Goal: Task Accomplishment & Management: Manage account settings

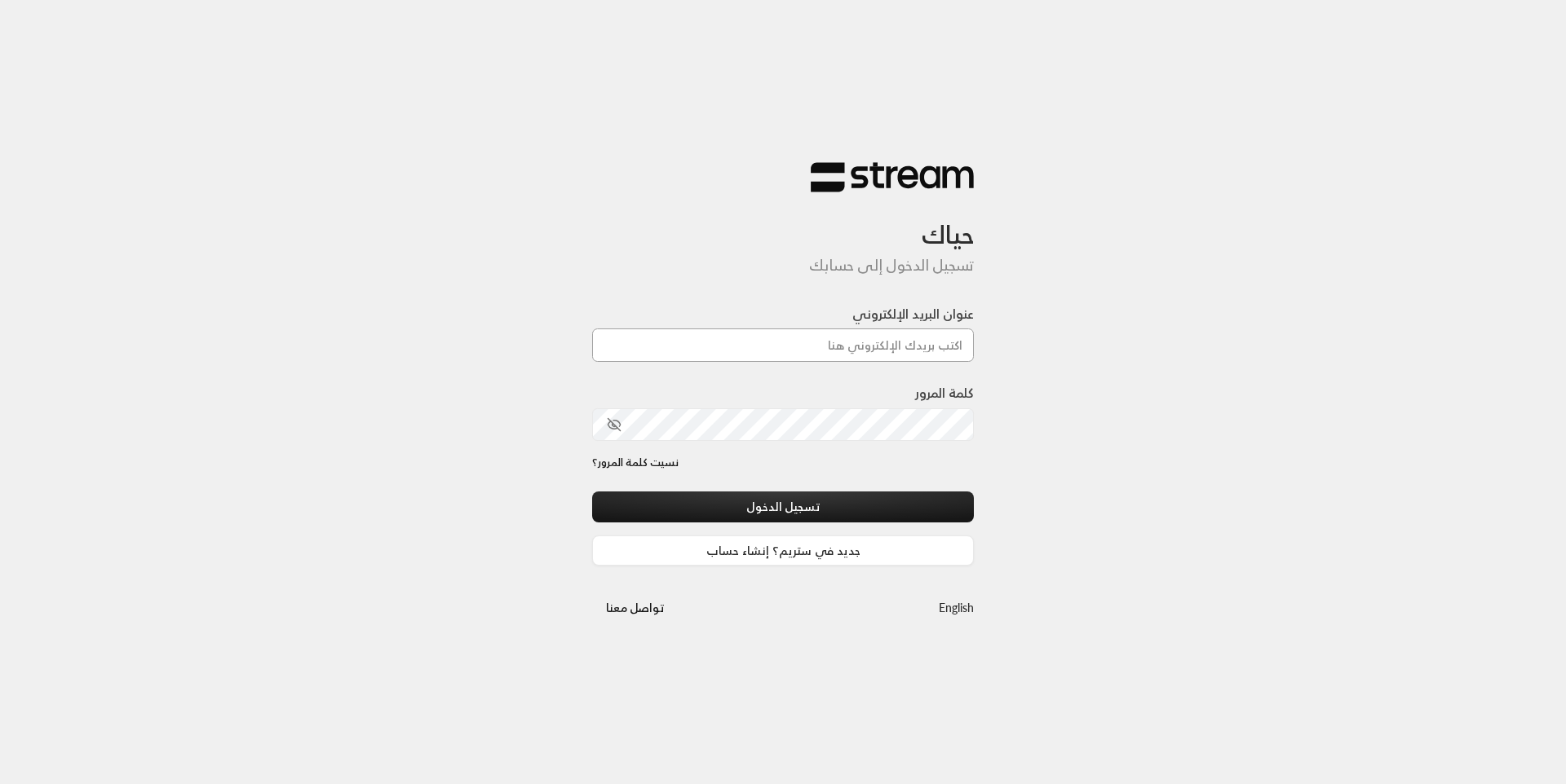
click at [798, 351] on input "عنوان البريد الإلكتروني" at bounding box center [783, 345] width 382 height 34
type input "[EMAIL_ADDRESS][DOMAIN_NAME]"
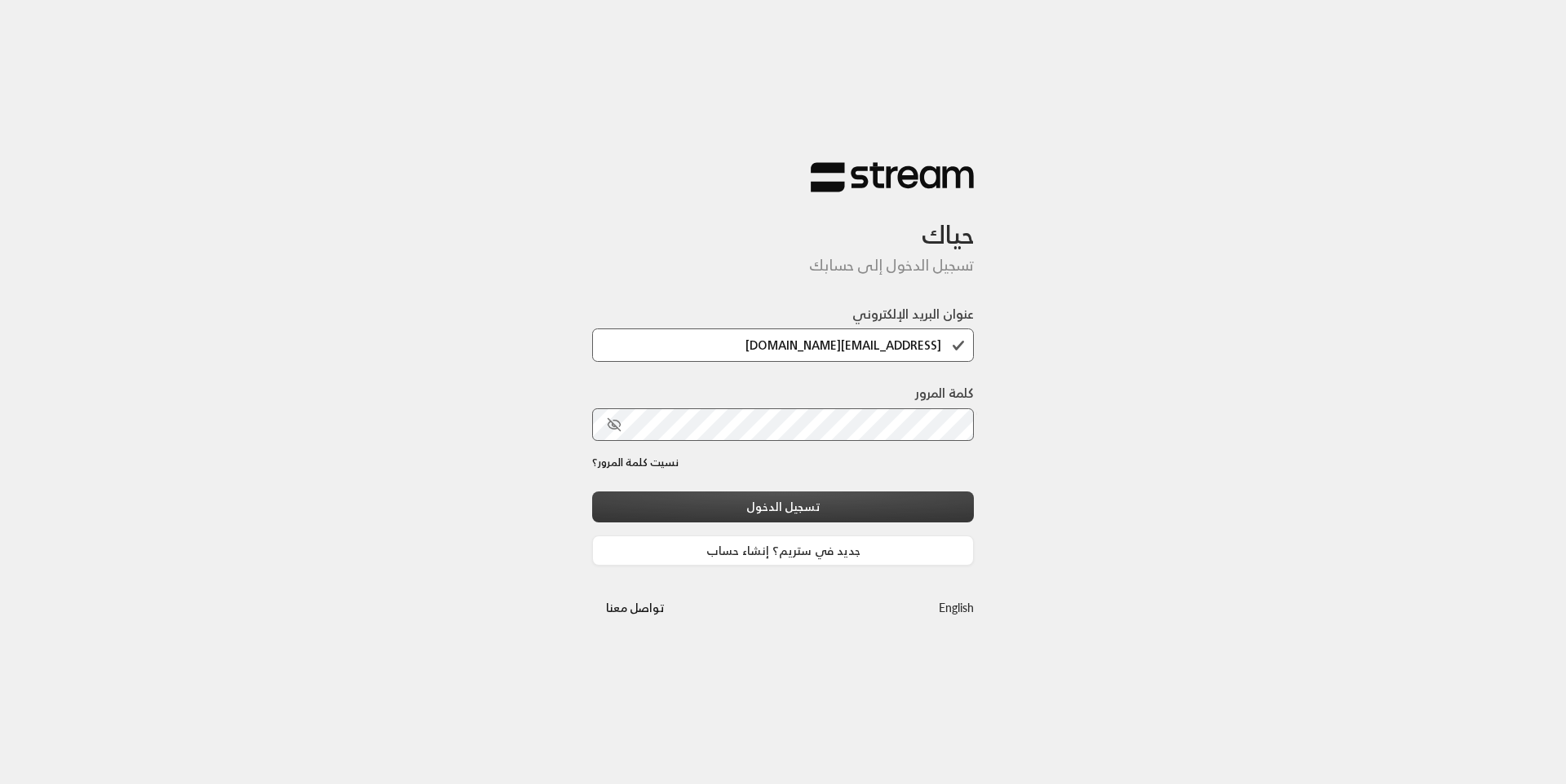
click at [817, 506] on button "تسجيل الدخول" at bounding box center [783, 507] width 382 height 30
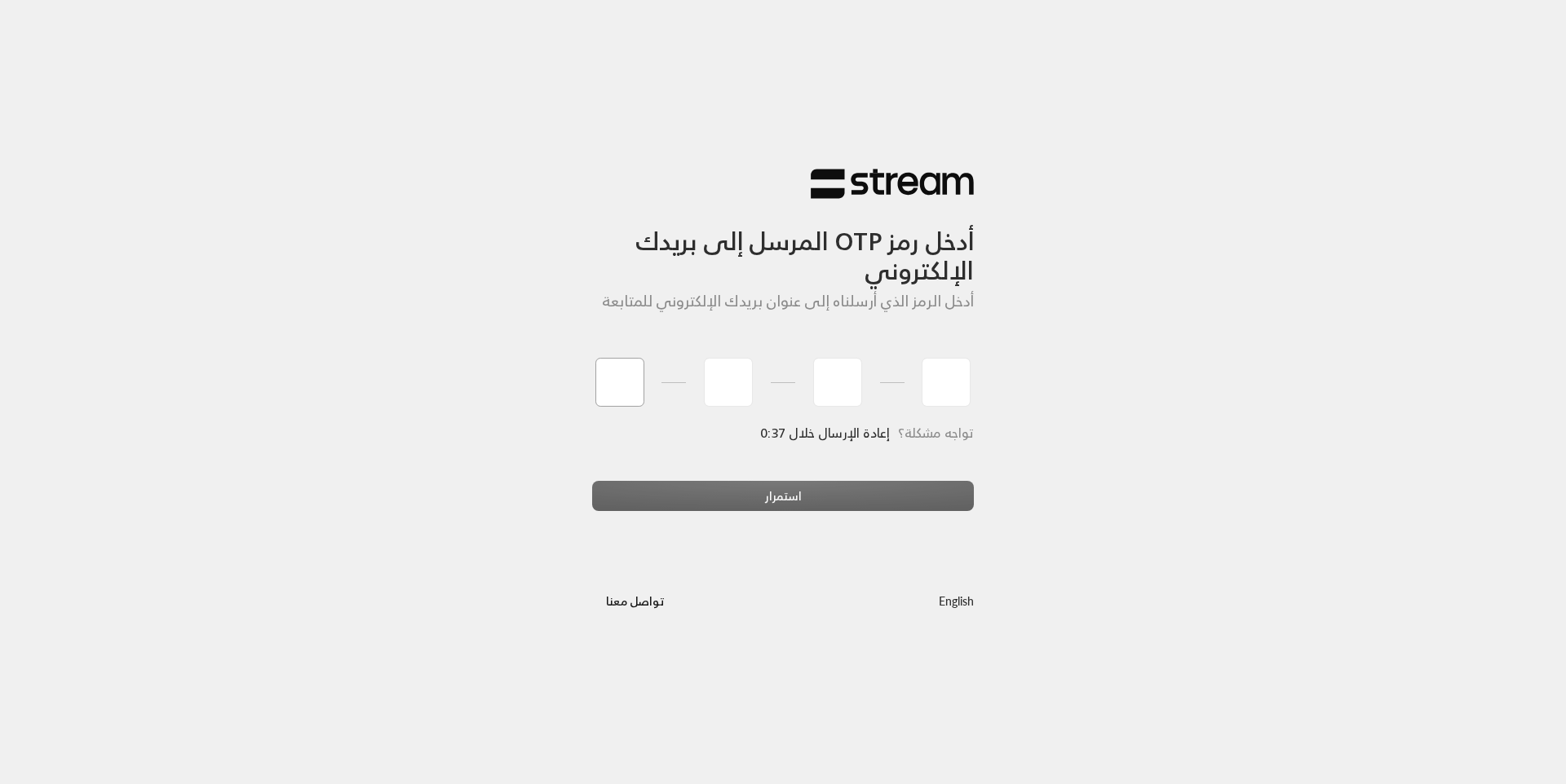
type input "7"
type input "2"
type input "9"
type input "1"
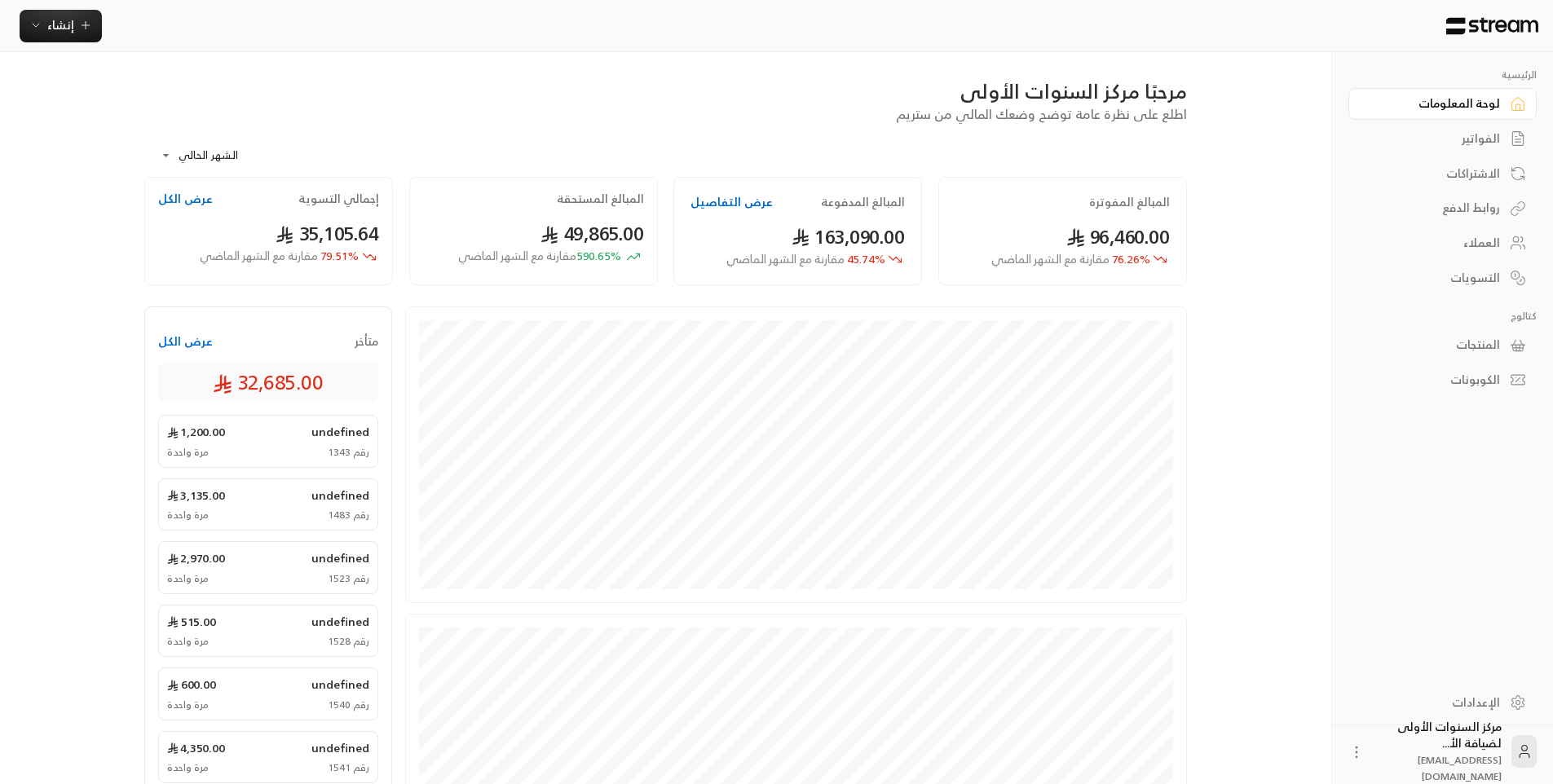
click at [1495, 173] on div "الاشتراكات" at bounding box center [1434, 174] width 131 height 16
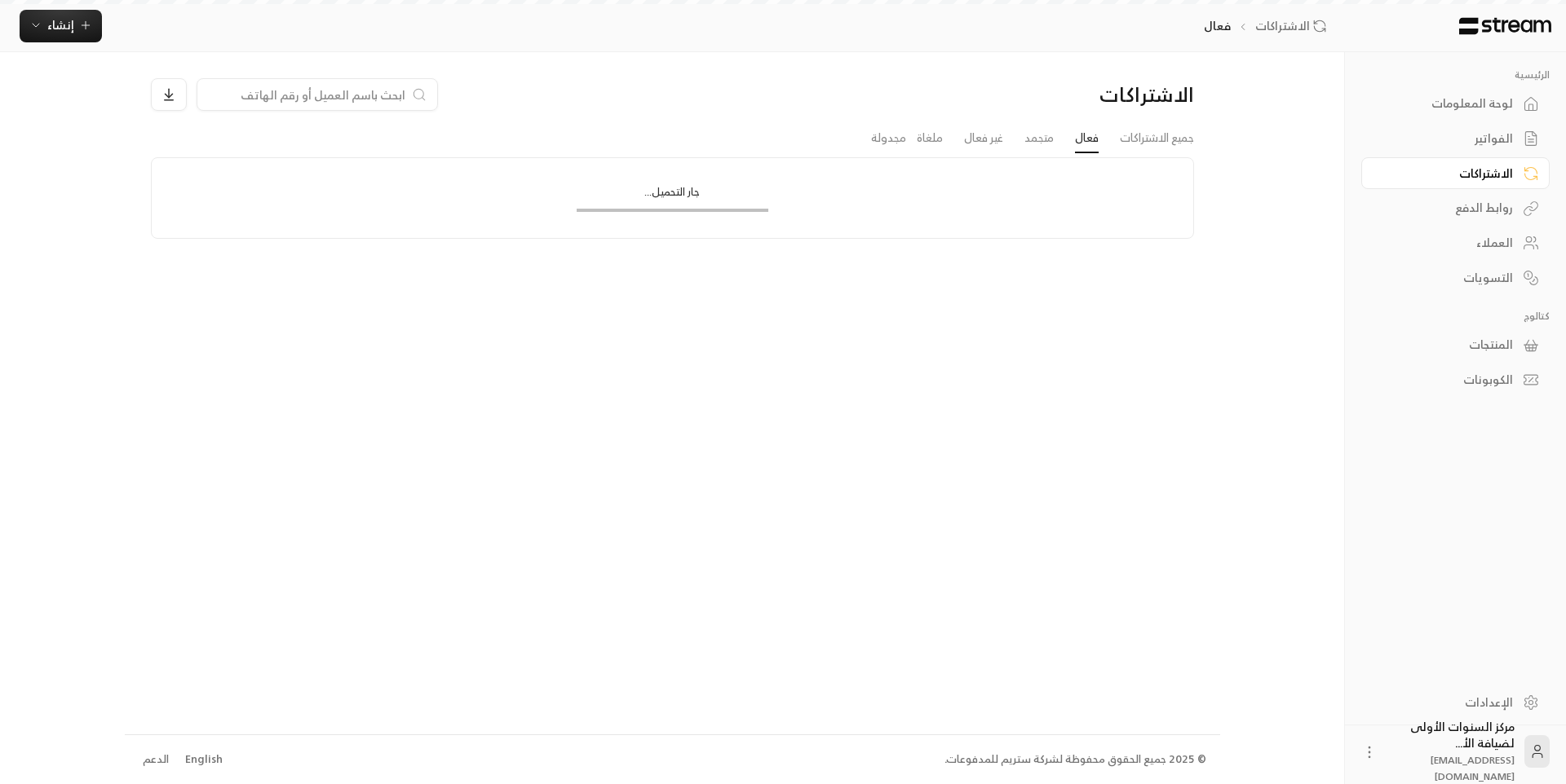
click at [1497, 136] on div "الفواتير" at bounding box center [1447, 138] width 131 height 16
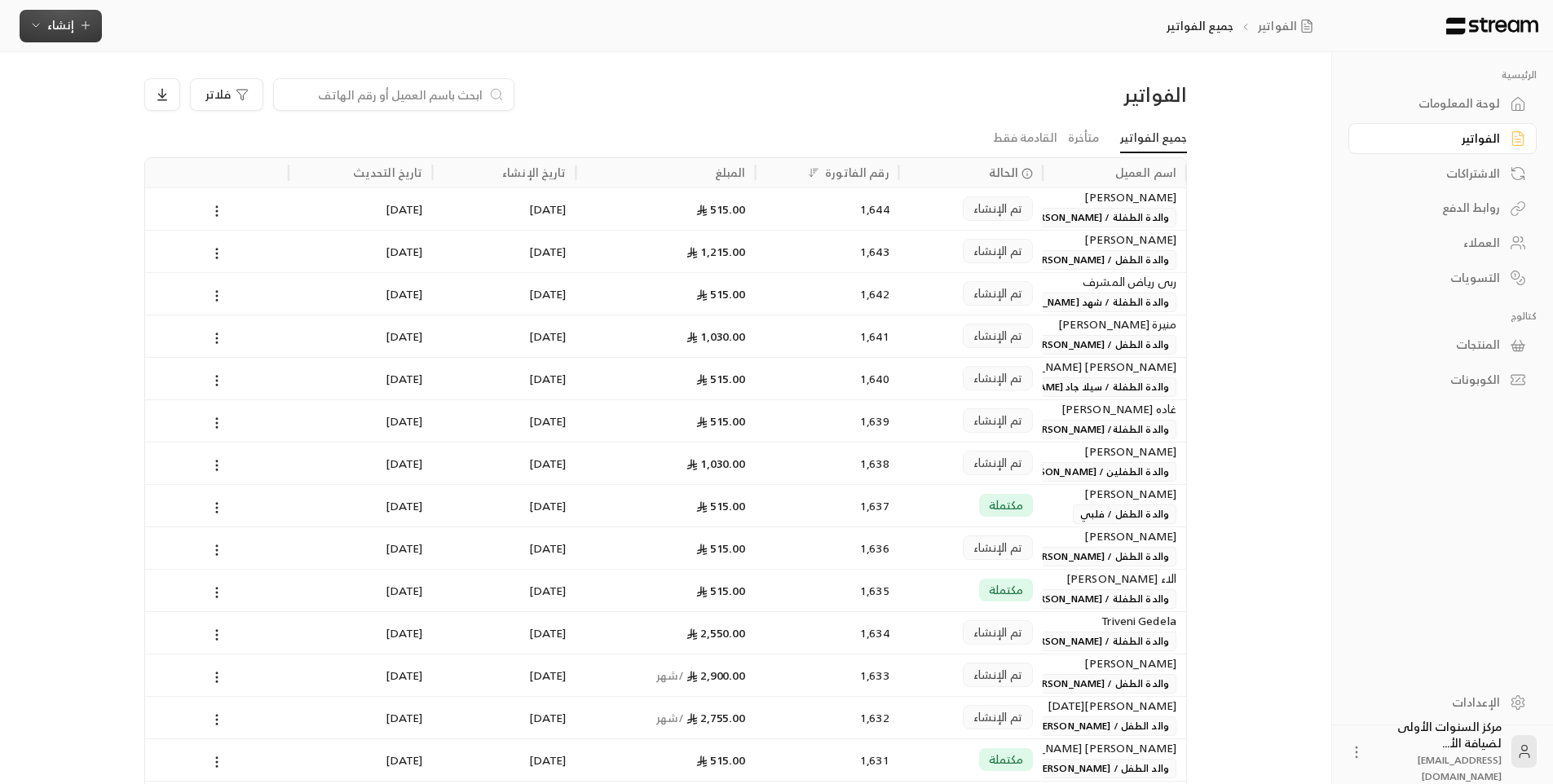
click at [21, 16] on button "إنشاء" at bounding box center [60, 26] width 82 height 33
click at [455, 106] on div at bounding box center [393, 94] width 241 height 33
click at [451, 100] on input at bounding box center [383, 95] width 199 height 18
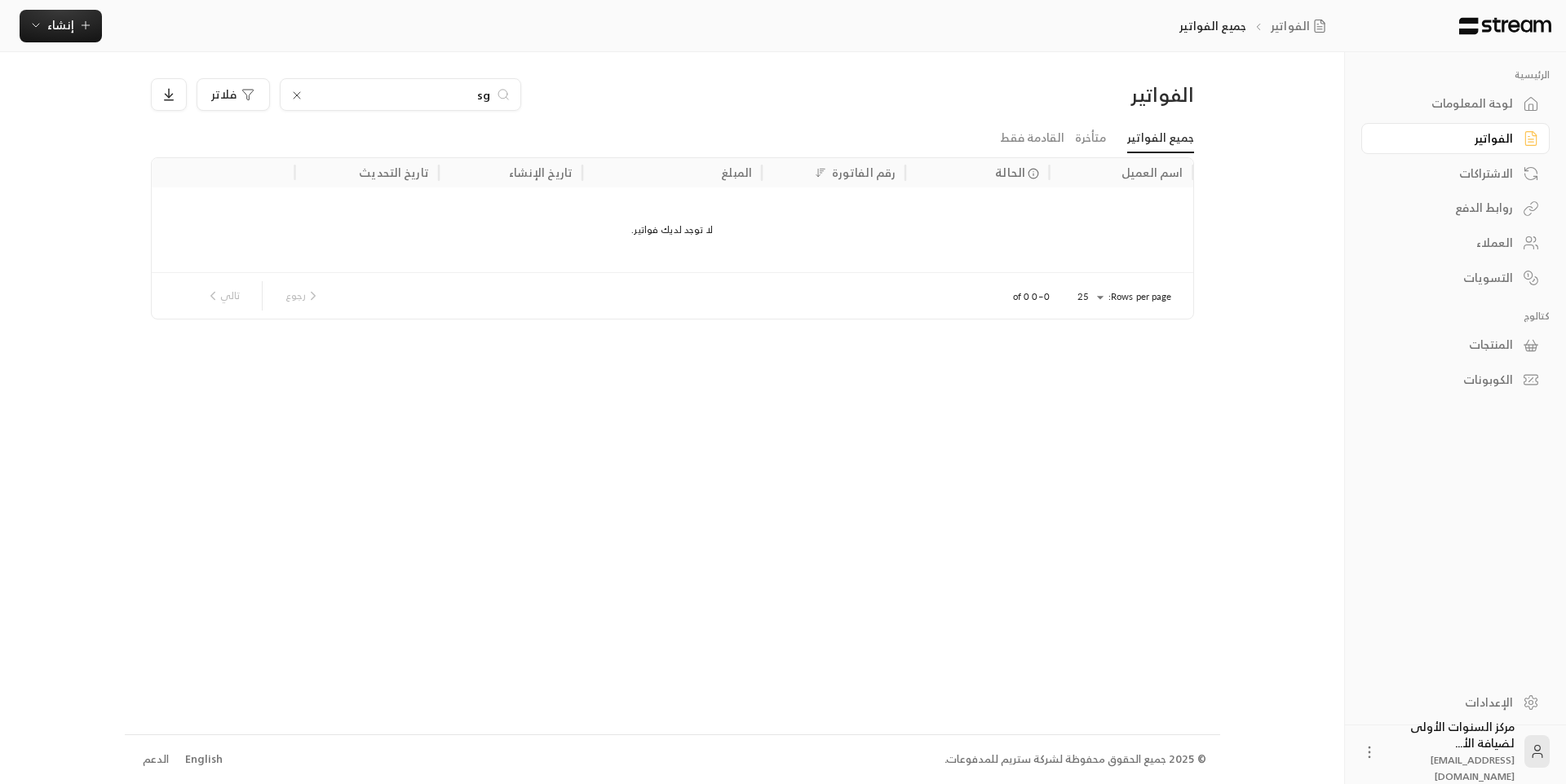
type input "s"
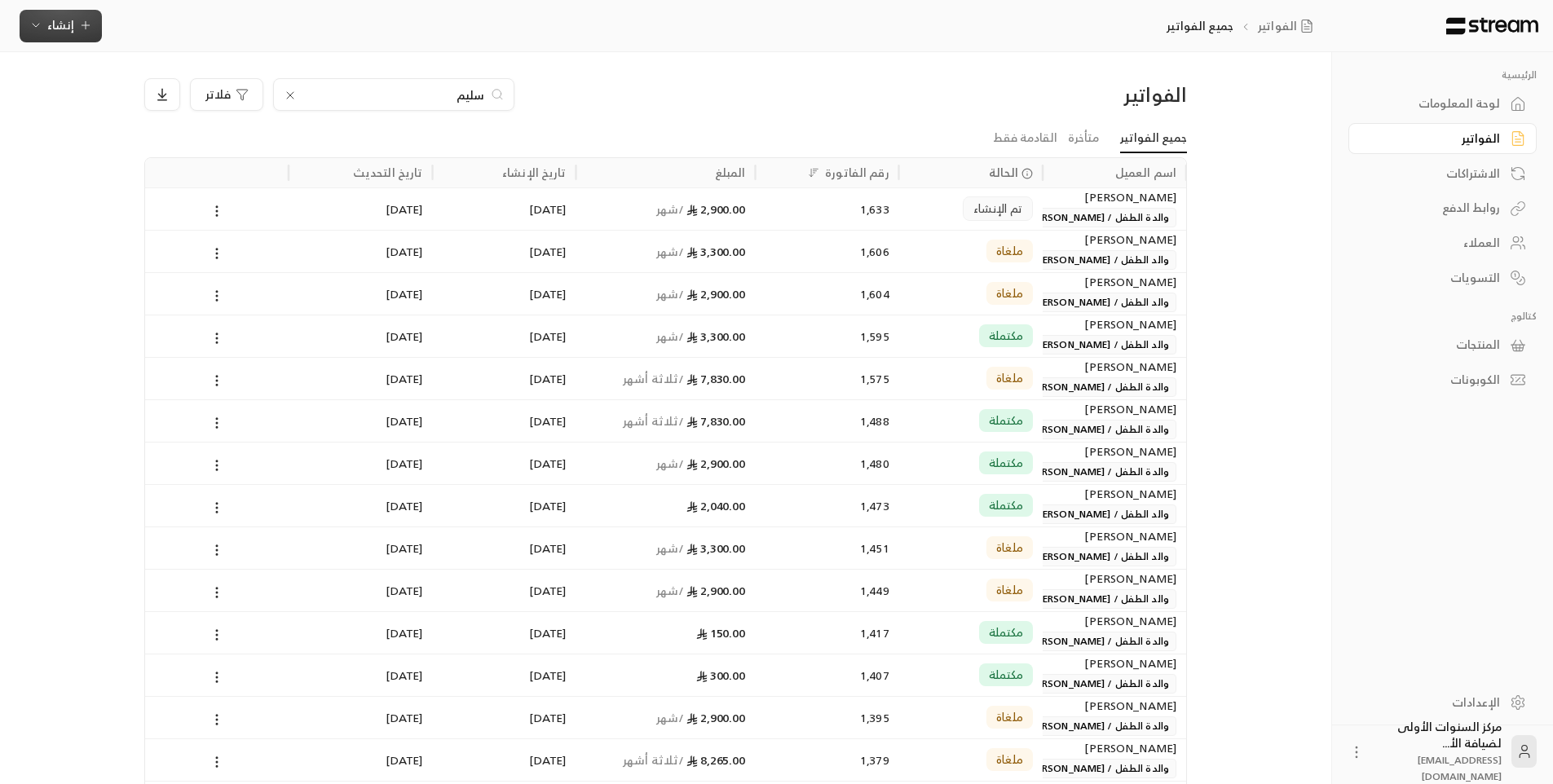
type input "سليم"
click at [80, 27] on icon "button" at bounding box center [85, 25] width 13 height 13
click at [221, 114] on div "إنشاء فاتورة مرة واحدة بسهولة للمعاملات السريعة." at bounding box center [141, 102] width 206 height 33
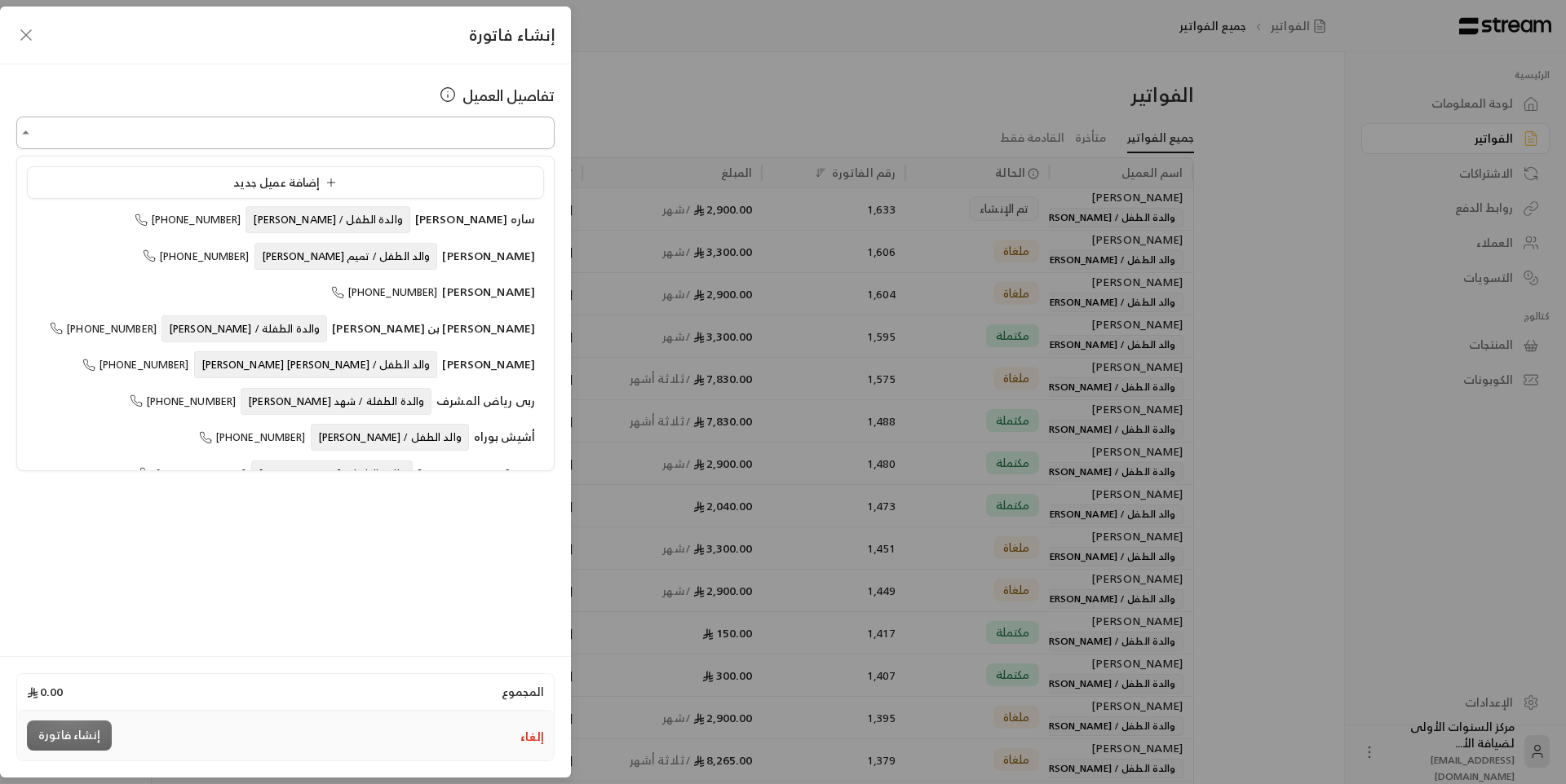
click at [428, 142] on input "اختر العميل" at bounding box center [284, 133] width 538 height 28
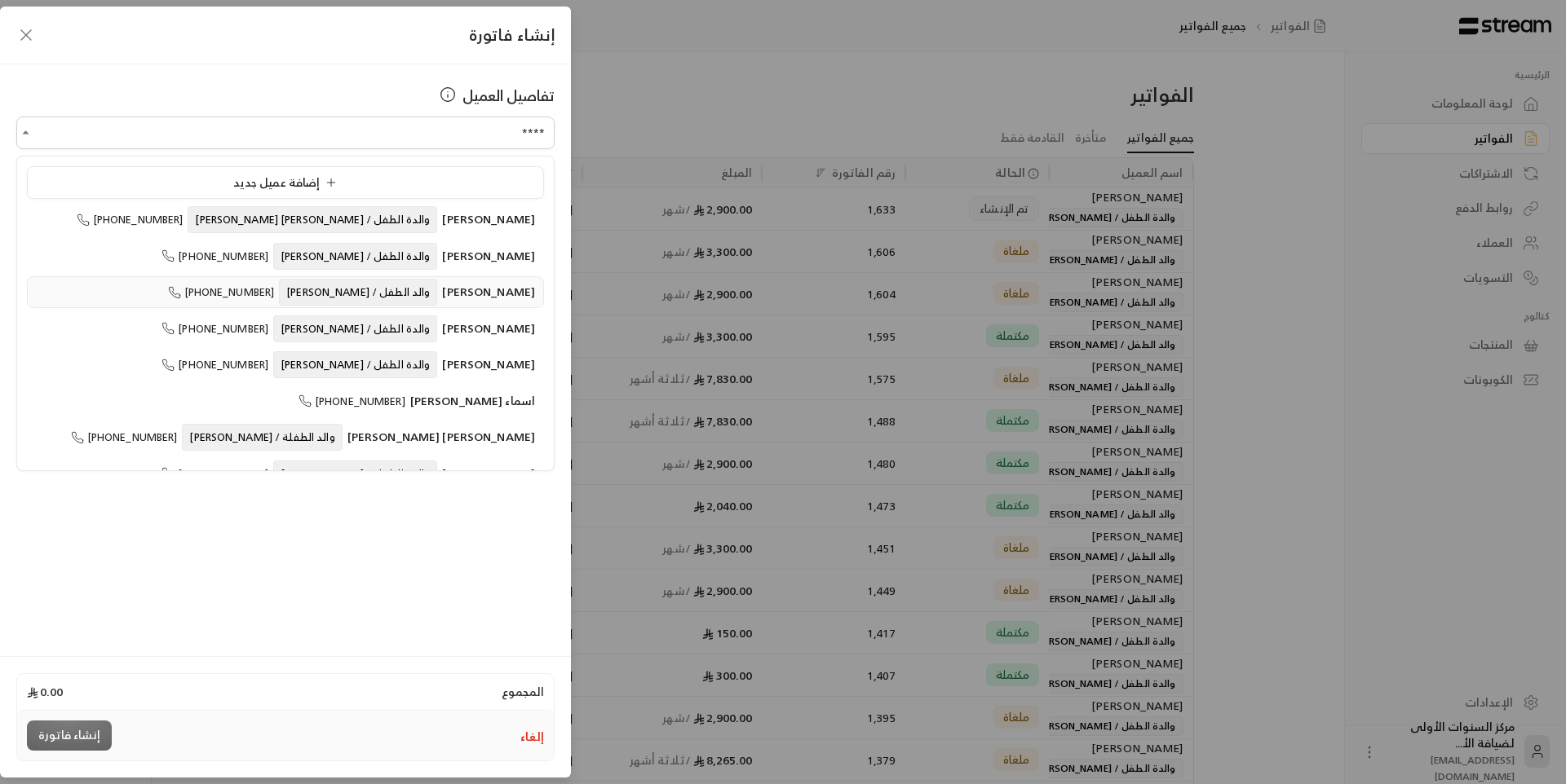
click at [391, 296] on span "والد الطفل / [PERSON_NAME]" at bounding box center [358, 292] width 159 height 27
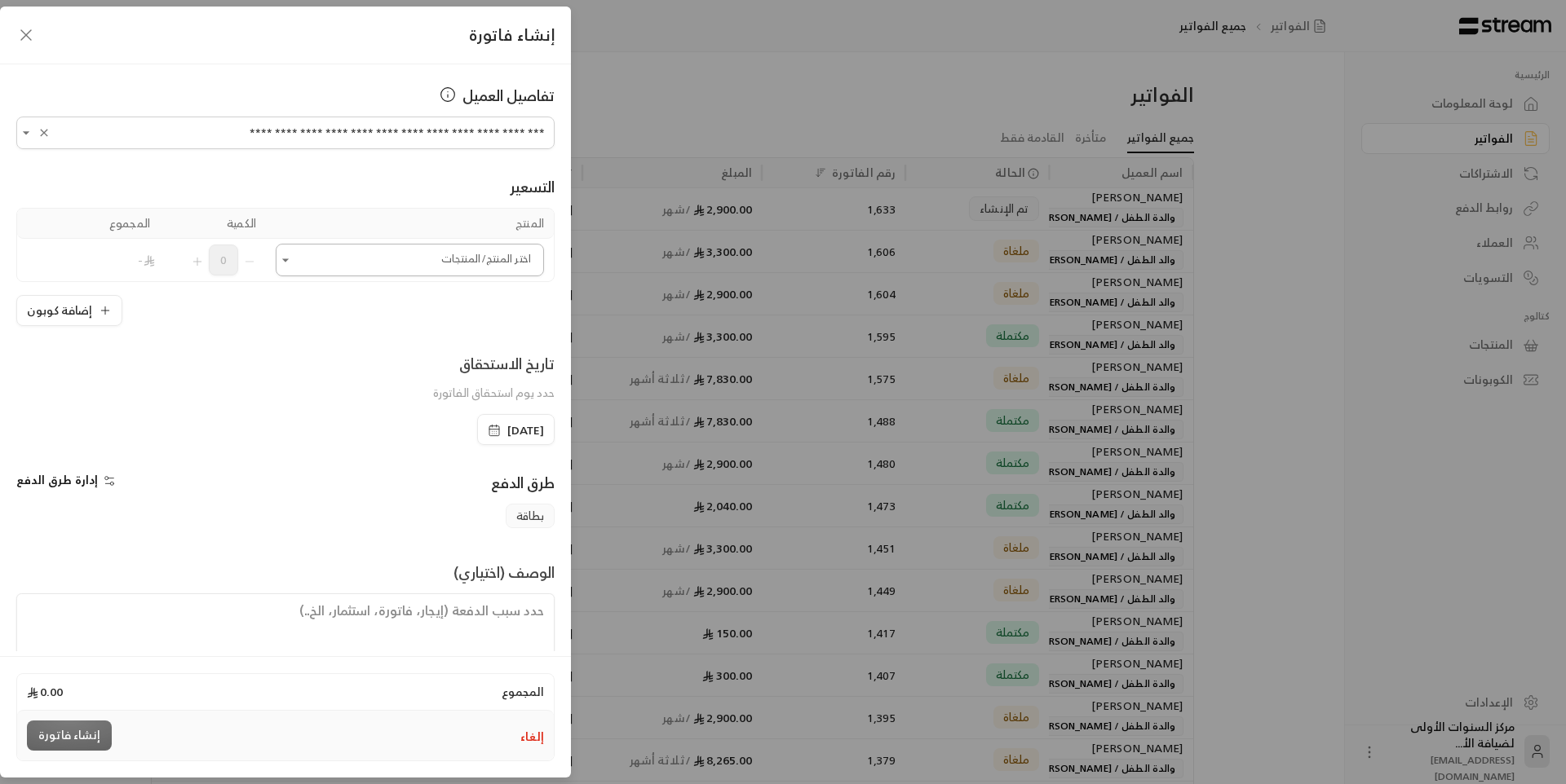
type input "**********"
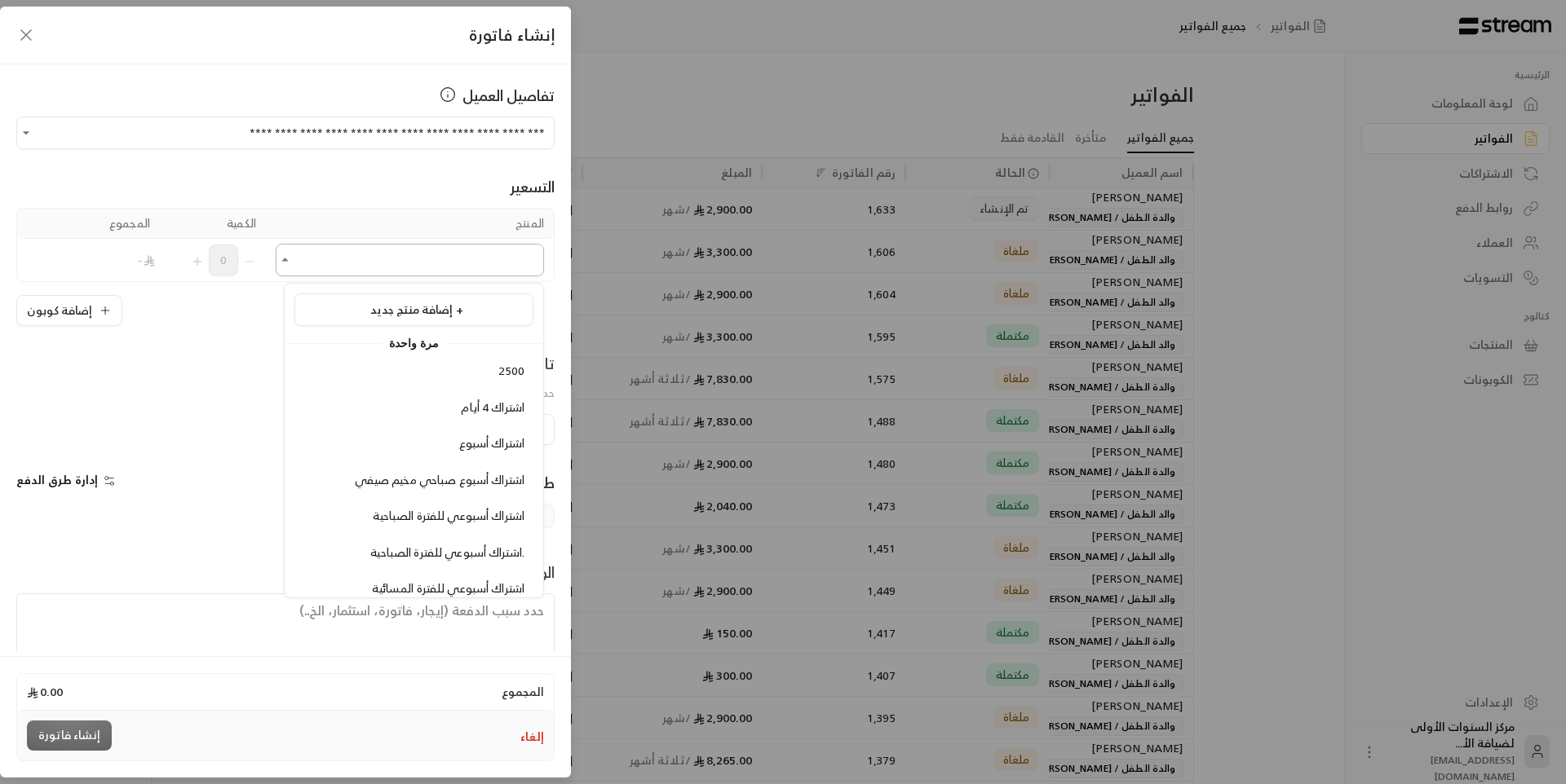
click at [430, 271] on input "اختر العميل" at bounding box center [409, 260] width 269 height 28
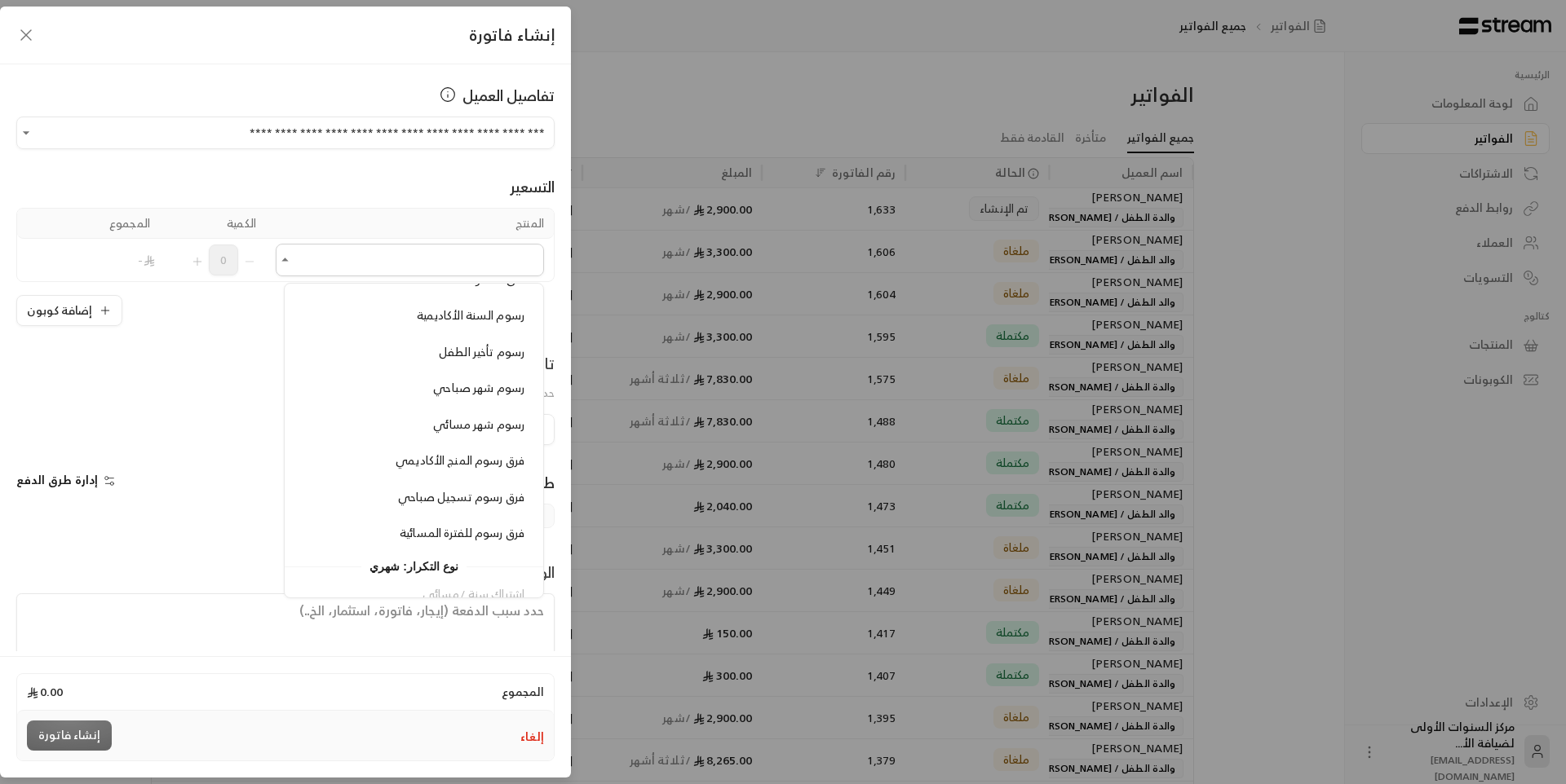
scroll to position [1386, 0]
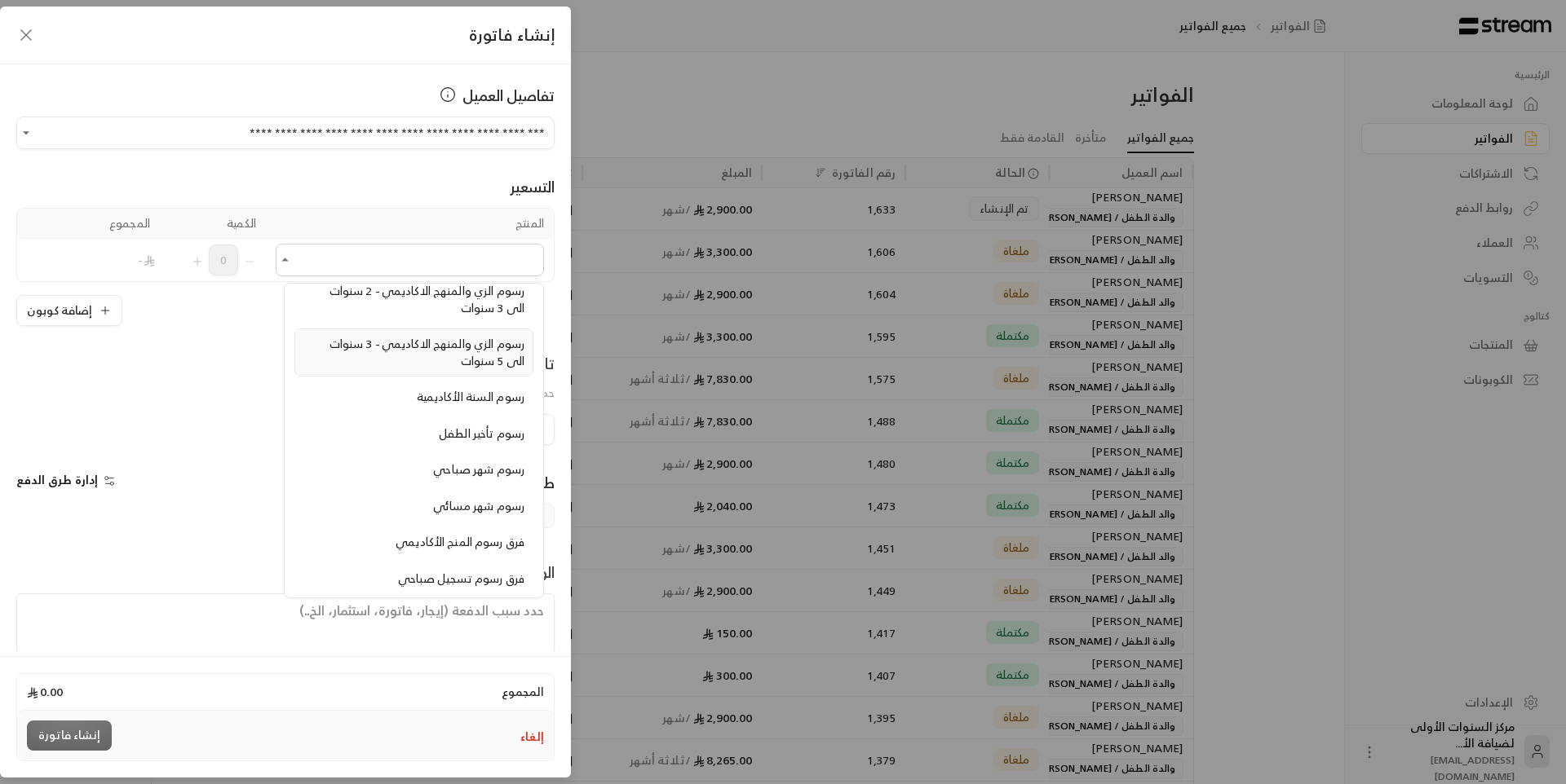
click at [461, 347] on span "رسوم الزي والمنهج الاكاديمي - 3 سنوات الى 5 سنوات" at bounding box center [427, 352] width 195 height 37
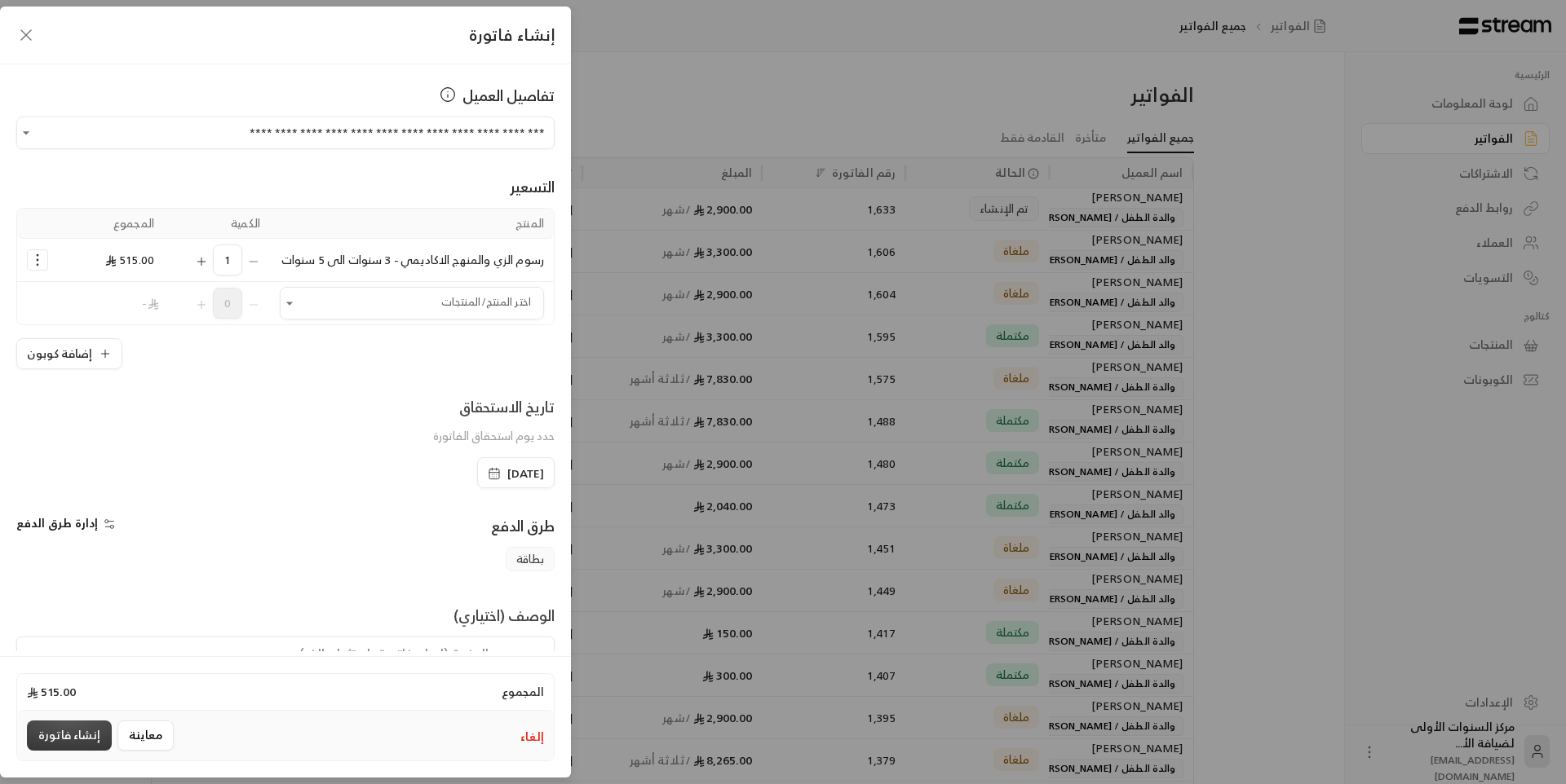
click at [58, 721] on button "إنشاء فاتورة" at bounding box center [69, 736] width 85 height 30
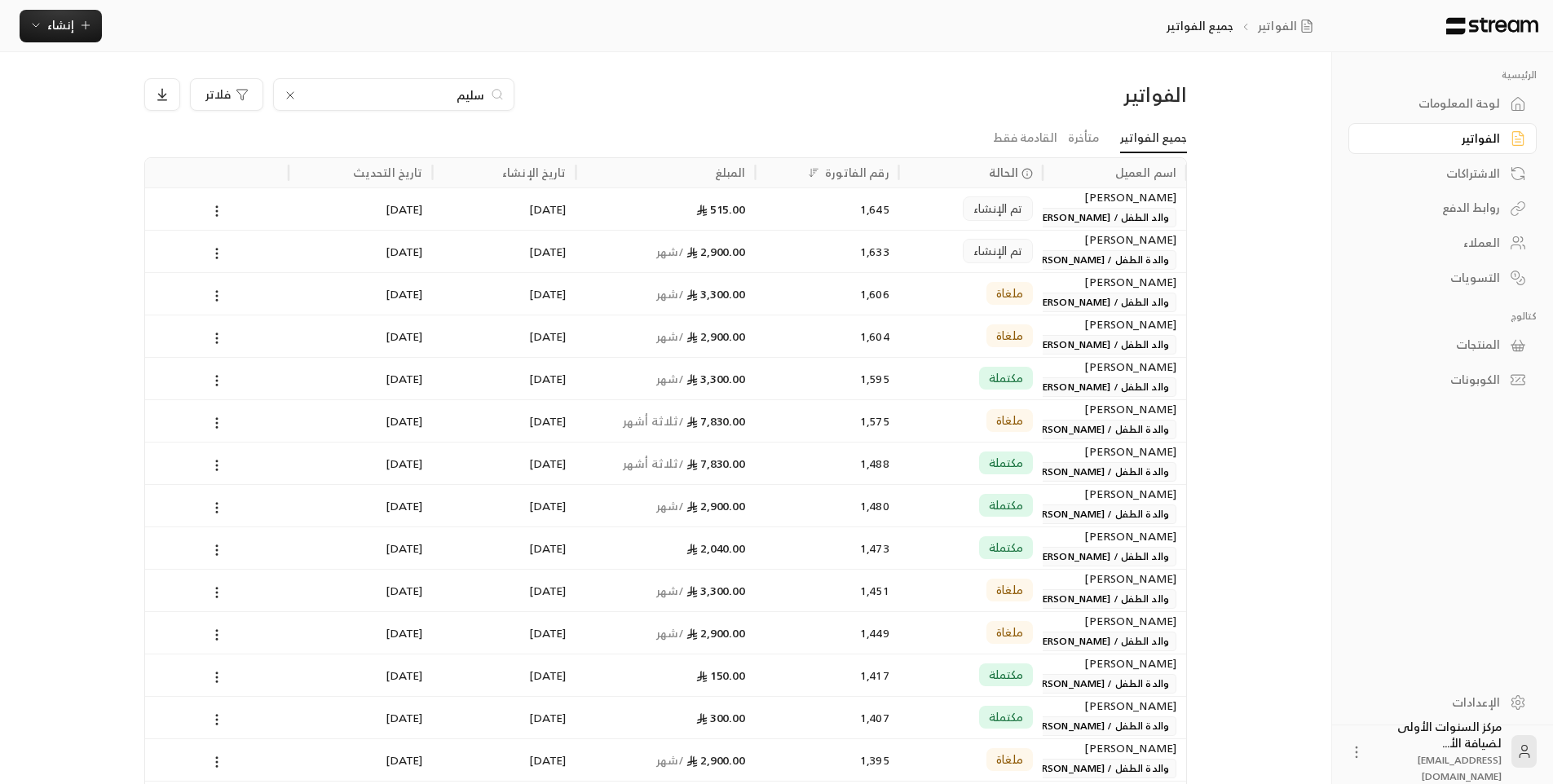
click at [405, 83] on div "سليم" at bounding box center [393, 94] width 241 height 33
click at [415, 102] on input "سليم" at bounding box center [393, 95] width 181 height 18
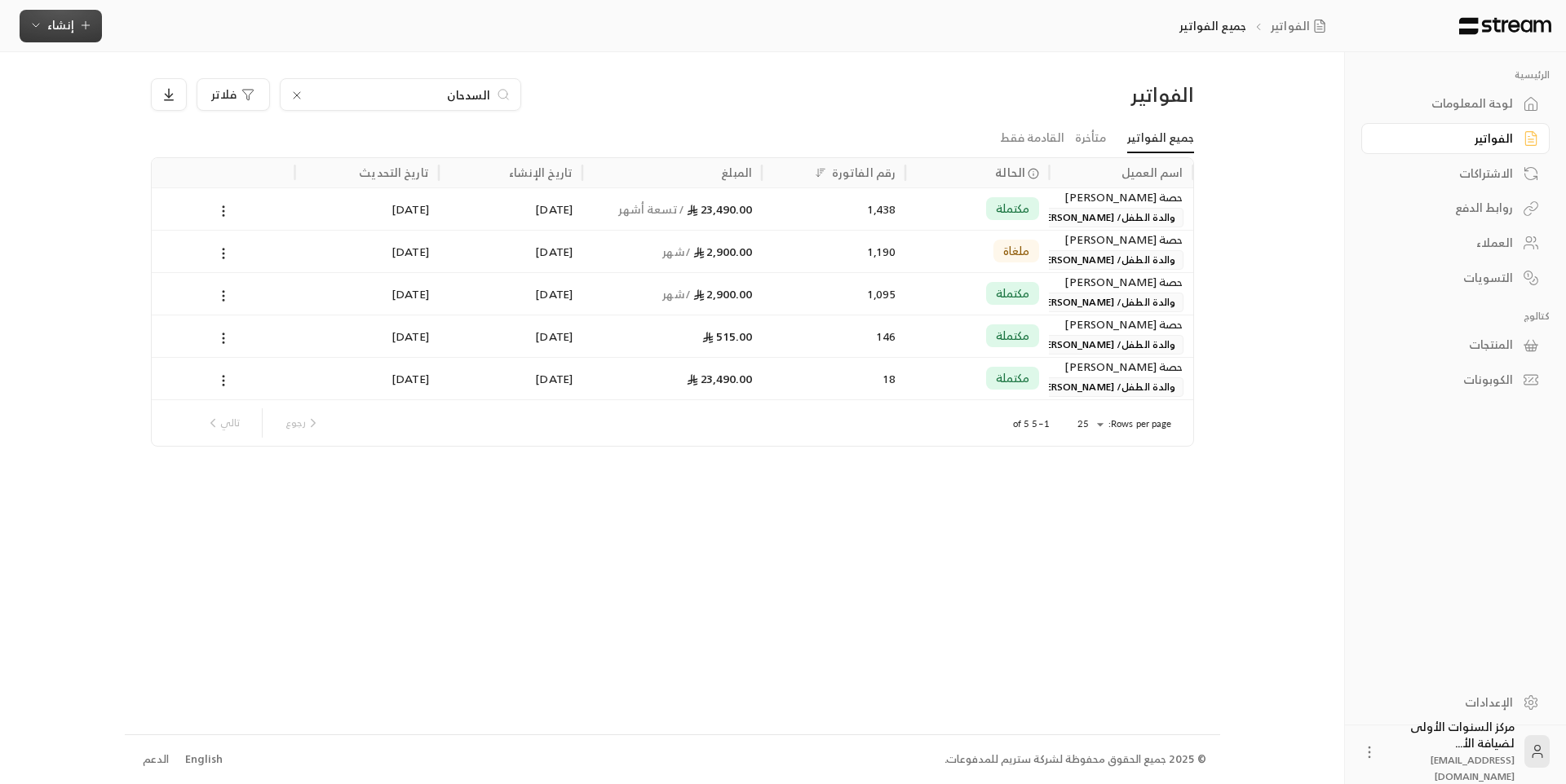
type input "السدحان"
click at [68, 36] on button "إنشاء" at bounding box center [60, 26] width 82 height 33
click at [201, 100] on div "إنشاء فاتورة مرة واحدة بسهولة للمعاملات السريعة." at bounding box center [141, 102] width 206 height 33
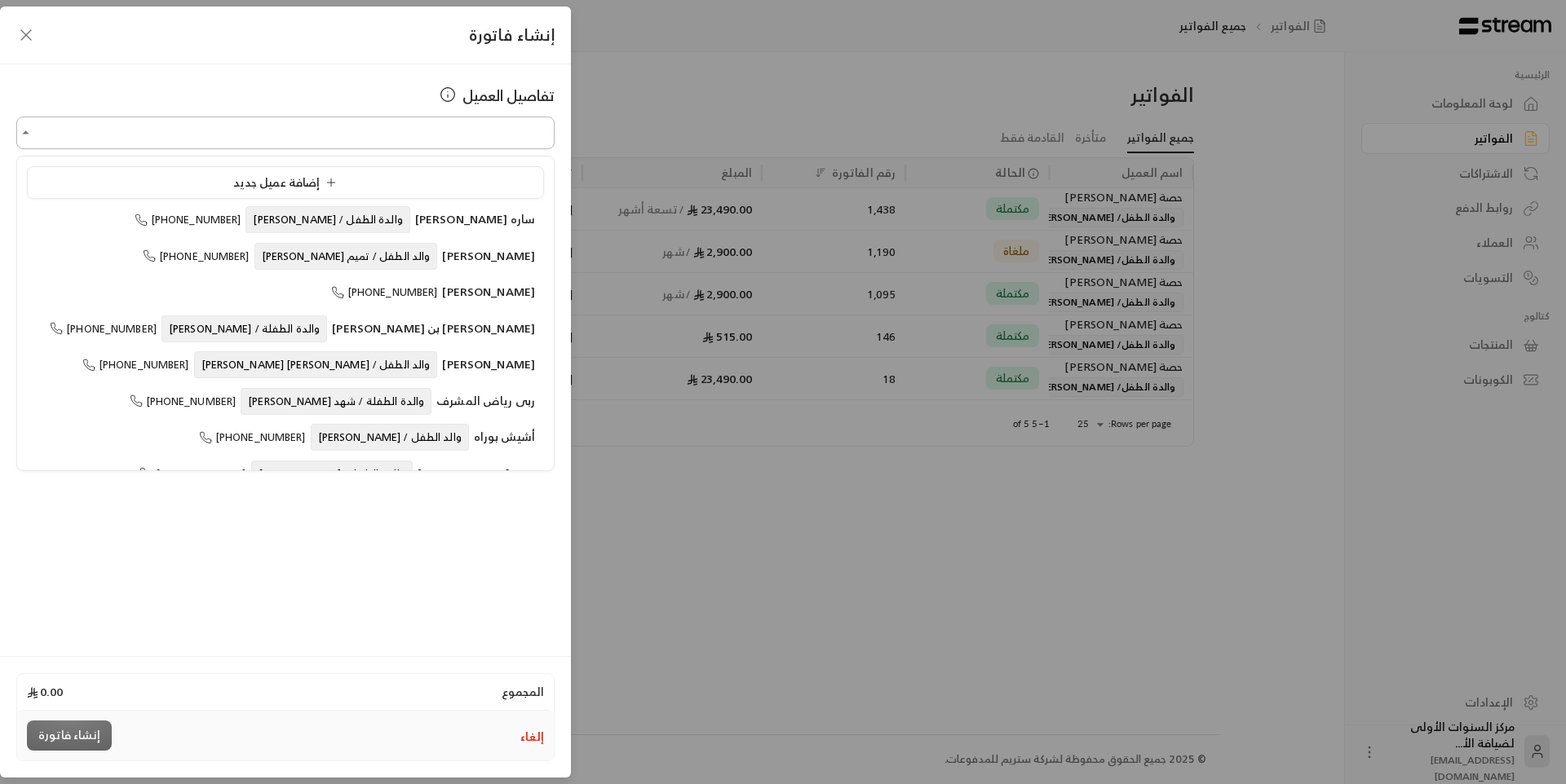
click at [405, 128] on input "اختر العميل" at bounding box center [284, 133] width 538 height 28
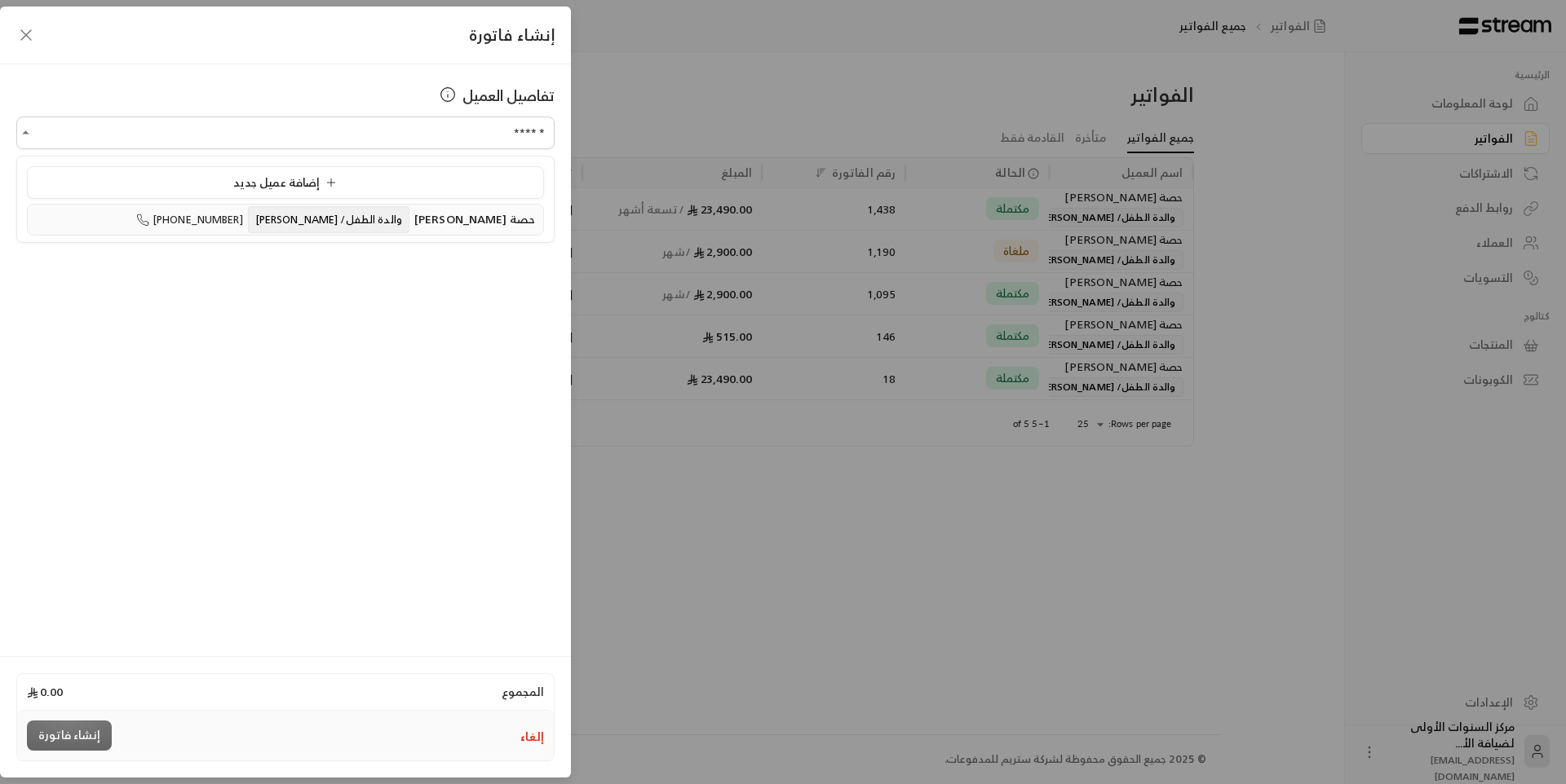
click at [356, 210] on span "والدة الطفل/ [PERSON_NAME]" at bounding box center [329, 220] width 161 height 27
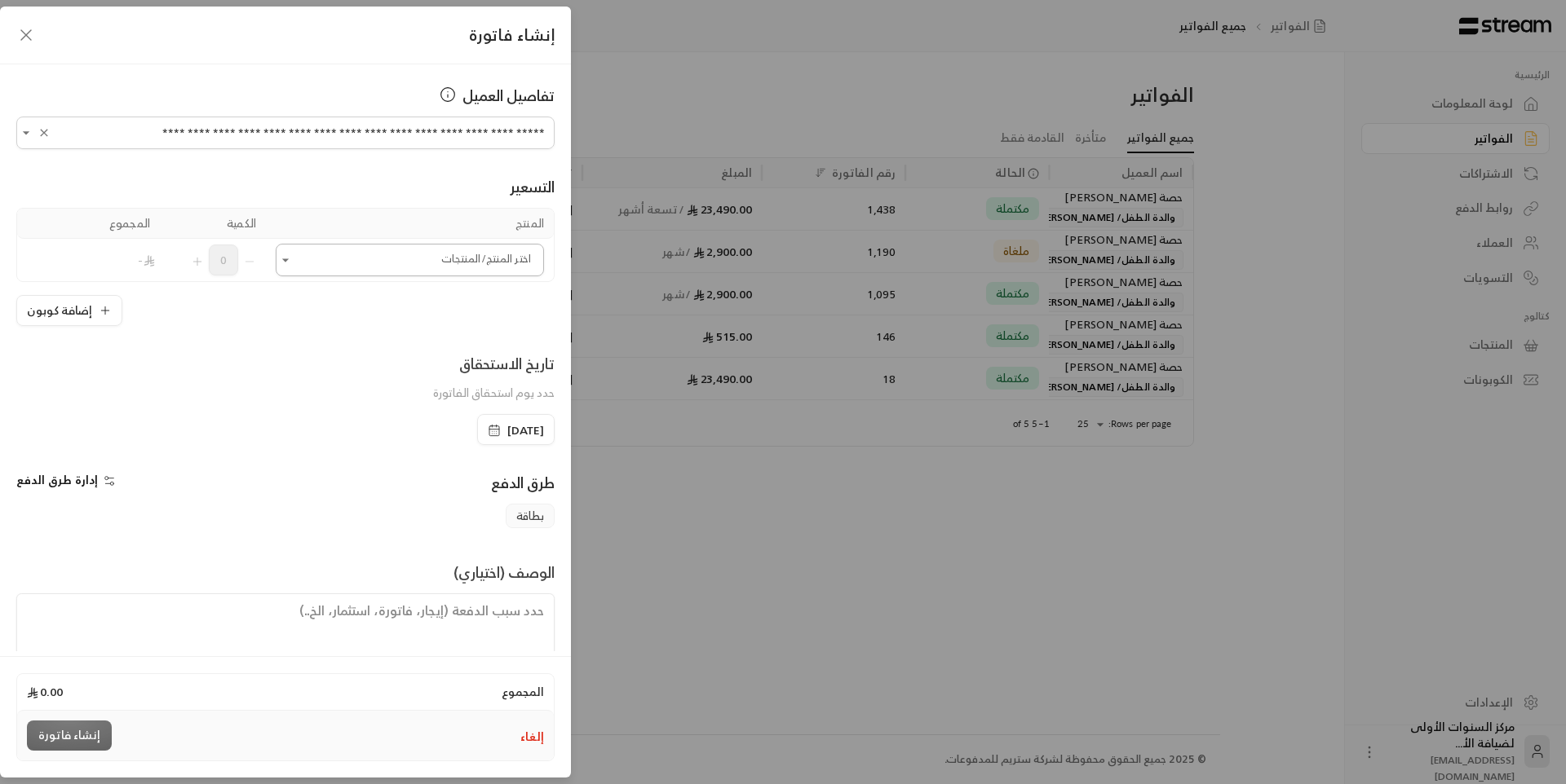
type input "**********"
click at [432, 266] on input "اختر العميل" at bounding box center [409, 260] width 269 height 28
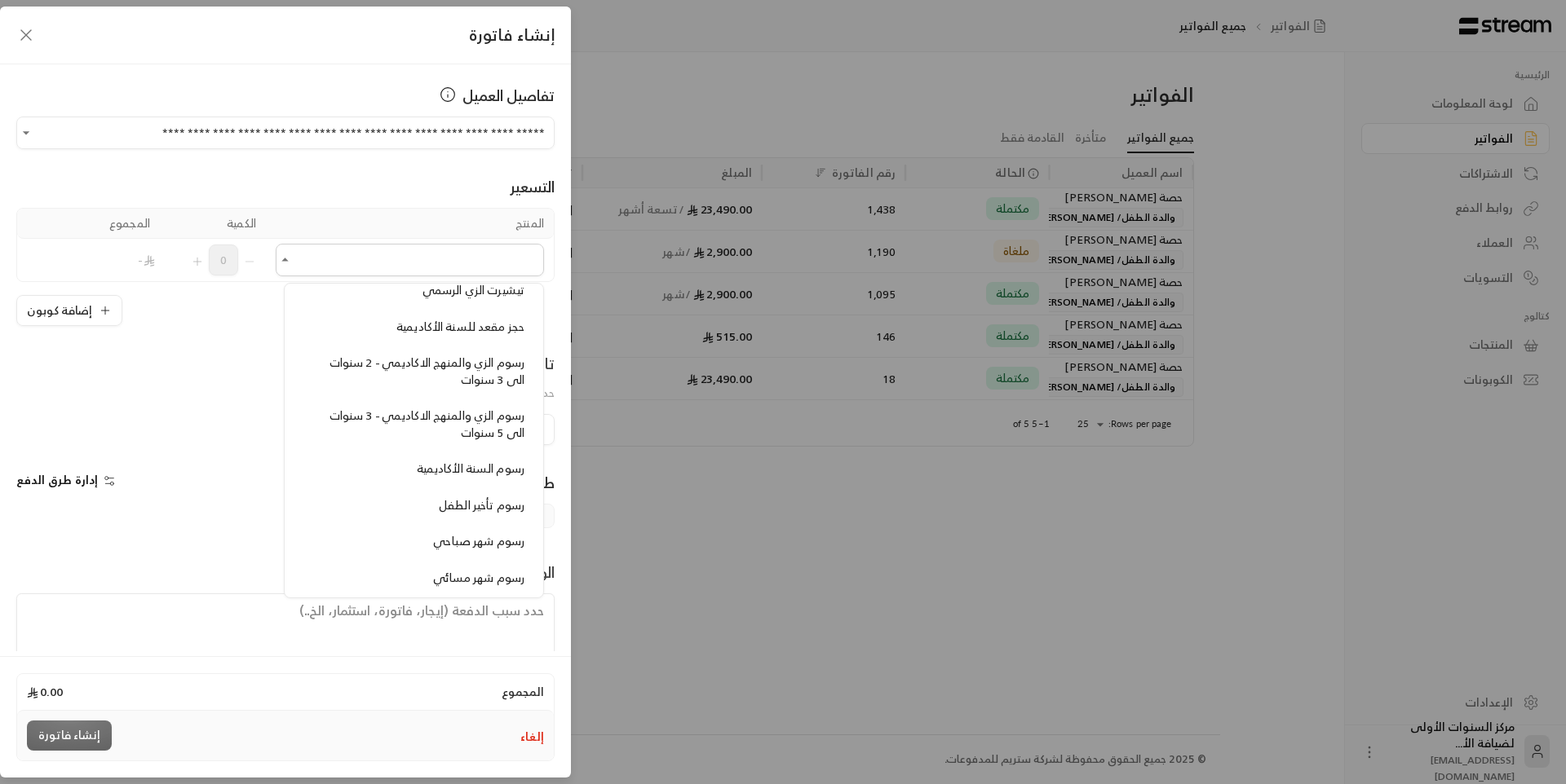
scroll to position [1305, 0]
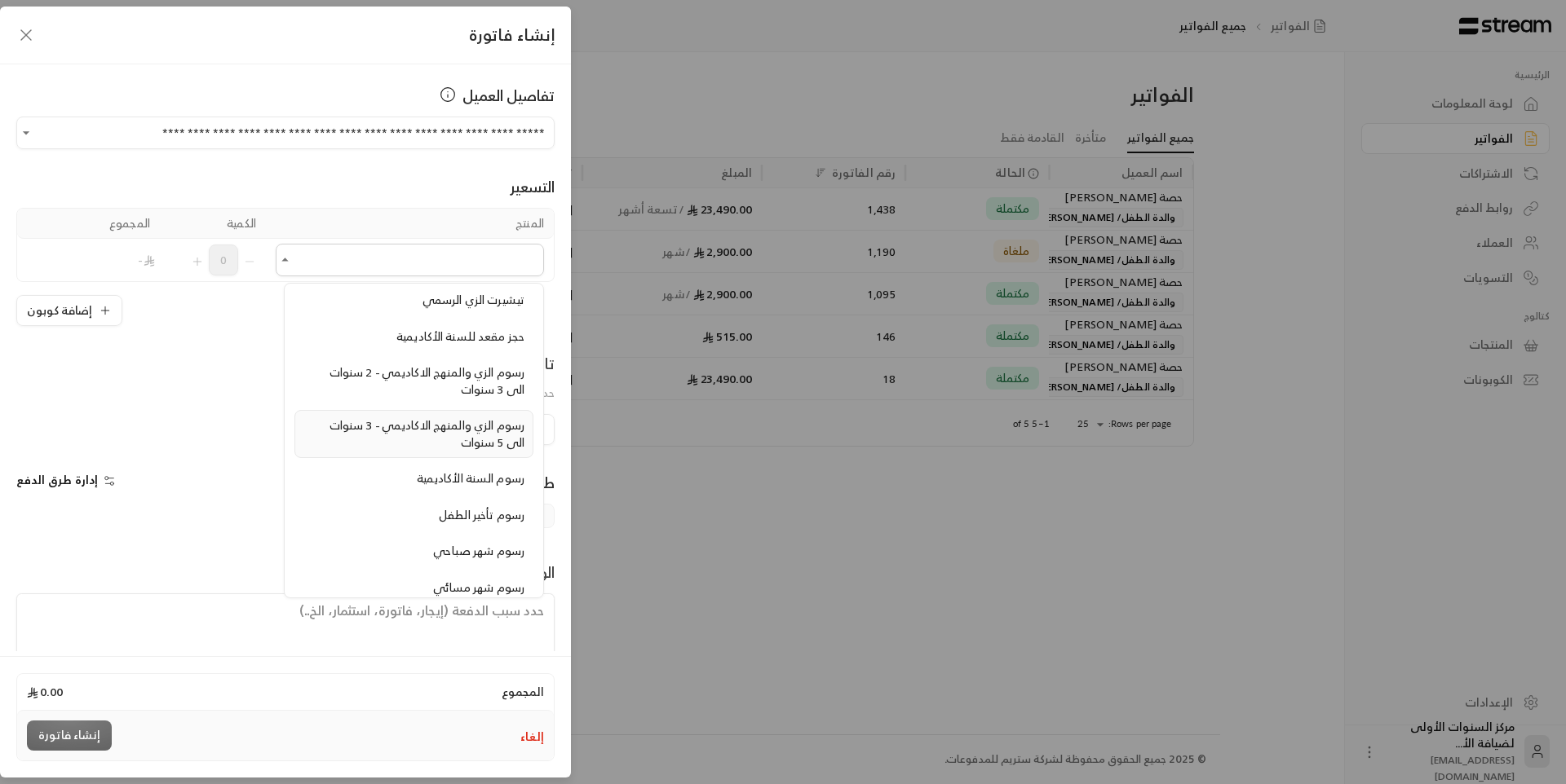
click at [432, 446] on div "رسوم الزي والمنهج الاكاديمي - 3 سنوات الى 5 سنوات" at bounding box center [413, 434] width 221 height 34
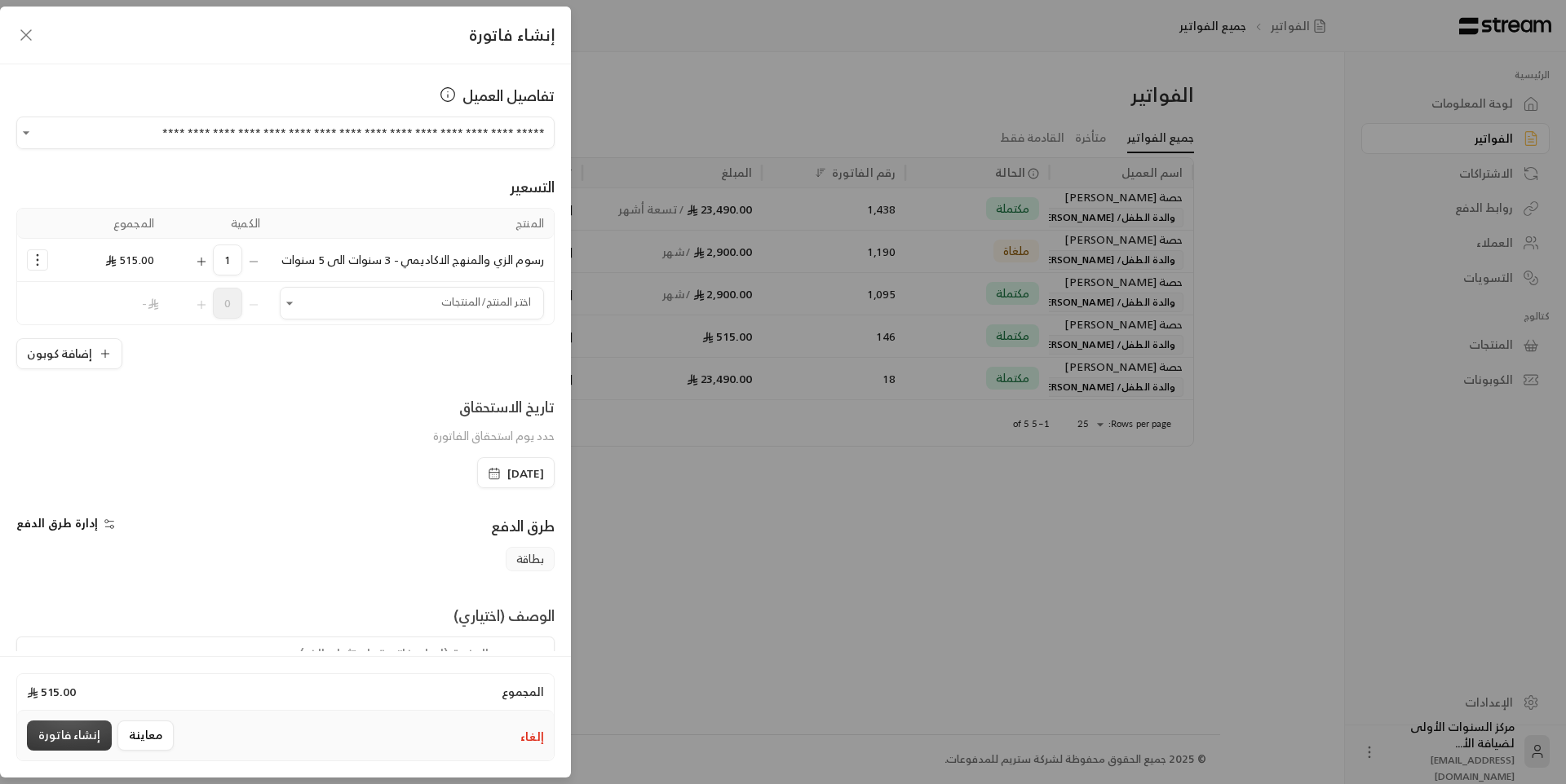
click at [84, 729] on button "إنشاء فاتورة" at bounding box center [69, 736] width 85 height 30
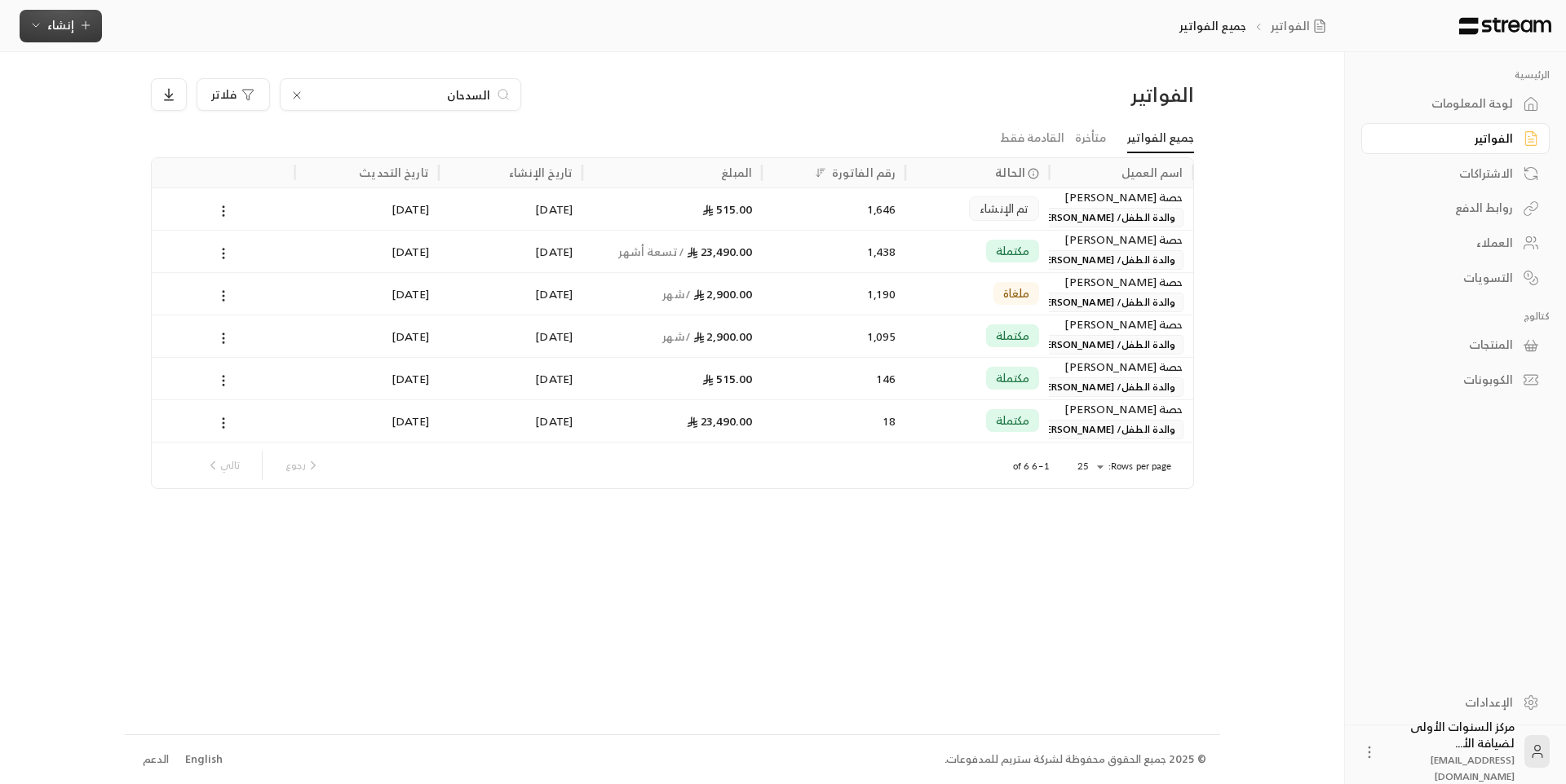
click at [71, 27] on span "إنشاء" at bounding box center [60, 25] width 27 height 20
click at [216, 113] on div "إنشاء فاتورة مرة واحدة بسهولة للمعاملات السريعة." at bounding box center [141, 102] width 206 height 33
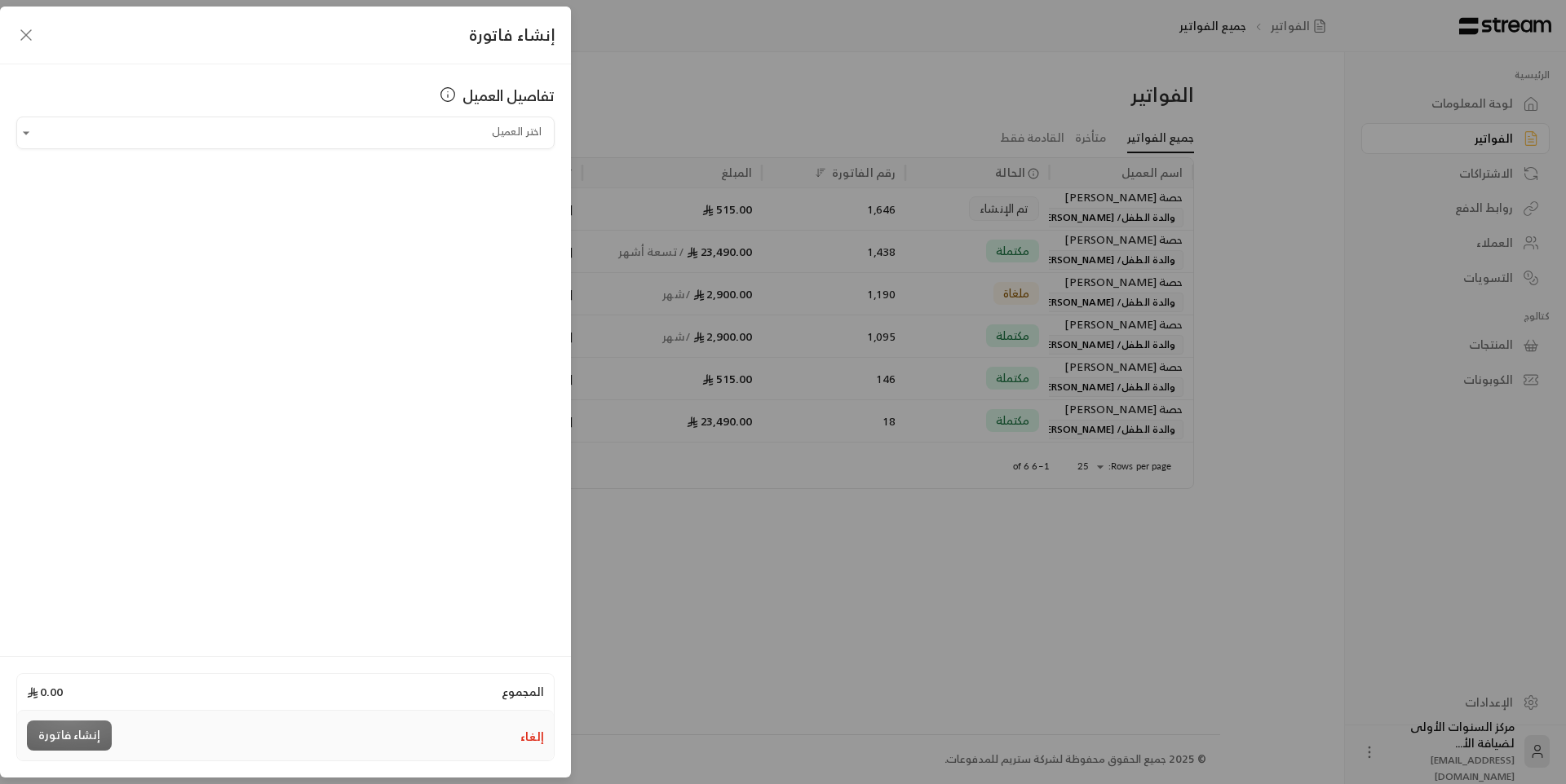
click at [523, 731] on button "إلغاء" at bounding box center [532, 737] width 24 height 16
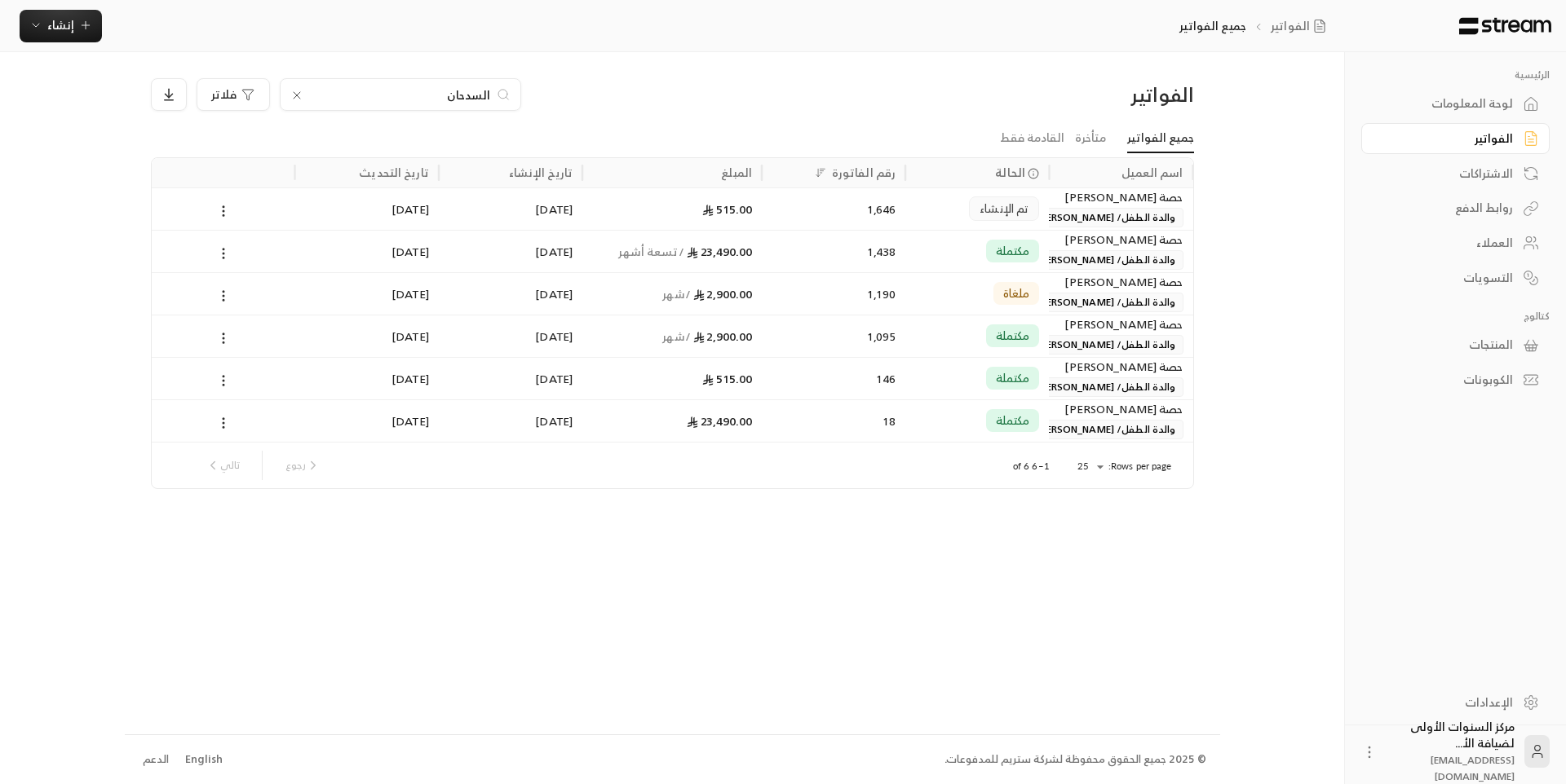
click at [359, 92] on input "السدحان" at bounding box center [401, 95] width 181 height 18
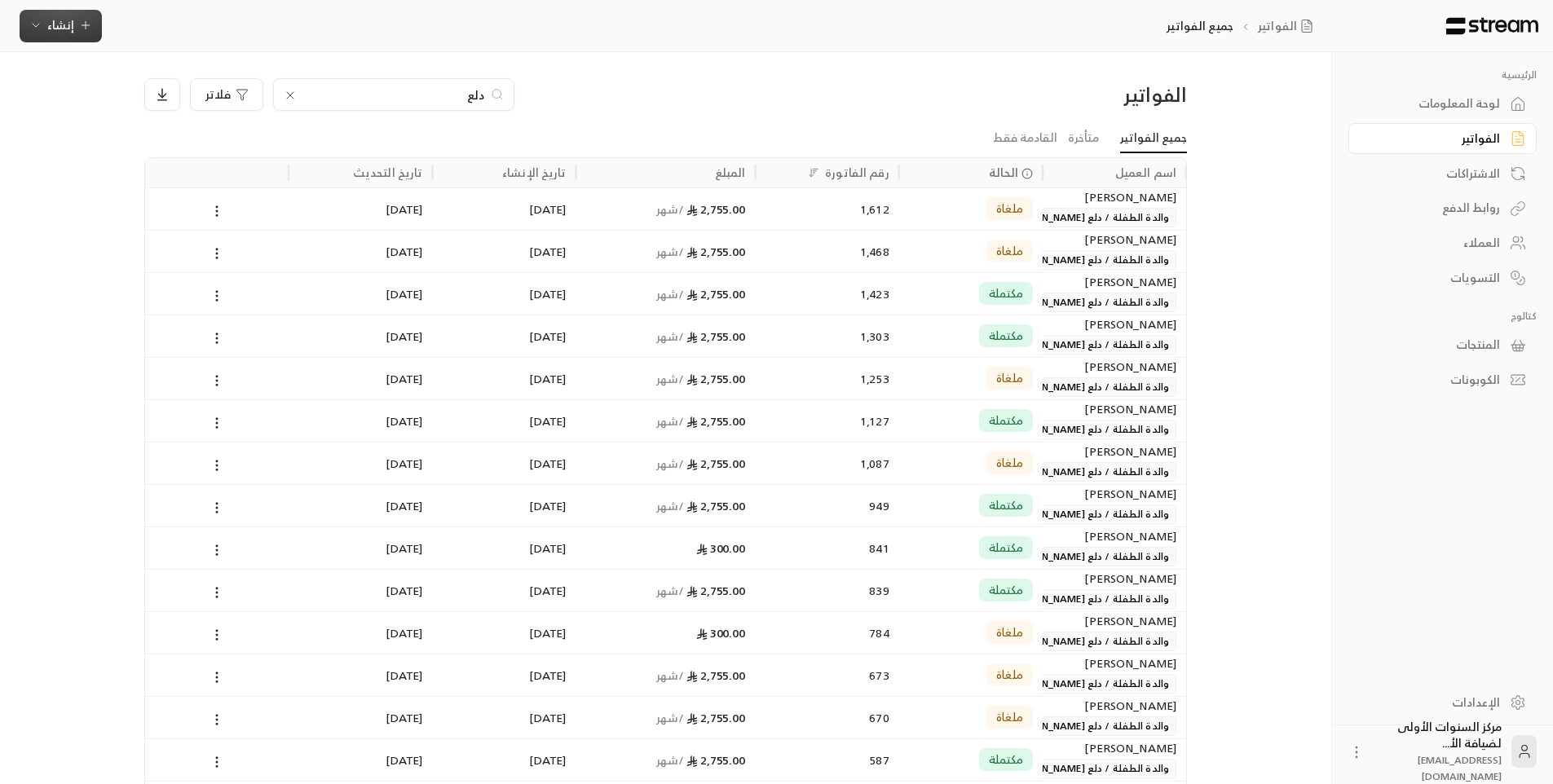
type input "دلع"
click at [63, 22] on span "إنشاء" at bounding box center [60, 25] width 27 height 20
click at [193, 111] on div "إنشاء فاتورة مرة واحدة بسهولة للمعاملات السريعة." at bounding box center [141, 102] width 206 height 33
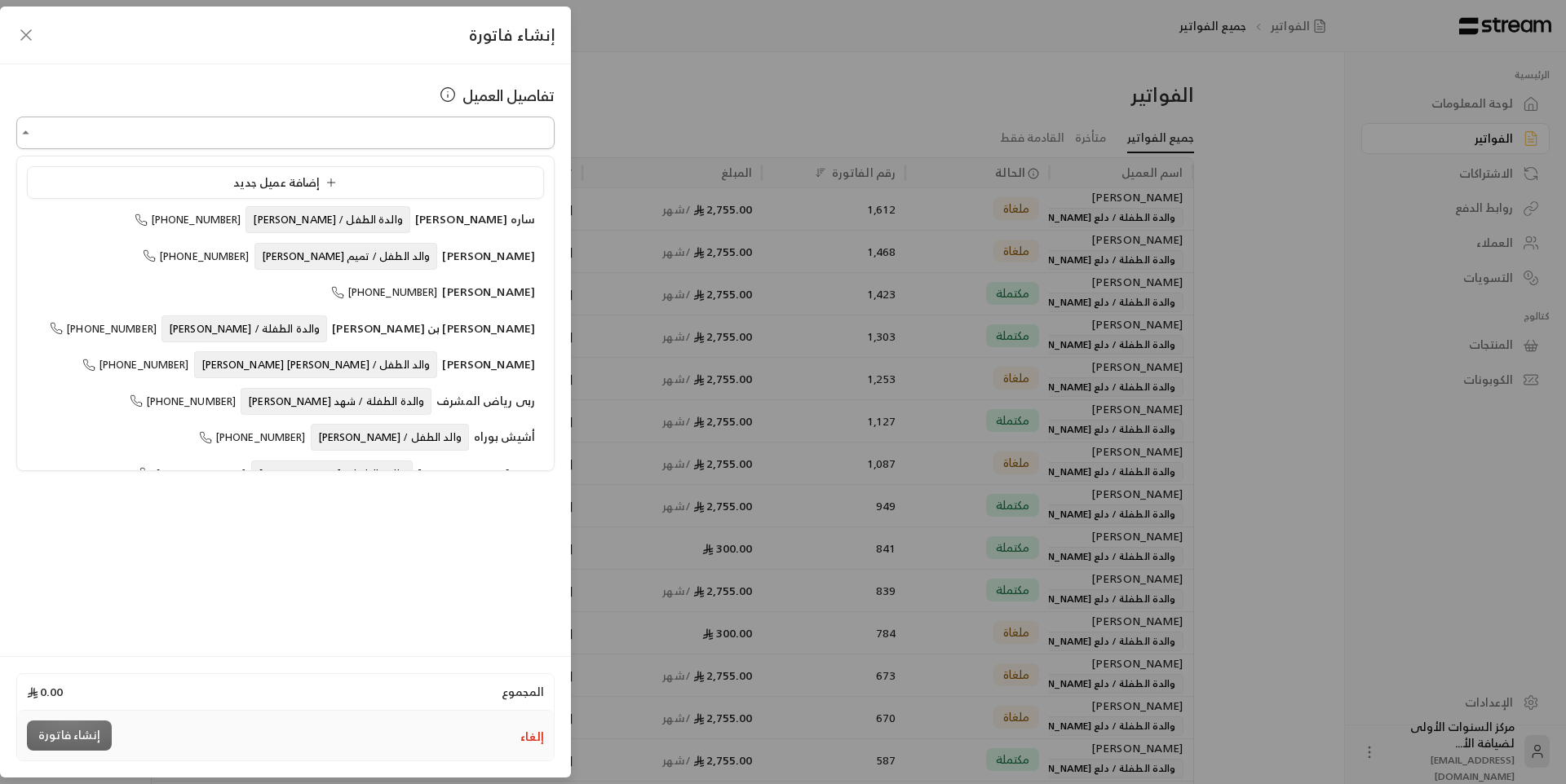
click at [362, 140] on input "اختر العميل" at bounding box center [284, 133] width 538 height 28
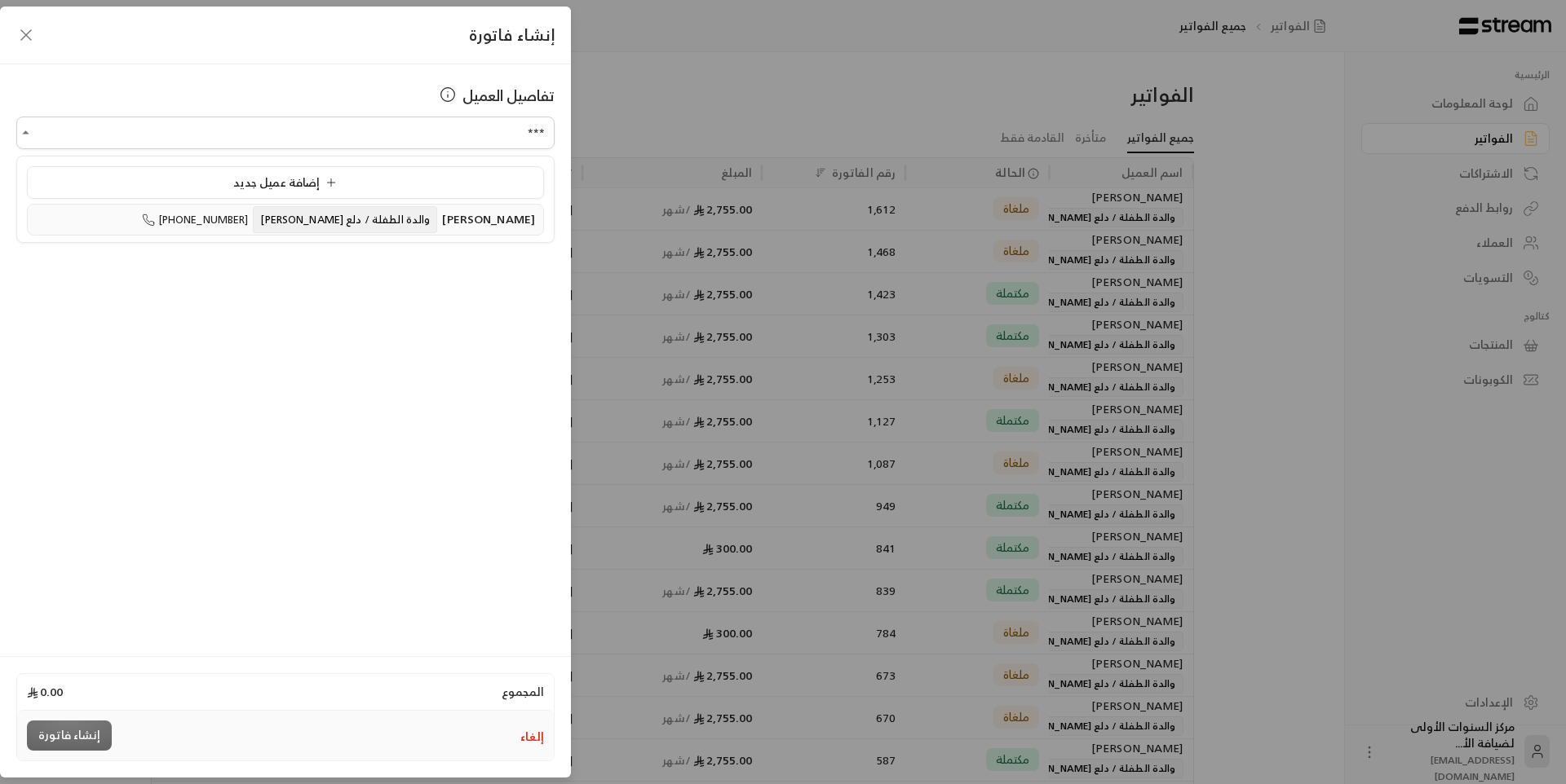
click at [306, 230] on span "والدة الطفلة / دلع [PERSON_NAME]" at bounding box center [345, 220] width 184 height 27
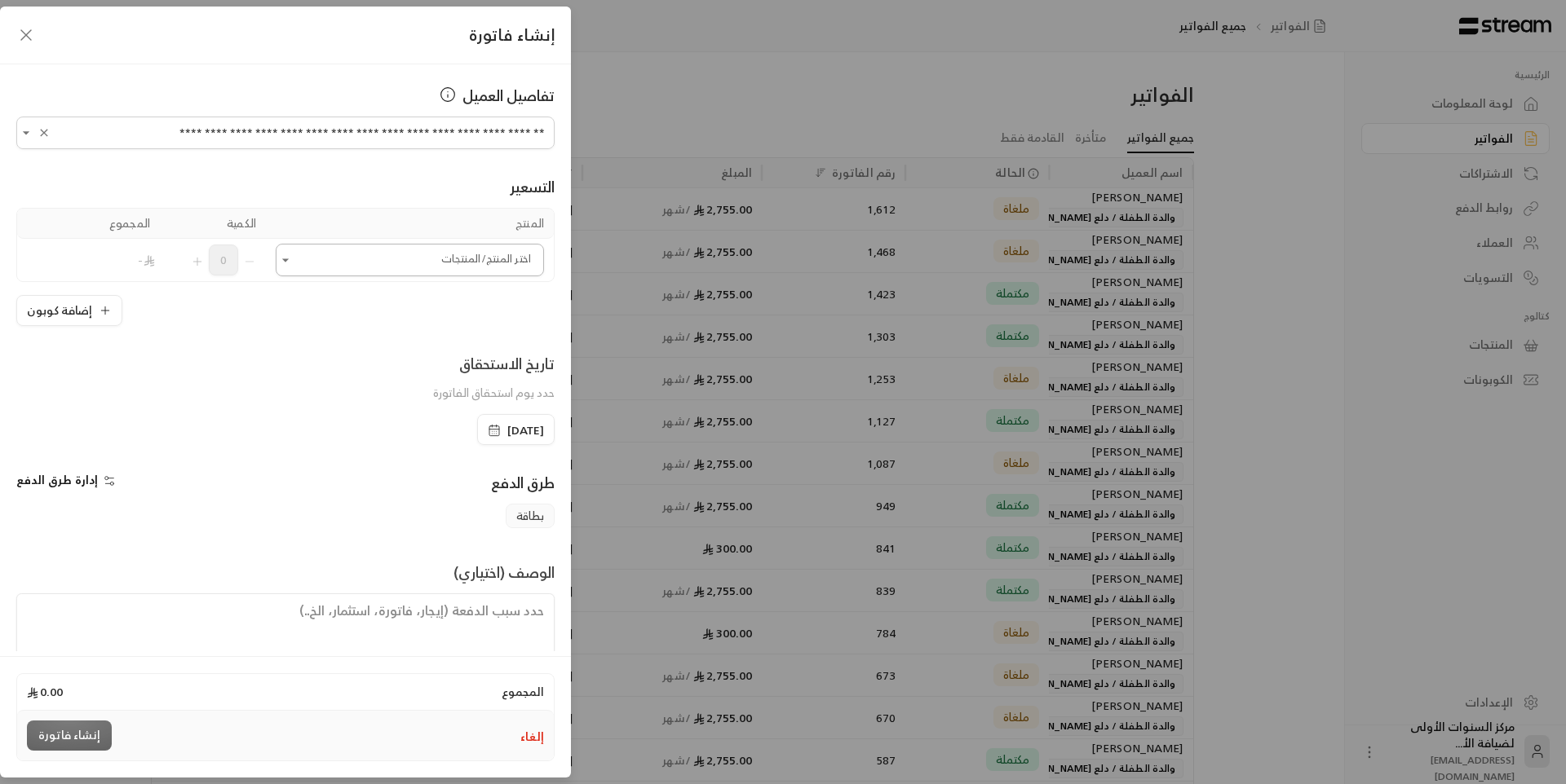
type input "**********"
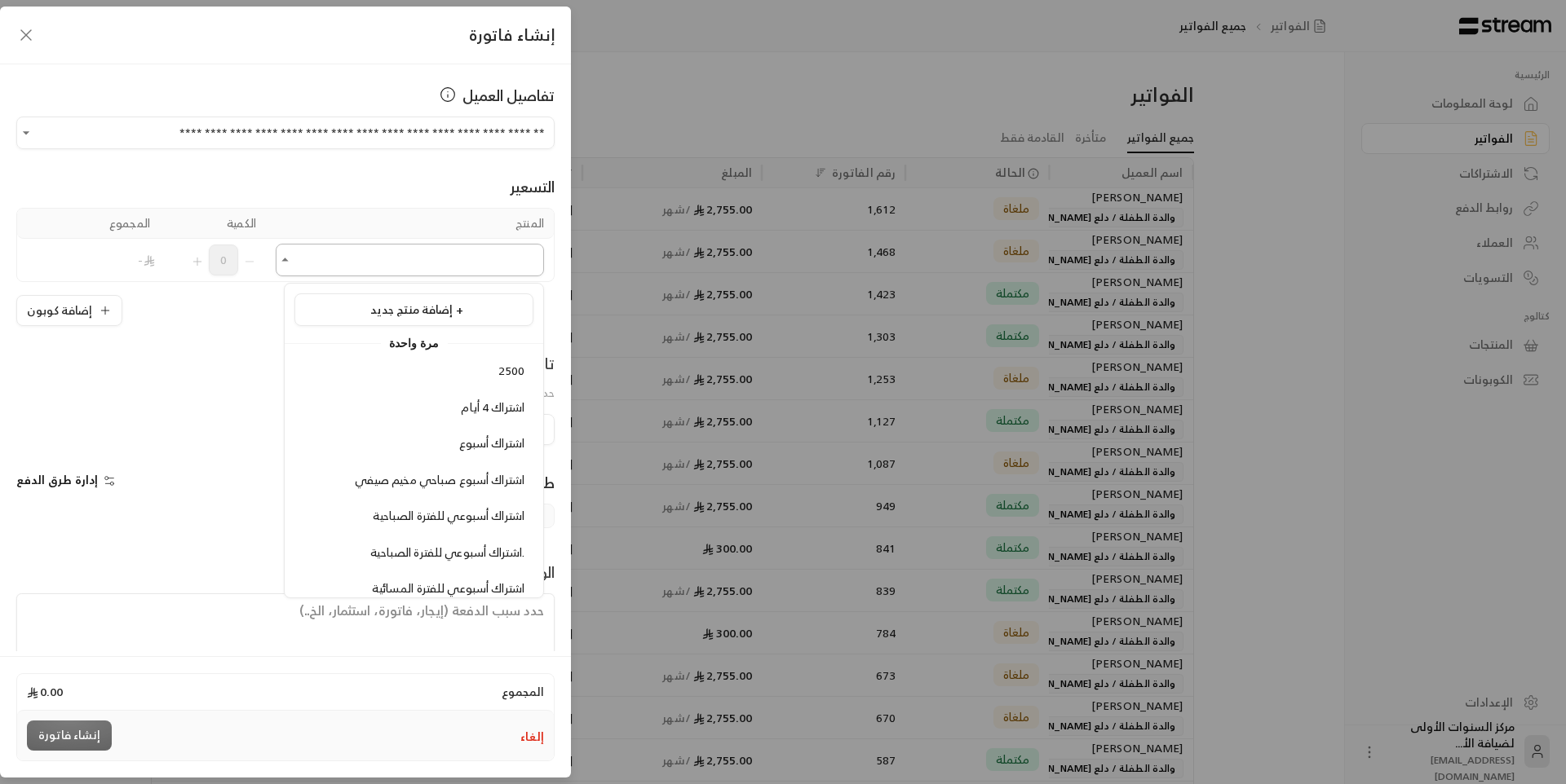
click at [423, 270] on input "اختر العميل" at bounding box center [409, 260] width 269 height 28
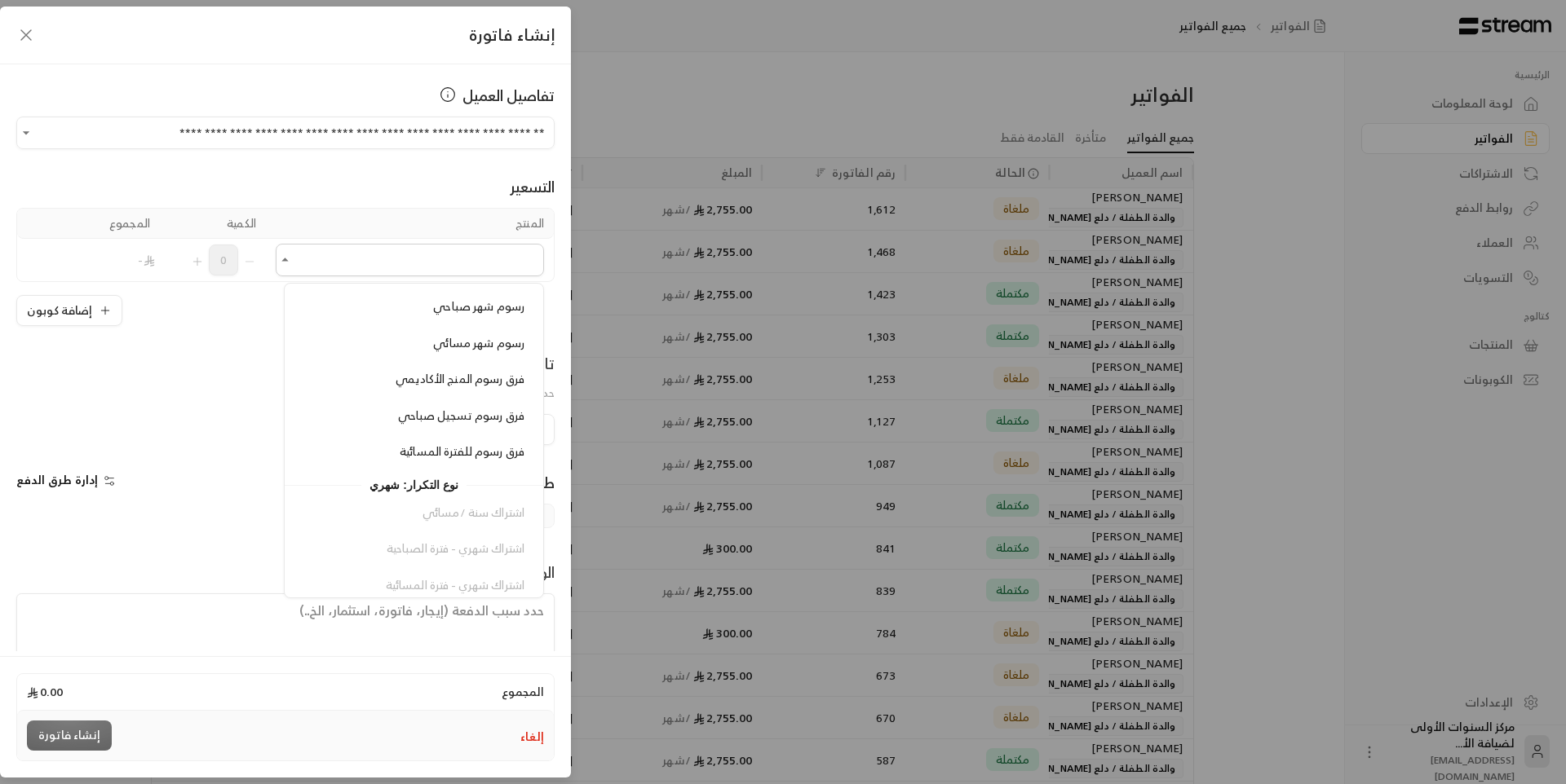
scroll to position [1386, 0]
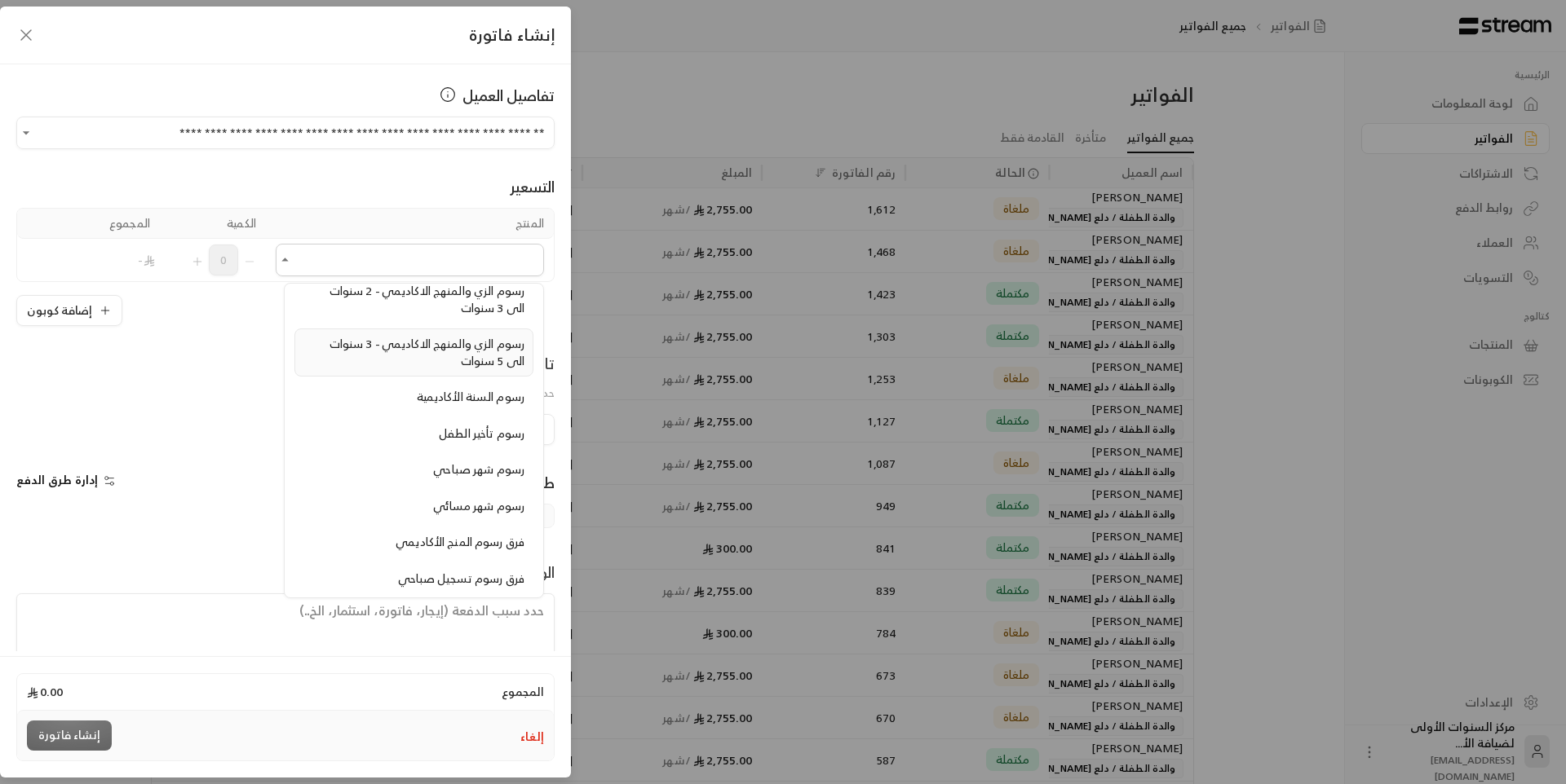
click at [420, 350] on span "رسوم الزي والمنهج الاكاديمي - 3 سنوات الى 5 سنوات" at bounding box center [427, 352] width 195 height 37
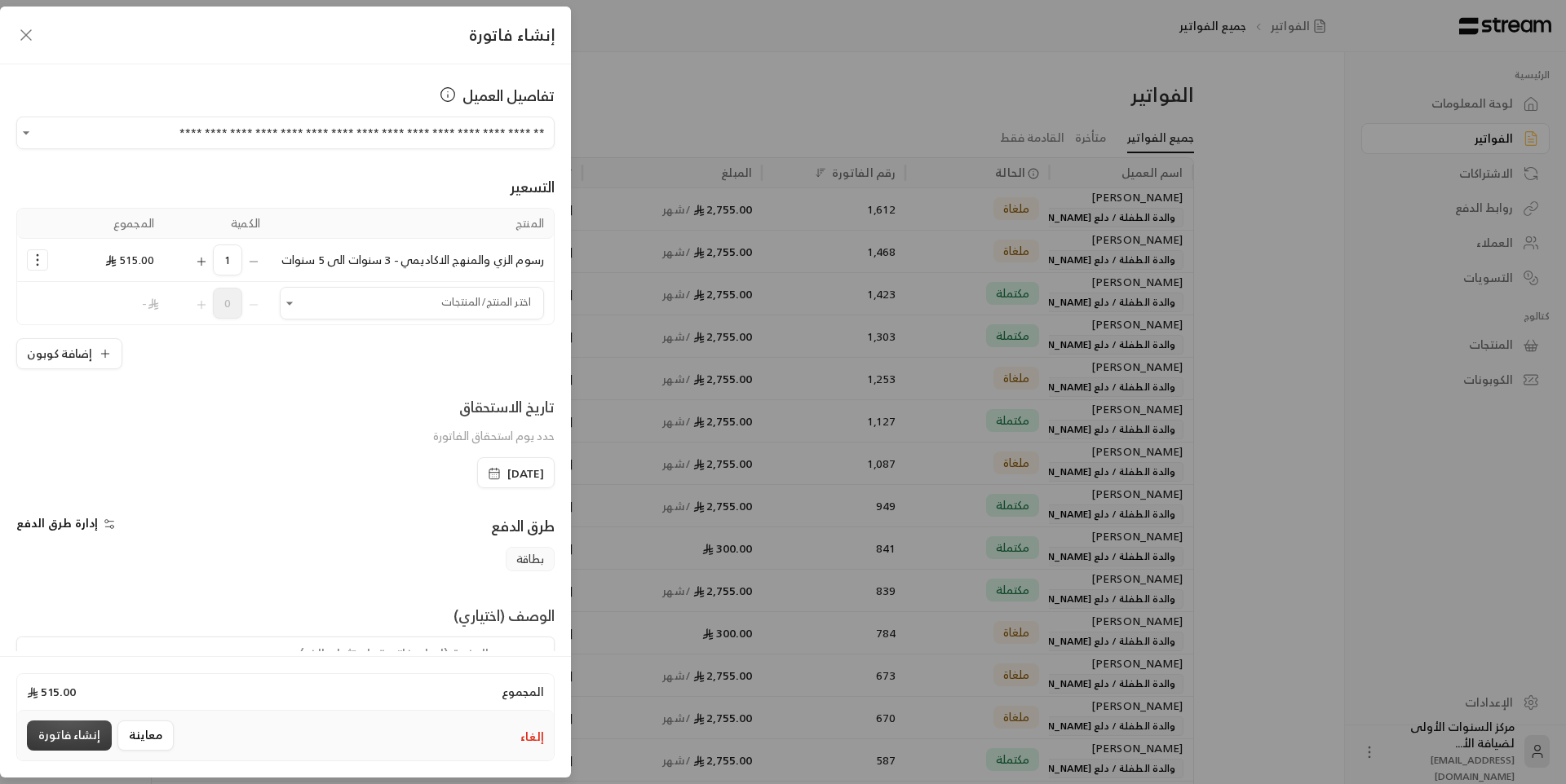
click at [69, 743] on button "إنشاء فاتورة" at bounding box center [69, 736] width 85 height 30
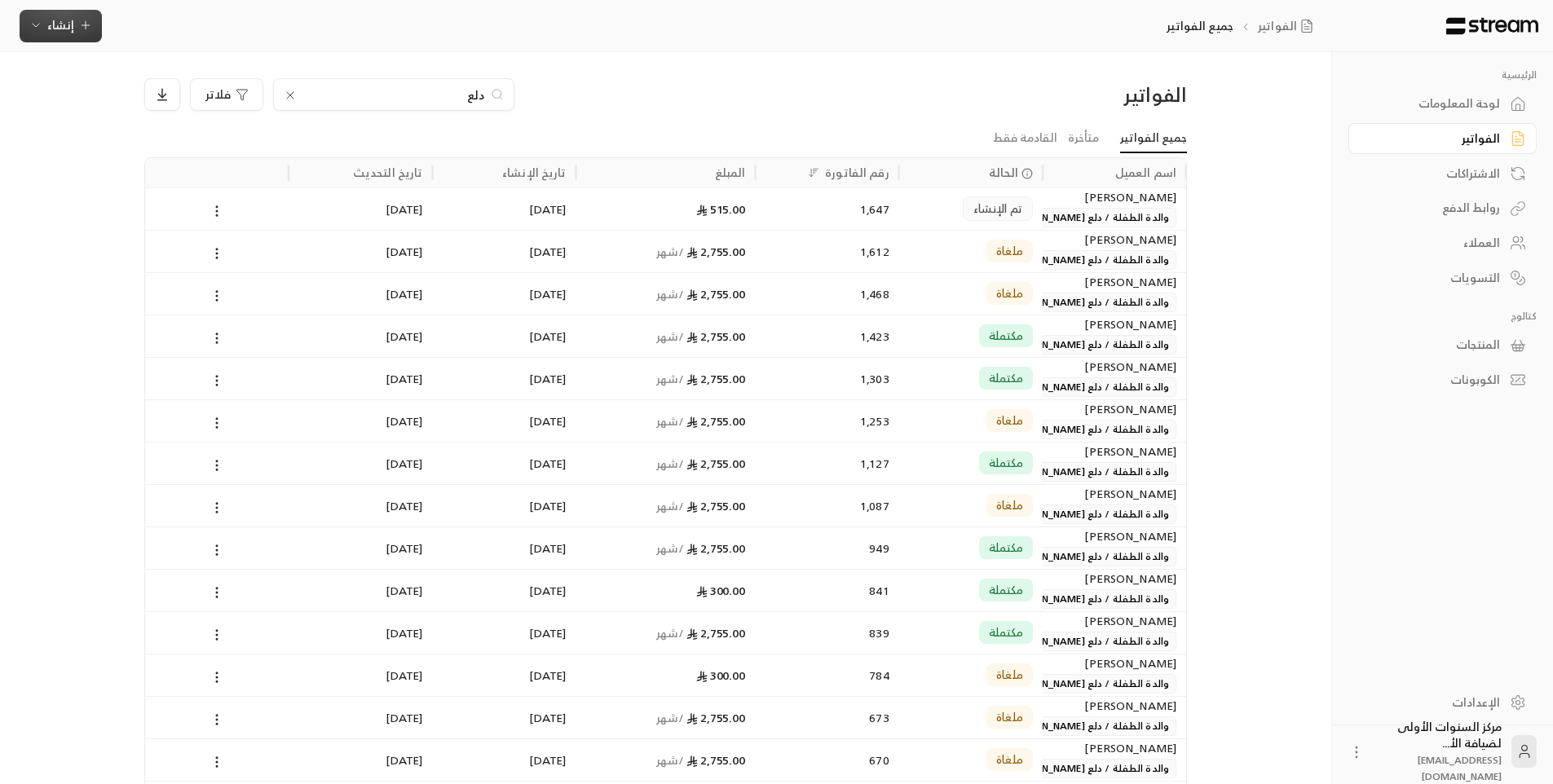
click at [67, 34] on span "إنشاء" at bounding box center [60, 25] width 27 height 20
click at [193, 111] on div "إنشاء فاتورة مرة واحدة بسهولة للمعاملات السريعة." at bounding box center [141, 102] width 206 height 33
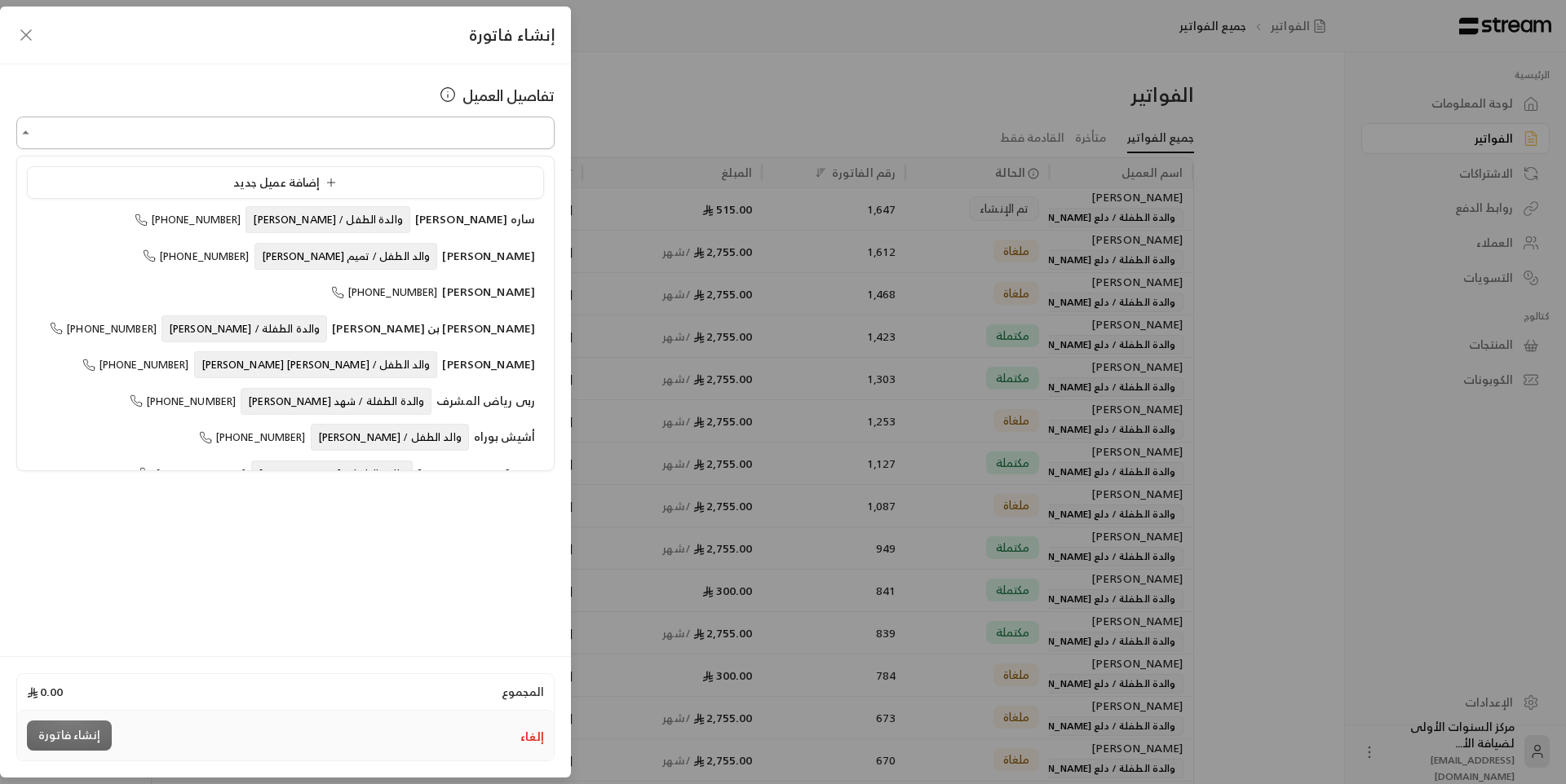
click at [440, 129] on input "اختر العميل" at bounding box center [284, 133] width 538 height 28
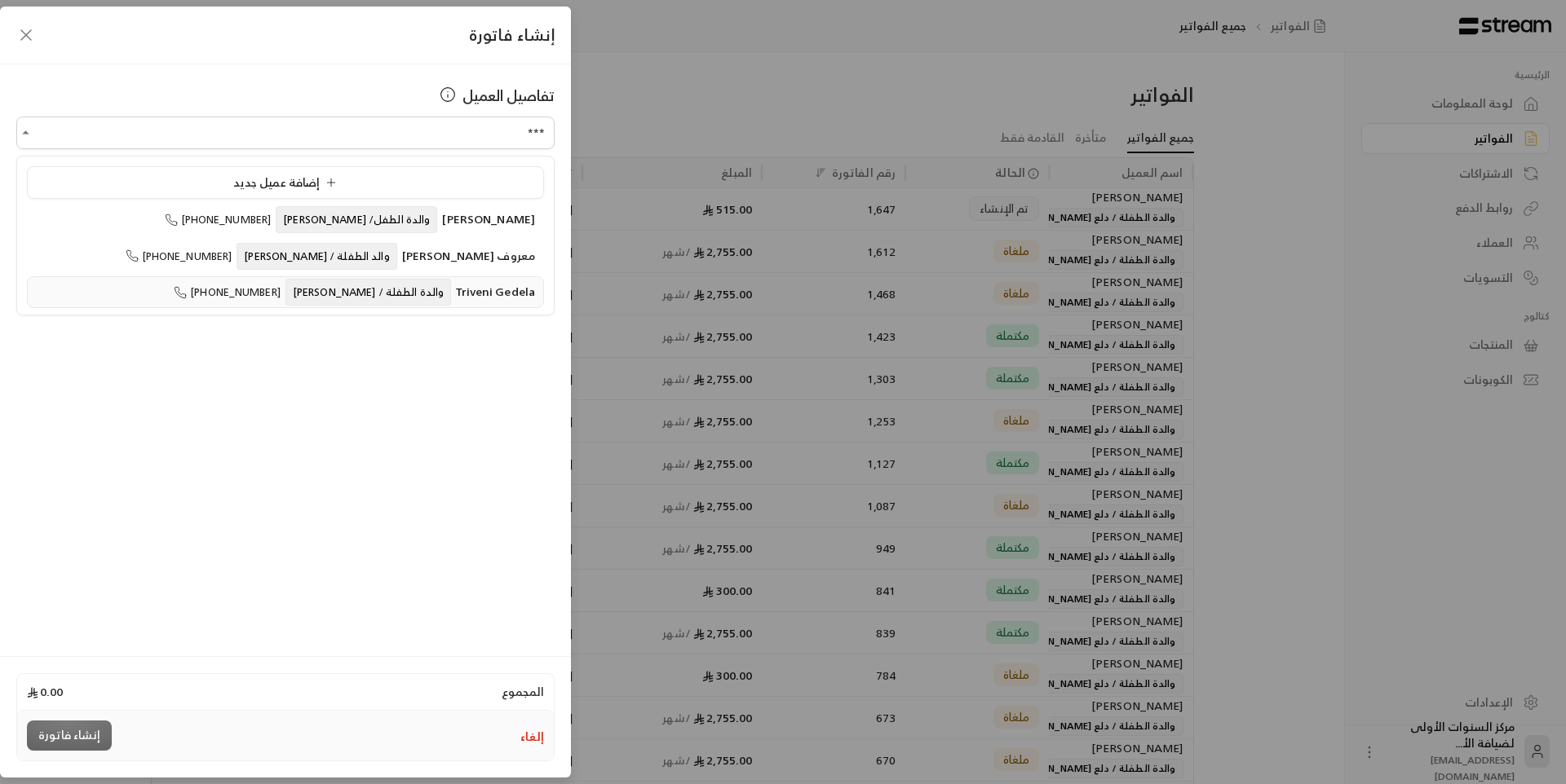
click at [378, 291] on span "والدة الطفلة / [PERSON_NAME]" at bounding box center [368, 292] width 166 height 27
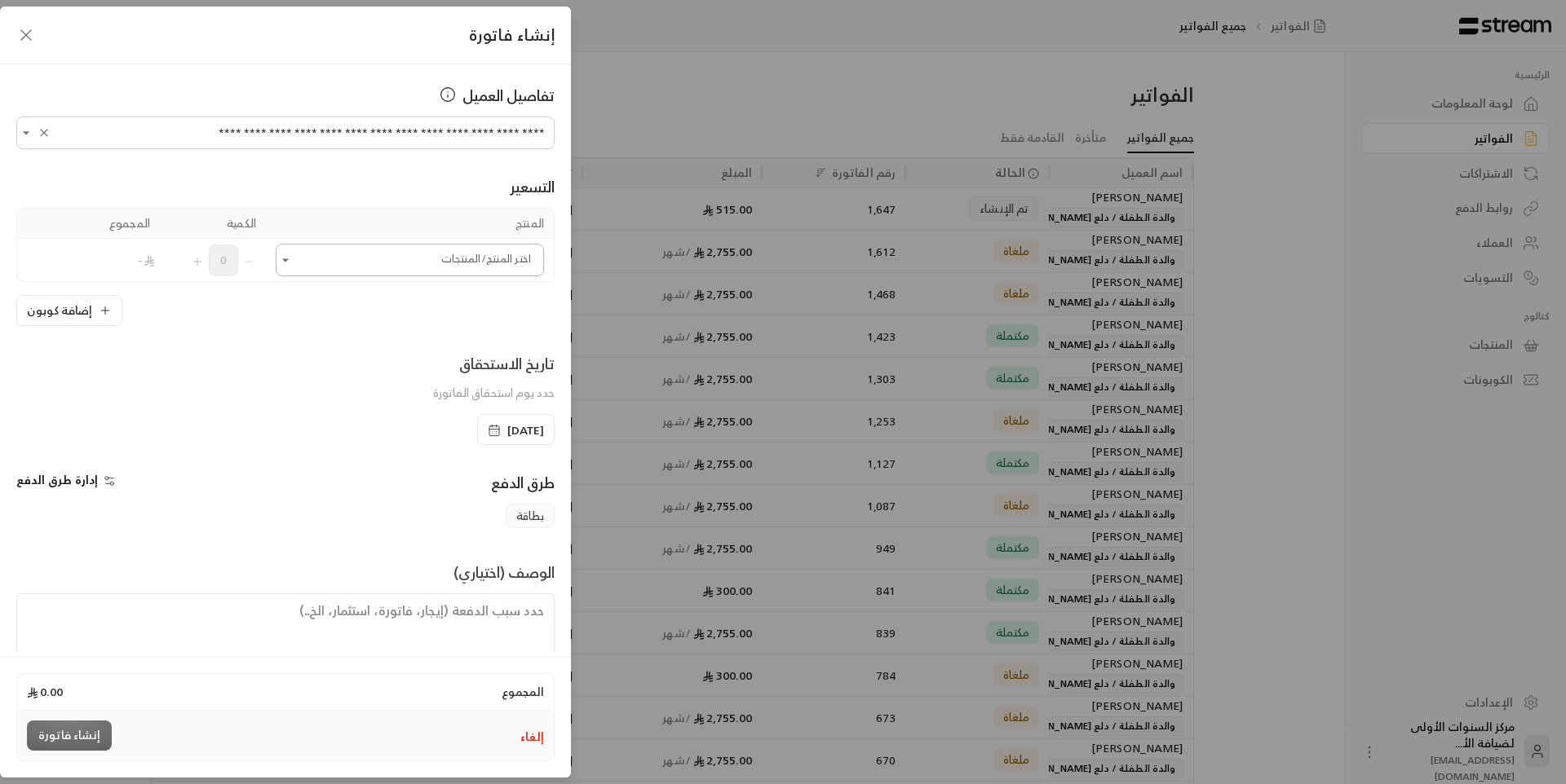
type input "**********"
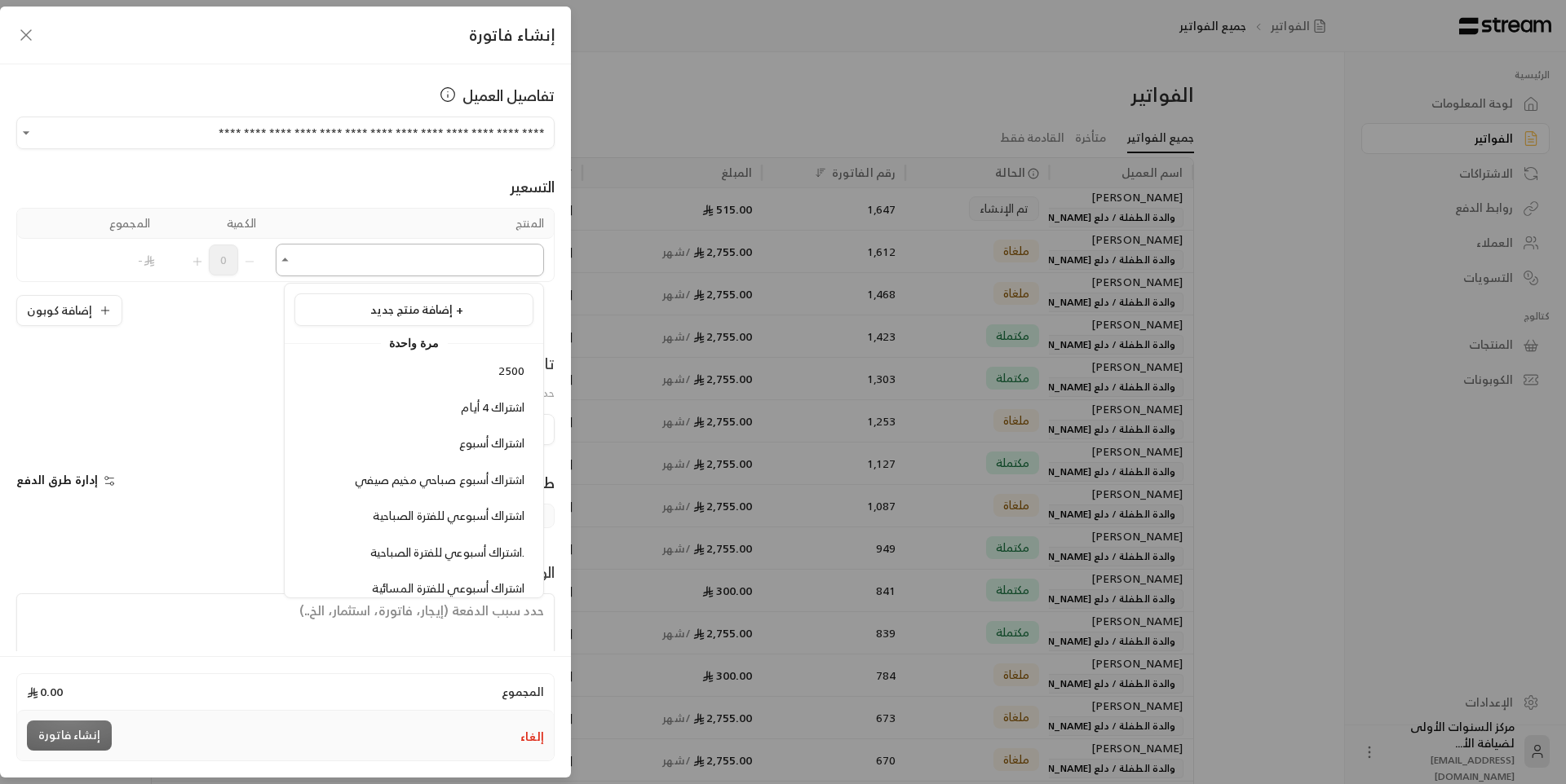
click at [313, 254] on input "اختر العميل" at bounding box center [409, 260] width 269 height 28
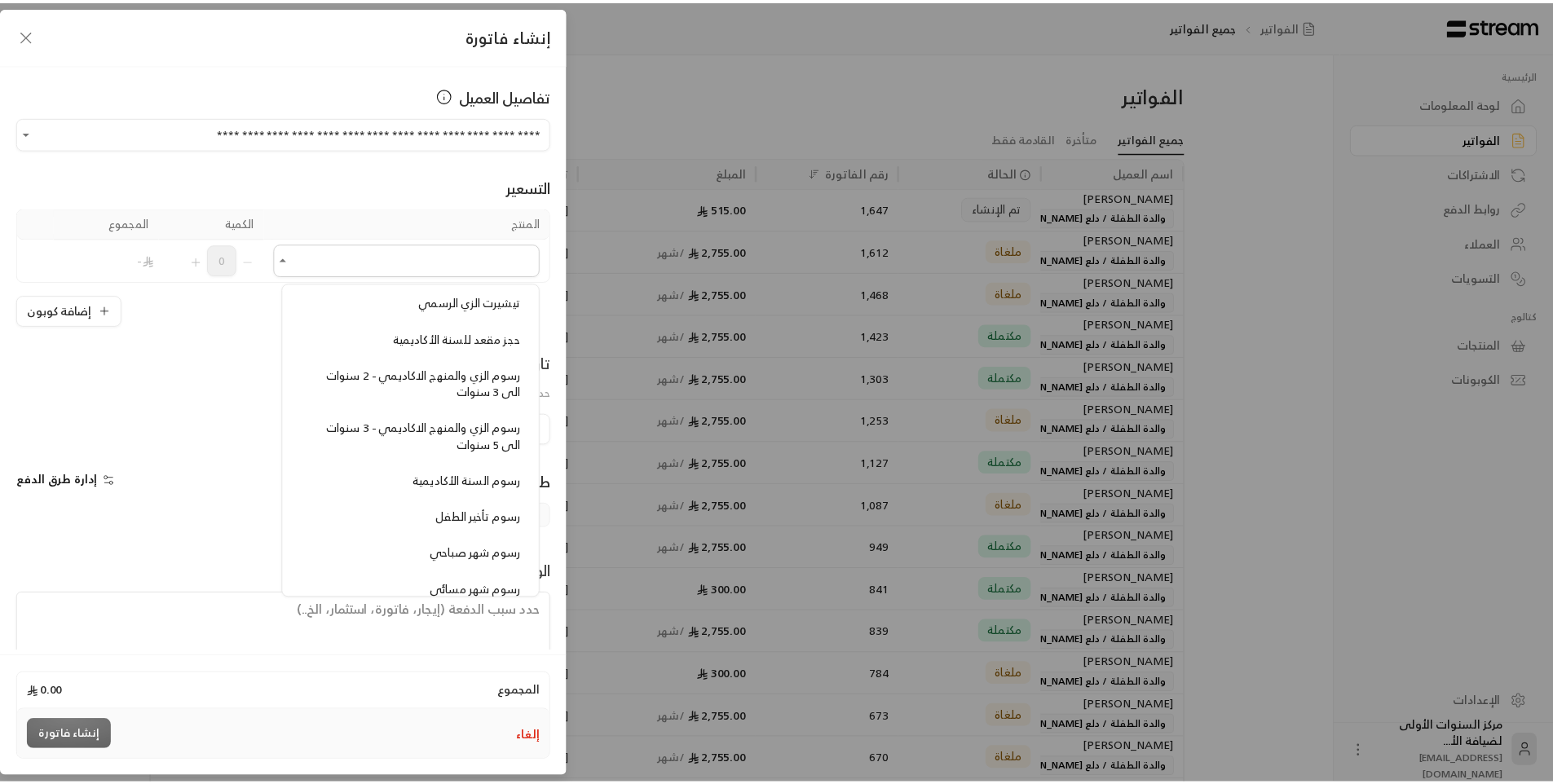
scroll to position [1223, 0]
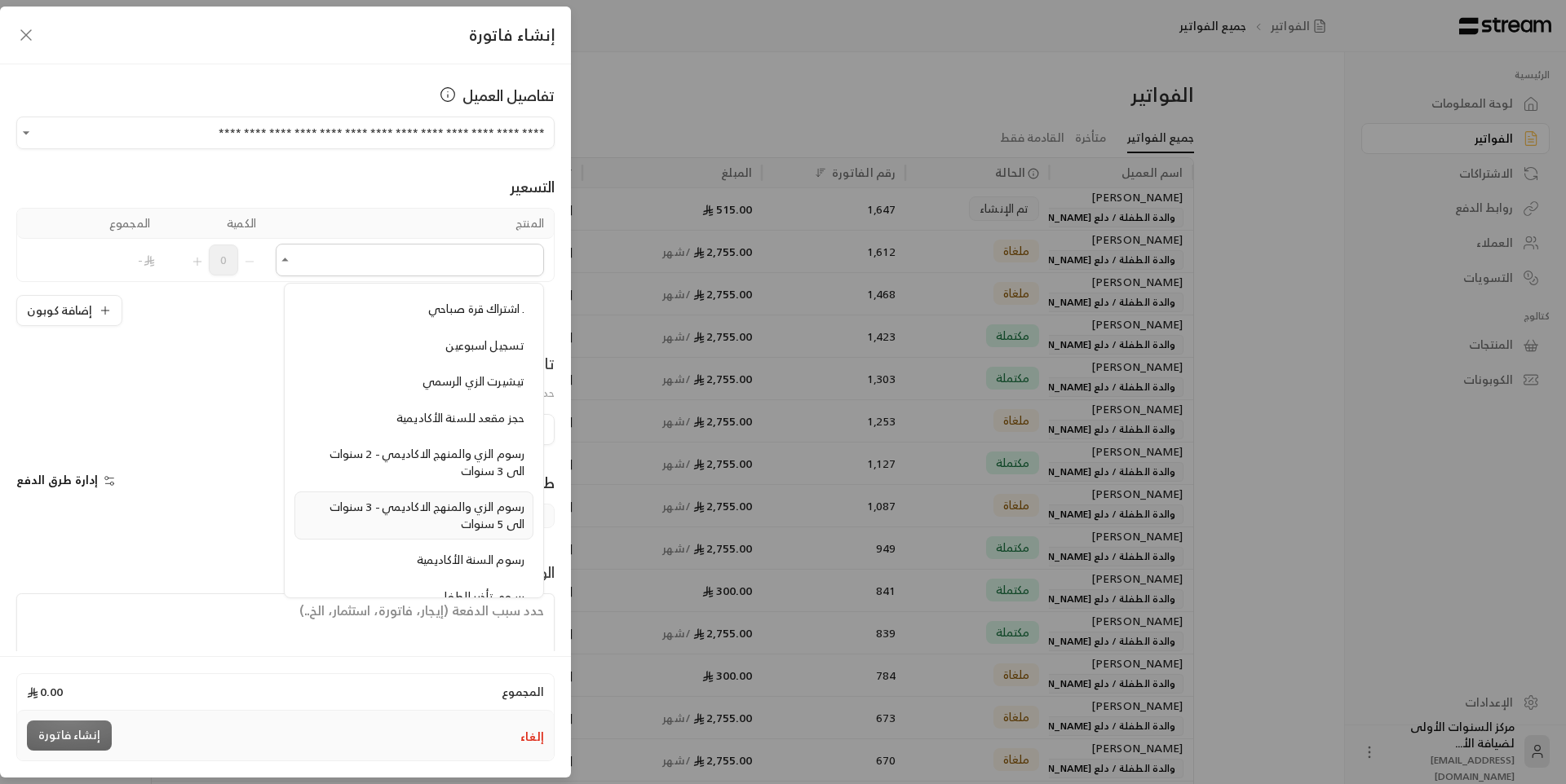
click at [416, 517] on div "رسوم الزي والمنهج الاكاديمي - 3 سنوات الى 5 سنوات" at bounding box center [413, 516] width 221 height 34
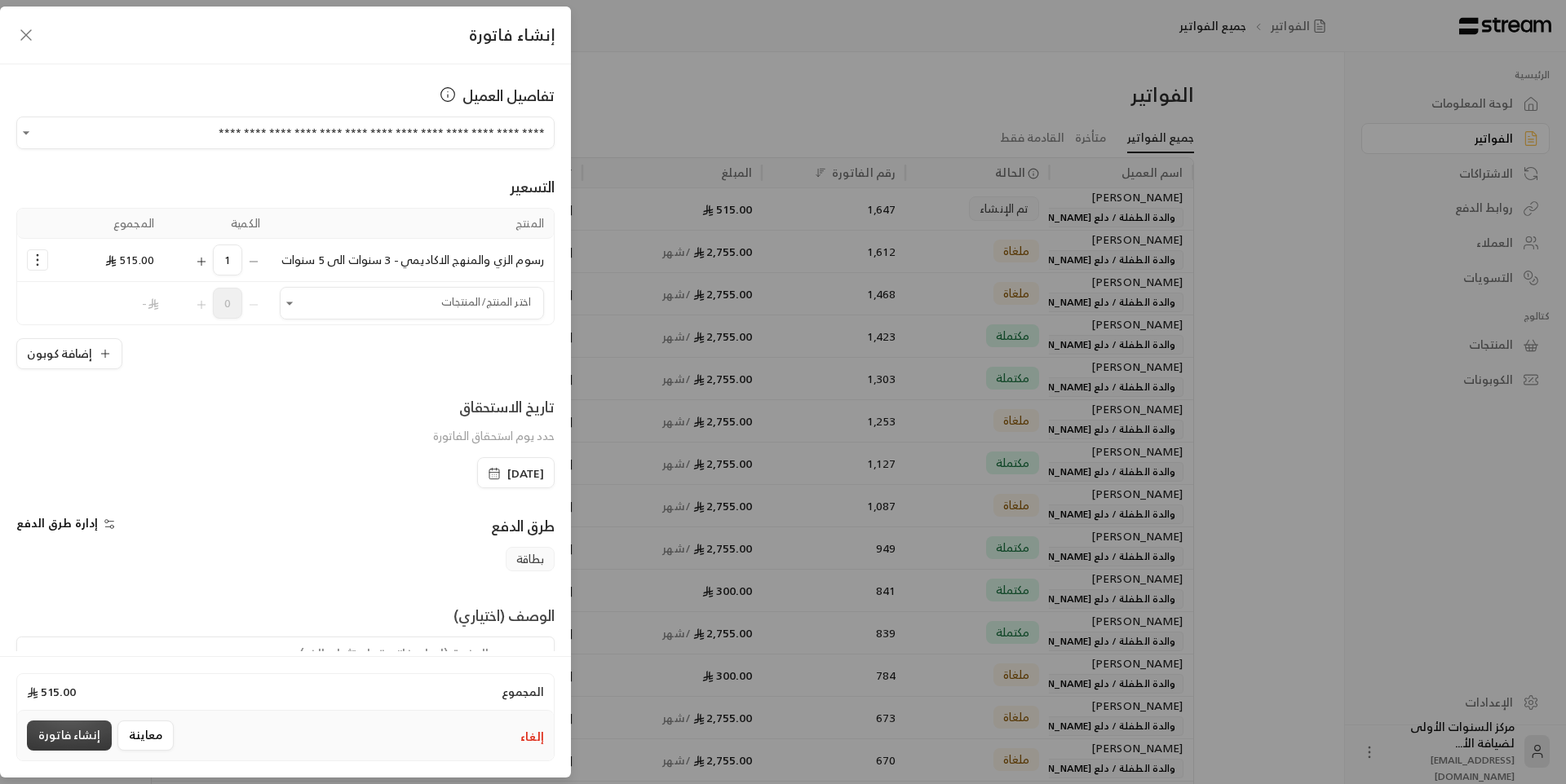
click at [76, 734] on button "إنشاء فاتورة" at bounding box center [69, 736] width 85 height 30
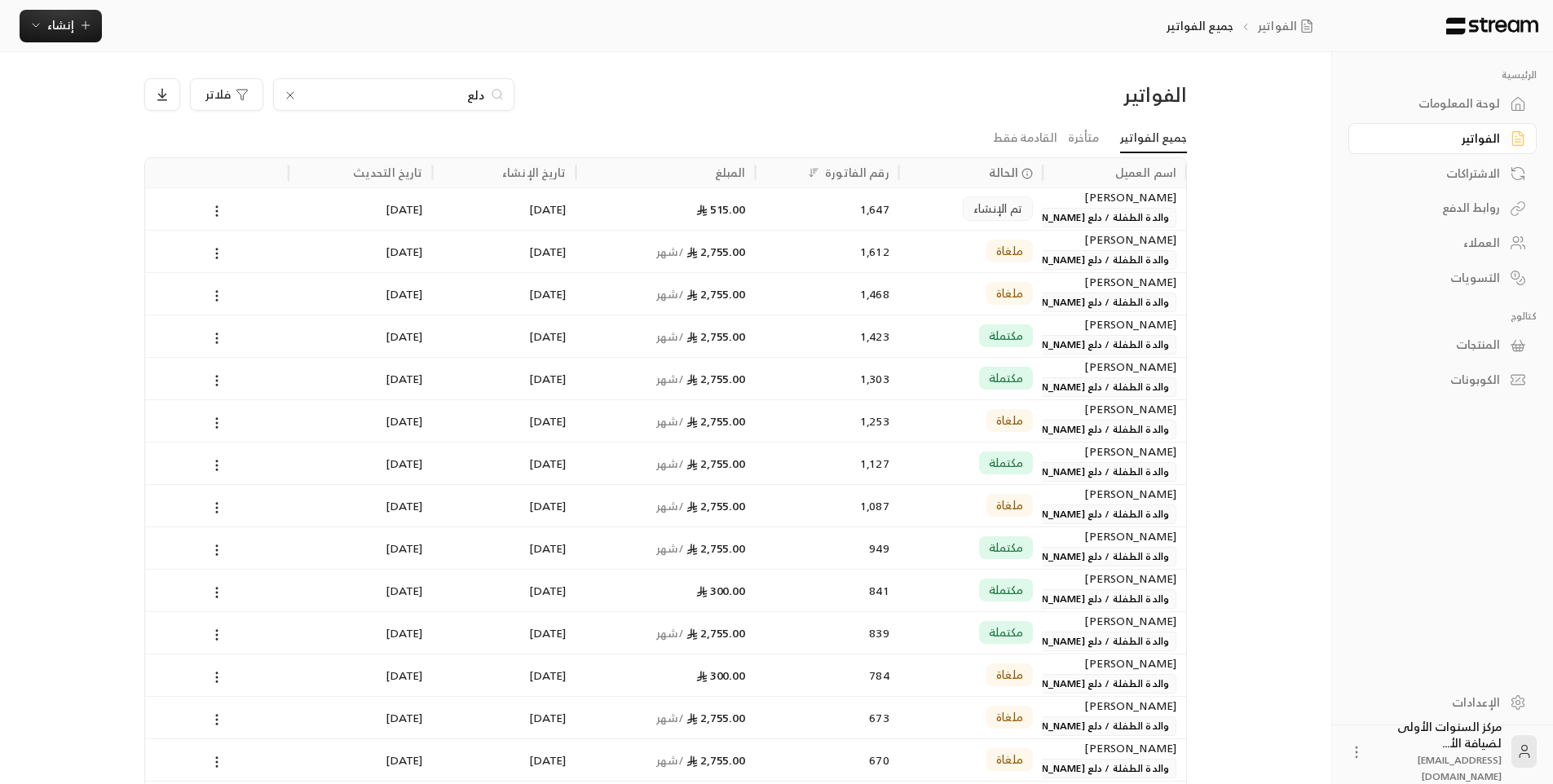
click at [430, 98] on input "دلع" at bounding box center [393, 95] width 181 height 18
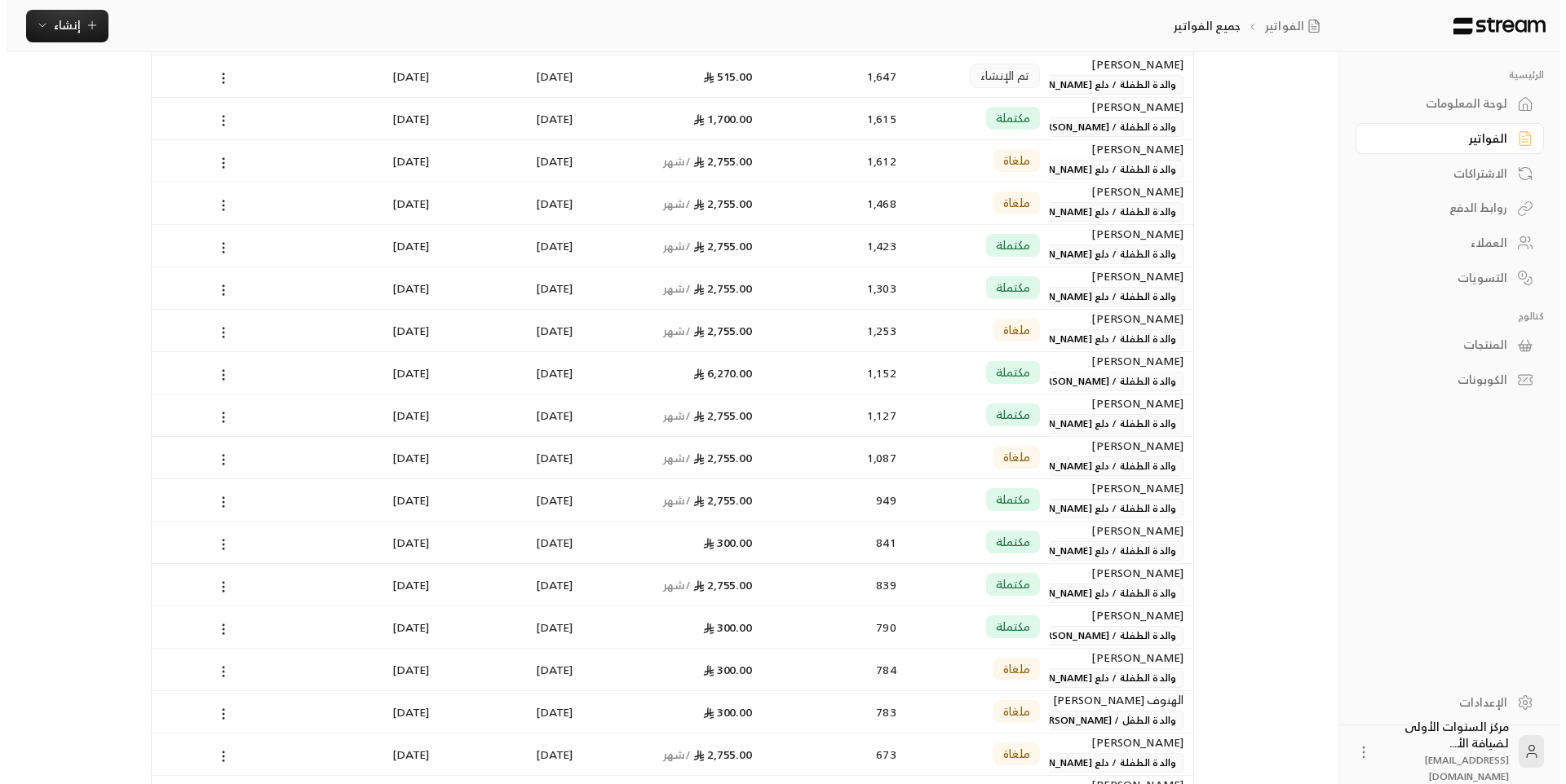
scroll to position [0, 0]
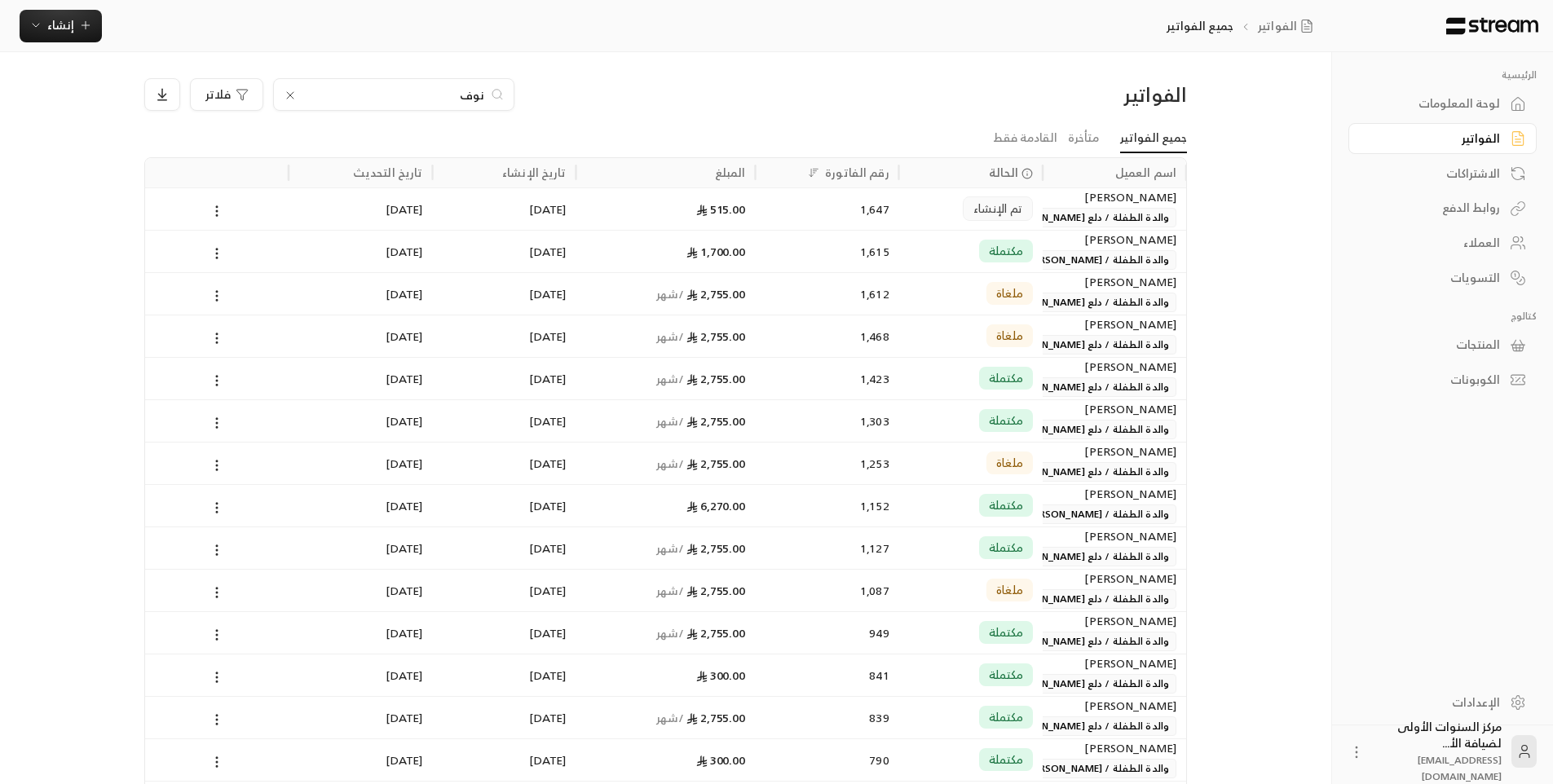
click at [478, 98] on input "نوف" at bounding box center [393, 95] width 181 height 18
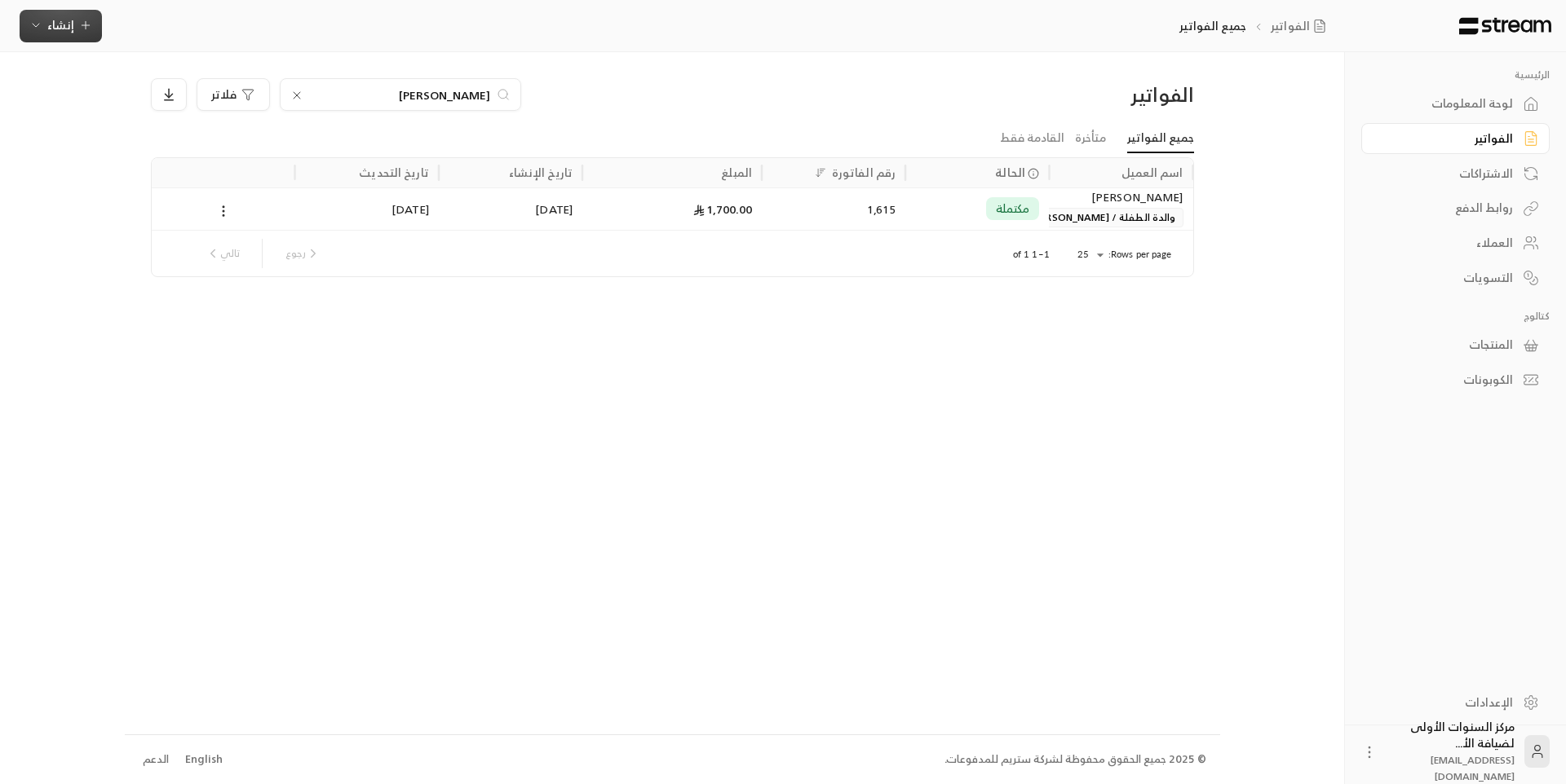
type input "الدحيم"
click at [43, 23] on span "إنشاء" at bounding box center [60, 25] width 63 height 20
click at [160, 101] on div "إنشاء فاتورة مرة واحدة بسهولة للمعاملات السريعة." at bounding box center [141, 102] width 206 height 33
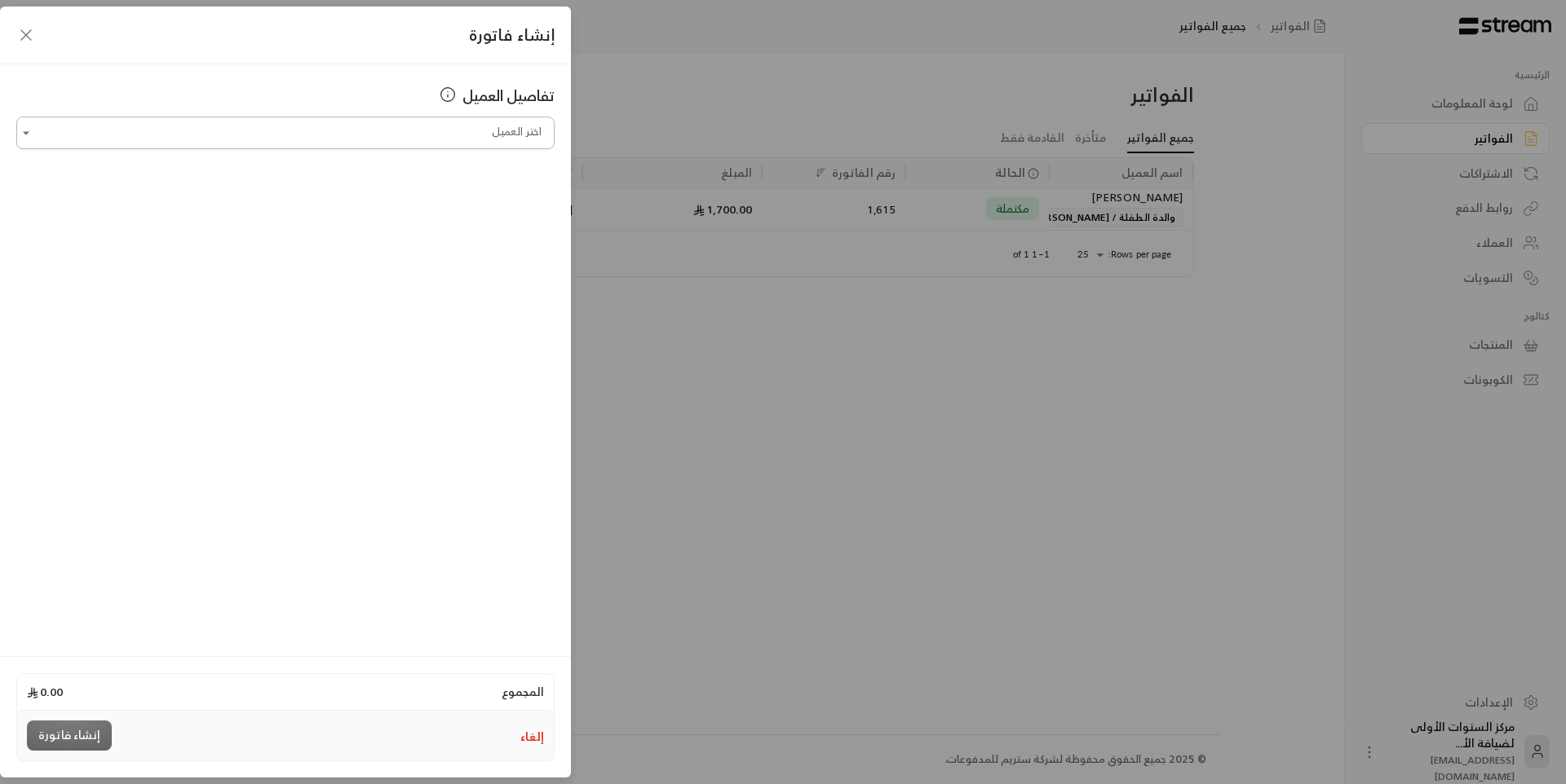
click at [409, 128] on input "اختر العميل" at bounding box center [284, 133] width 538 height 28
click at [396, 225] on span "والدة الطفلة / [PERSON_NAME]" at bounding box center [354, 220] width 166 height 27
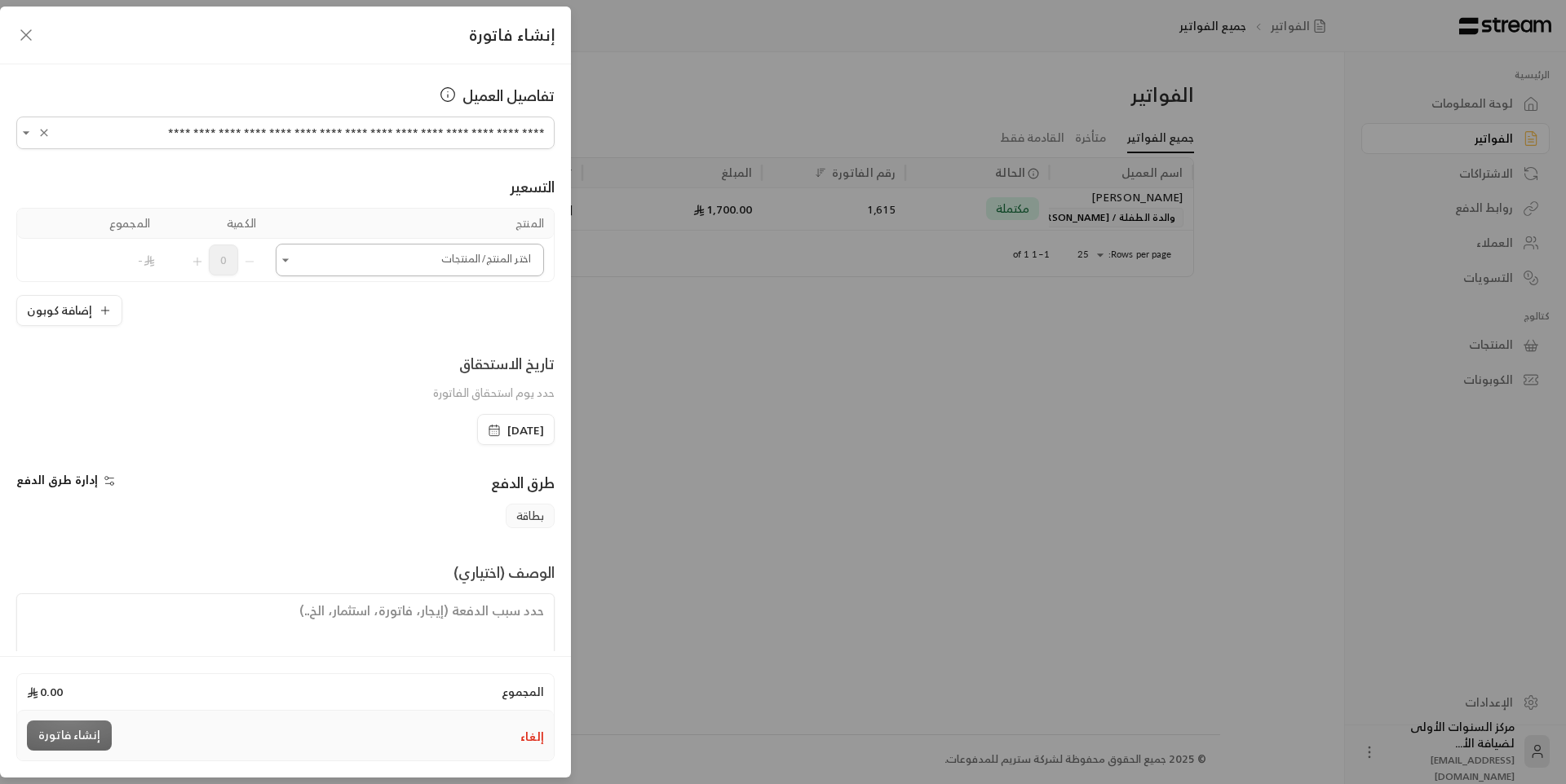
type input "**********"
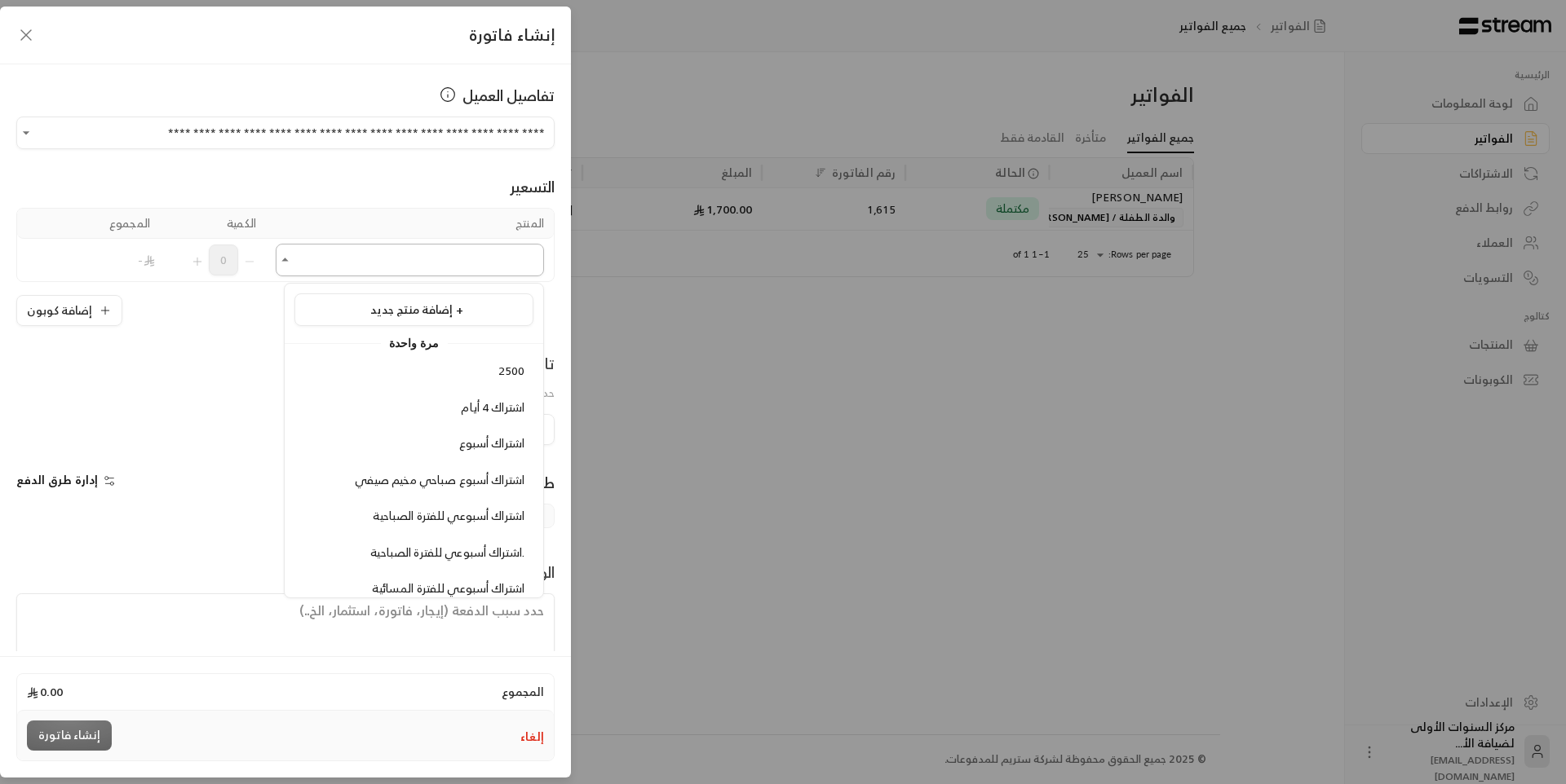
click at [474, 272] on input "اختر العميل" at bounding box center [409, 260] width 269 height 28
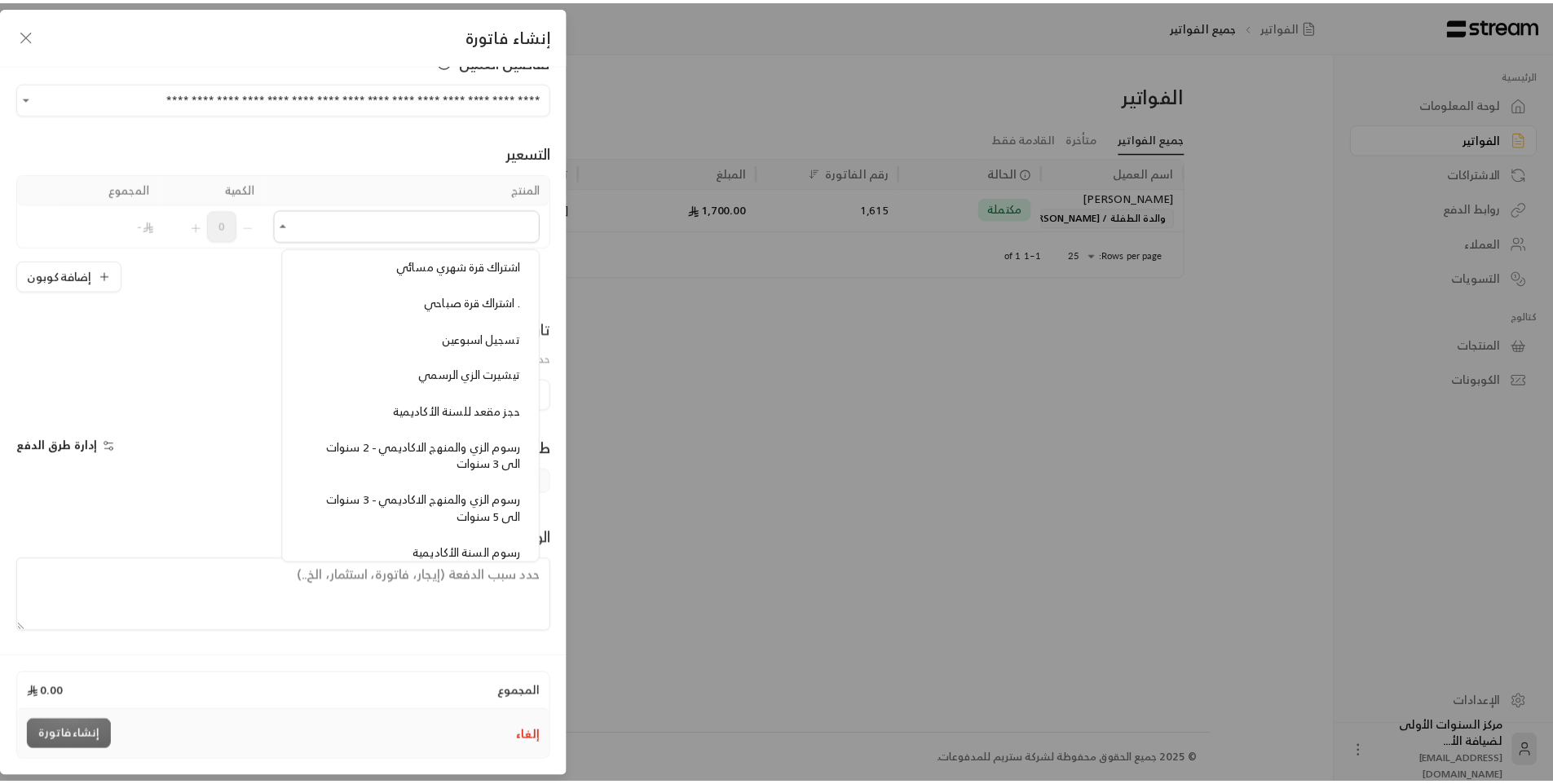
scroll to position [1223, 0]
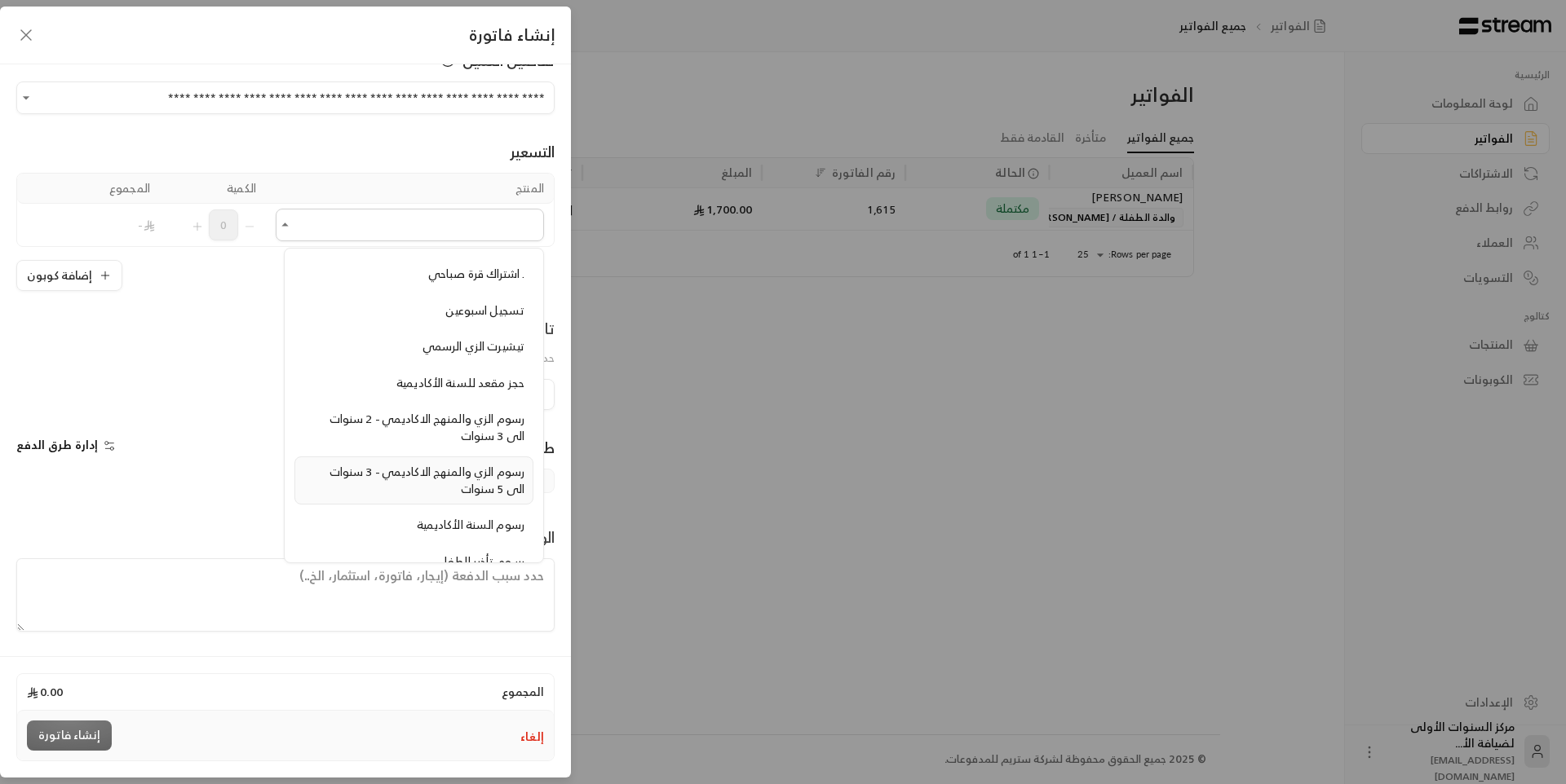
click at [471, 462] on span "رسوم الزي والمنهج الاكاديمي - 3 سنوات الى 5 سنوات" at bounding box center [427, 480] width 195 height 37
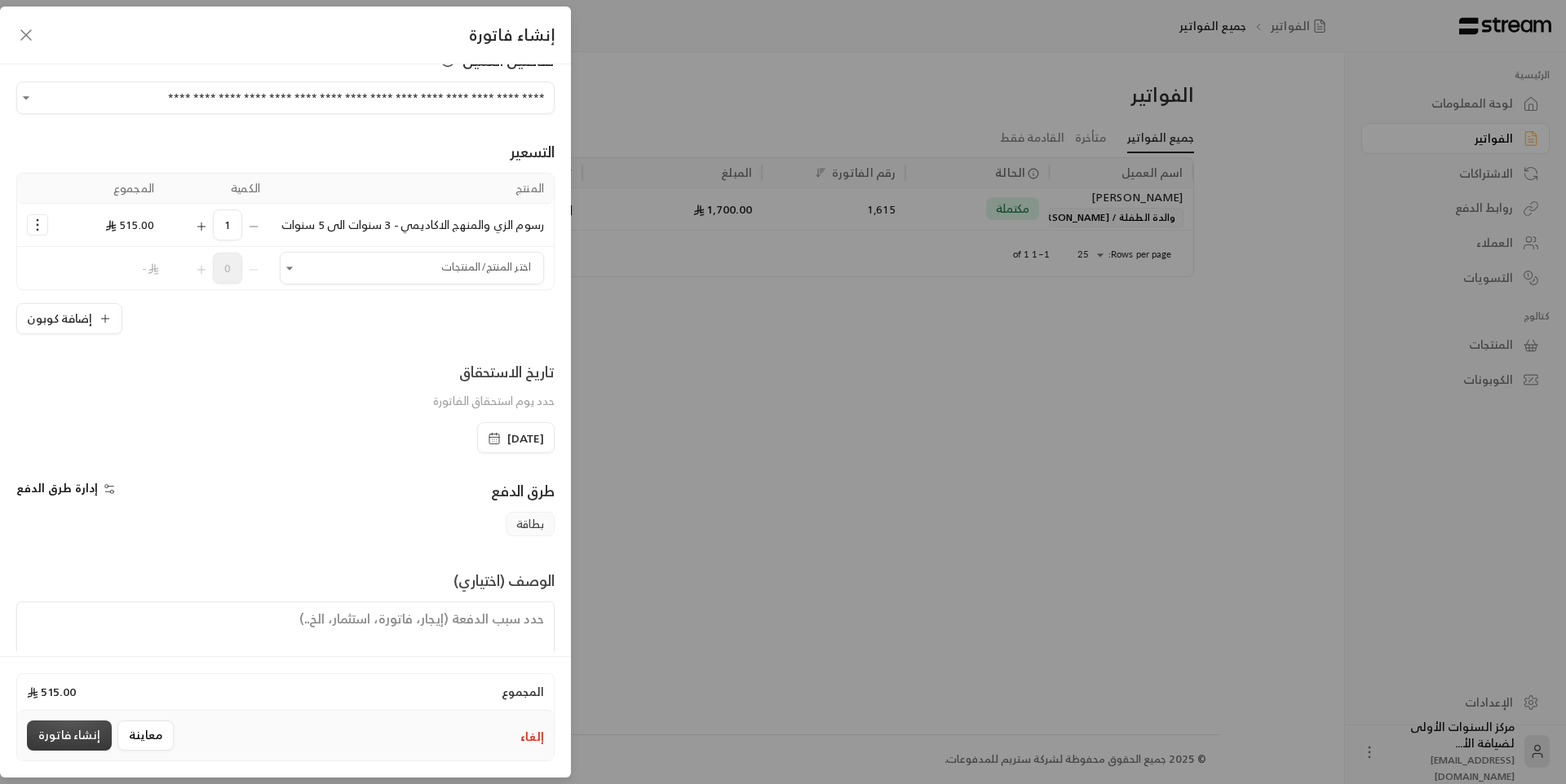
click at [62, 730] on button "إنشاء فاتورة" at bounding box center [69, 736] width 85 height 30
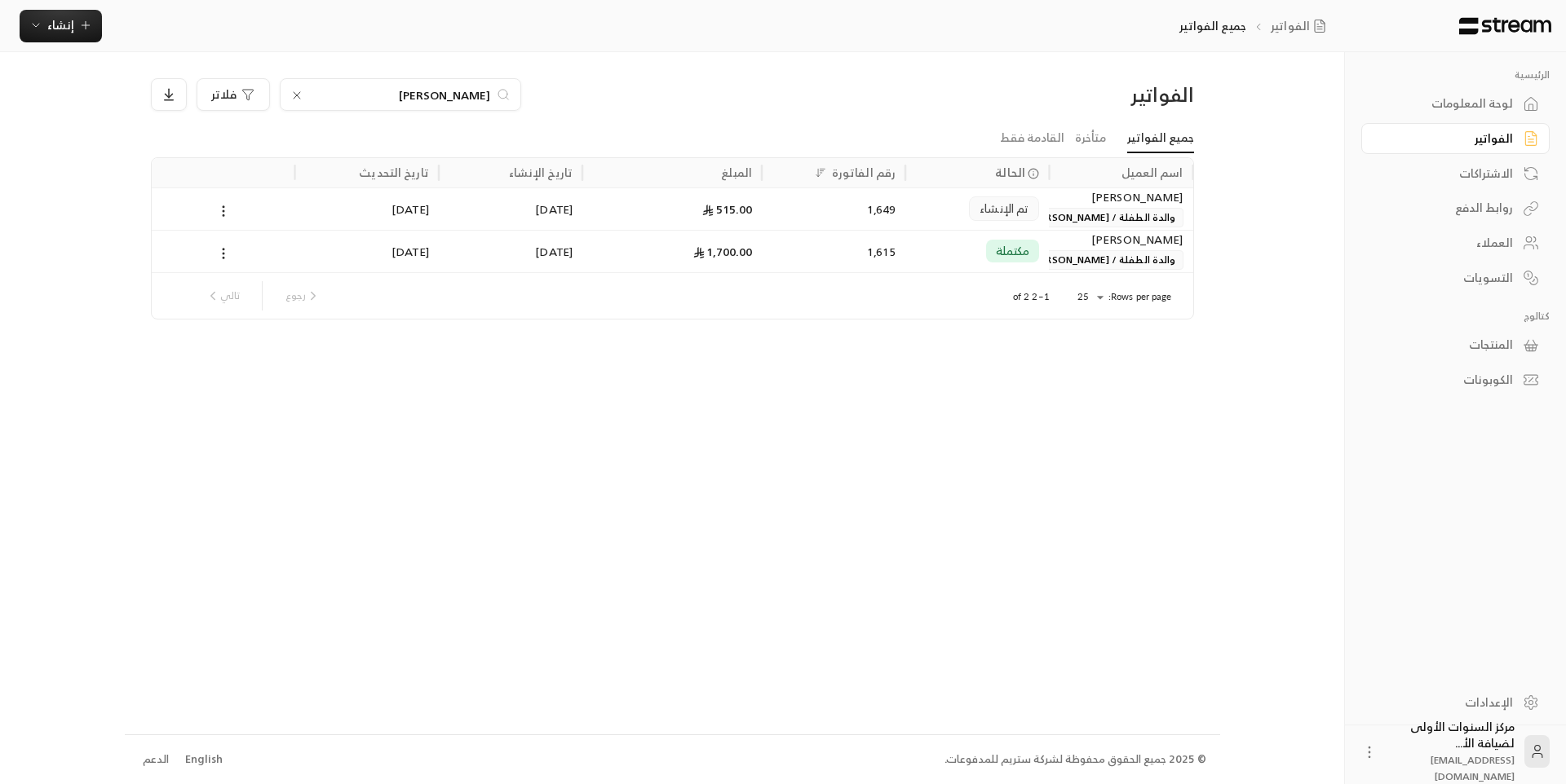
click at [471, 97] on input "الدحيم" at bounding box center [401, 95] width 181 height 18
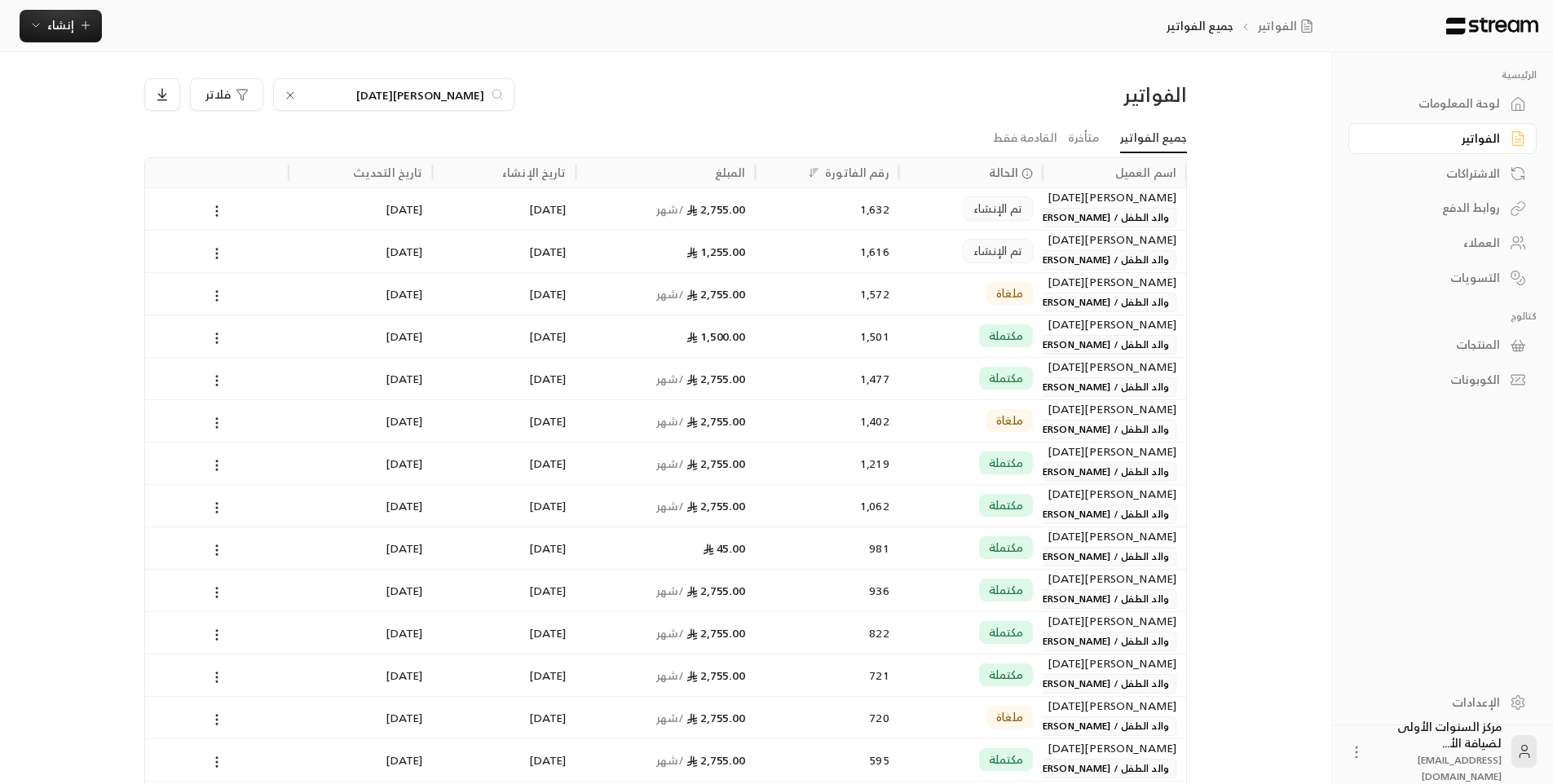
type input "بن خميس"
click at [860, 211] on div "1,632" at bounding box center [827, 209] width 124 height 42
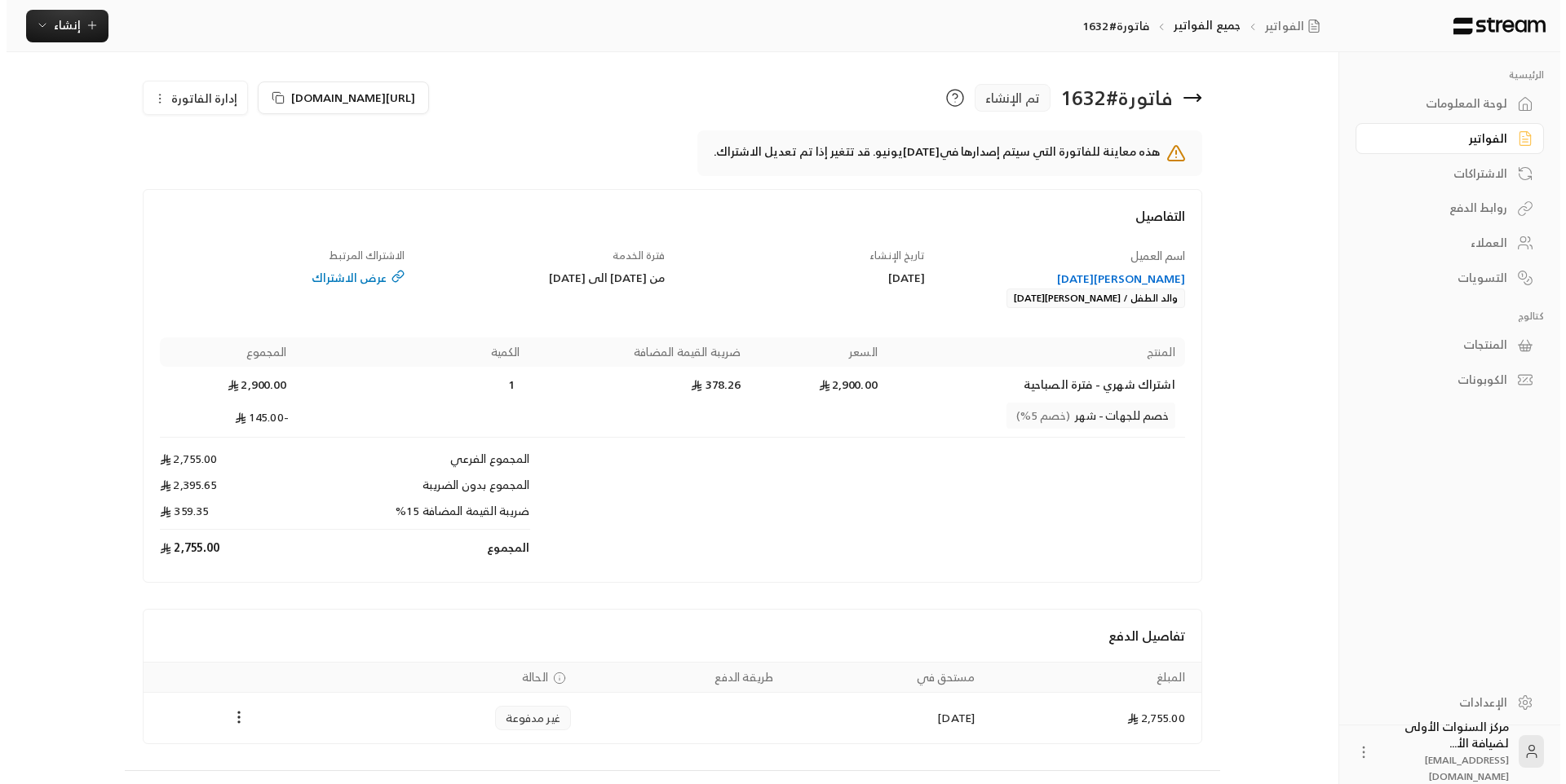
scroll to position [35, 0]
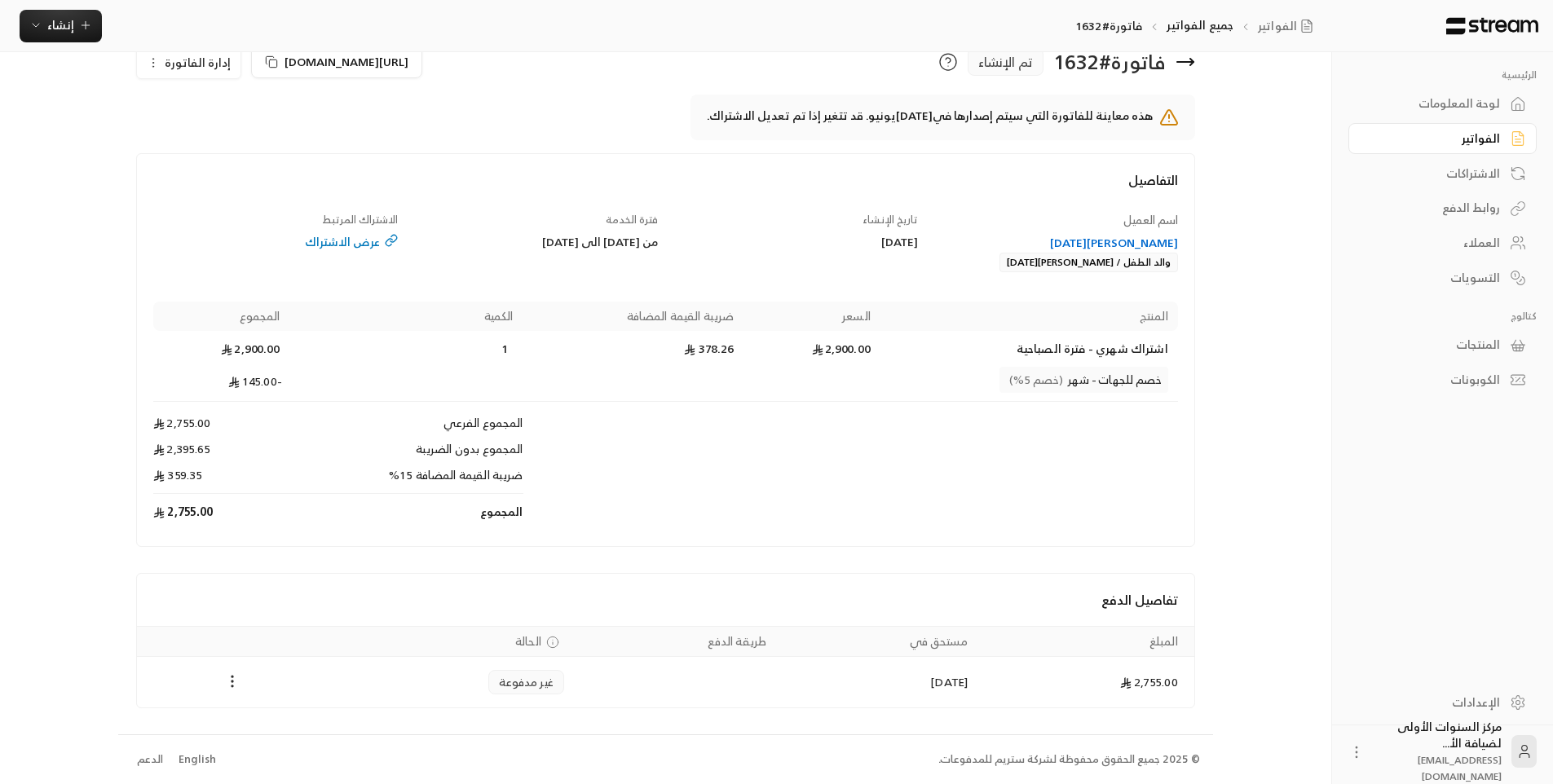
click at [200, 61] on span "إدارة الفاتورة" at bounding box center [198, 62] width 66 height 20
click at [223, 137] on span "إلغاء" at bounding box center [230, 138] width 20 height 13
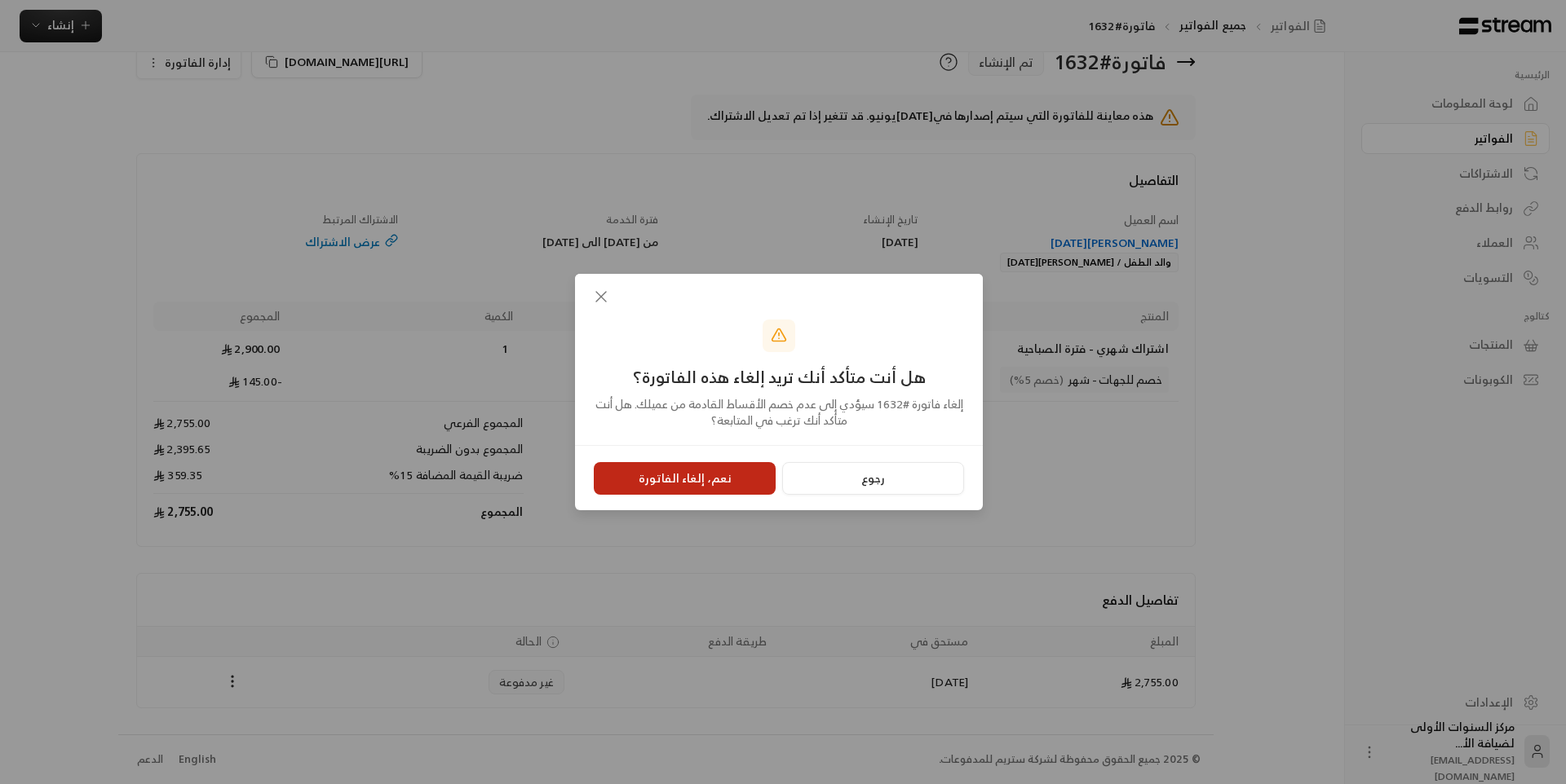
click at [732, 487] on button "نعم، إلغاء الفاتورة" at bounding box center [684, 478] width 182 height 33
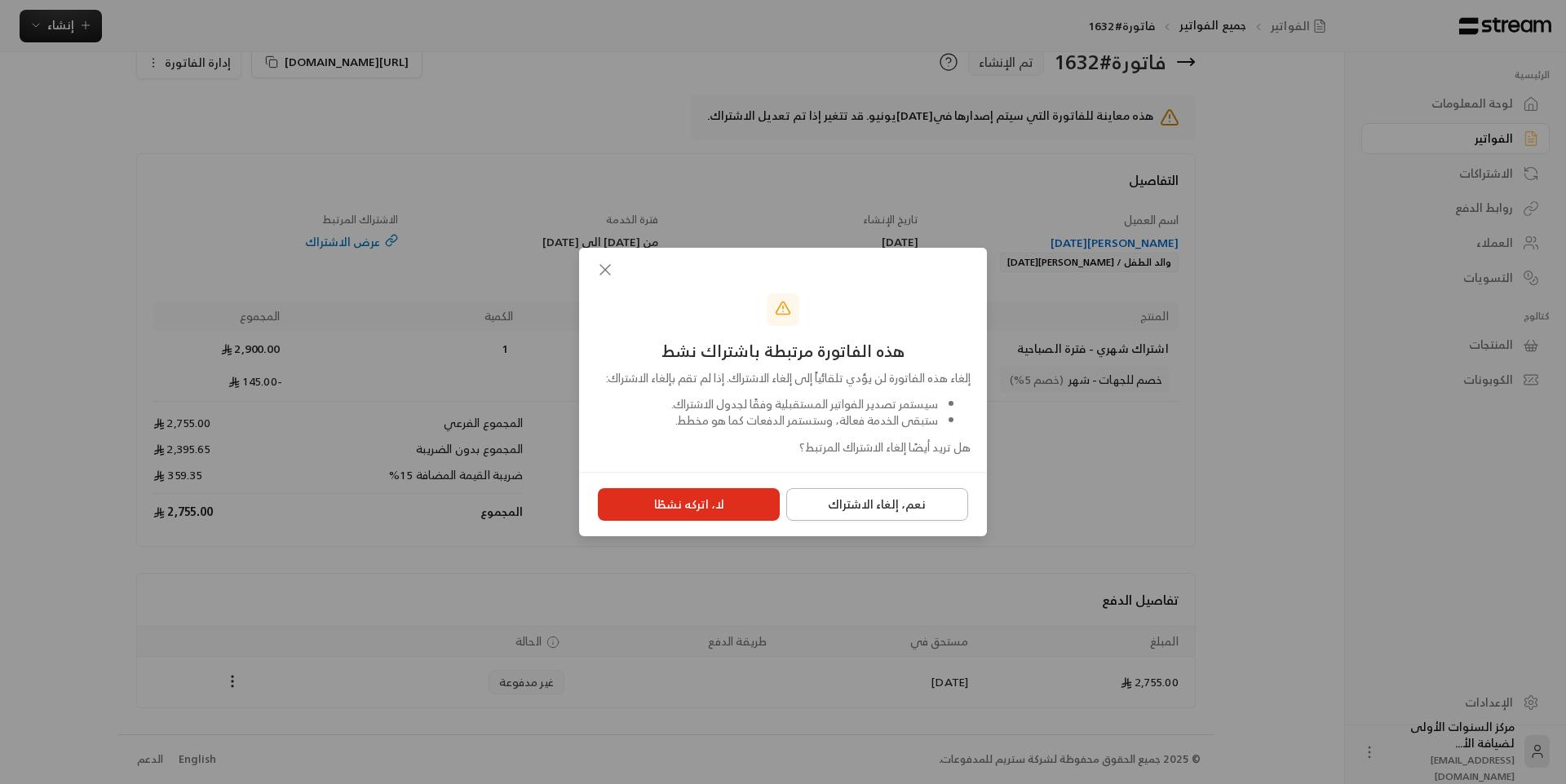
click at [835, 512] on button "نعم، إلغاء الاشتراك" at bounding box center [876, 504] width 182 height 33
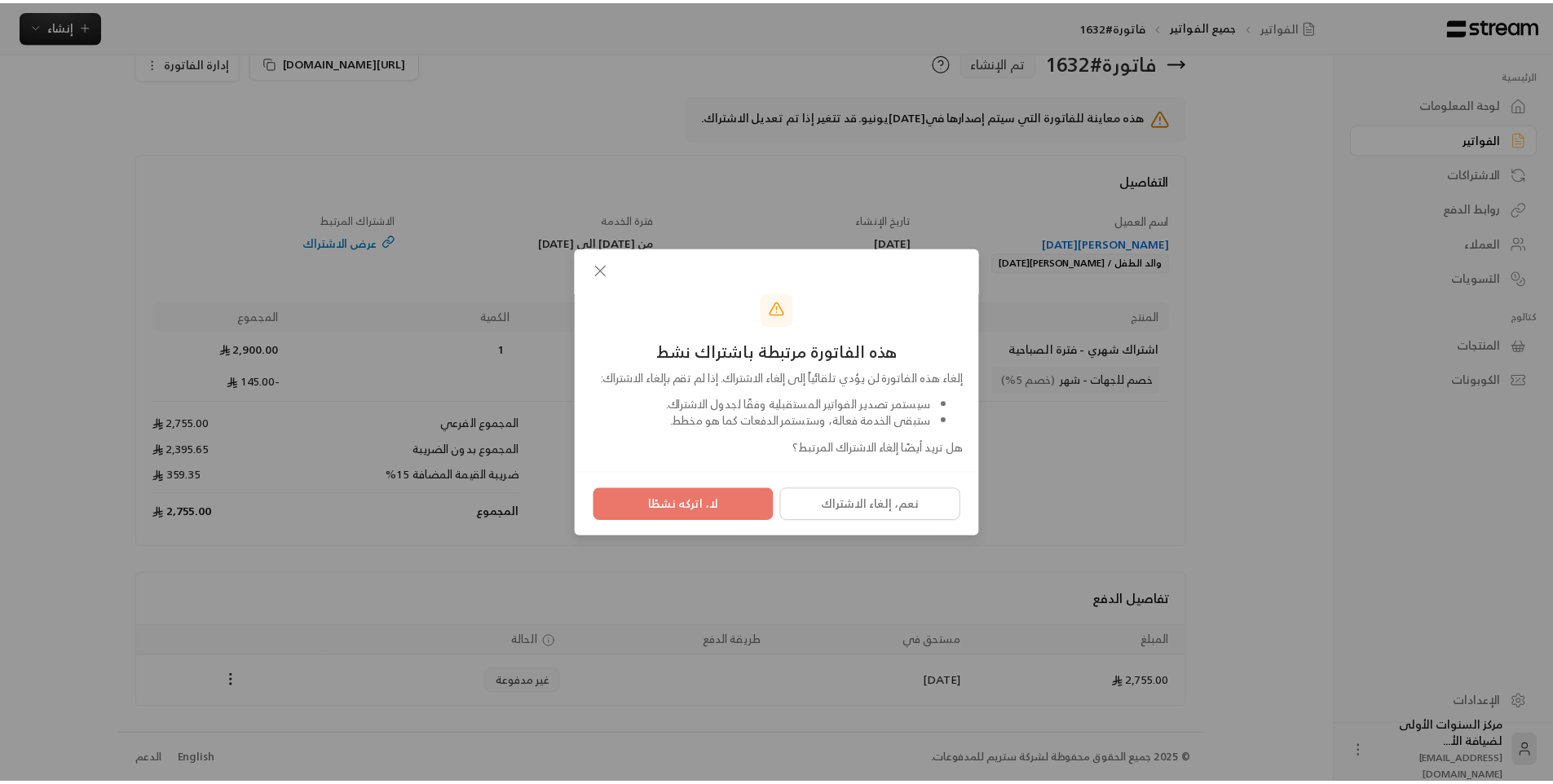
scroll to position [0, 0]
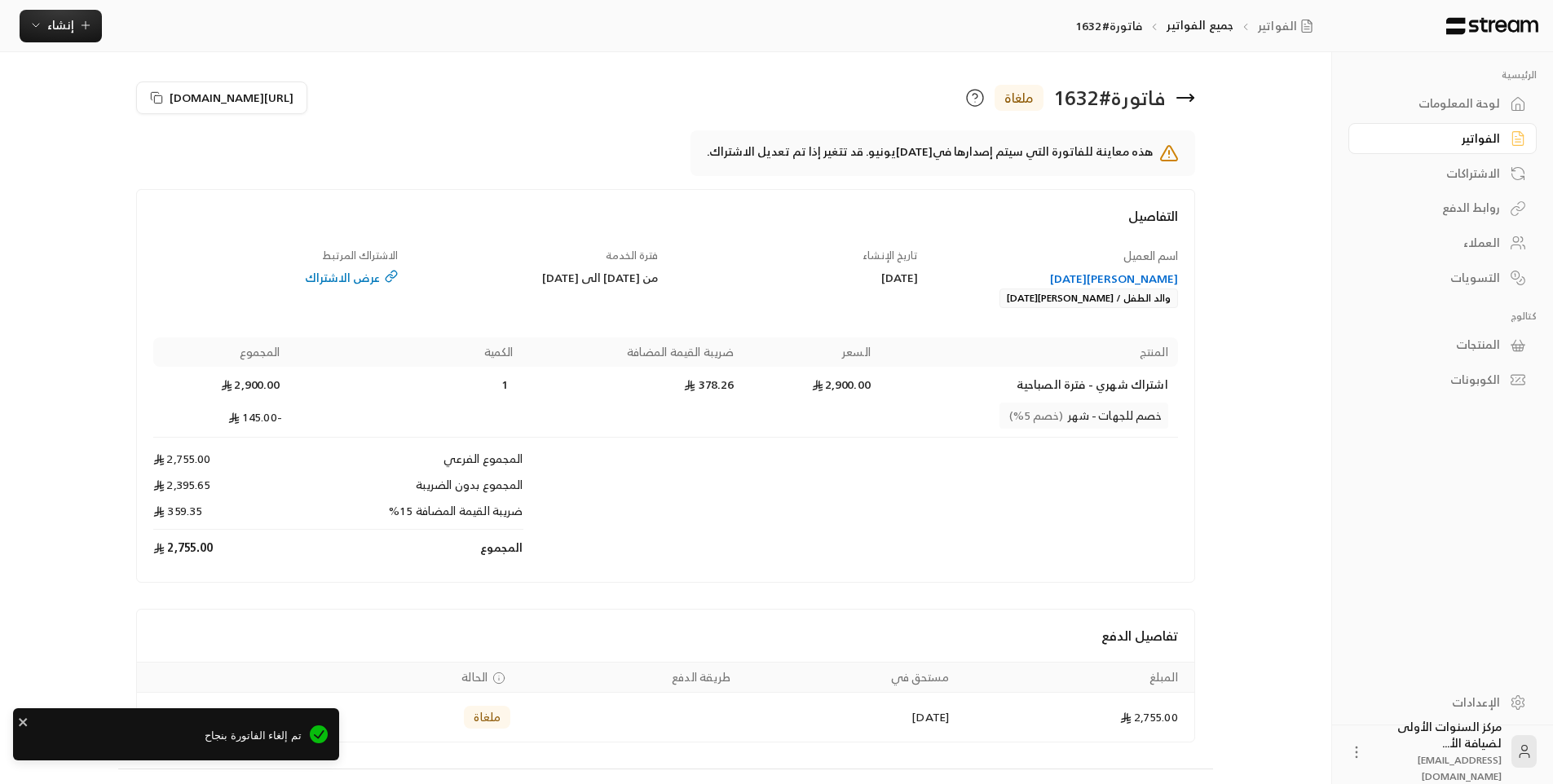
click at [1107, 274] on div "[PERSON_NAME][DATE]" at bounding box center [1056, 279] width 245 height 16
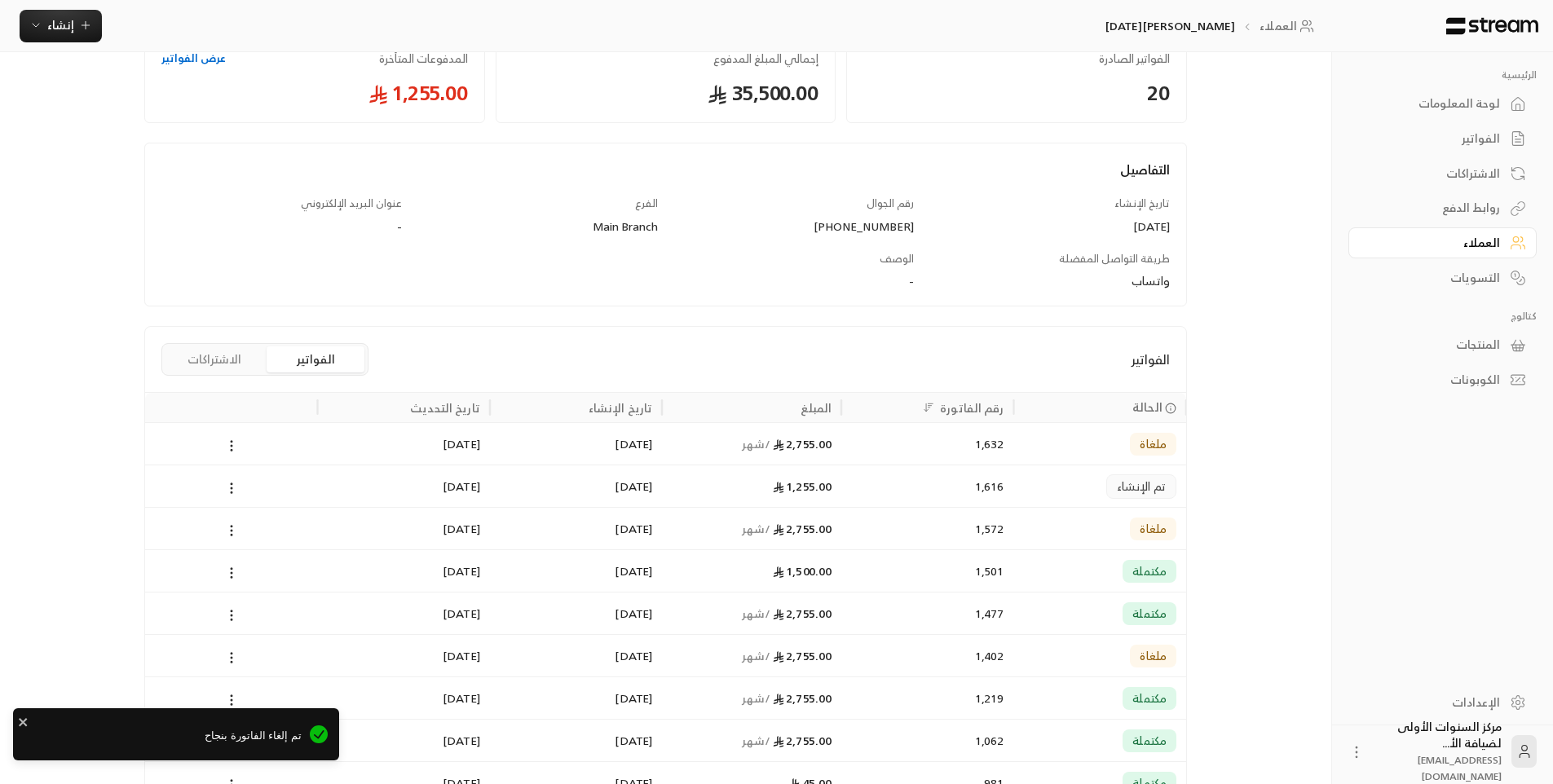
scroll to position [302, 0]
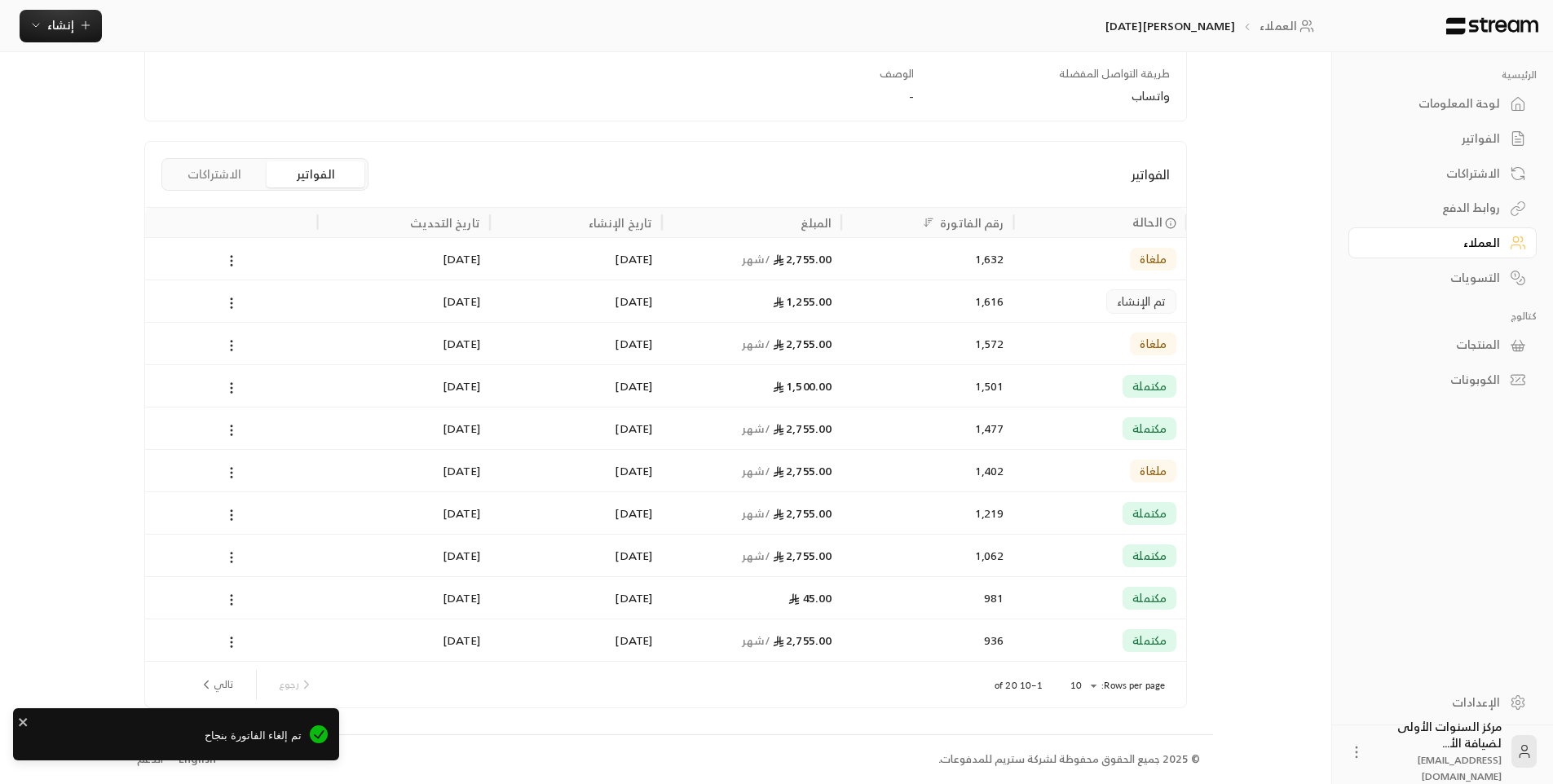
click at [205, 167] on button "الاشتراكات" at bounding box center [214, 174] width 97 height 26
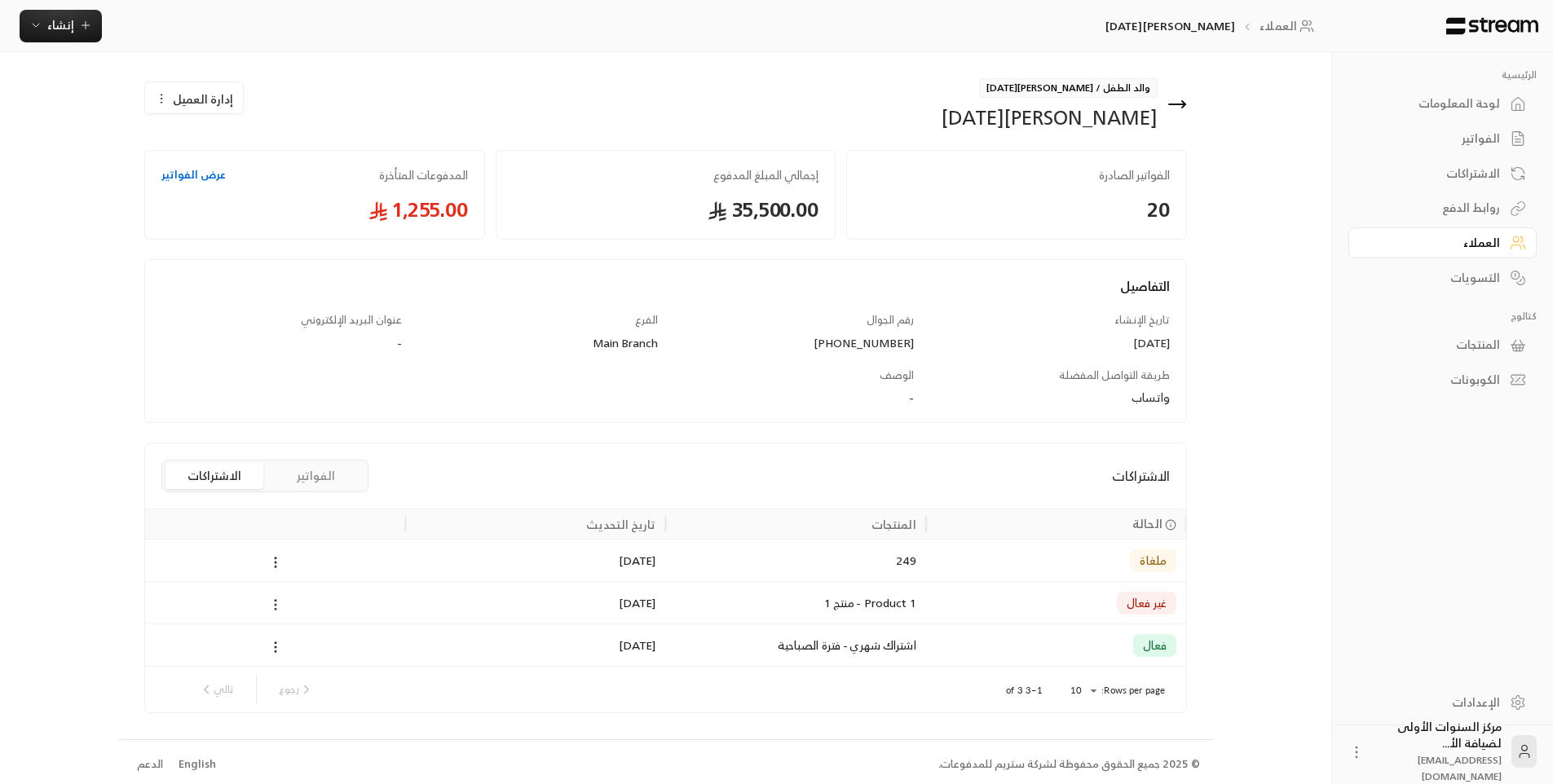
click at [277, 609] on icon at bounding box center [276, 605] width 15 height 15
click at [281, 671] on li "إلغاء" at bounding box center [293, 676] width 42 height 29
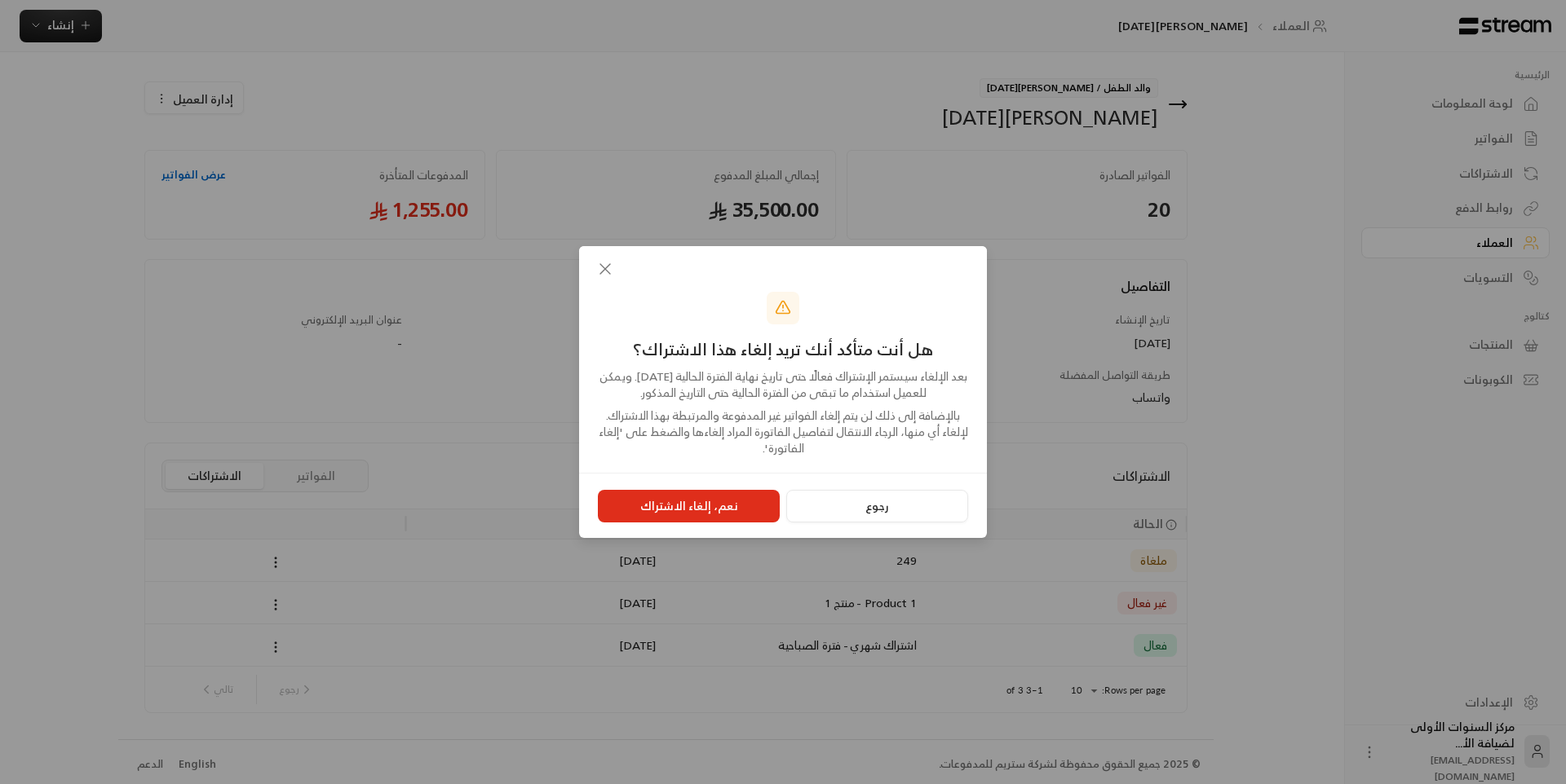
click at [727, 514] on button "نعم، إلغاء الاشتراك" at bounding box center [689, 506] width 182 height 33
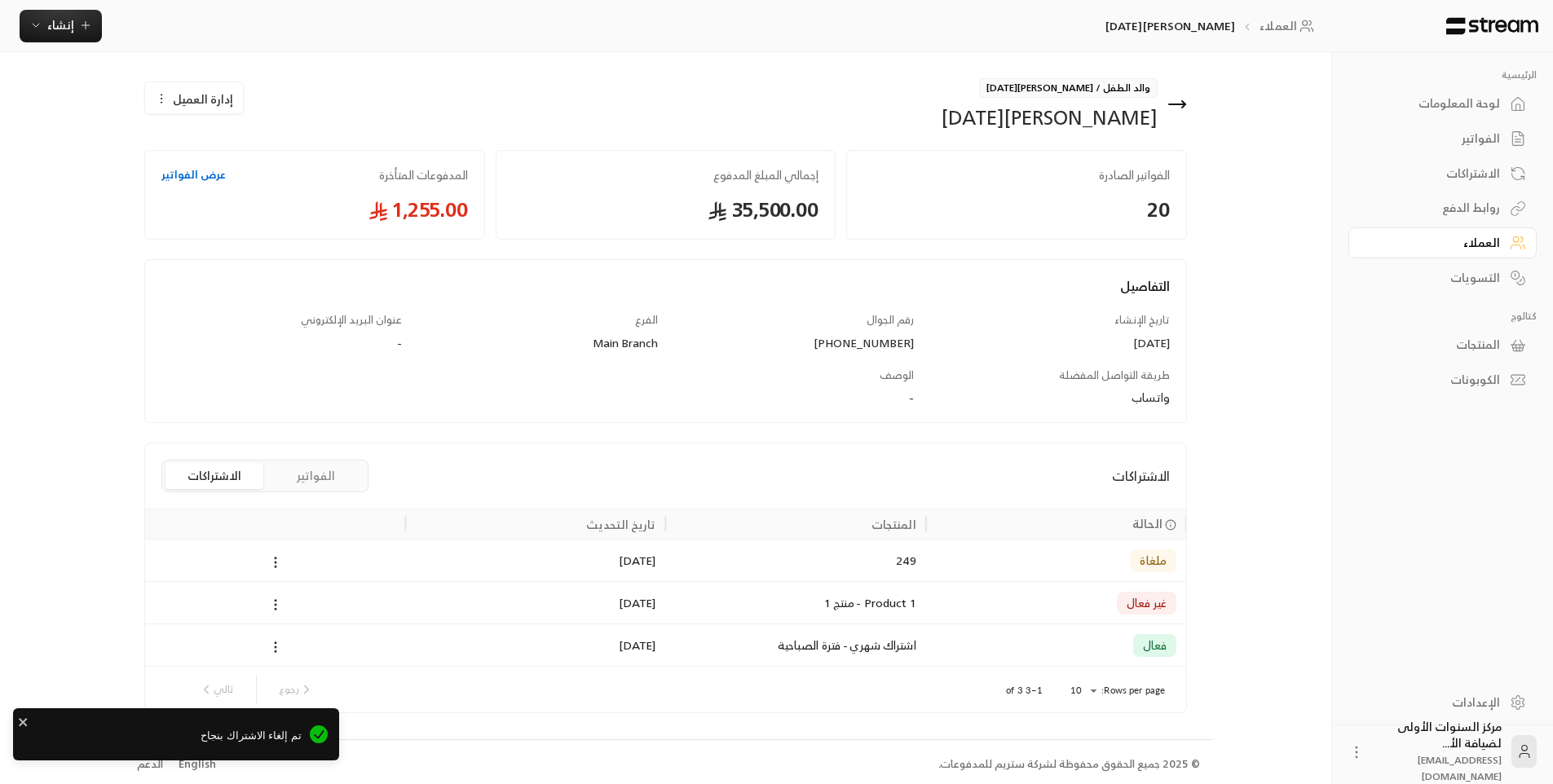
click at [1172, 101] on icon at bounding box center [1177, 105] width 19 height 19
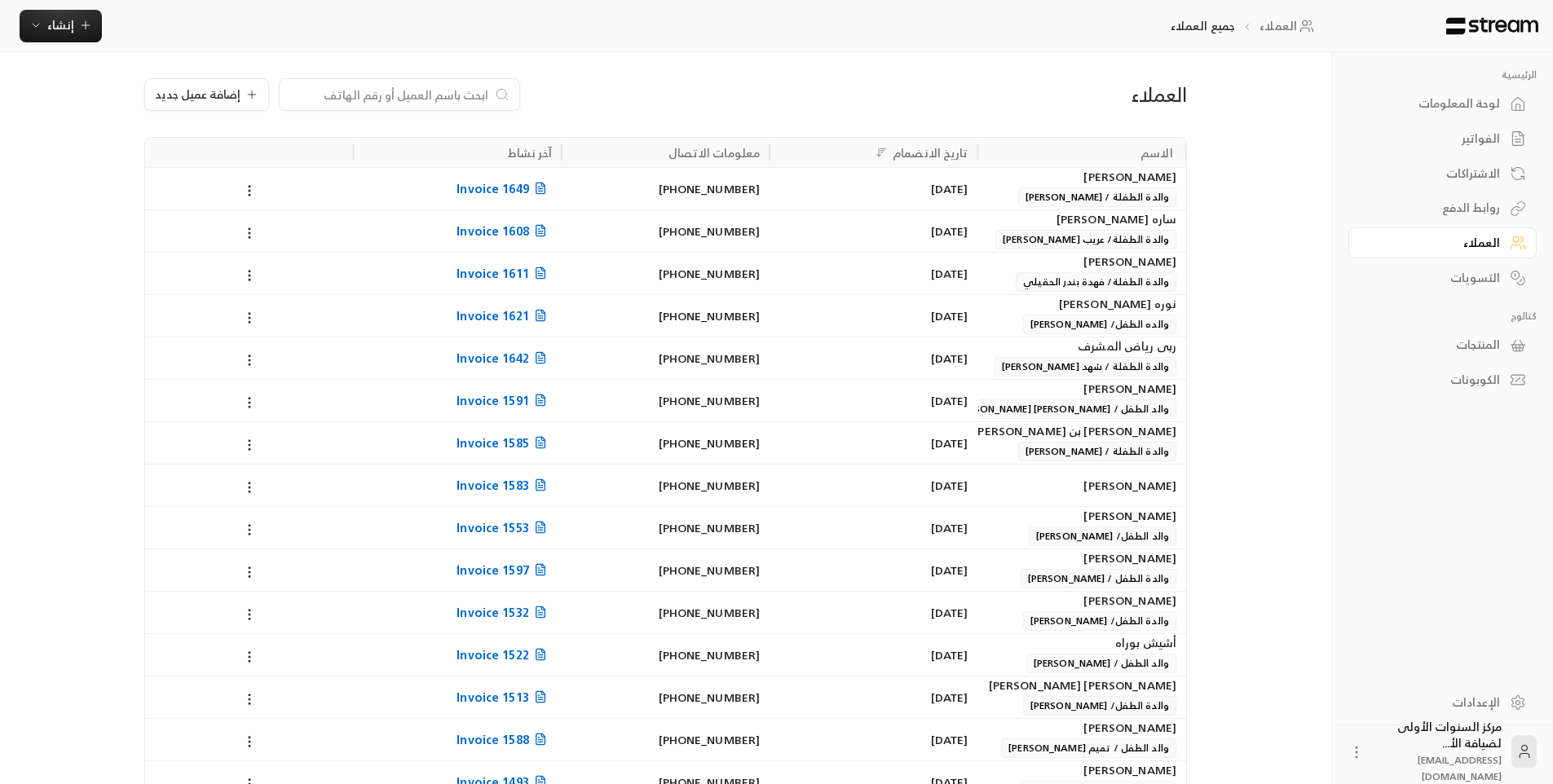
click at [1443, 135] on div "الفواتير" at bounding box center [1434, 138] width 131 height 16
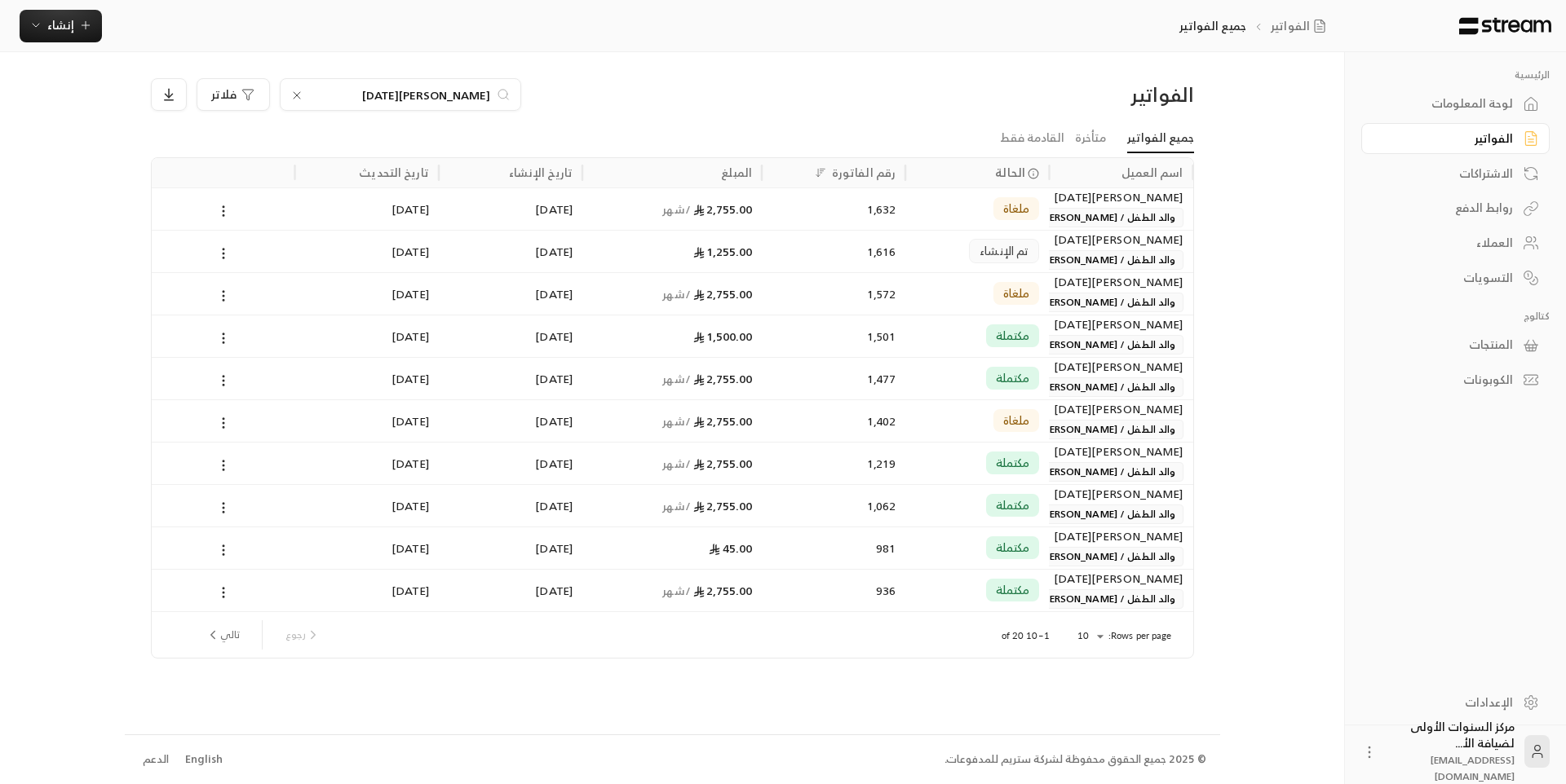
click at [958, 247] on div "تم الإنشاء" at bounding box center [978, 251] width 124 height 42
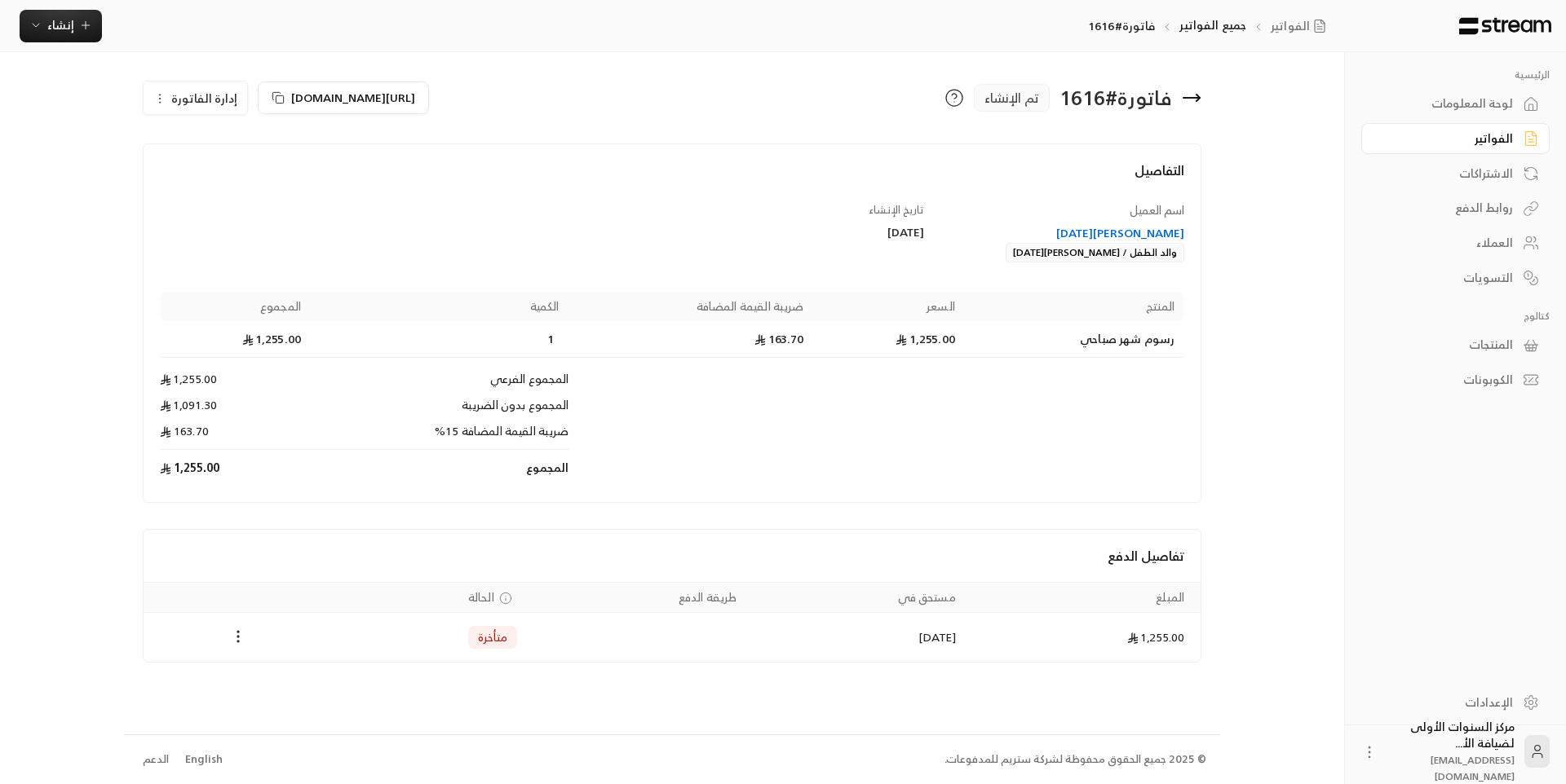
click at [1188, 91] on icon at bounding box center [1192, 97] width 19 height 19
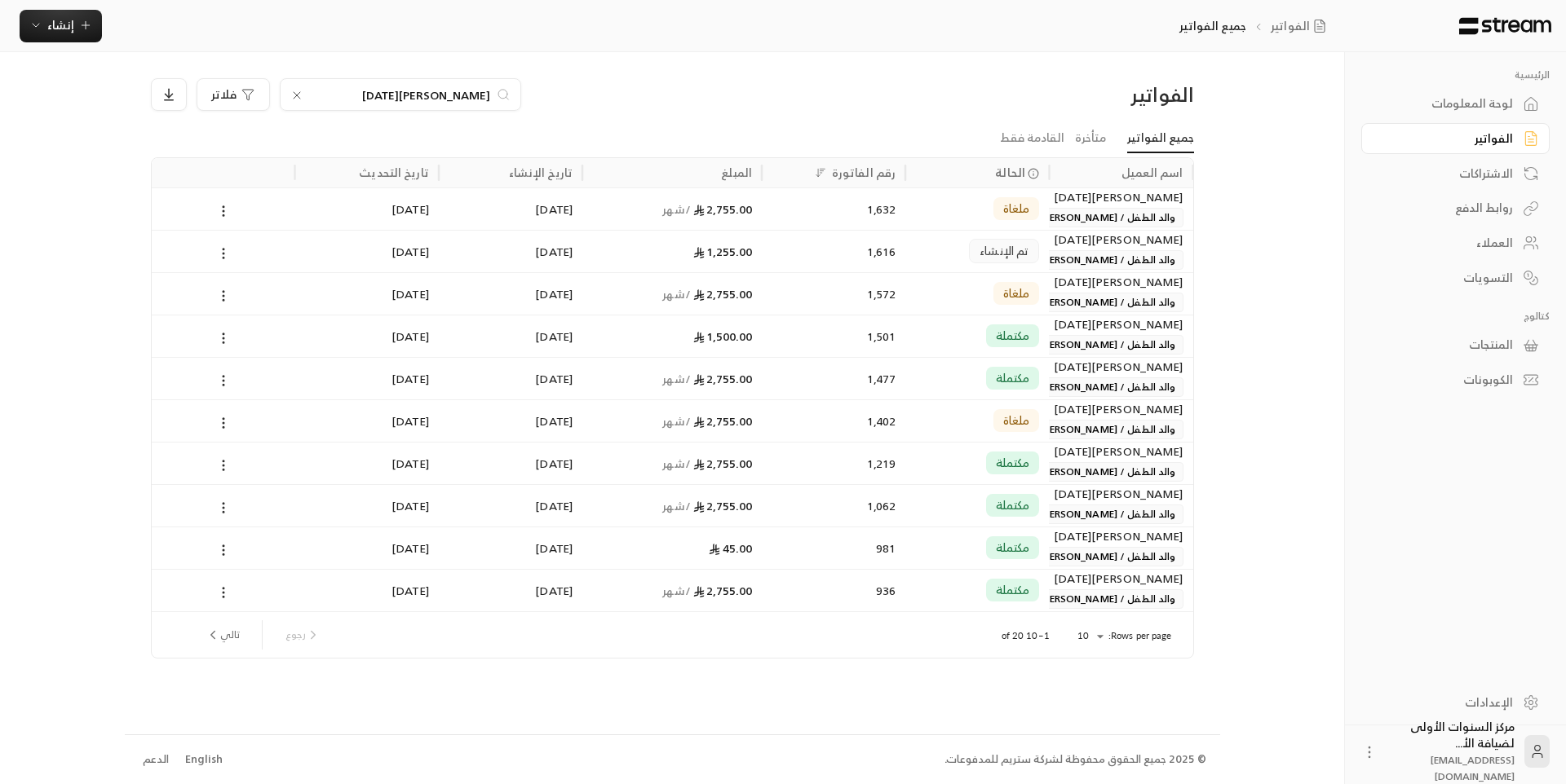
click at [299, 101] on icon at bounding box center [297, 95] width 13 height 13
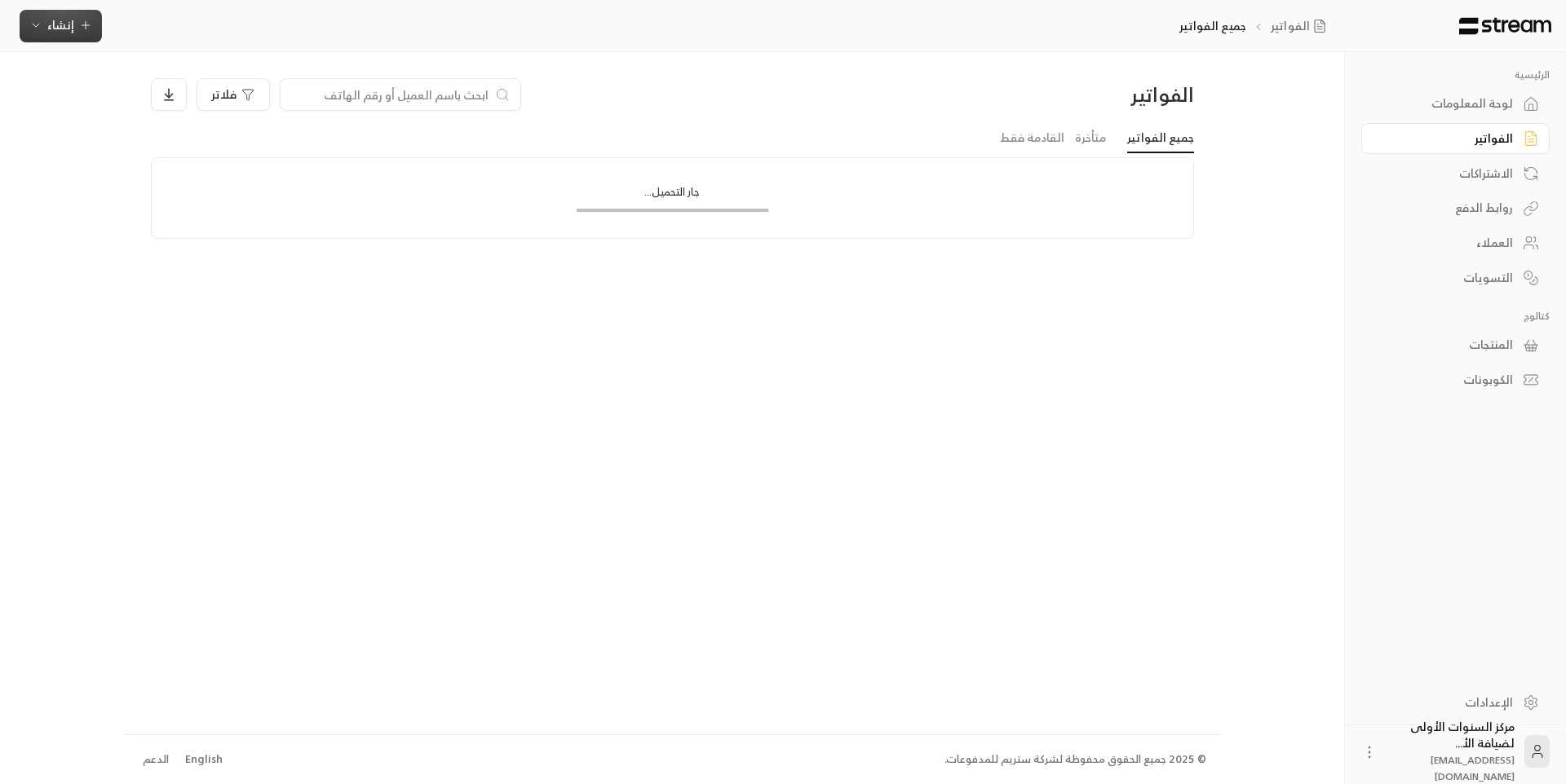
click at [35, 19] on icon "button" at bounding box center [35, 25] width 13 height 13
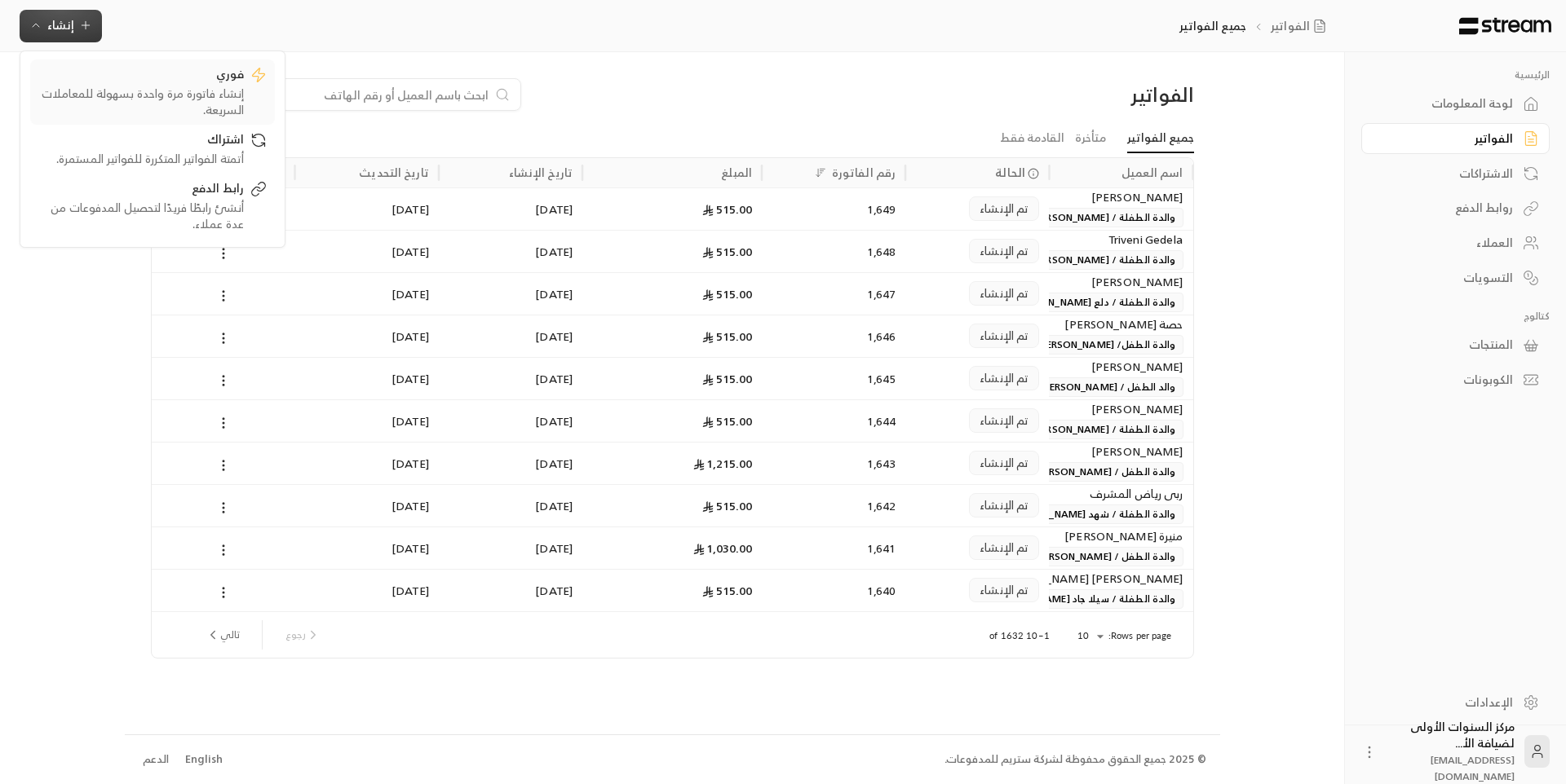
click at [190, 82] on div "فوري" at bounding box center [141, 76] width 206 height 19
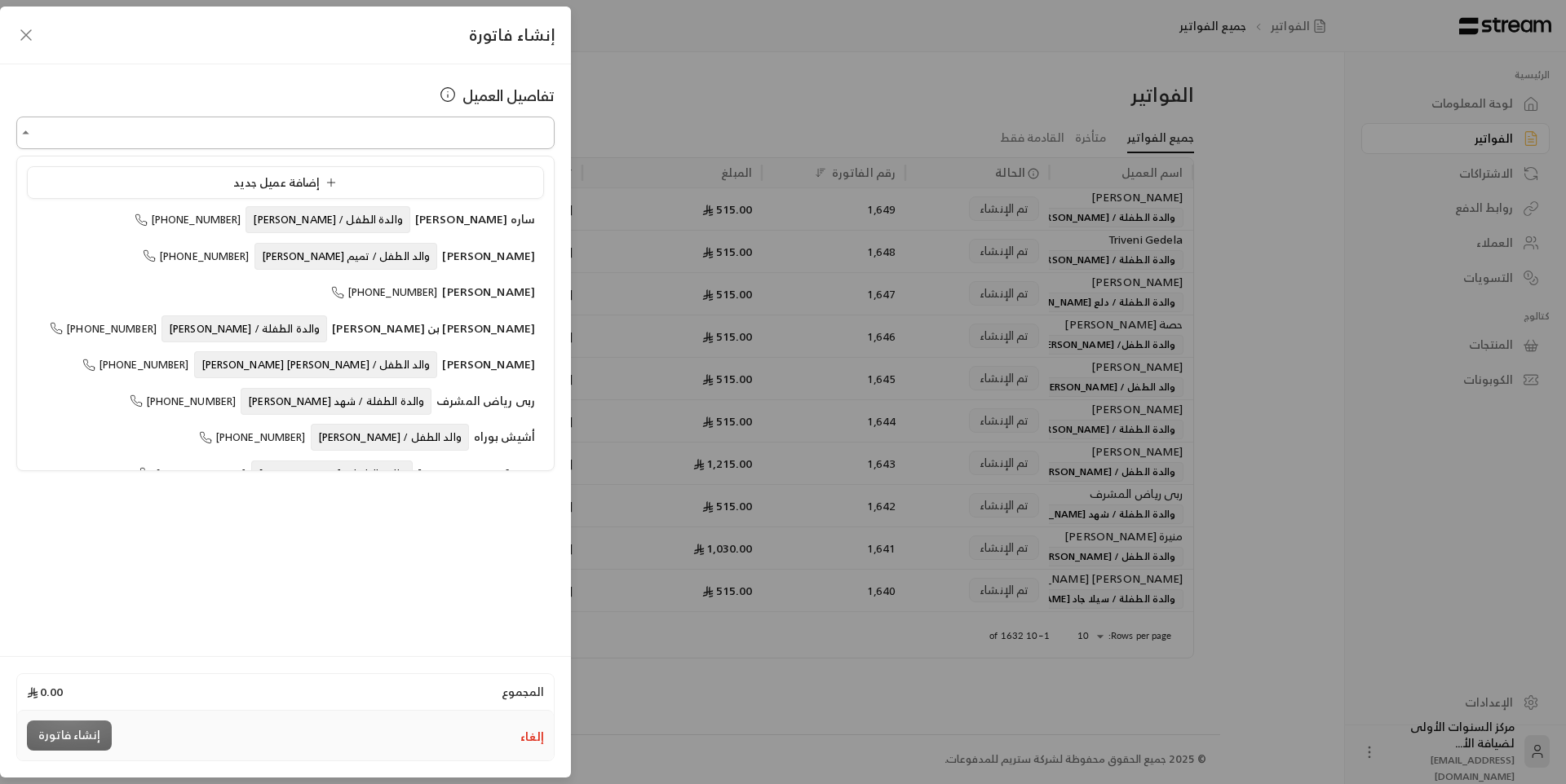
click at [323, 121] on input "اختر العميل" at bounding box center [284, 133] width 538 height 28
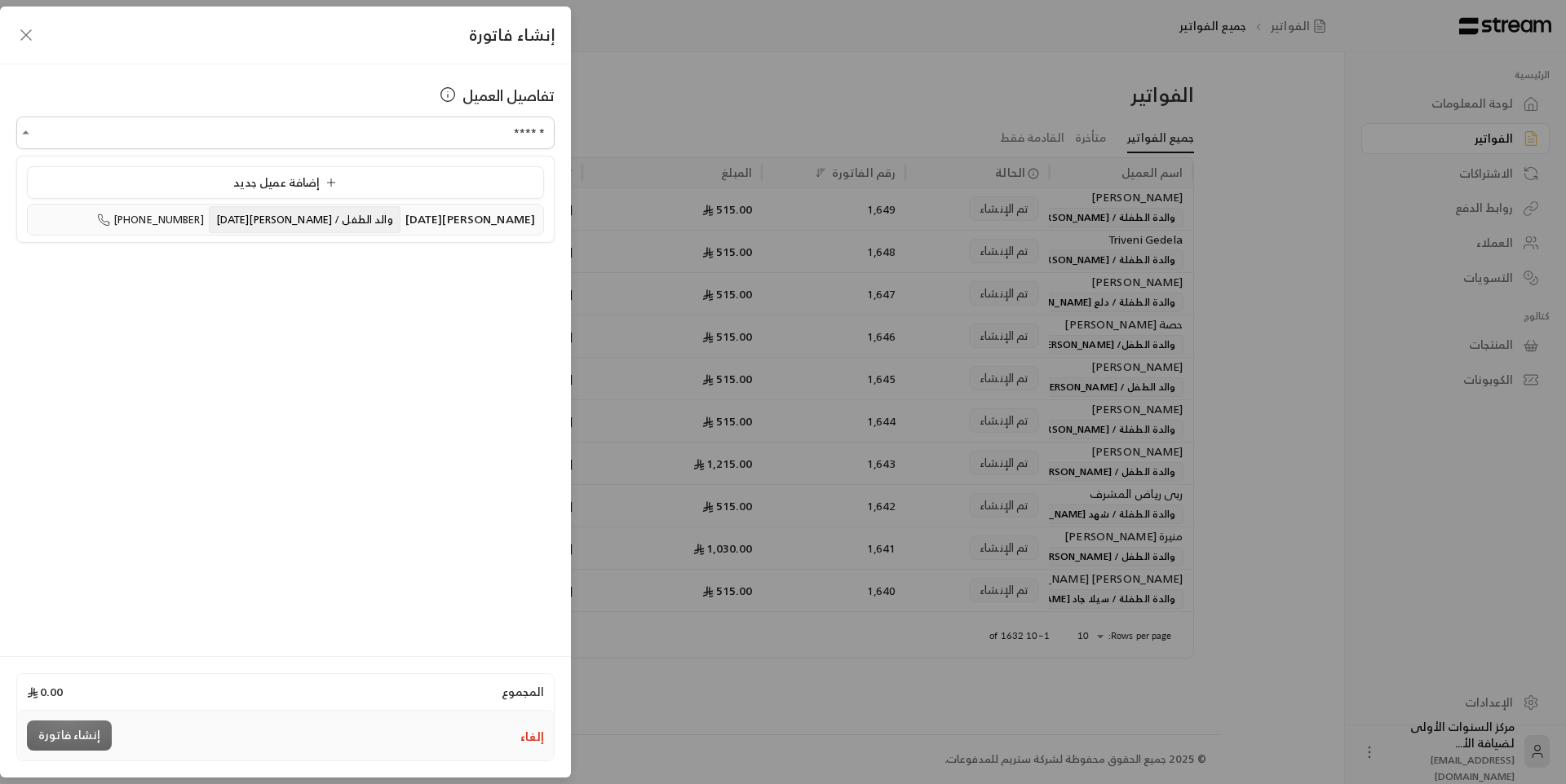
click at [326, 231] on span "والد الطفل / [PERSON_NAME][DATE]" at bounding box center [305, 220] width 191 height 27
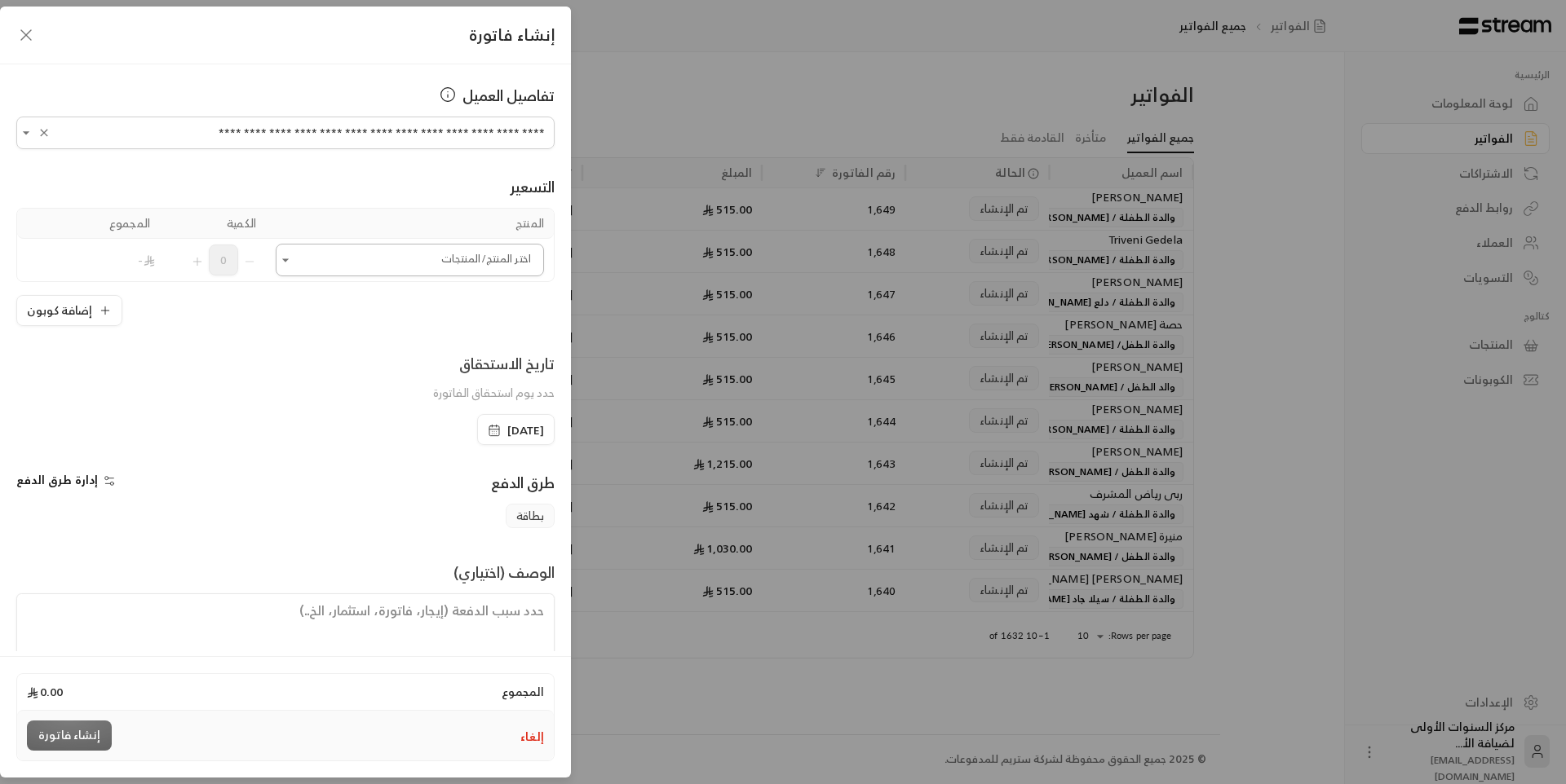
type input "**********"
click at [442, 260] on input "اختر العميل" at bounding box center [409, 260] width 269 height 28
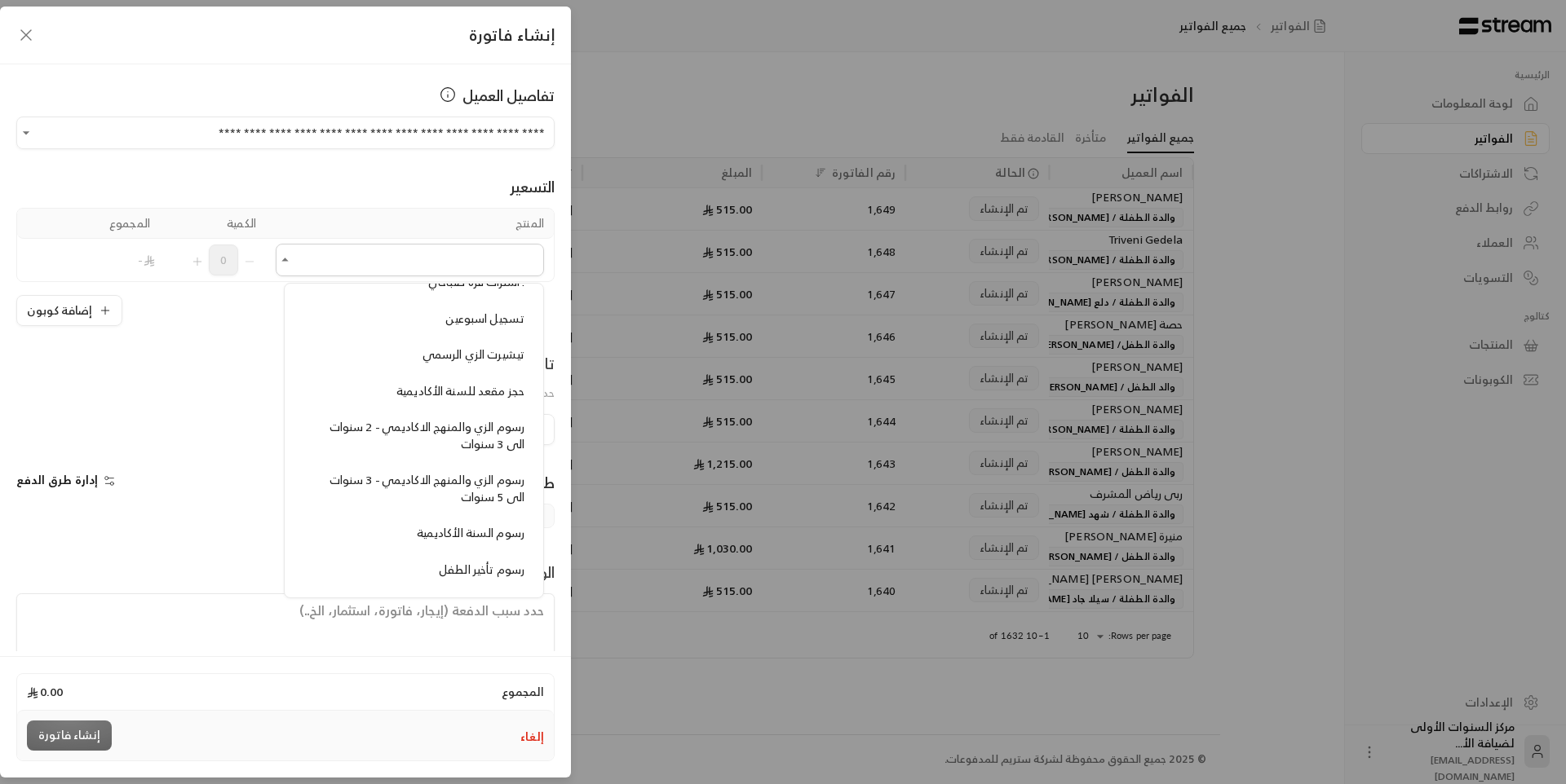
scroll to position [1386, 0]
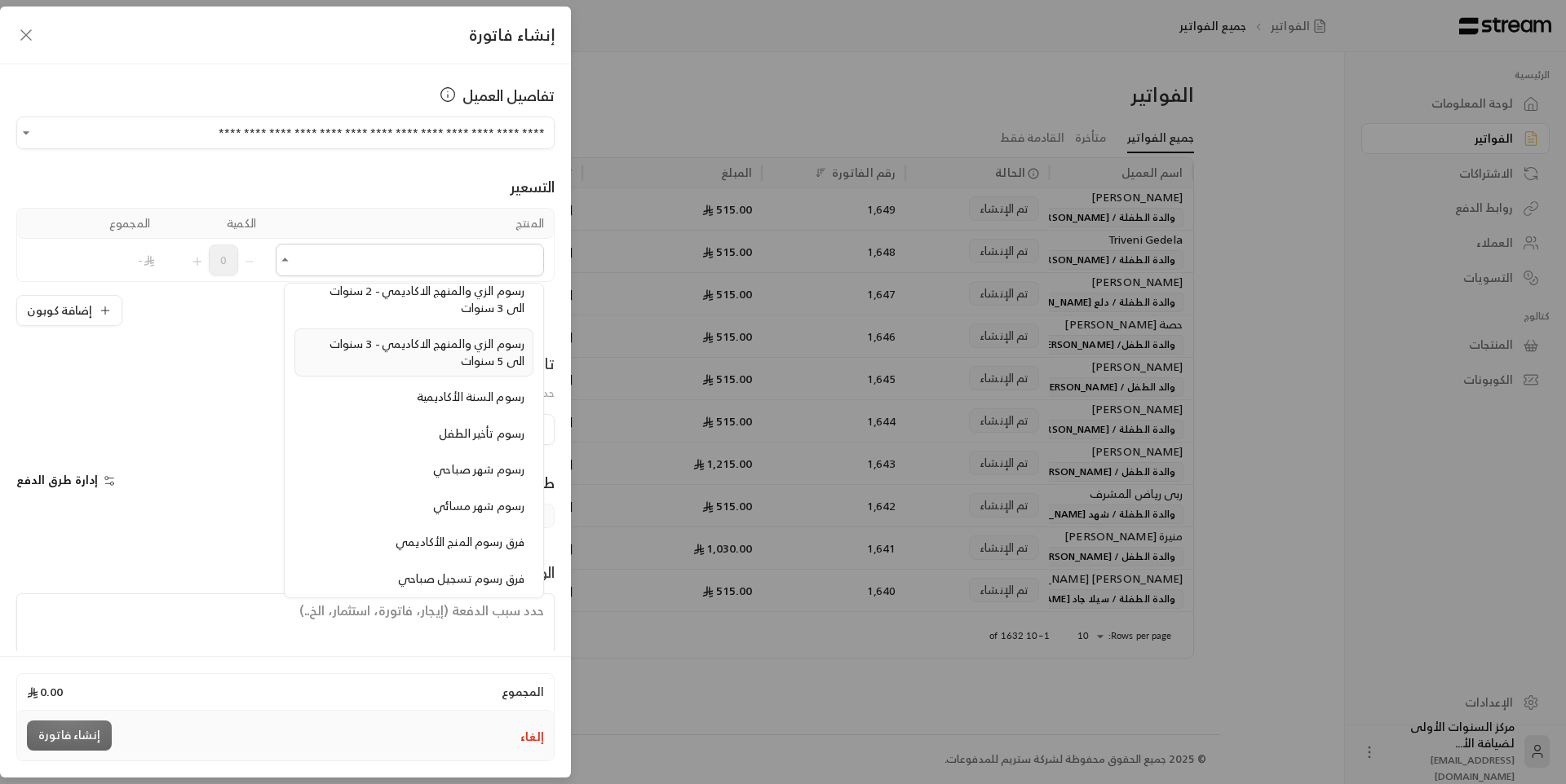
click at [435, 362] on div "رسوم الزي والمنهج الاكاديمي - 3 سنوات الى 5 سنوات" at bounding box center [413, 353] width 221 height 34
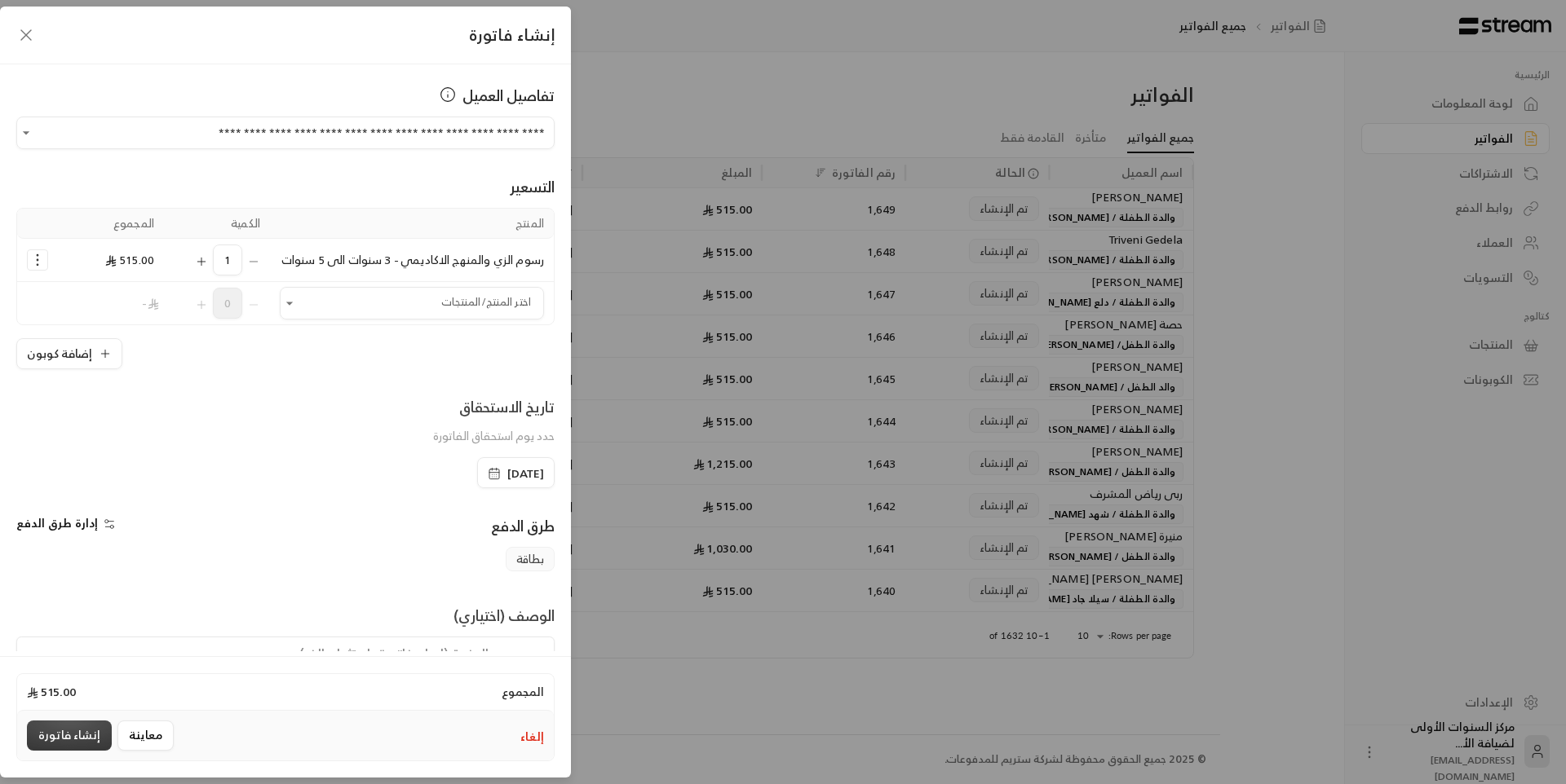
click at [74, 738] on button "إنشاء فاتورة" at bounding box center [69, 736] width 85 height 30
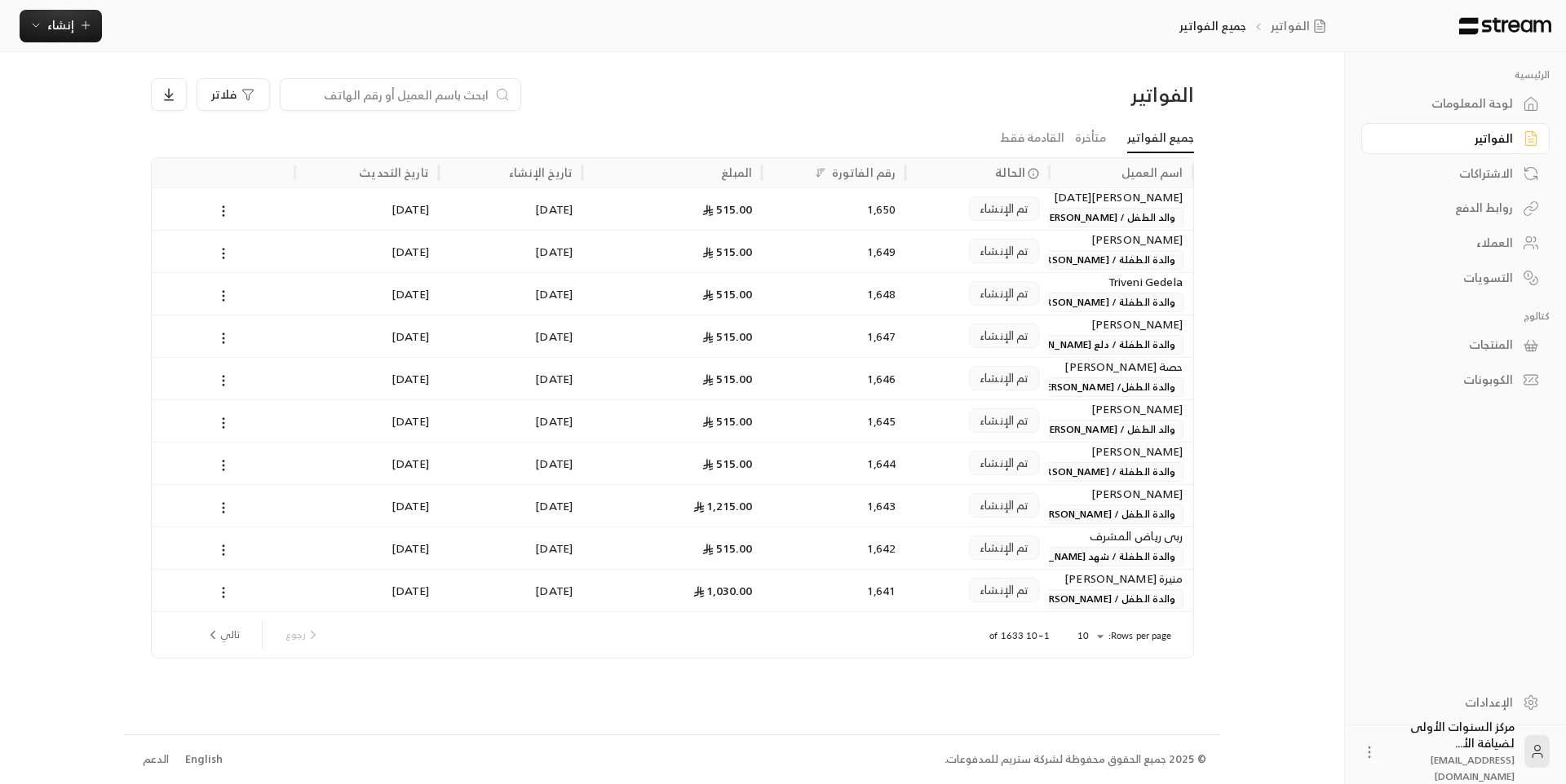
click at [427, 95] on input at bounding box center [390, 95] width 199 height 18
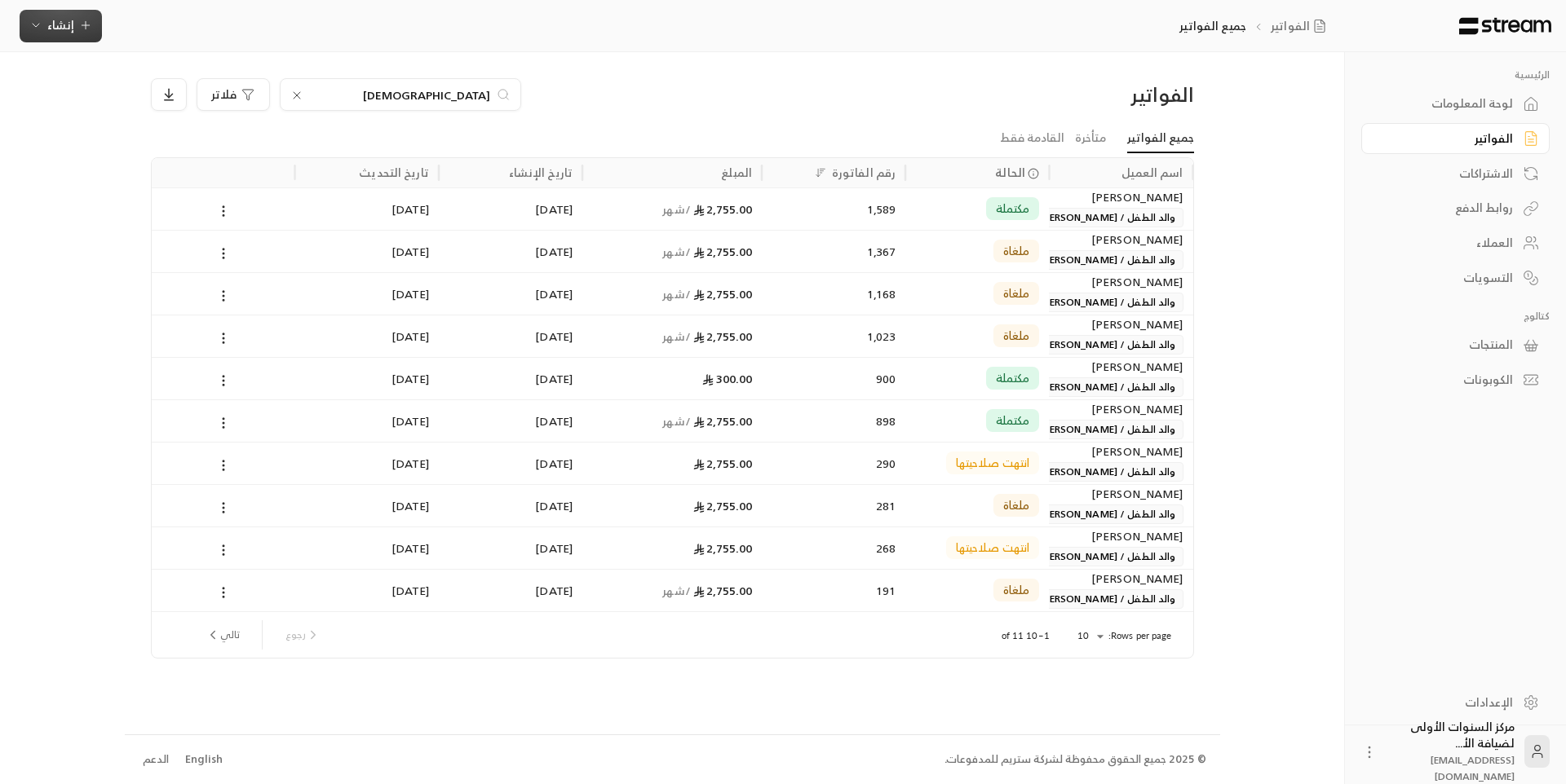
type input "الحمود"
click at [86, 31] on icon "button" at bounding box center [85, 25] width 13 height 13
click at [154, 110] on div "إنشاء فاتورة مرة واحدة بسهولة للمعاملات السريعة." at bounding box center [141, 102] width 206 height 33
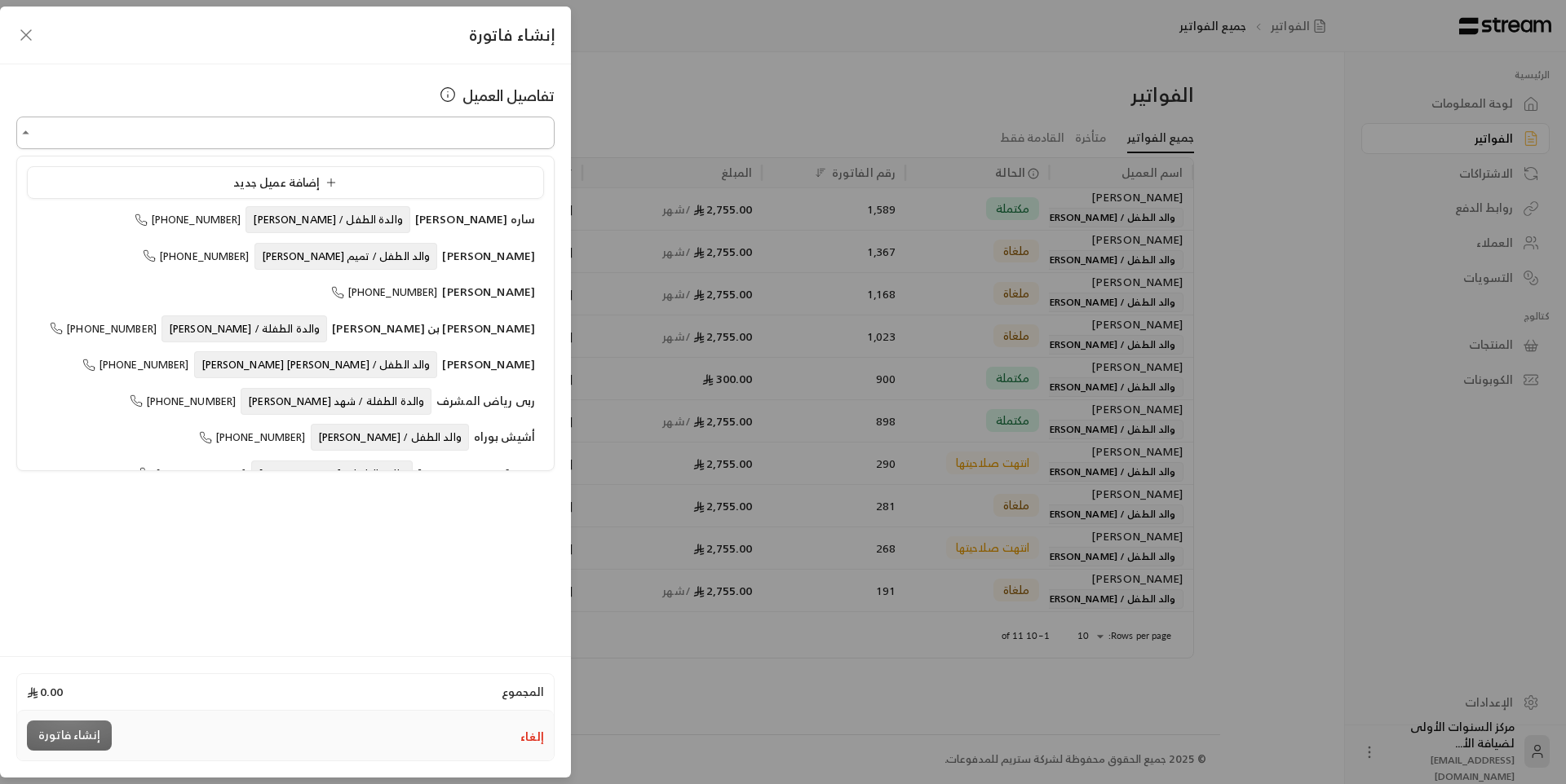
click at [389, 136] on input "اختر العميل" at bounding box center [284, 133] width 538 height 28
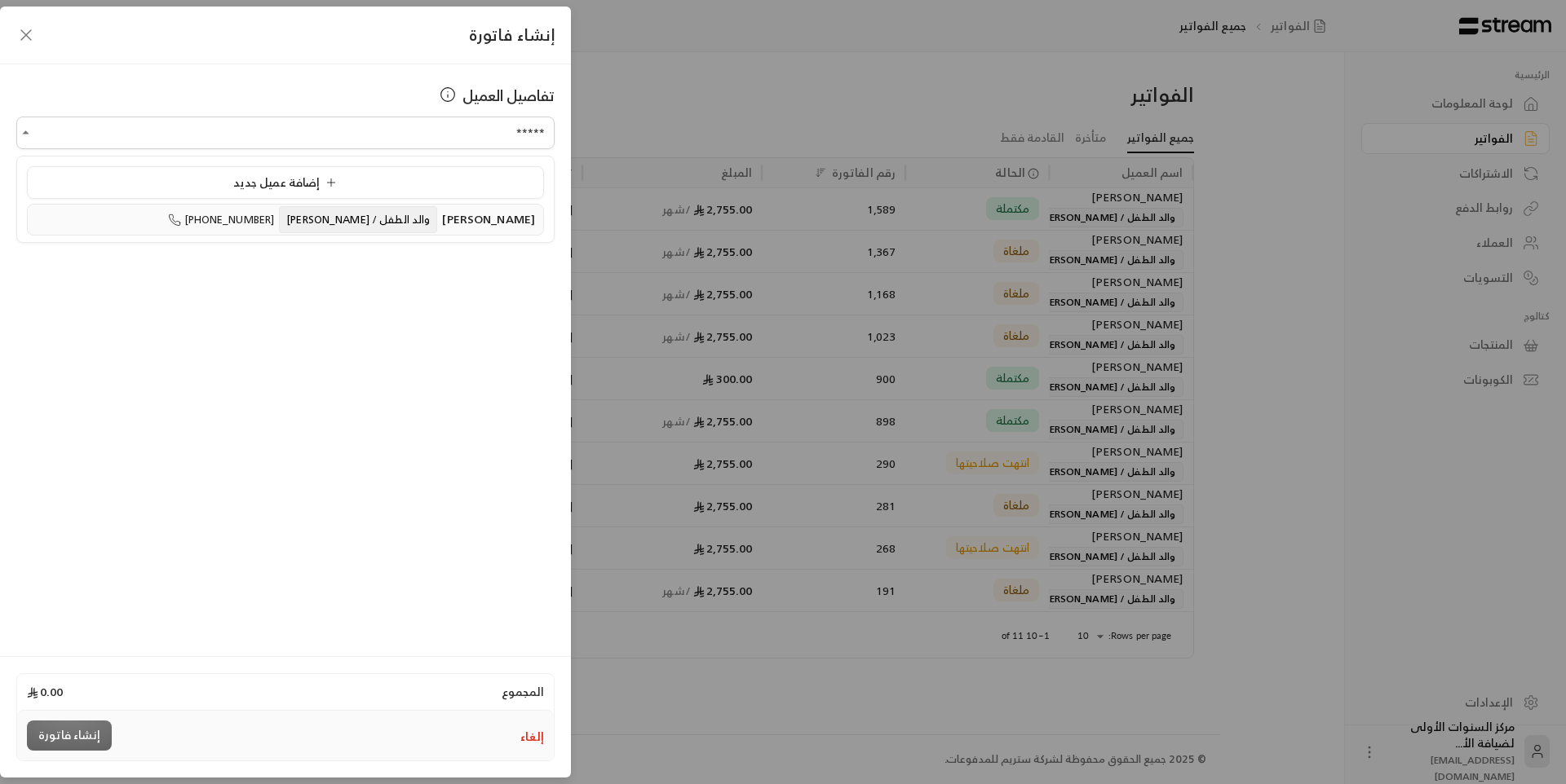
click at [342, 228] on span "والد الطفل / [PERSON_NAME]" at bounding box center [358, 220] width 159 height 27
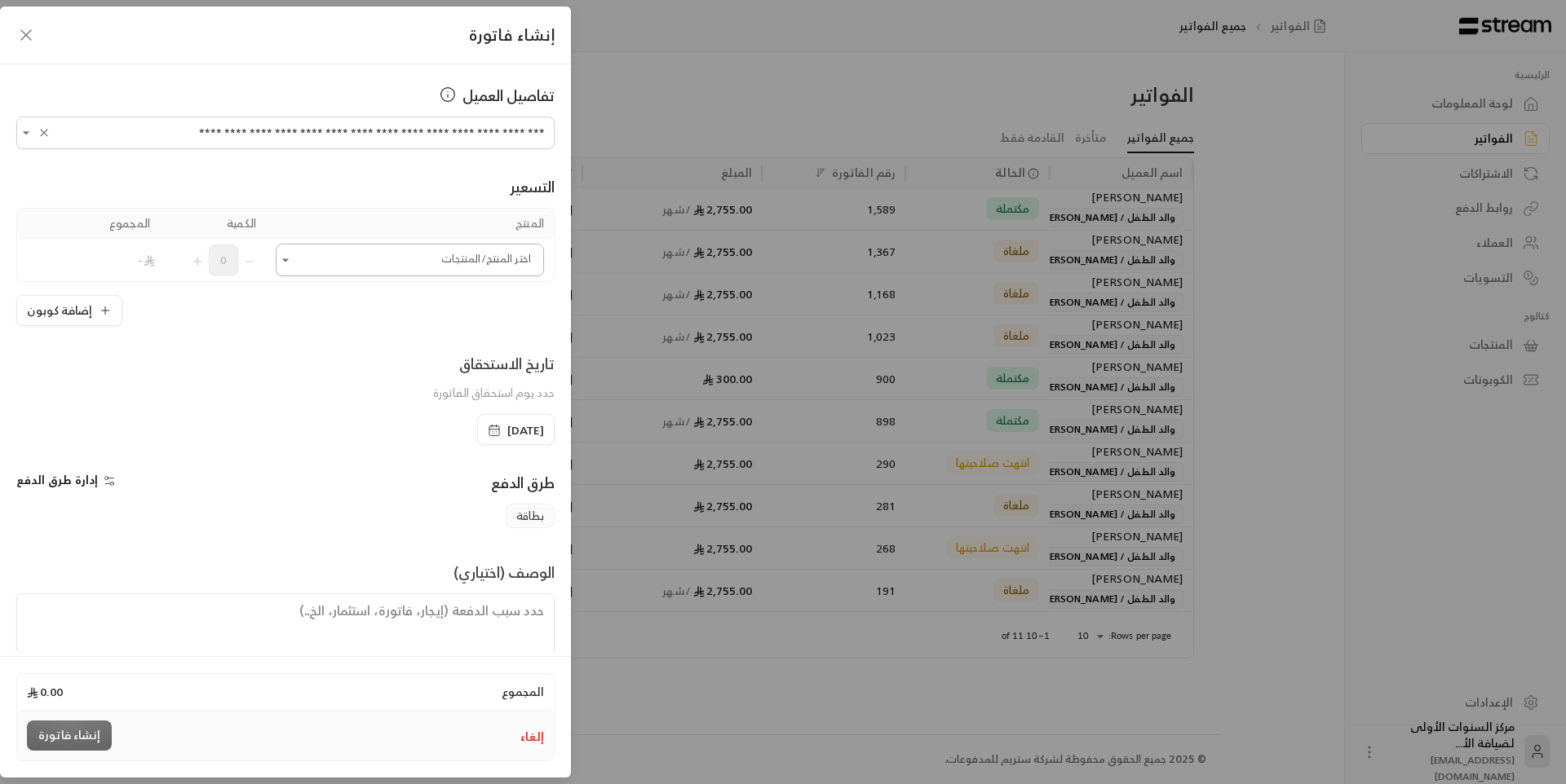
type input "**********"
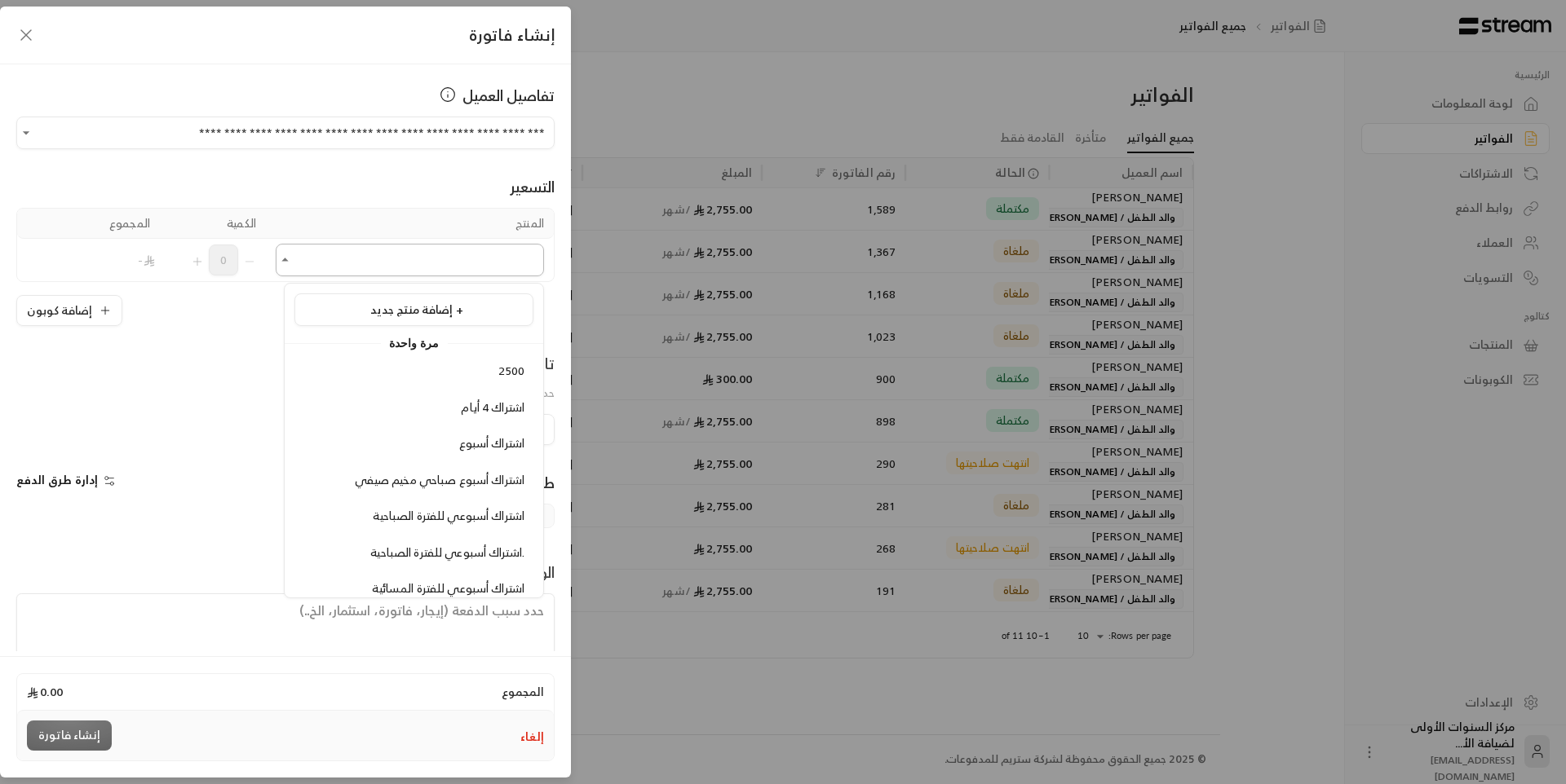
click at [356, 265] on input "اختر العميل" at bounding box center [409, 260] width 269 height 28
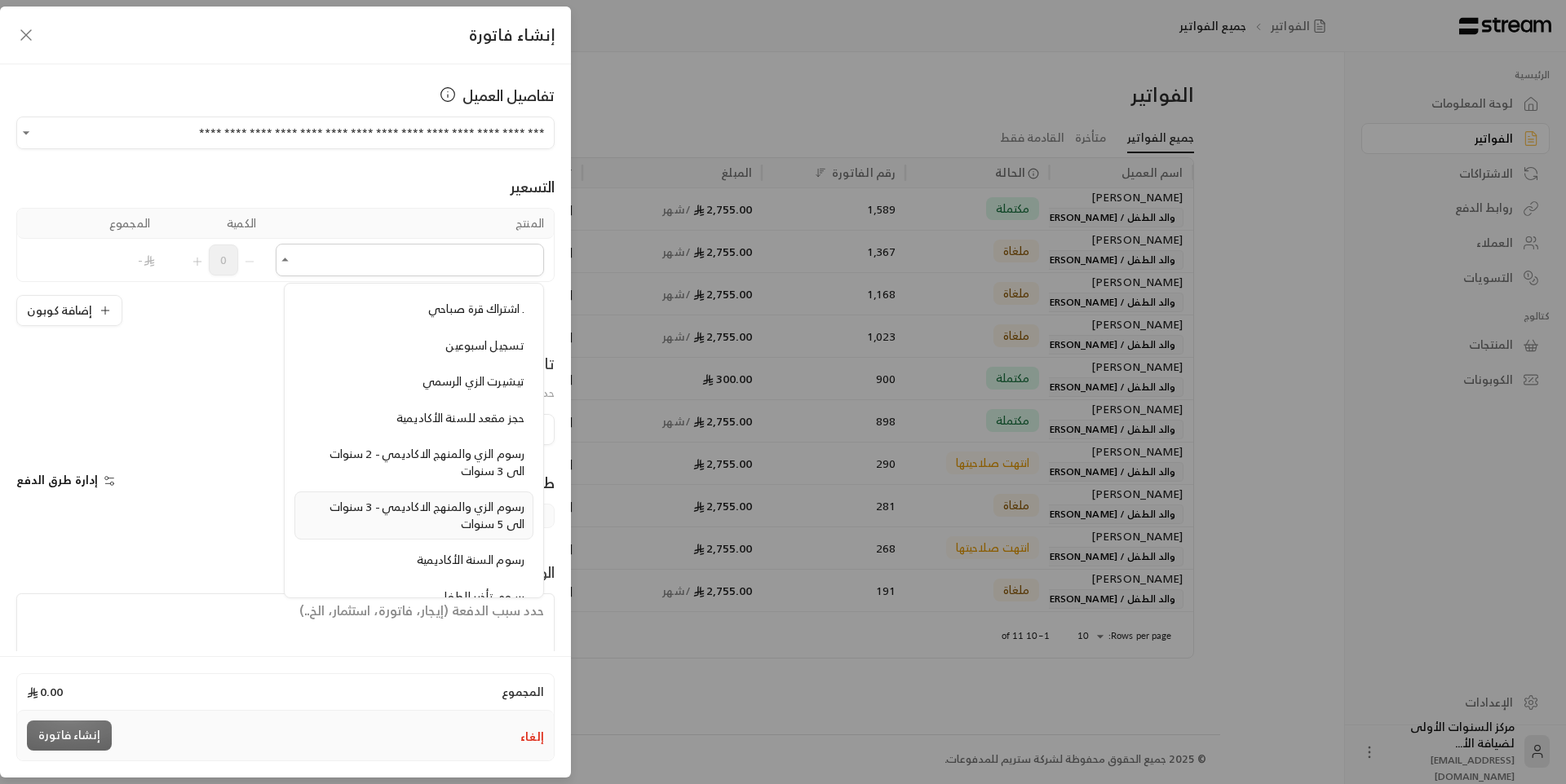
click at [378, 514] on span "رسوم الزي والمنهج الاكاديمي - 3 سنوات الى 5 سنوات" at bounding box center [427, 516] width 195 height 37
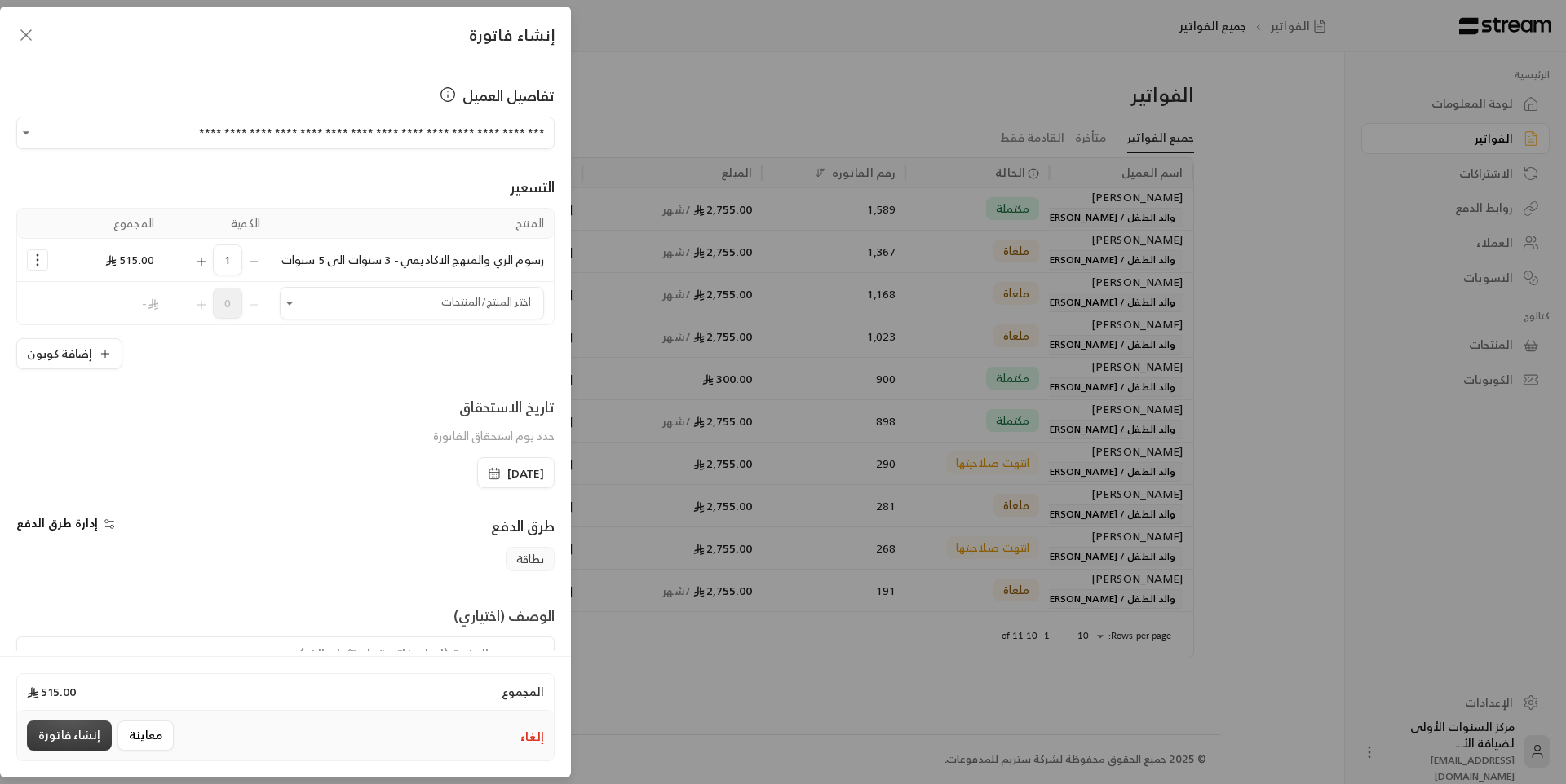
click at [84, 735] on button "إنشاء فاتورة" at bounding box center [69, 736] width 85 height 30
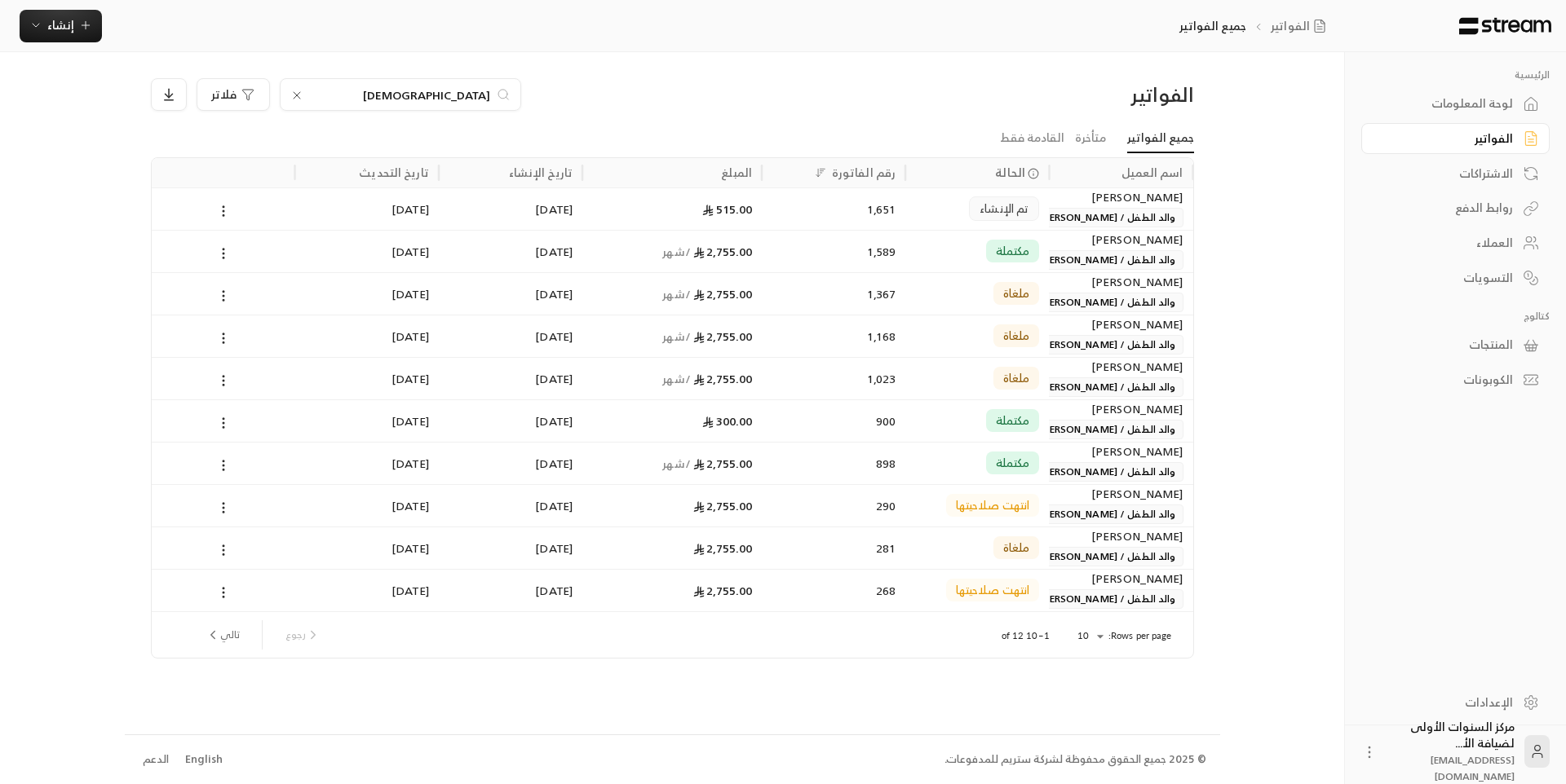
click at [299, 92] on icon at bounding box center [297, 95] width 13 height 13
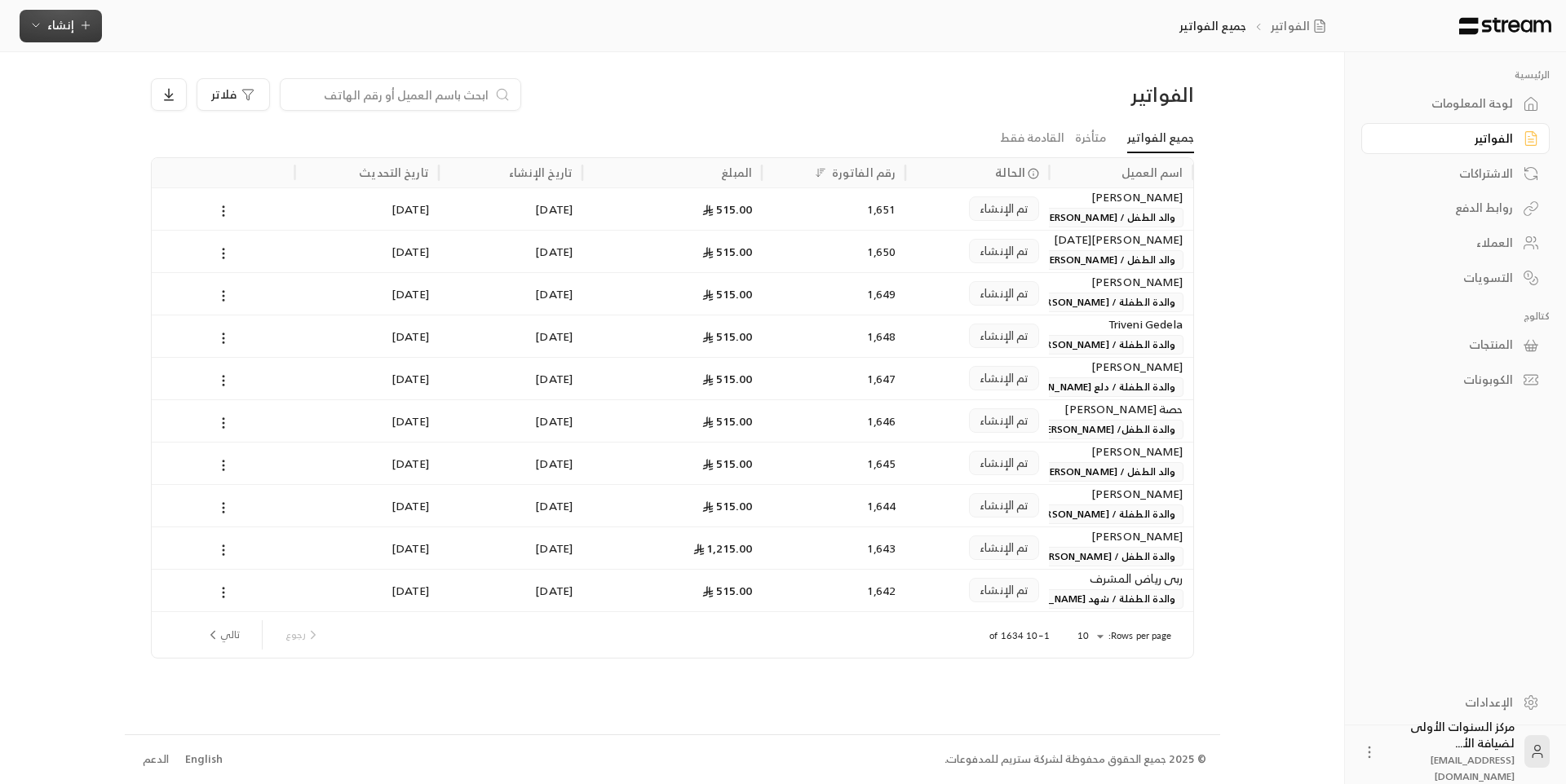
click at [46, 20] on span "إنشاء" at bounding box center [60, 25] width 63 height 20
click at [467, 94] on input at bounding box center [390, 95] width 199 height 18
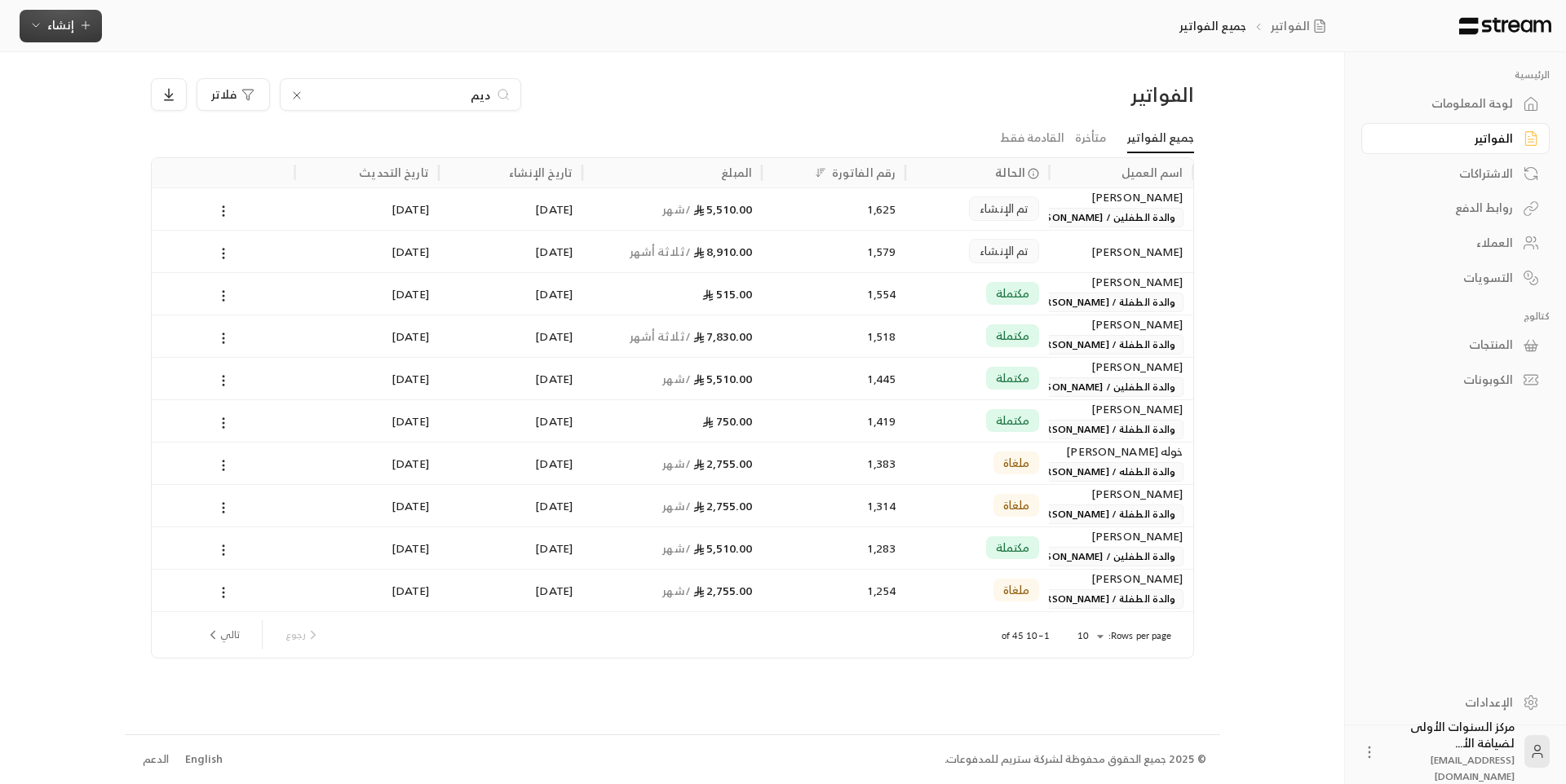
type input "ديم"
click at [65, 29] on span "إنشاء" at bounding box center [60, 25] width 27 height 20
click at [191, 79] on div "فوري" at bounding box center [141, 76] width 206 height 19
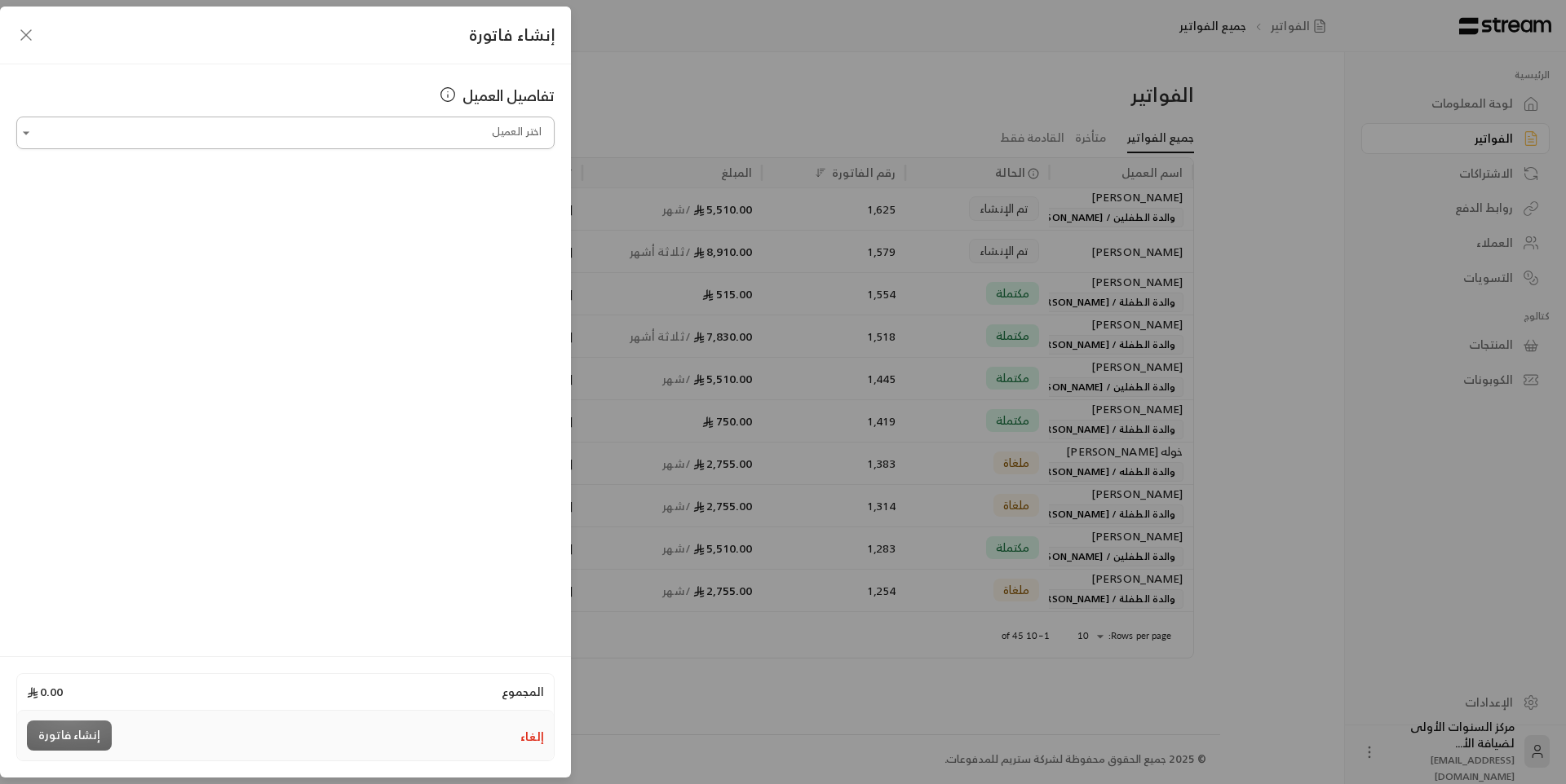
click at [356, 135] on input "اختر العميل" at bounding box center [284, 133] width 538 height 28
click at [356, 213] on span "+966555052026" at bounding box center [385, 219] width 107 height 19
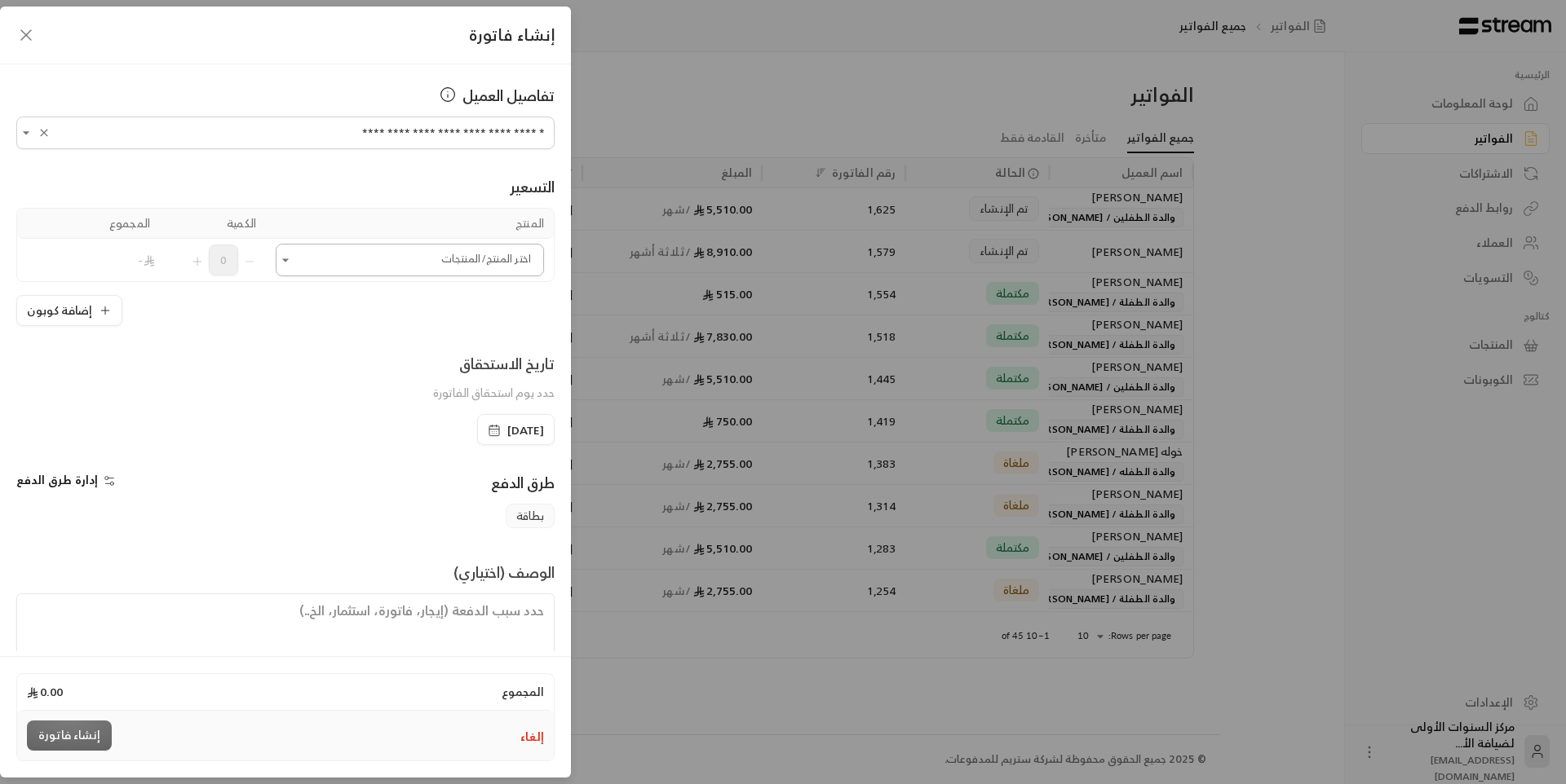
type input "**********"
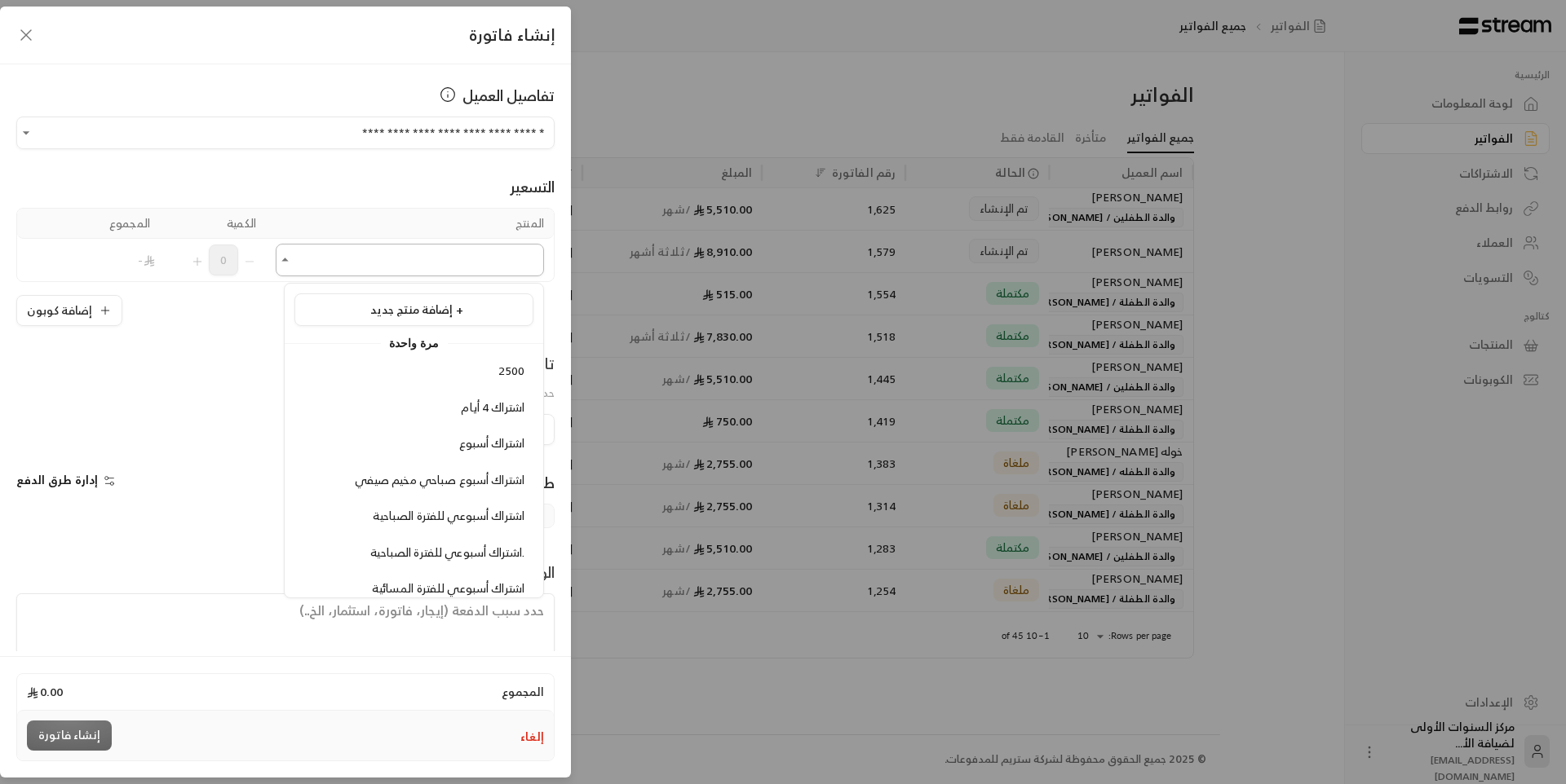
click at [339, 253] on input "اختر العميل" at bounding box center [409, 260] width 269 height 28
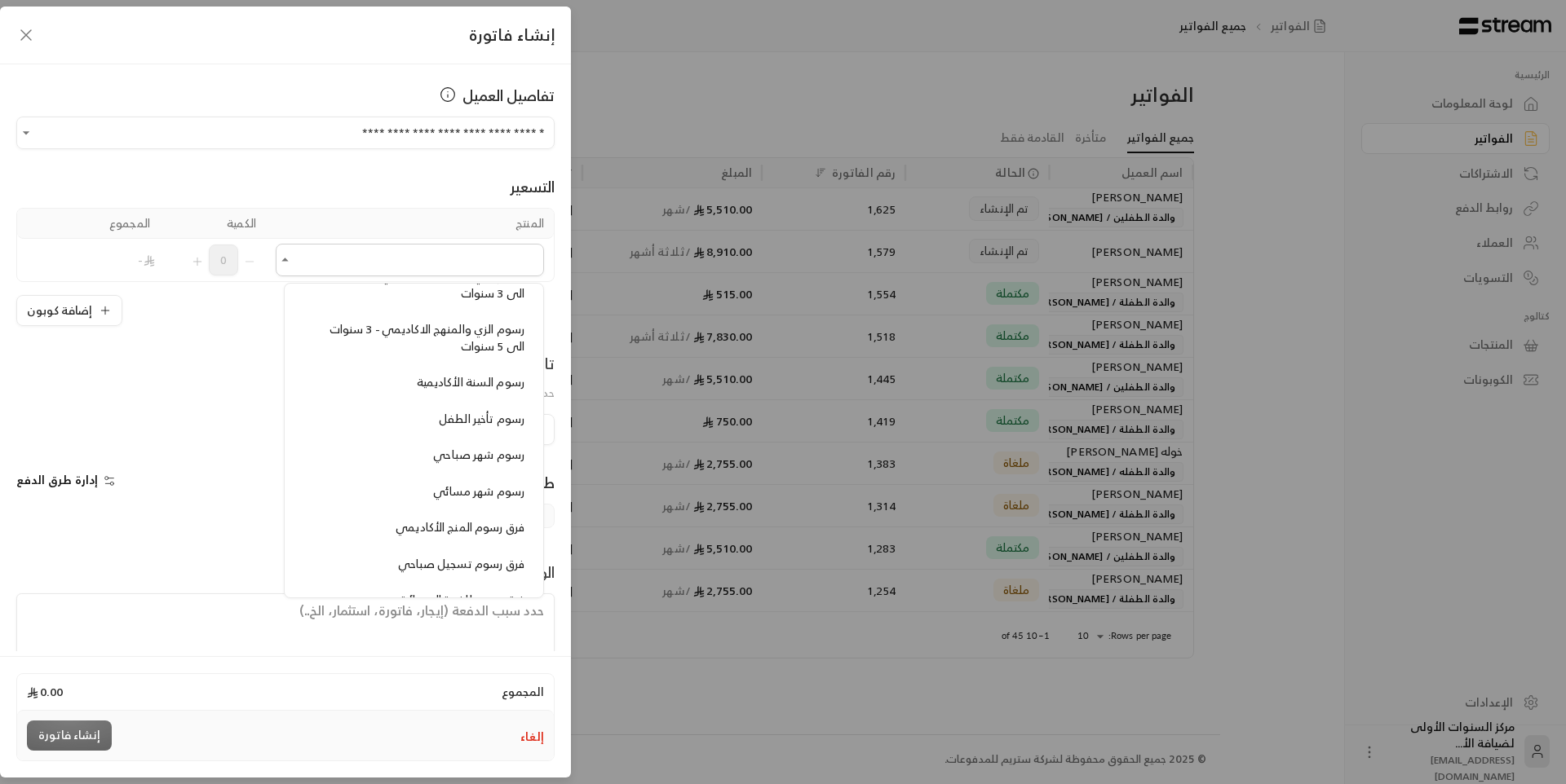
scroll to position [1386, 0]
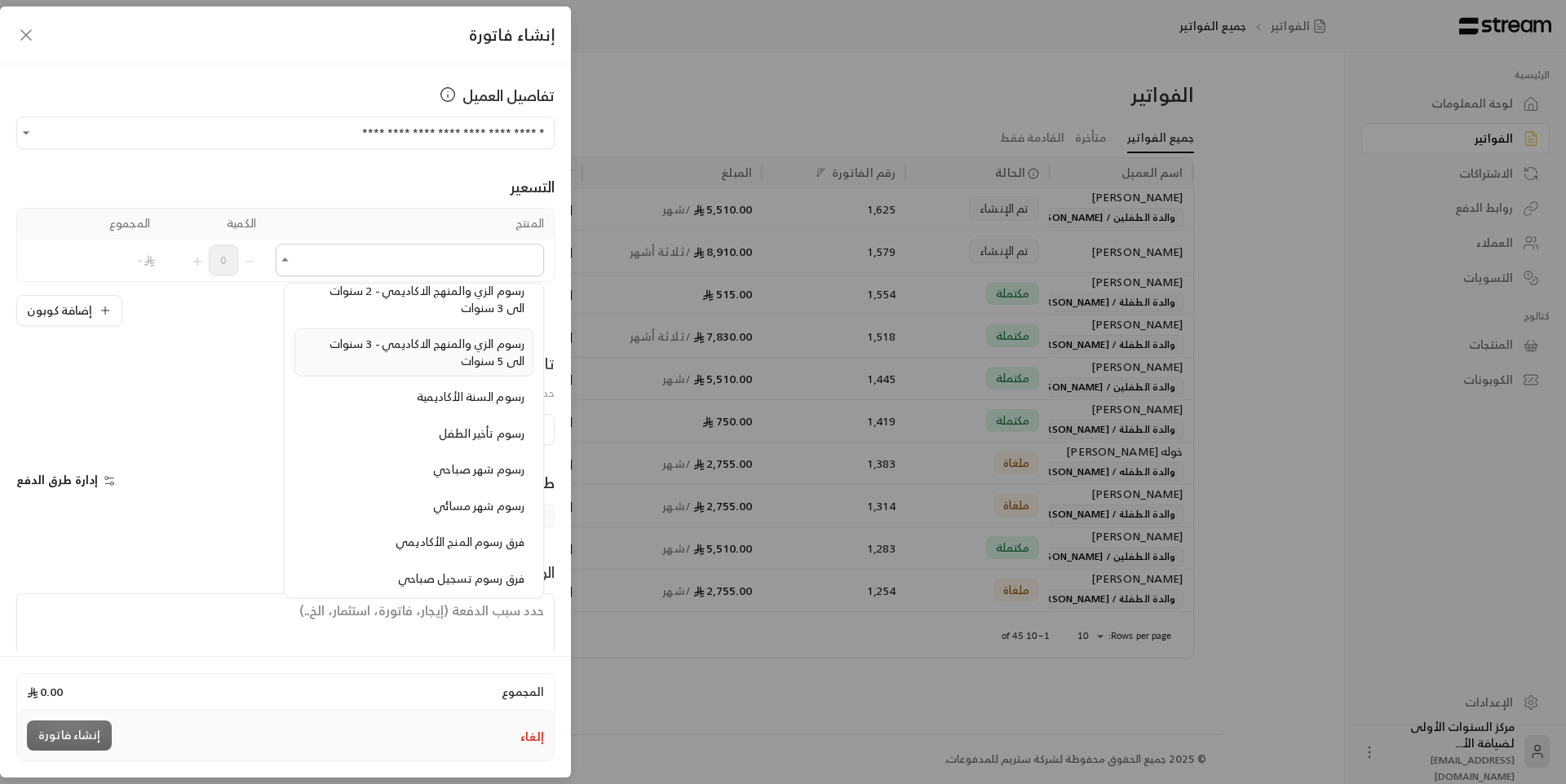
click at [355, 357] on div "رسوم الزي والمنهج الاكاديمي - 3 سنوات الى 5 سنوات" at bounding box center [413, 353] width 221 height 34
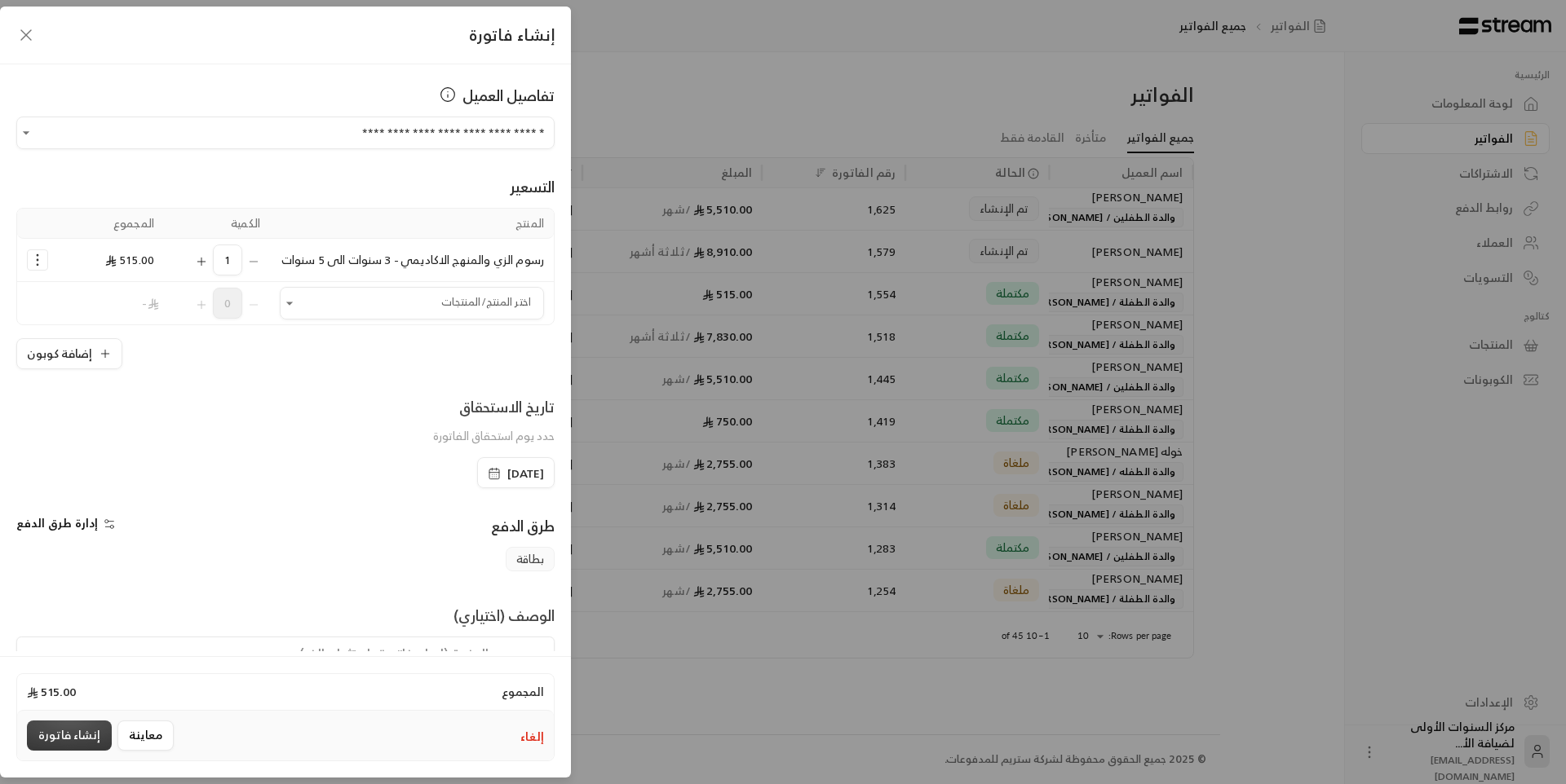
click at [77, 745] on button "إنشاء فاتورة" at bounding box center [69, 736] width 85 height 30
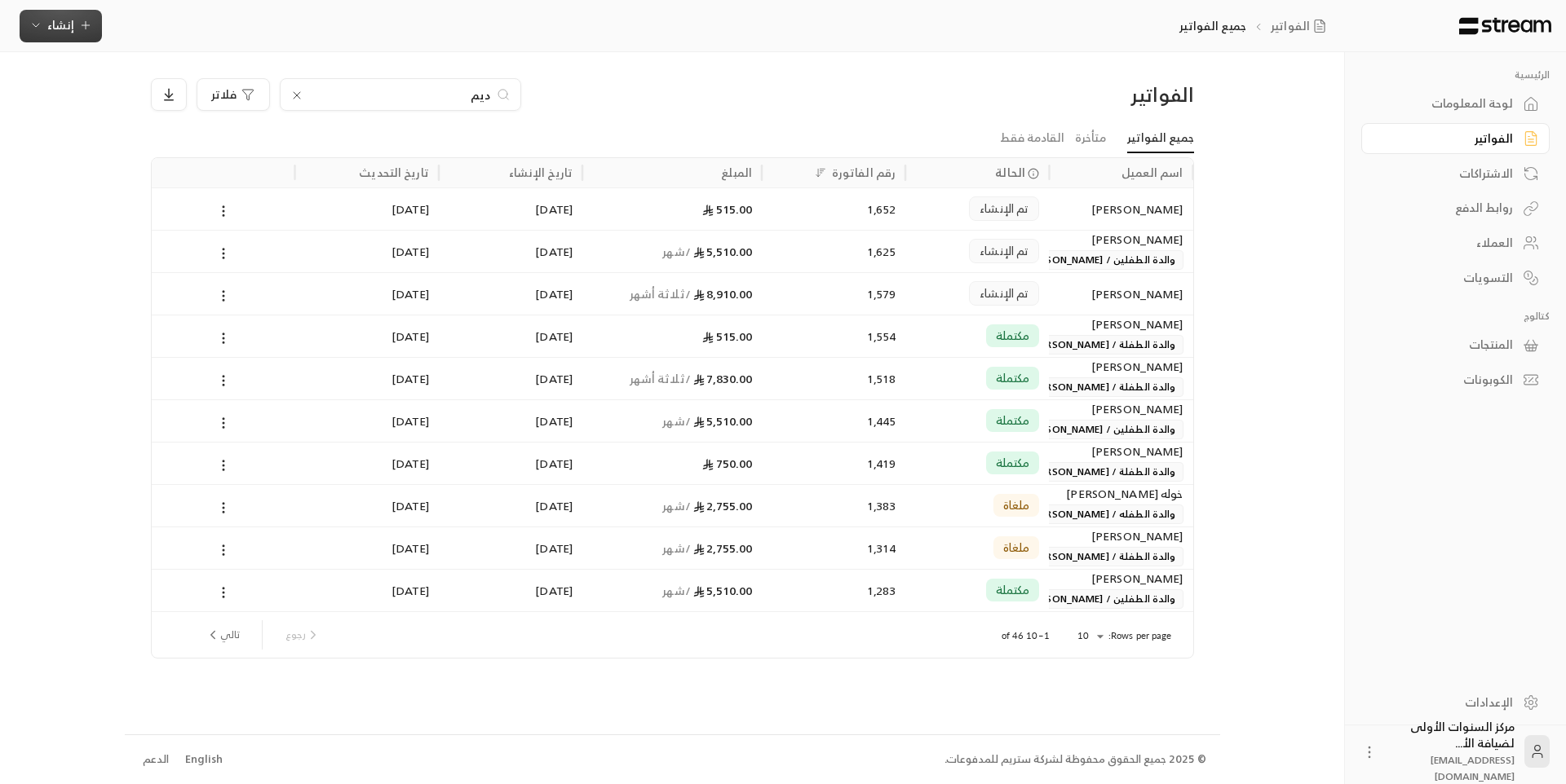
click at [52, 18] on span "إنشاء" at bounding box center [60, 25] width 27 height 20
click at [168, 91] on div "إنشاء فاتورة مرة واحدة بسهولة للمعاملات السريعة." at bounding box center [141, 102] width 206 height 33
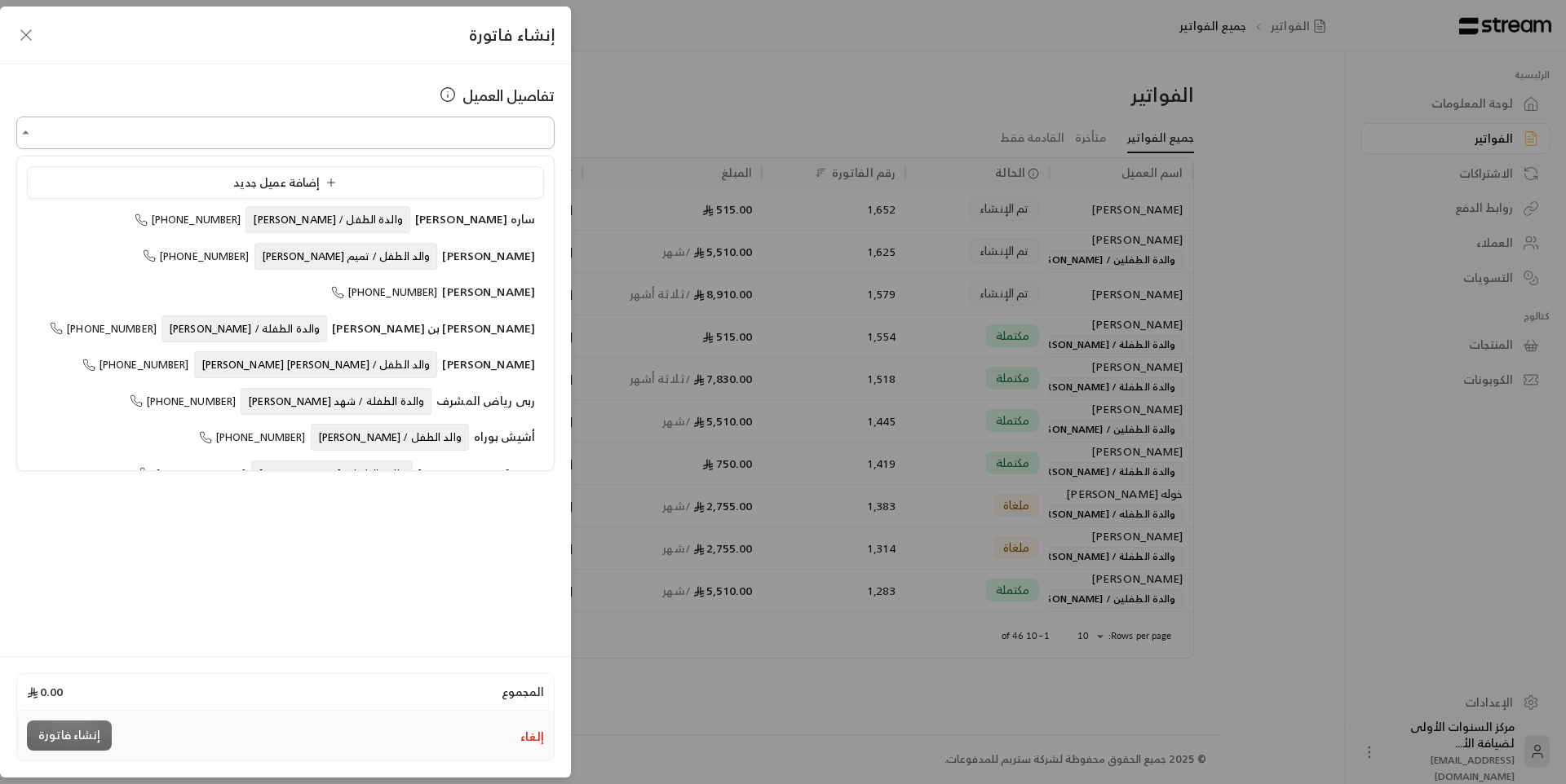
click at [332, 138] on input "اختر العميل" at bounding box center [284, 133] width 538 height 28
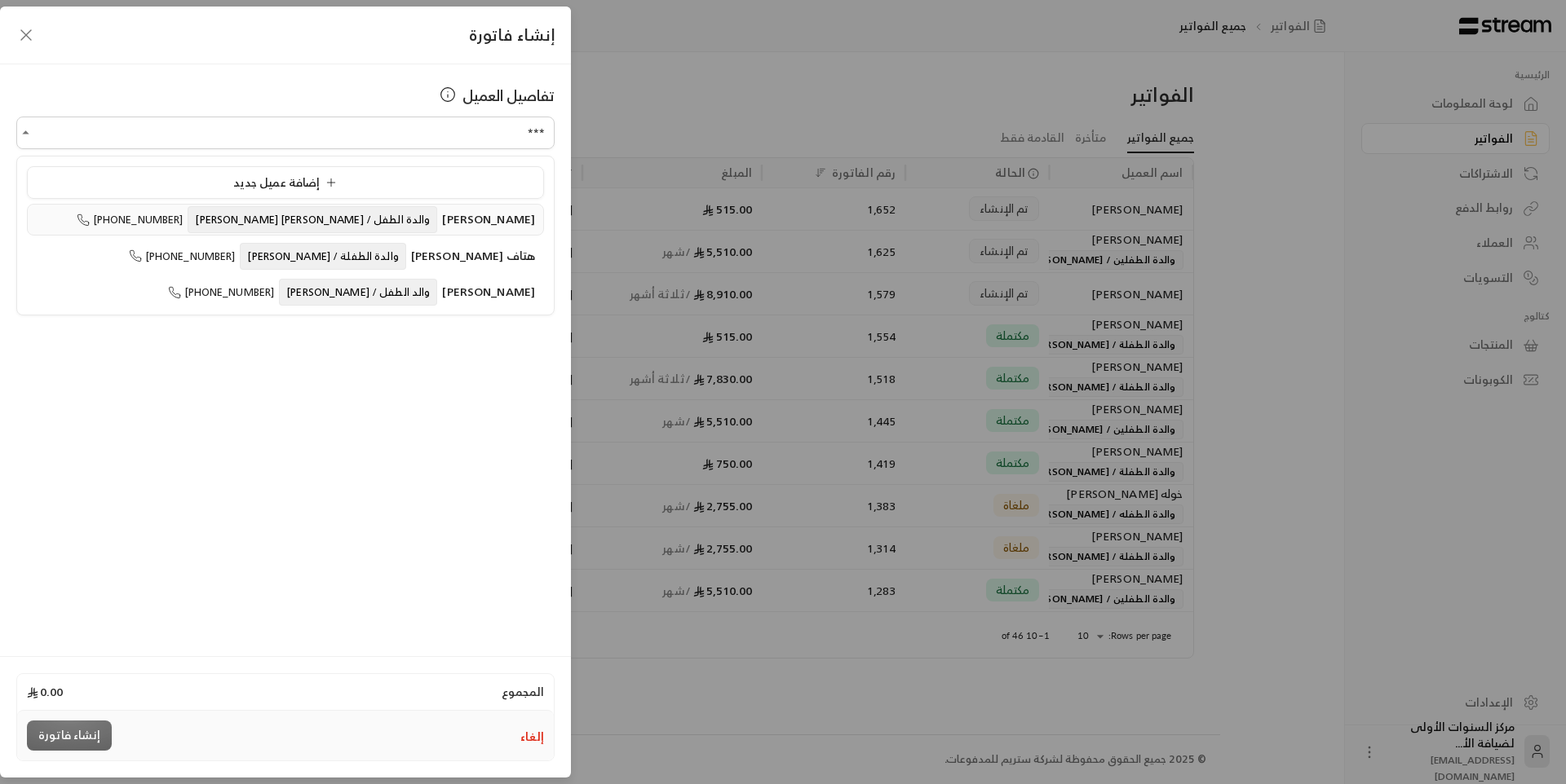
click at [355, 221] on span "والدة الطفل / [PERSON_NAME] [PERSON_NAME]" at bounding box center [313, 220] width 250 height 27
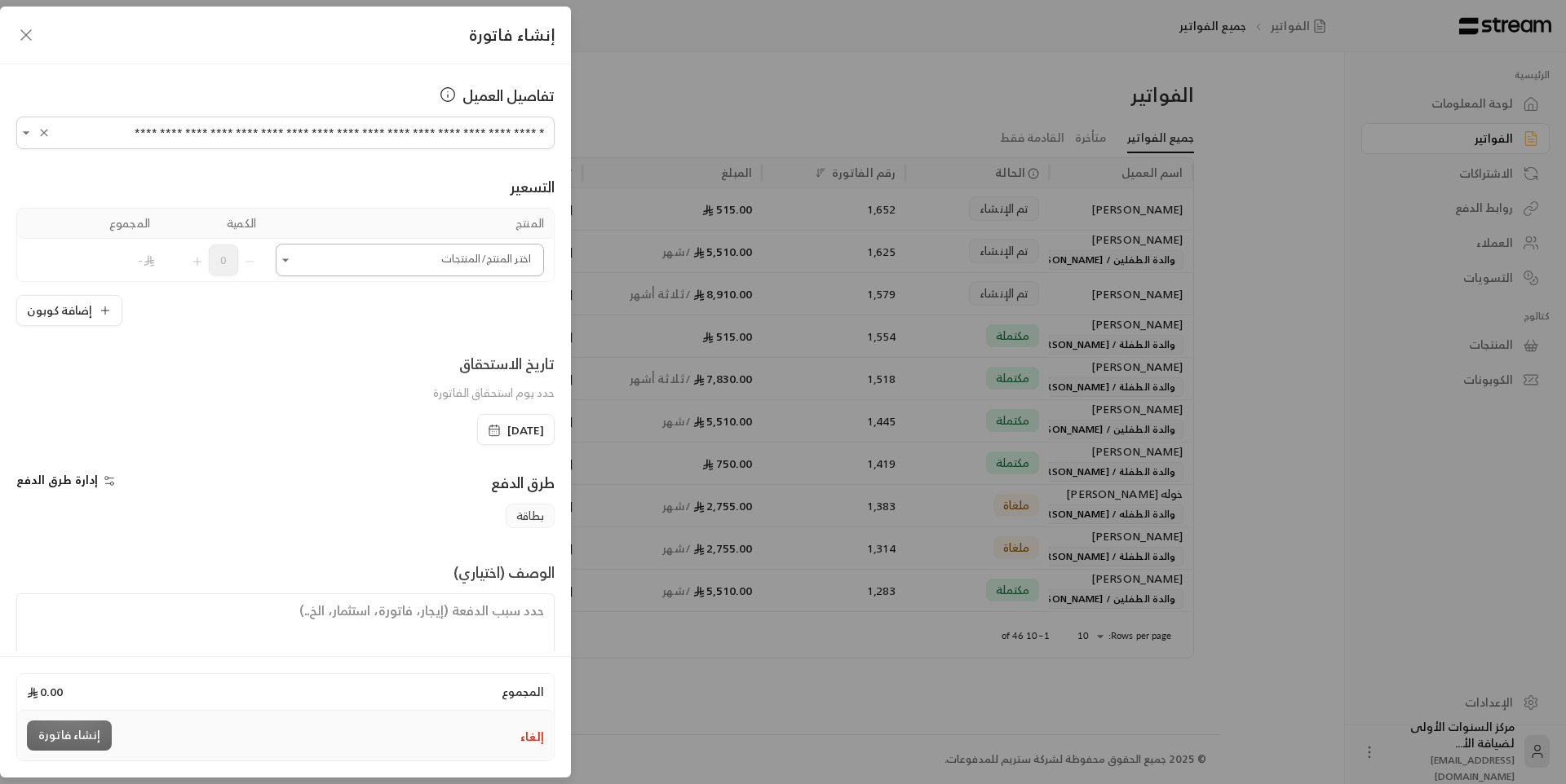
type input "**********"
click at [347, 256] on input "اختر العميل" at bounding box center [409, 260] width 269 height 28
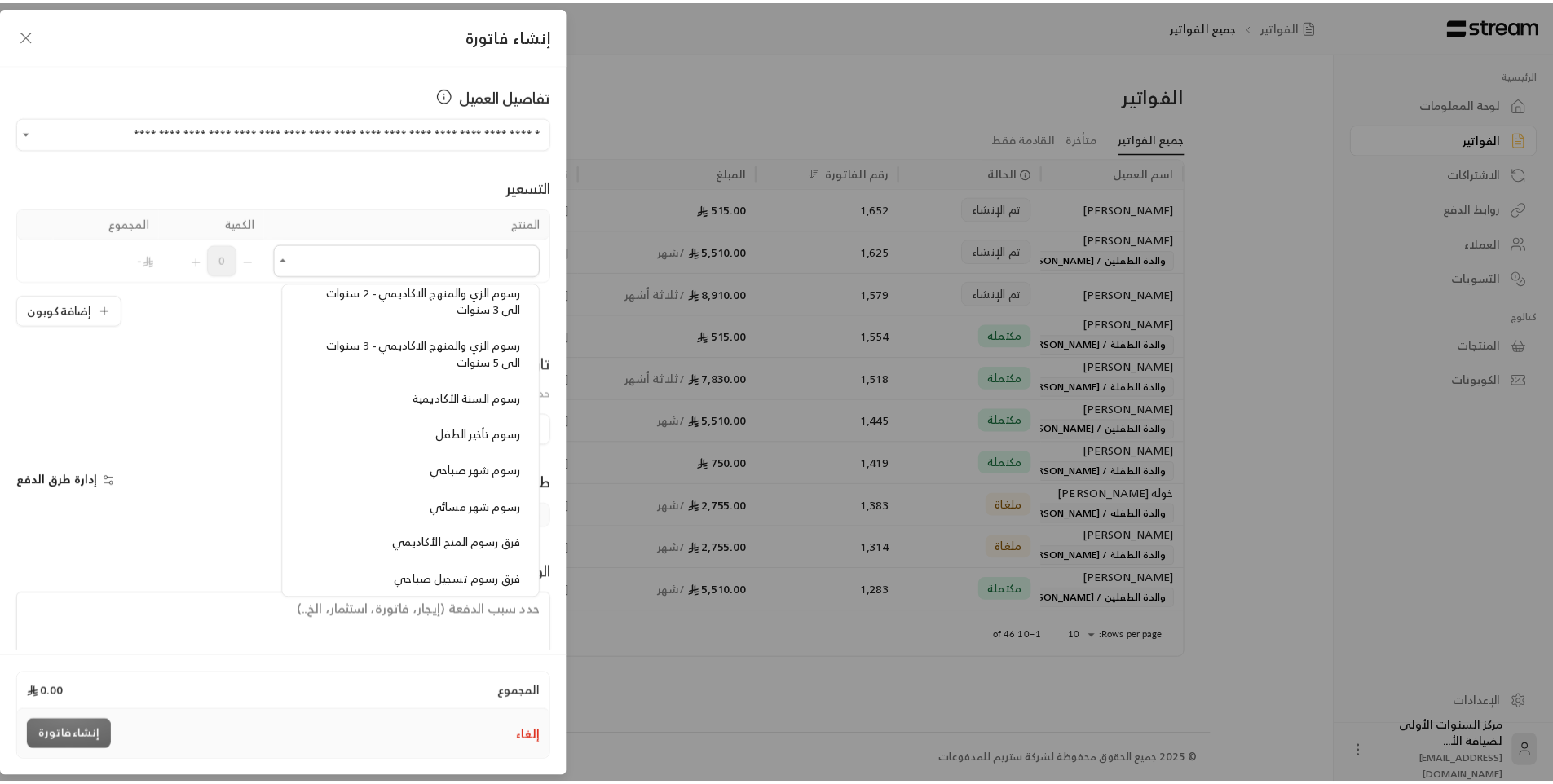
scroll to position [1386, 0]
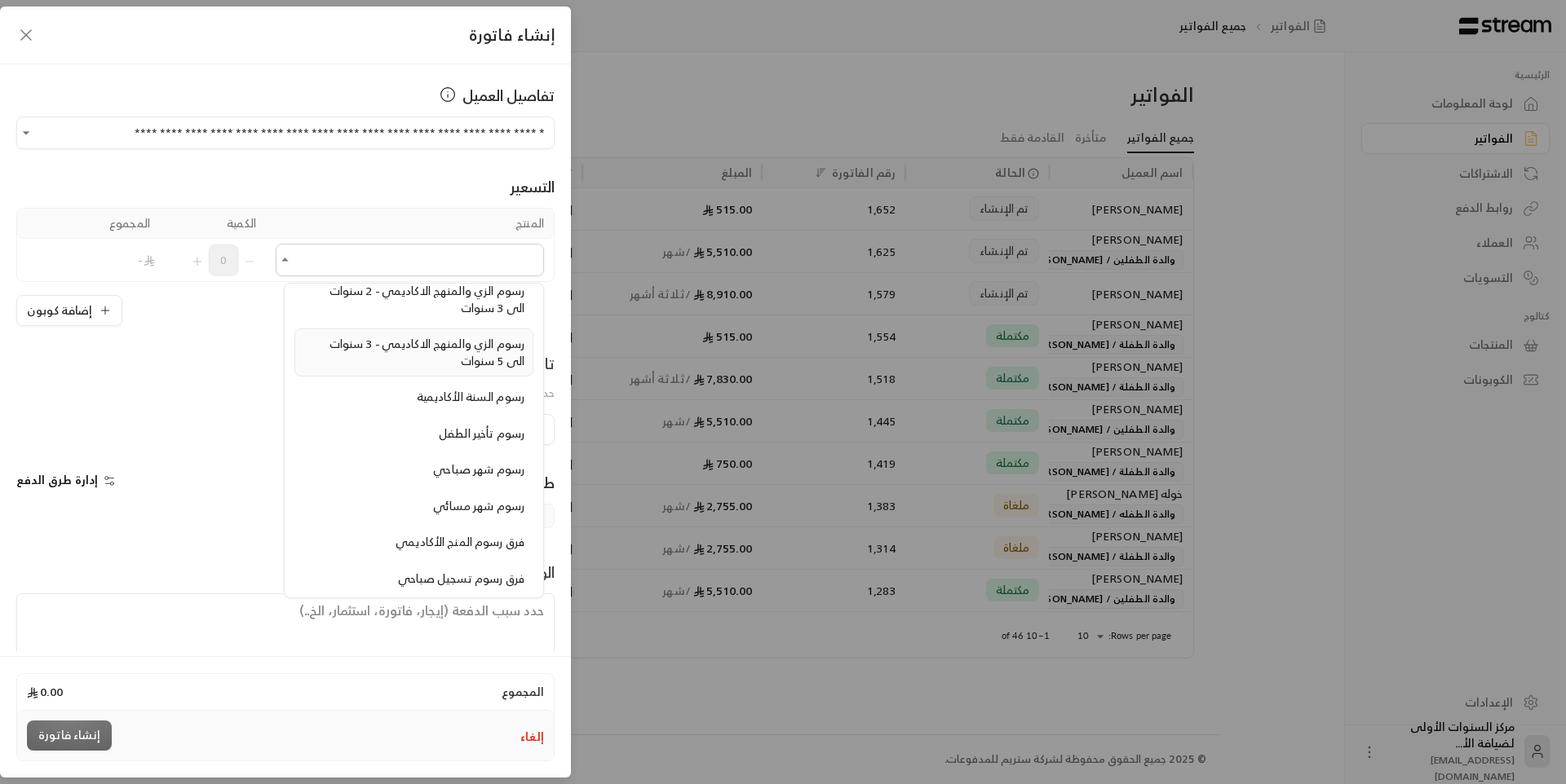
click at [421, 350] on span "رسوم الزي والمنهج الاكاديمي - 3 سنوات الى 5 سنوات" at bounding box center [427, 352] width 195 height 37
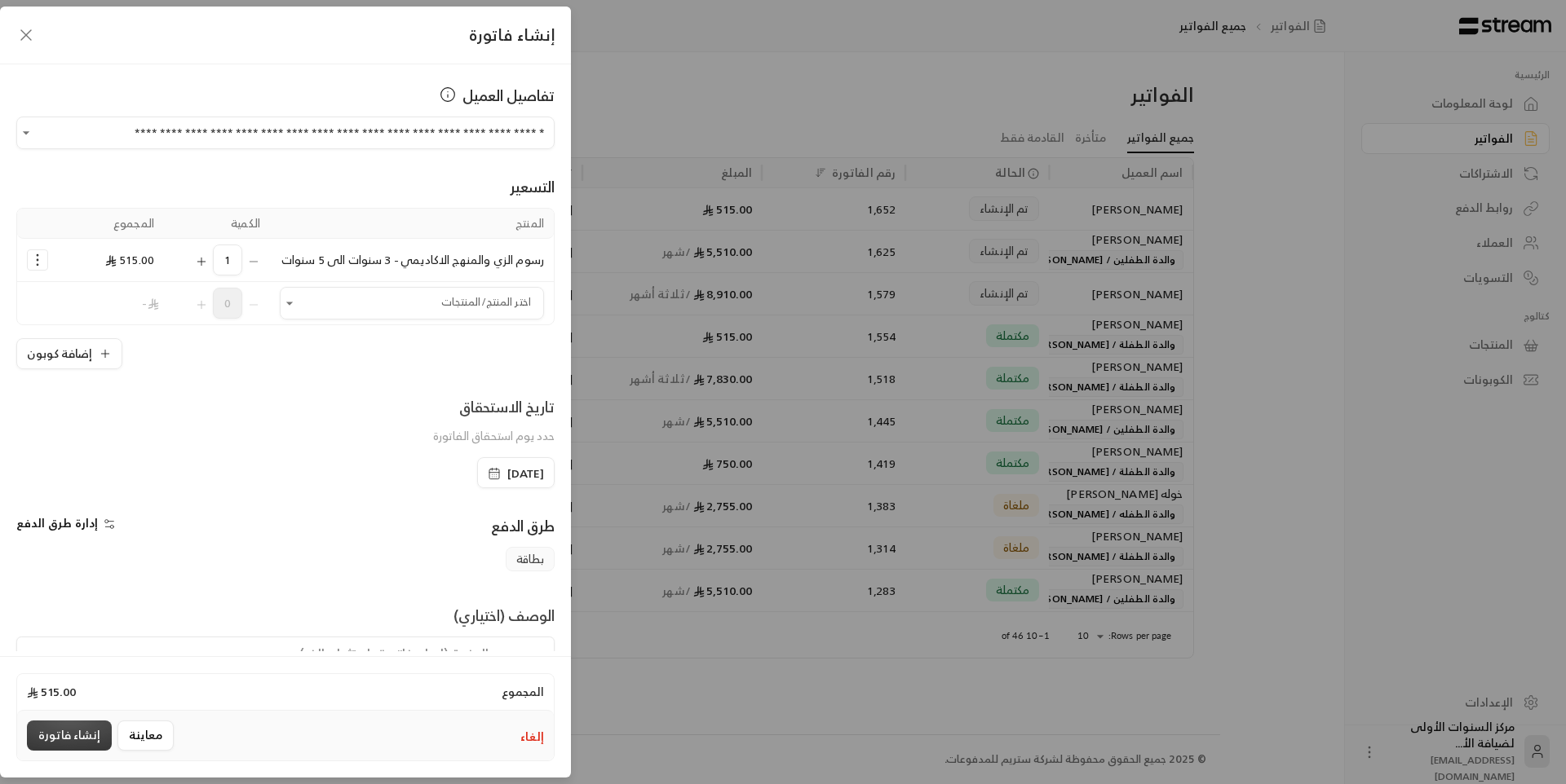
click at [66, 735] on button "إنشاء فاتورة" at bounding box center [69, 736] width 85 height 30
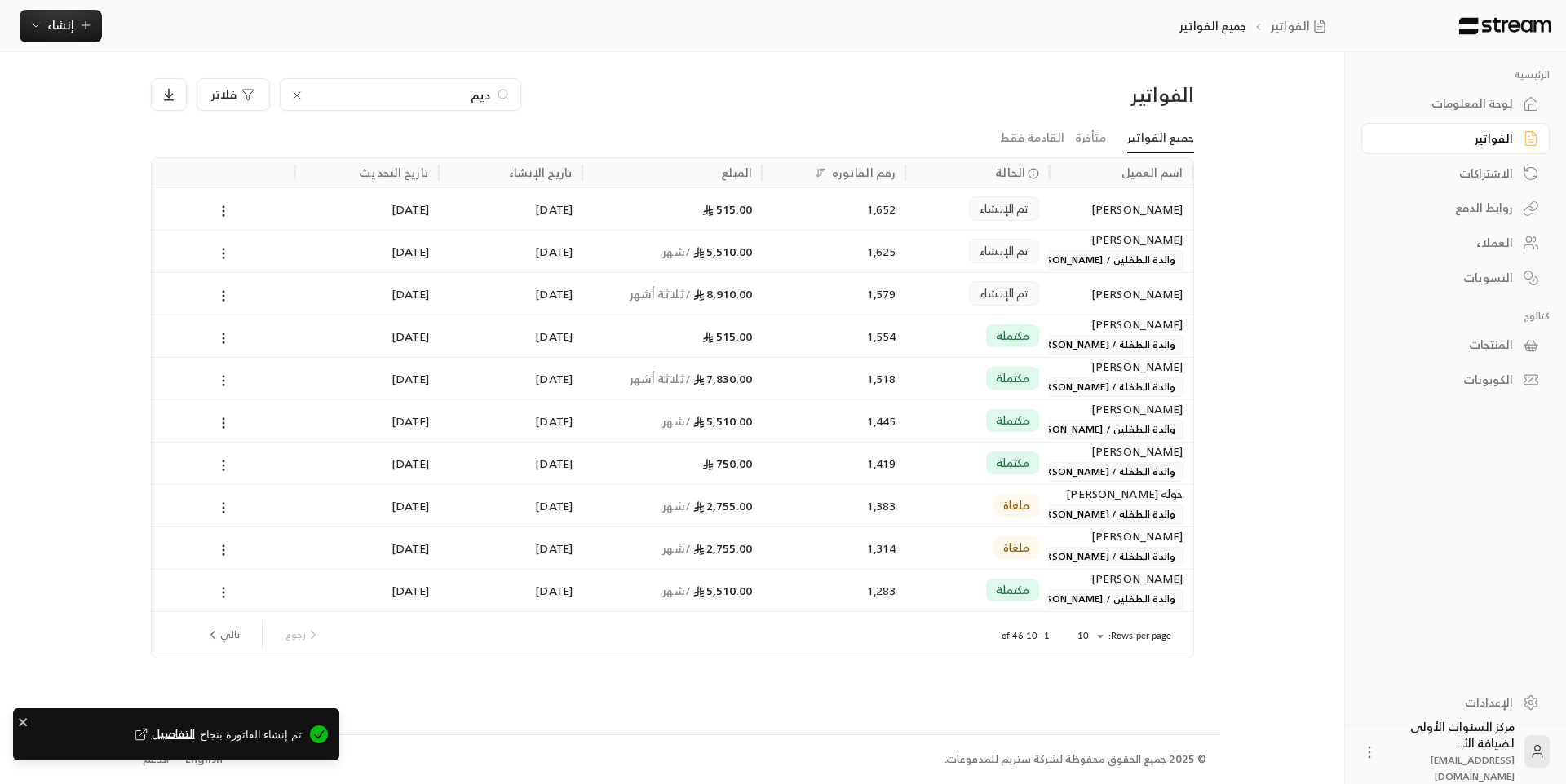
click at [619, 104] on div "ديم فلاتر" at bounding box center [540, 94] width 778 height 33
click at [292, 94] on icon at bounding box center [297, 95] width 13 height 13
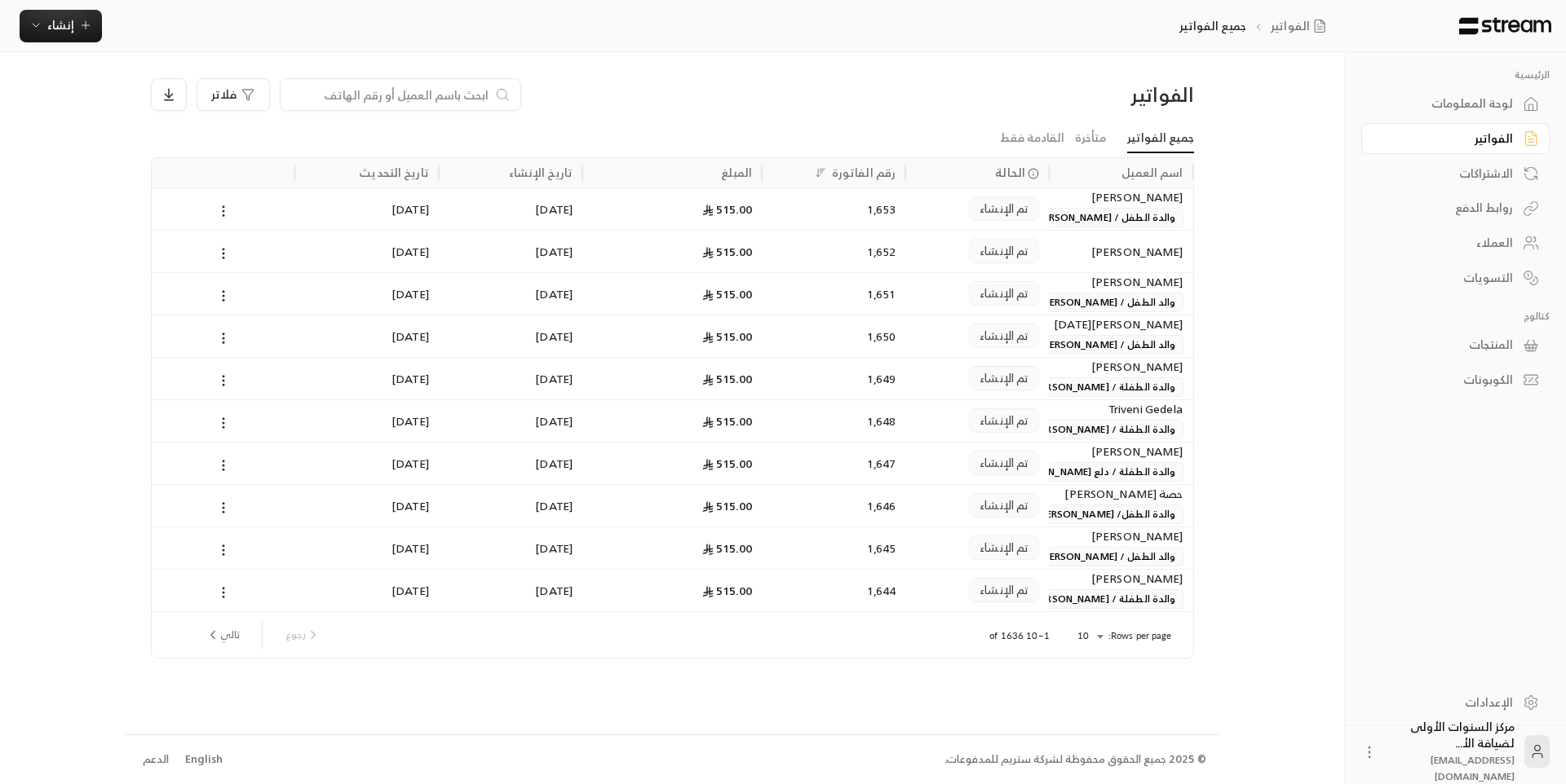
click at [1451, 116] on link "لوحة المعلومات" at bounding box center [1455, 104] width 189 height 32
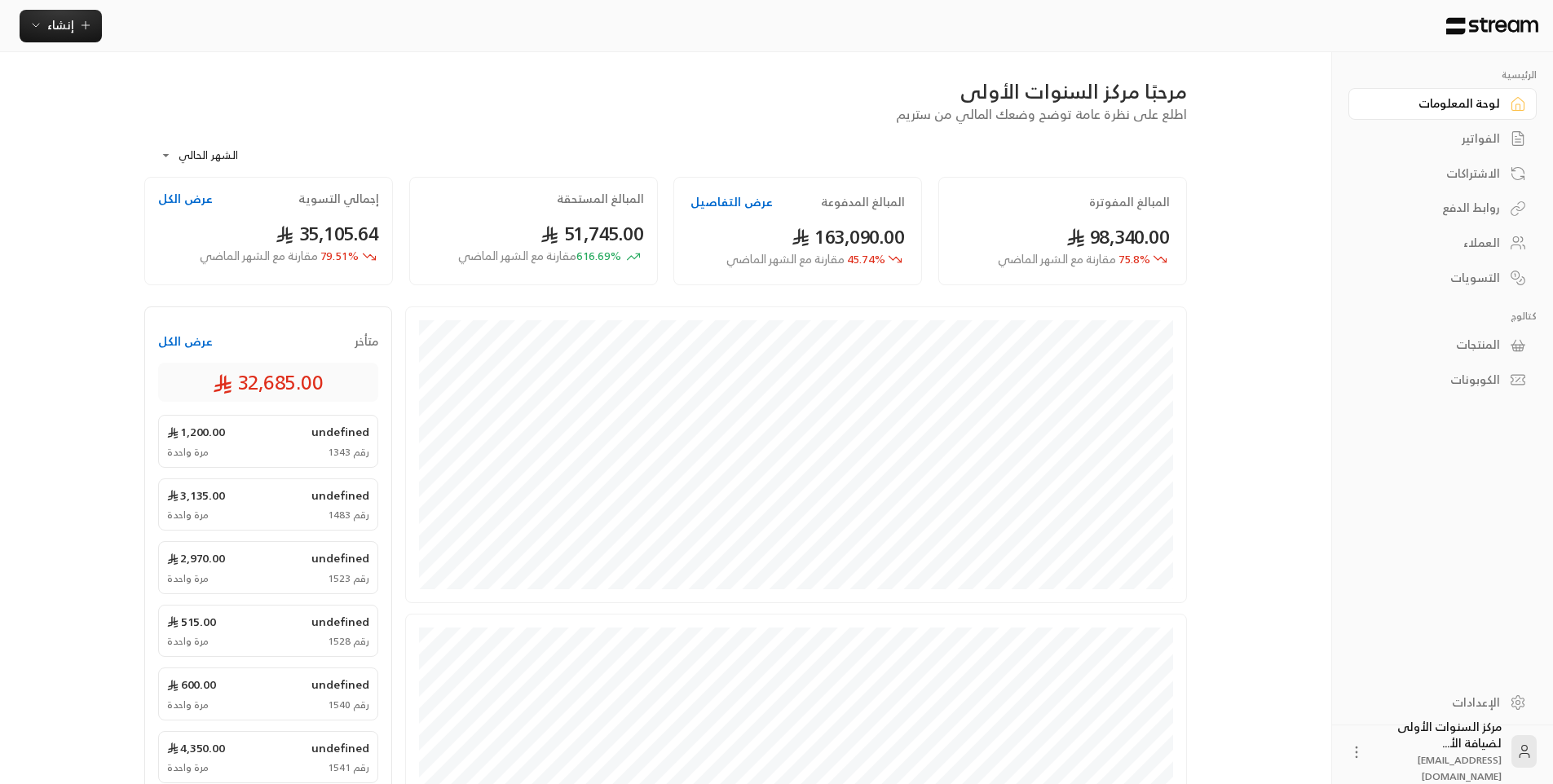
click at [1440, 149] on link "الفواتير" at bounding box center [1442, 139] width 189 height 32
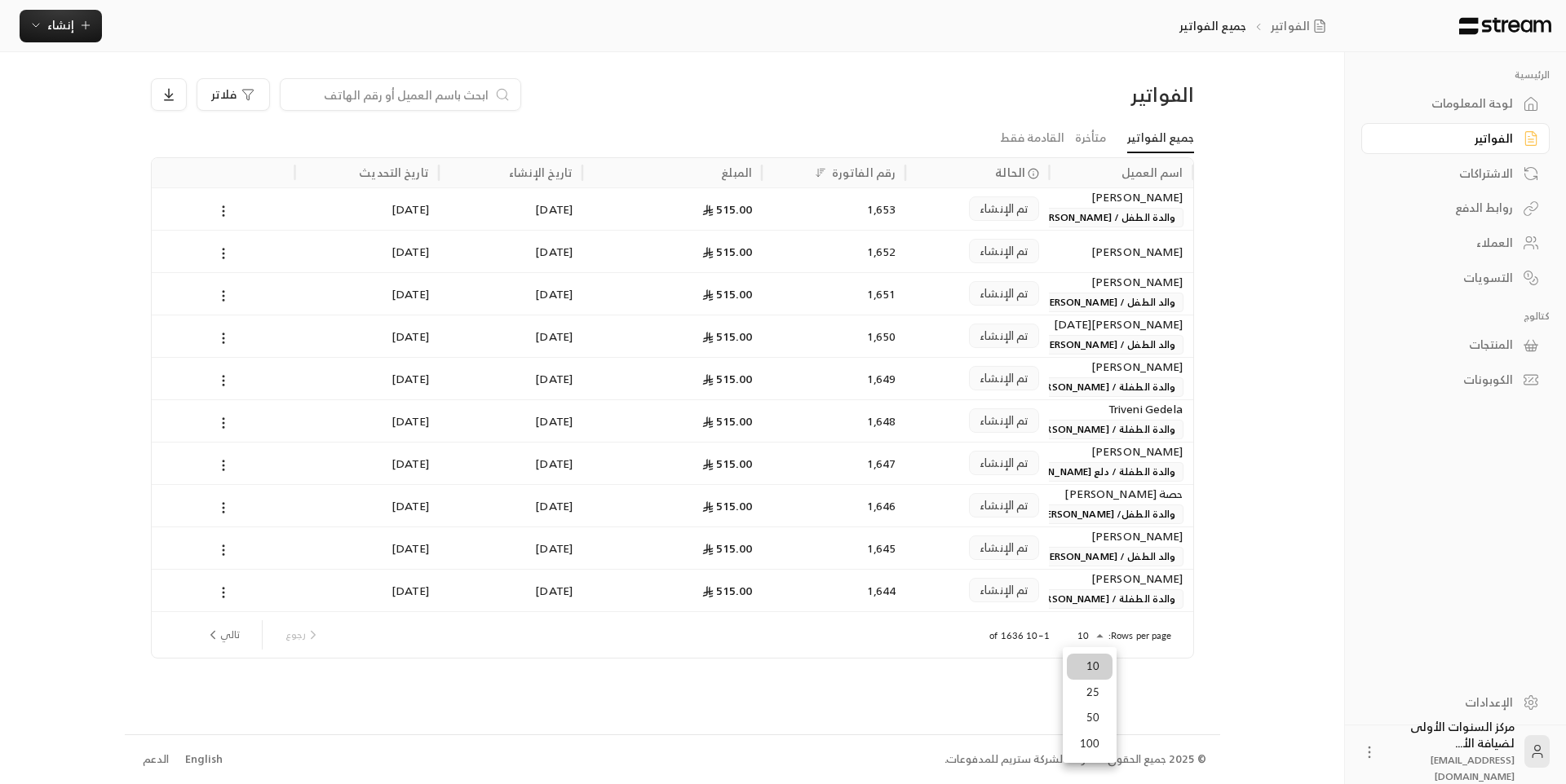
click at [1102, 628] on body "الرئيسية لوحة المعلومات الفواتير الاشتراكات روابط الدفع العملاء التسويات كتالوج…" at bounding box center [783, 392] width 1566 height 784
click at [1091, 733] on li "100" at bounding box center [1090, 744] width 46 height 26
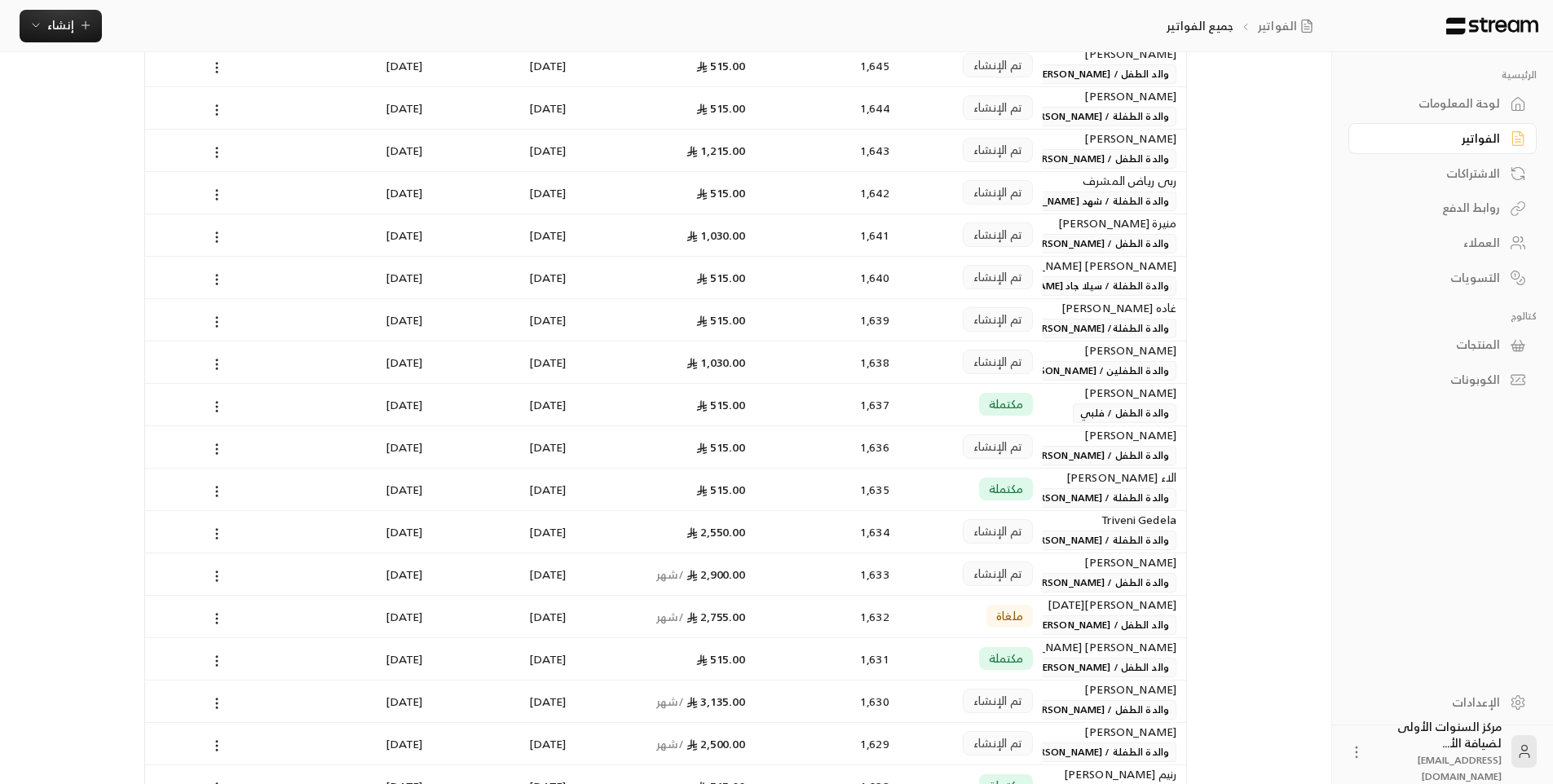
scroll to position [489, 0]
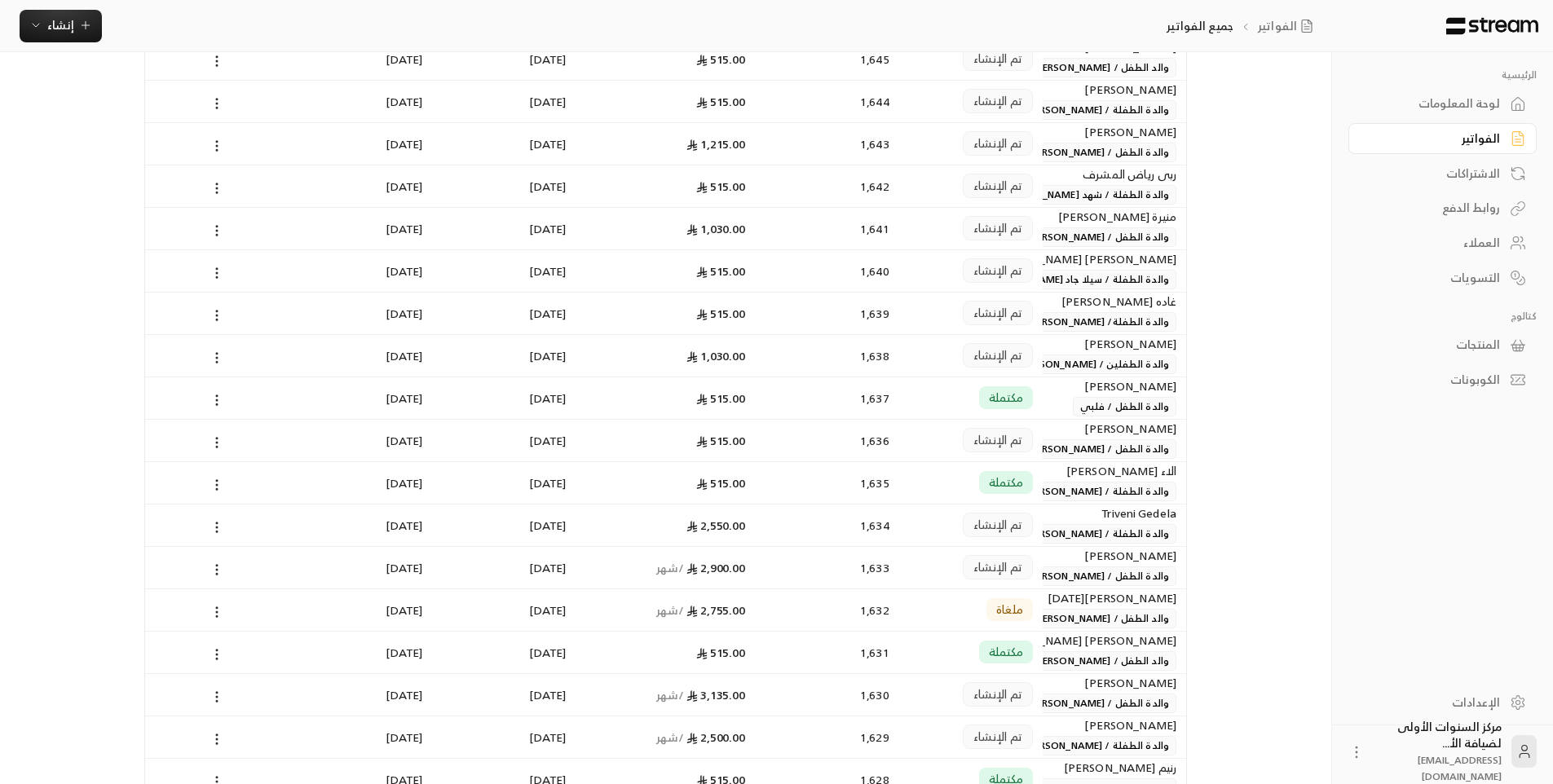
click at [1055, 485] on span "والدة الطفلة / [PERSON_NAME]" at bounding box center [1098, 492] width 159 height 19
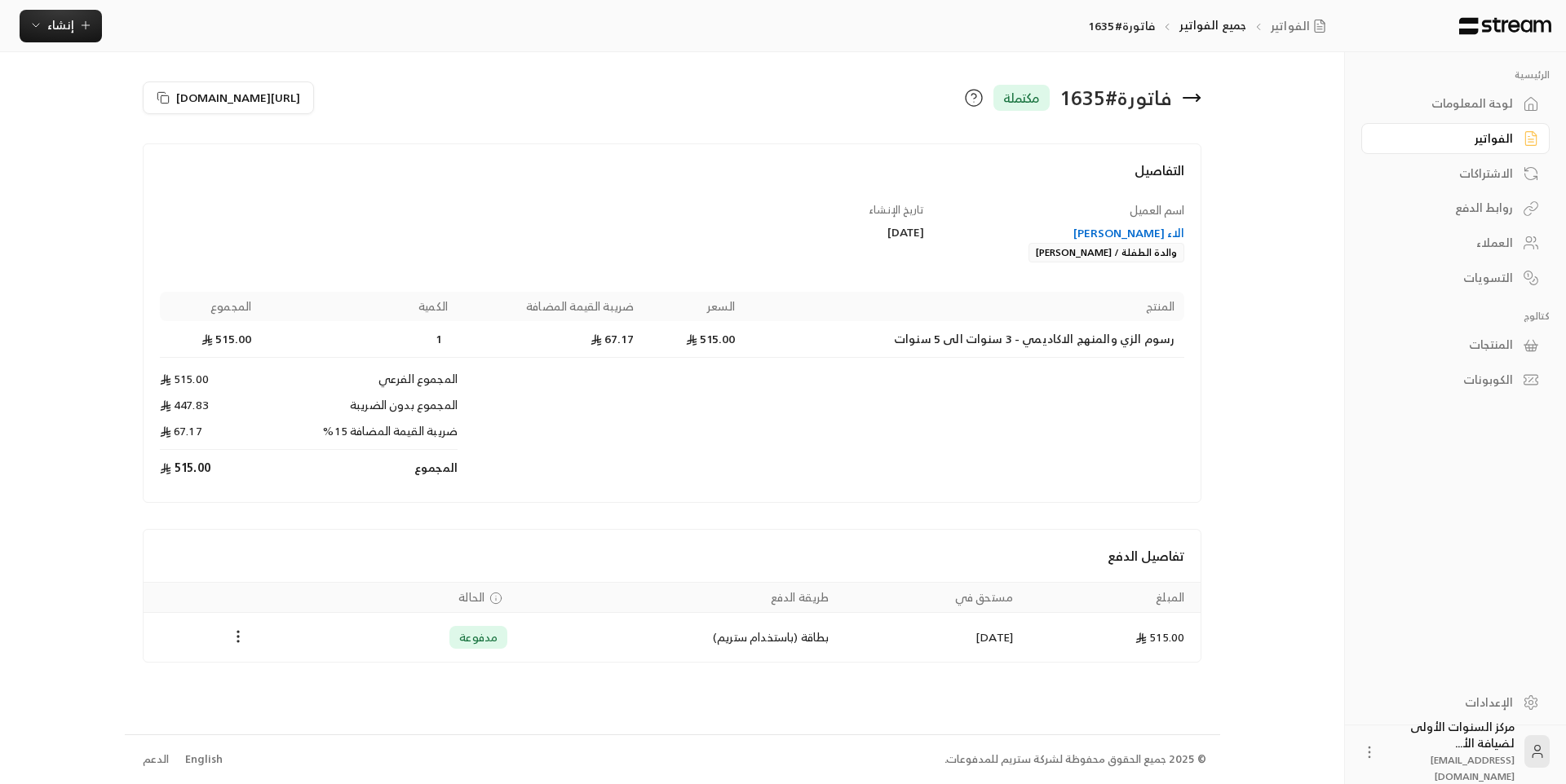
click at [1501, 137] on div "الفواتير" at bounding box center [1447, 138] width 131 height 16
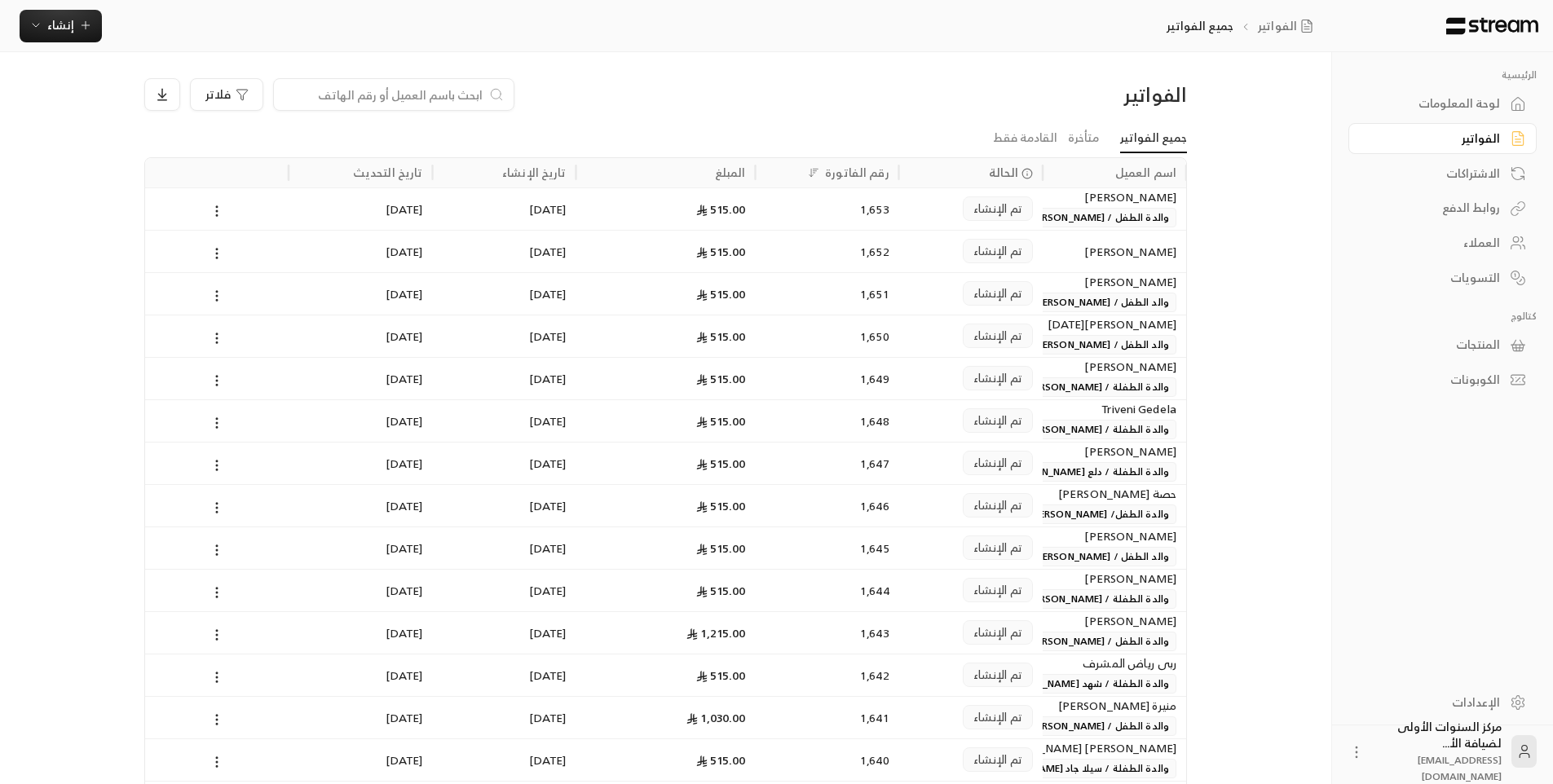
click at [396, 87] on input at bounding box center [383, 95] width 199 height 18
click at [63, 25] on span "إنشاء" at bounding box center [60, 25] width 27 height 20
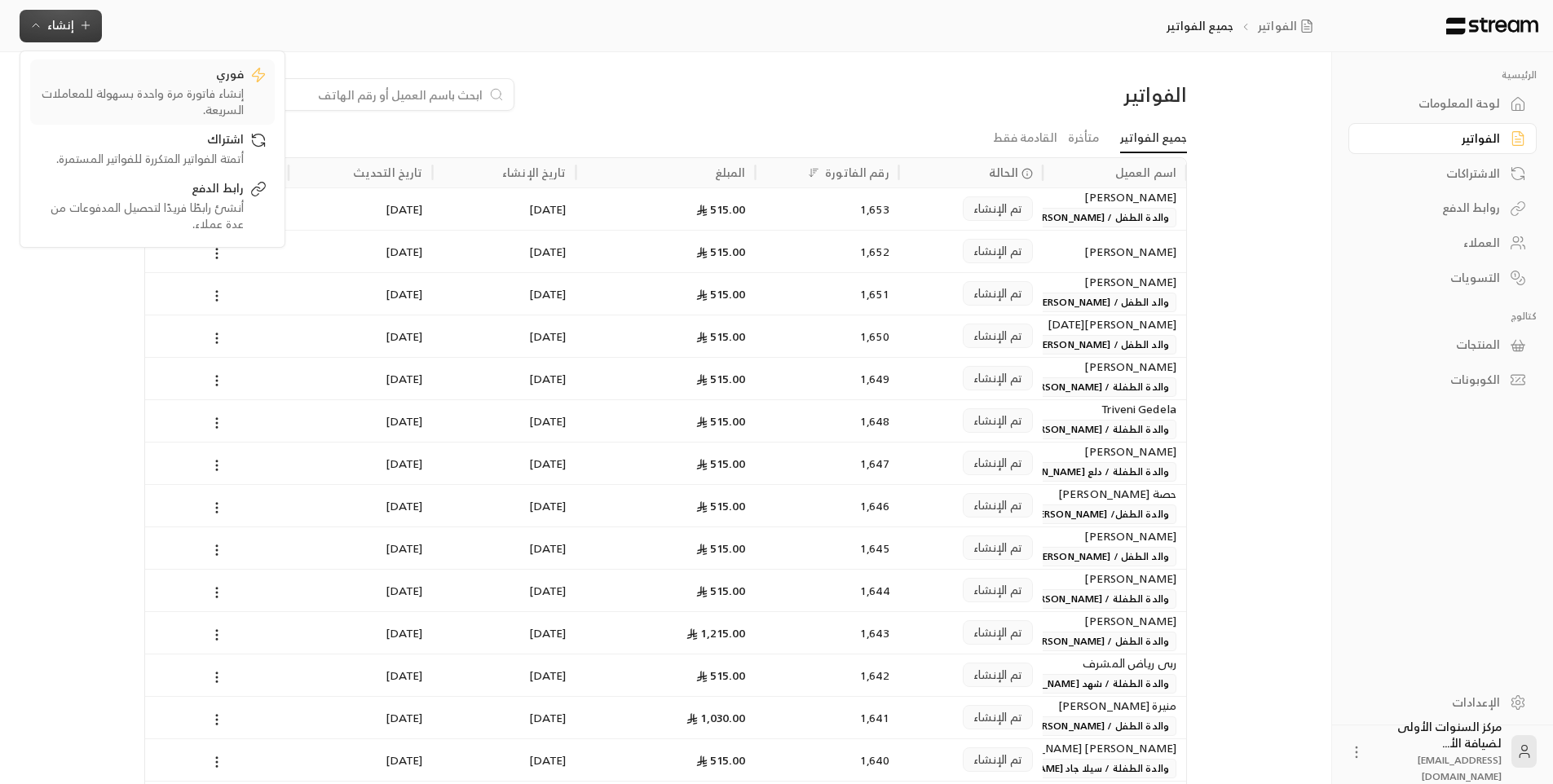
click at [229, 77] on div "فوري" at bounding box center [141, 76] width 206 height 19
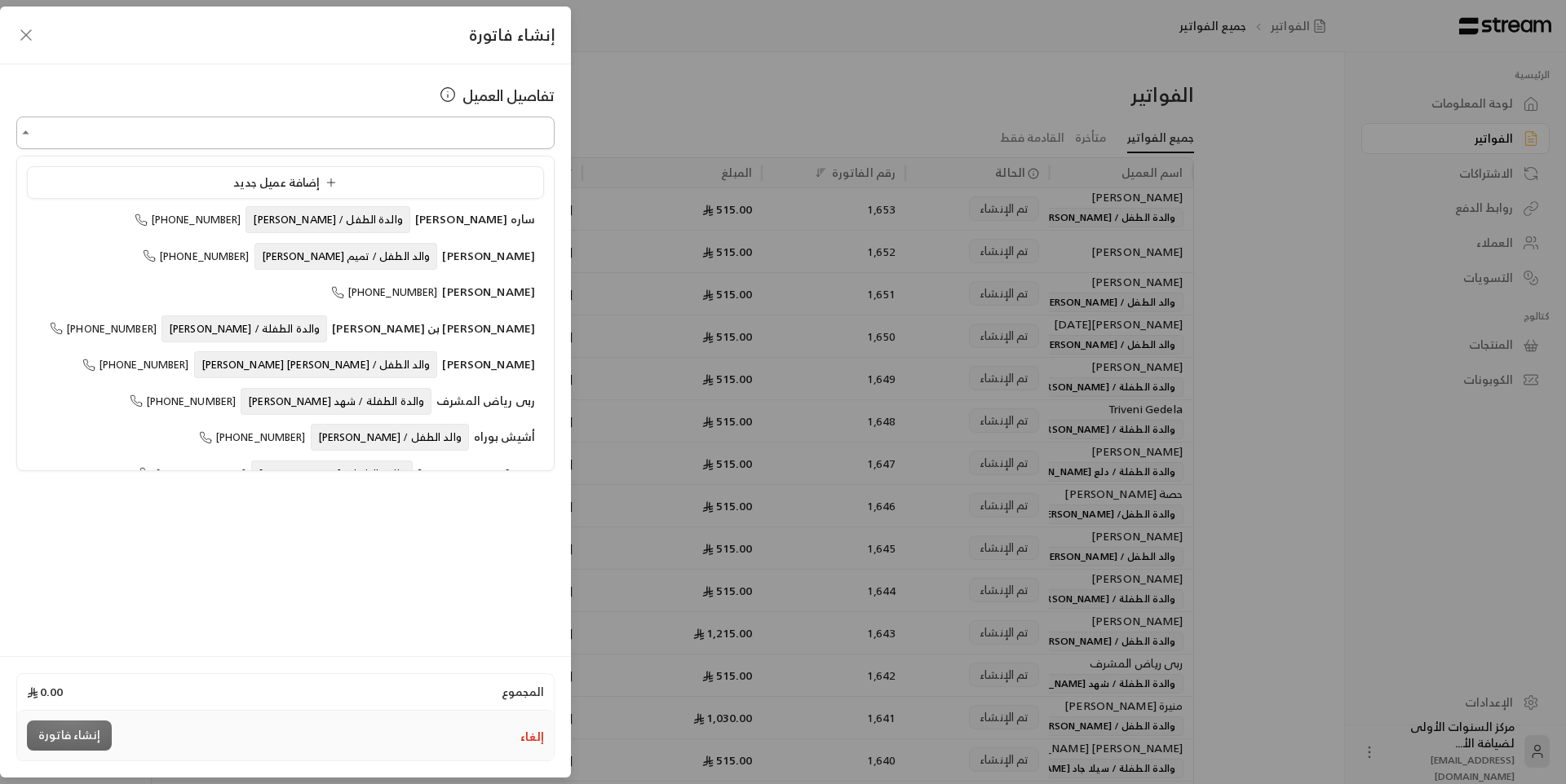
click at [494, 137] on input "اختر العميل" at bounding box center [284, 133] width 538 height 28
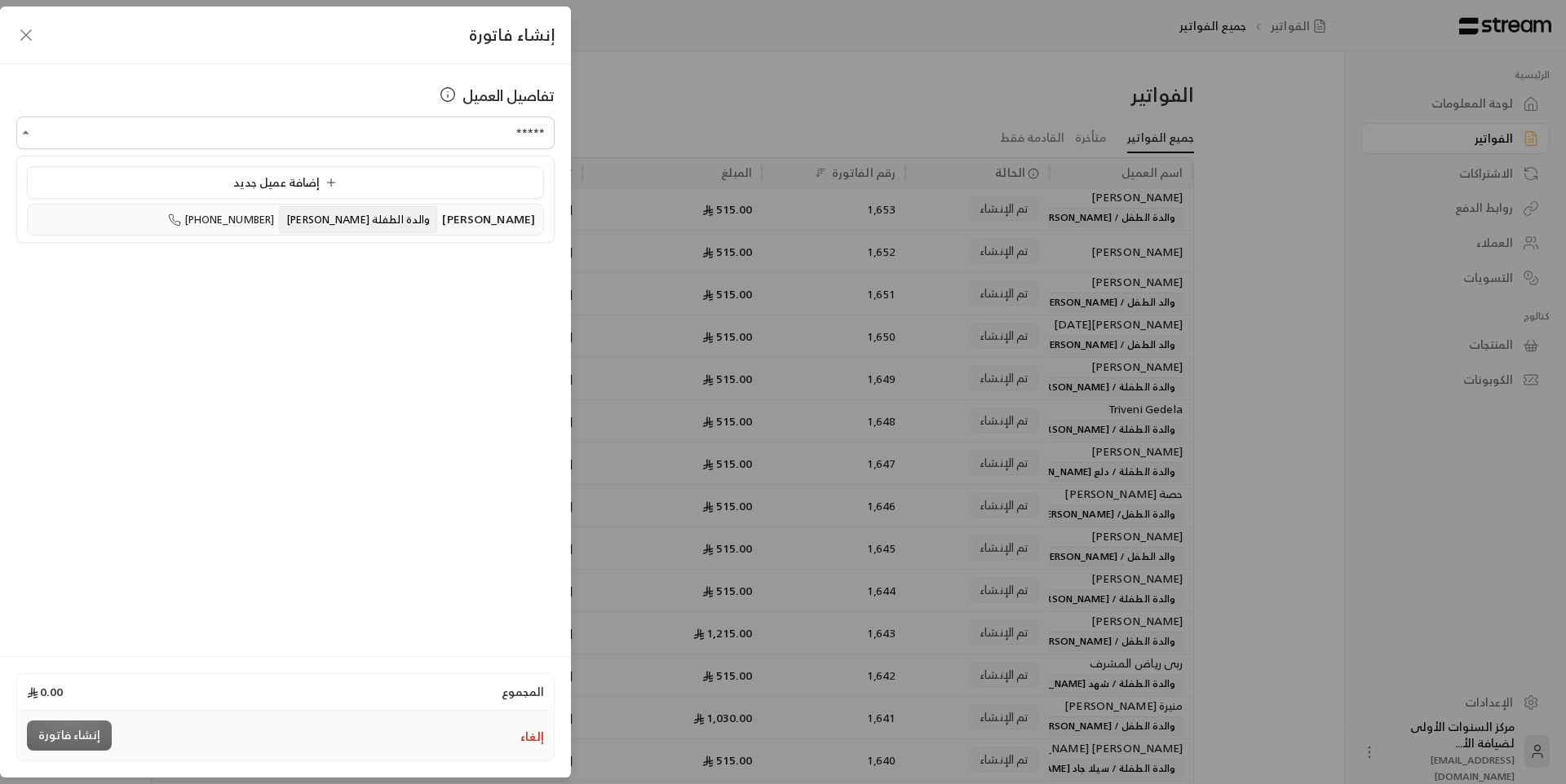
click at [437, 229] on span "والدة الطفلة [PERSON_NAME]" at bounding box center [358, 220] width 159 height 27
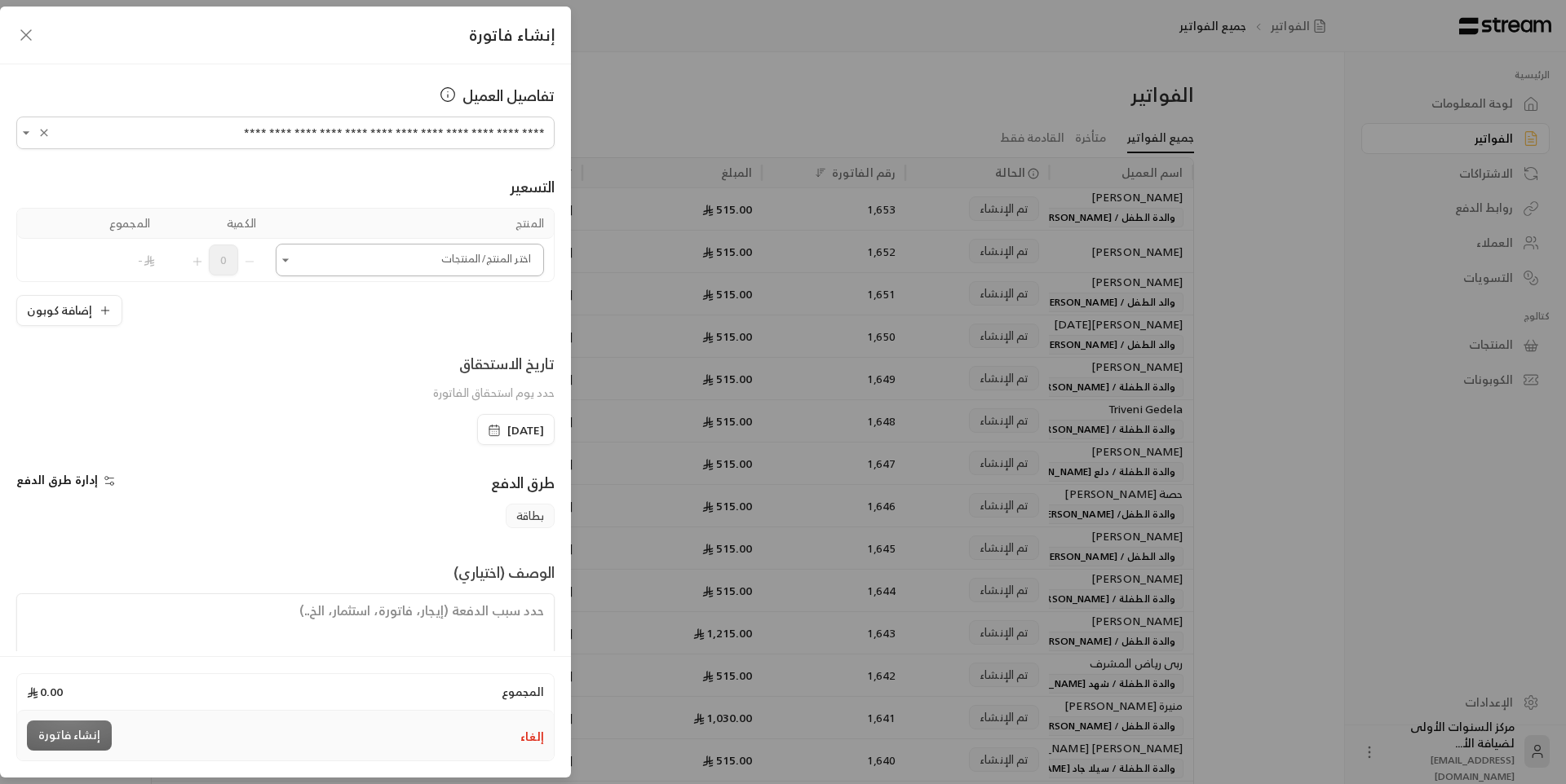
type input "**********"
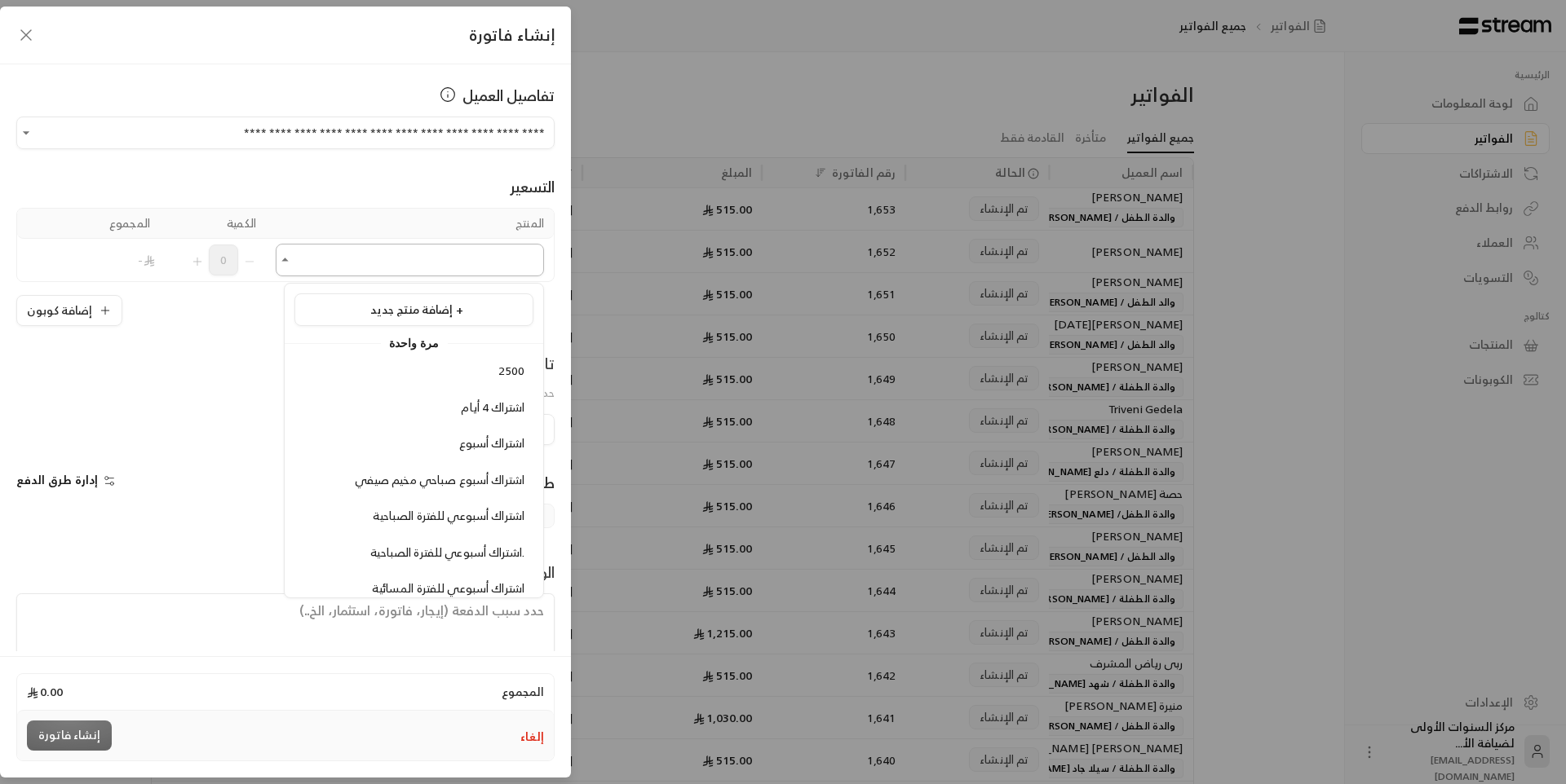
click at [384, 260] on input "اختر العميل" at bounding box center [409, 260] width 269 height 28
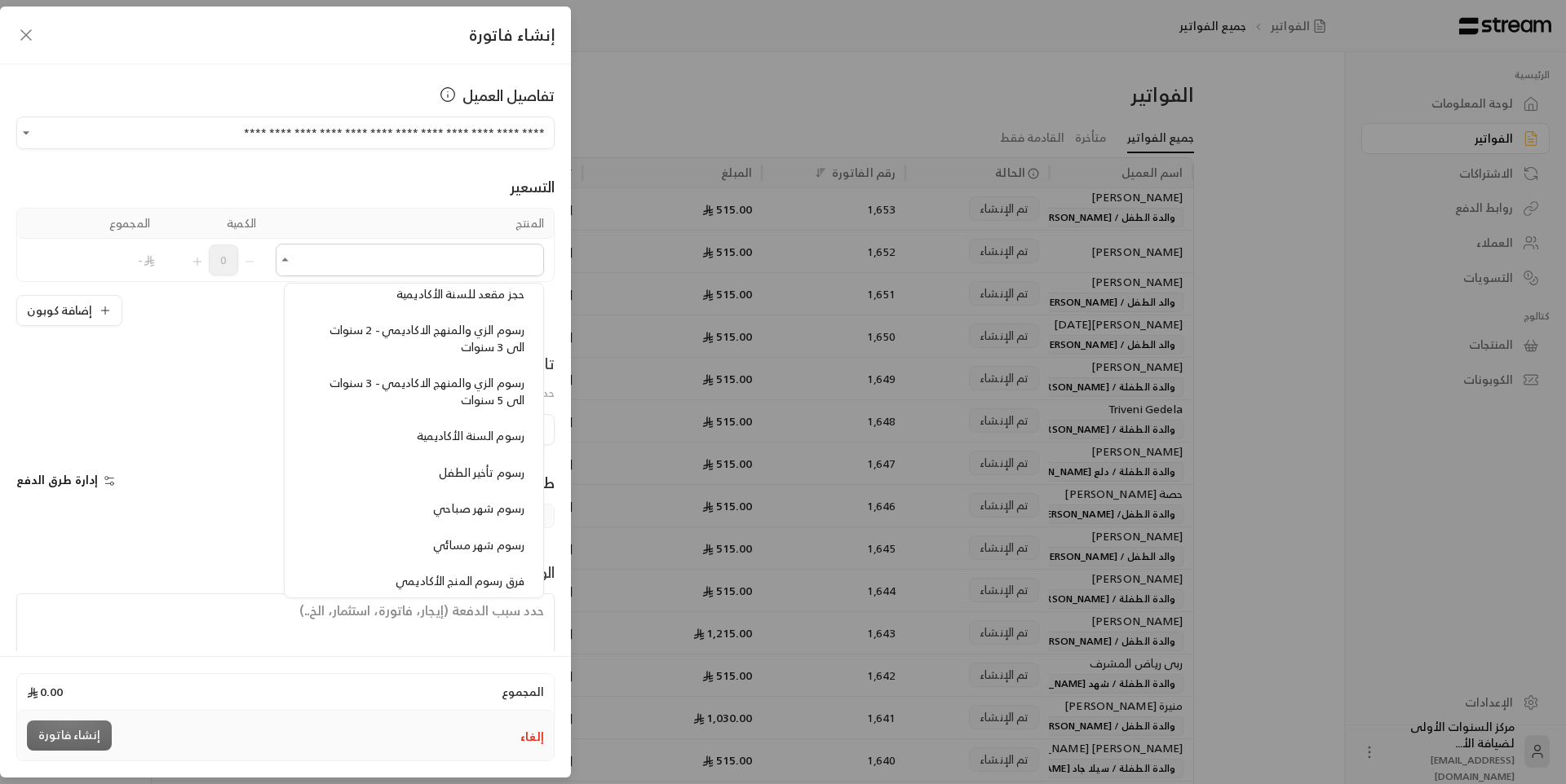
scroll to position [1223, 0]
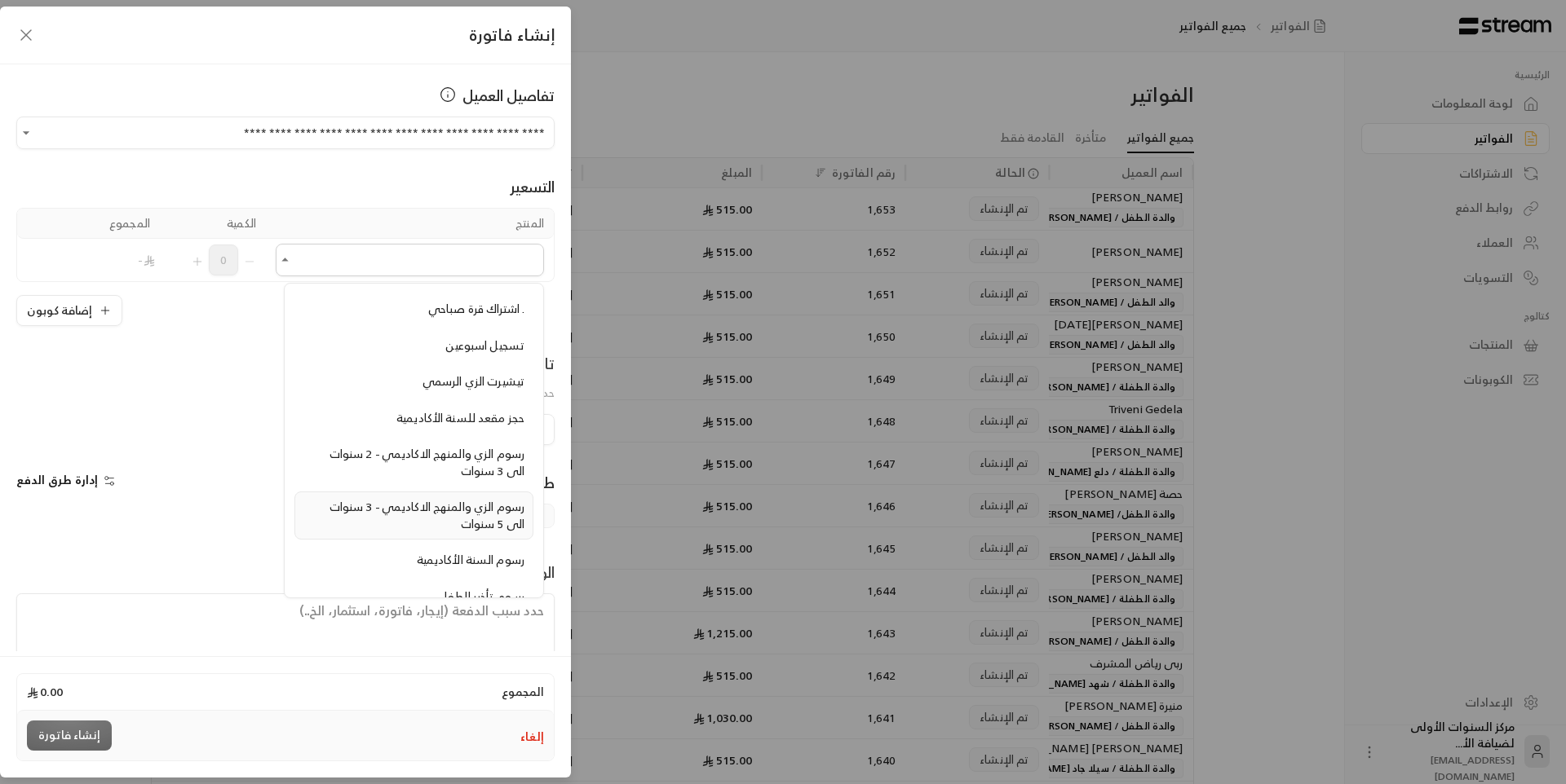
click at [438, 508] on span "رسوم الزي والمنهج الاكاديمي - 3 سنوات الى 5 سنوات" at bounding box center [427, 516] width 195 height 37
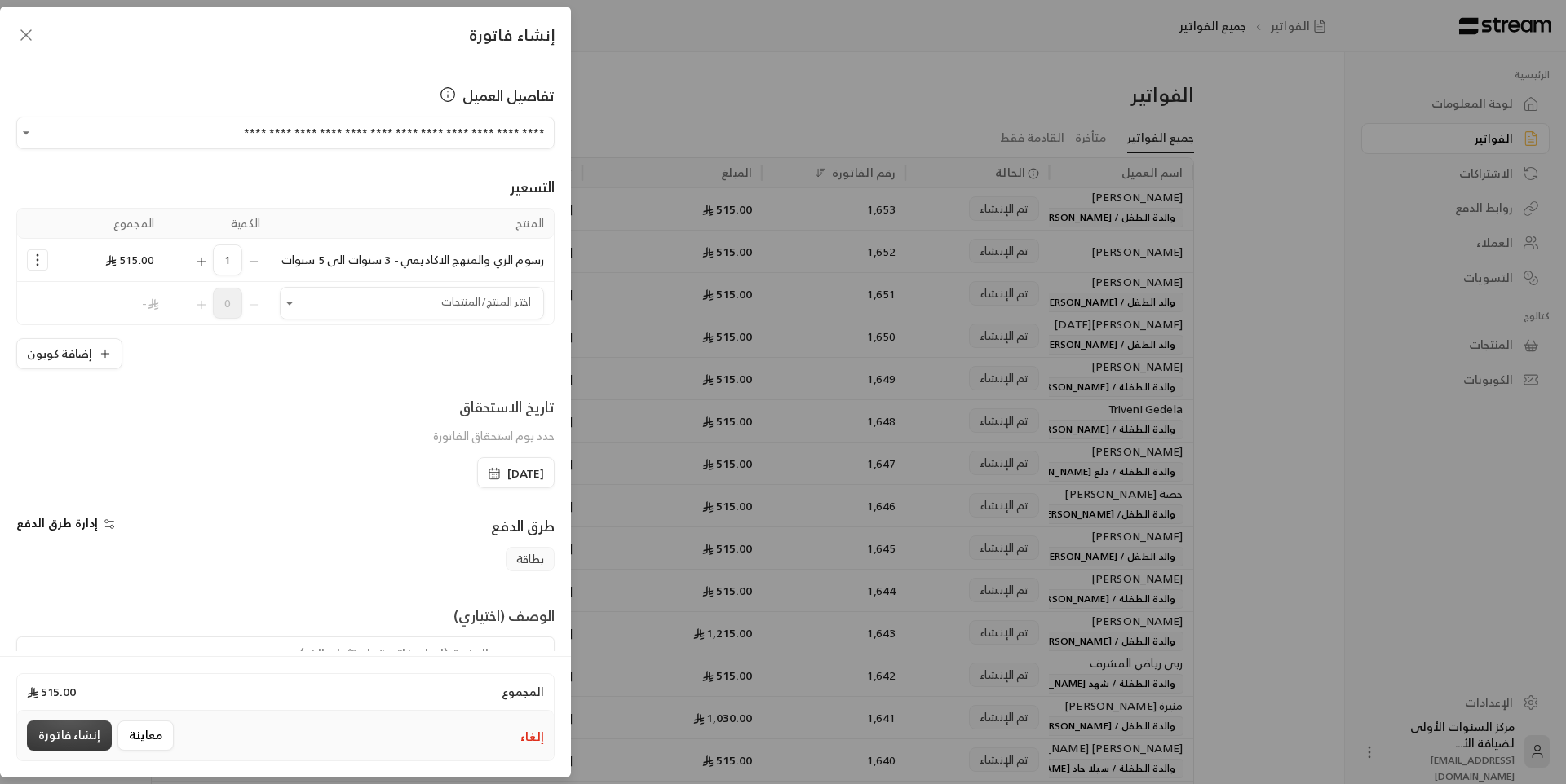
click at [69, 738] on button "إنشاء فاتورة" at bounding box center [69, 736] width 85 height 30
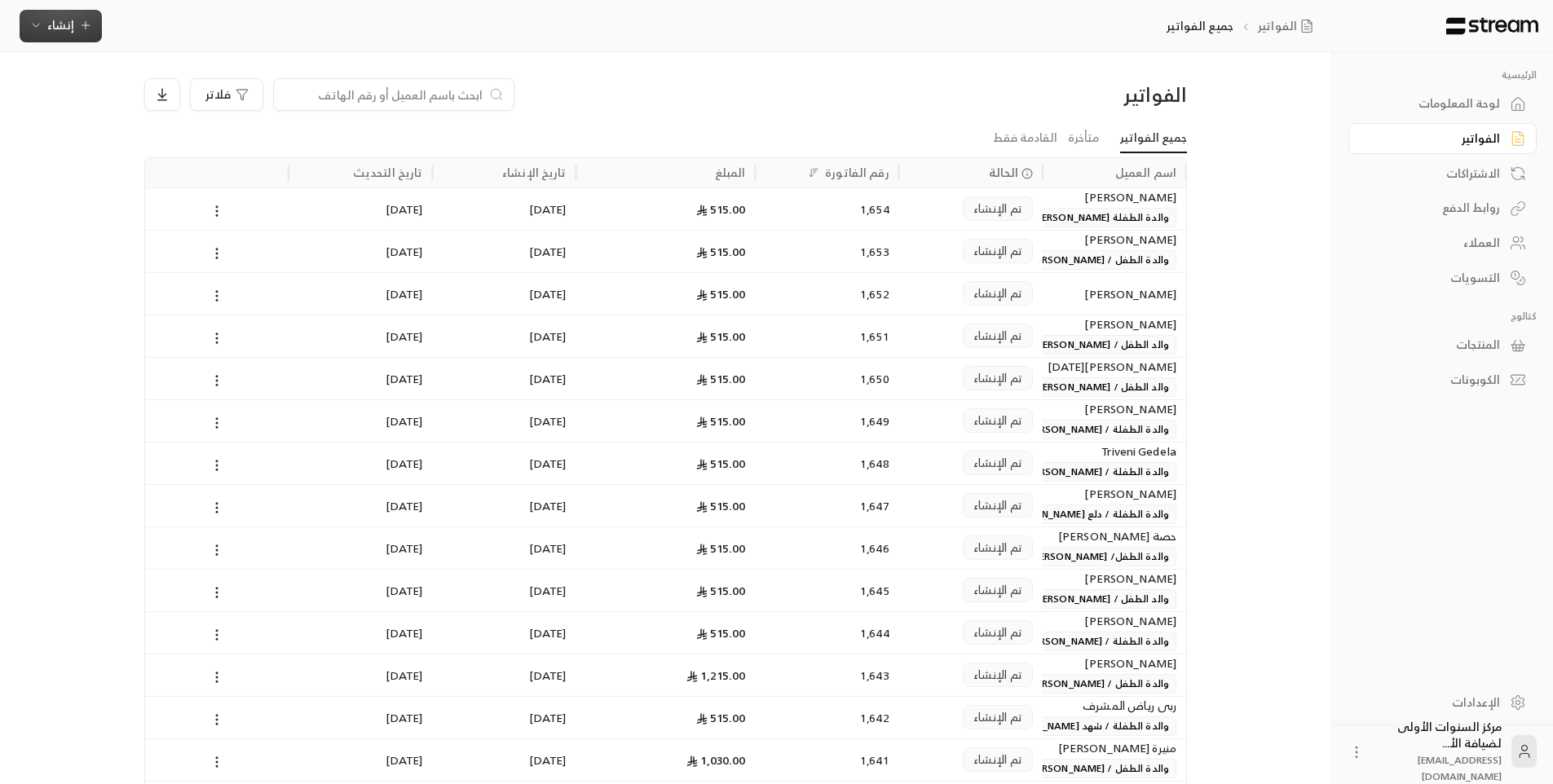
click at [35, 27] on icon "button" at bounding box center [35, 25] width 13 height 13
click at [132, 92] on div "إنشاء فاتورة مرة واحدة بسهولة للمعاملات السريعة." at bounding box center [141, 102] width 206 height 33
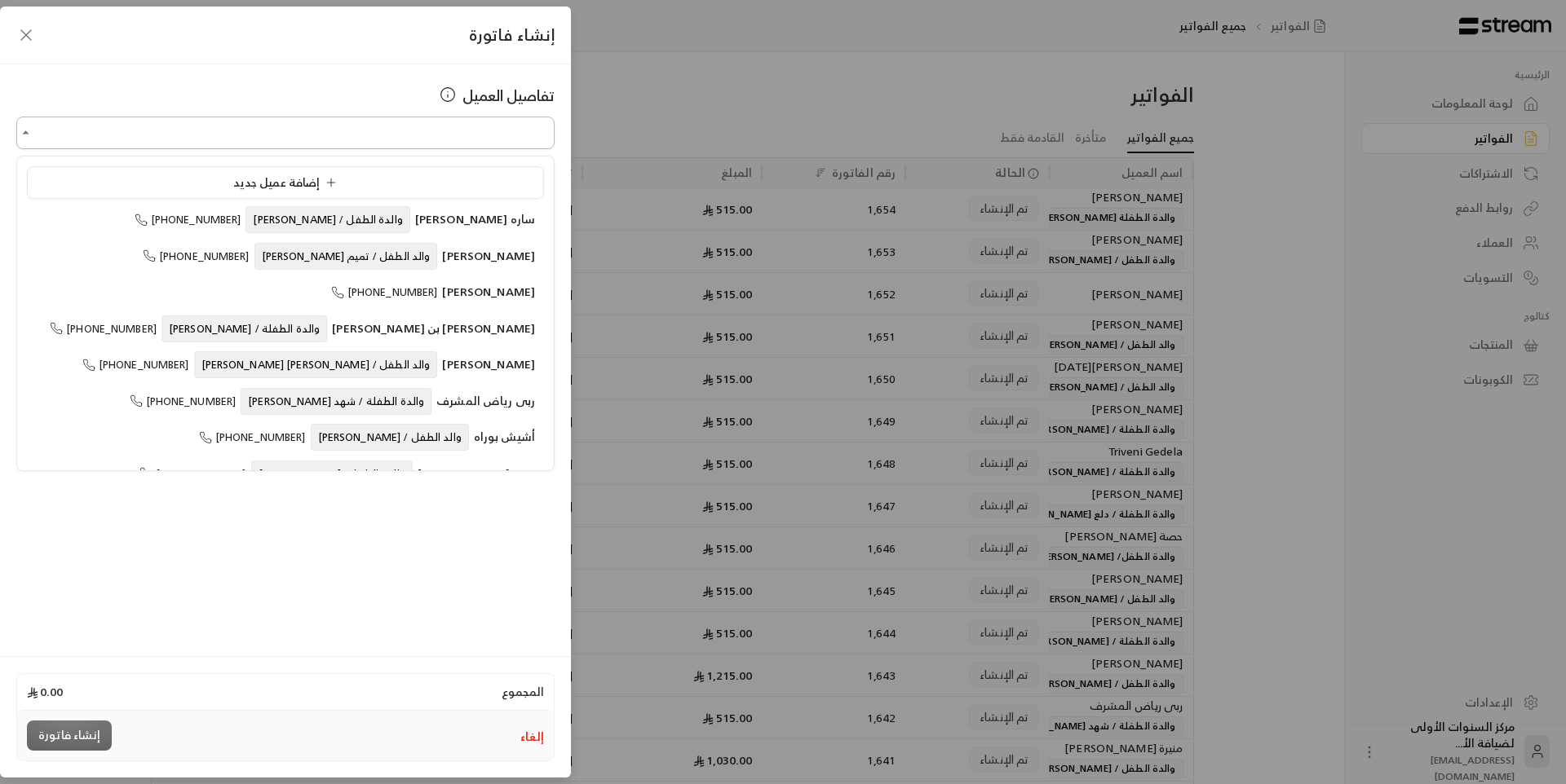
click at [405, 135] on input "اختر العميل" at bounding box center [284, 133] width 538 height 28
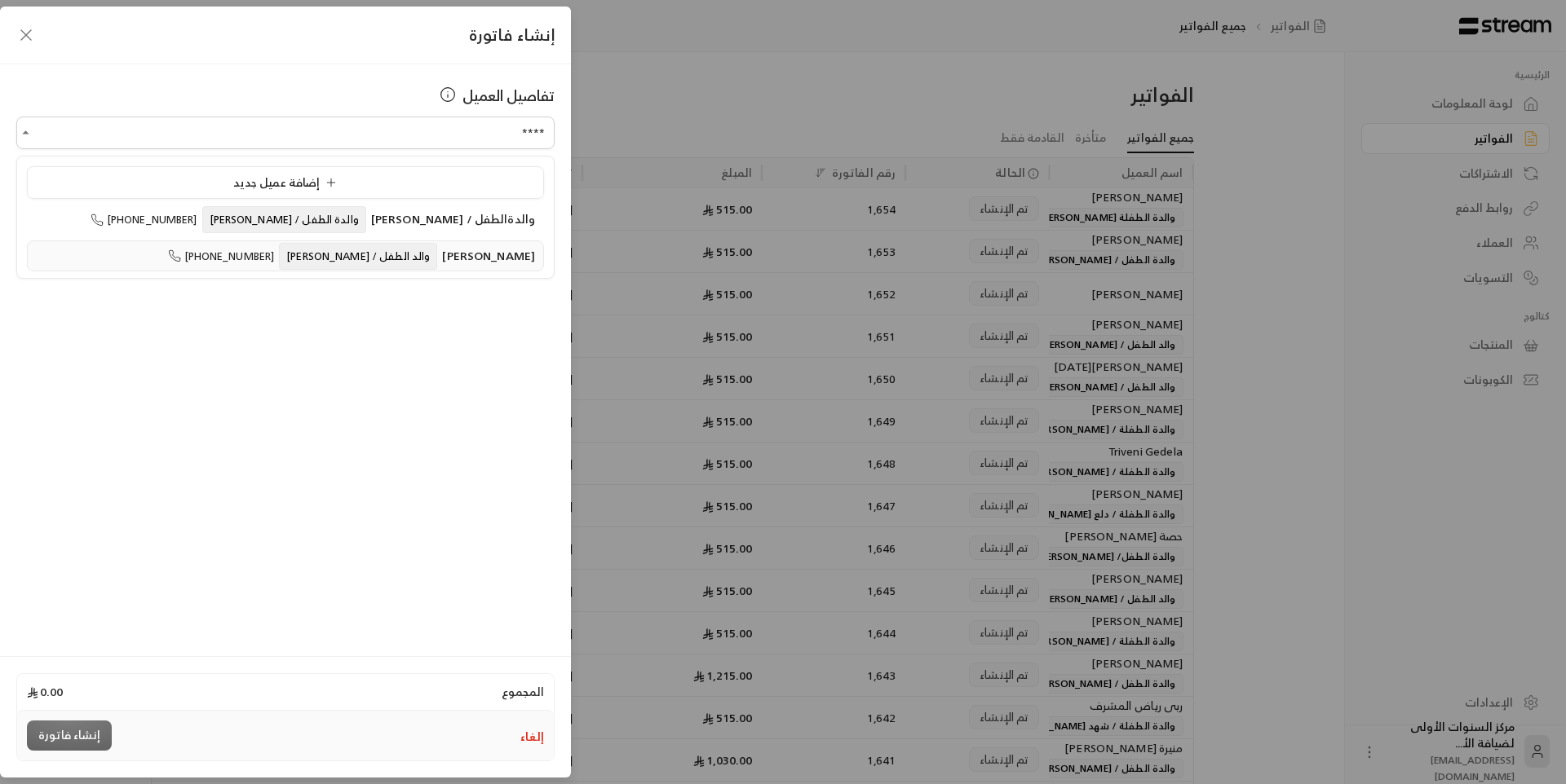
click at [410, 260] on span "والد الطفل / [PERSON_NAME]" at bounding box center [358, 256] width 159 height 27
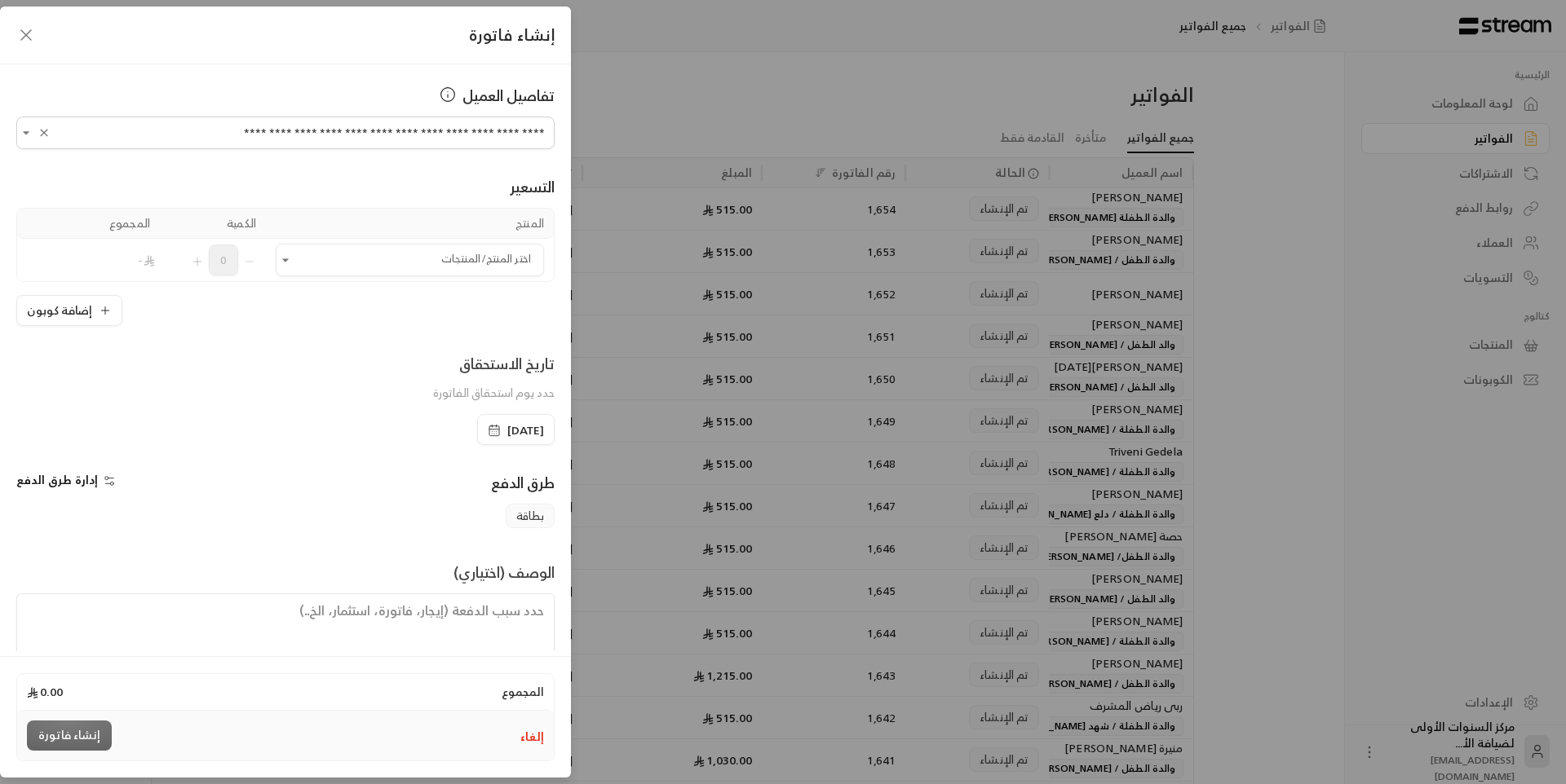
type input "**********"
click at [410, 260] on input "اختر العميل" at bounding box center [409, 260] width 269 height 28
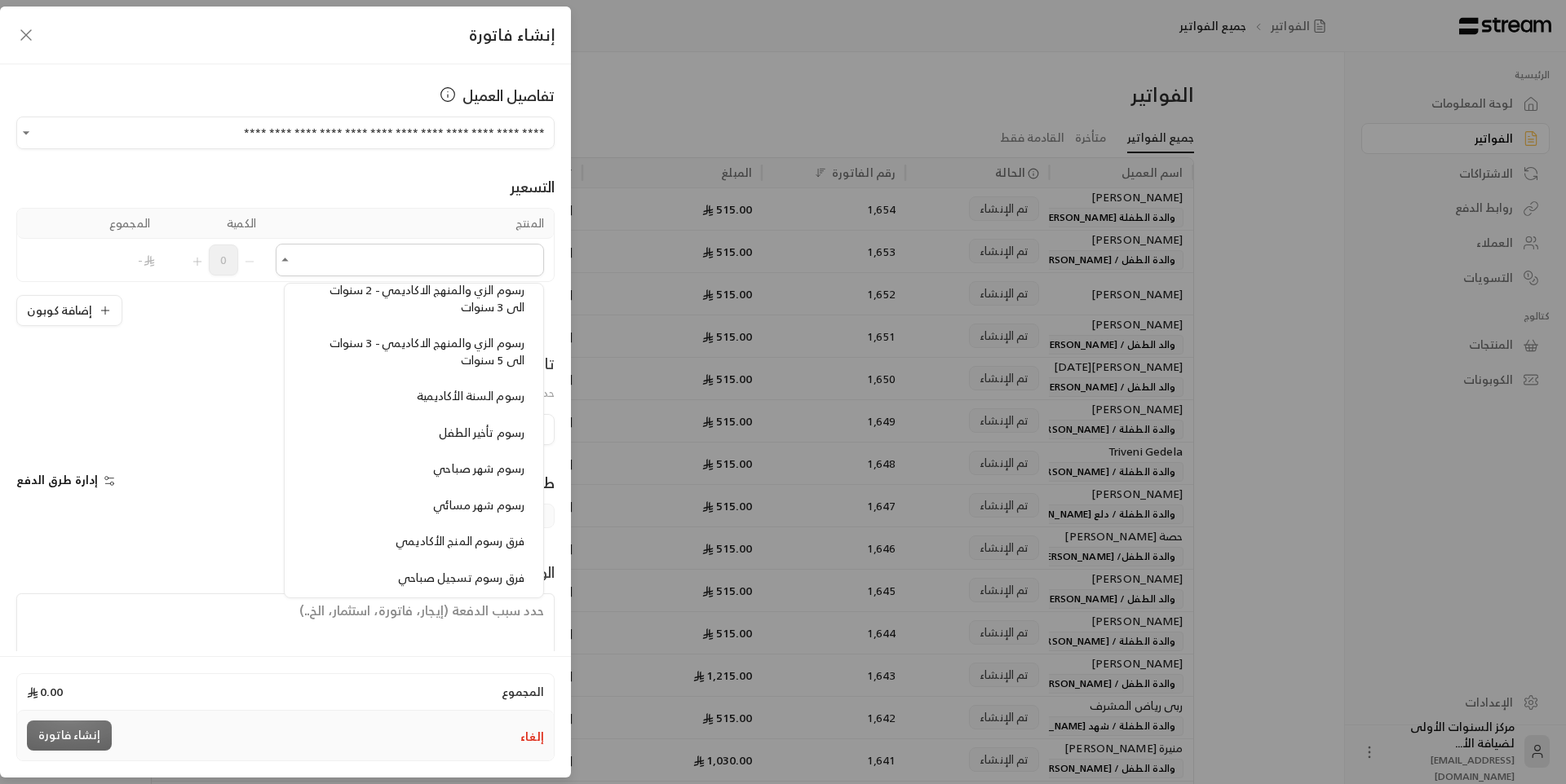
scroll to position [1386, 0]
click at [401, 351] on span "رسوم الزي والمنهج الاكاديمي - 3 سنوات الى 5 سنوات" at bounding box center [427, 352] width 195 height 37
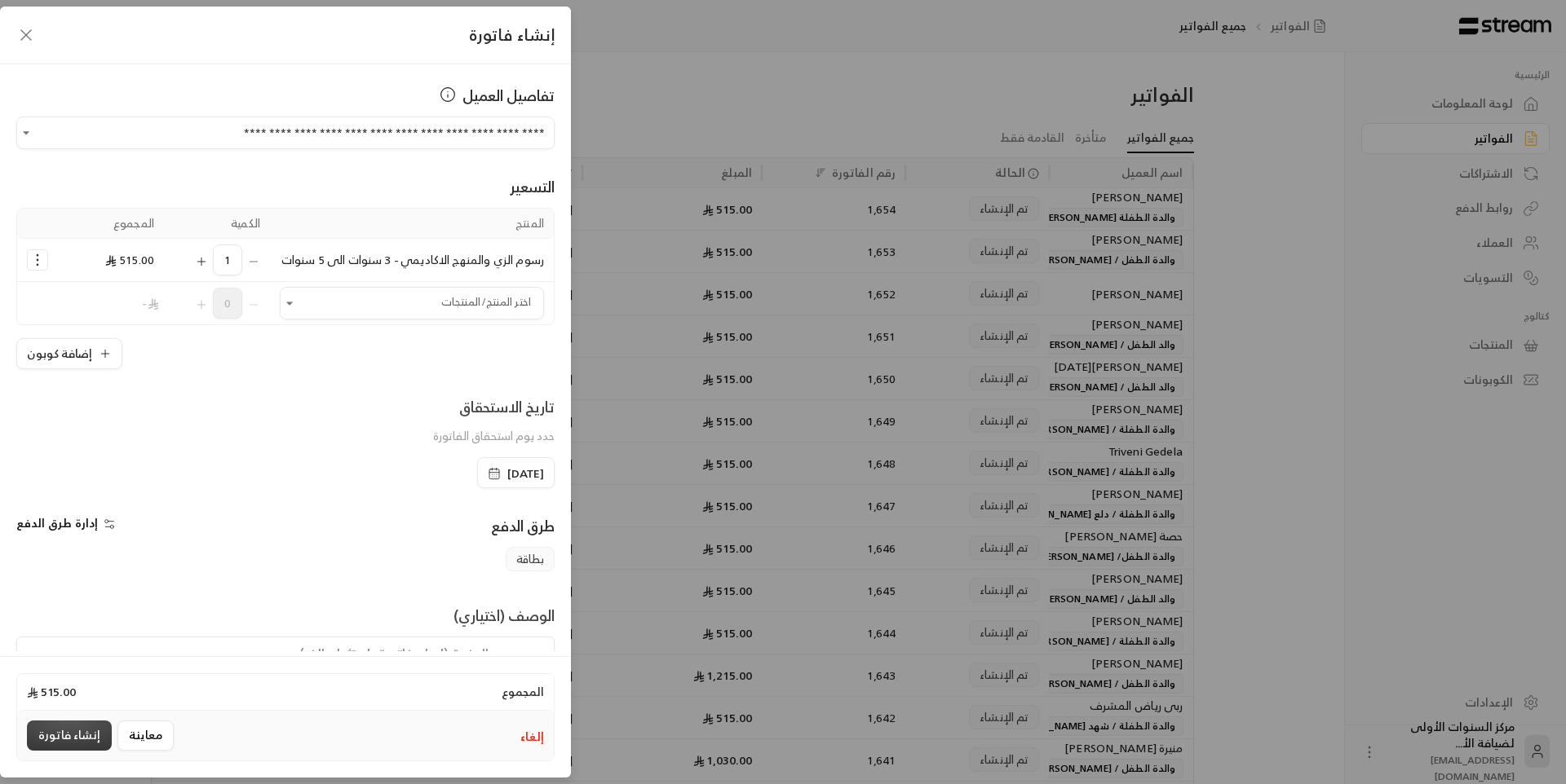
click at [49, 739] on button "إنشاء فاتورة" at bounding box center [69, 736] width 85 height 30
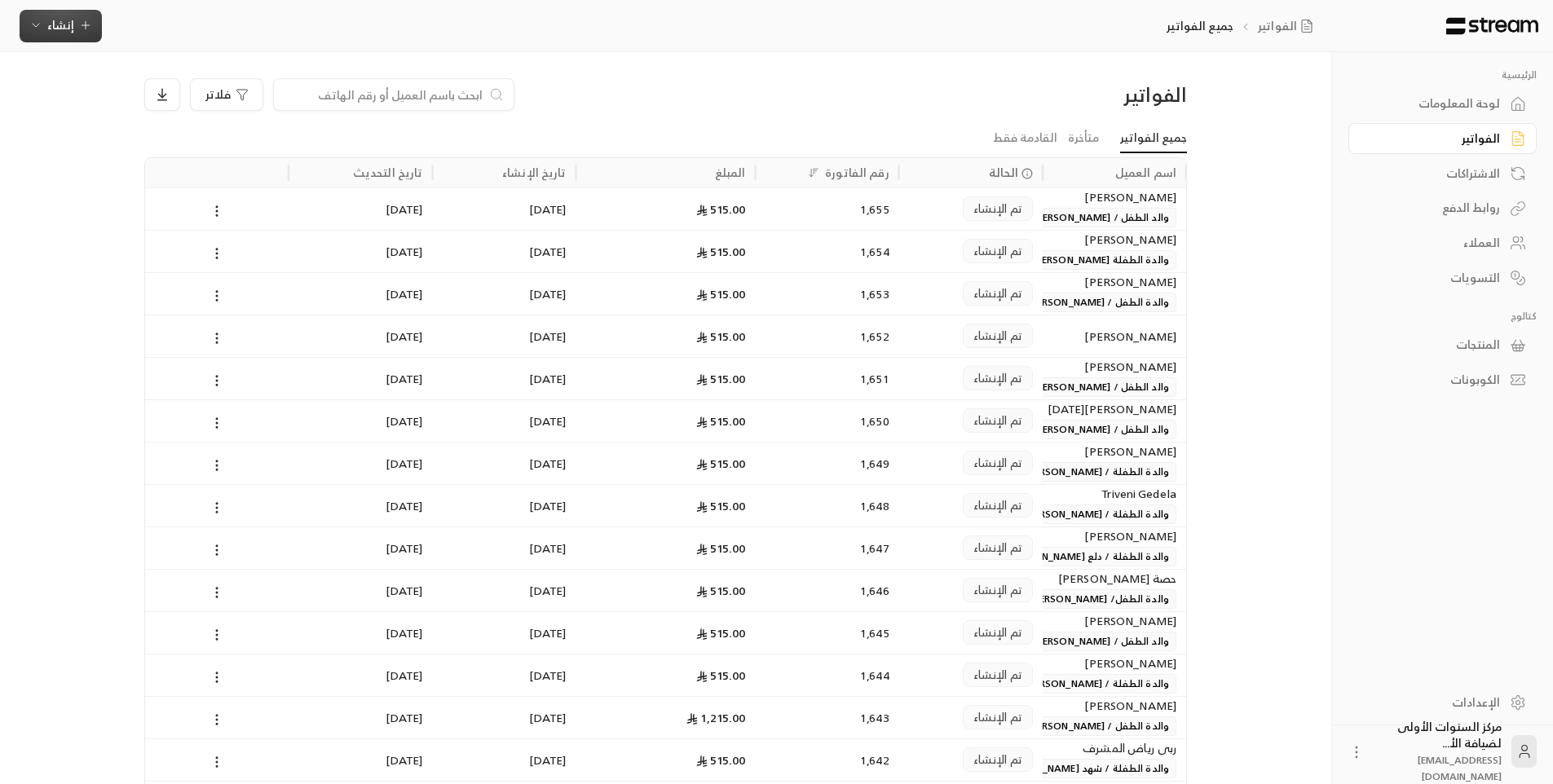
click at [97, 35] on button "إنشاء" at bounding box center [60, 26] width 82 height 33
click at [227, 162] on div "أتمتة الفواتير المتكررة للفواتير المستمرة." at bounding box center [141, 159] width 206 height 16
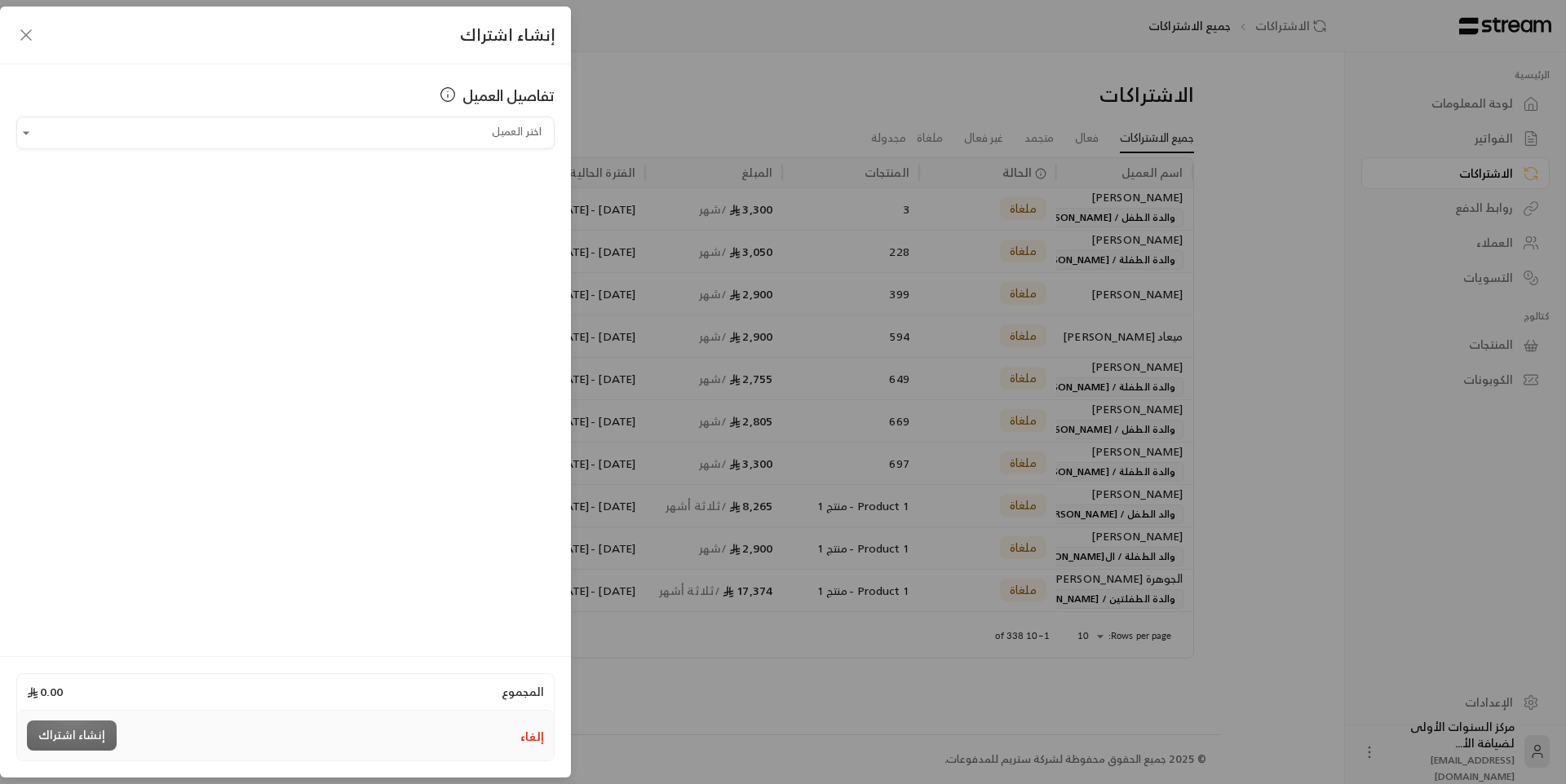
click at [541, 733] on button "إلغاء" at bounding box center [532, 737] width 24 height 16
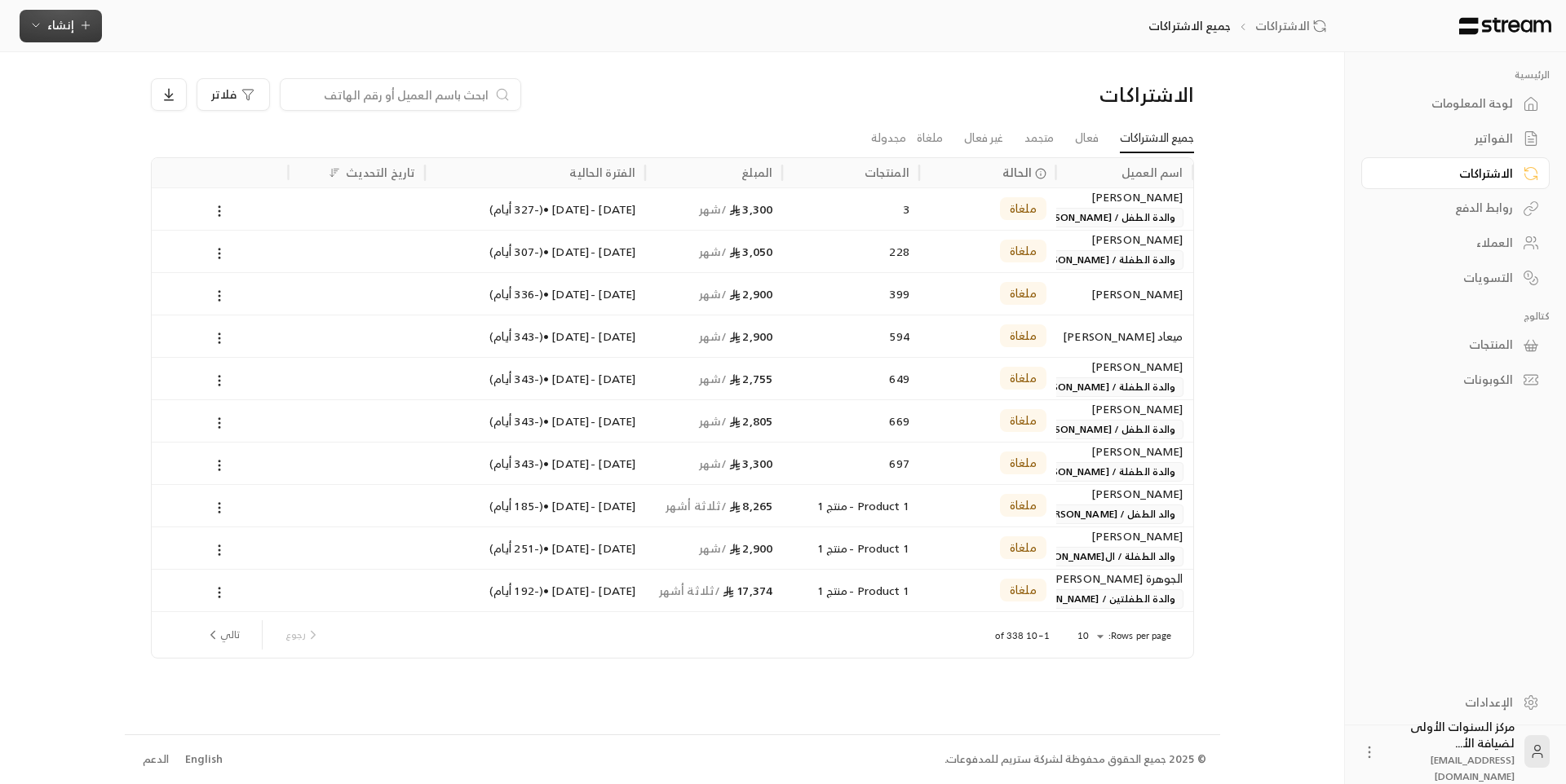
click at [75, 27] on span "إنشاء" at bounding box center [60, 25] width 63 height 20
click at [173, 108] on div "إنشاء فاتورة مرة واحدة بسهولة للمعاملات السريعة." at bounding box center [141, 102] width 206 height 33
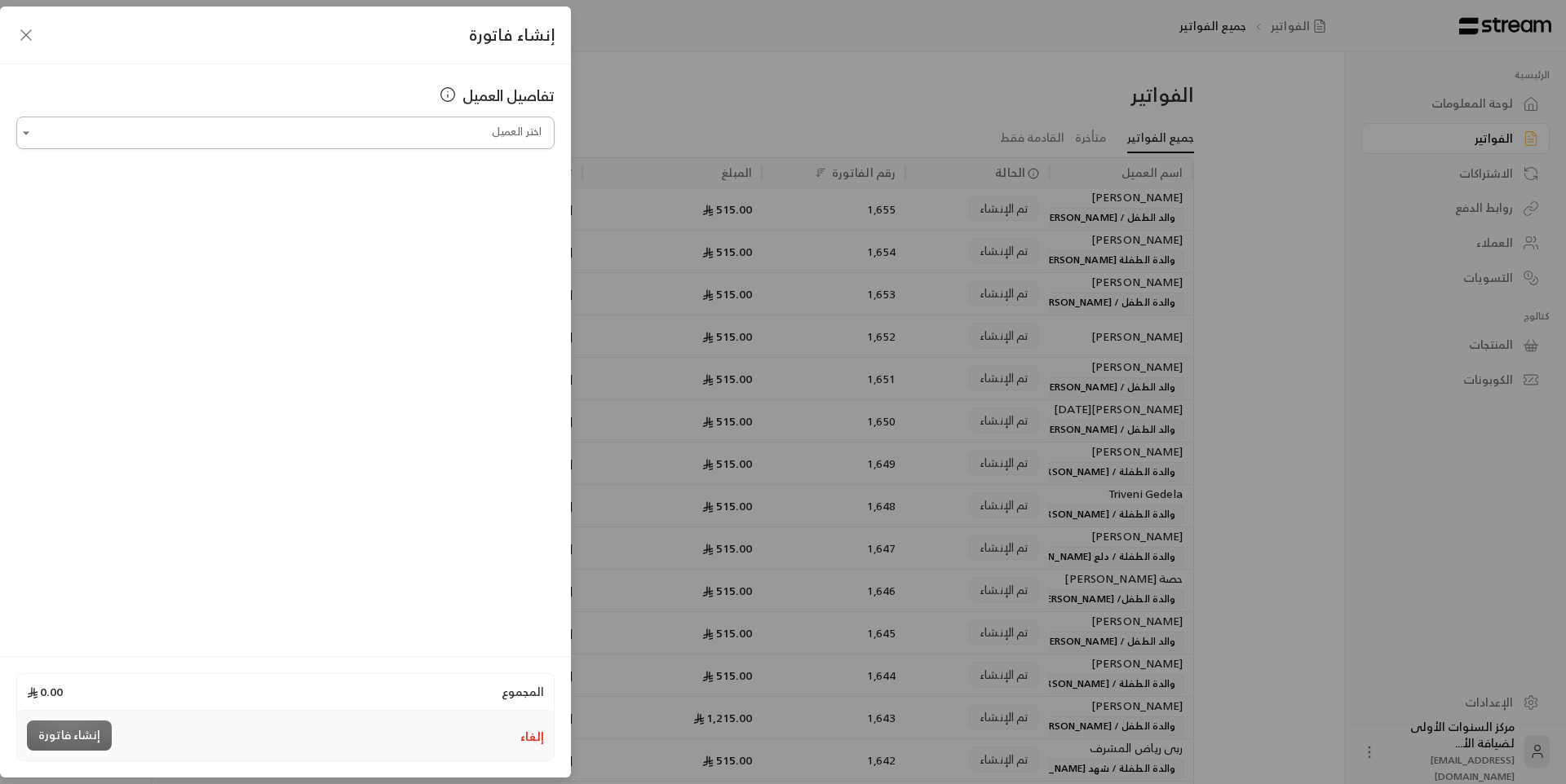
click at [473, 128] on input "اختر العميل" at bounding box center [284, 133] width 538 height 28
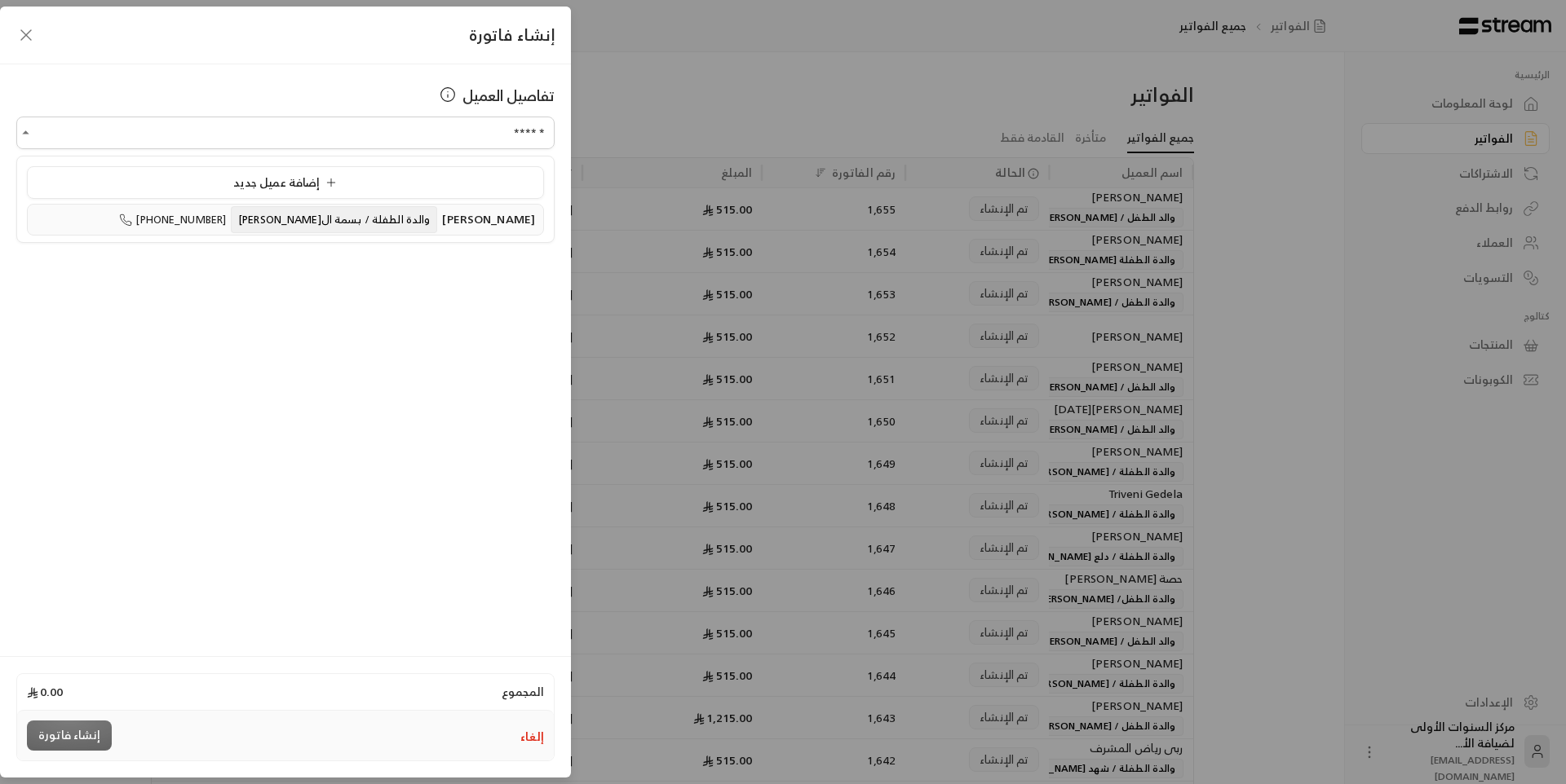
click at [422, 225] on span "والدة الطفلة / بسمة ال[PERSON_NAME]" at bounding box center [333, 220] width 206 height 27
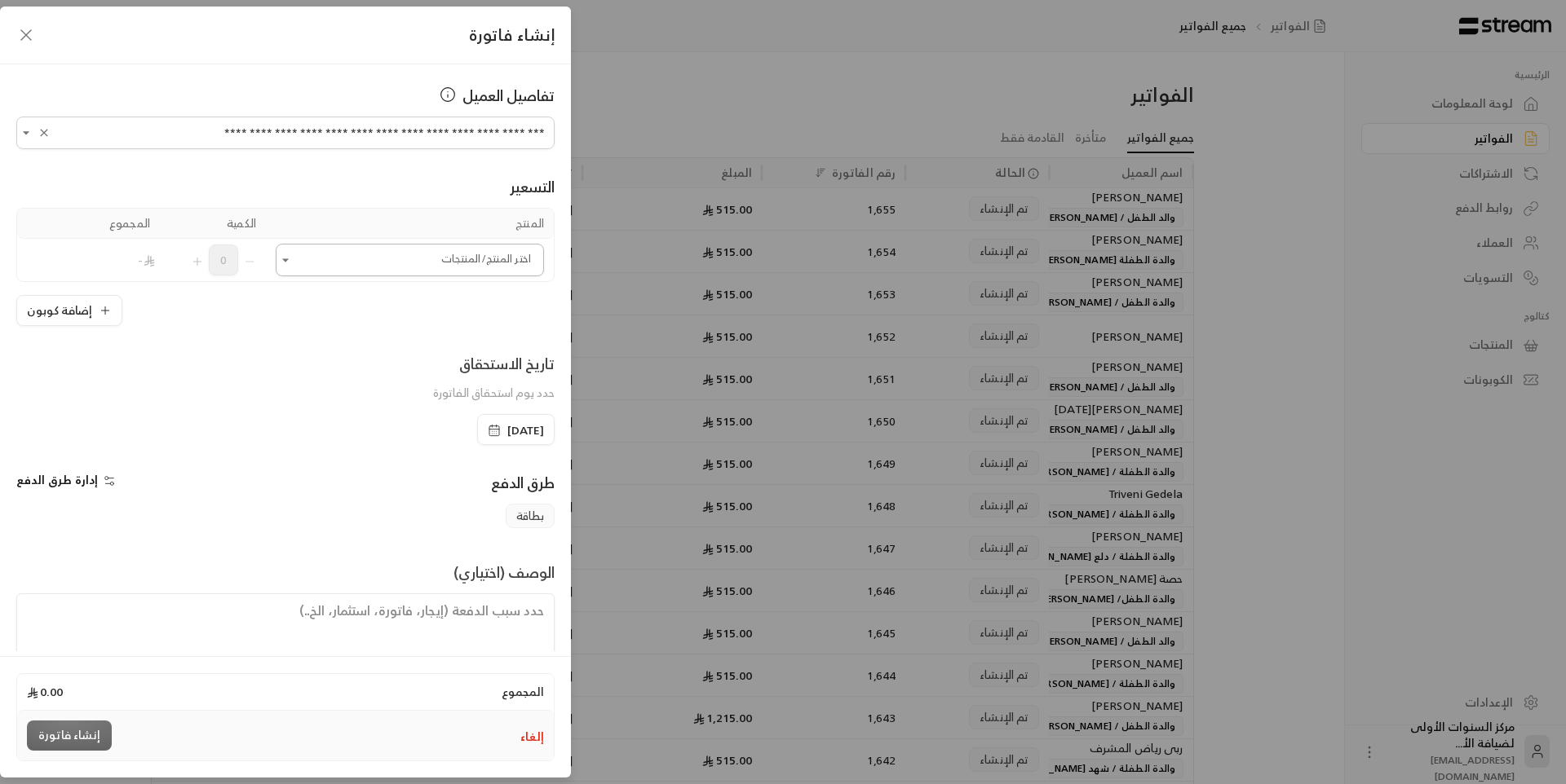
type input "**********"
click at [441, 261] on input "اختر العميل" at bounding box center [409, 260] width 269 height 28
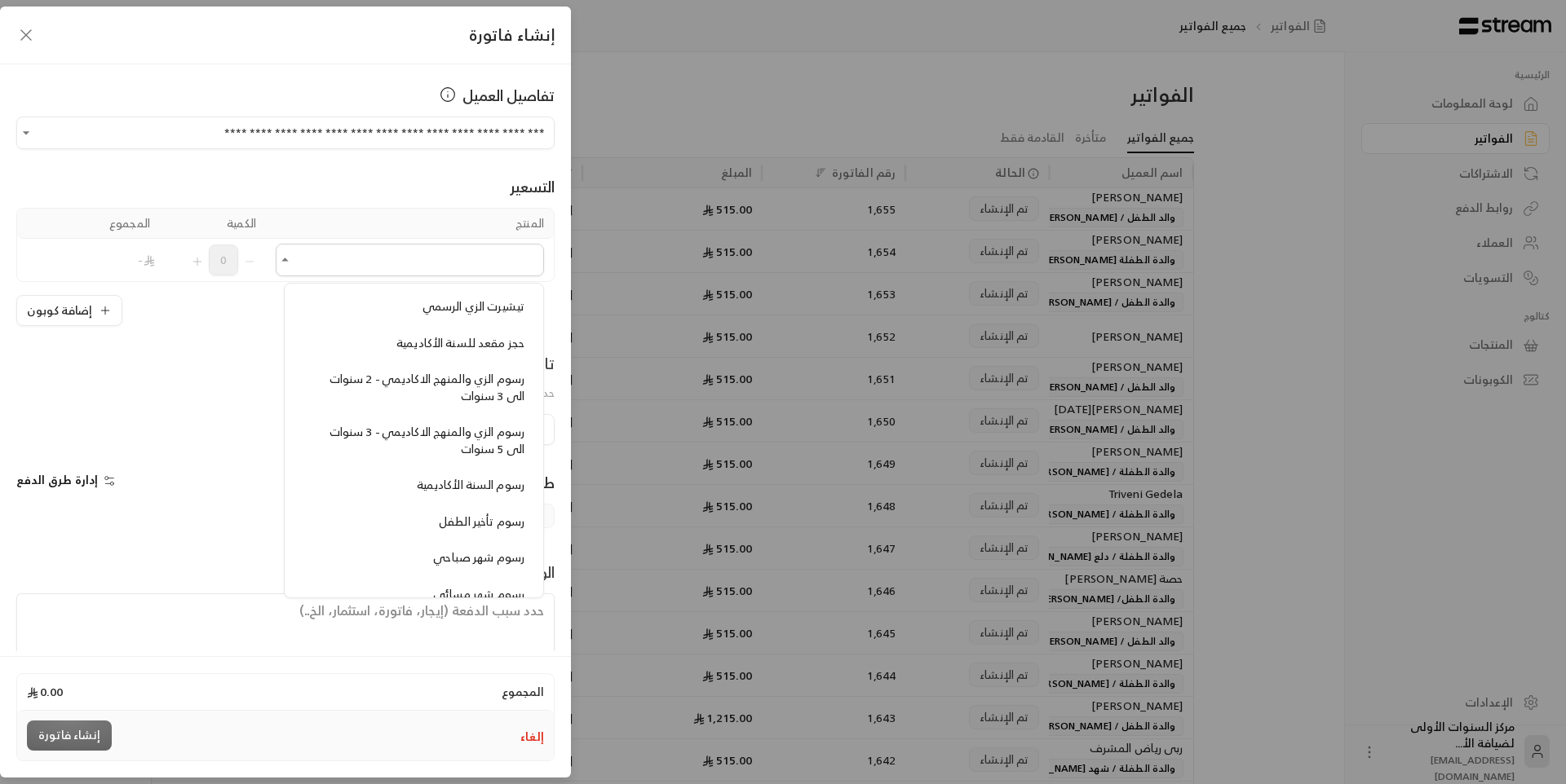
scroll to position [1305, 0]
click at [450, 438] on div "رسوم الزي والمنهج الاكاديمي - 3 سنوات الى 5 سنوات" at bounding box center [413, 434] width 221 height 34
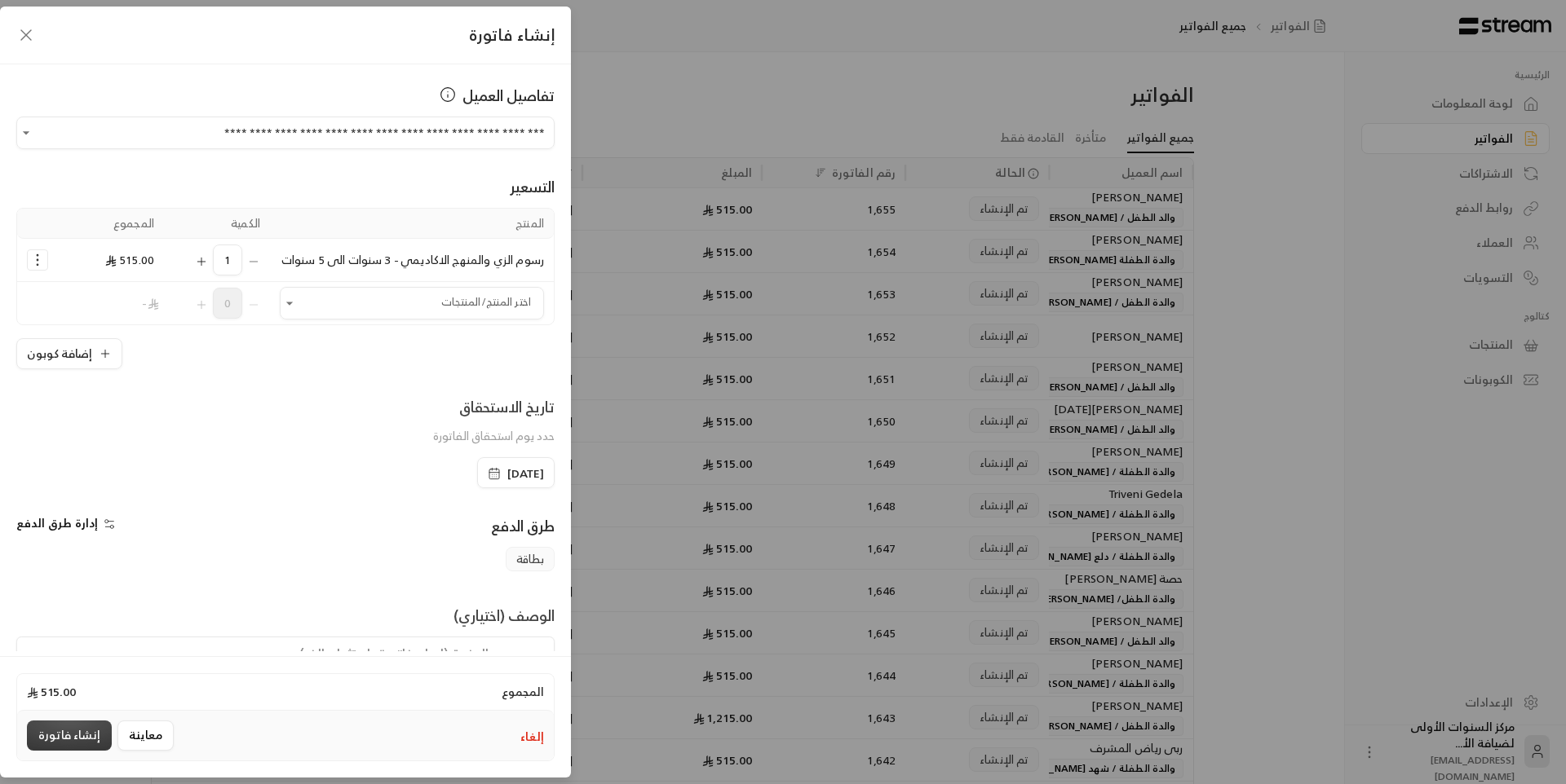
click at [75, 733] on button "إنشاء فاتورة" at bounding box center [69, 736] width 85 height 30
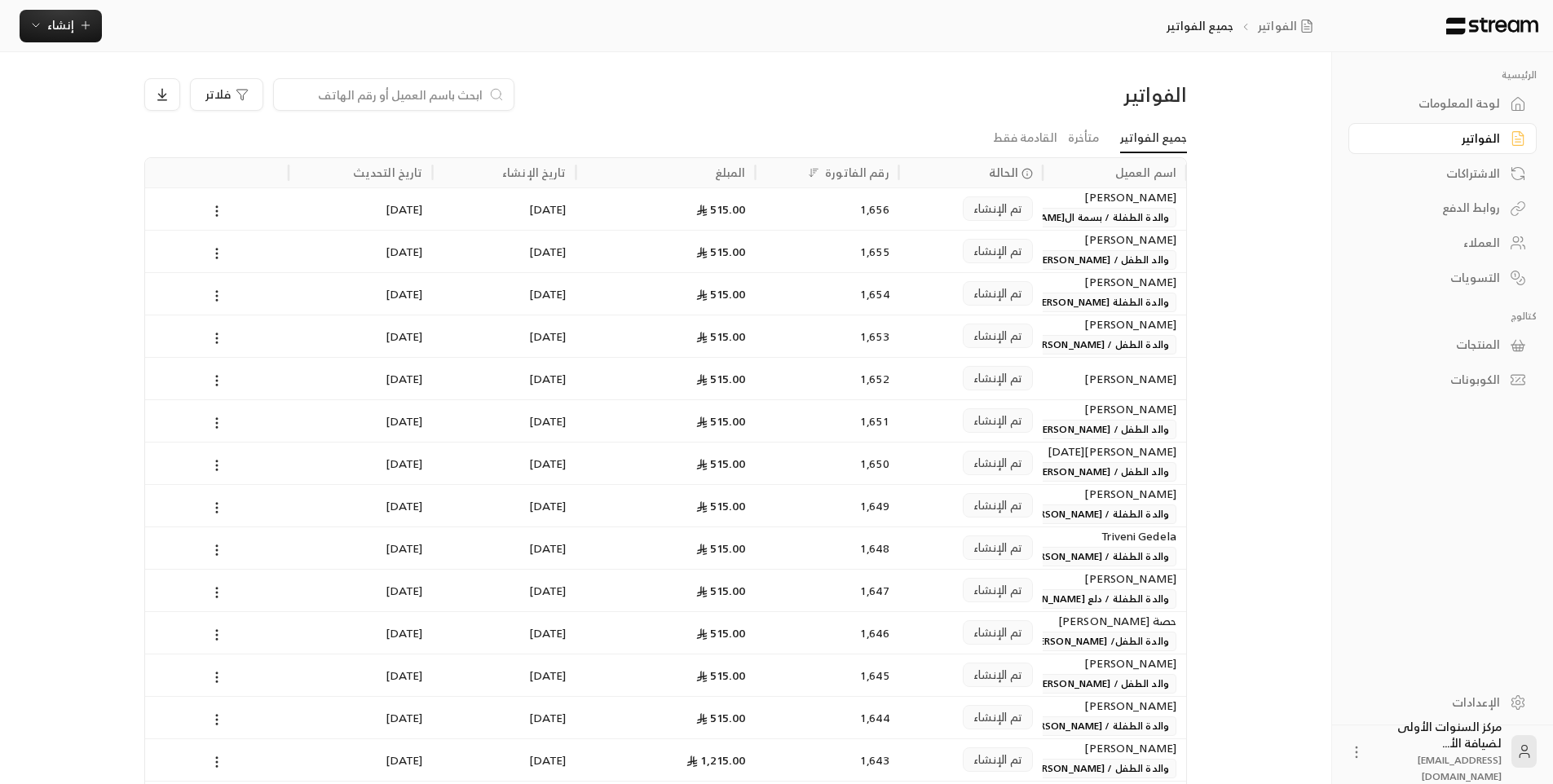
click at [852, 115] on div "الفواتير فلاتر" at bounding box center [666, 101] width 1060 height 46
click at [358, 96] on input at bounding box center [383, 95] width 199 height 18
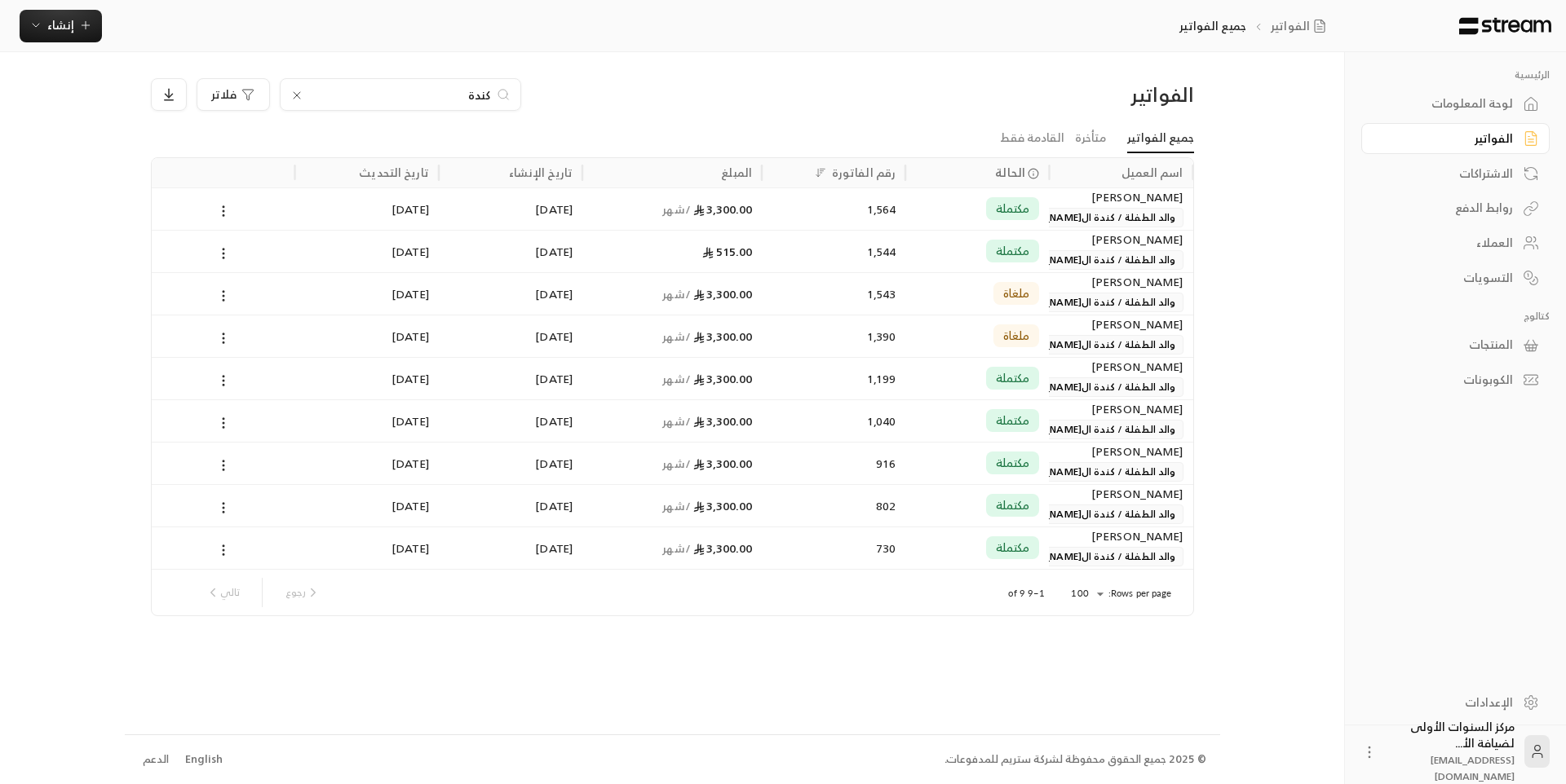
type input "كندة"
click at [655, 248] on div "515.00" at bounding box center [672, 251] width 160 height 42
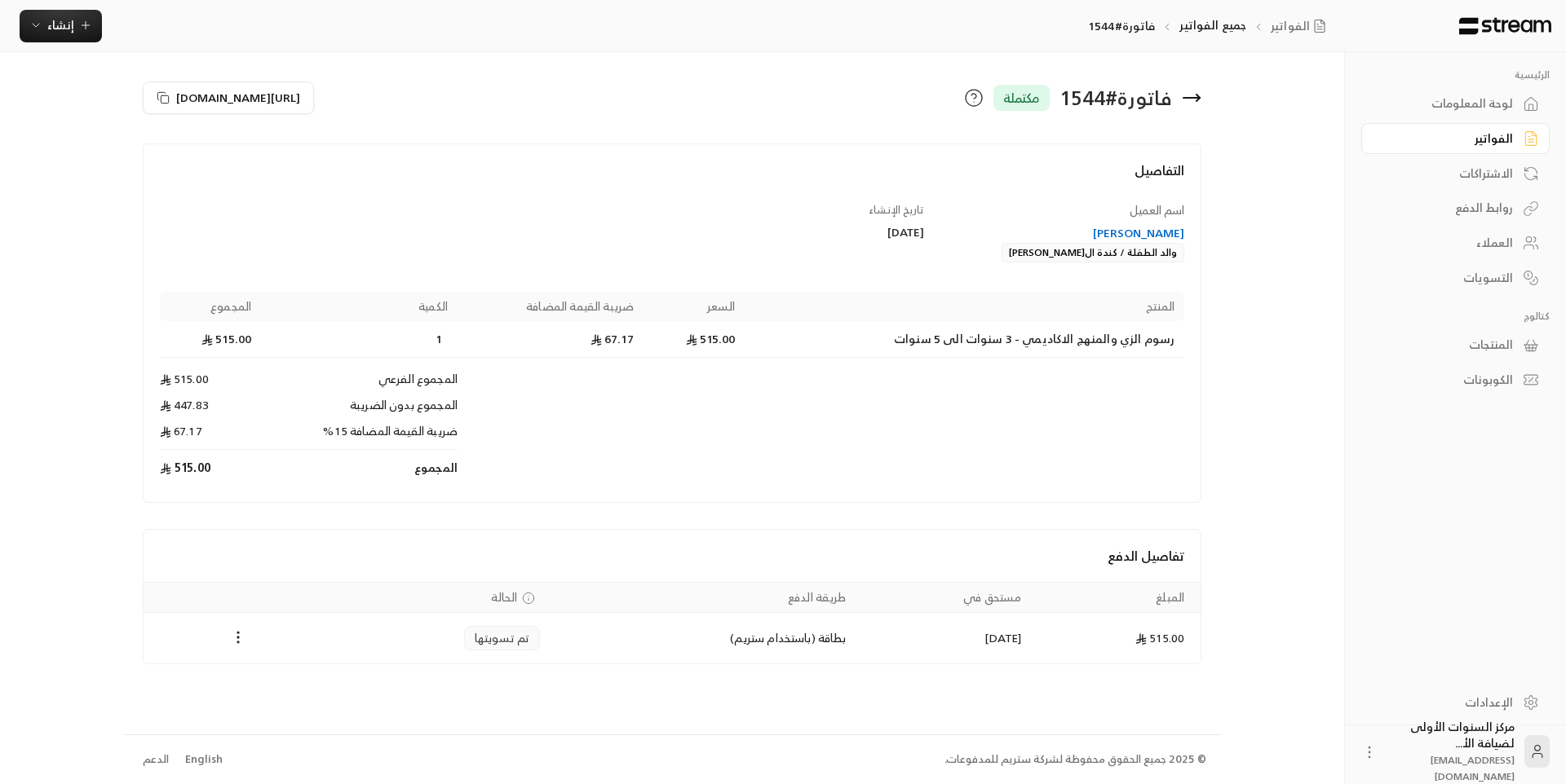
click at [1195, 97] on icon at bounding box center [1192, 97] width 16 height 0
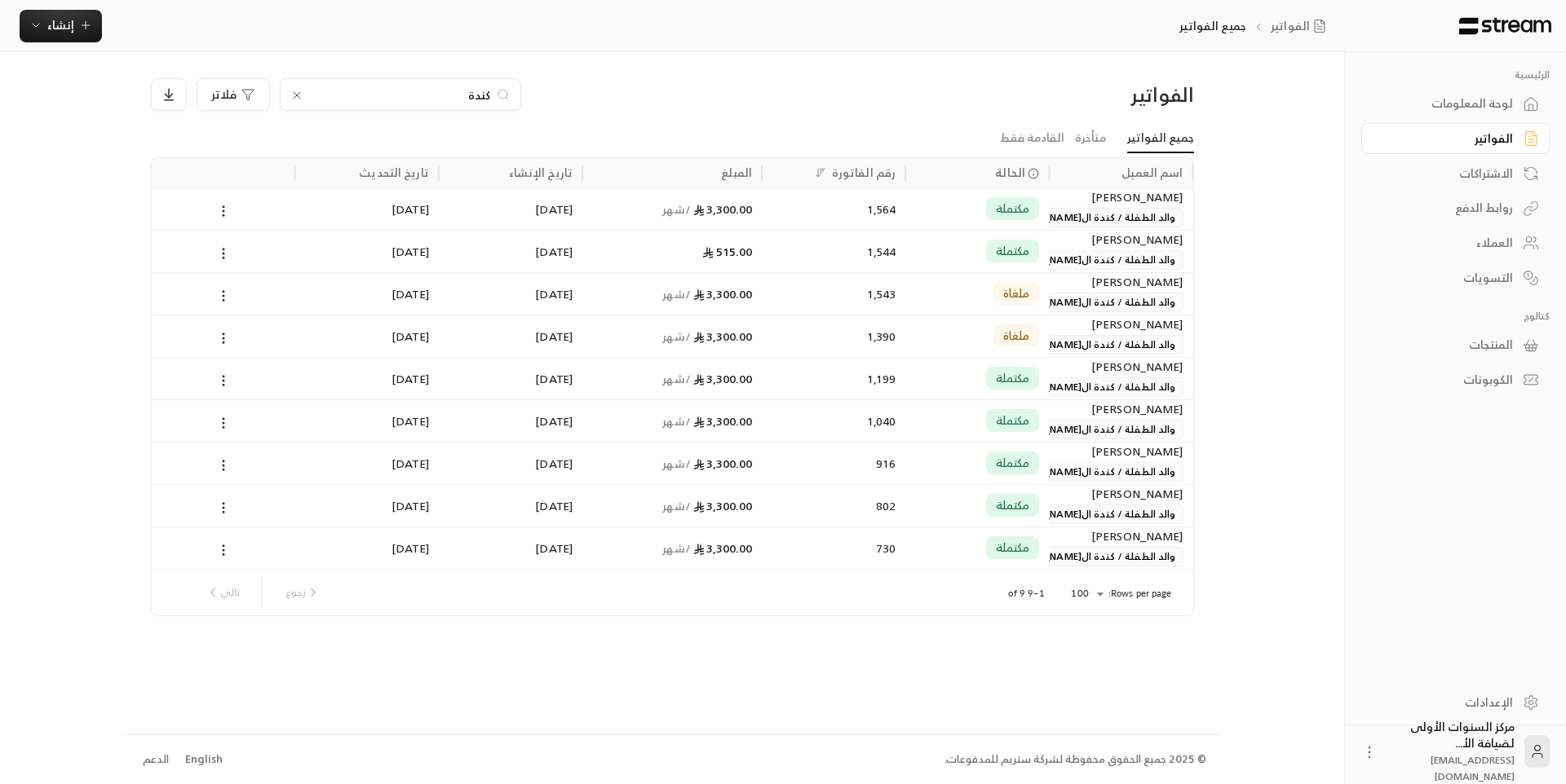
click at [484, 97] on input "كندة" at bounding box center [401, 95] width 181 height 18
type input "ن"
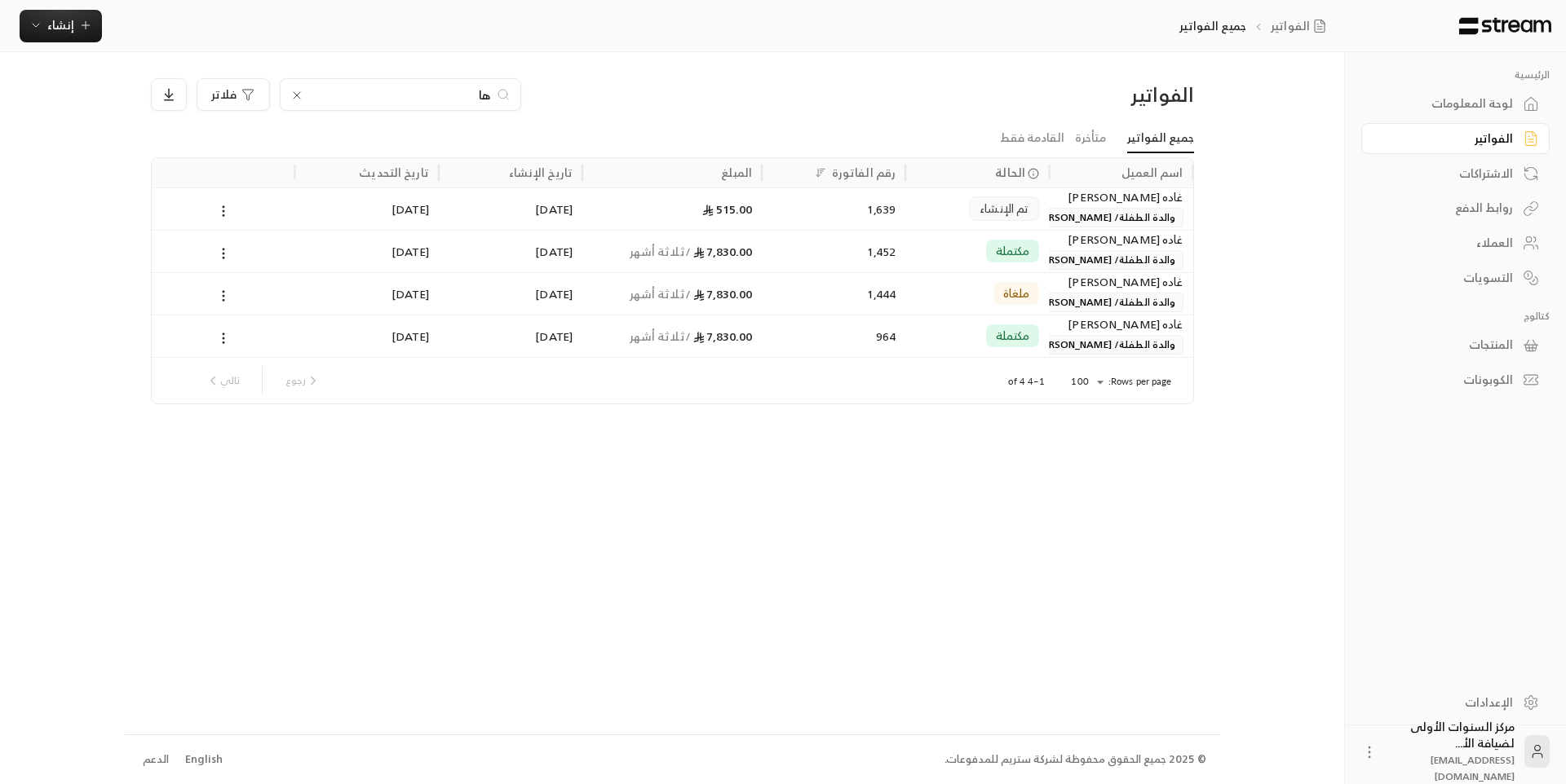
type input "ه"
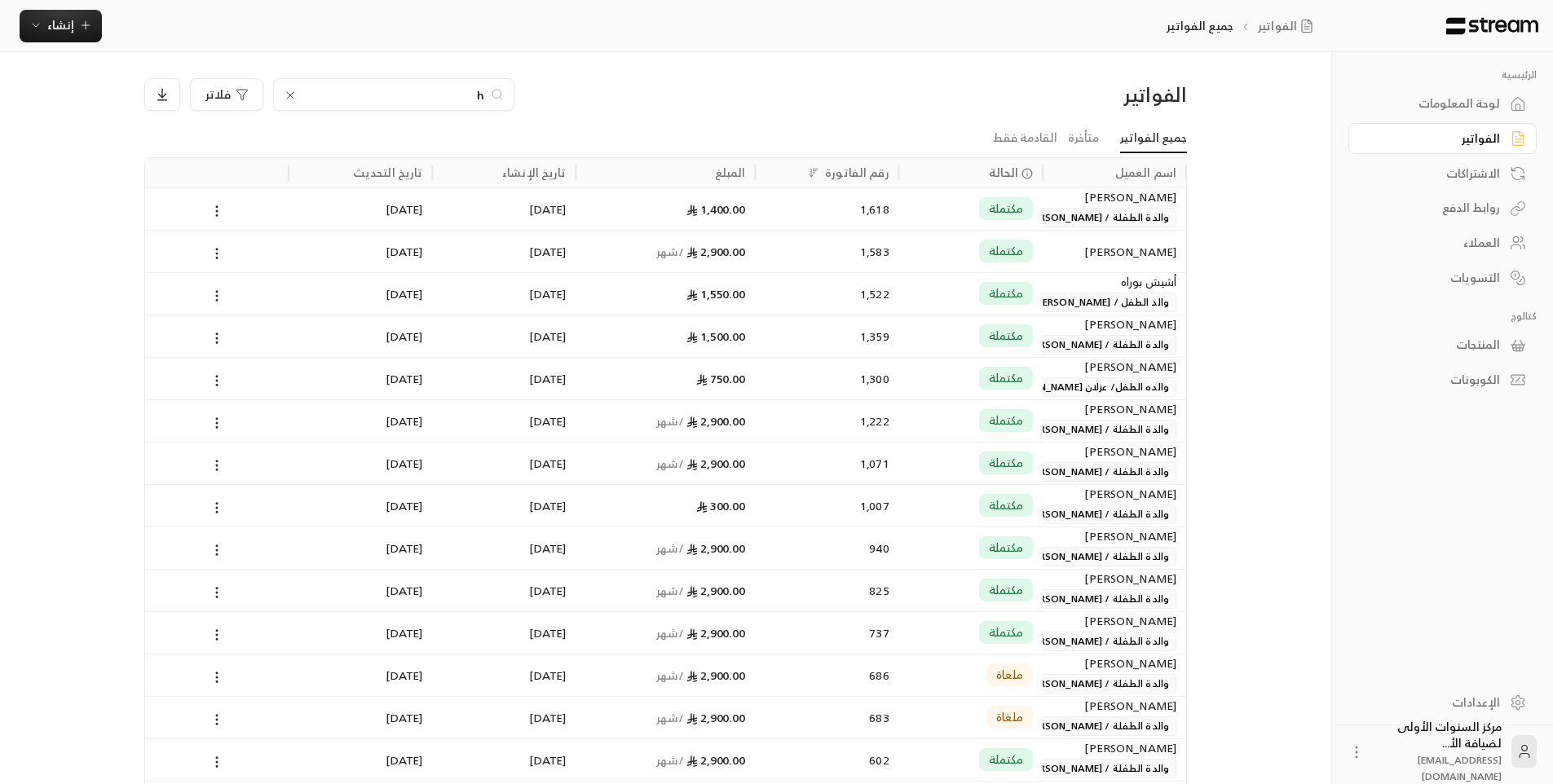
type input "h"
click at [885, 264] on div "1,583" at bounding box center [827, 251] width 124 height 42
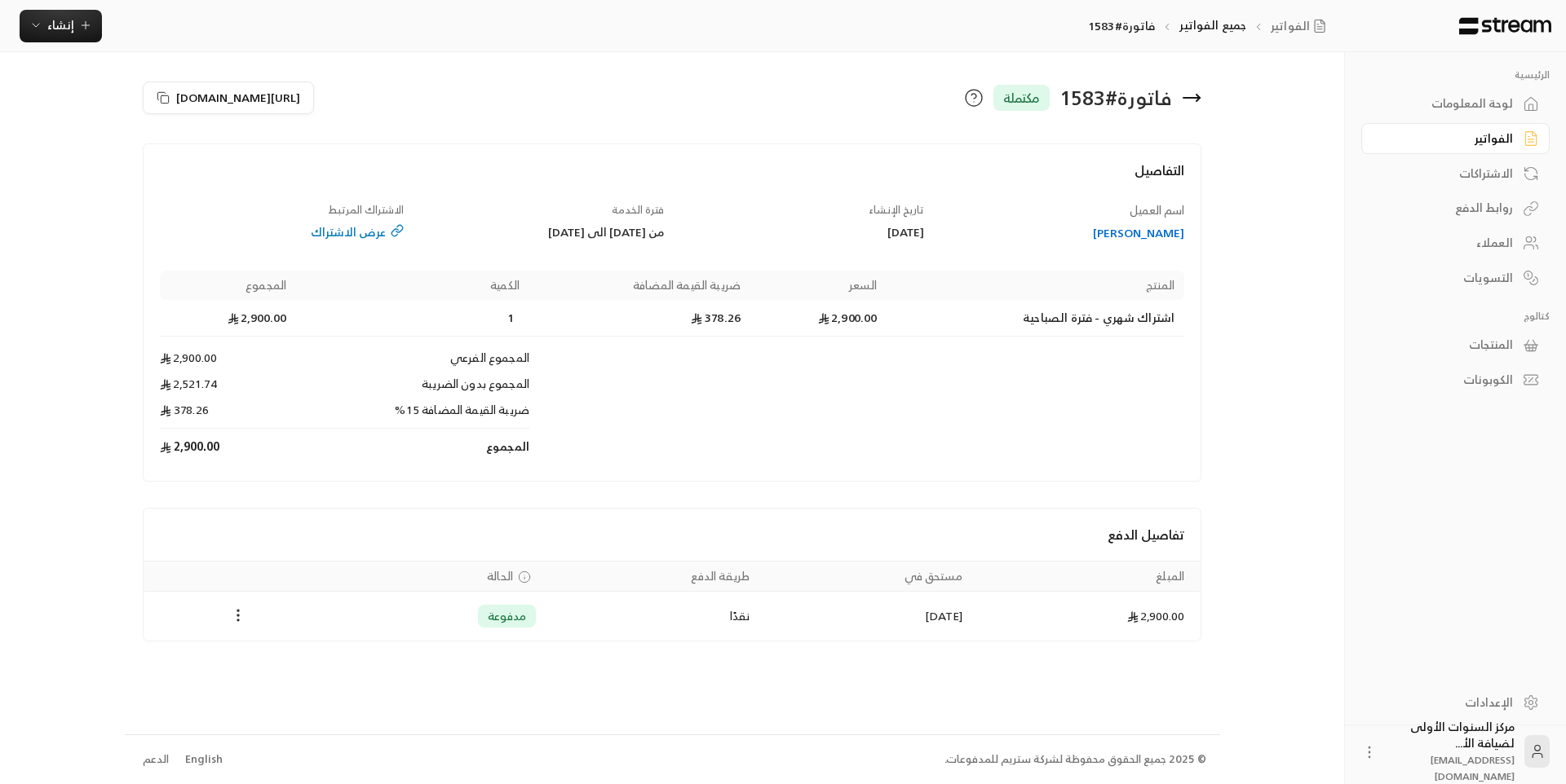
click at [1143, 238] on div "[PERSON_NAME]" at bounding box center [1063, 233] width 245 height 16
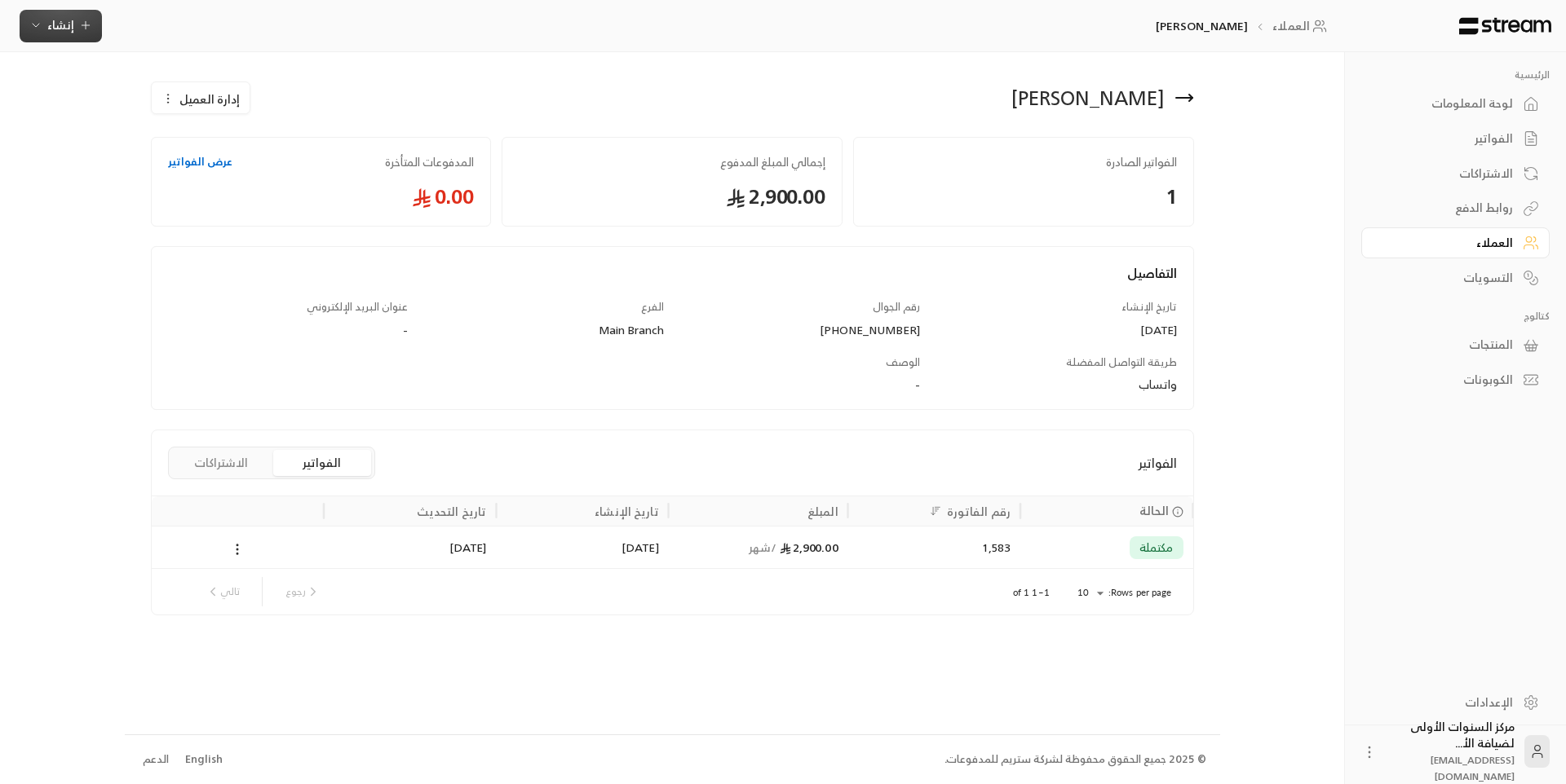
click at [58, 32] on span "إنشاء" at bounding box center [60, 25] width 27 height 20
click at [214, 107] on div "إنشاء فاتورة مرة واحدة بسهولة للمعاملات السريعة." at bounding box center [141, 102] width 206 height 33
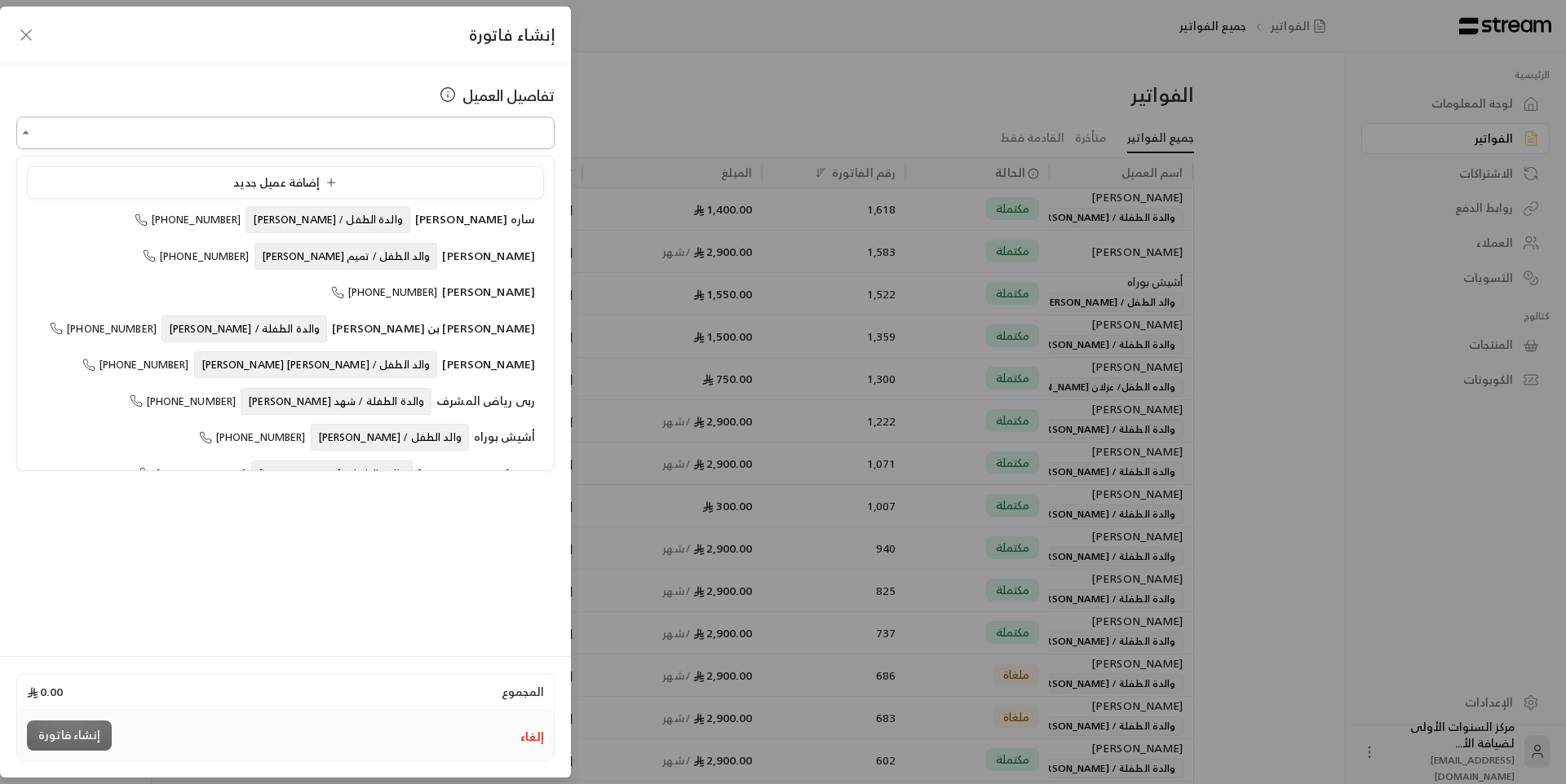
click at [455, 136] on input "اختر العميل" at bounding box center [284, 133] width 538 height 28
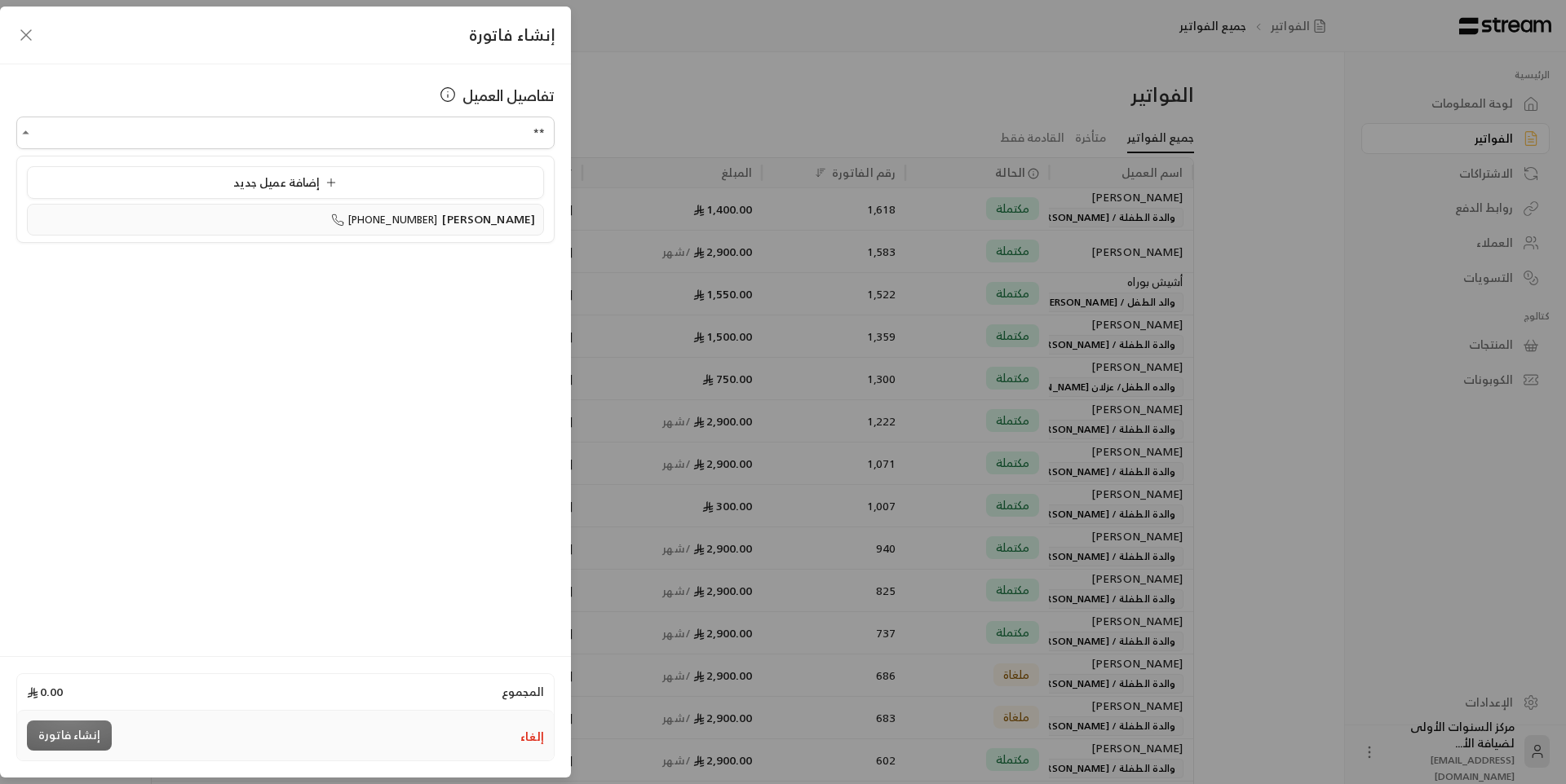
click at [456, 212] on span "[PERSON_NAME]" at bounding box center [488, 219] width 93 height 20
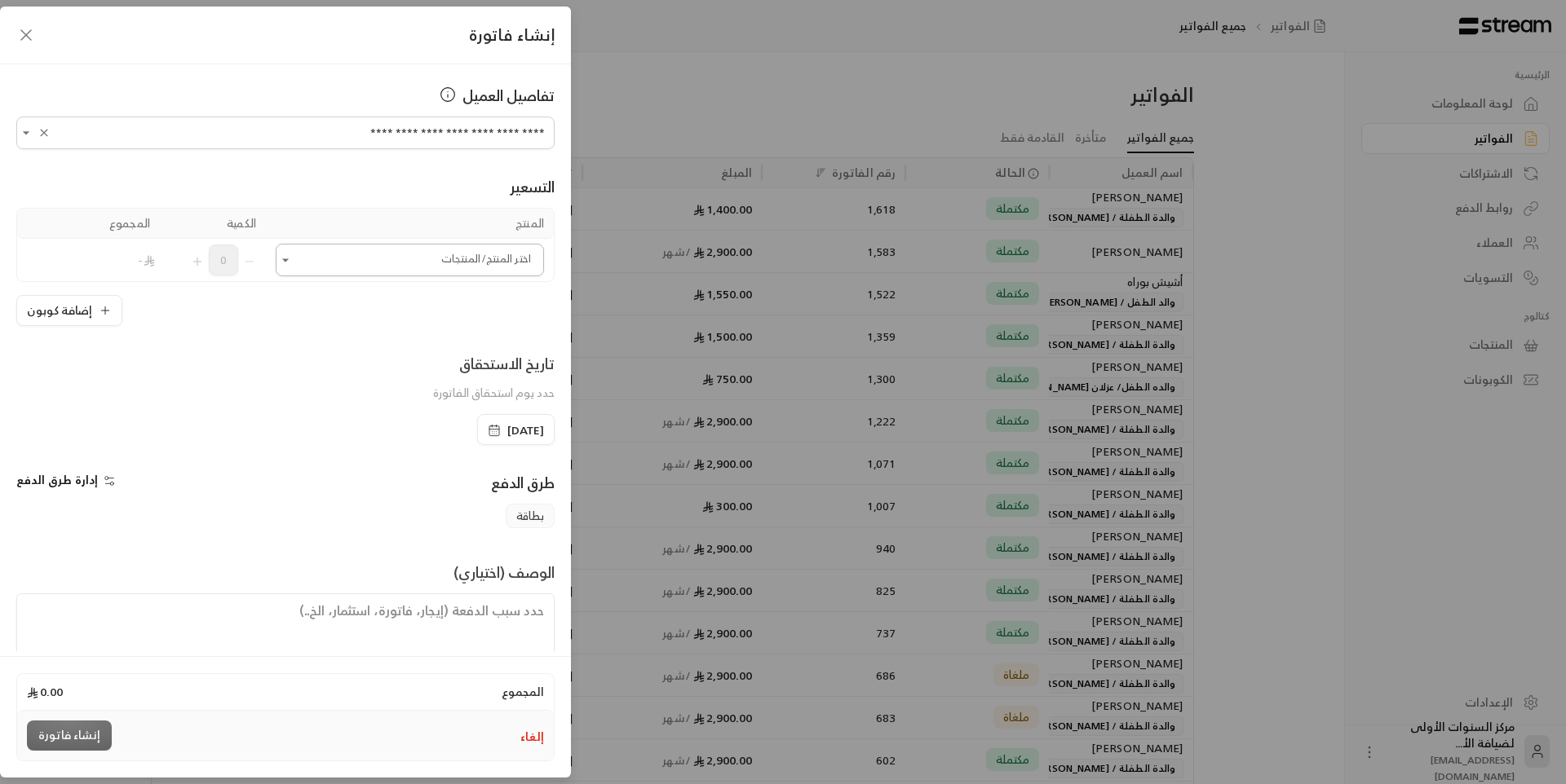
type input "**********"
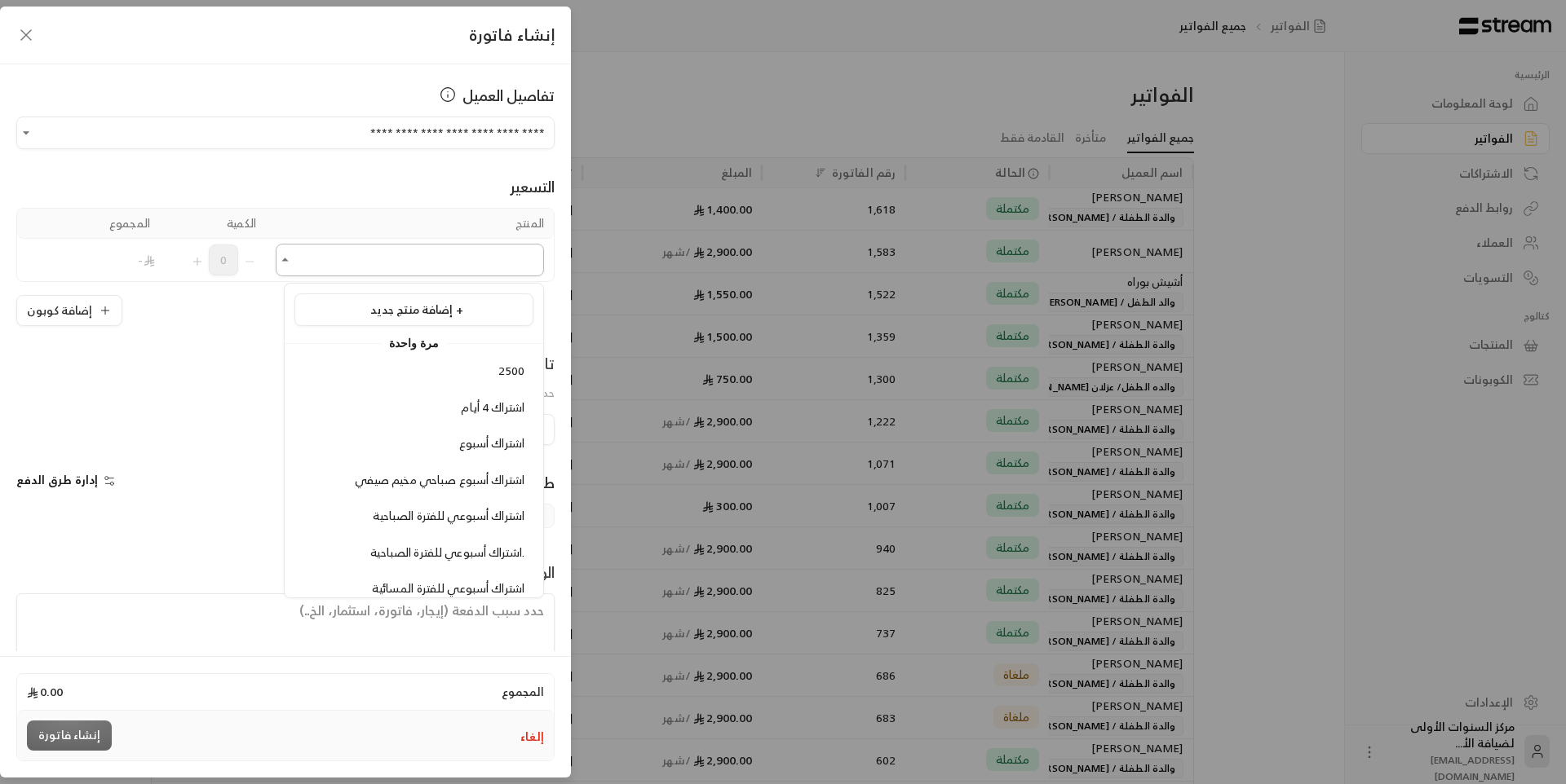
click at [448, 262] on input "اختر العميل" at bounding box center [409, 260] width 269 height 28
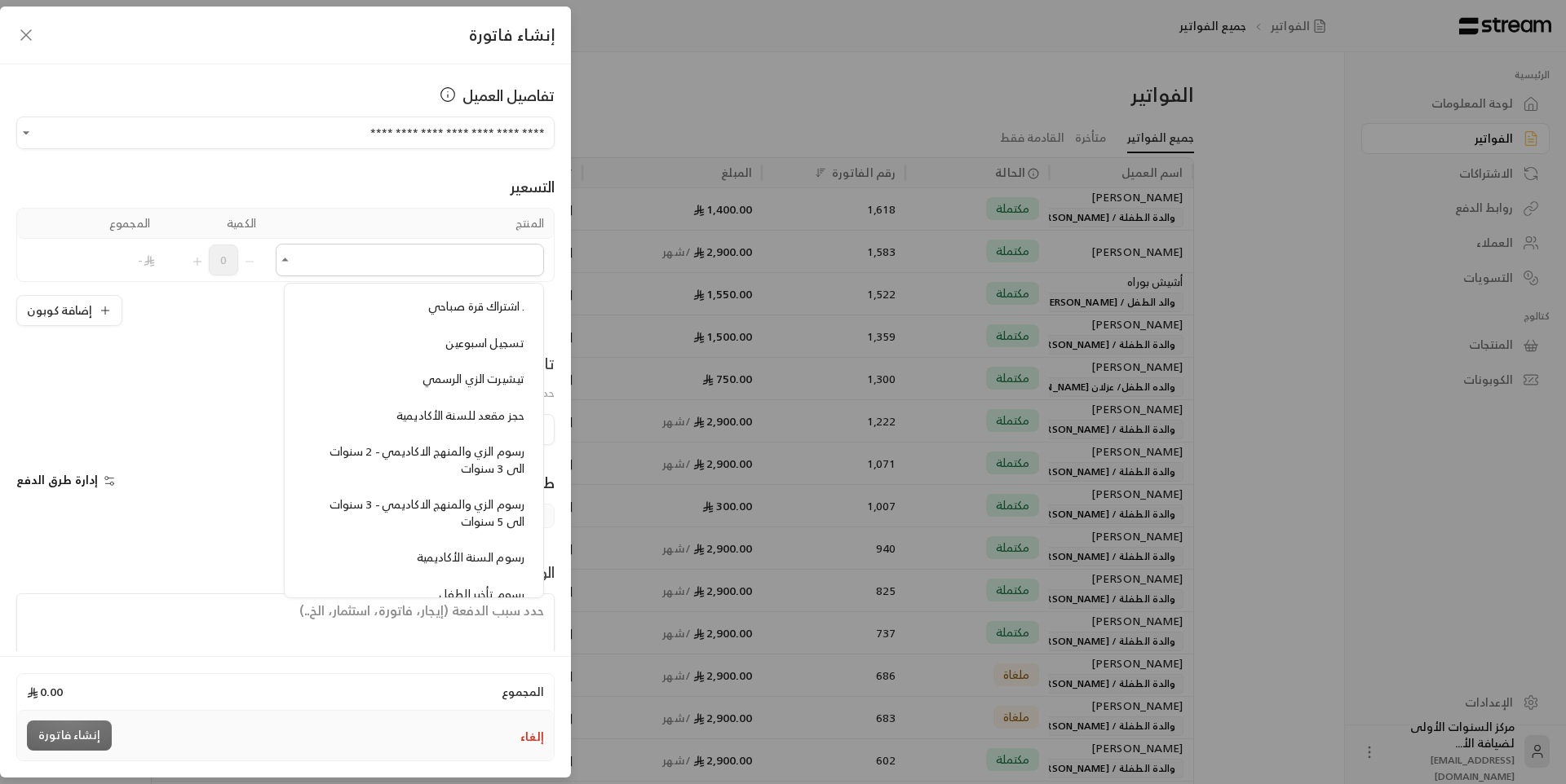
scroll to position [1223, 0]
click at [419, 517] on div "رسوم الزي والمنهج الاكاديمي - 3 سنوات الى 5 سنوات" at bounding box center [413, 516] width 221 height 34
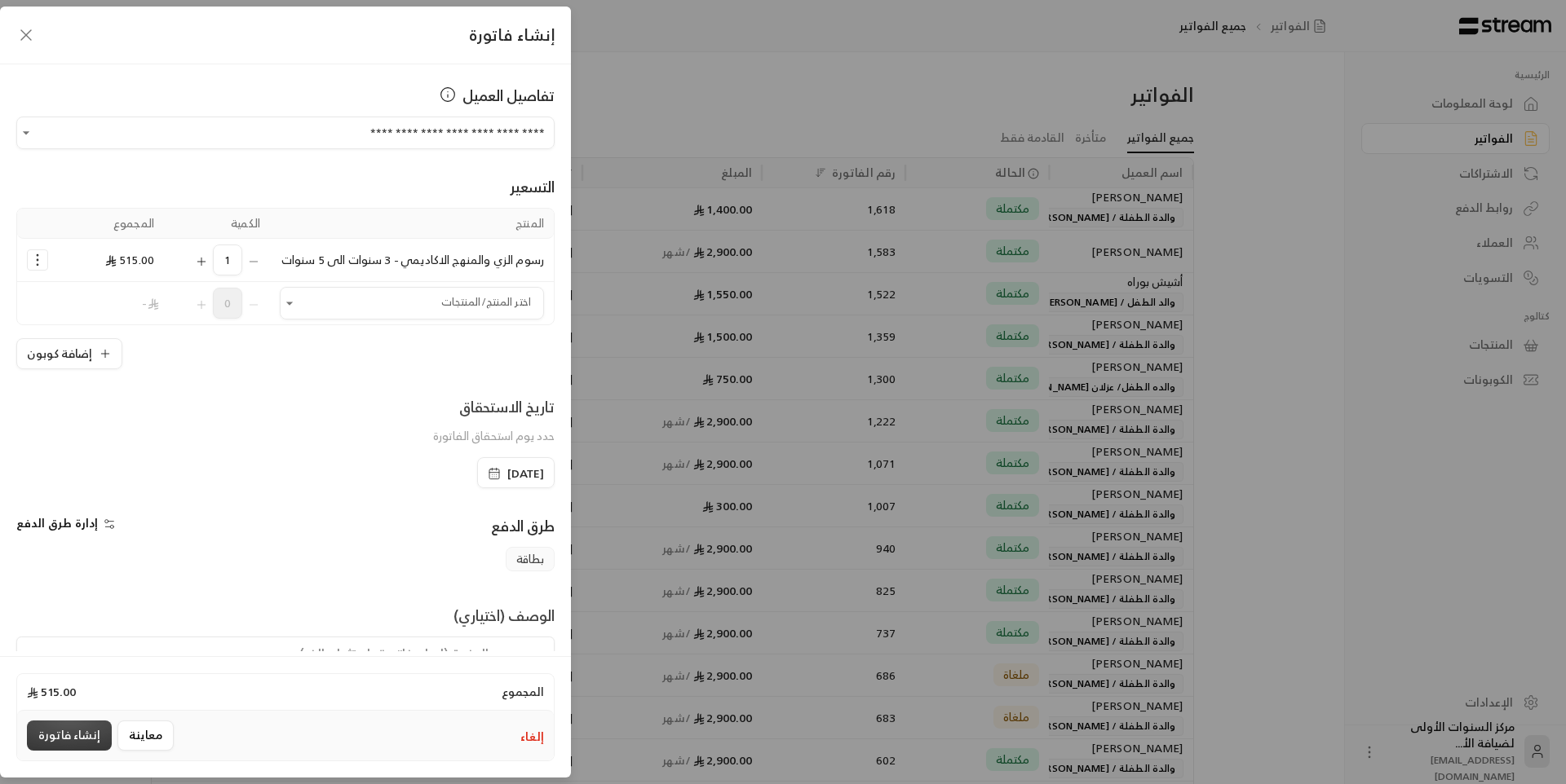
click at [77, 734] on button "إنشاء فاتورة" at bounding box center [69, 736] width 85 height 30
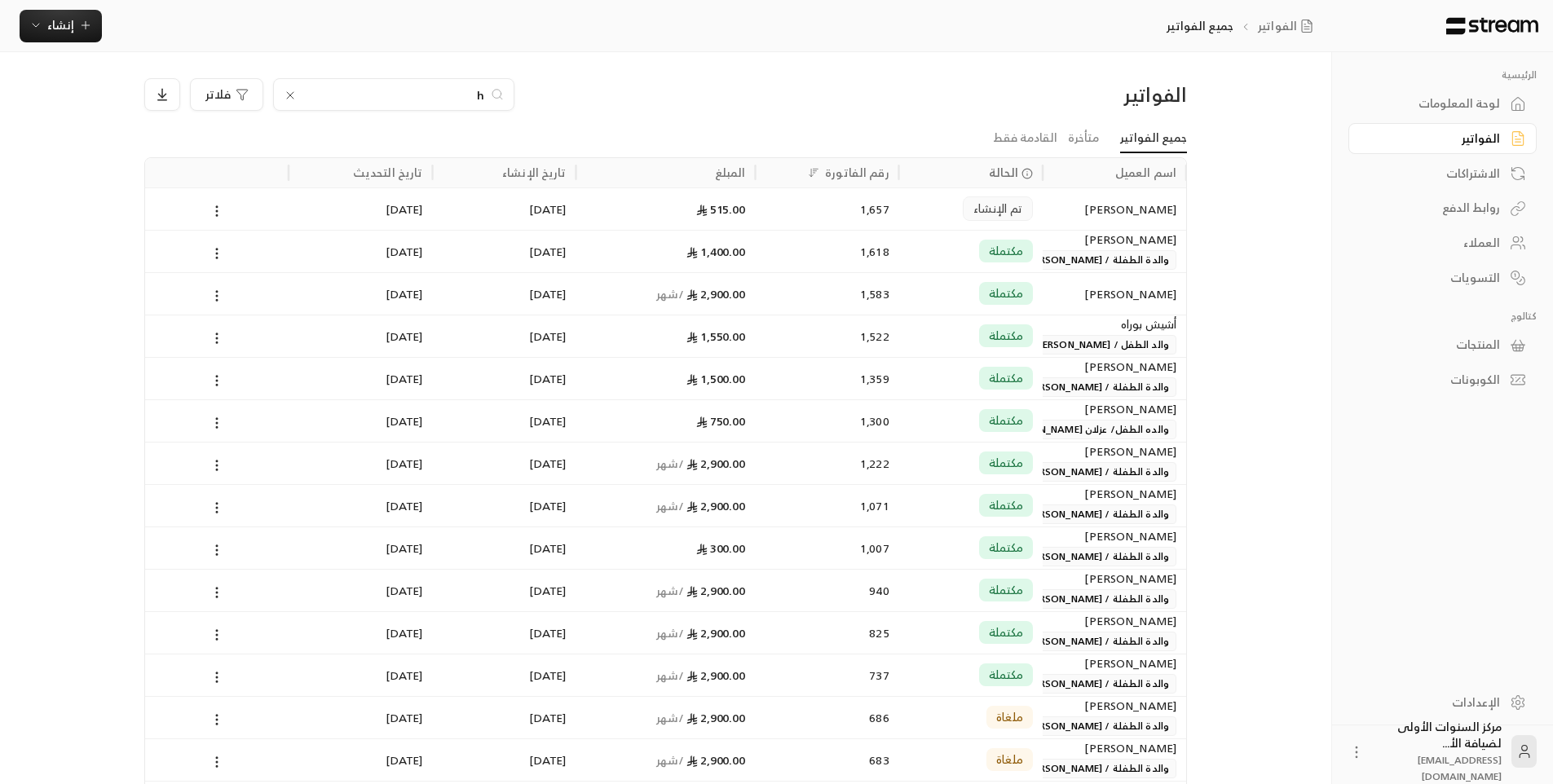
click at [478, 99] on input "h" at bounding box center [393, 95] width 181 height 18
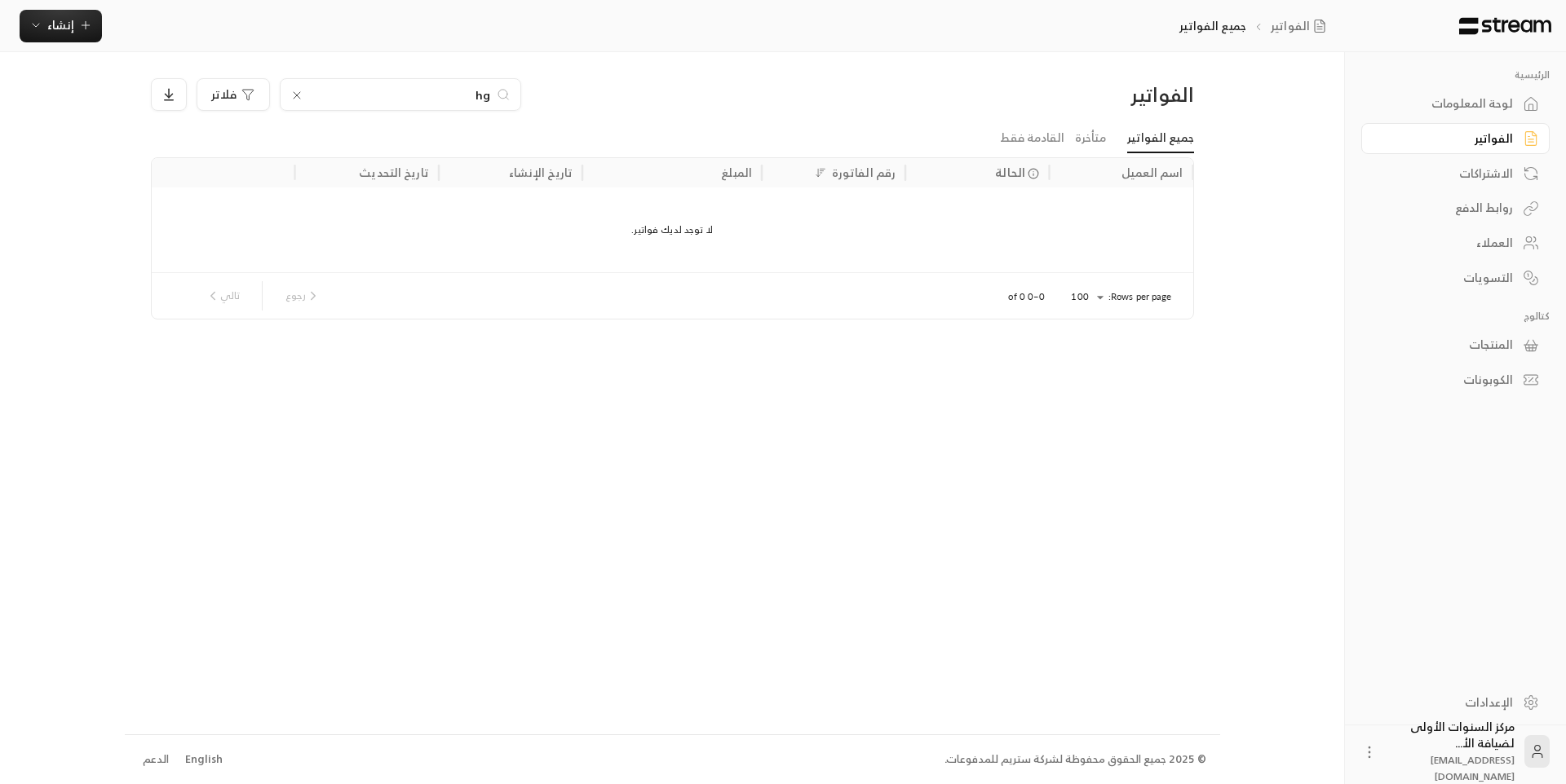
type input "h"
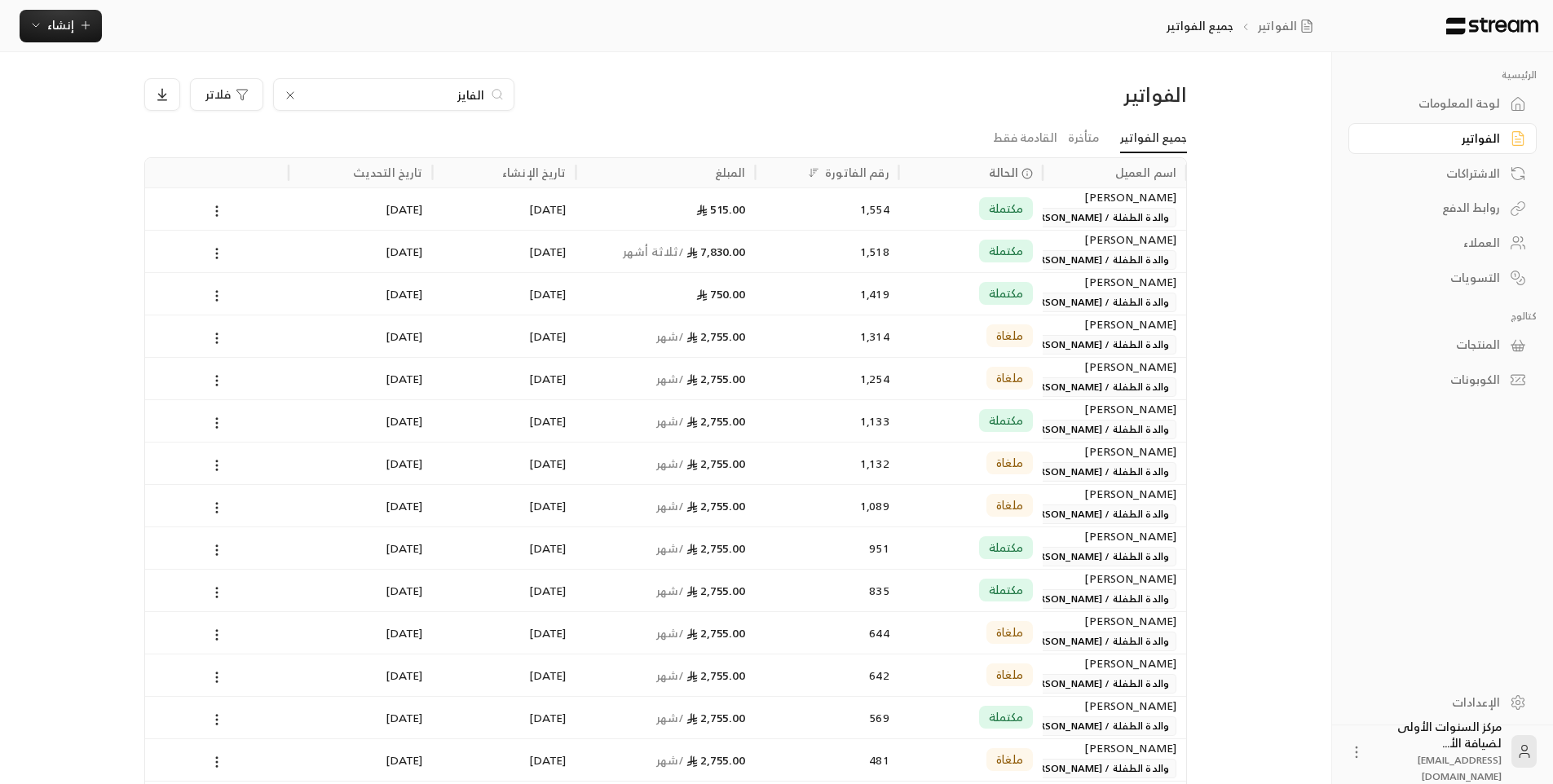
click at [443, 97] on input "الفايز" at bounding box center [393, 95] width 181 height 18
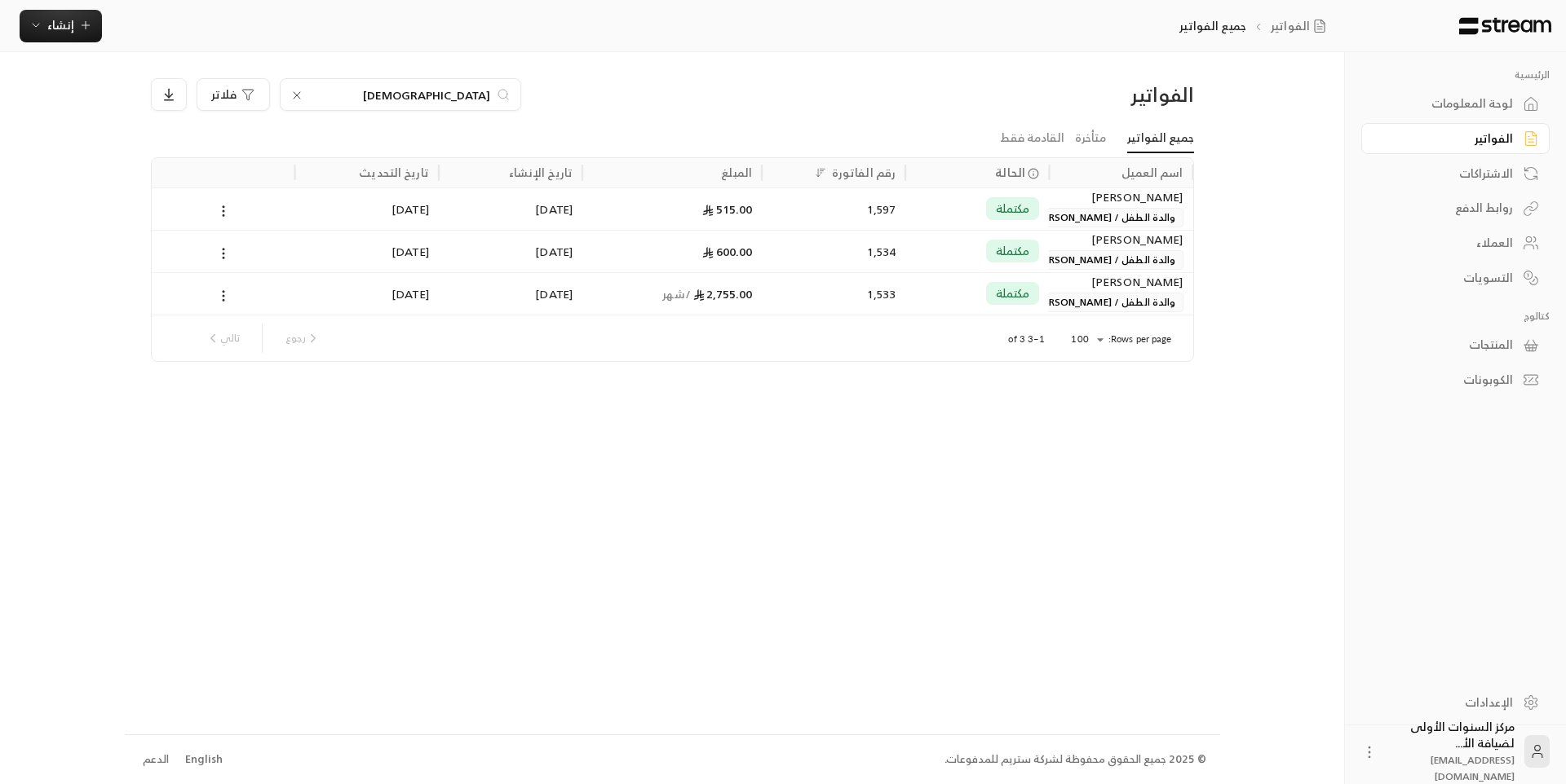
type input "الحديثي"
click at [807, 219] on div "1,597" at bounding box center [834, 209] width 124 height 42
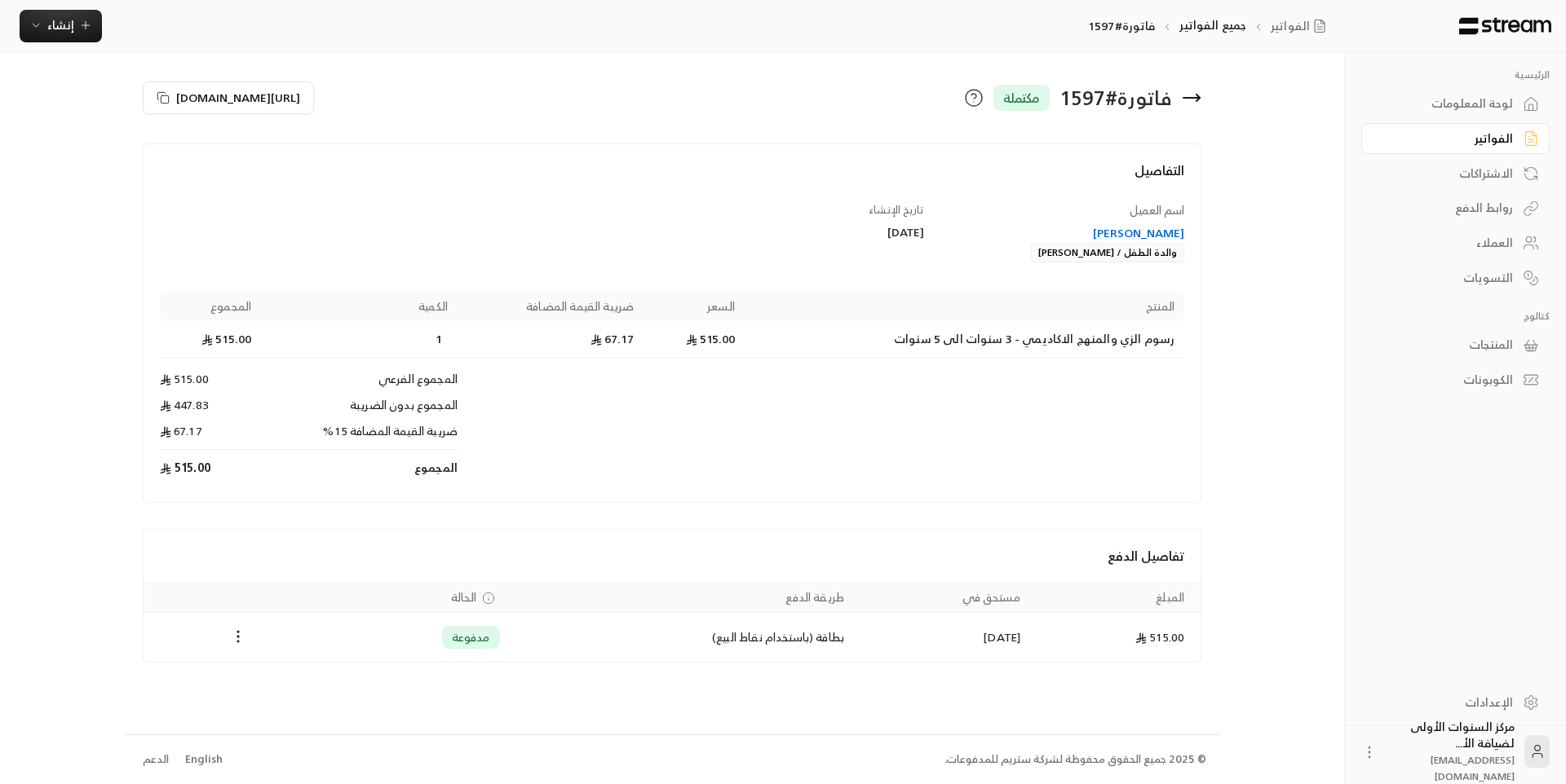
click at [1523, 140] on icon at bounding box center [1531, 138] width 16 height 16
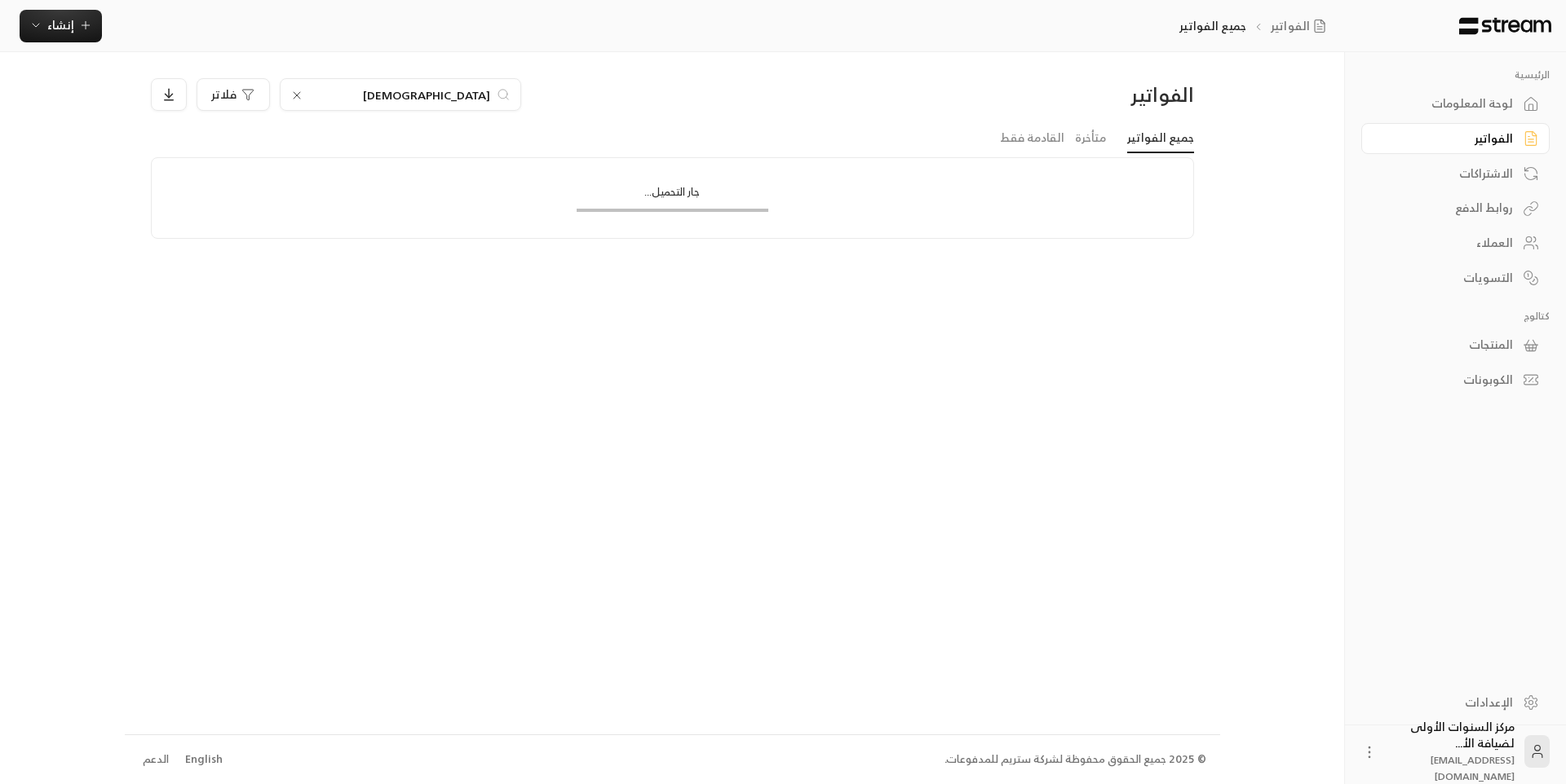
click at [454, 94] on input "الحديثي" at bounding box center [401, 95] width 181 height 18
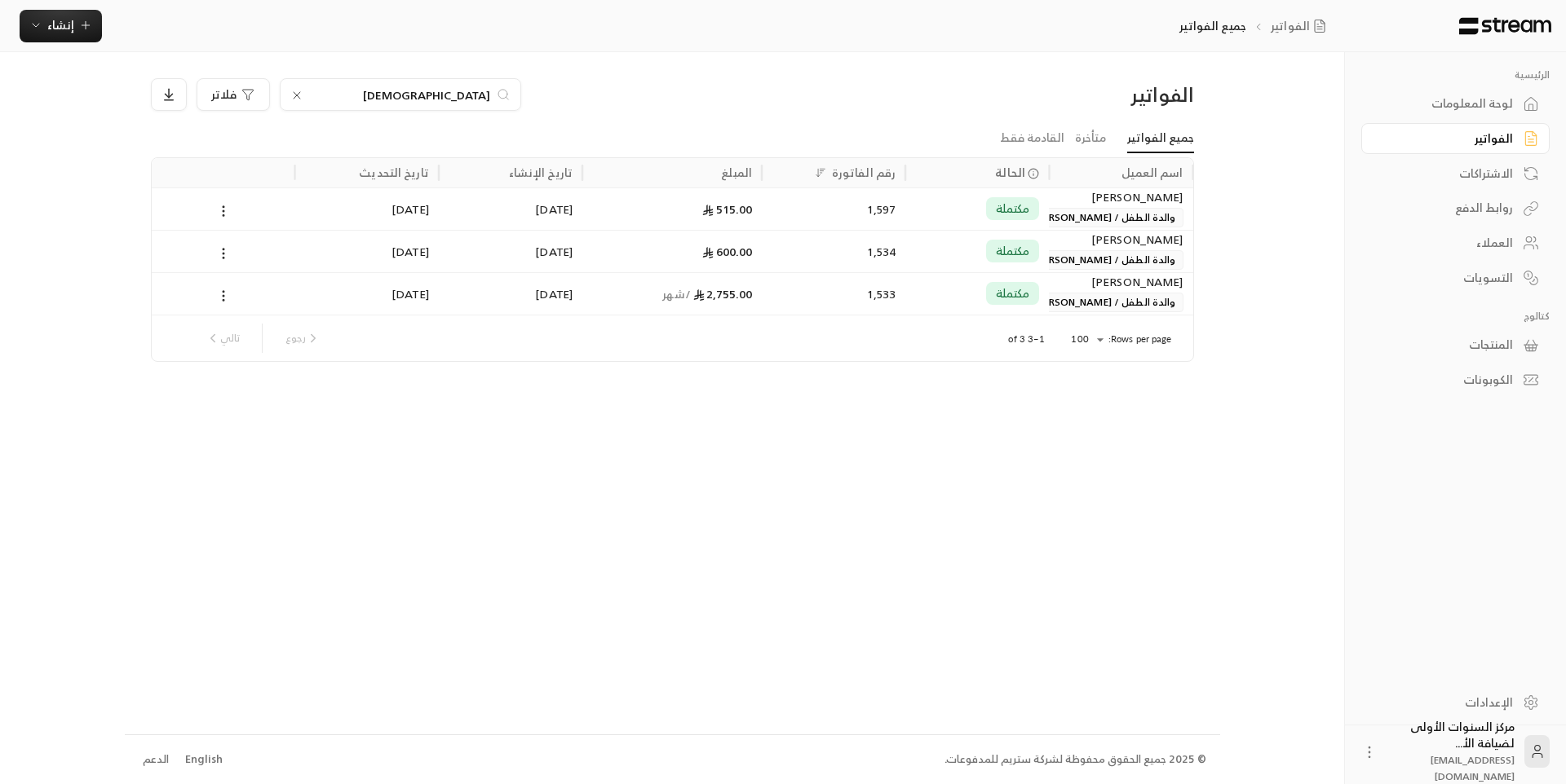
click at [466, 94] on input "الحديثي" at bounding box center [401, 95] width 181 height 18
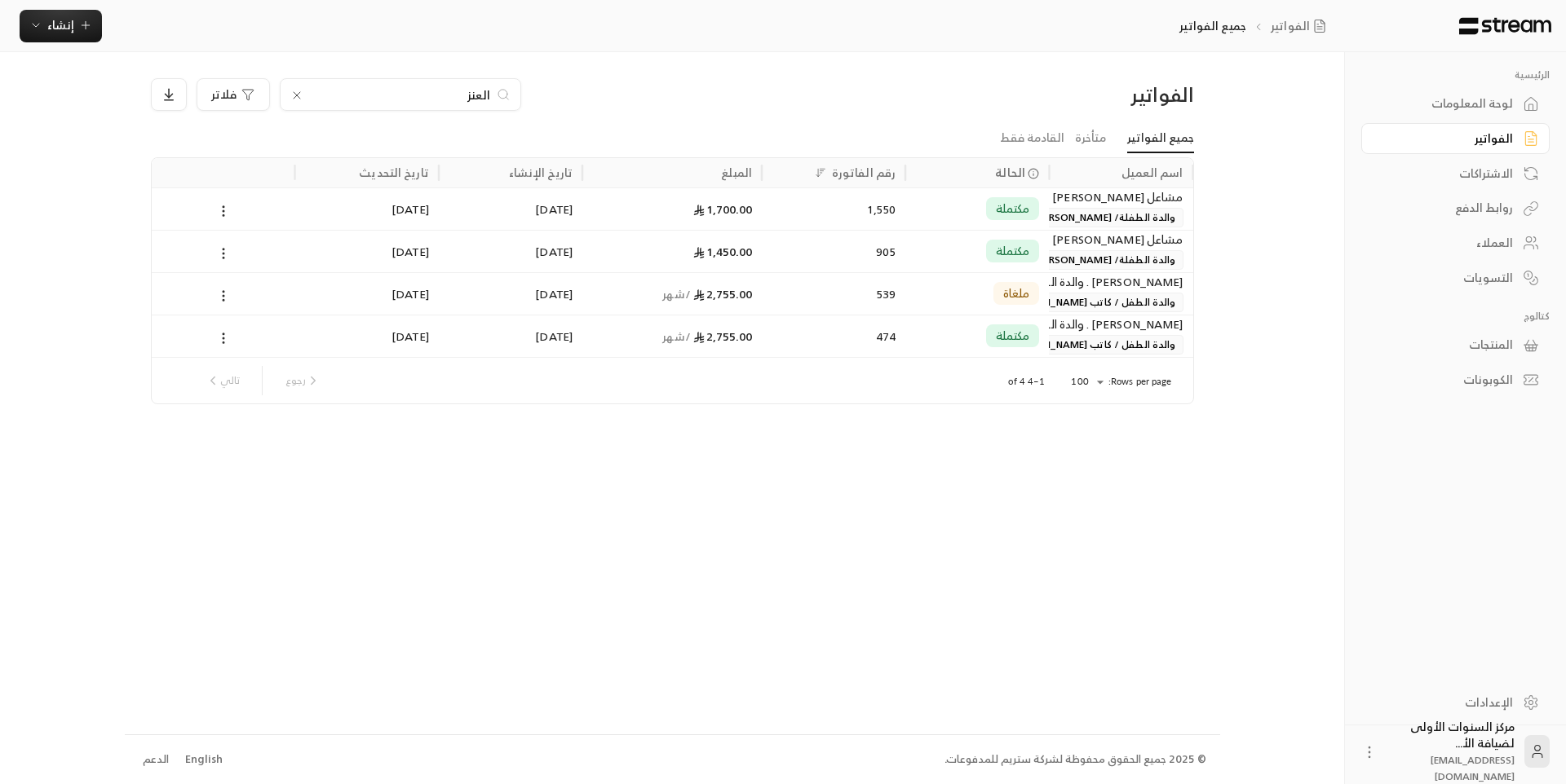
type input "العنز"
click at [70, 43] on div "الفواتير جميع الفواتير إنشاء فوري إنشاء فاتورة مرة واحدة بسهولة للمعاملات السري…" at bounding box center [675, 26] width 1351 height 52
click at [74, 32] on span "إنشاء" at bounding box center [60, 25] width 63 height 20
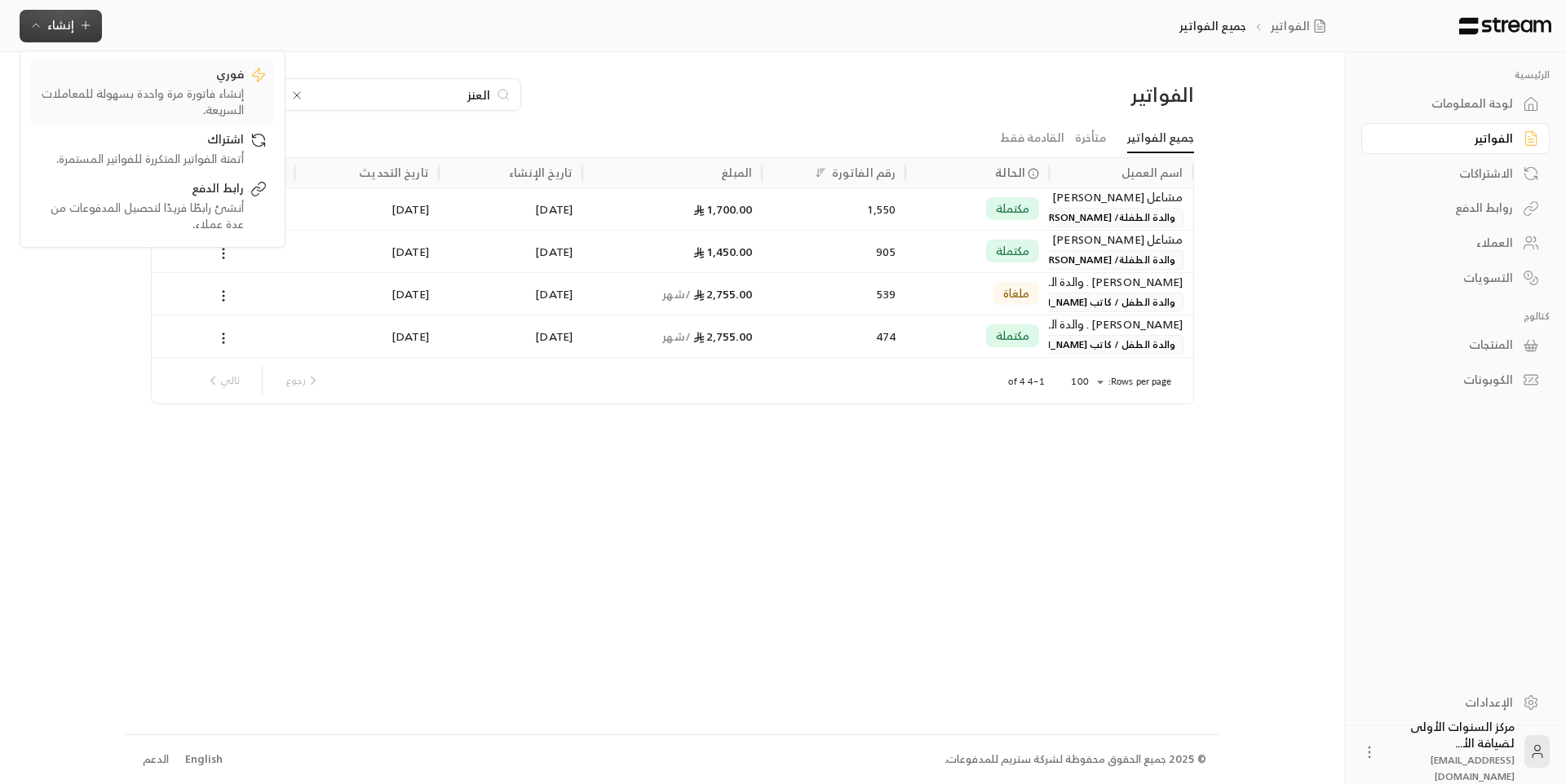
click at [193, 98] on div "إنشاء فاتورة مرة واحدة بسهولة للمعاملات السريعة." at bounding box center [141, 102] width 206 height 33
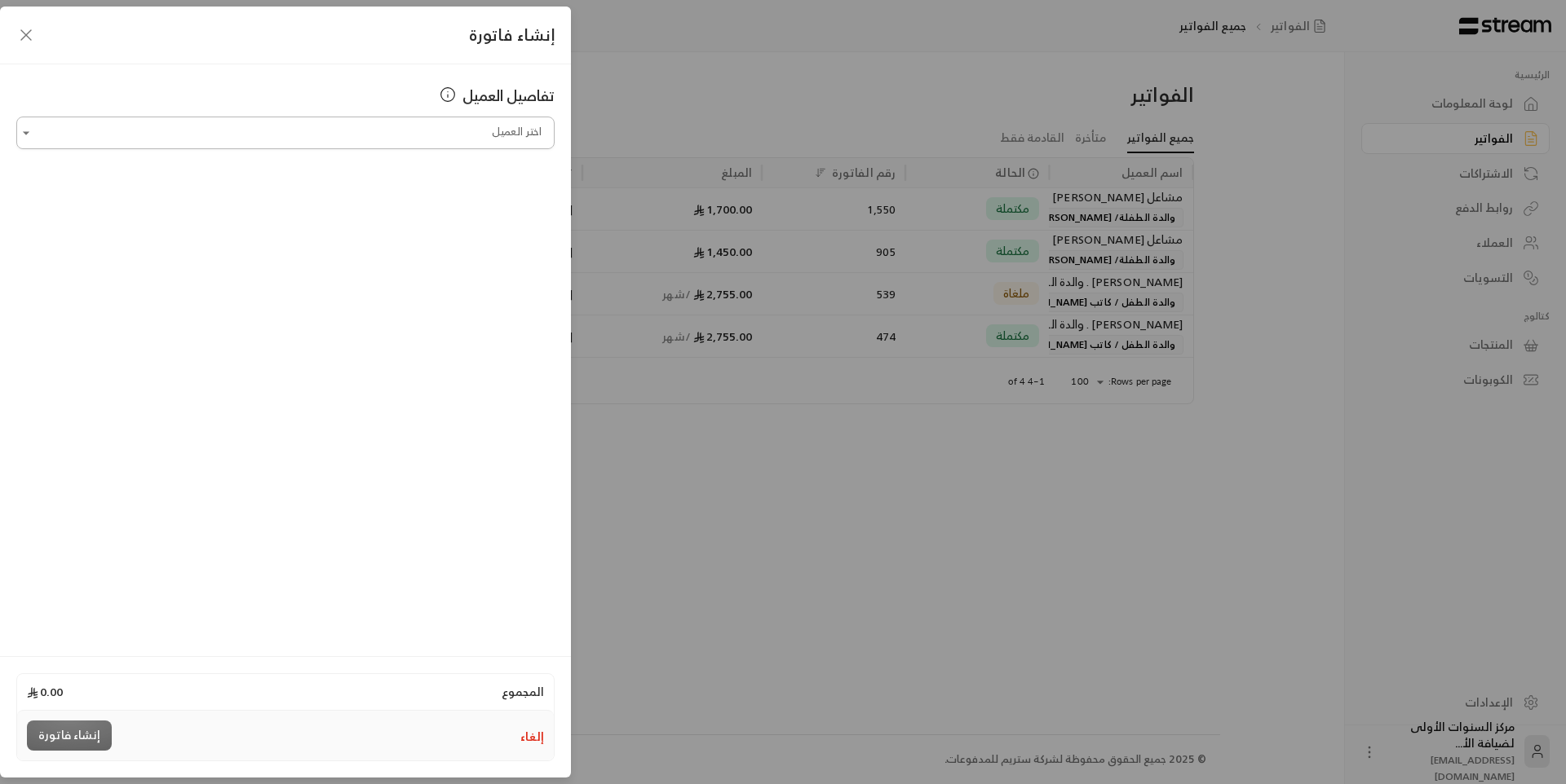
click at [403, 131] on input "اختر العميل" at bounding box center [284, 133] width 538 height 28
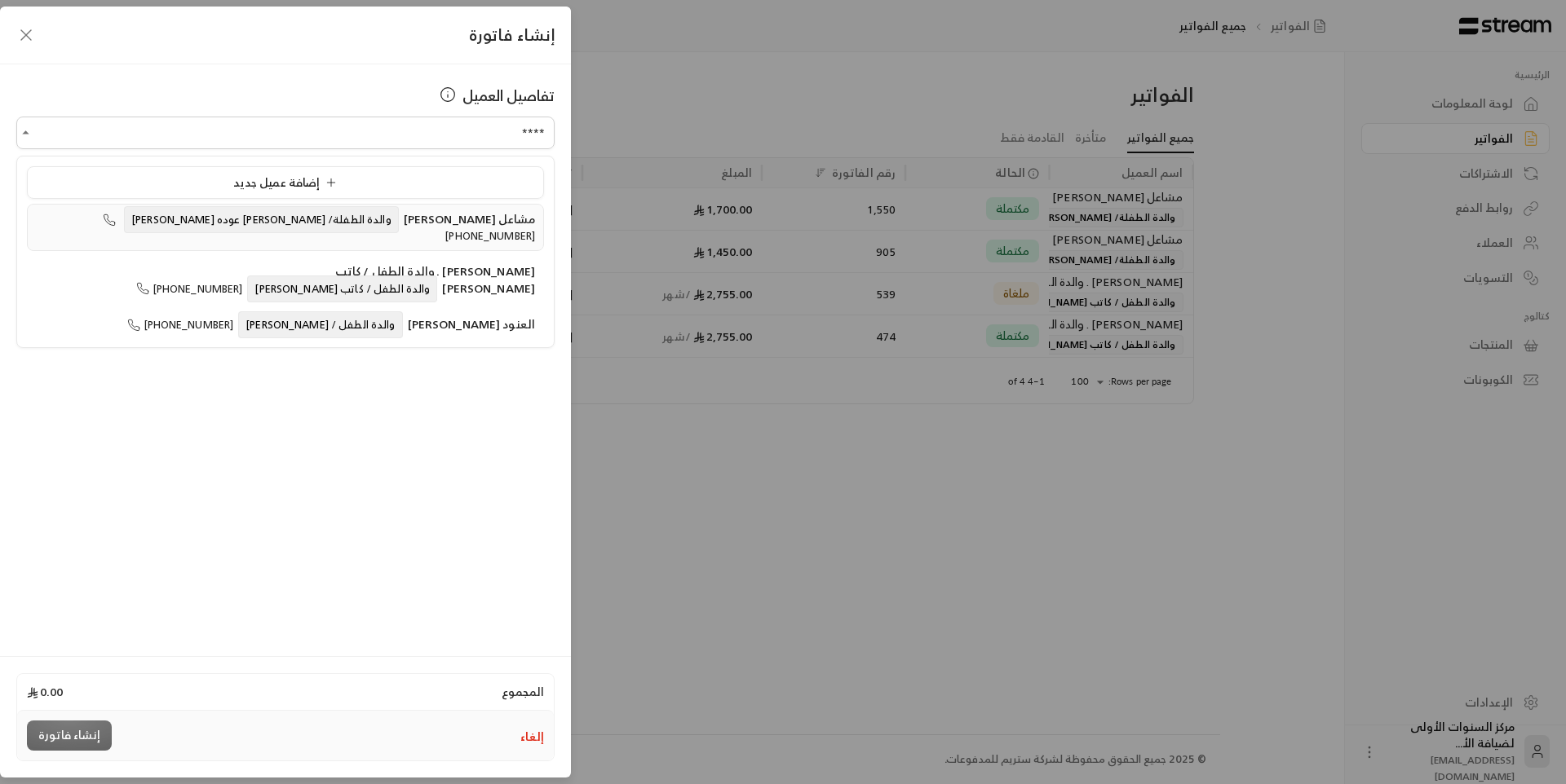
click at [354, 226] on span "والدة الطفلة/ [PERSON_NAME] عوده [PERSON_NAME]" at bounding box center [261, 220] width 275 height 27
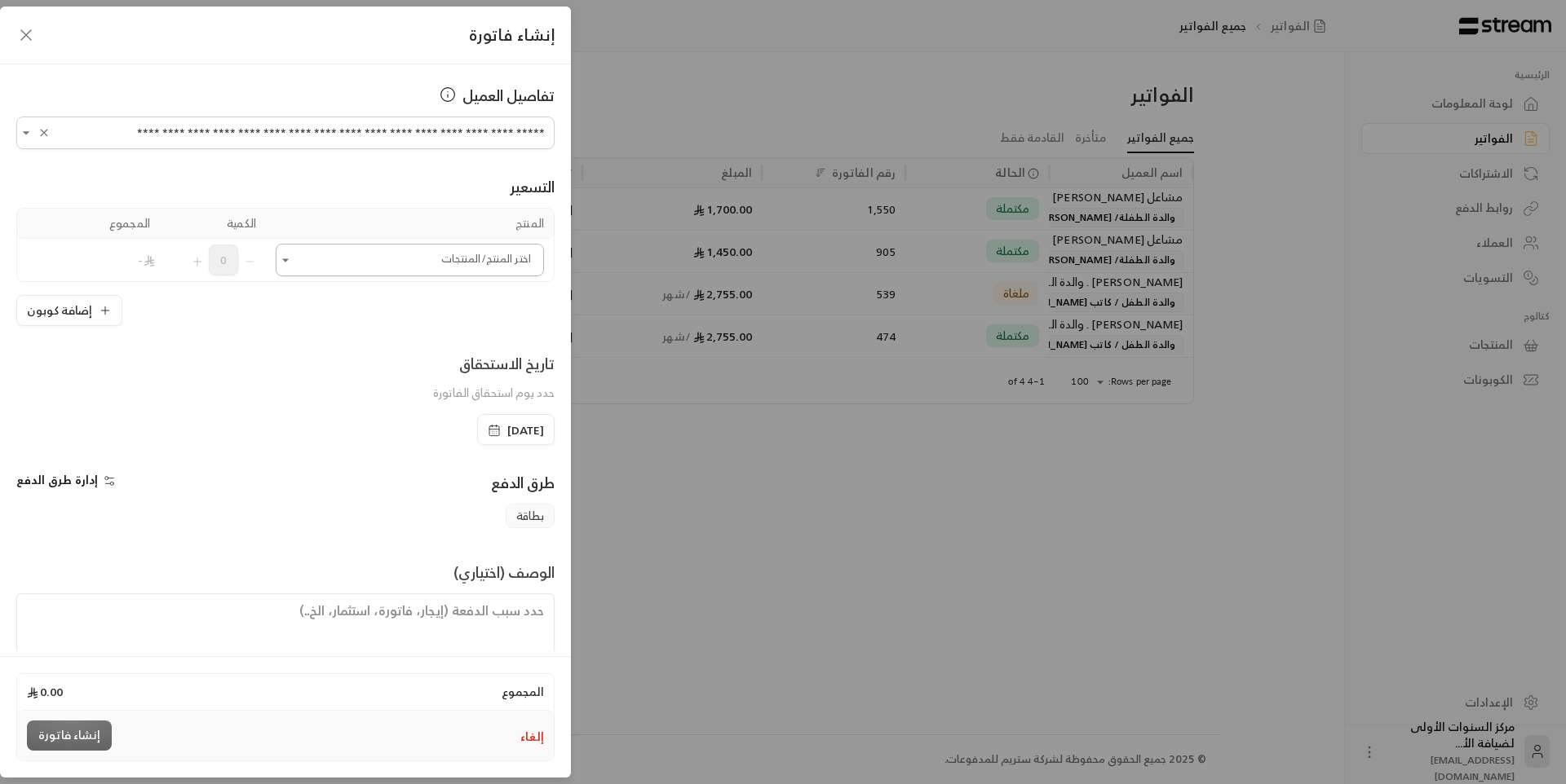
click at [403, 275] on div "اختر المنتج/المنتجات" at bounding box center [409, 260] width 269 height 33
type input "**********"
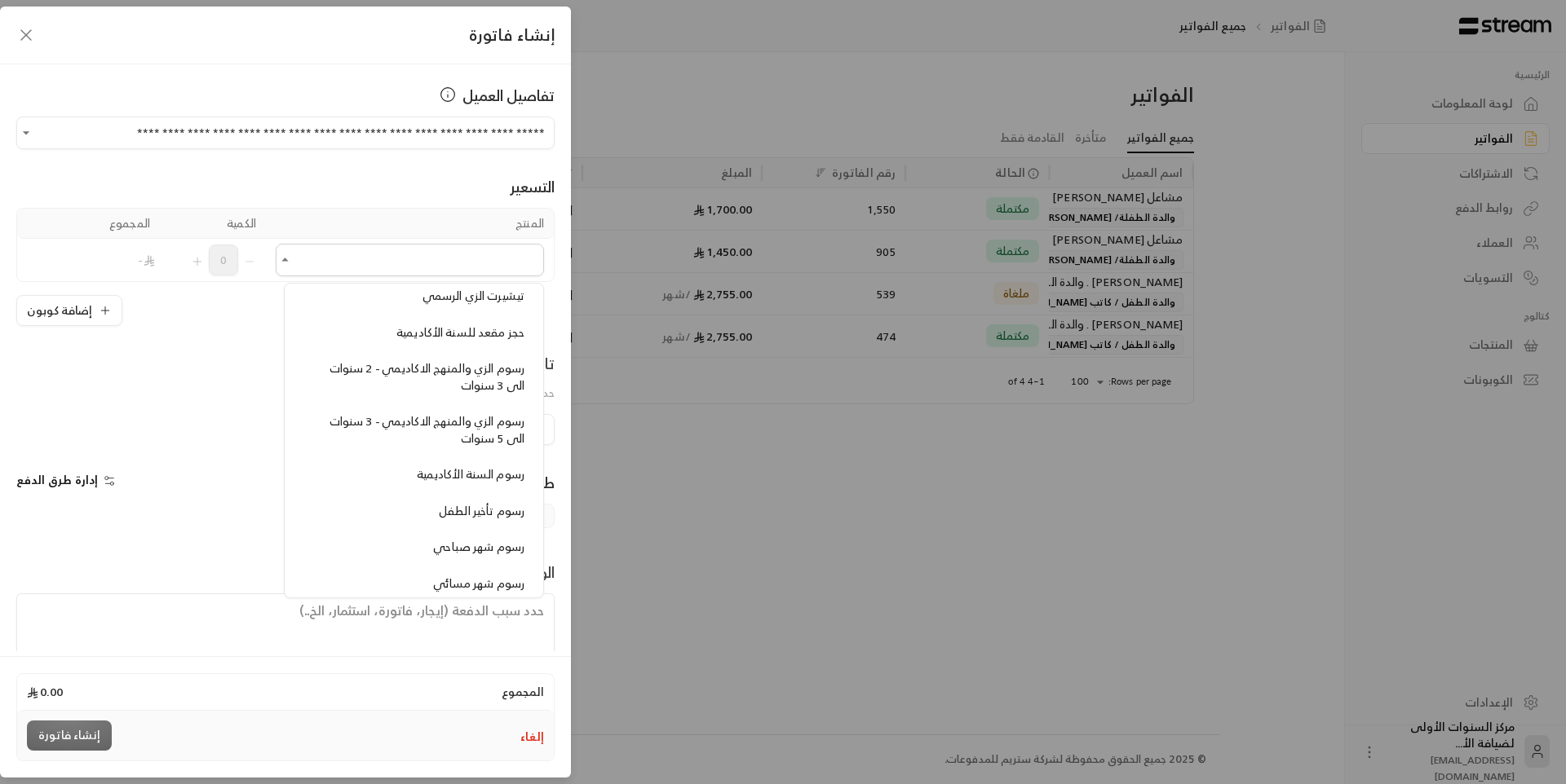
scroll to position [1305, 0]
click at [416, 427] on span "رسوم الزي والمنهج الاكاديمي - 3 سنوات الى 5 سنوات" at bounding box center [427, 434] width 195 height 37
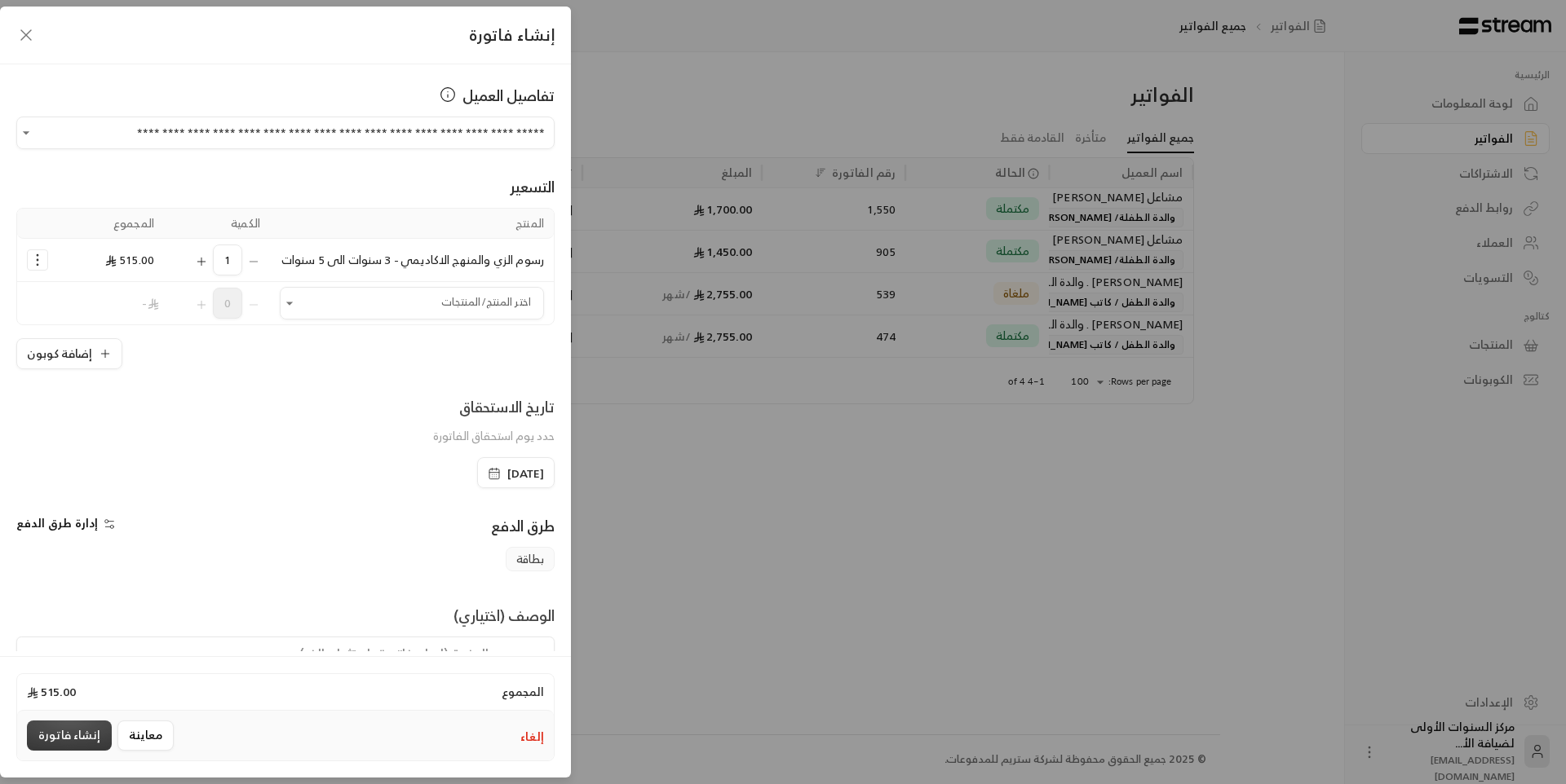
click at [65, 729] on button "إنشاء فاتورة" at bounding box center [69, 736] width 85 height 30
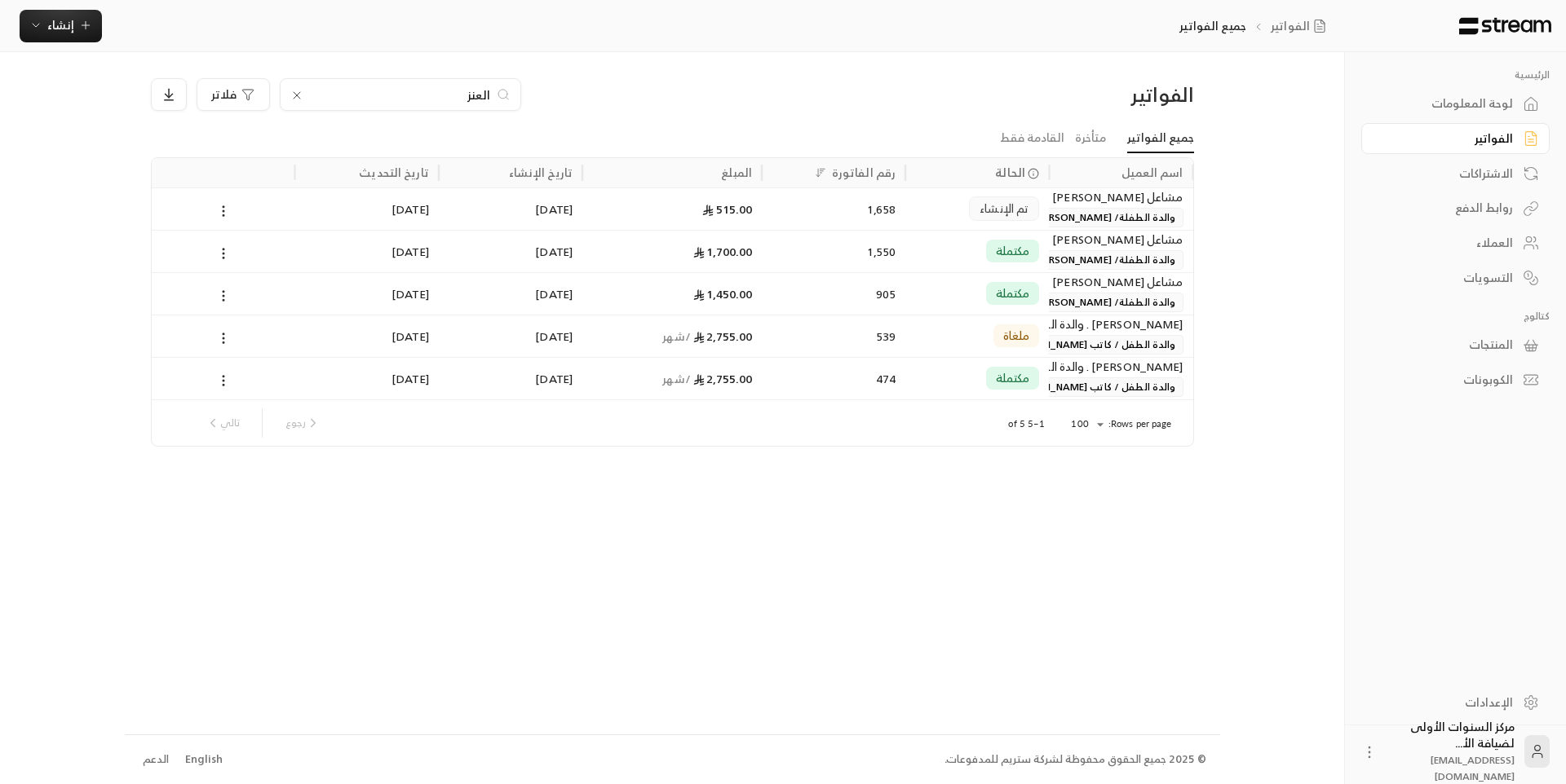
click at [469, 97] on input "العنز" at bounding box center [401, 95] width 181 height 18
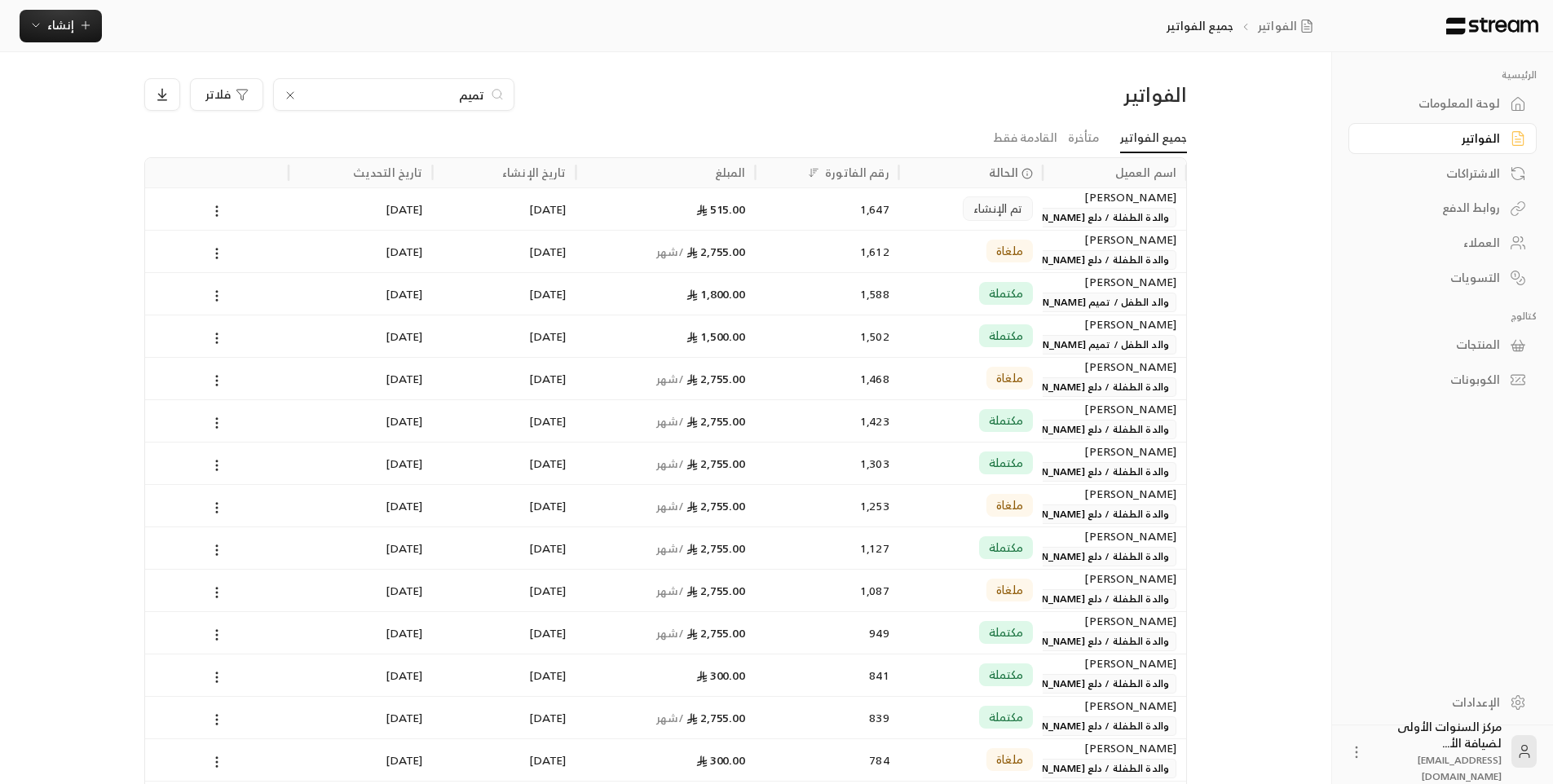
type input "تميم"
click at [771, 330] on div "1,502" at bounding box center [827, 336] width 124 height 42
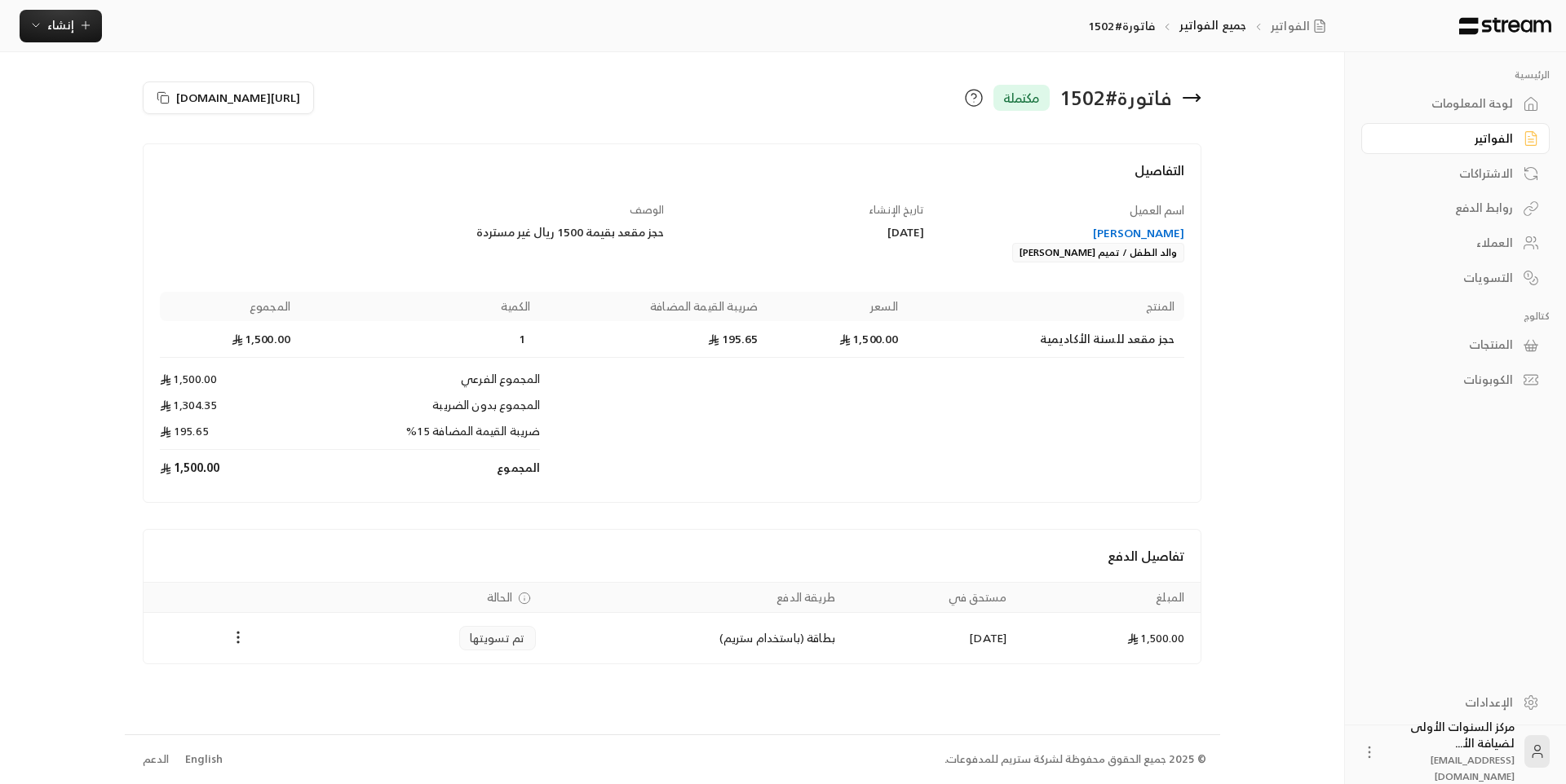
click at [1129, 230] on div "[PERSON_NAME]" at bounding box center [1063, 233] width 245 height 16
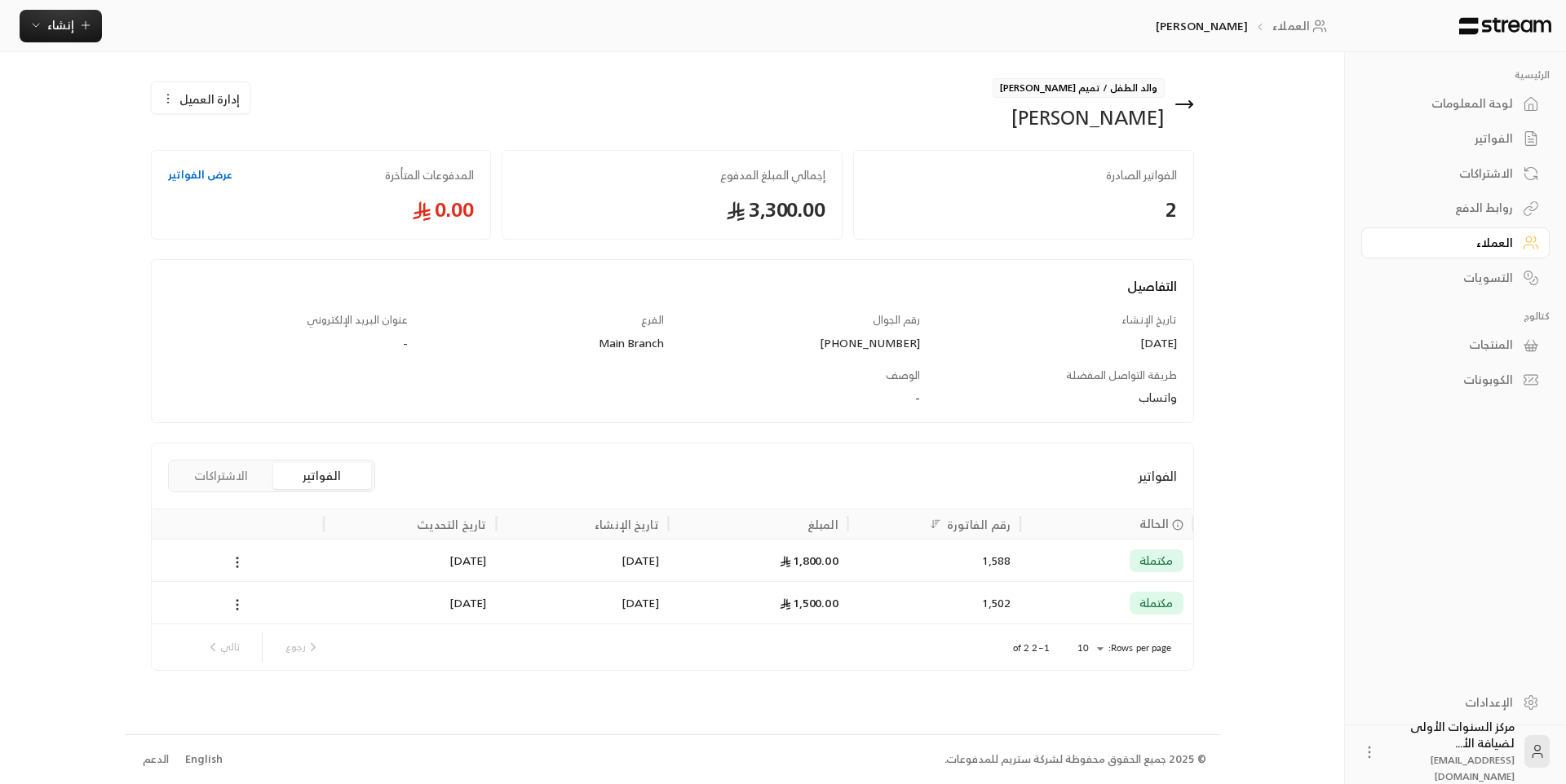
click at [241, 466] on button "الاشتراكات" at bounding box center [221, 476] width 97 height 26
click at [316, 470] on button "الفواتير" at bounding box center [322, 476] width 97 height 26
click at [69, 27] on span "إنشاء" at bounding box center [60, 25] width 27 height 20
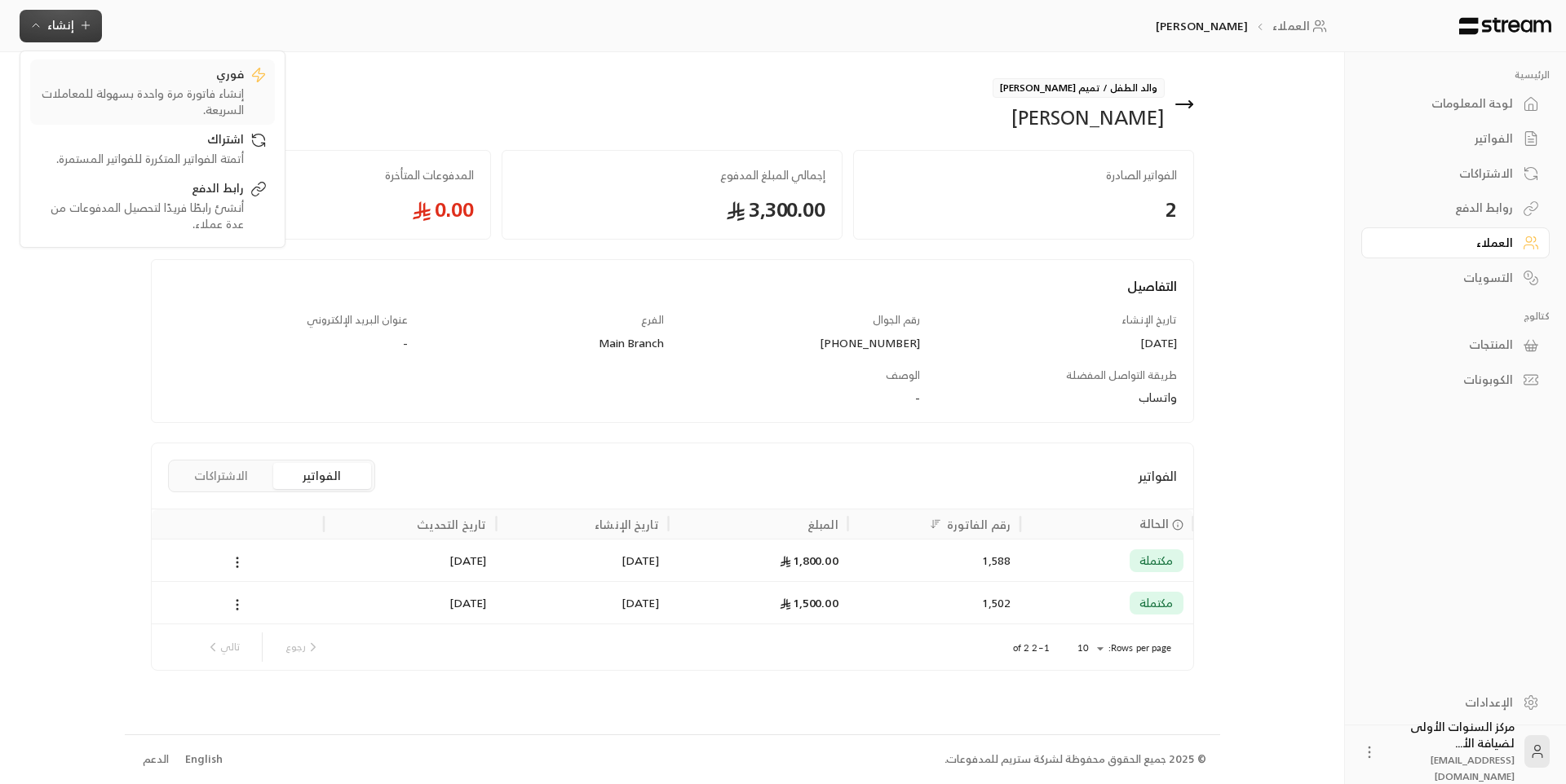
click at [191, 98] on div "إنشاء فاتورة مرة واحدة بسهولة للمعاملات السريعة." at bounding box center [141, 102] width 206 height 33
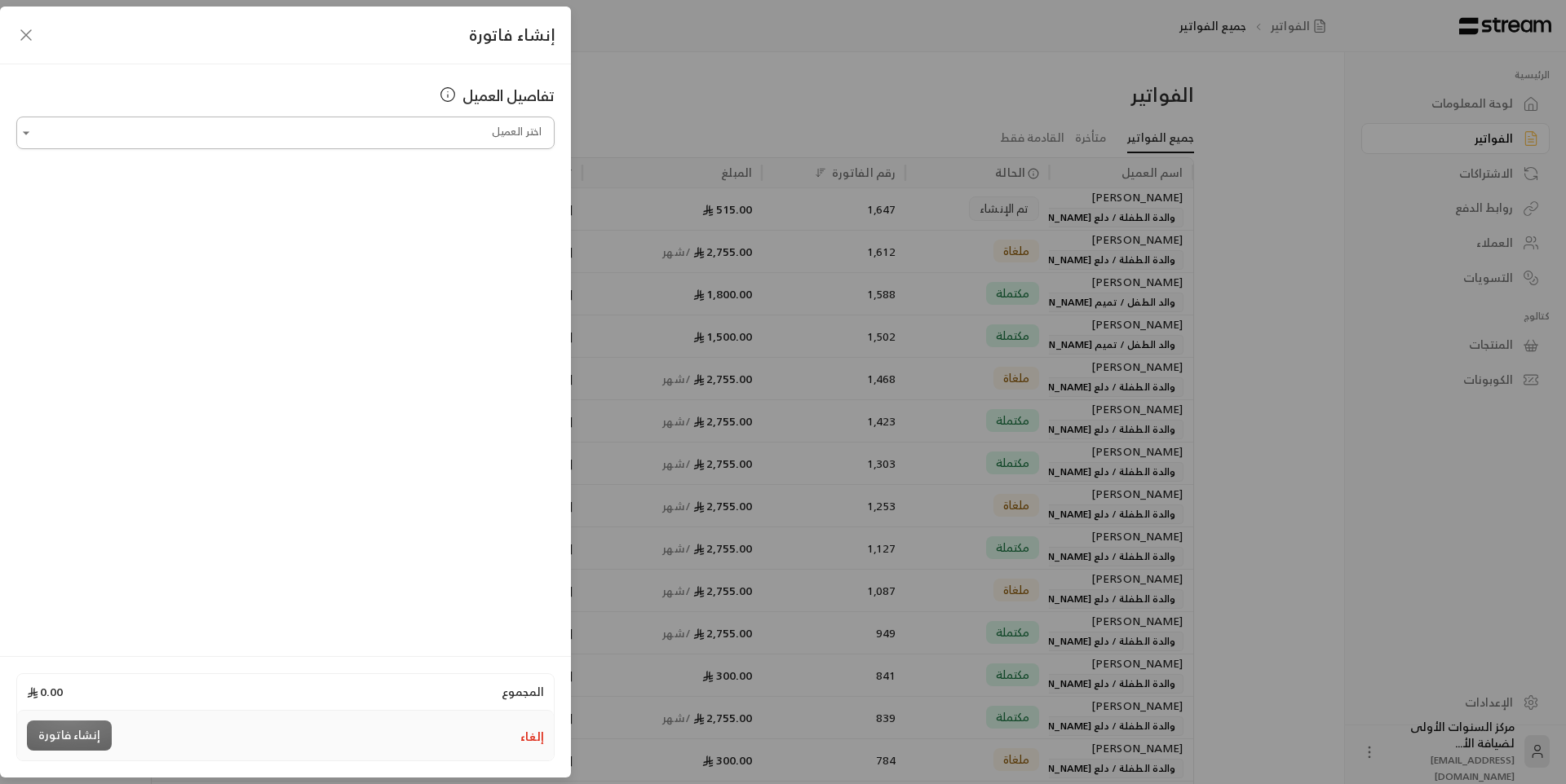
click at [378, 144] on input "اختر العميل" at bounding box center [284, 133] width 538 height 28
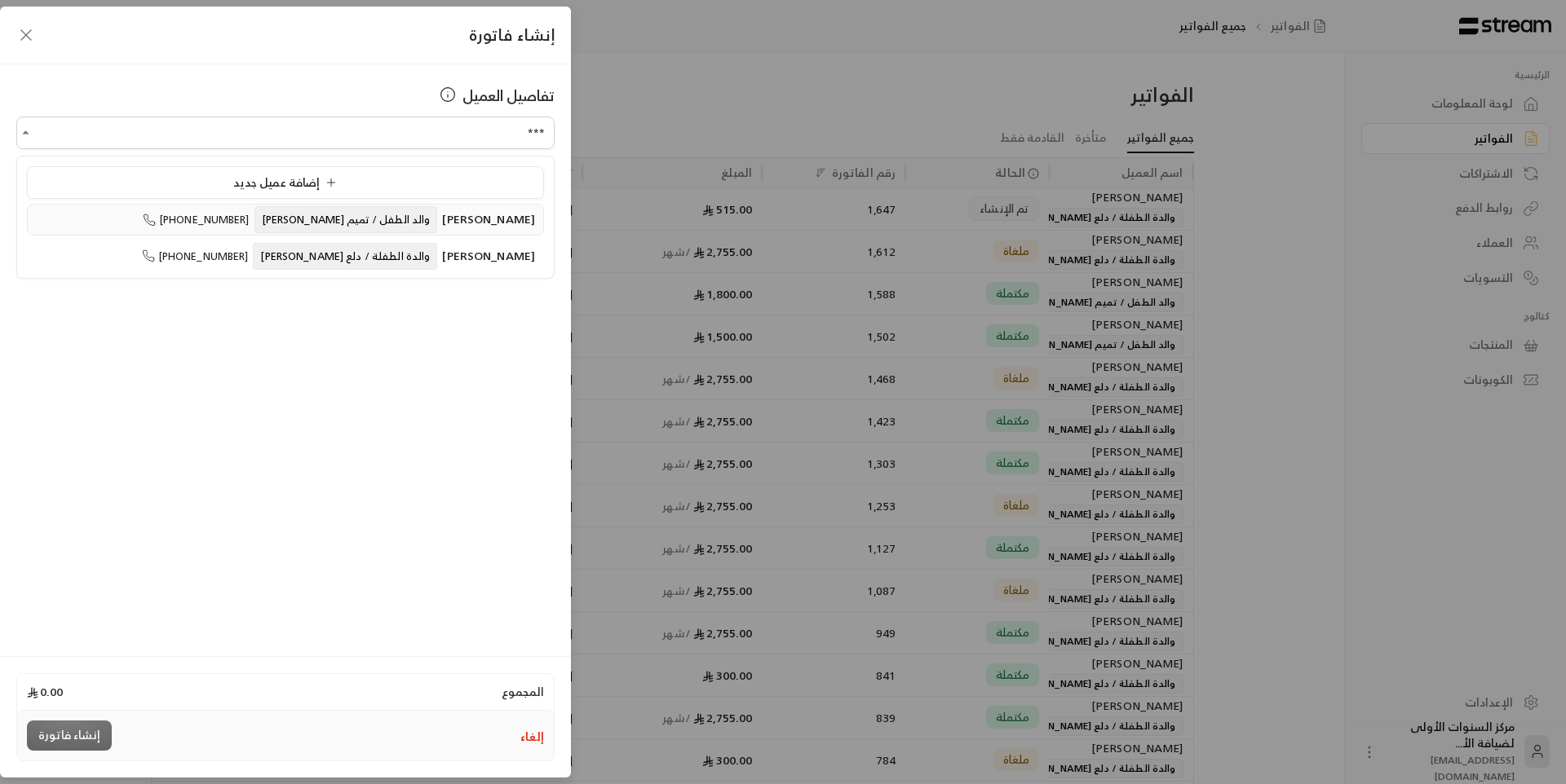
click at [376, 217] on span "والد الطفل / تميم [PERSON_NAME]" at bounding box center [346, 220] width 183 height 27
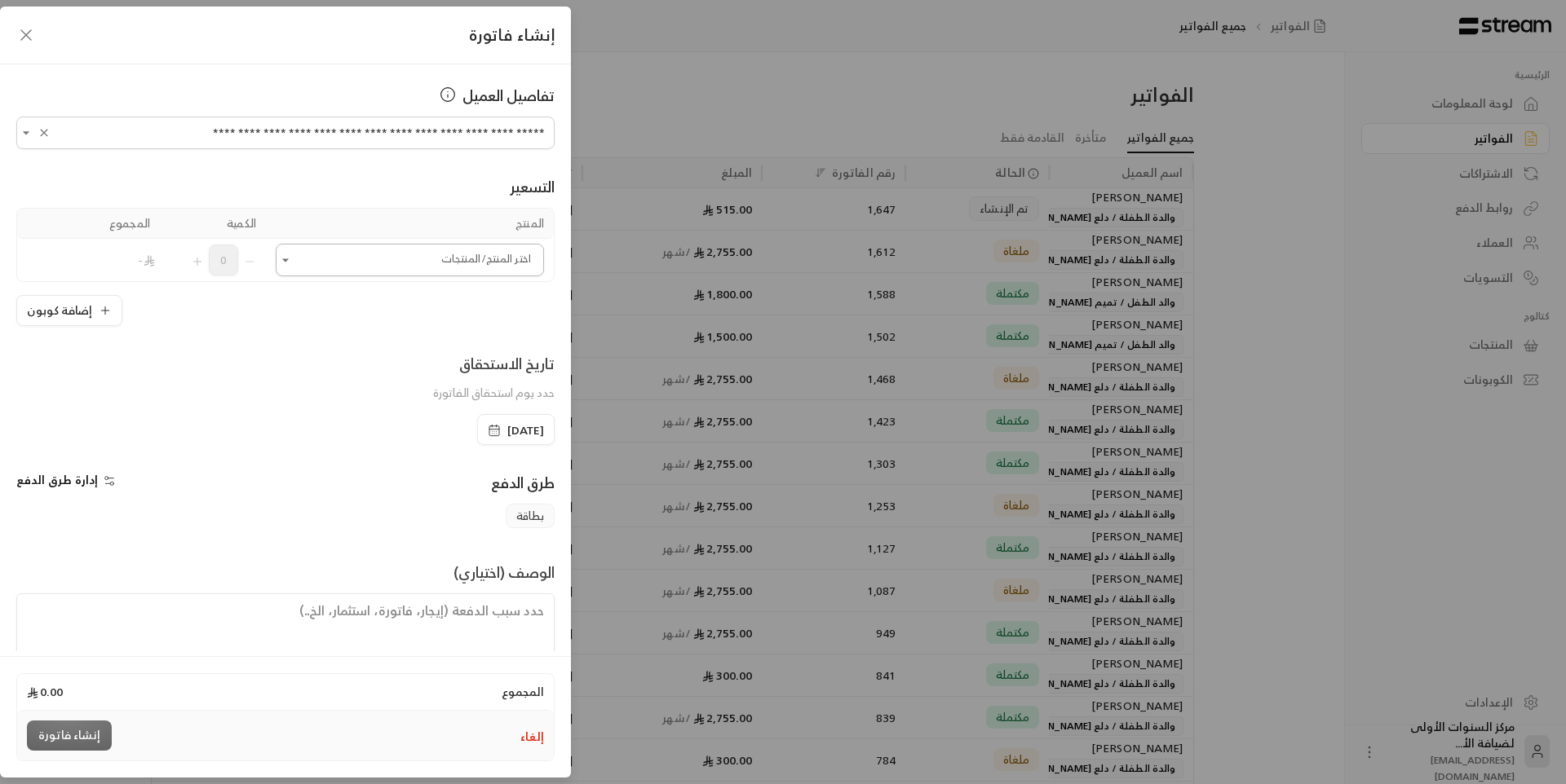
type input "**********"
click at [402, 265] on input "اختر العميل" at bounding box center [409, 260] width 269 height 28
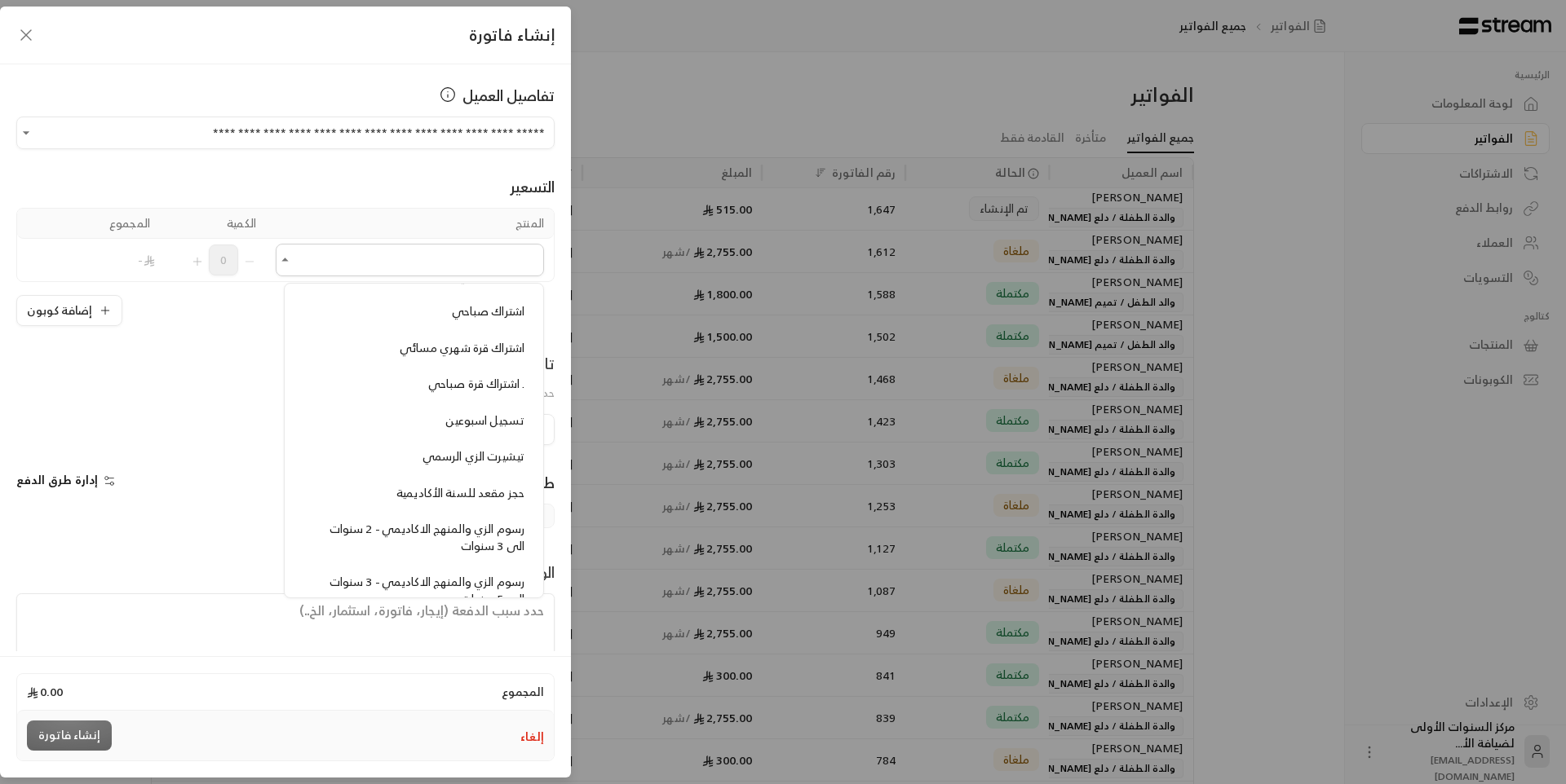
scroll to position [1305, 0]
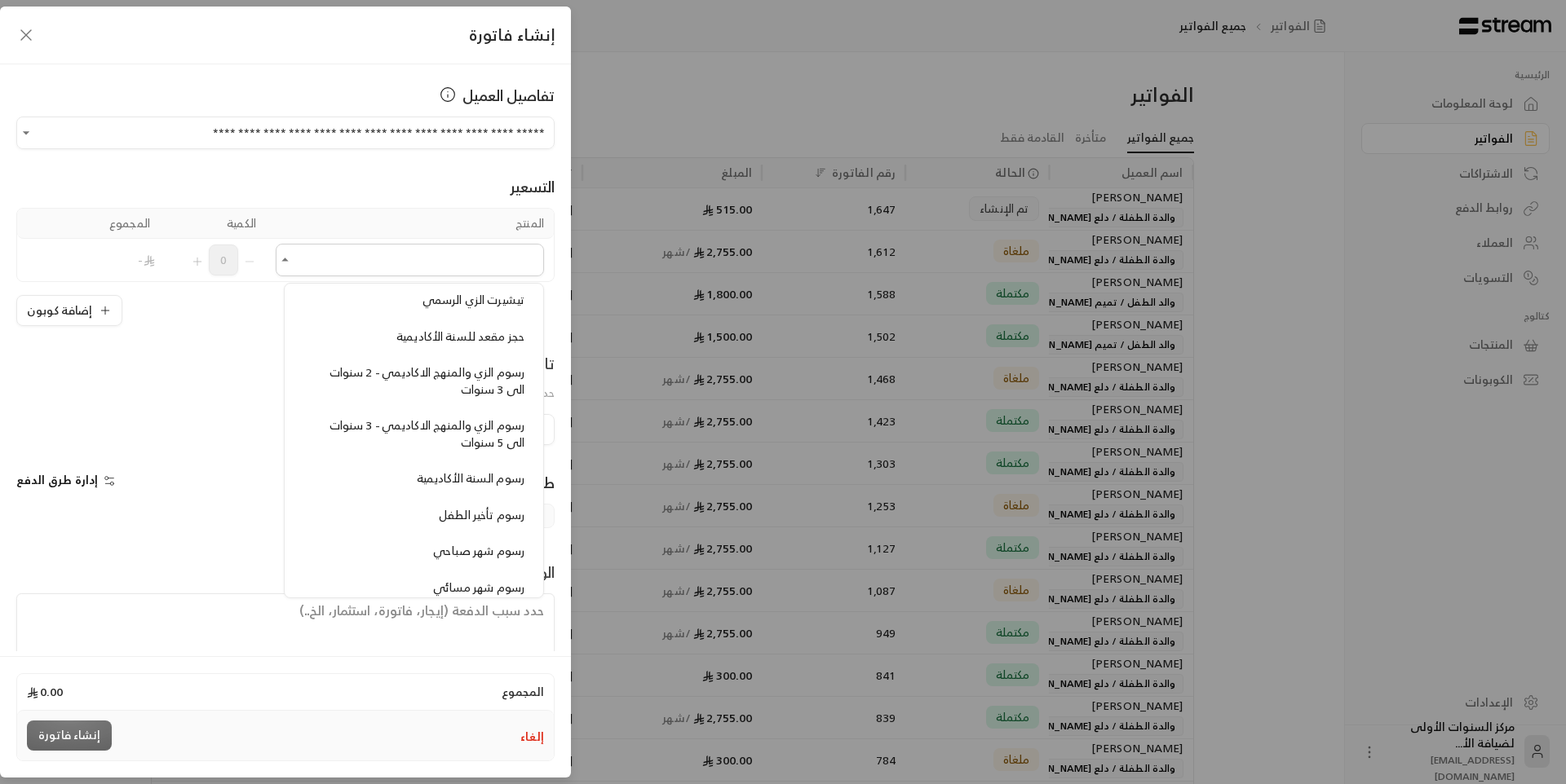
click at [394, 442] on div "رسوم الزي والمنهج الاكاديمي - 3 سنوات الى 5 سنوات" at bounding box center [413, 434] width 221 height 34
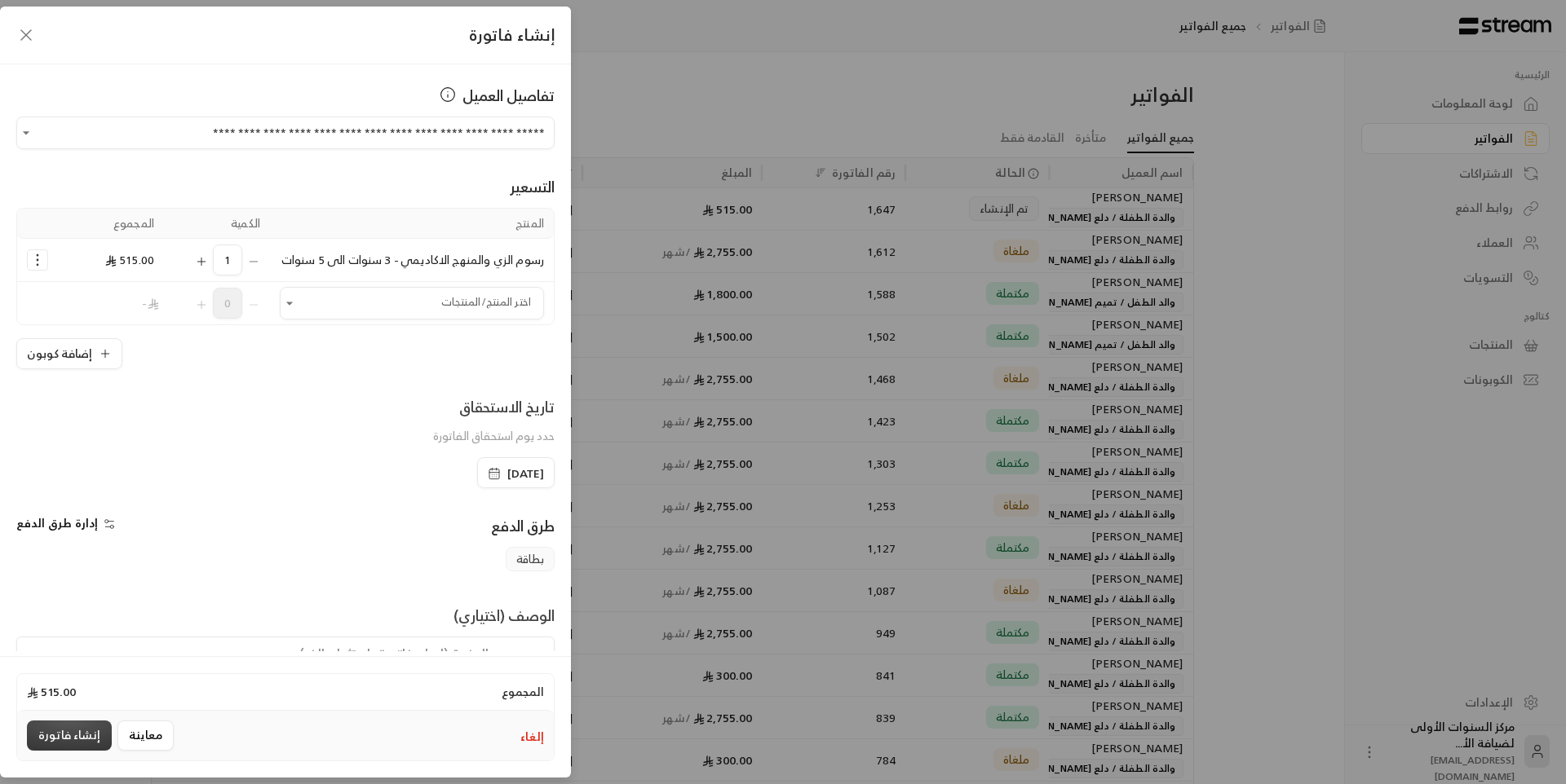
click at [70, 740] on button "إنشاء فاتورة" at bounding box center [69, 736] width 85 height 30
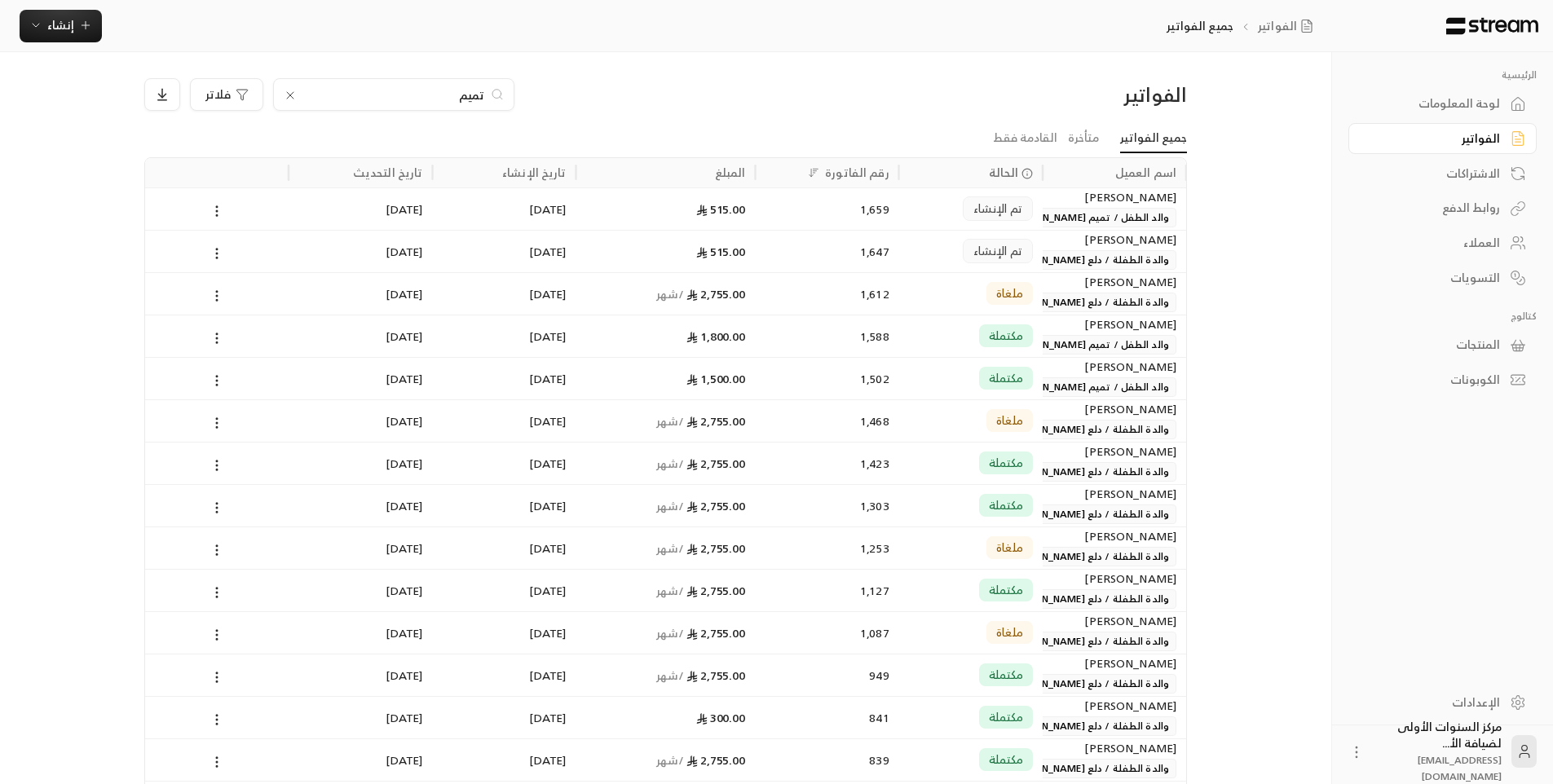
click at [472, 92] on input "تميم" at bounding box center [393, 95] width 181 height 18
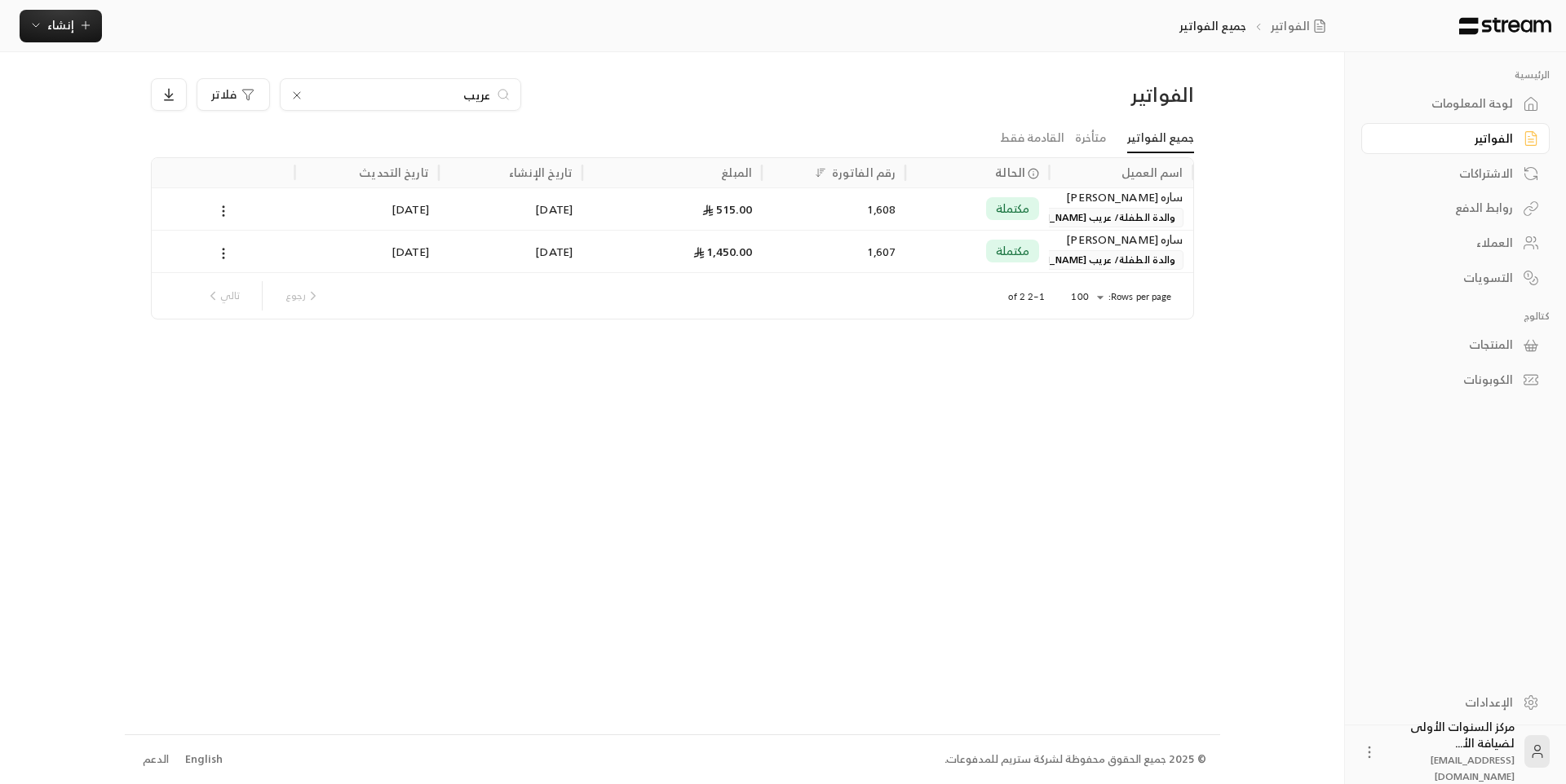
click at [466, 93] on input "عريب" at bounding box center [401, 95] width 181 height 18
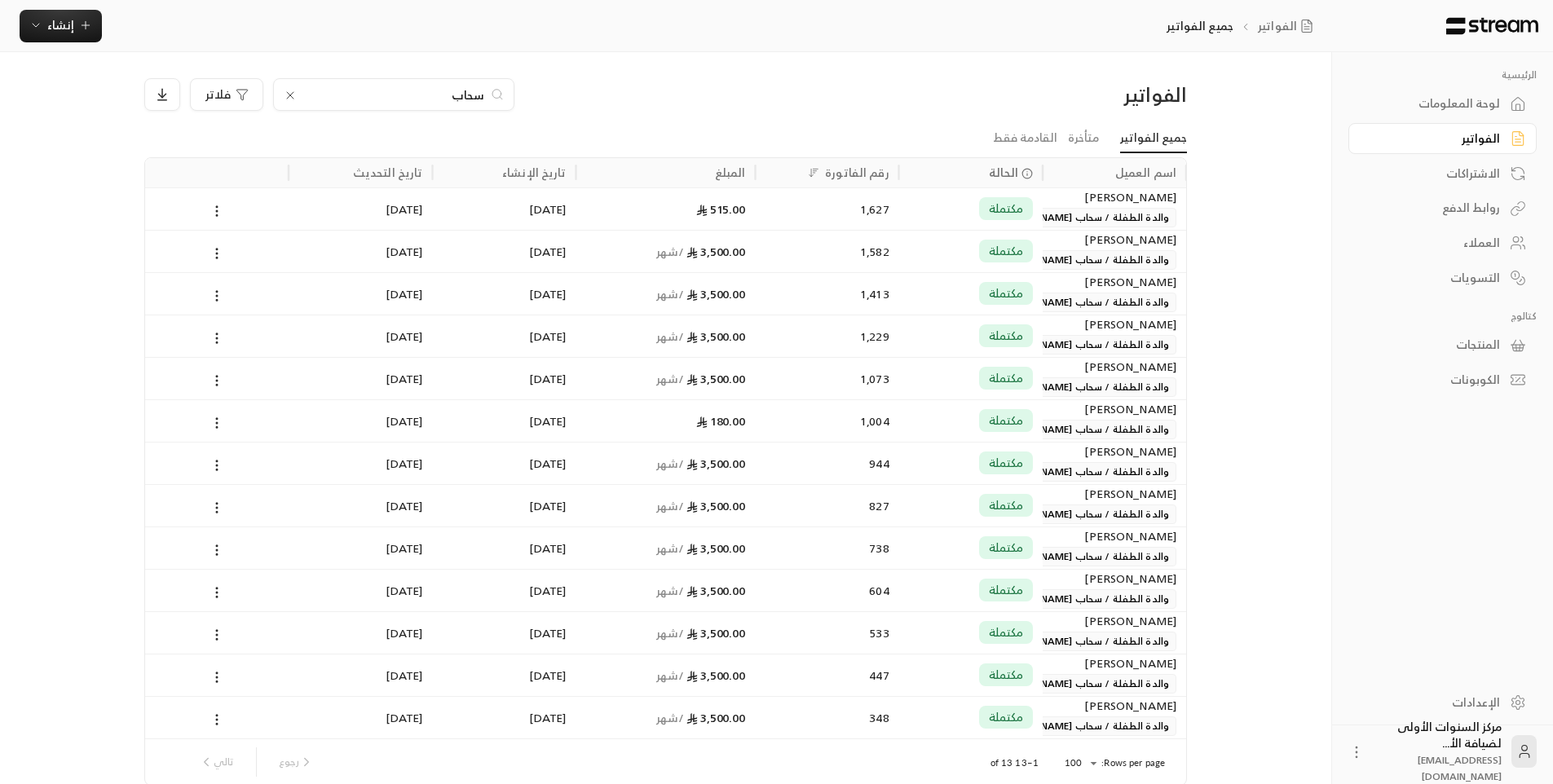
click at [468, 98] on input "سحاب" at bounding box center [393, 95] width 181 height 18
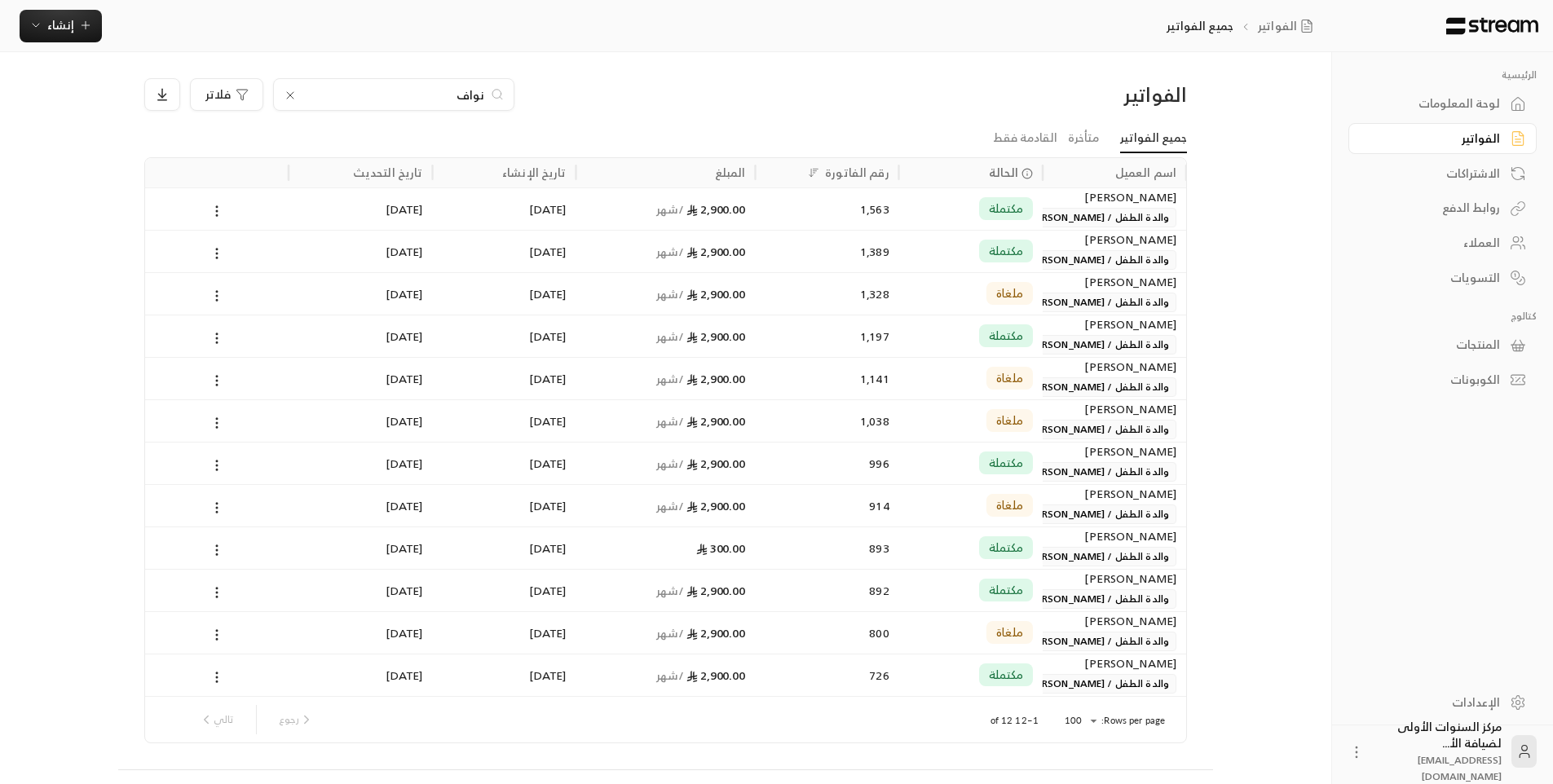
type input "نواف"
click at [822, 216] on div "1,563" at bounding box center [827, 209] width 124 height 42
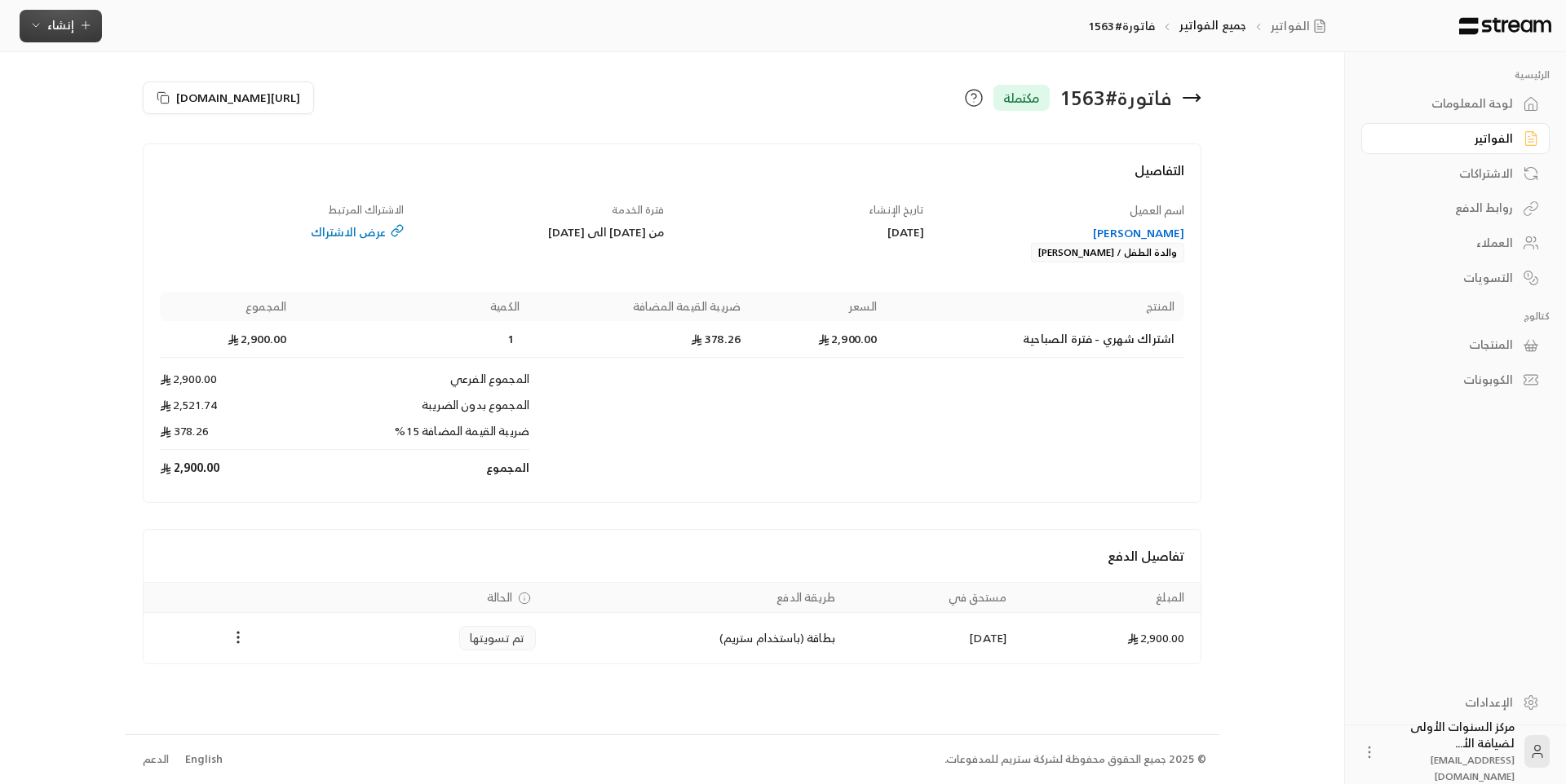
click at [46, 17] on span "إنشاء" at bounding box center [60, 25] width 63 height 20
click at [218, 67] on div "فوري" at bounding box center [141, 76] width 206 height 19
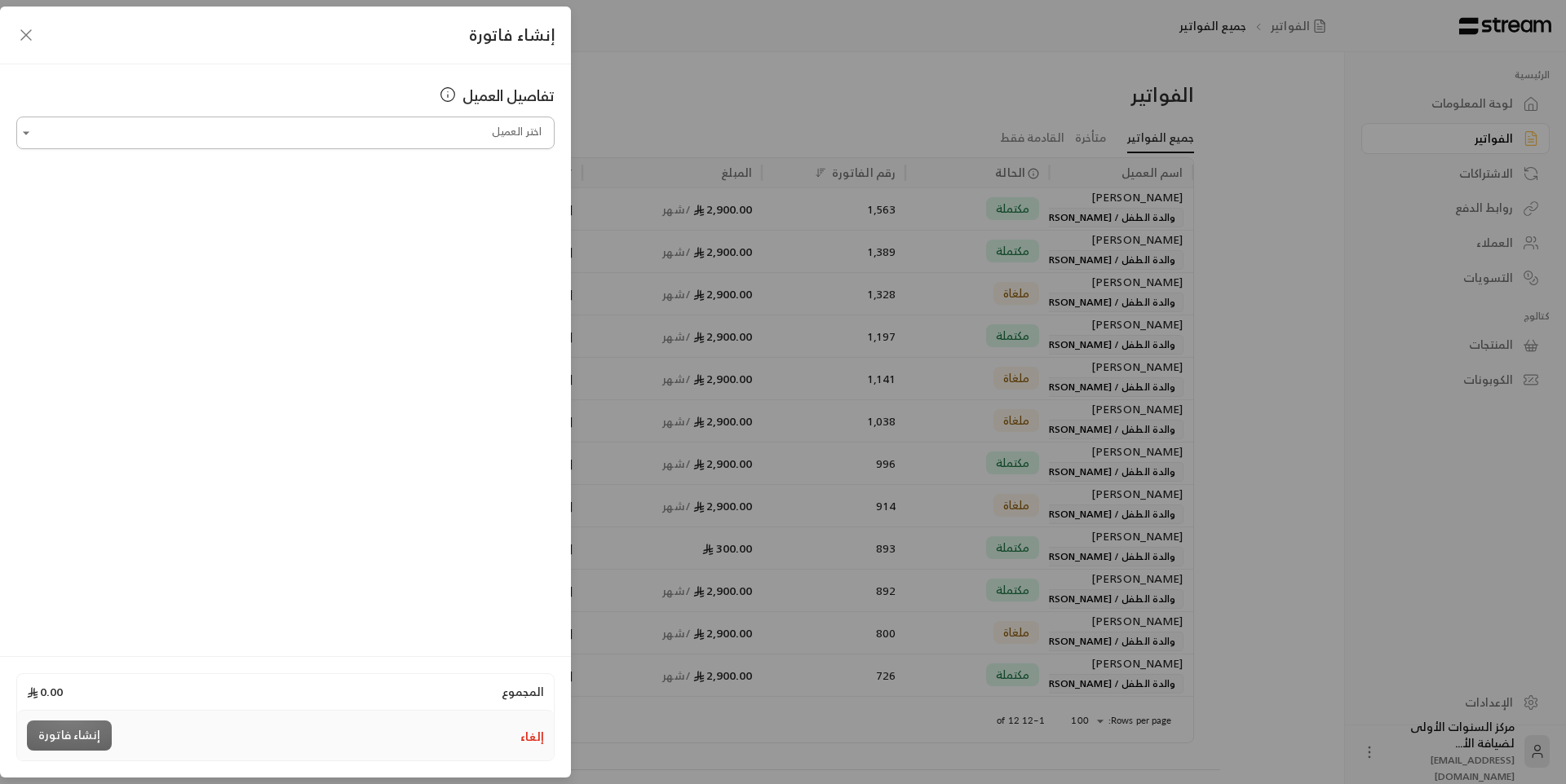
click at [457, 139] on input "اختر العميل" at bounding box center [284, 133] width 538 height 28
click at [442, 221] on span "[PERSON_NAME]" at bounding box center [488, 219] width 93 height 20
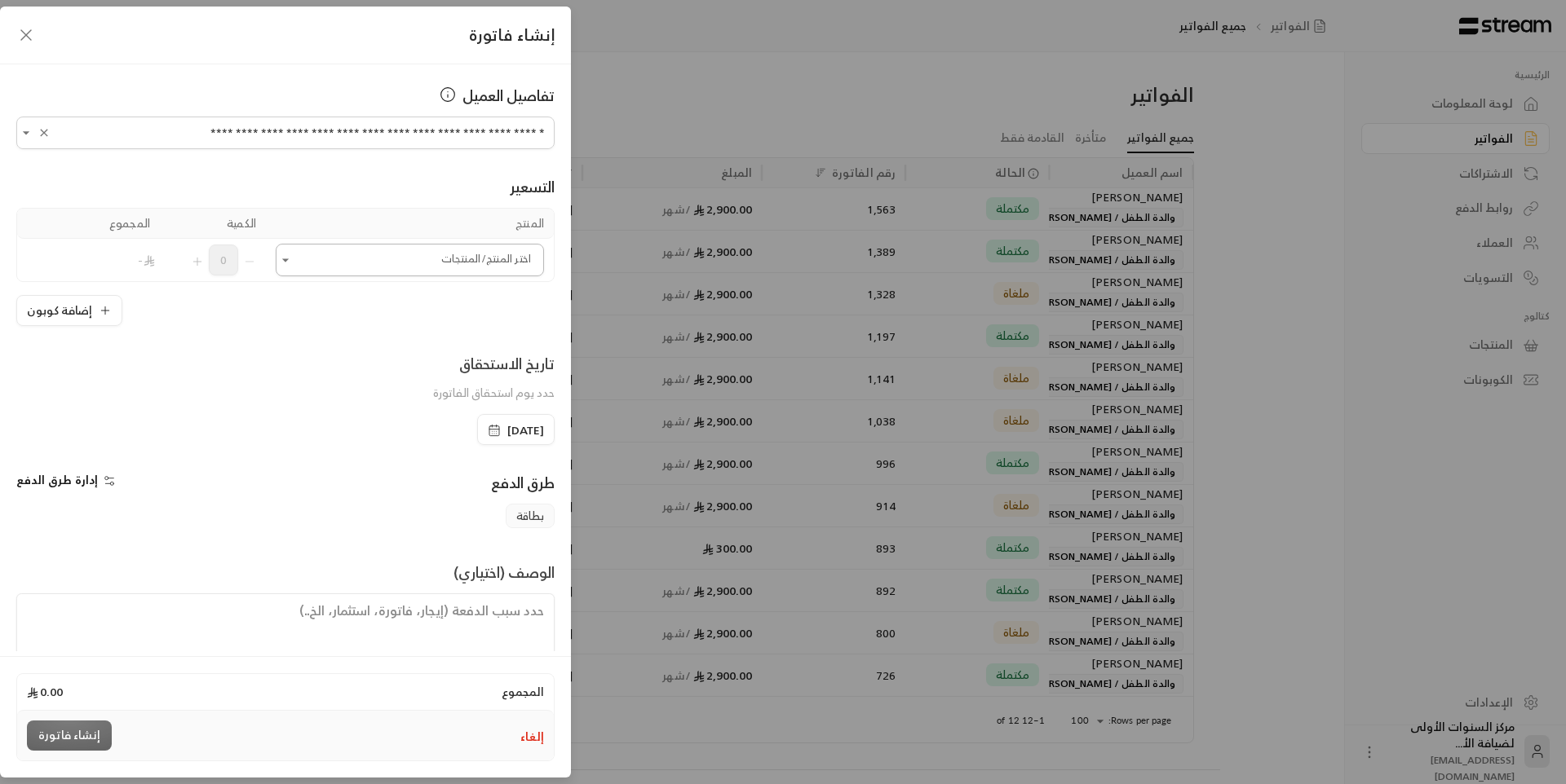
type input "**********"
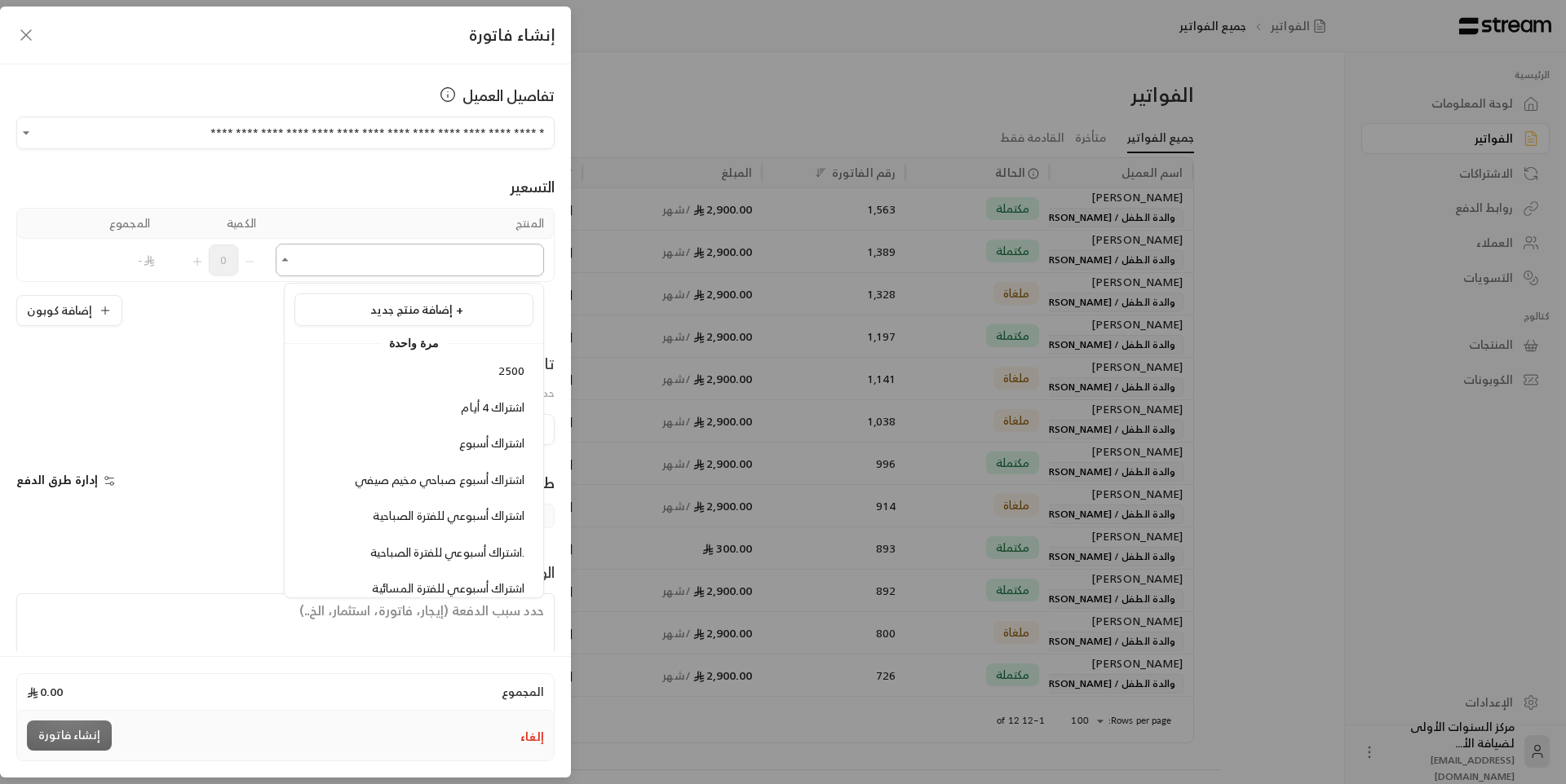
click at [448, 268] on input "اختر العميل" at bounding box center [409, 260] width 269 height 28
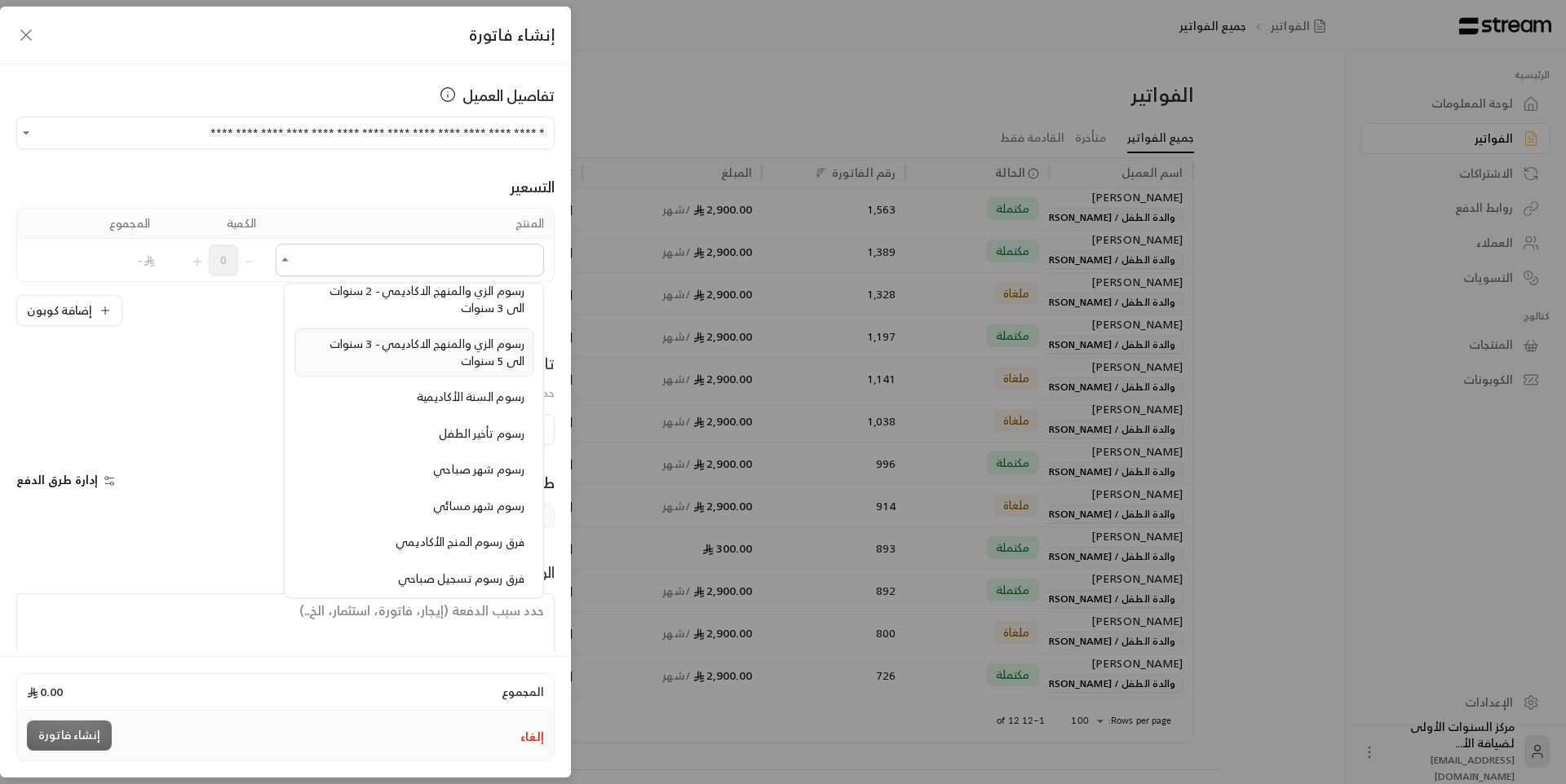
click at [437, 350] on span "رسوم الزي والمنهج الاكاديمي - 3 سنوات الى 5 سنوات" at bounding box center [427, 352] width 195 height 37
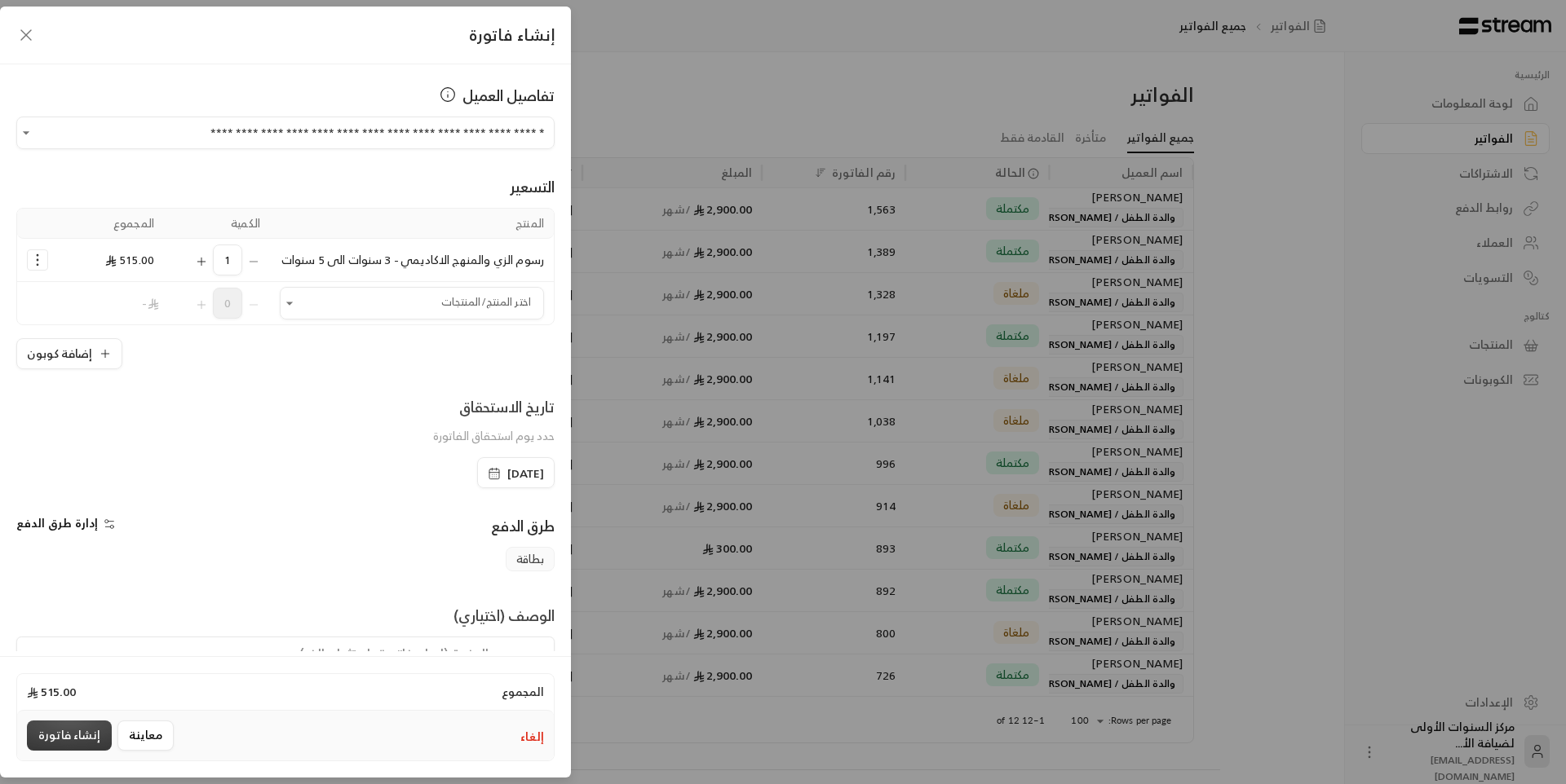
click at [93, 733] on button "إنشاء فاتورة" at bounding box center [69, 736] width 85 height 30
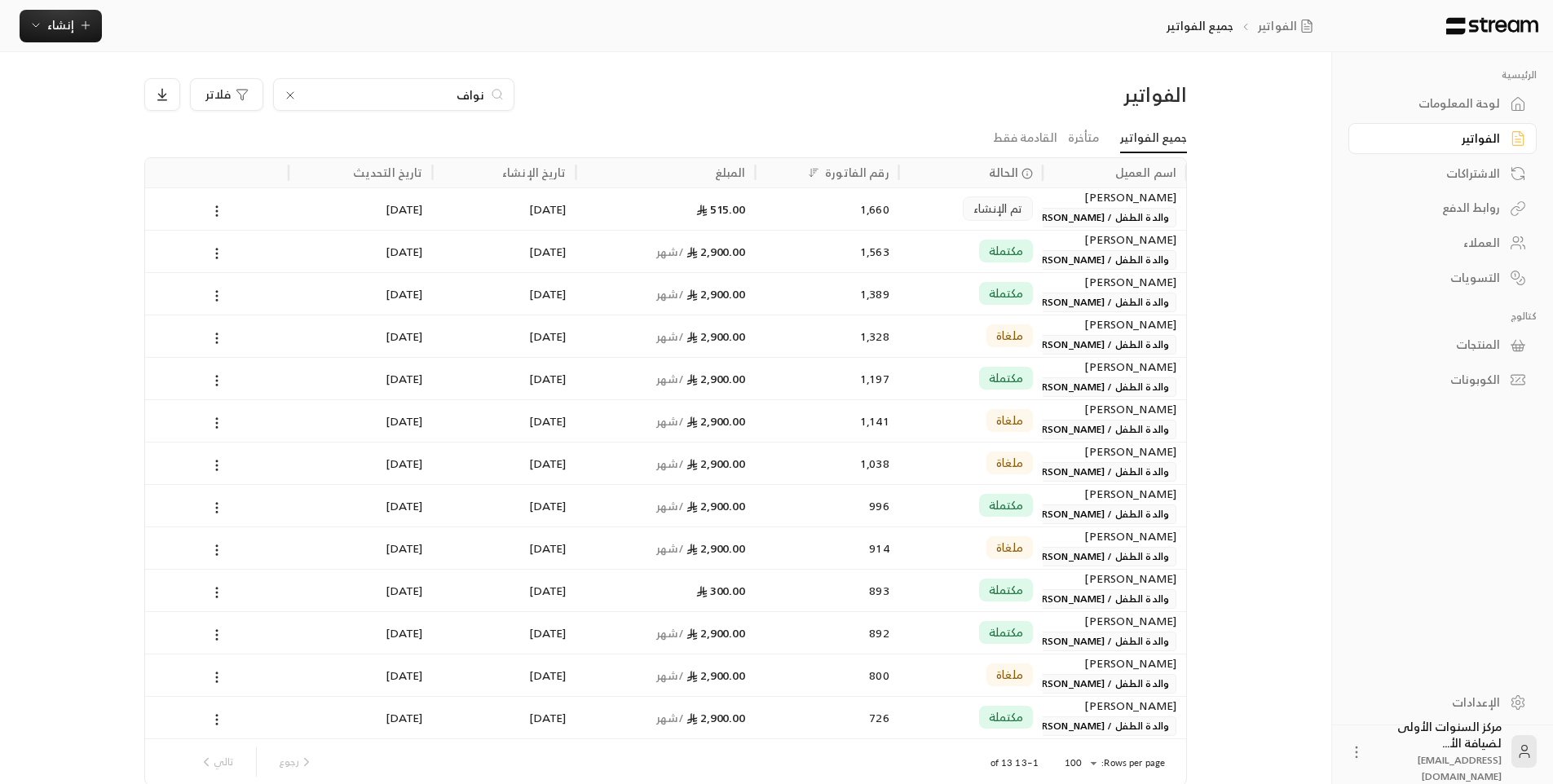
click at [473, 98] on input "نواف" at bounding box center [393, 95] width 181 height 18
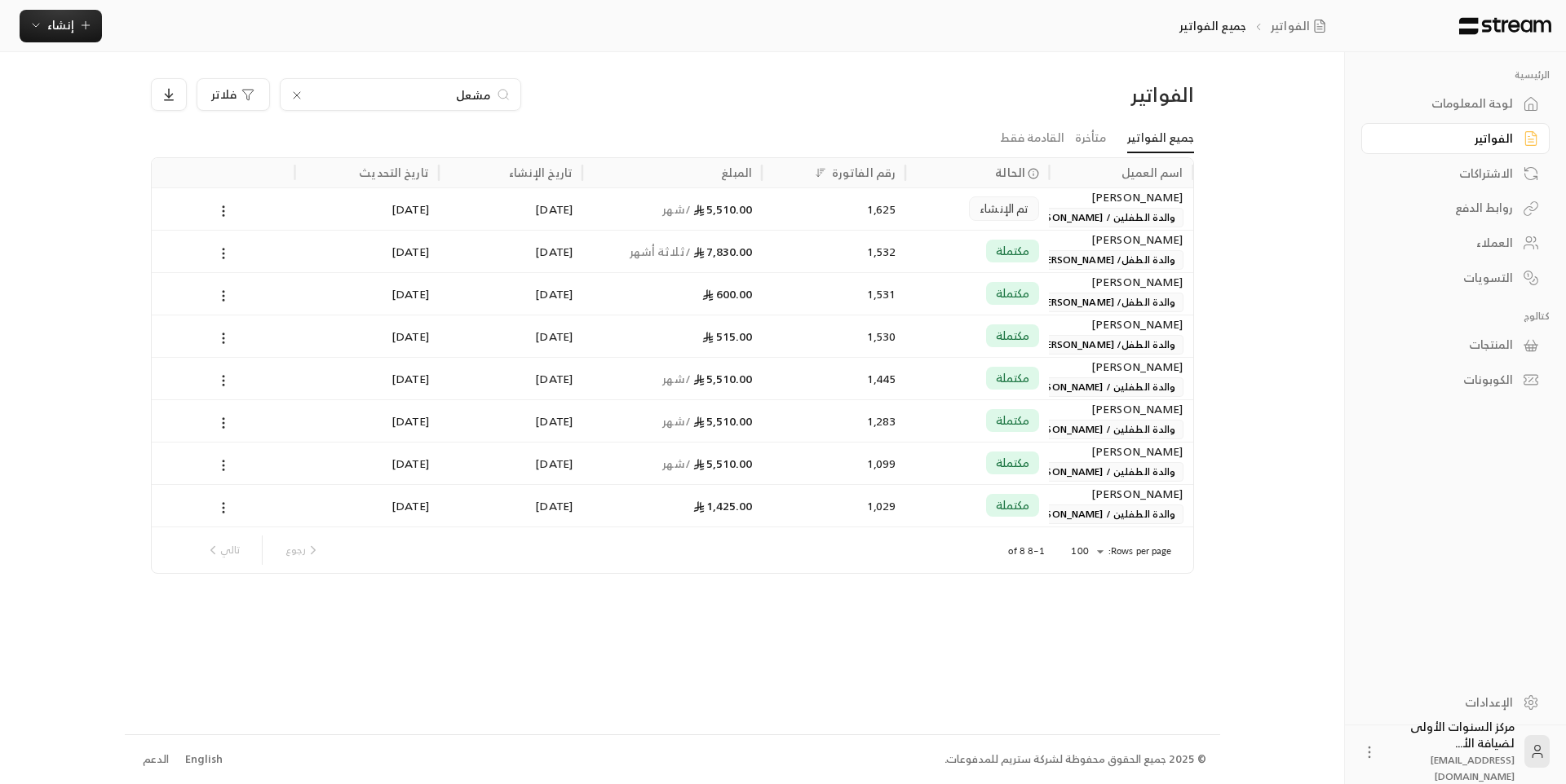
type input "مشعل"
click at [292, 89] on icon at bounding box center [297, 95] width 13 height 13
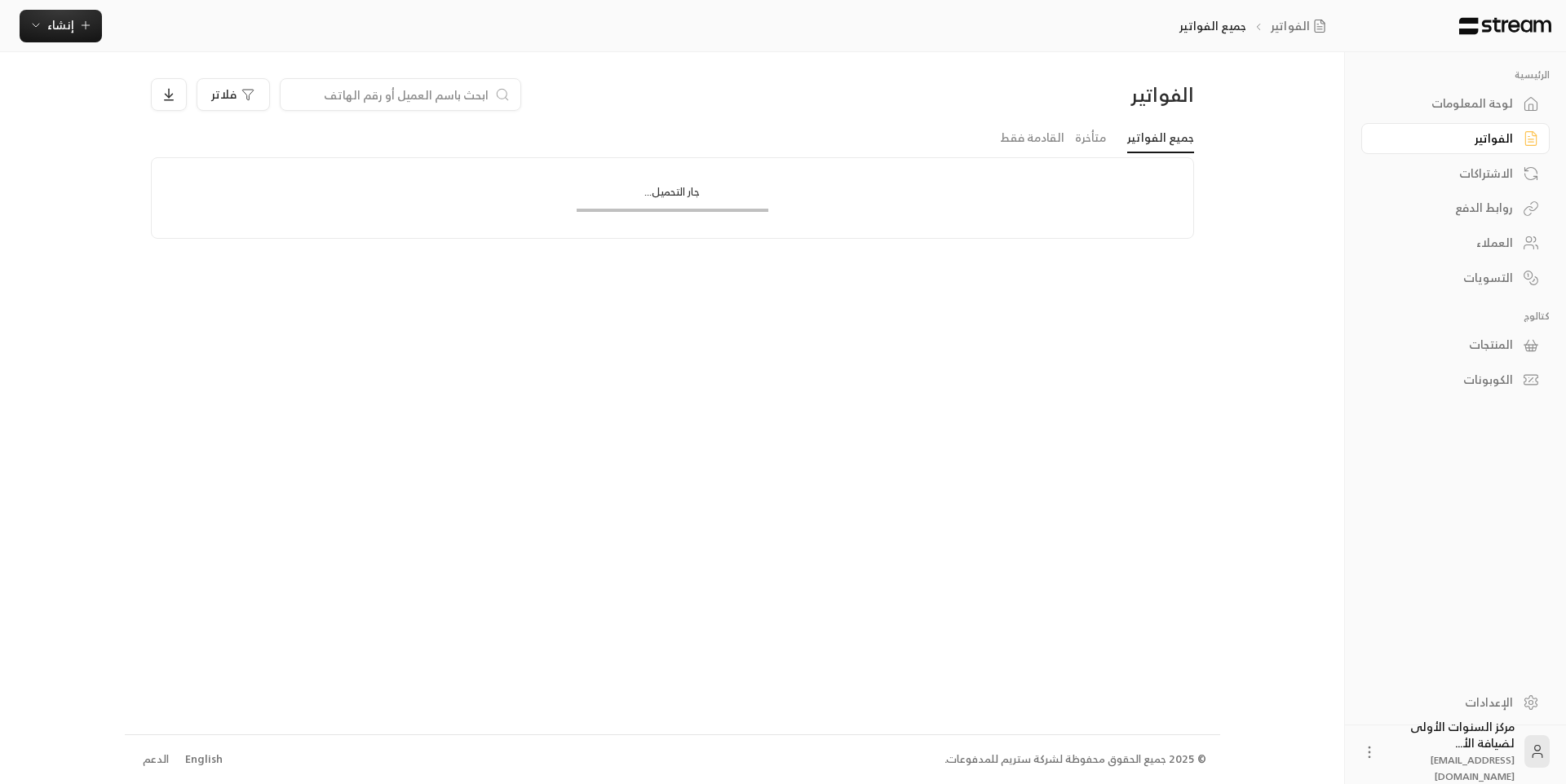
click at [402, 93] on input at bounding box center [390, 95] width 199 height 18
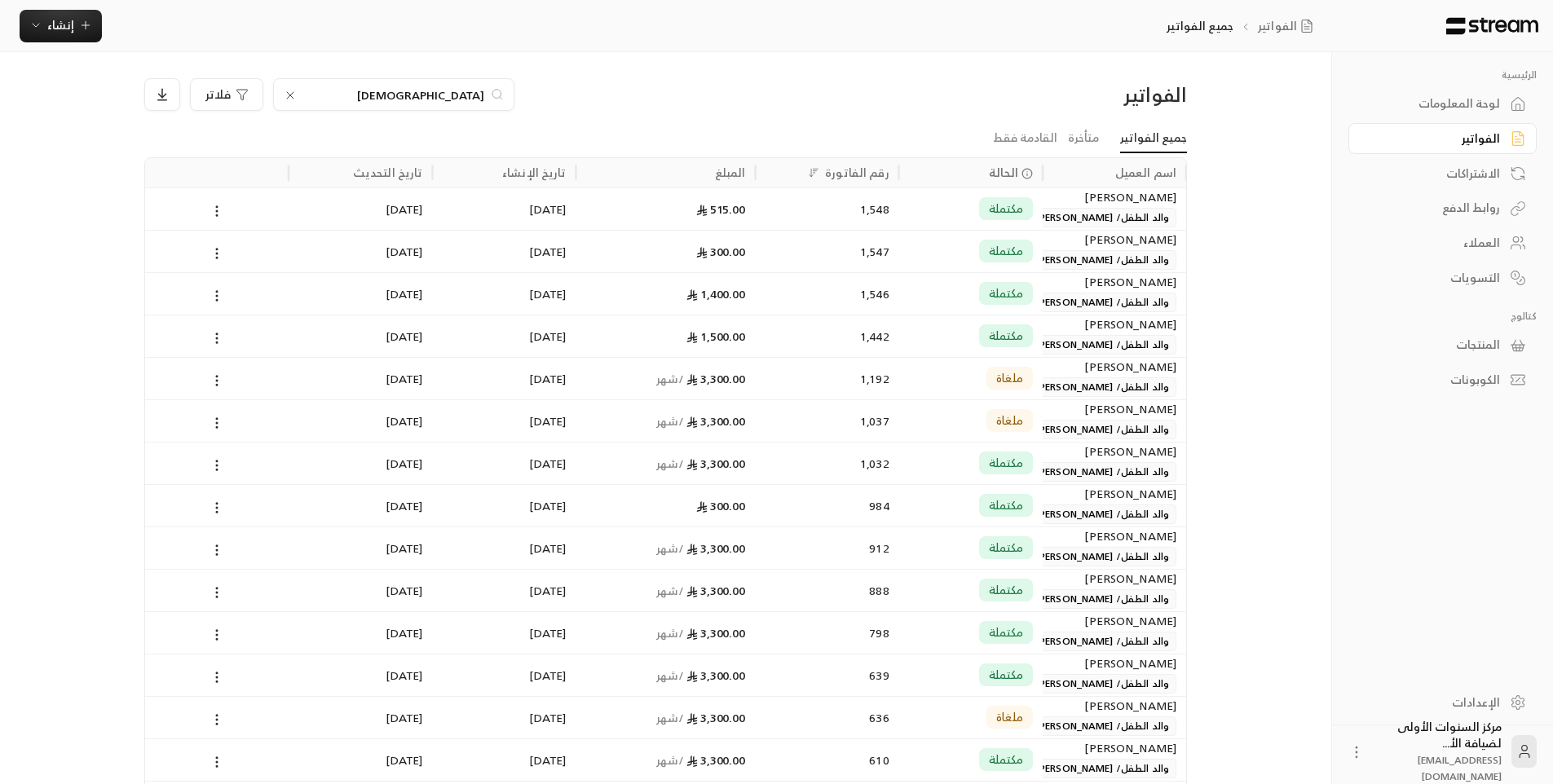
click at [471, 95] on input "نوح" at bounding box center [393, 95] width 181 height 18
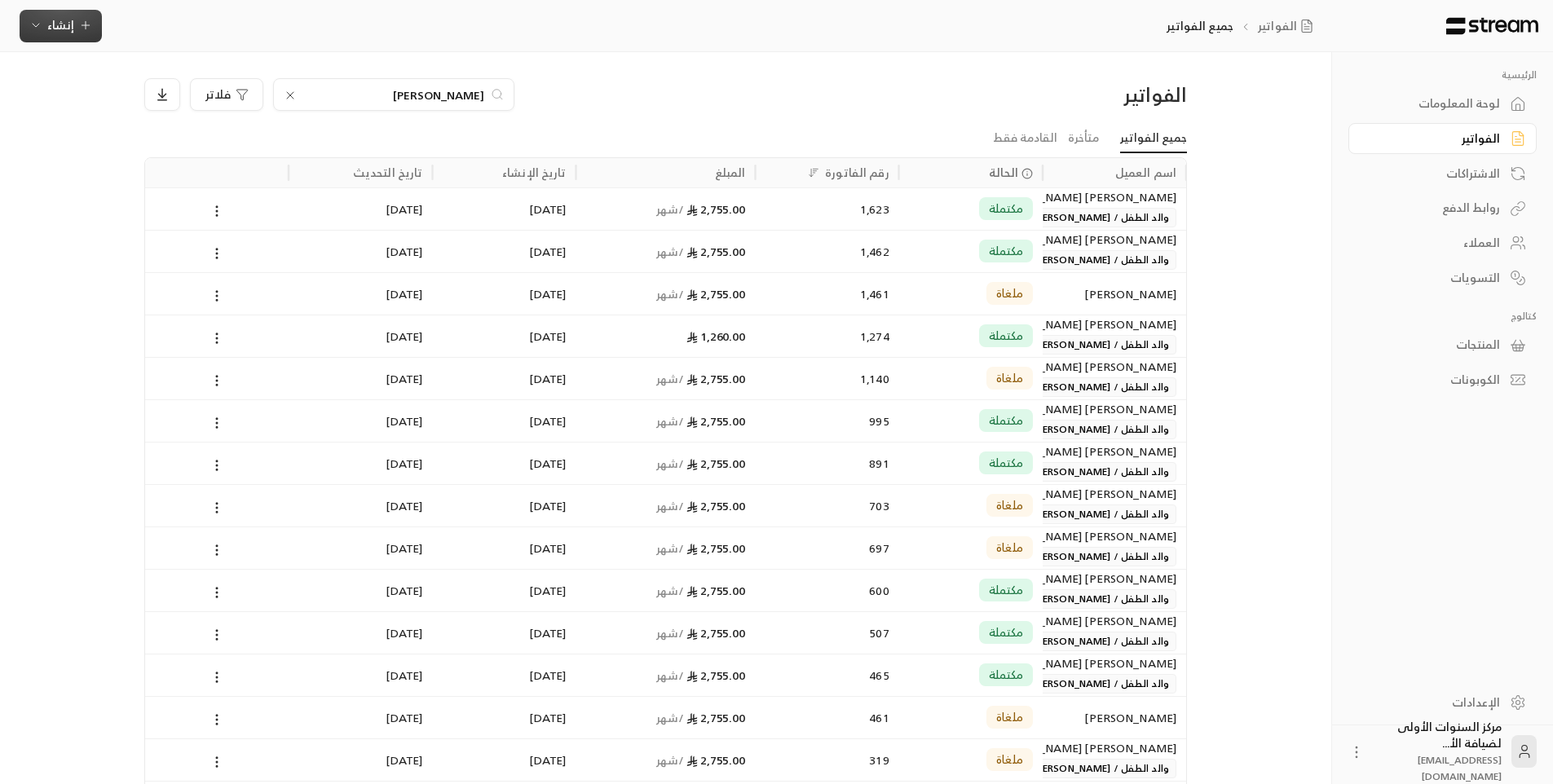
type input "الحمدان"
click at [64, 24] on span "إنشاء" at bounding box center [60, 25] width 27 height 20
click at [213, 97] on div "إنشاء فاتورة مرة واحدة بسهولة للمعاملات السريعة." at bounding box center [141, 102] width 206 height 33
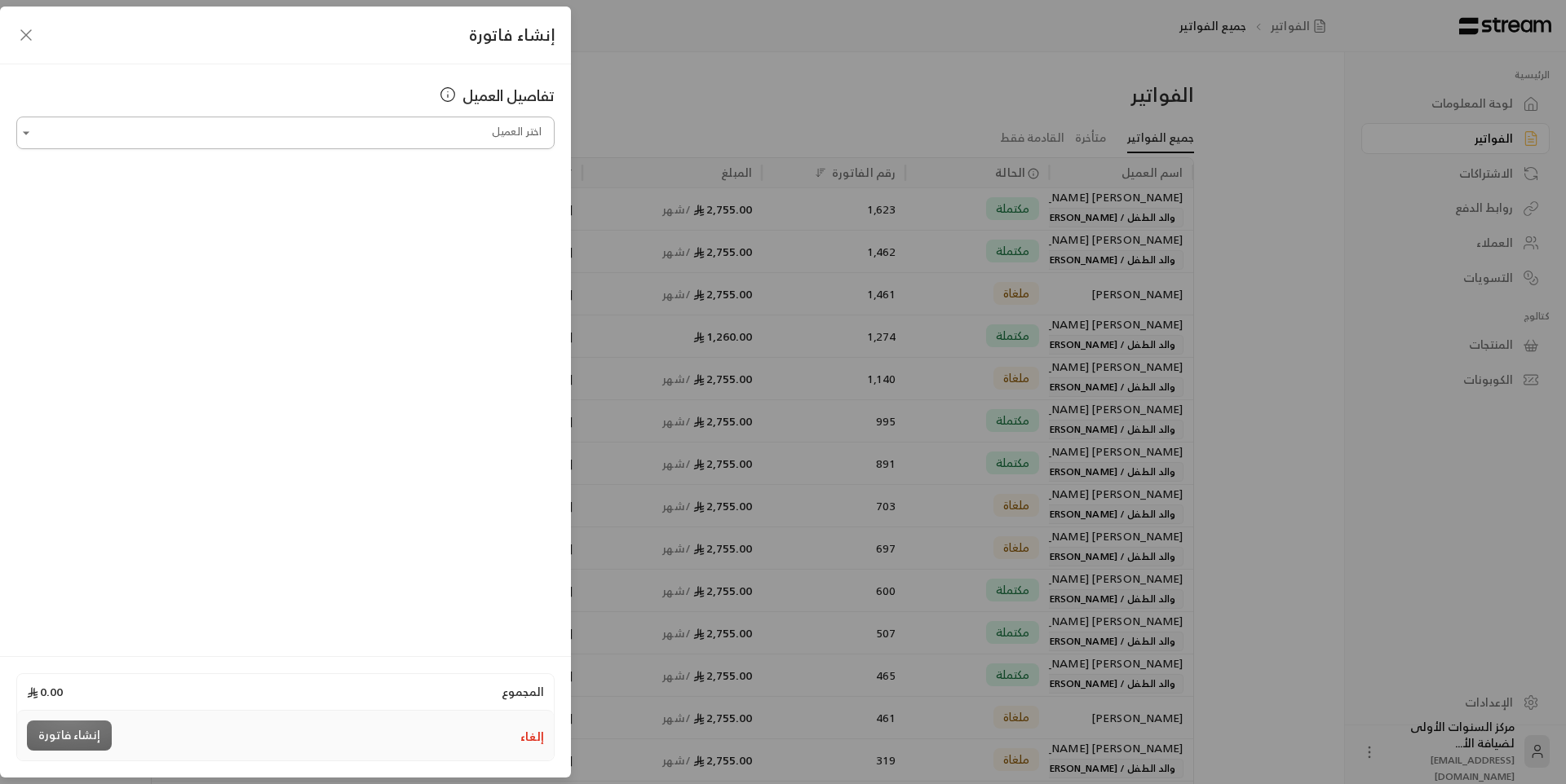
click at [438, 138] on input "اختر العميل" at bounding box center [284, 133] width 538 height 28
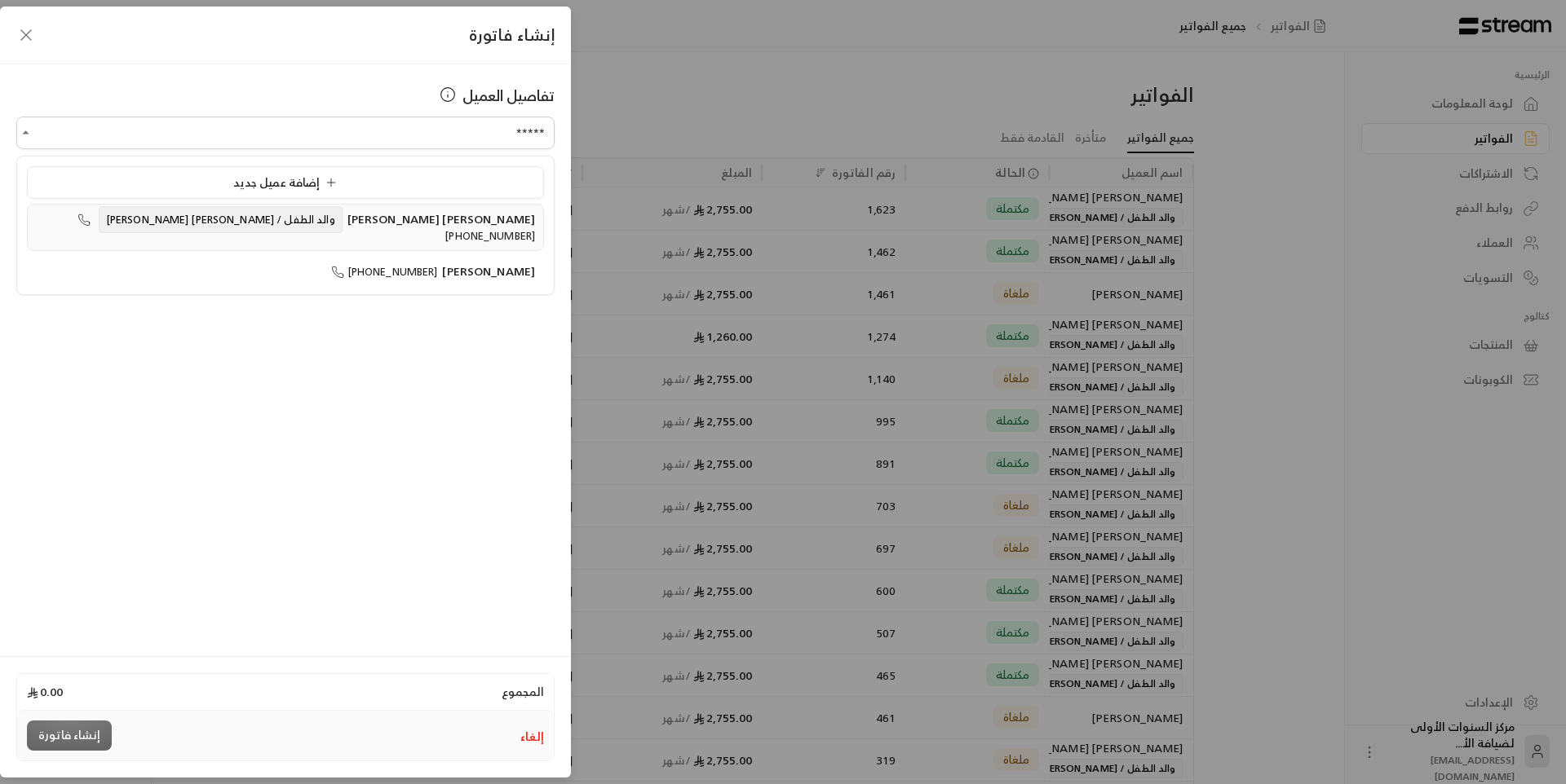
click at [369, 206] on li "خالد إبراهيم عبداللطيف الحمدان والد الطفل / فيصل خالد إبراهيم الحمدان +96650811…" at bounding box center [285, 227] width 518 height 47
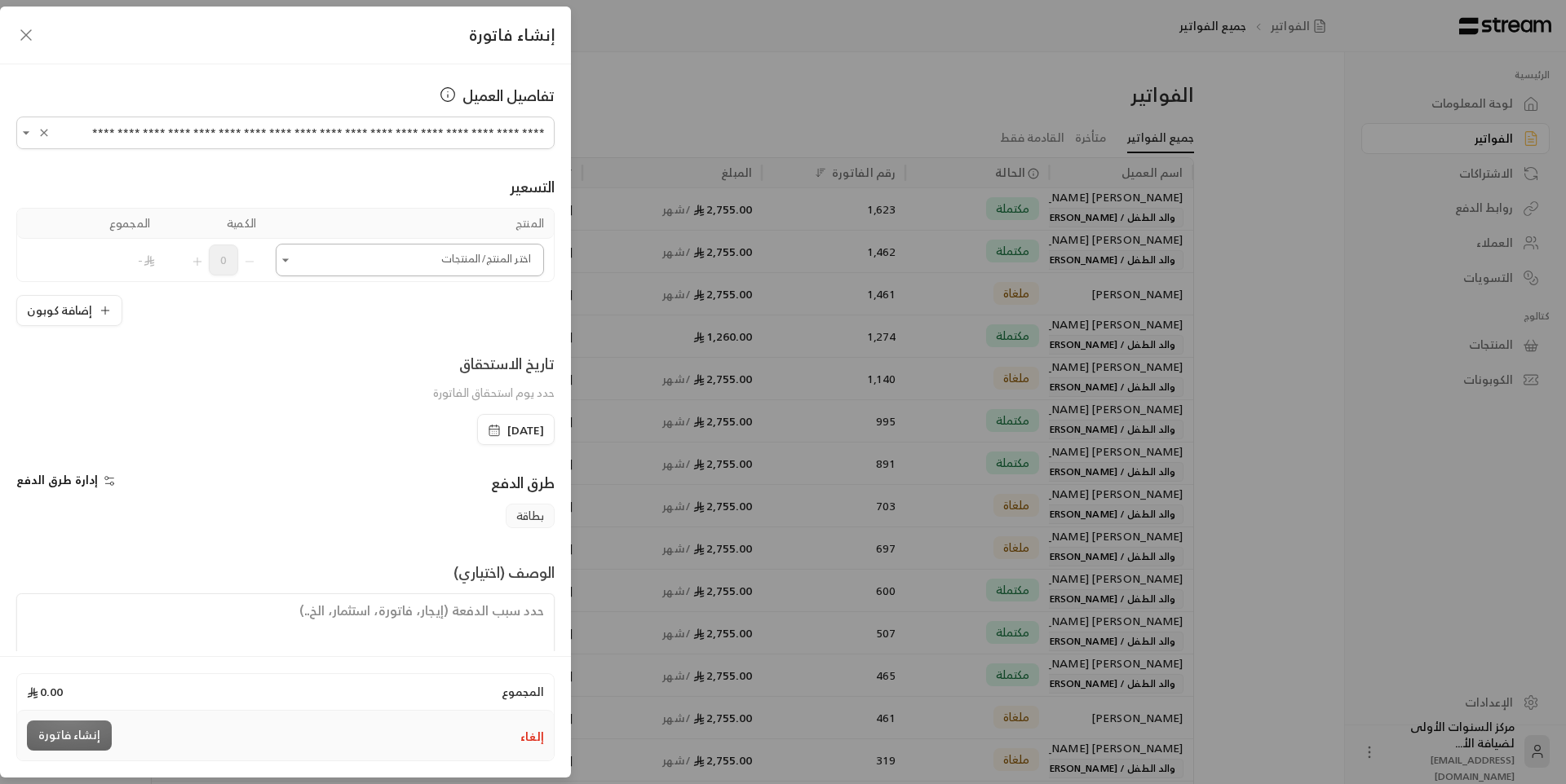
type input "**********"
click at [432, 260] on input "اختر العميل" at bounding box center [409, 260] width 269 height 28
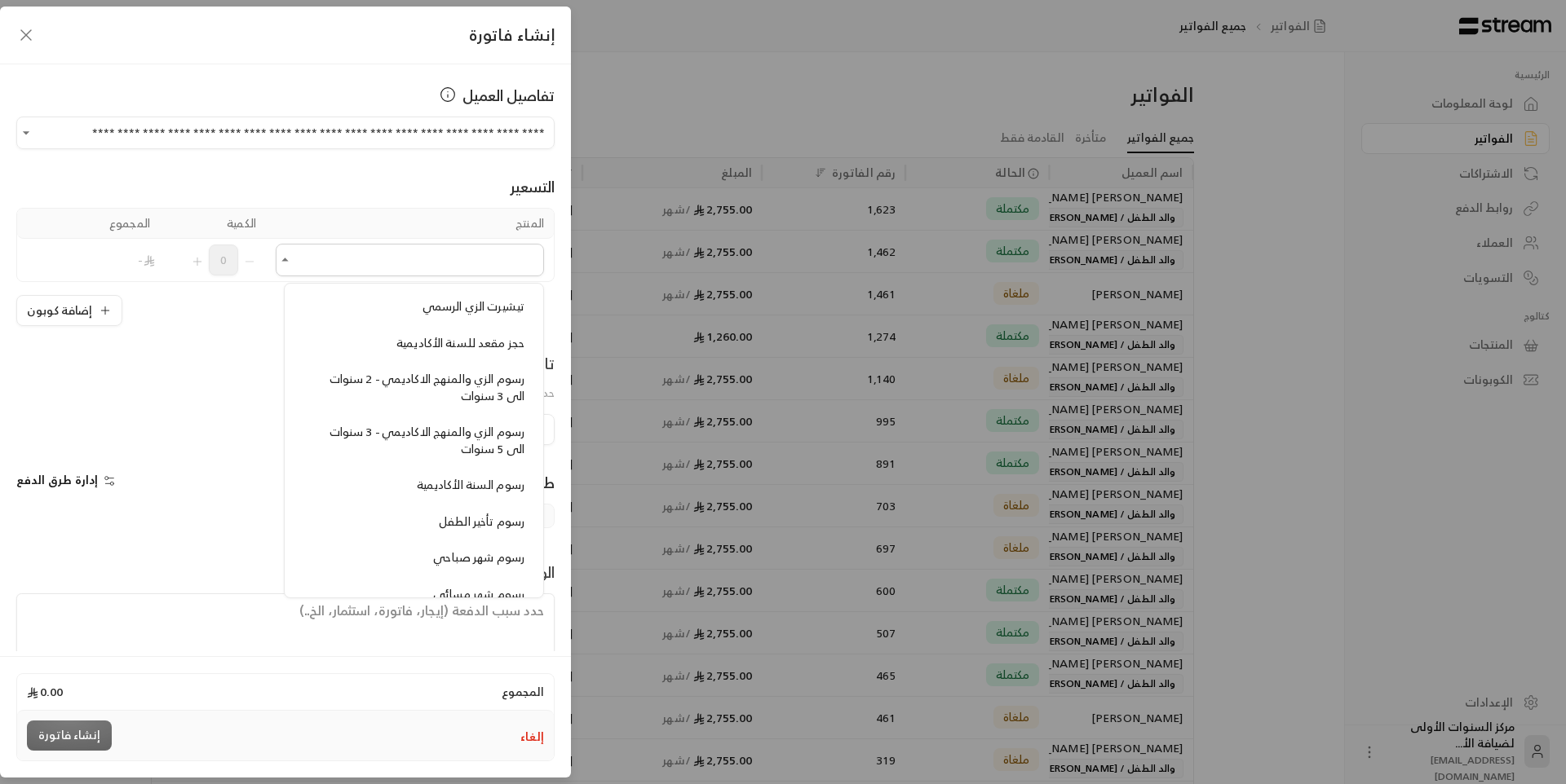
scroll to position [1305, 0]
click at [424, 426] on span "رسوم الزي والمنهج الاكاديمي - 3 سنوات الى 5 سنوات" at bounding box center [427, 434] width 195 height 37
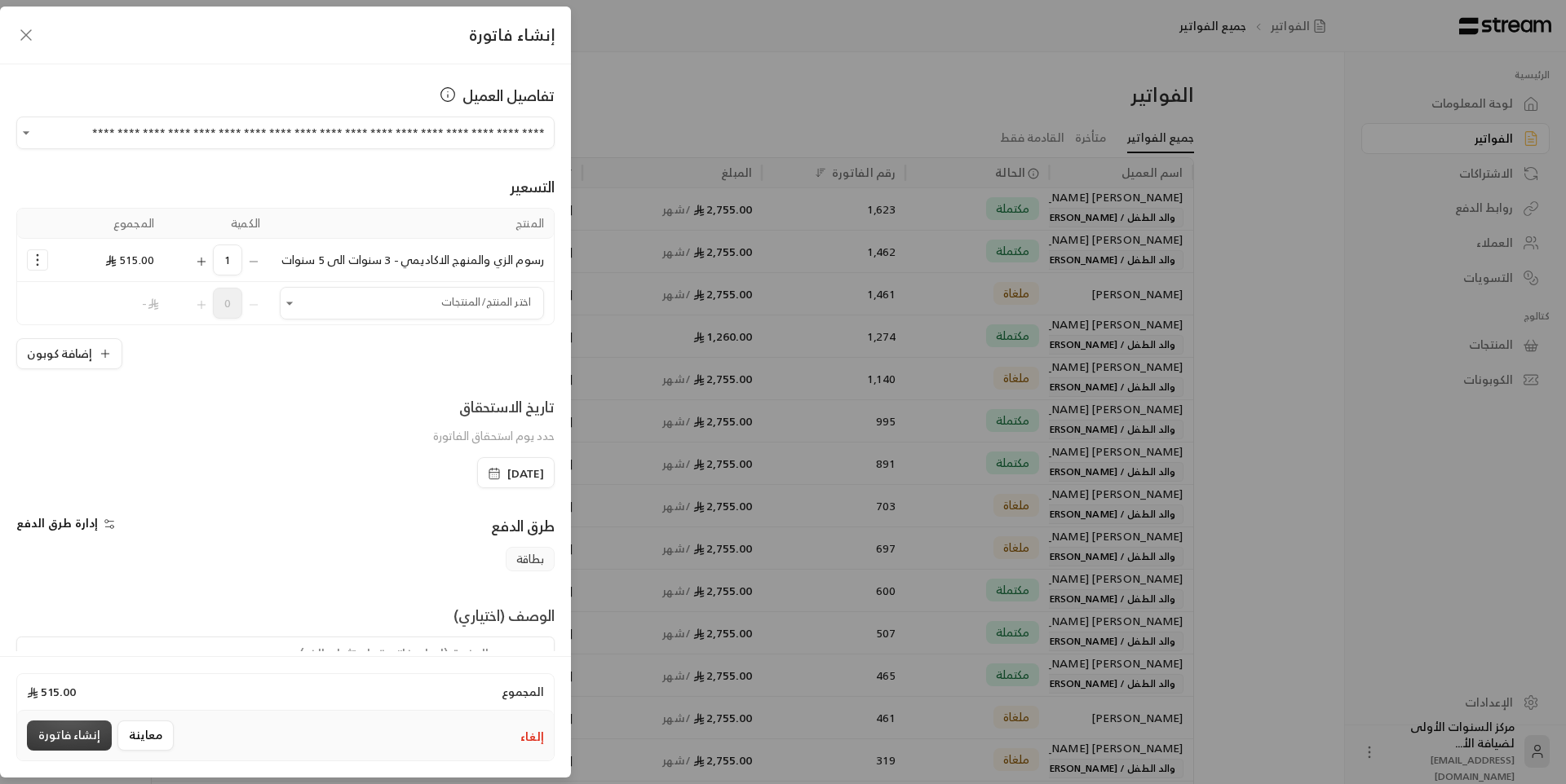
click at [99, 726] on button "إنشاء فاتورة" at bounding box center [69, 736] width 85 height 30
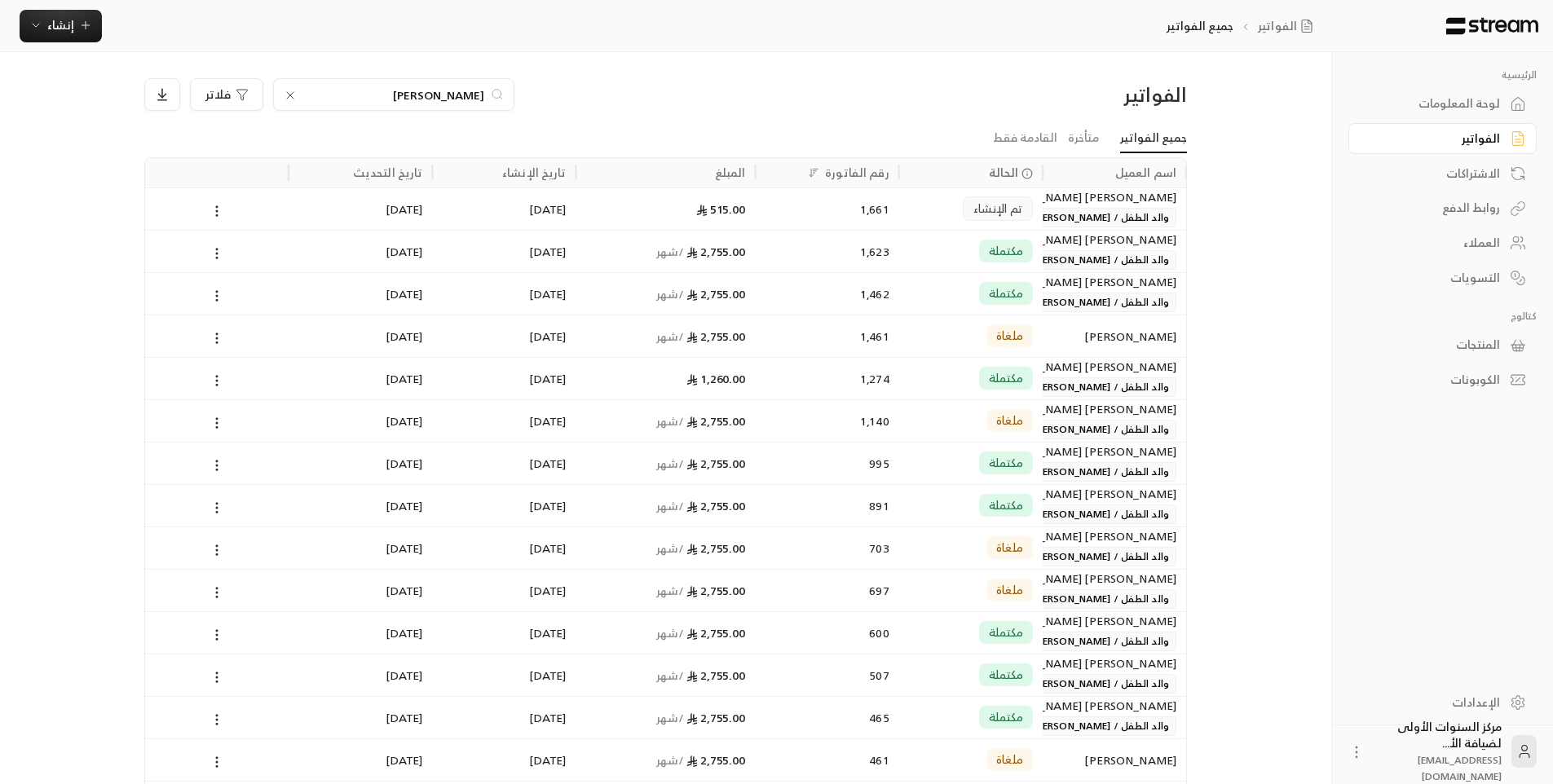
click at [476, 100] on input "الحمدان" at bounding box center [393, 95] width 181 height 18
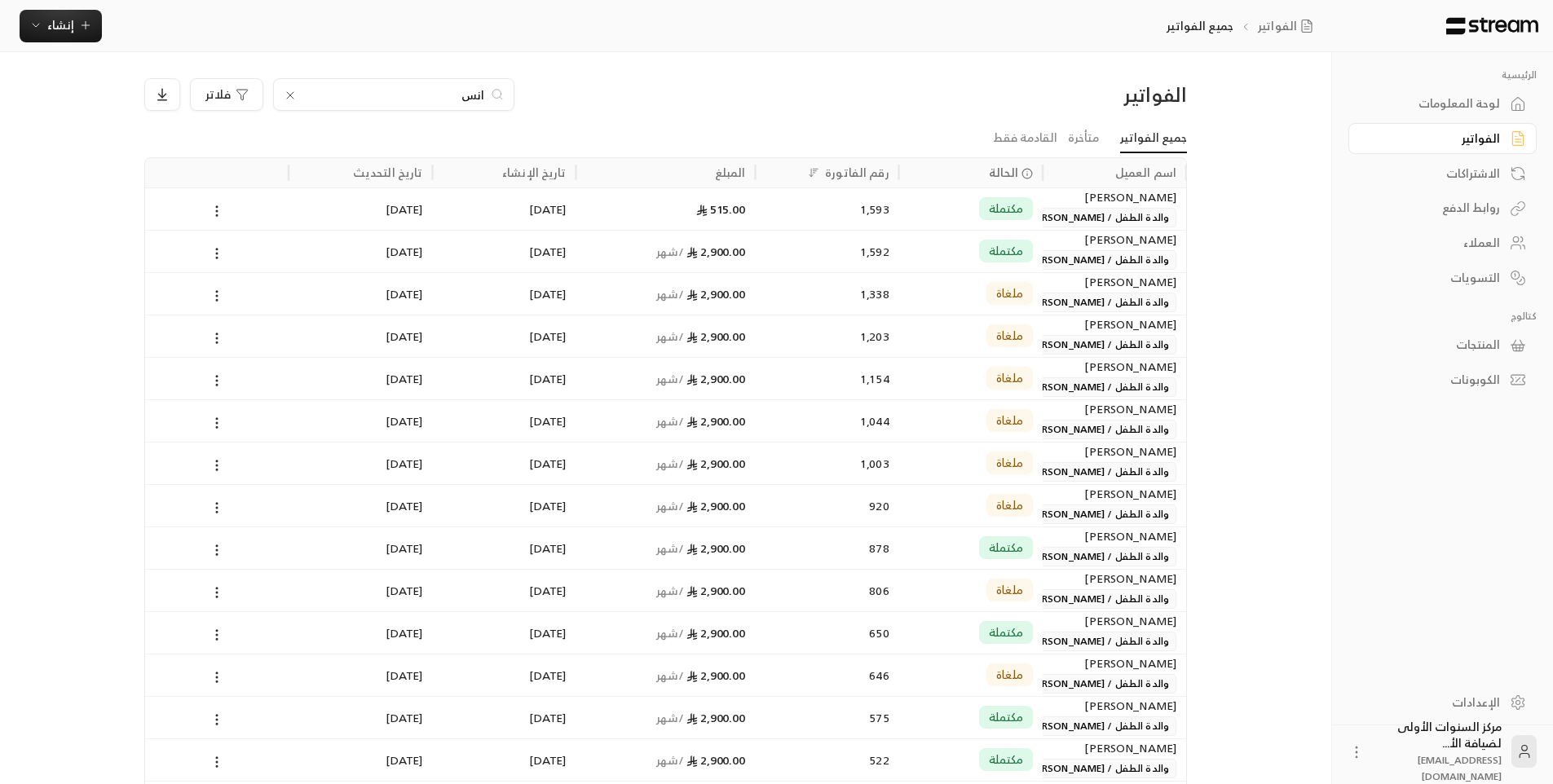
click at [478, 89] on input "انس" at bounding box center [393, 95] width 181 height 18
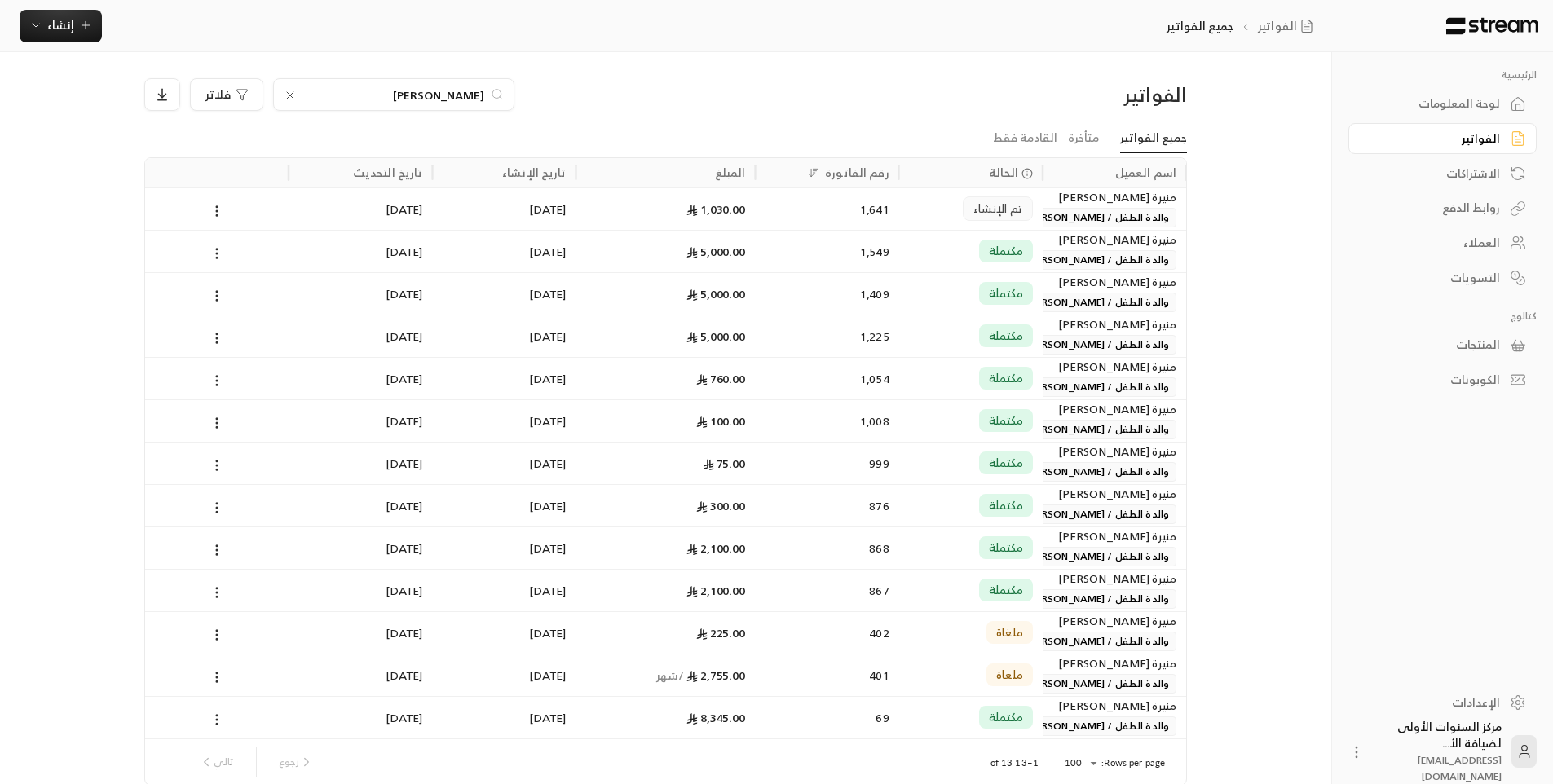
click at [465, 89] on input "العمار" at bounding box center [393, 95] width 181 height 18
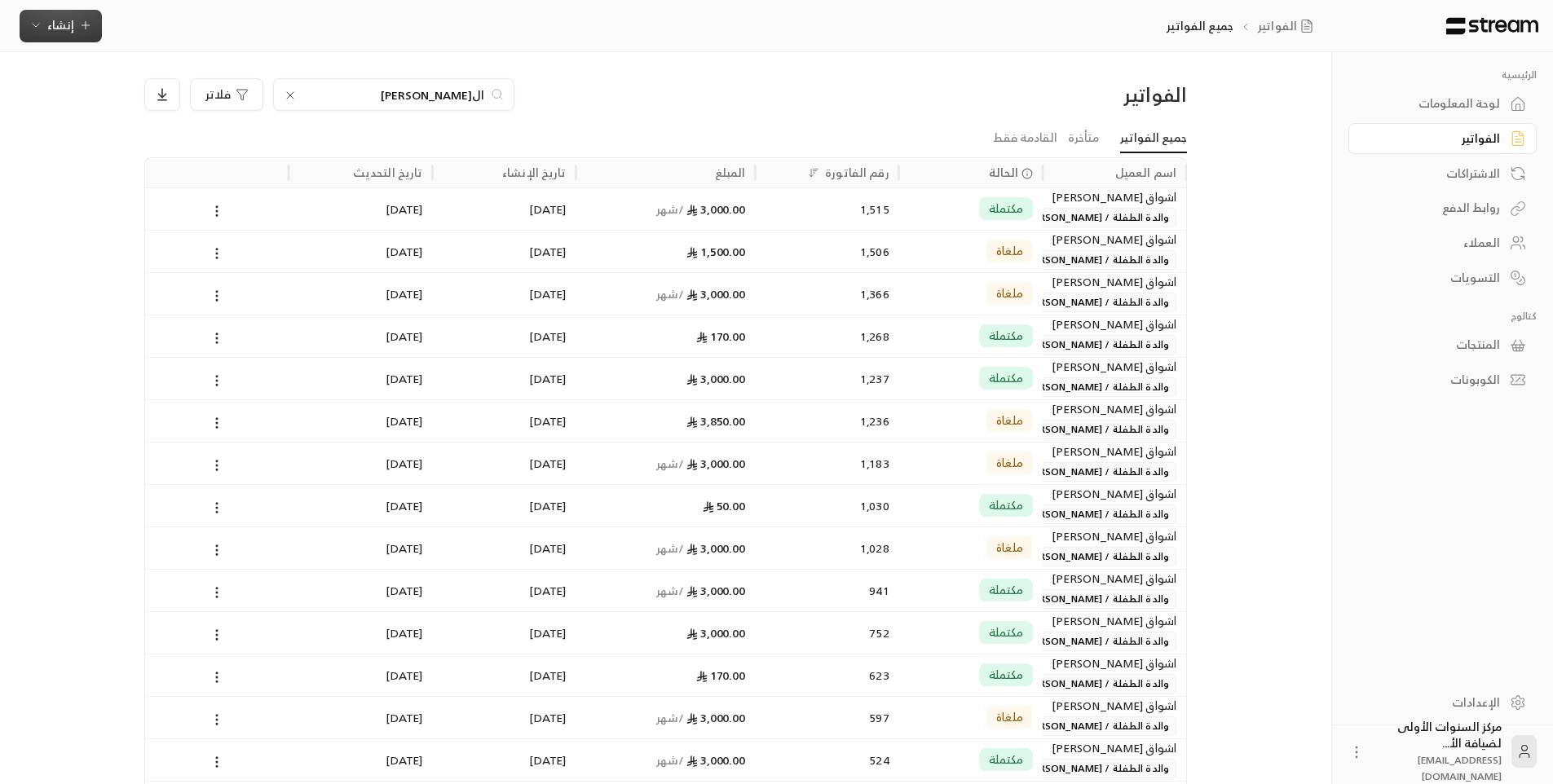
type input "العبدالهاد"
click at [70, 30] on span "إنشاء" at bounding box center [60, 25] width 27 height 20
click at [179, 93] on div "إنشاء فاتورة مرة واحدة بسهولة للمعاملات السريعة." at bounding box center [141, 102] width 206 height 33
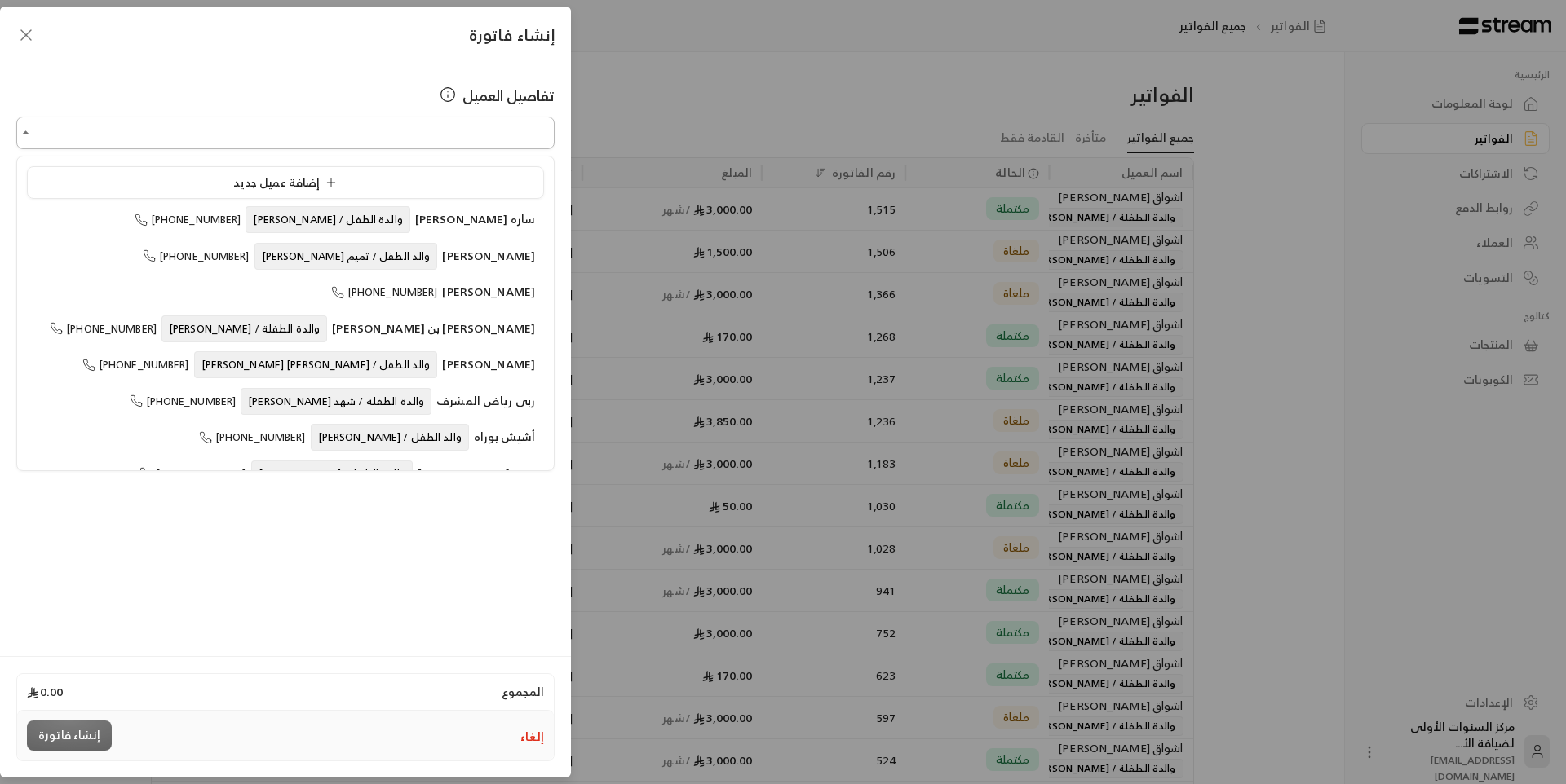
click at [450, 136] on input "اختر العميل" at bounding box center [284, 133] width 538 height 28
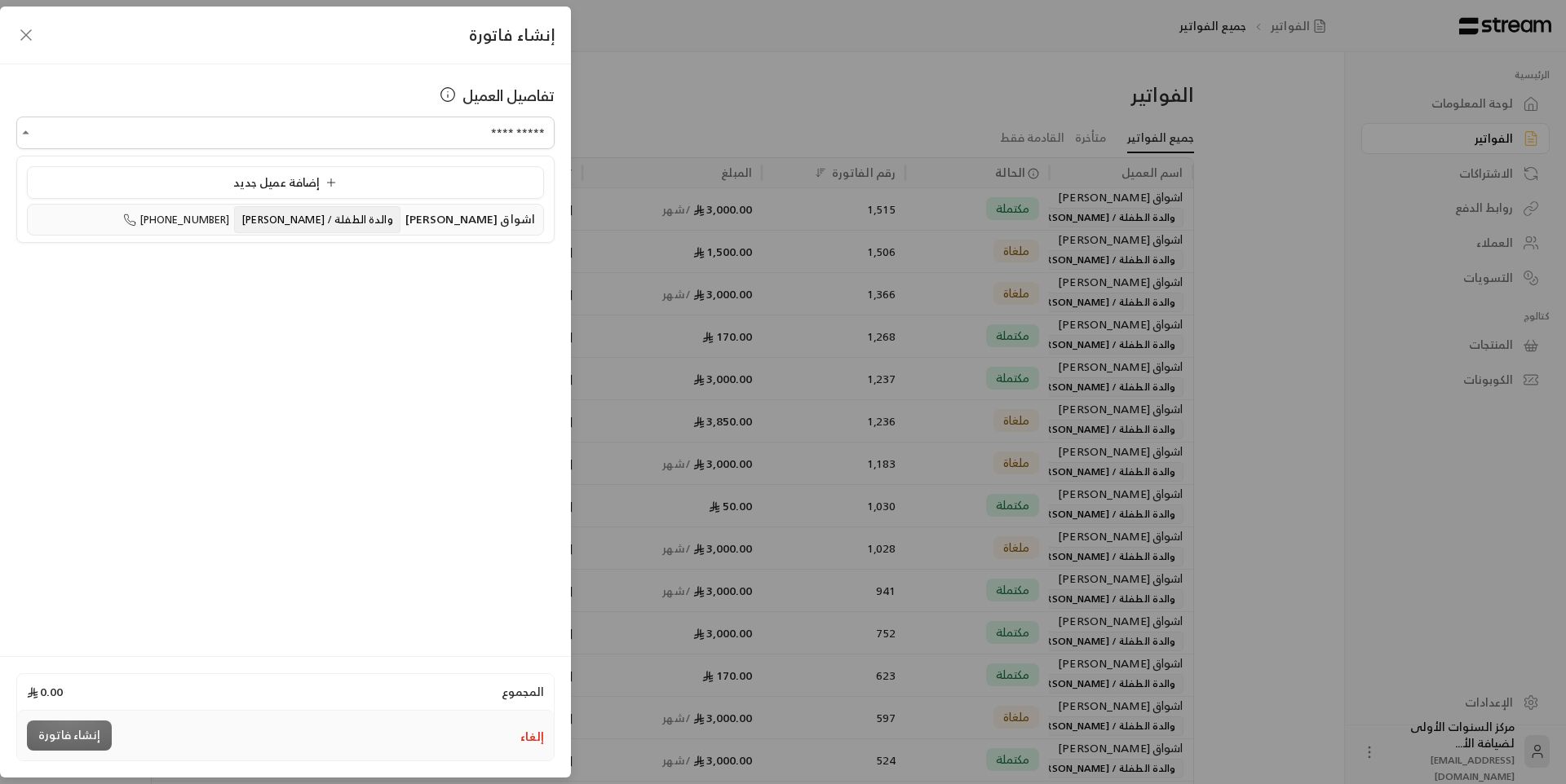
click at [376, 219] on span "والدة الطفلة / [PERSON_NAME]" at bounding box center [316, 220] width 166 height 27
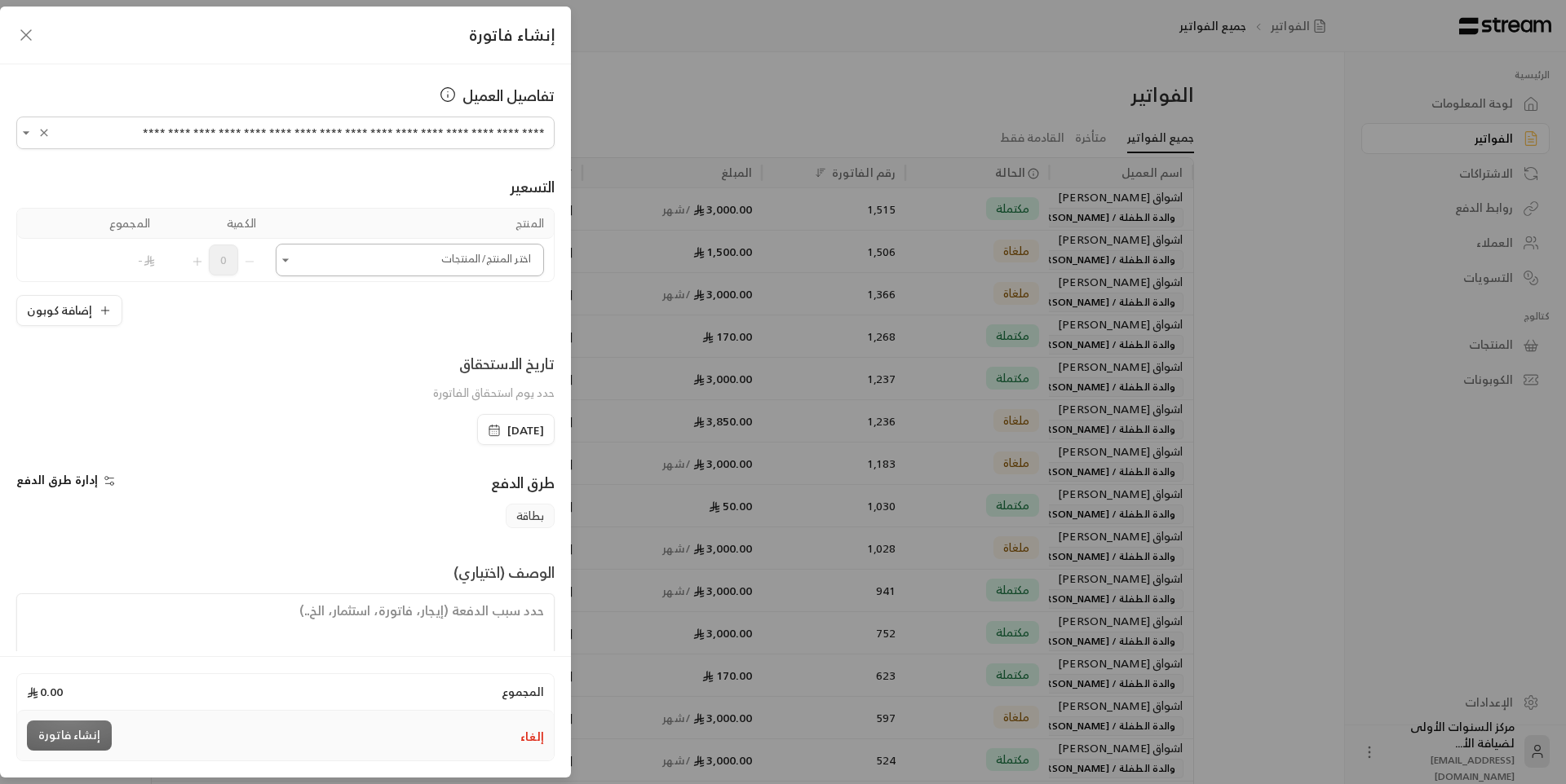
type input "**********"
click at [385, 260] on input "اختر العميل" at bounding box center [409, 260] width 269 height 28
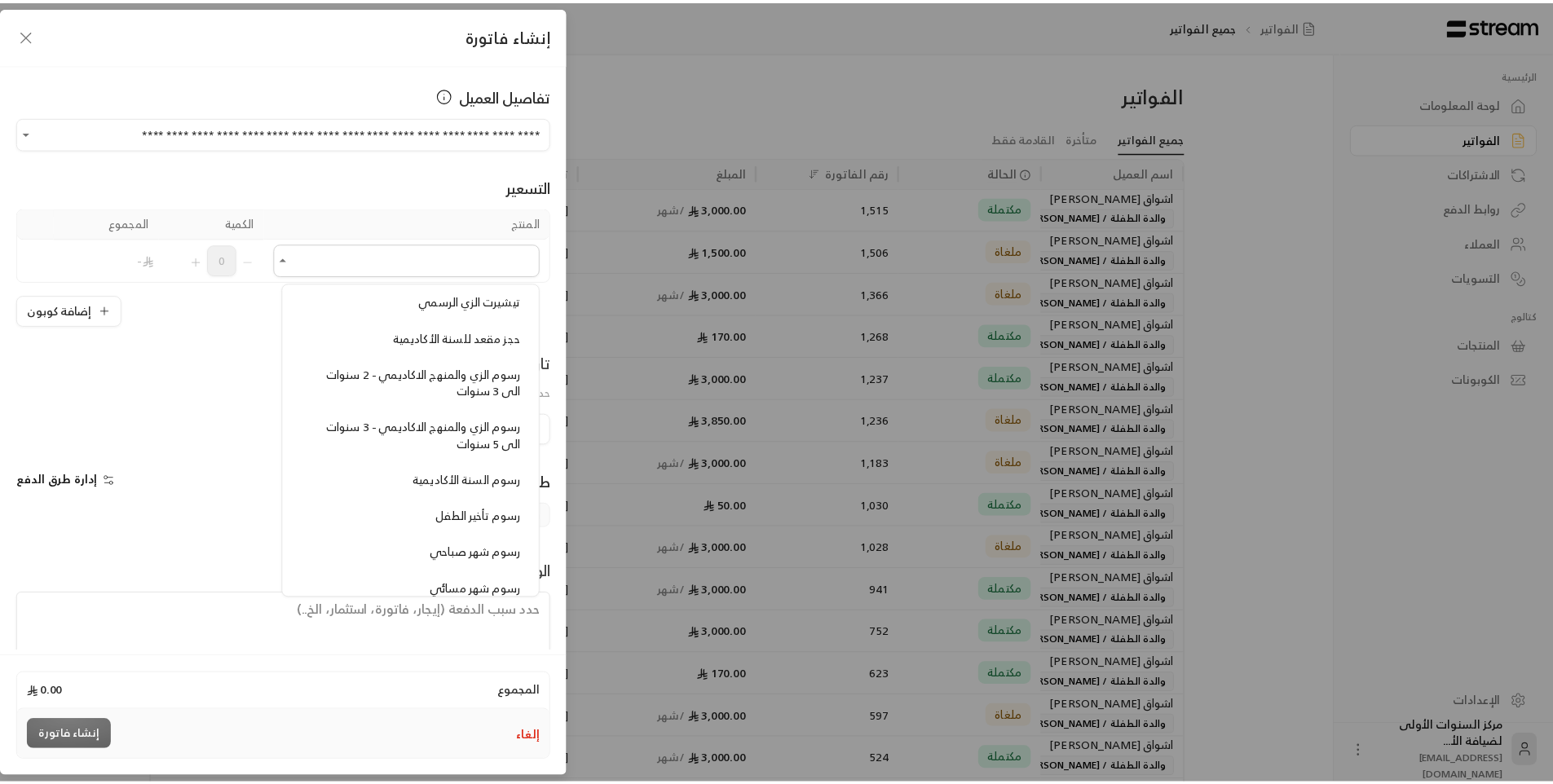
scroll to position [1305, 0]
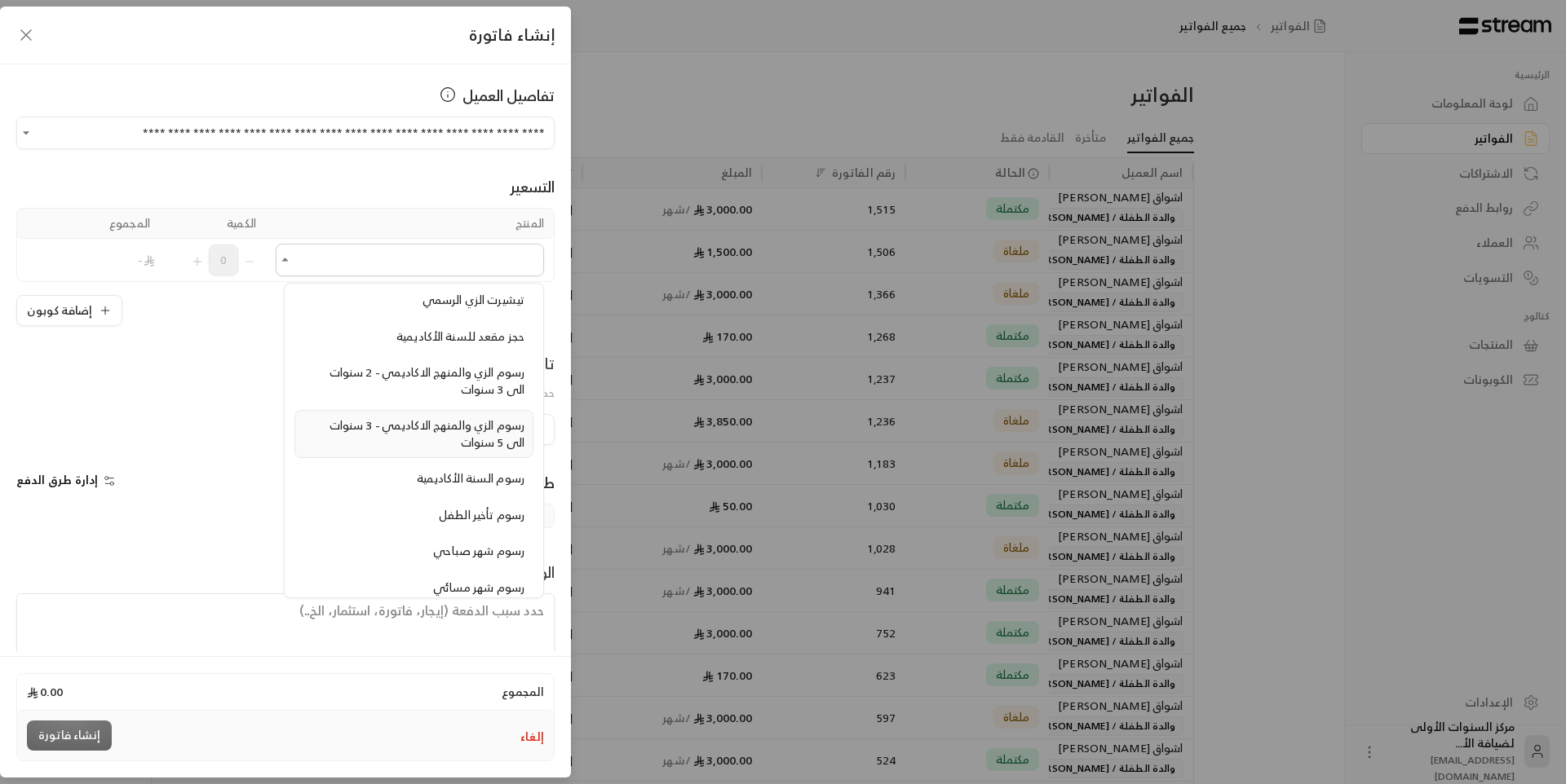
click at [468, 441] on span "رسوم الزي والمنهج الاكاديمي - 3 سنوات الى 5 سنوات" at bounding box center [427, 434] width 195 height 37
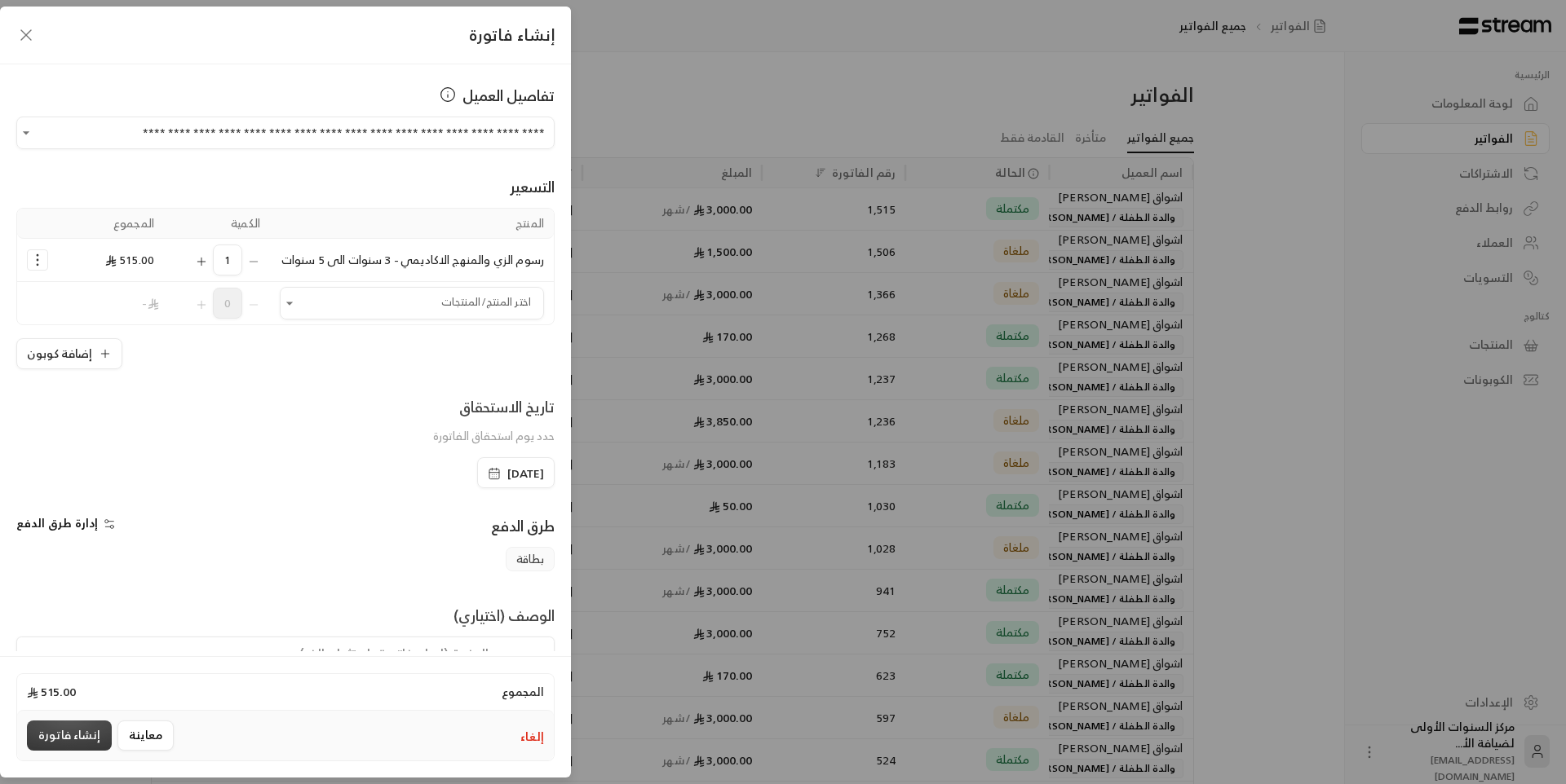
click at [75, 735] on button "إنشاء فاتورة" at bounding box center [69, 736] width 85 height 30
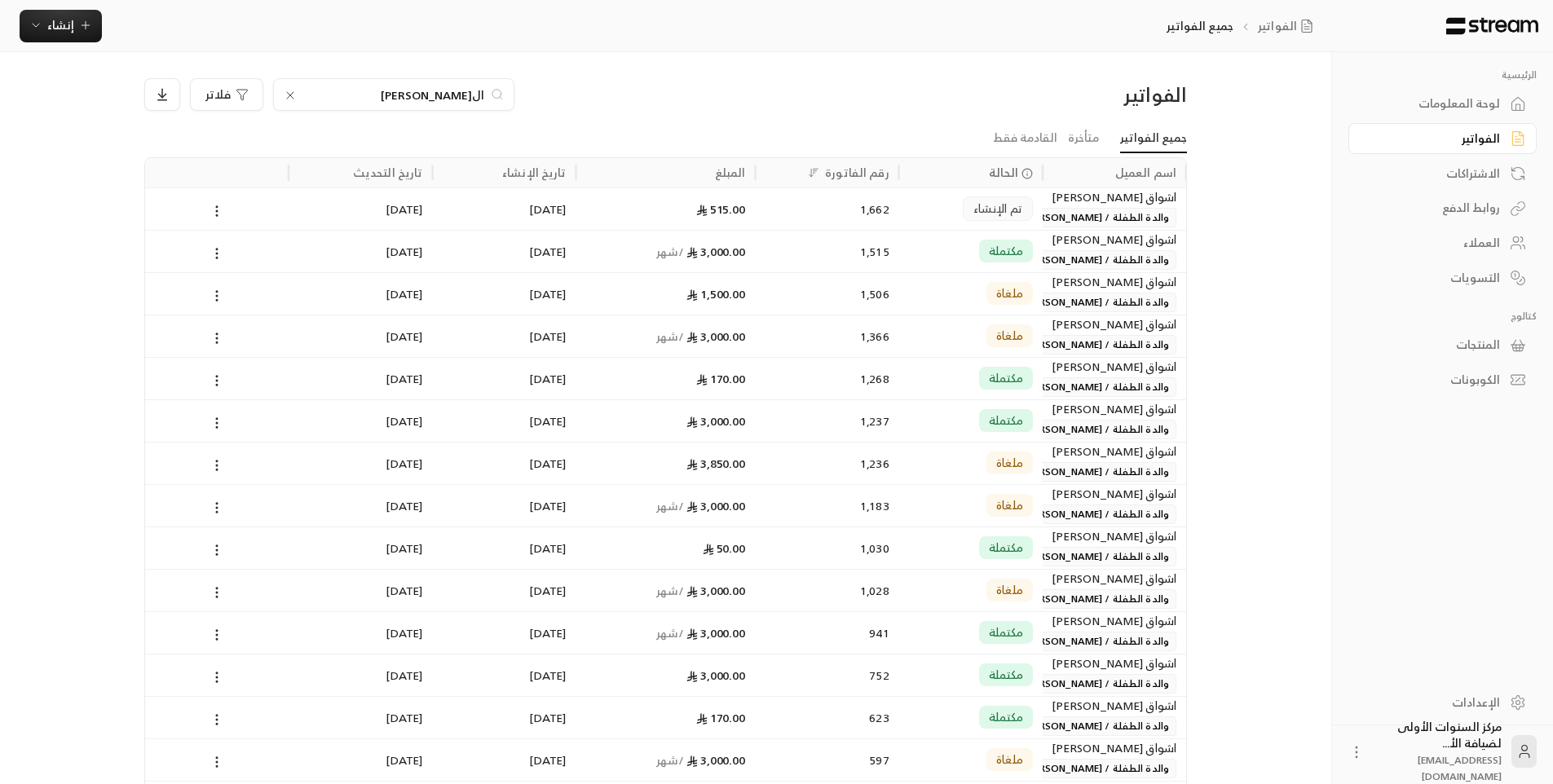
click at [286, 92] on icon at bounding box center [290, 95] width 13 height 13
click at [374, 99] on input at bounding box center [383, 95] width 199 height 18
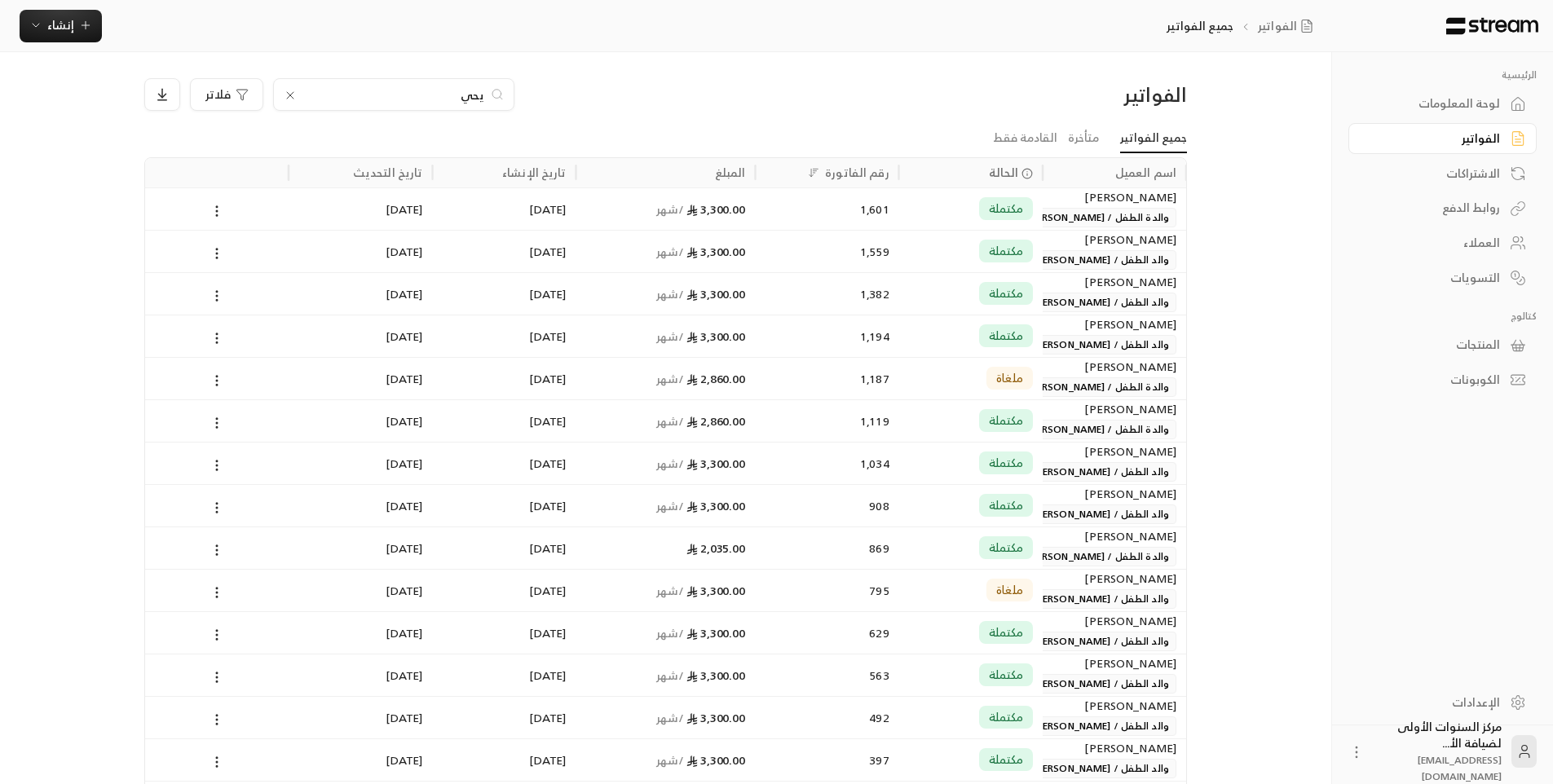
type input "يحي"
click at [764, 258] on div "1,559" at bounding box center [827, 252] width 144 height 43
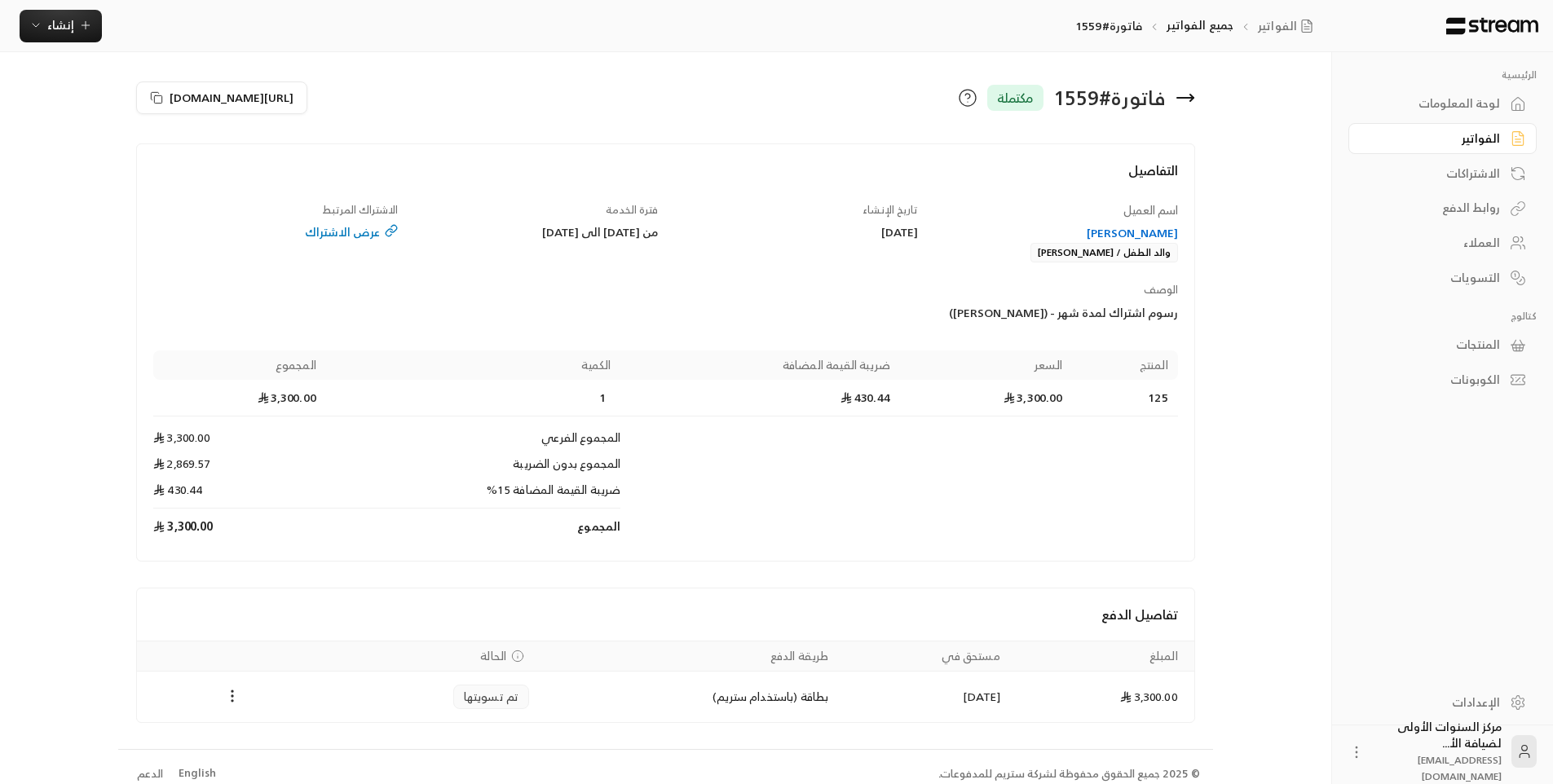
click at [1161, 231] on div "[PERSON_NAME]" at bounding box center [1056, 233] width 245 height 16
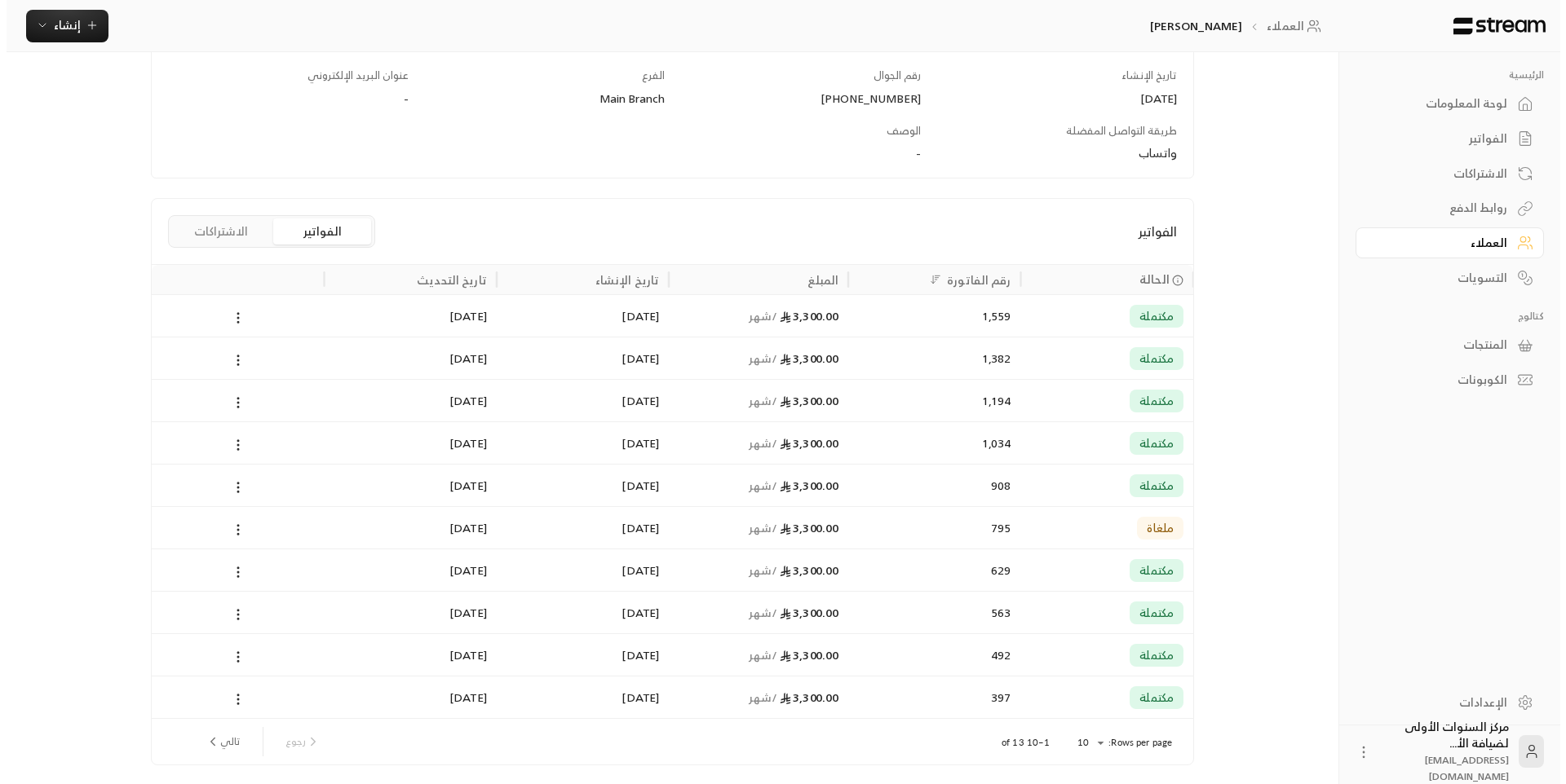
scroll to position [302, 0]
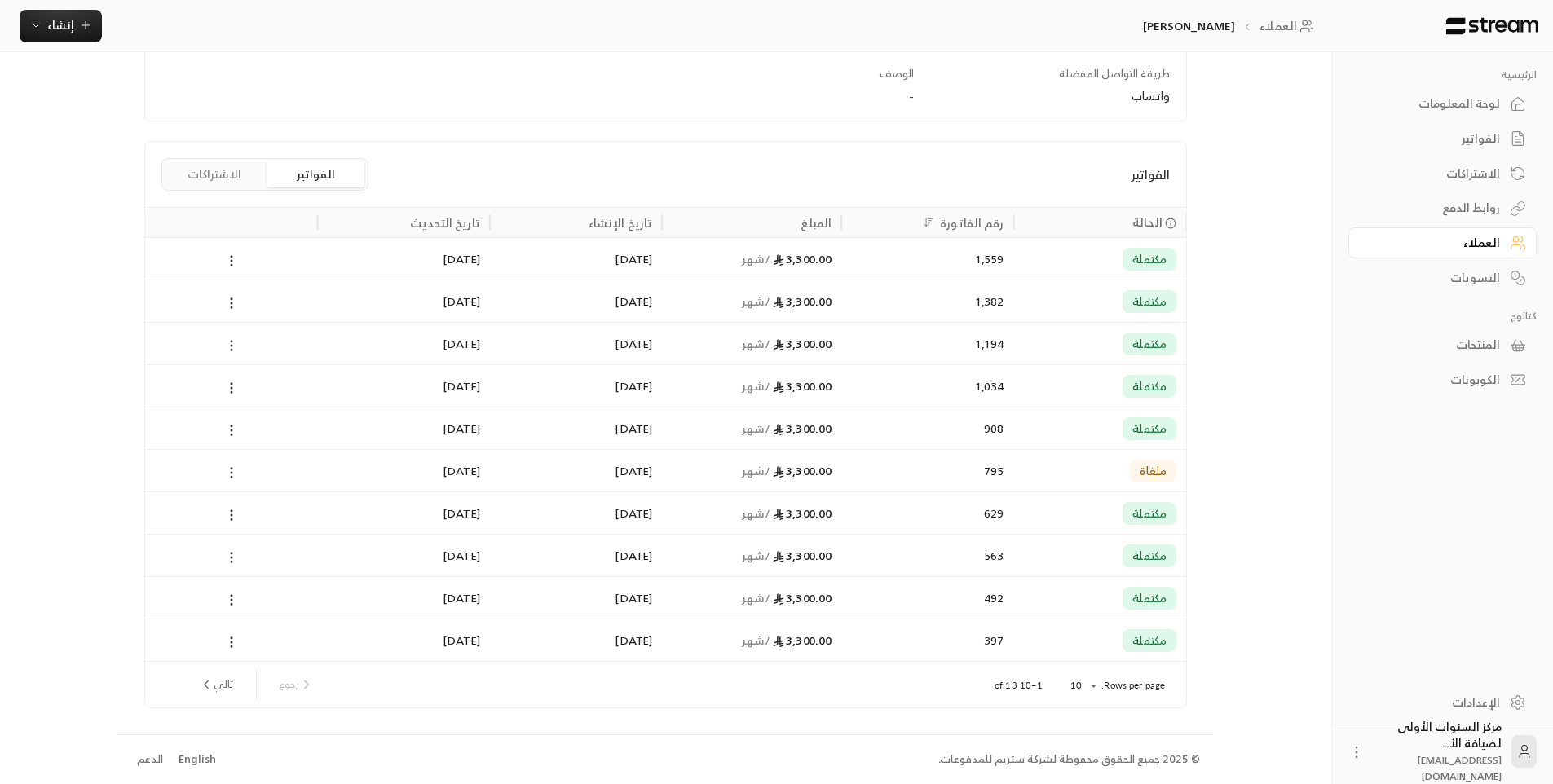
click at [1107, 677] on div "Rows per page: 10 ** 1–10 of 13 رجوع تالي" at bounding box center [665, 685] width 1002 height 46
click at [1088, 483] on body "الرئيسية لوحة المعلومات الفواتير الاشتراكات روابط الدفع العملاء التسويات كتالوج…" at bounding box center [776, 89] width 1553 height 784
click at [1083, 770] on ul "10 25 50 100" at bounding box center [1083, 713] width 54 height 116
click at [1084, 753] on li "100" at bounding box center [1083, 752] width 46 height 26
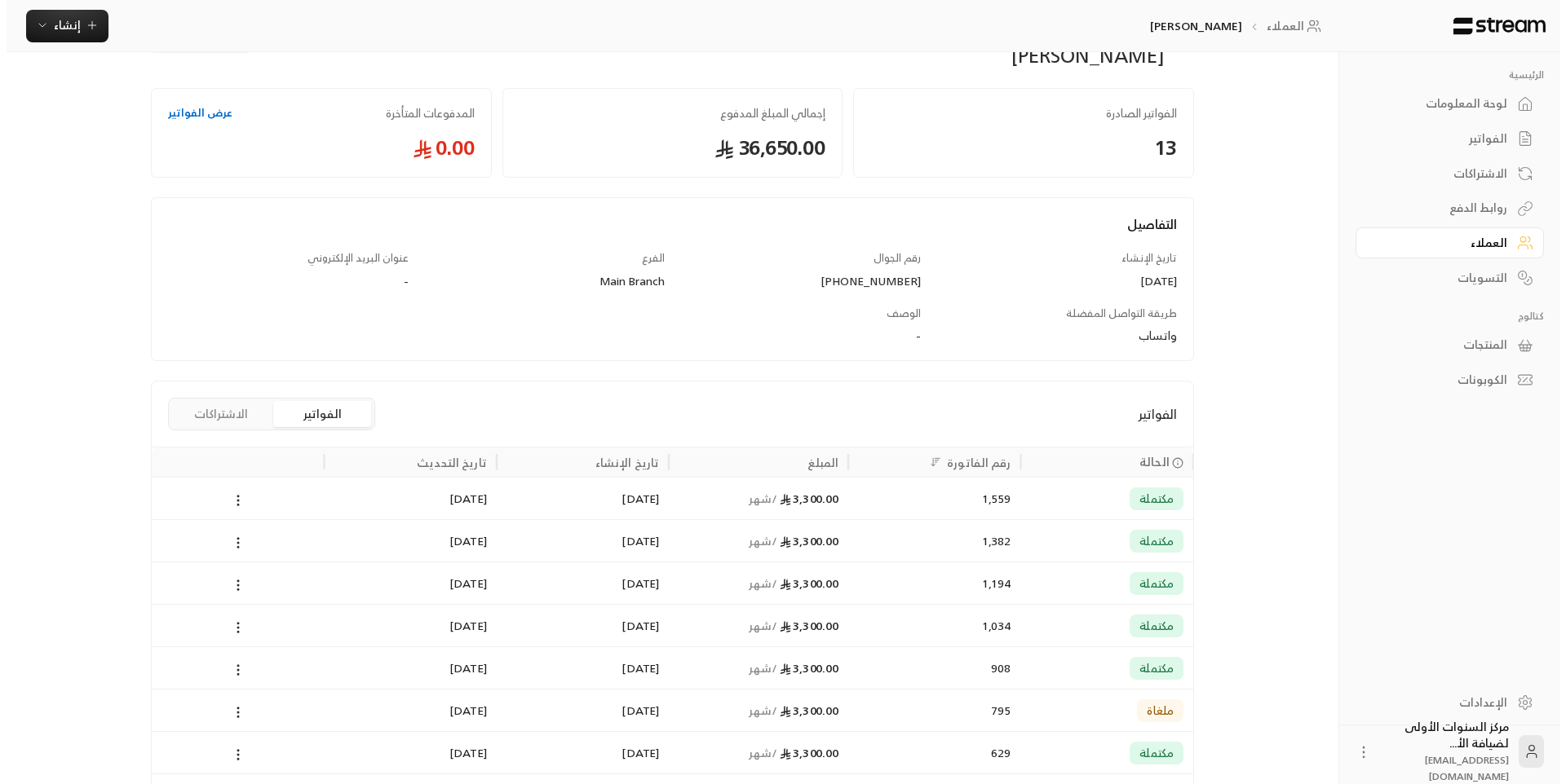
scroll to position [0, 0]
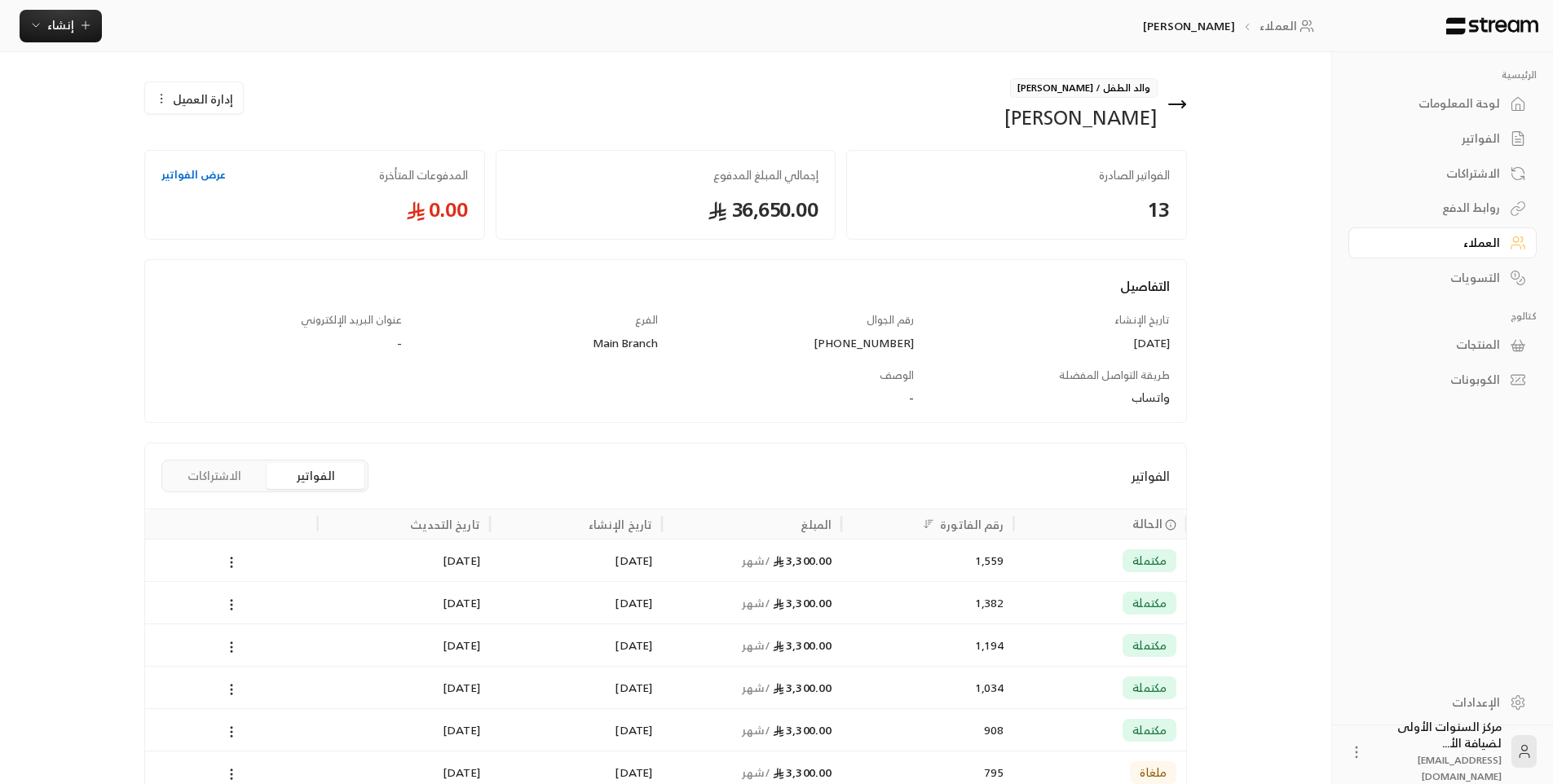
click at [1177, 103] on icon at bounding box center [1177, 105] width 19 height 19
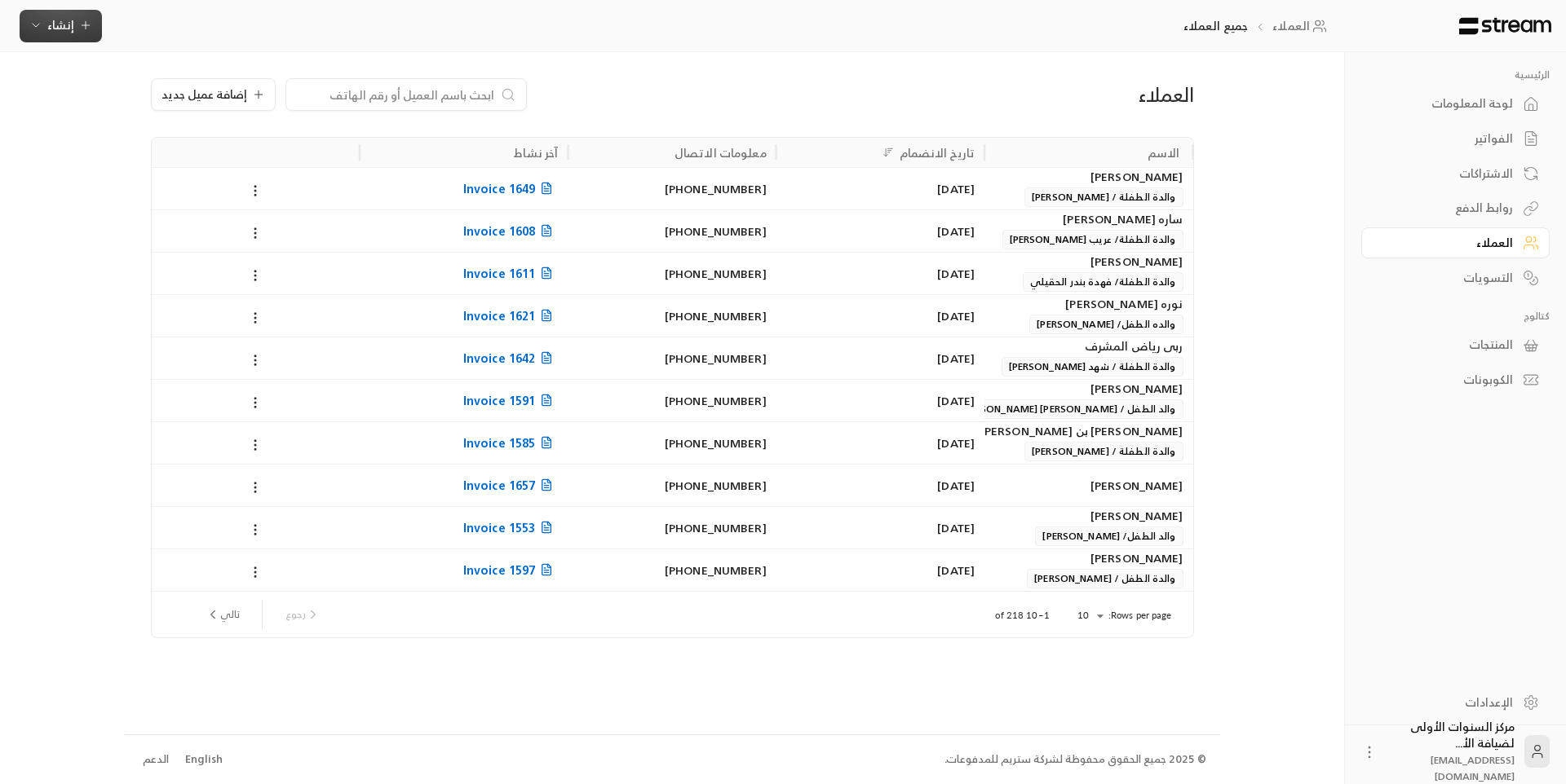
click at [64, 36] on button "إنشاء" at bounding box center [60, 26] width 82 height 33
click at [184, 104] on div "إنشاء فاتورة مرة واحدة بسهولة للمعاملات السريعة." at bounding box center [141, 102] width 206 height 33
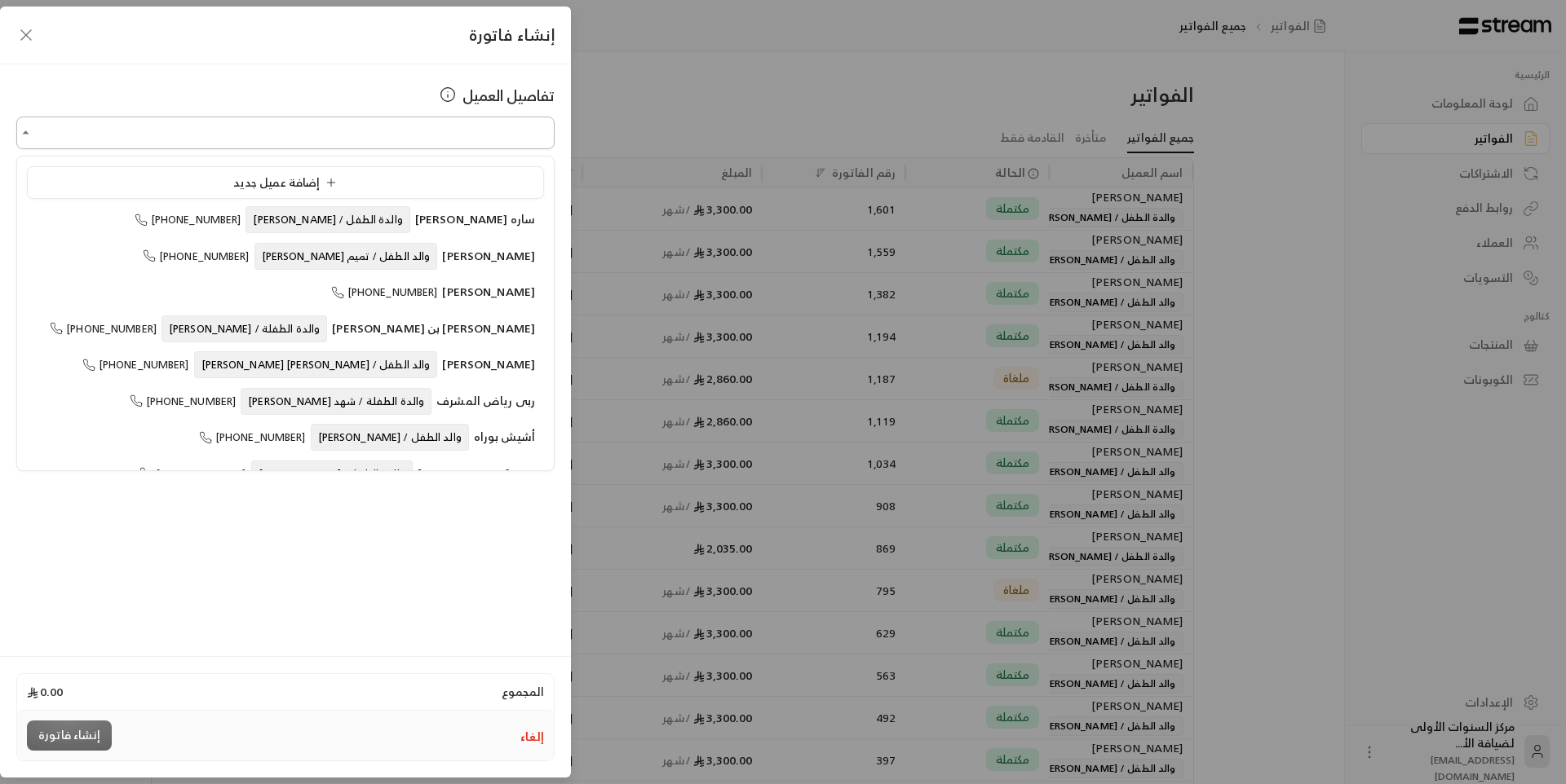
click at [410, 131] on input "اختر العميل" at bounding box center [284, 133] width 538 height 28
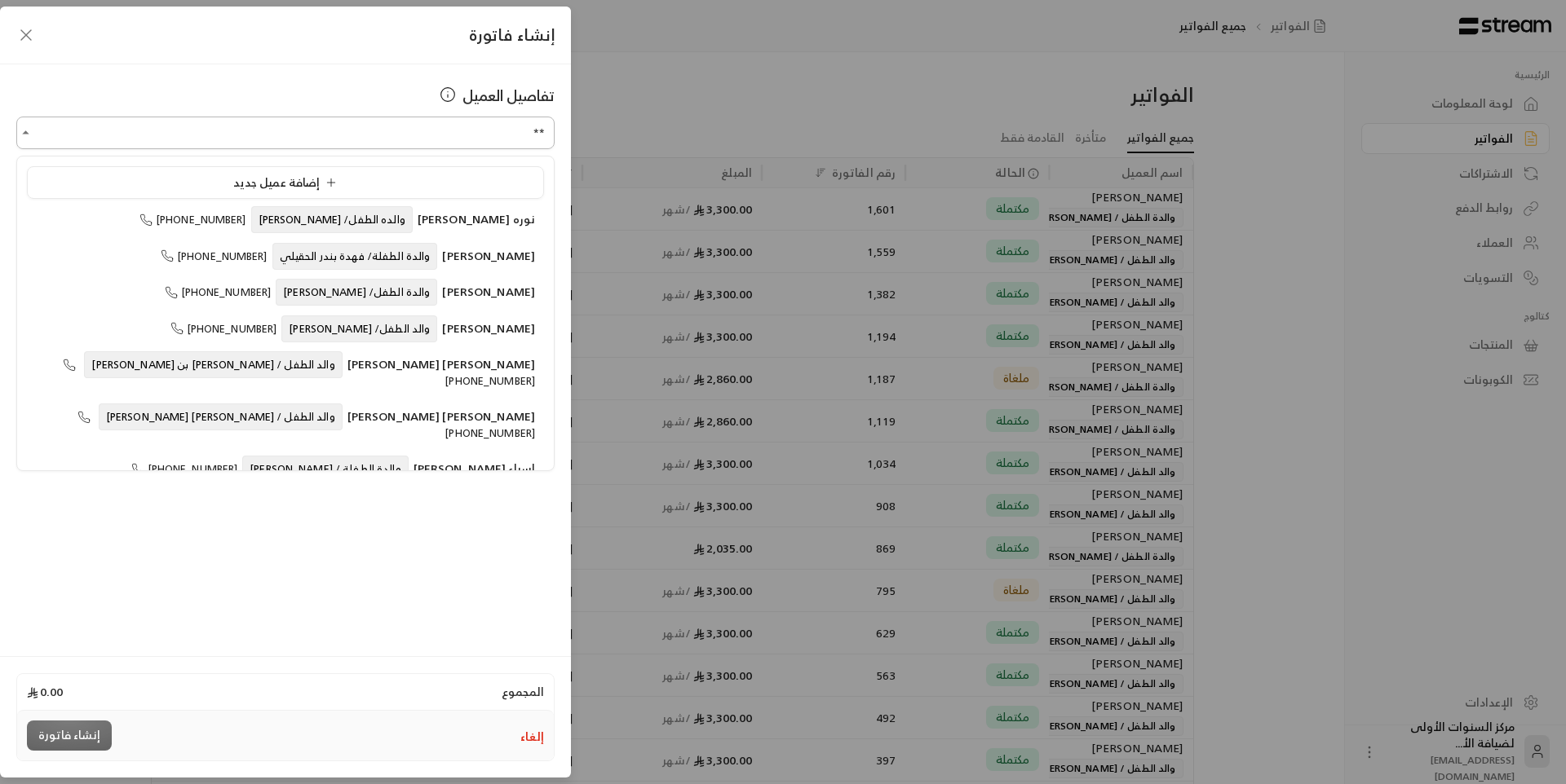
type input "*"
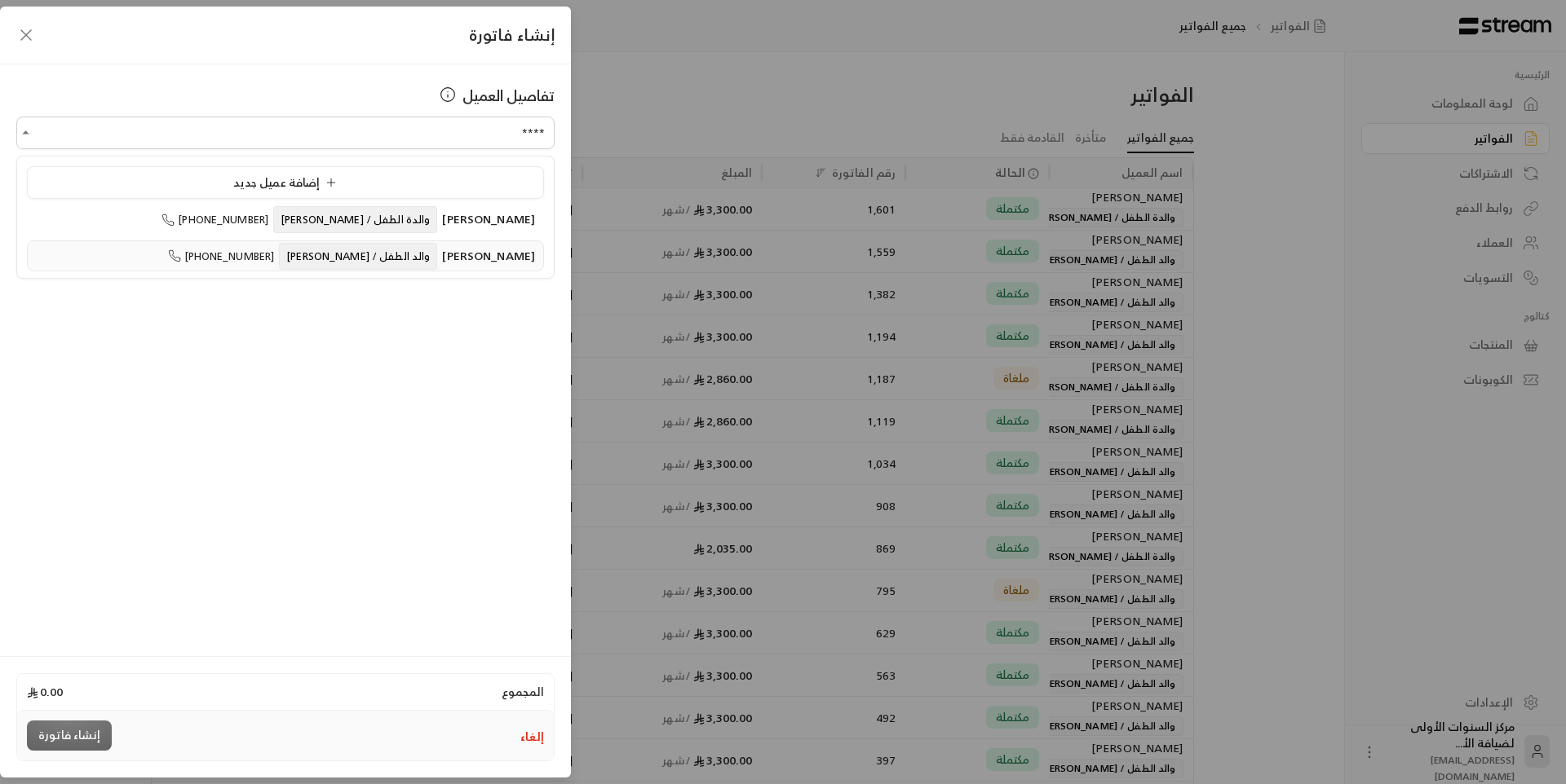
click at [407, 260] on span "والد الطفل / [PERSON_NAME]" at bounding box center [358, 256] width 159 height 27
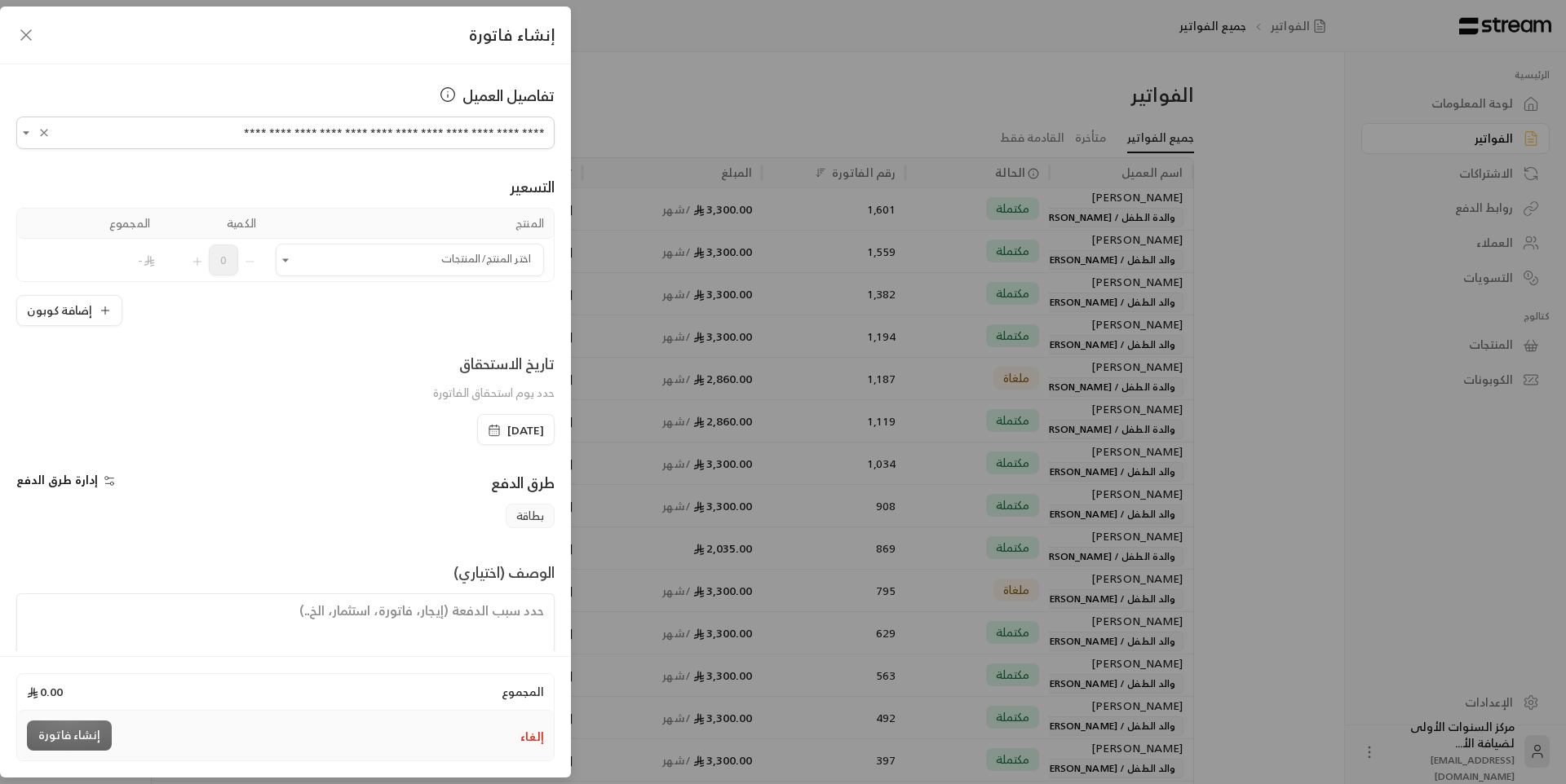
type input "**********"
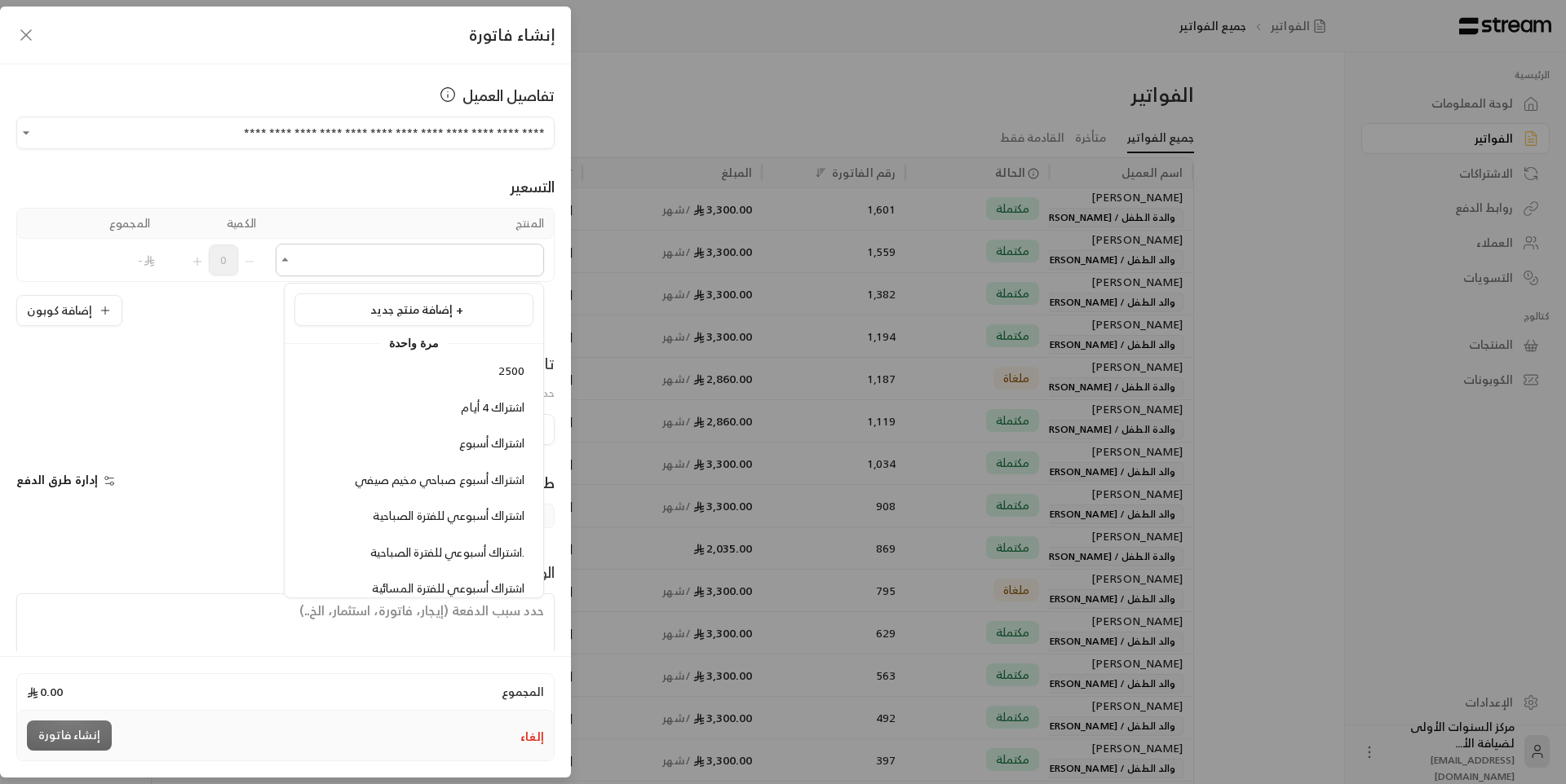
click at [407, 260] on input "اختر العميل" at bounding box center [409, 260] width 269 height 28
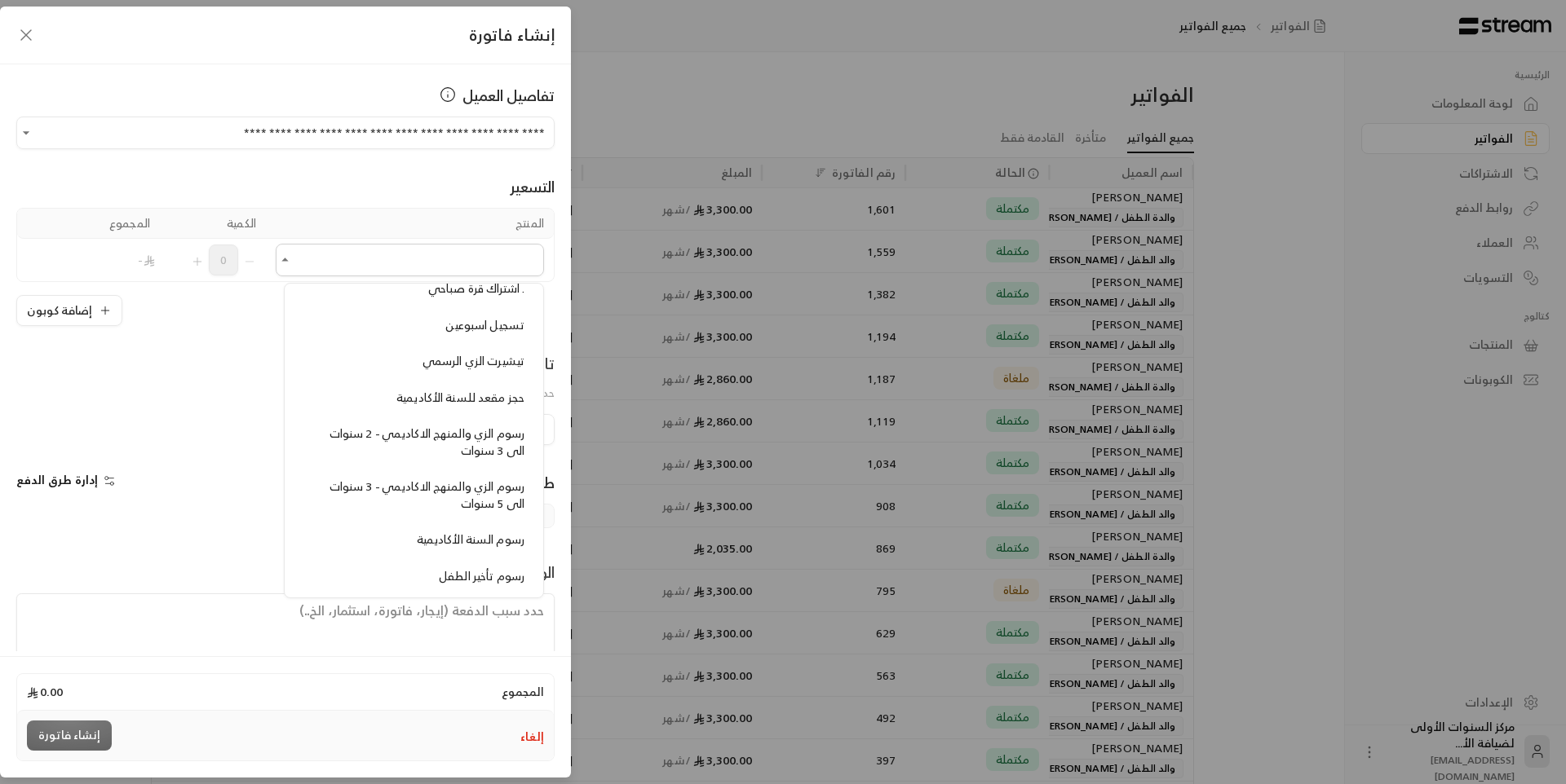
scroll to position [1223, 0]
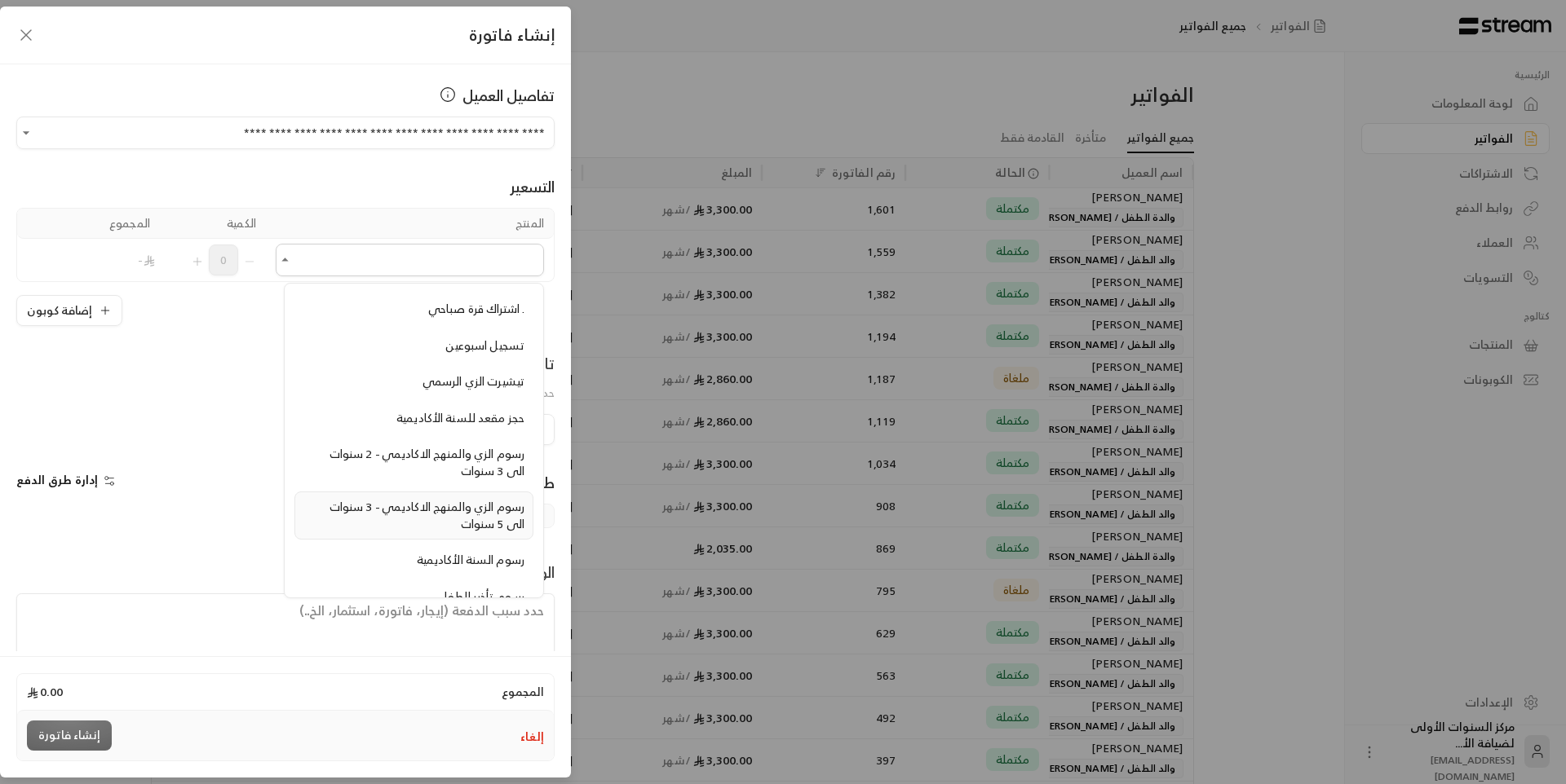
click at [376, 513] on span "رسوم الزي والمنهج الاكاديمي - 3 سنوات الى 5 سنوات" at bounding box center [427, 516] width 195 height 37
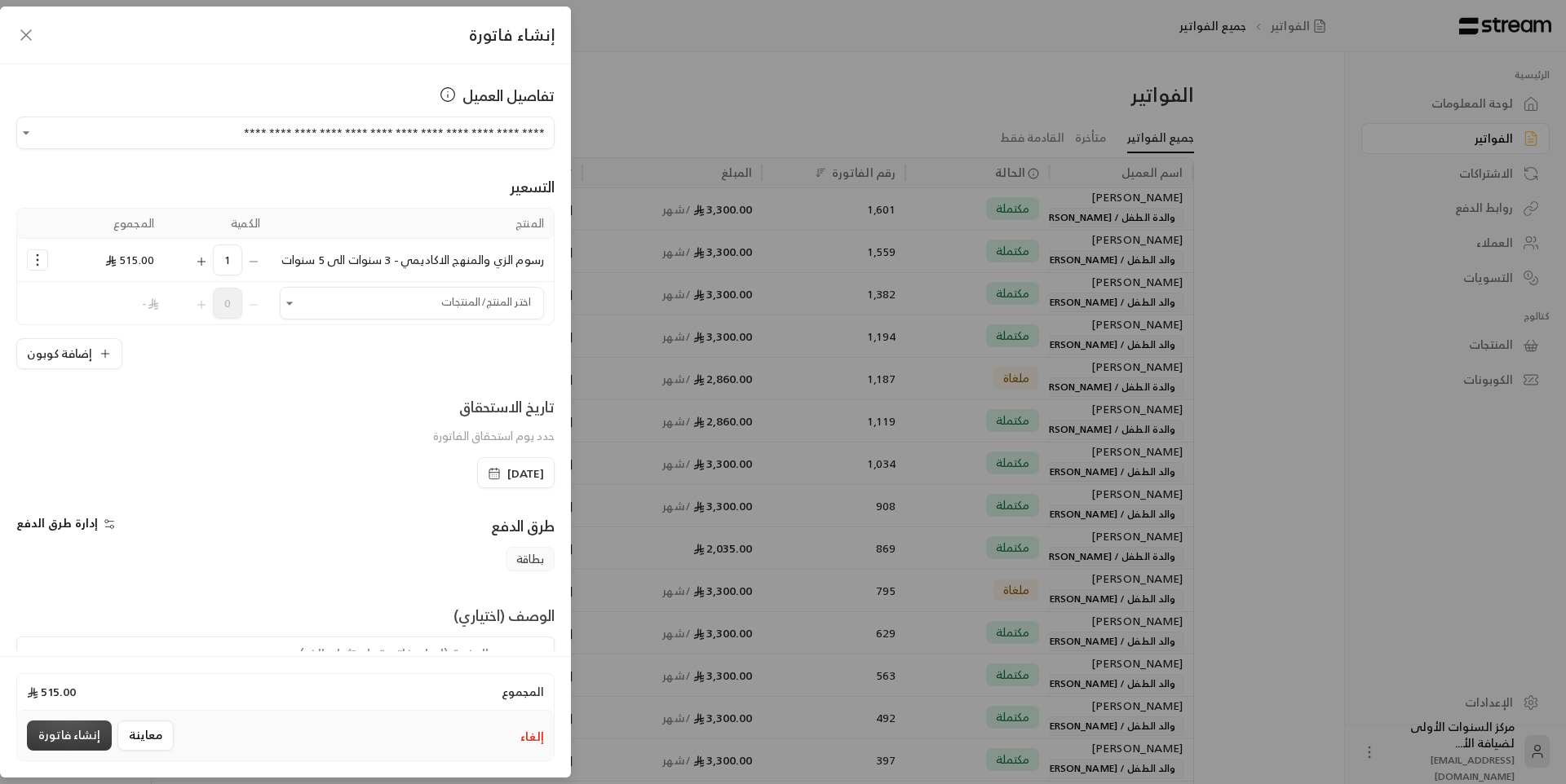
click at [88, 738] on button "إنشاء فاتورة" at bounding box center [69, 736] width 85 height 30
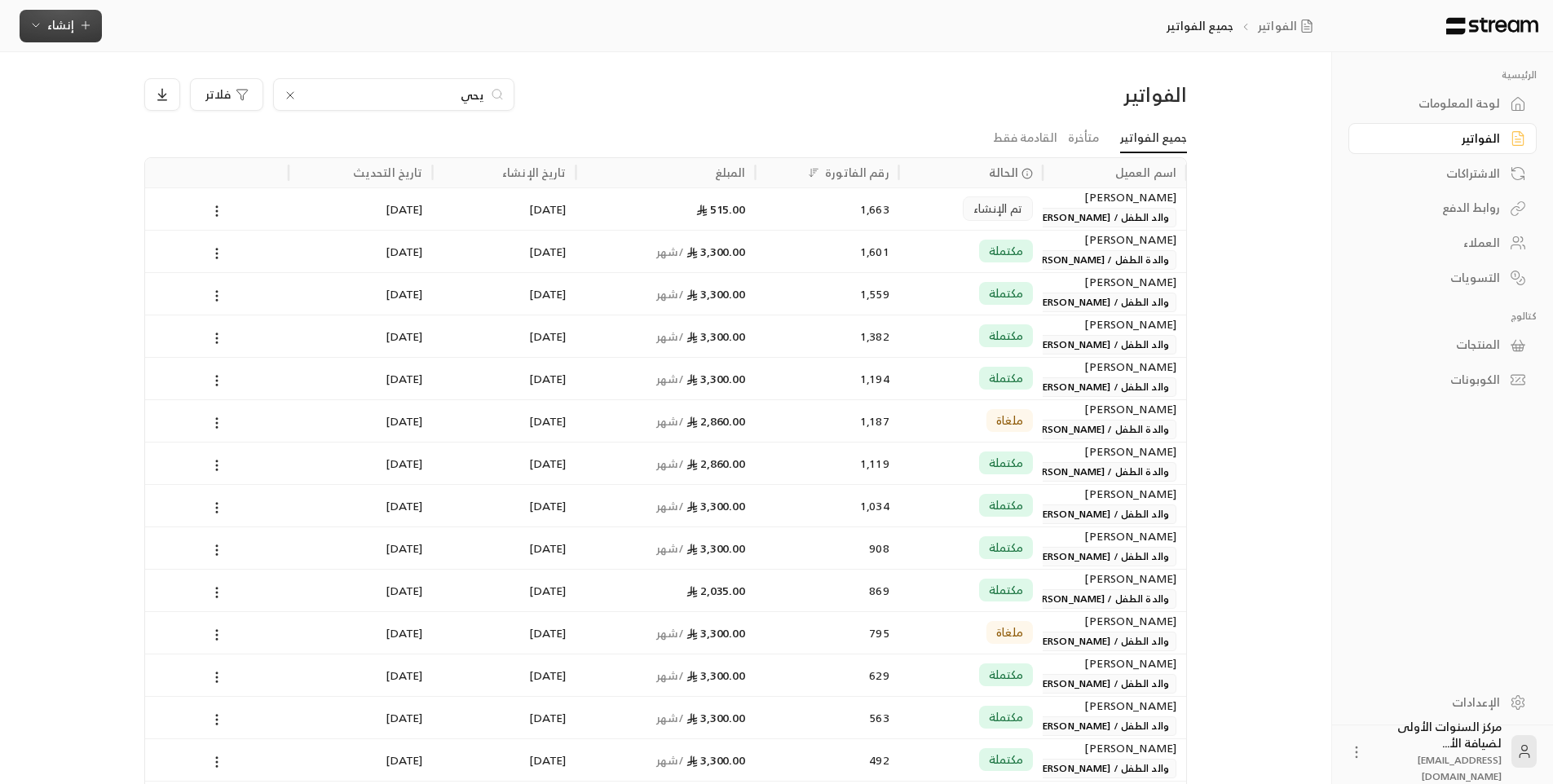
click at [79, 26] on icon "button" at bounding box center [85, 25] width 13 height 13
click at [329, 105] on div "يحي" at bounding box center [393, 94] width 241 height 33
click at [293, 96] on icon at bounding box center [290, 95] width 13 height 13
click at [374, 104] on div at bounding box center [393, 94] width 241 height 33
click at [384, 99] on input at bounding box center [383, 95] width 199 height 18
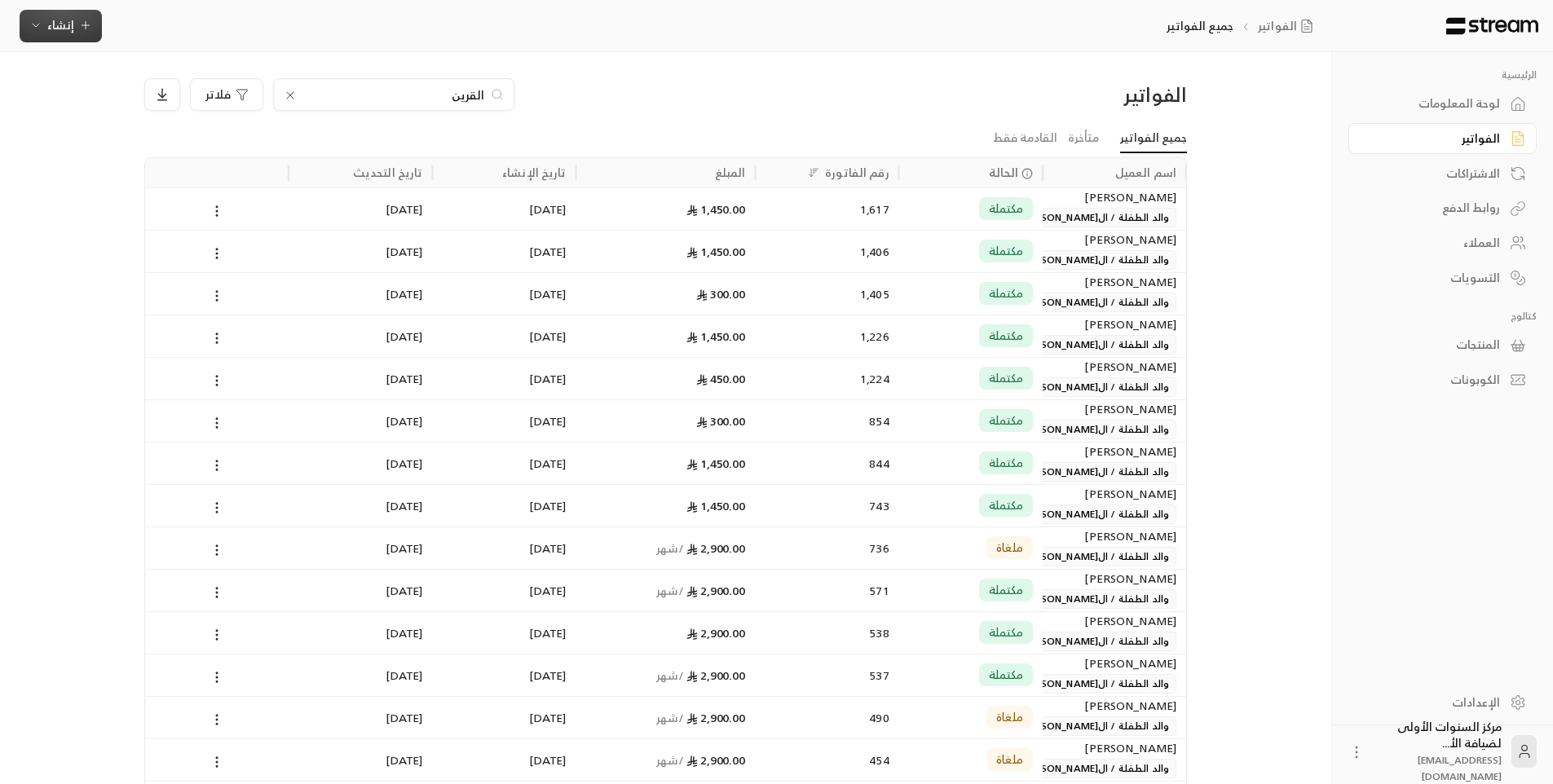
type input "القرين"
click at [76, 27] on span "إنشاء" at bounding box center [60, 25] width 63 height 20
click at [214, 92] on div "إنشاء فاتورة مرة واحدة بسهولة للمعاملات السريعة." at bounding box center [141, 102] width 206 height 33
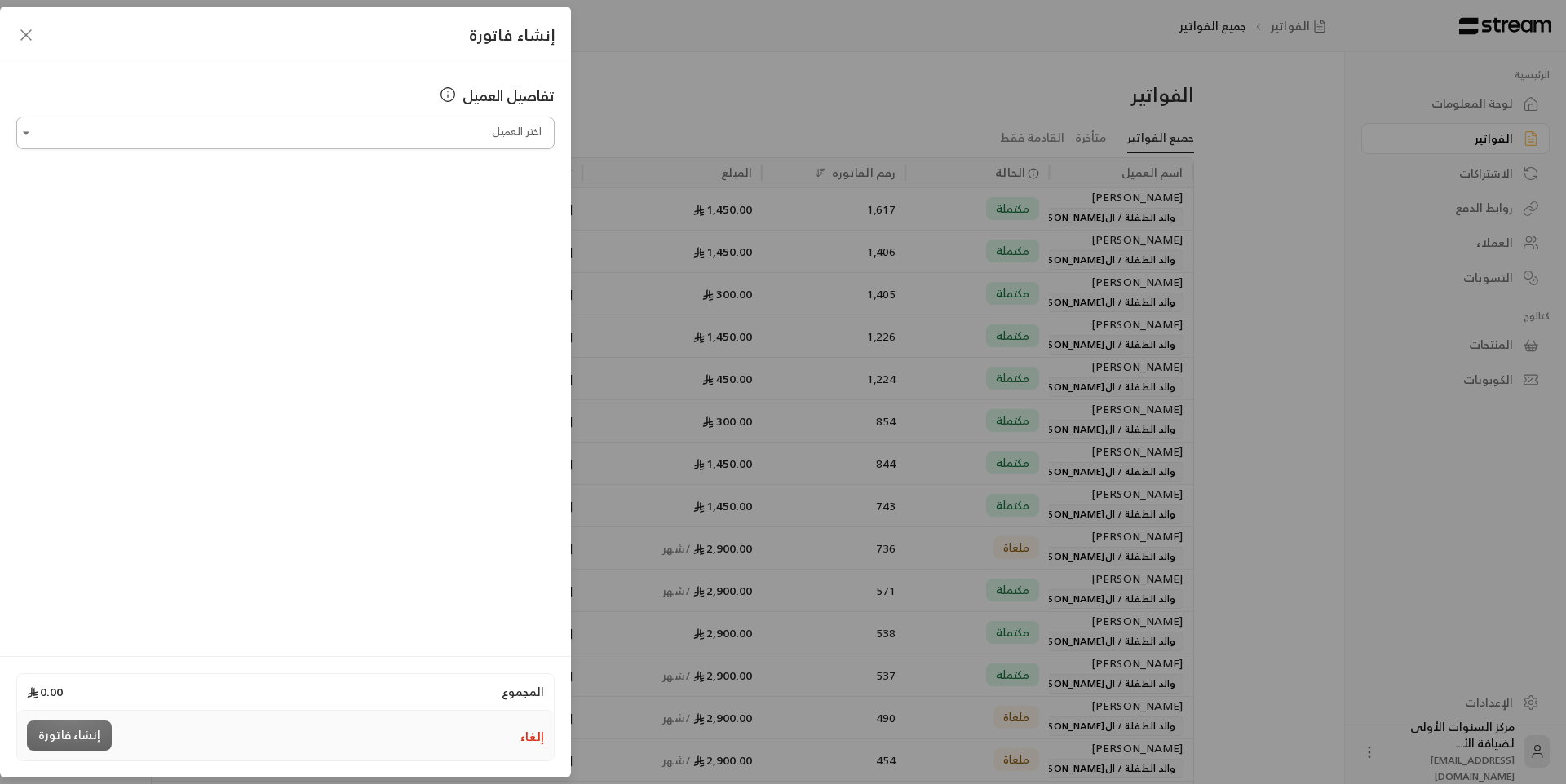
click at [347, 135] on input "اختر العميل" at bounding box center [284, 133] width 538 height 28
click at [364, 144] on input "*****" at bounding box center [284, 133] width 538 height 28
type input "*****"
click at [317, 82] on div "تفاصيل العميل اختر العميل اختر العميل" at bounding box center [285, 358] width 571 height 587
click at [401, 136] on input "اختر العميل" at bounding box center [284, 133] width 538 height 28
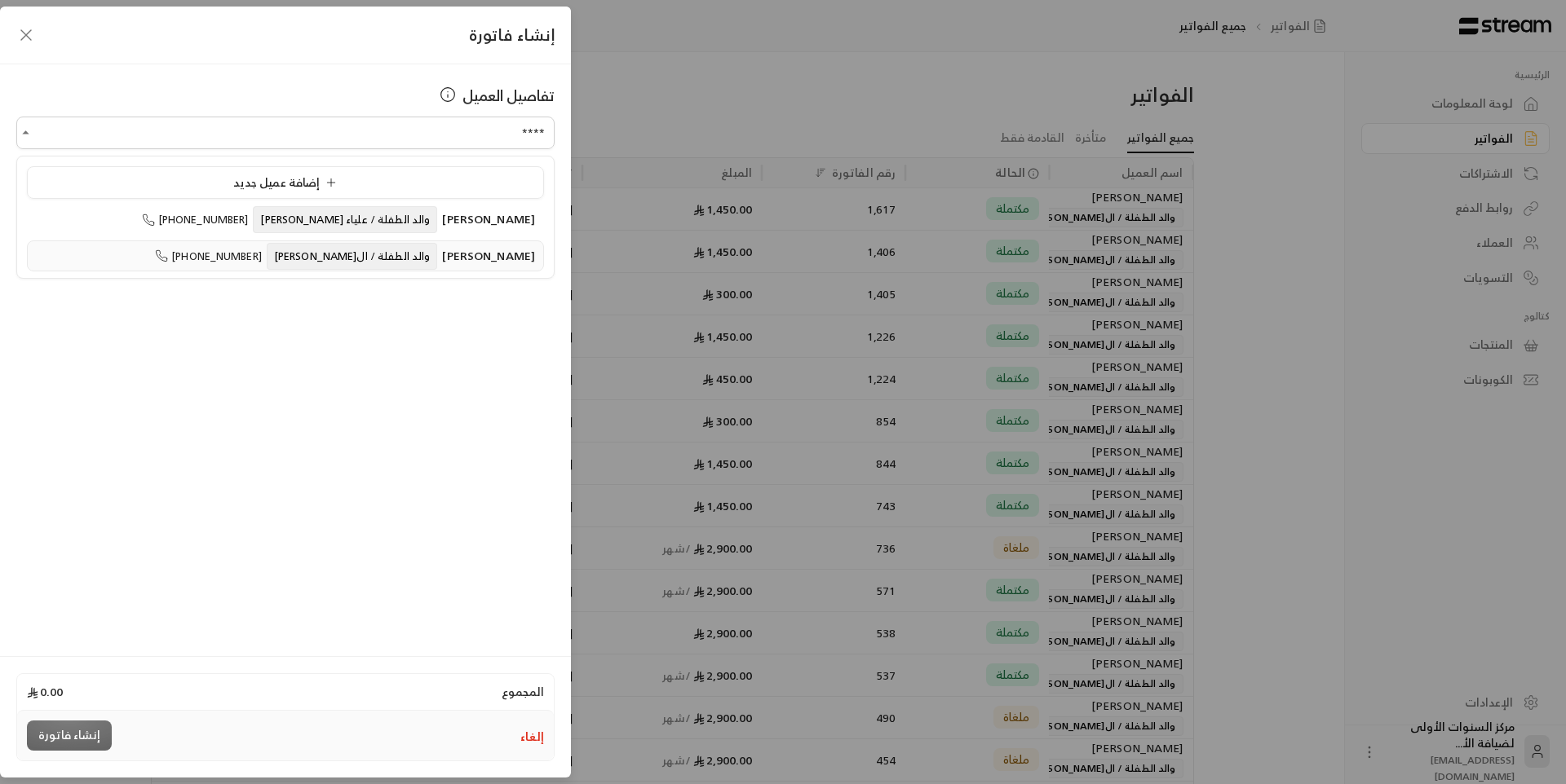
click at [353, 263] on span "والد الطفلة / ال[PERSON_NAME]" at bounding box center [352, 256] width 171 height 27
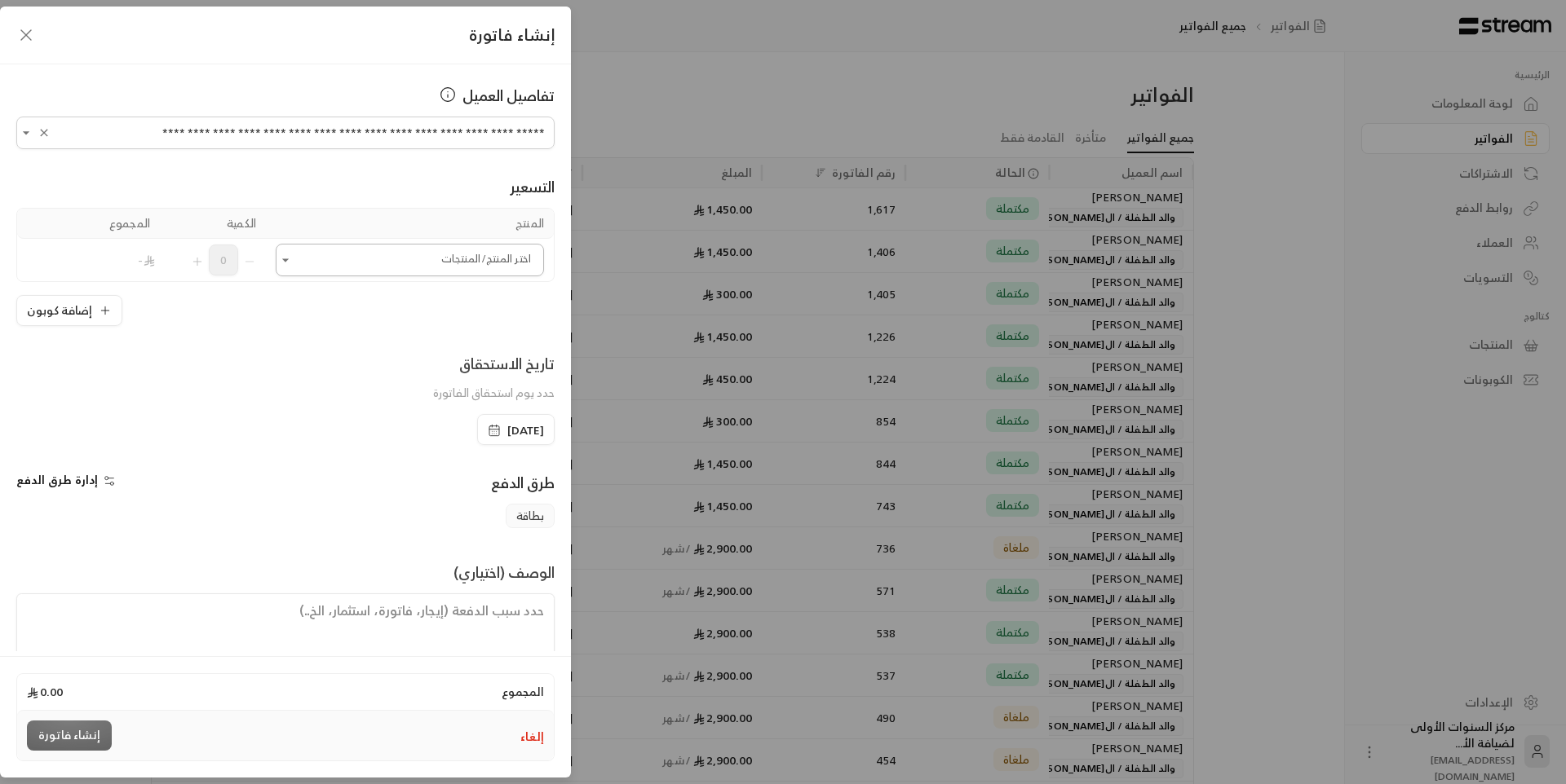
type input "**********"
click at [393, 260] on input "اختر العميل" at bounding box center [409, 260] width 269 height 28
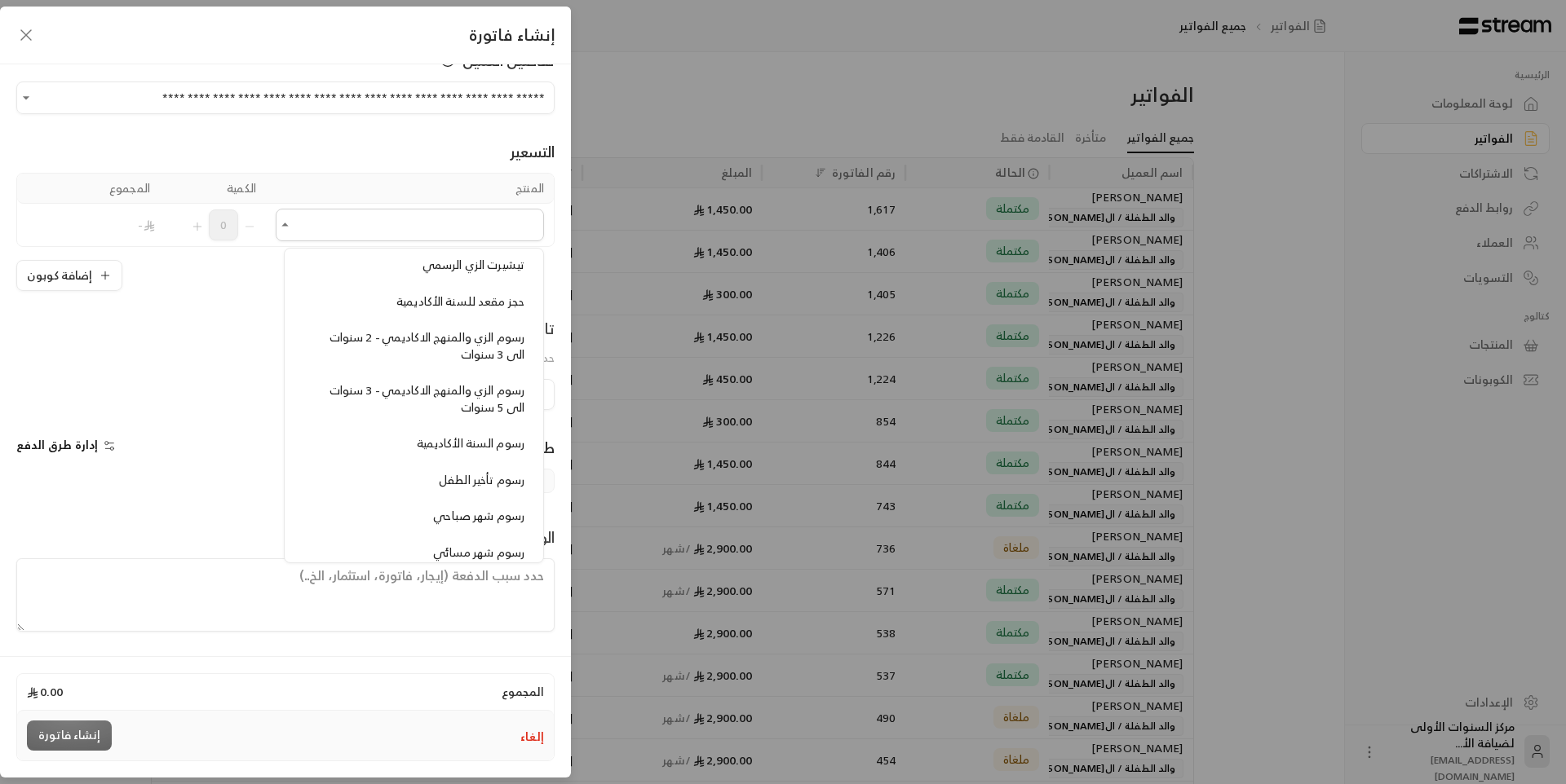
scroll to position [1386, 0]
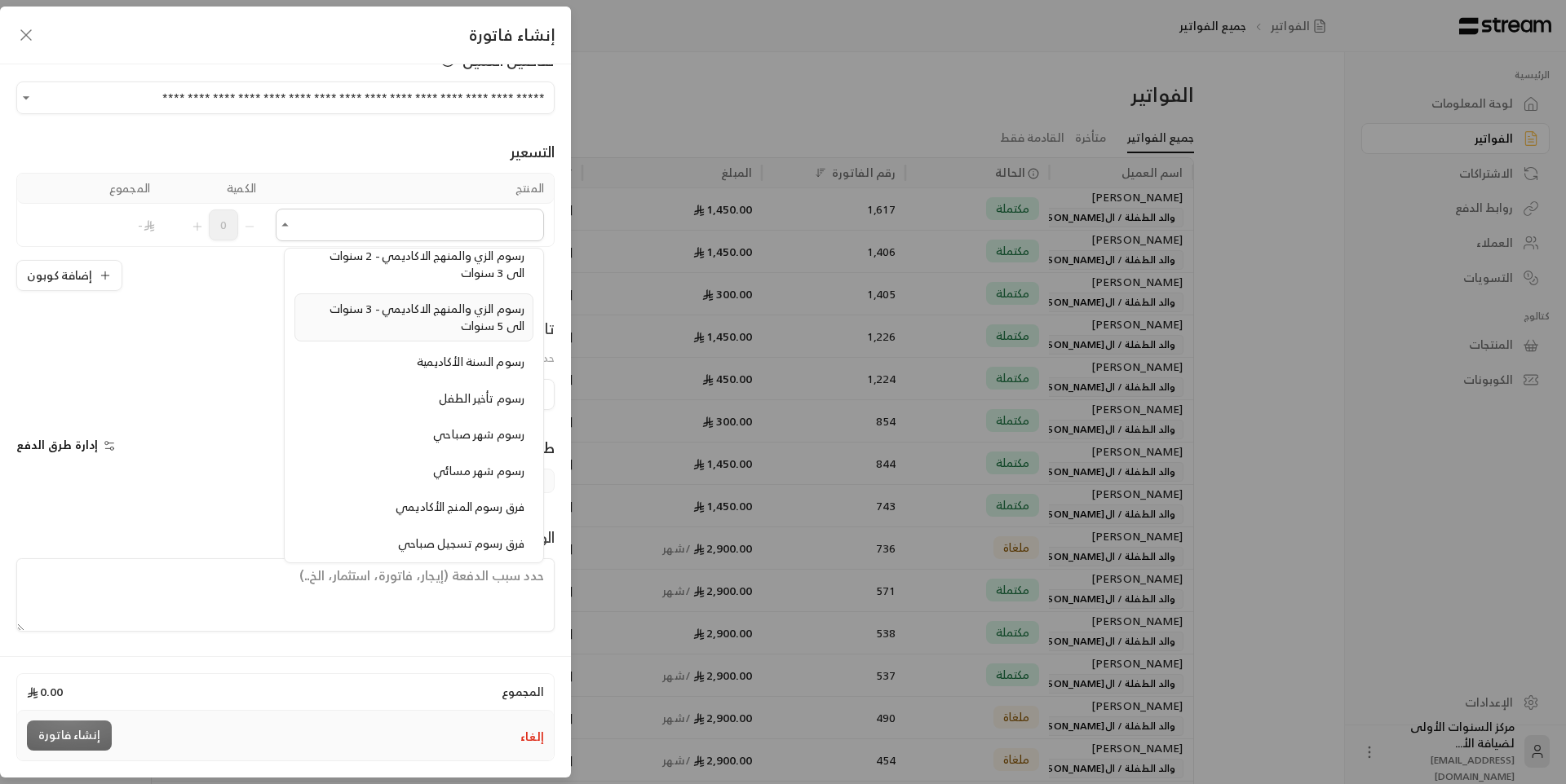
click at [434, 309] on span "رسوم الزي والمنهج الاكاديمي - 3 سنوات الى 5 سنوات" at bounding box center [427, 317] width 195 height 37
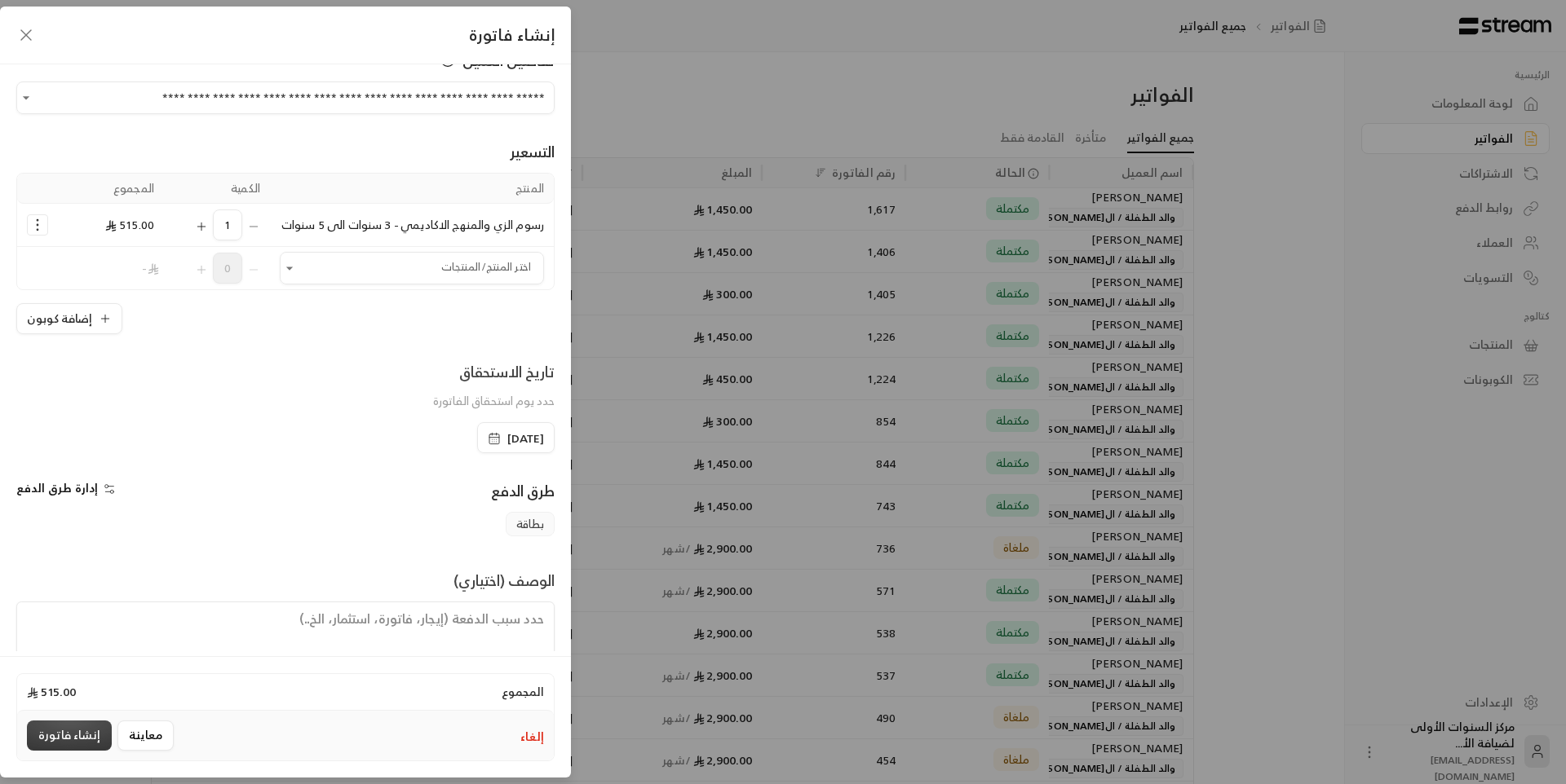
click at [89, 734] on button "إنشاء فاتورة" at bounding box center [69, 736] width 85 height 30
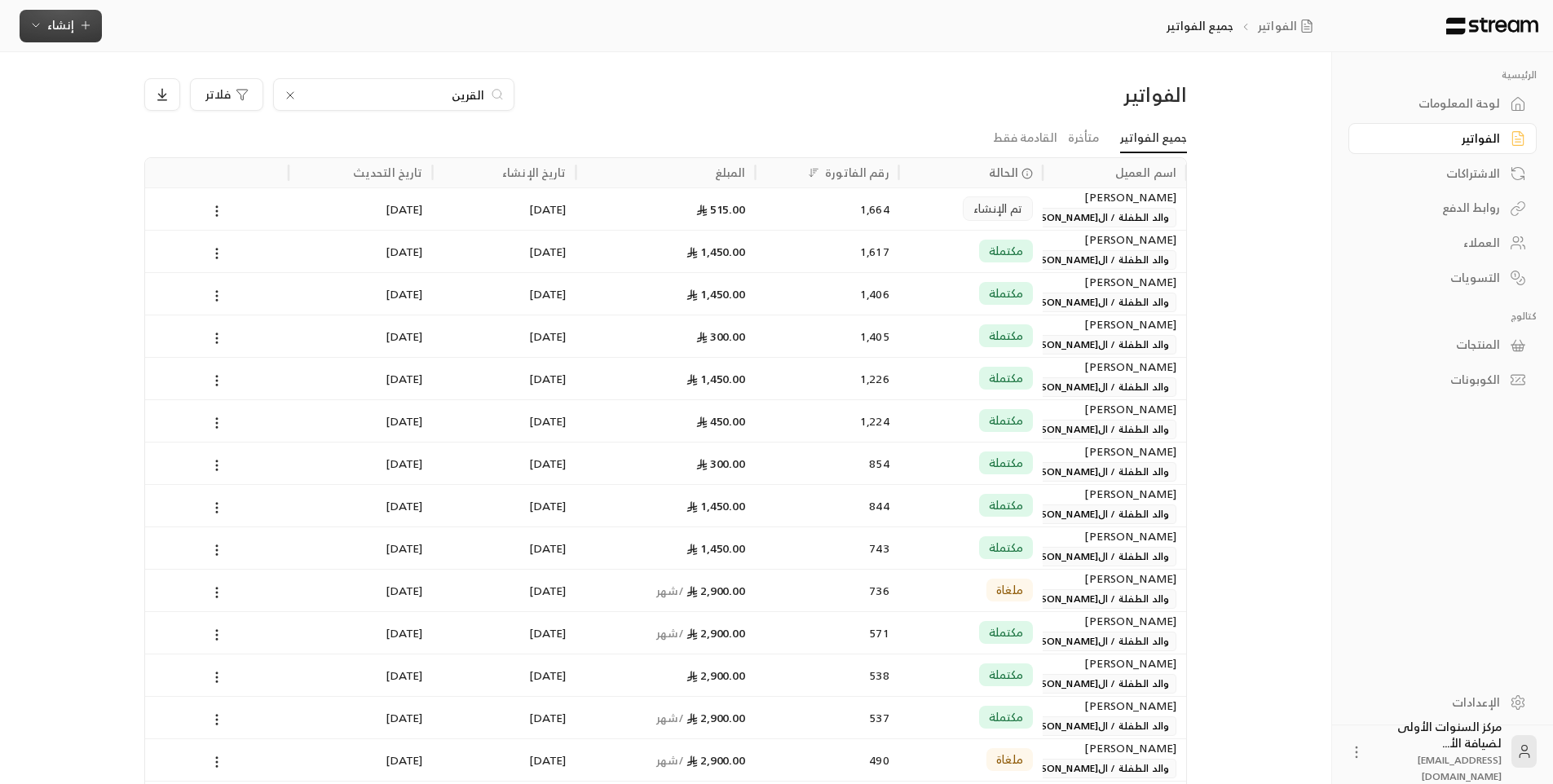
click at [72, 33] on span "إنشاء" at bounding box center [60, 25] width 27 height 20
click at [179, 107] on div "إنشاء فاتورة مرة واحدة بسهولة للمعاملات السريعة." at bounding box center [141, 102] width 206 height 33
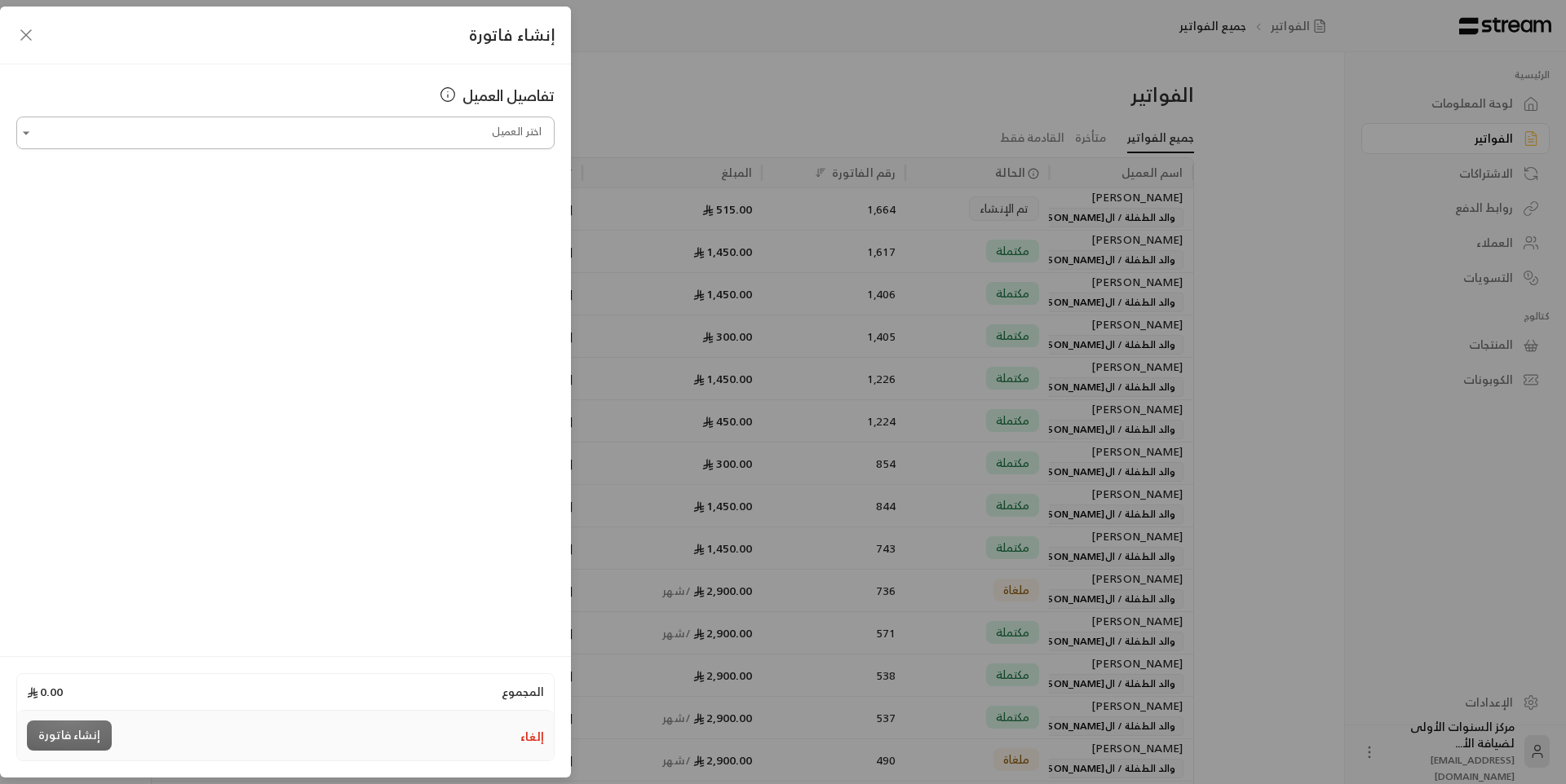
click at [413, 138] on input "اختر العميل" at bounding box center [284, 133] width 538 height 28
click at [372, 225] on span "والدة الطفلة / [PERSON_NAME]" at bounding box center [354, 220] width 166 height 27
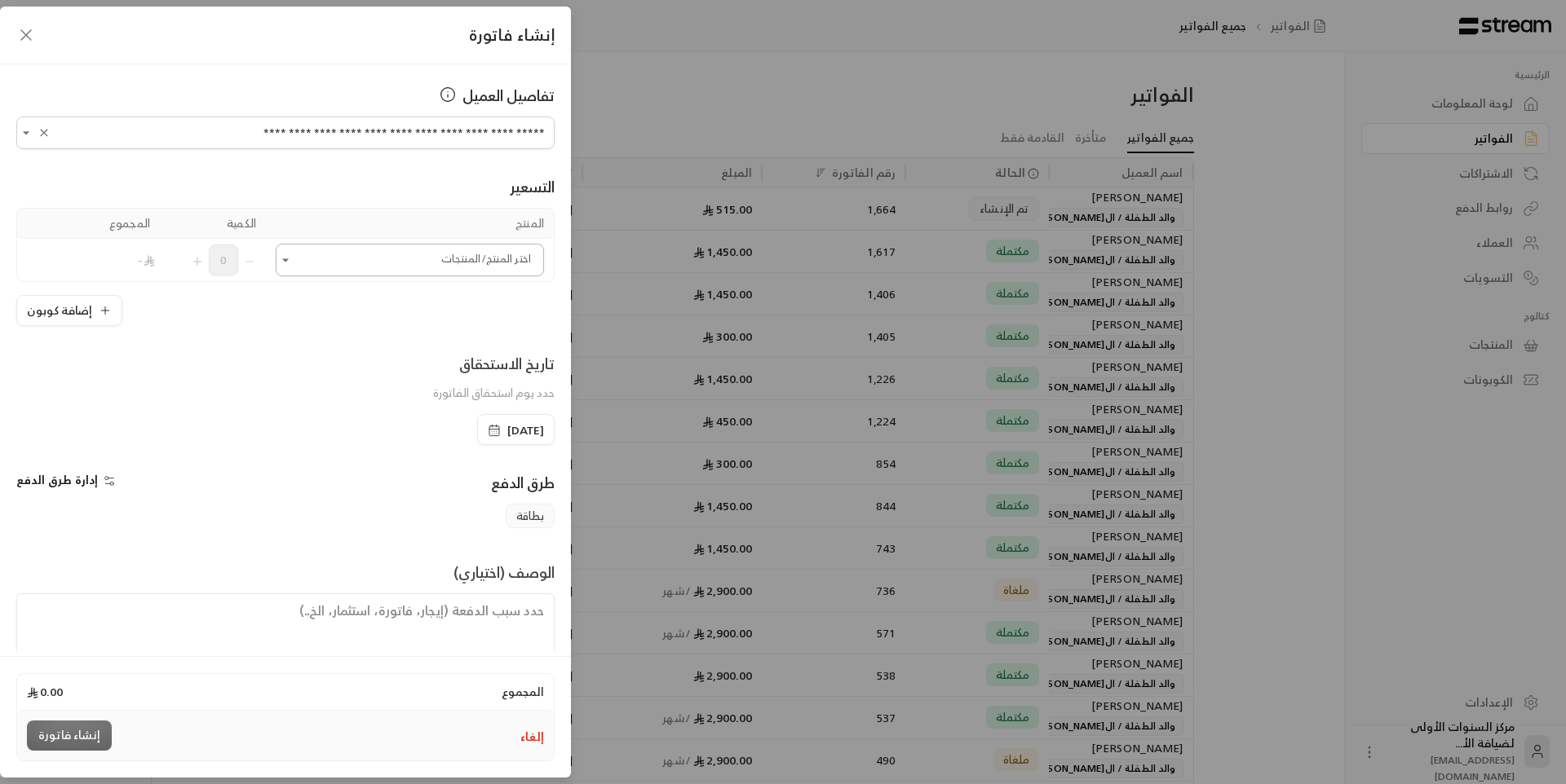
type input "**********"
click at [370, 269] on input "اختر العميل" at bounding box center [409, 260] width 269 height 28
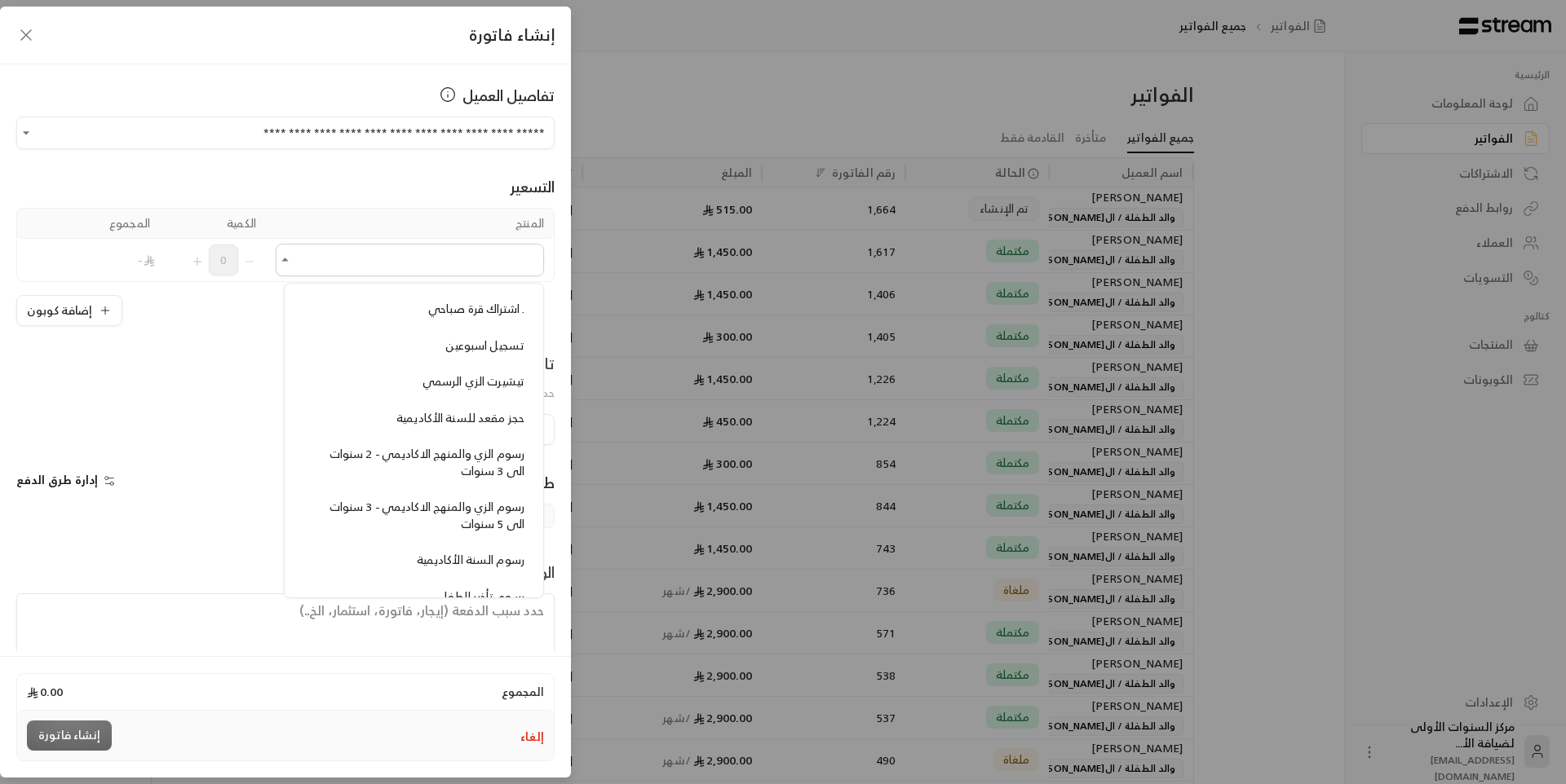
scroll to position [1386, 0]
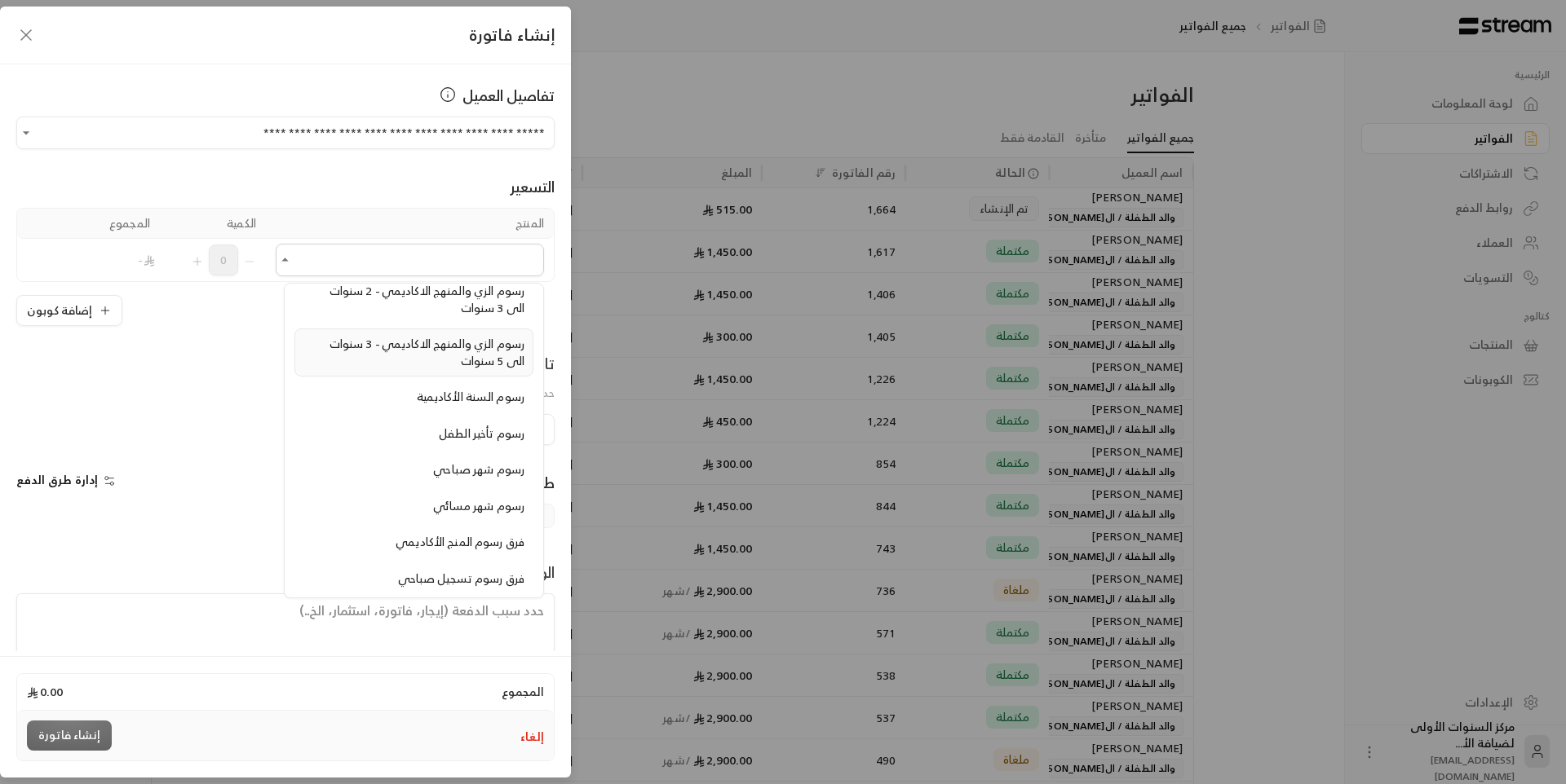
click at [428, 356] on div "رسوم الزي والمنهج الاكاديمي - 3 سنوات الى 5 سنوات" at bounding box center [413, 353] width 221 height 34
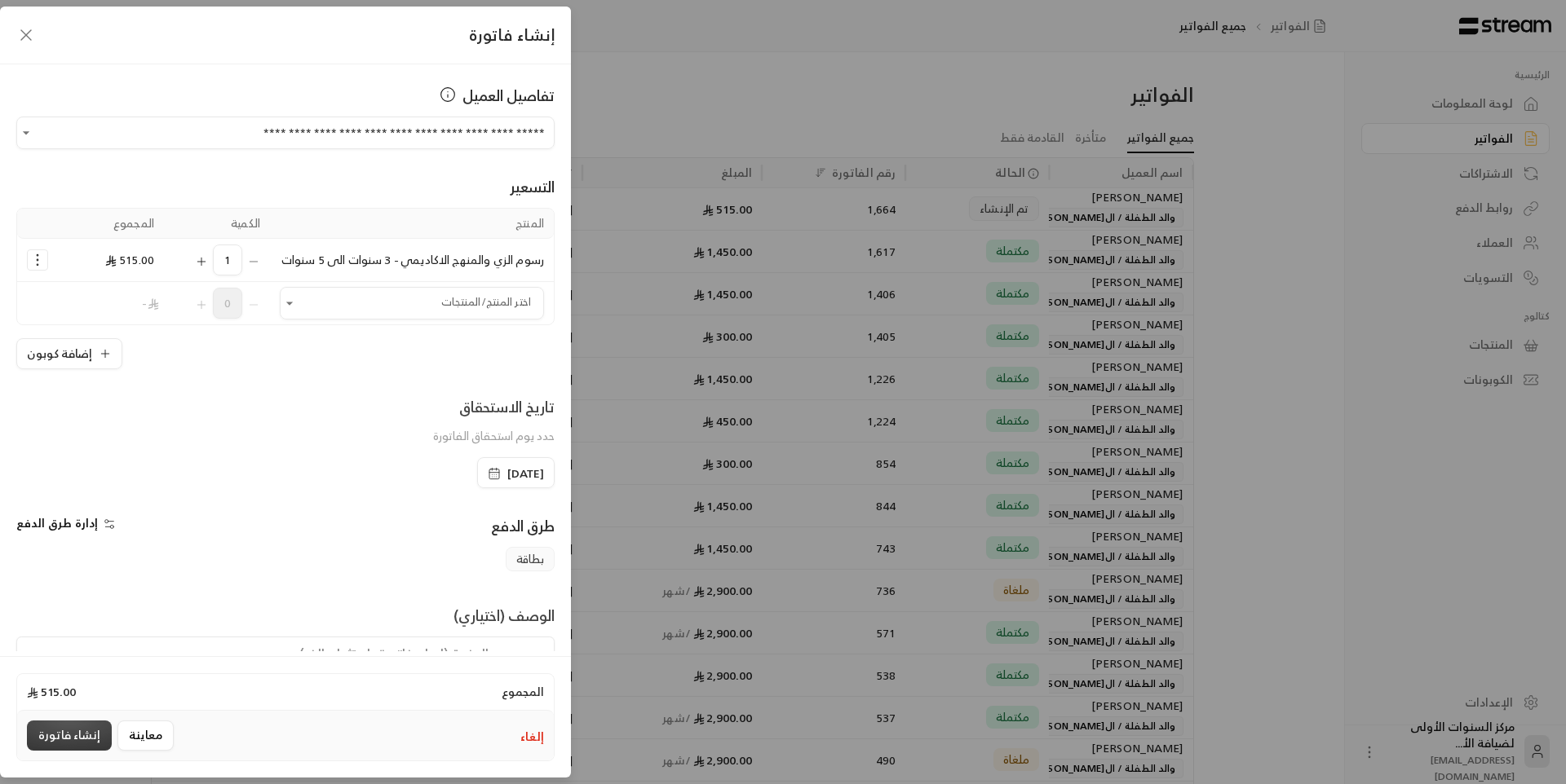
click at [97, 739] on button "إنشاء فاتورة" at bounding box center [69, 736] width 85 height 30
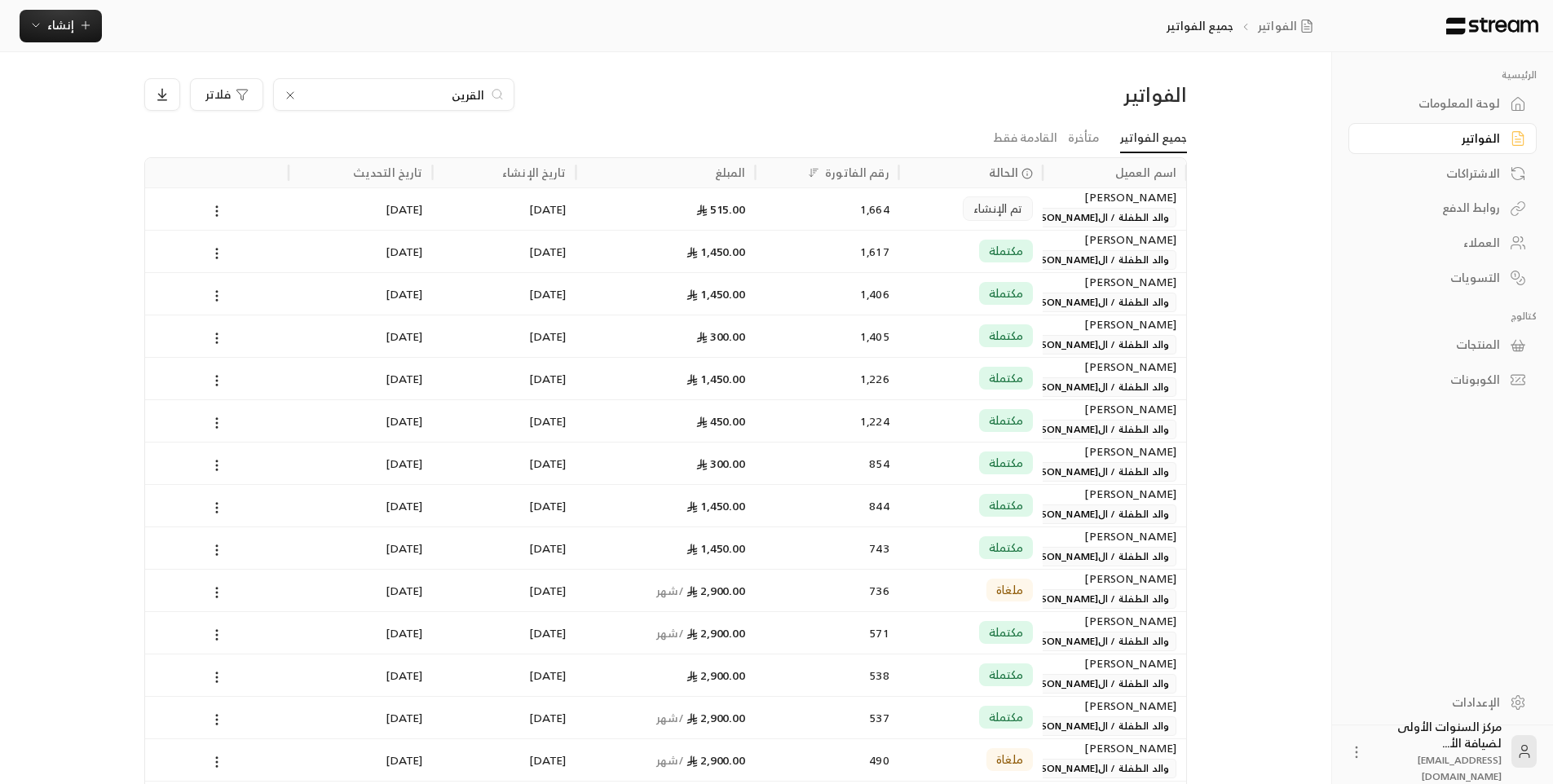
click at [383, 87] on input "القرين" at bounding box center [393, 95] width 181 height 18
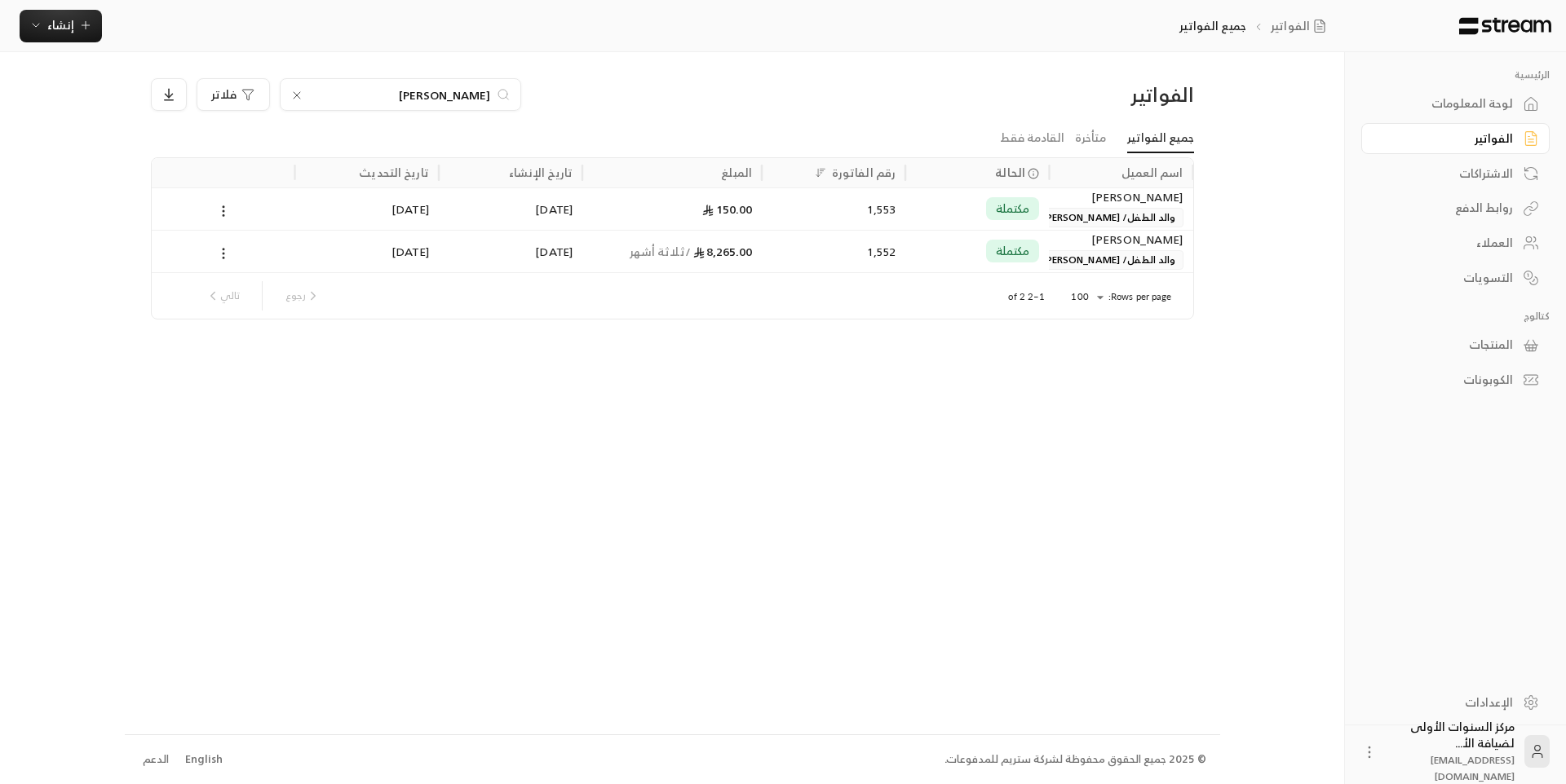
type input "مراد"
click at [835, 255] on div "1,552" at bounding box center [834, 251] width 124 height 42
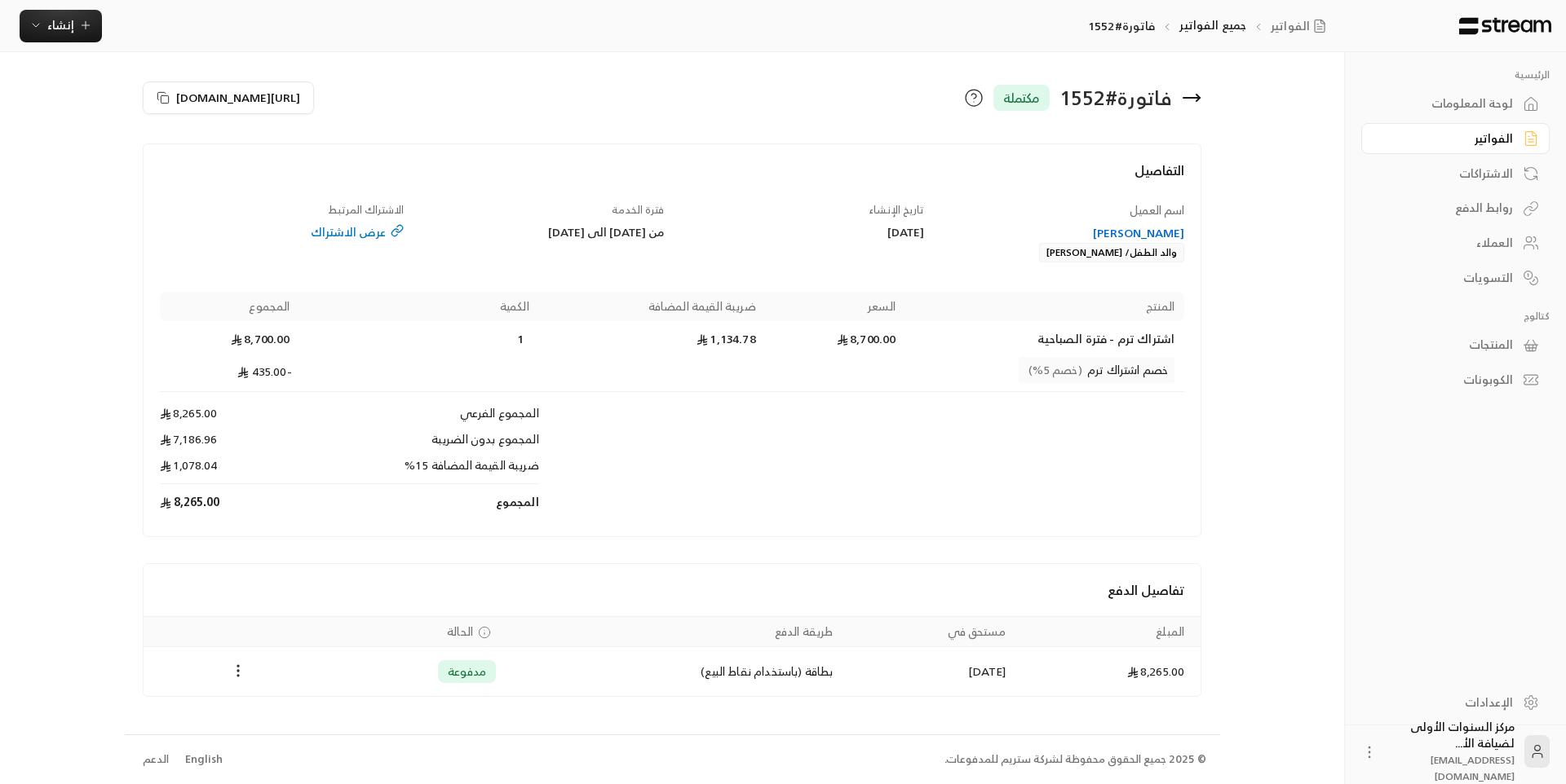
click at [1196, 97] on icon at bounding box center [1192, 97] width 16 height 0
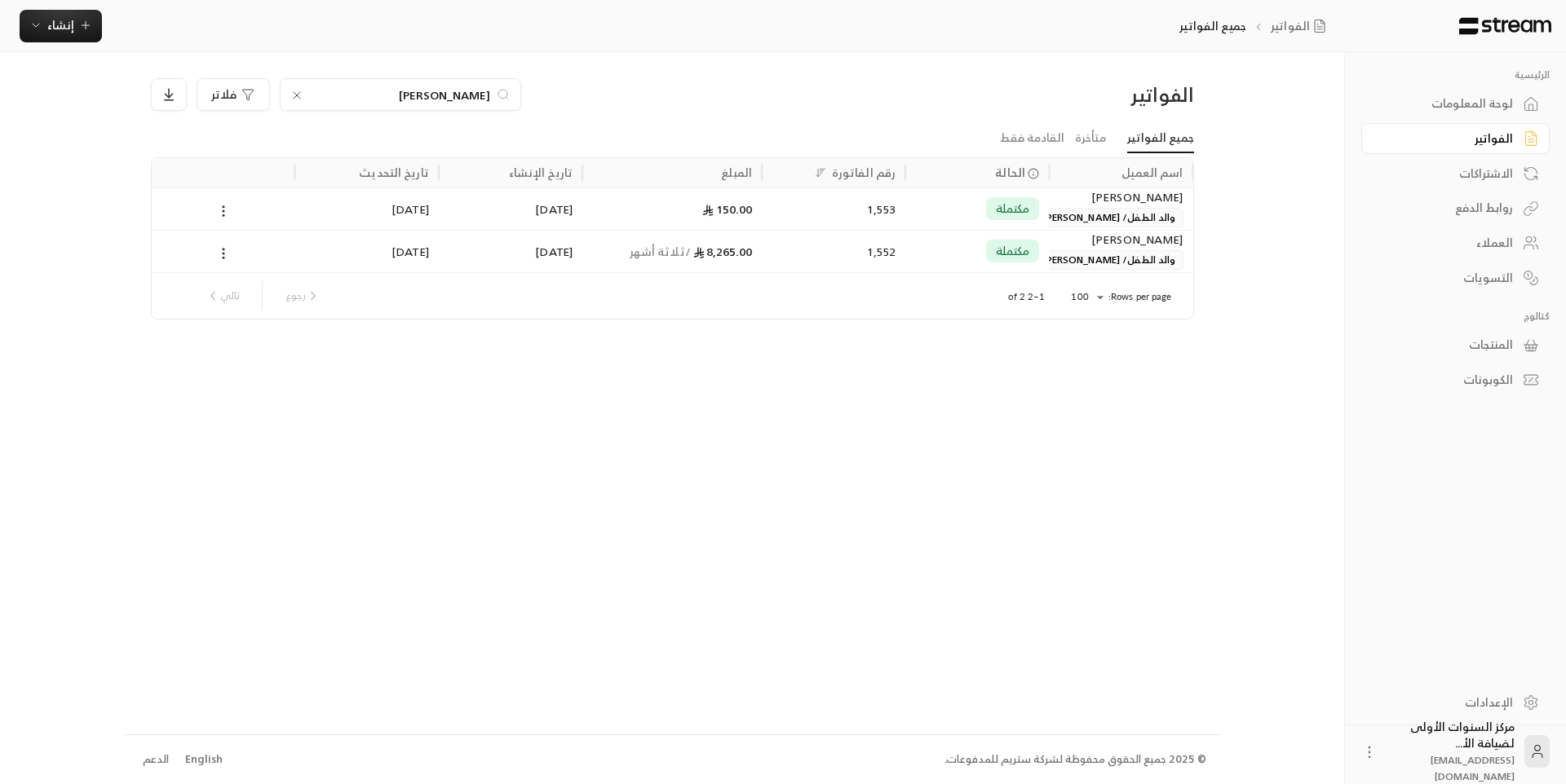
click at [889, 70] on div "الفواتير مراد فلاتر جميع الفواتير متأخرة القادمة فقط اسم العميل الحالة رقم الفا…" at bounding box center [673, 392] width 1095 height 681
click at [49, 32] on span "إنشاء" at bounding box center [60, 25] width 27 height 20
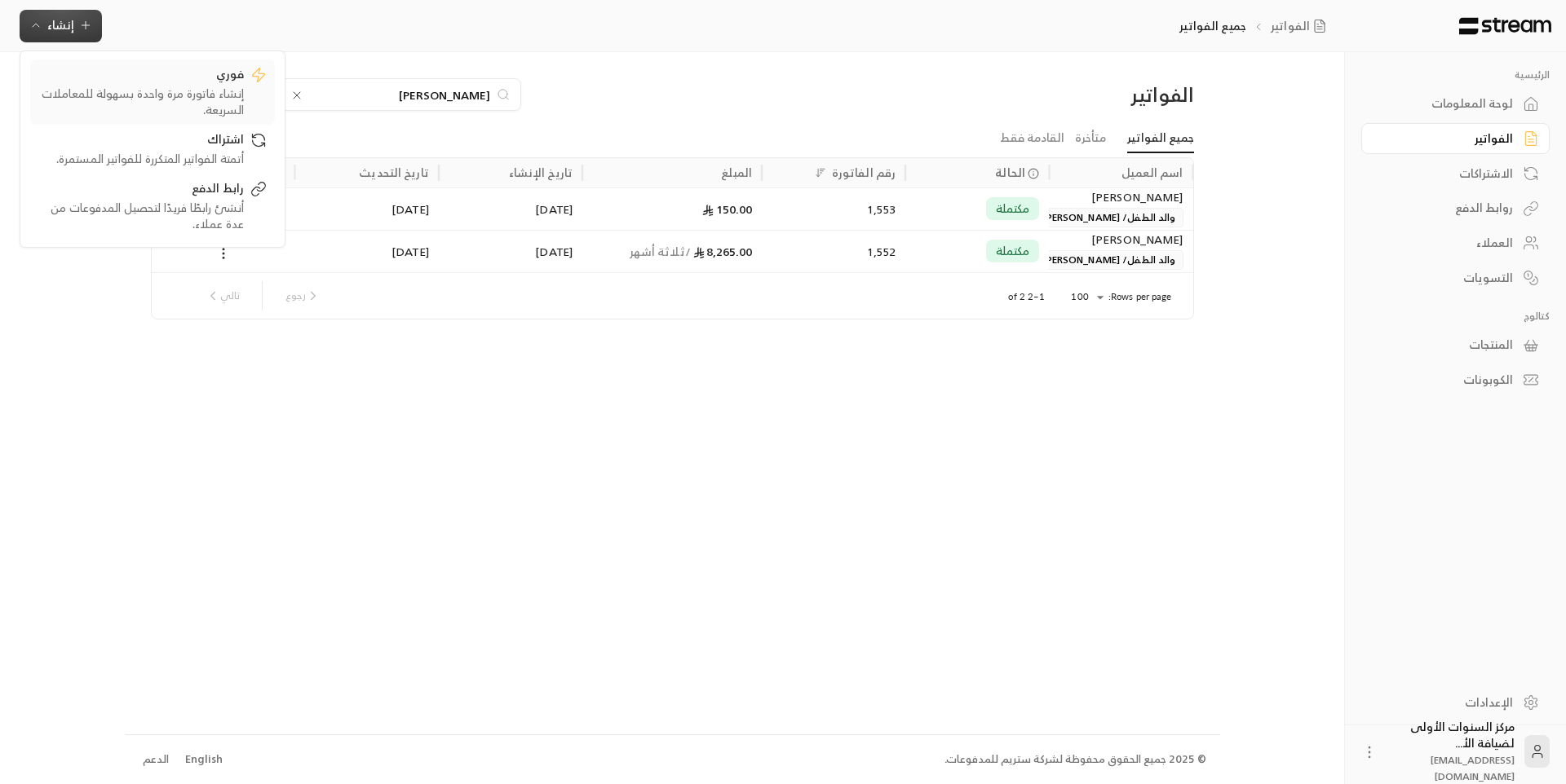
click at [214, 88] on div "إنشاء فاتورة مرة واحدة بسهولة للمعاملات السريعة." at bounding box center [141, 102] width 206 height 33
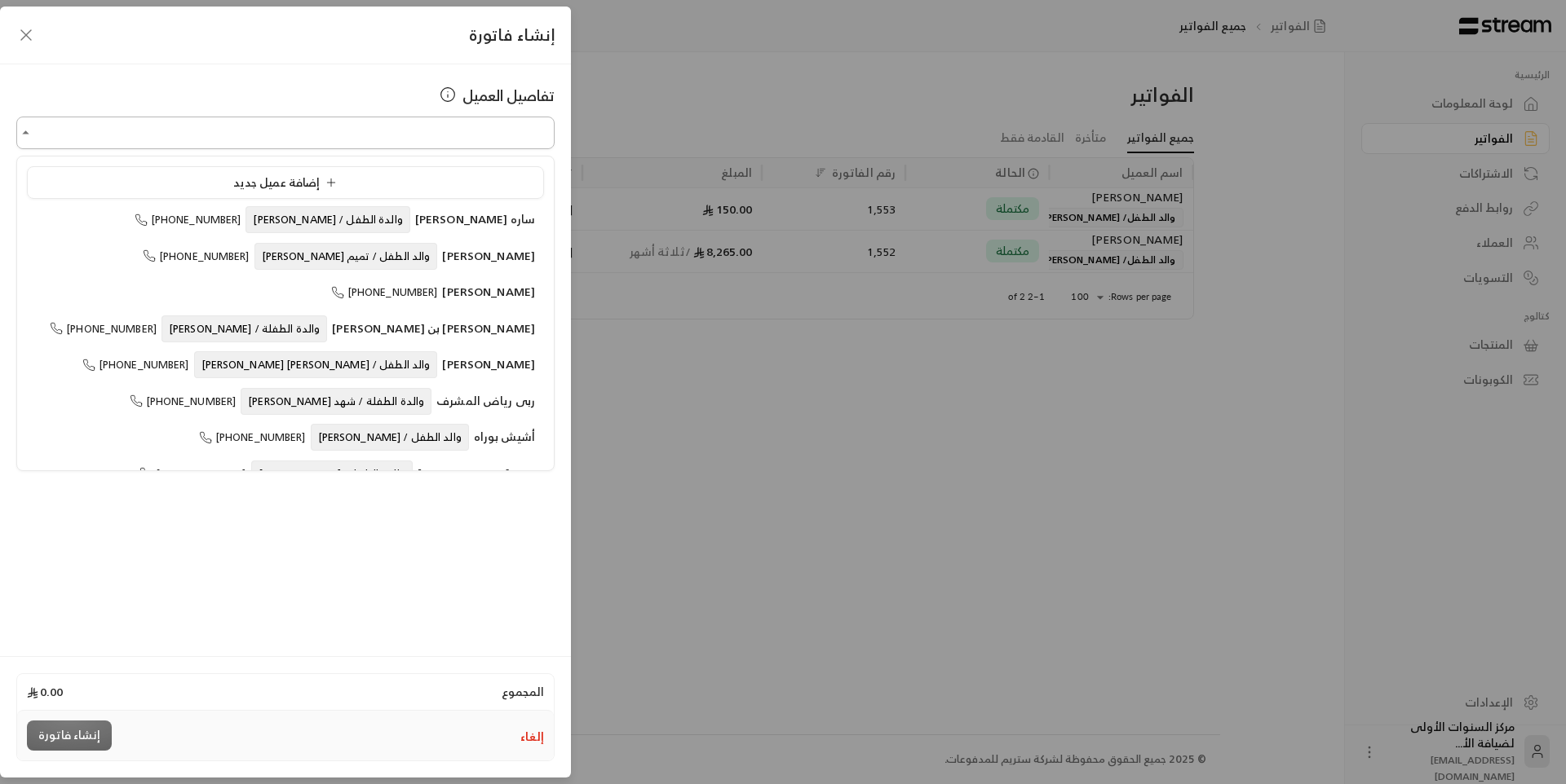
click at [454, 144] on input "اختر العميل" at bounding box center [284, 133] width 538 height 28
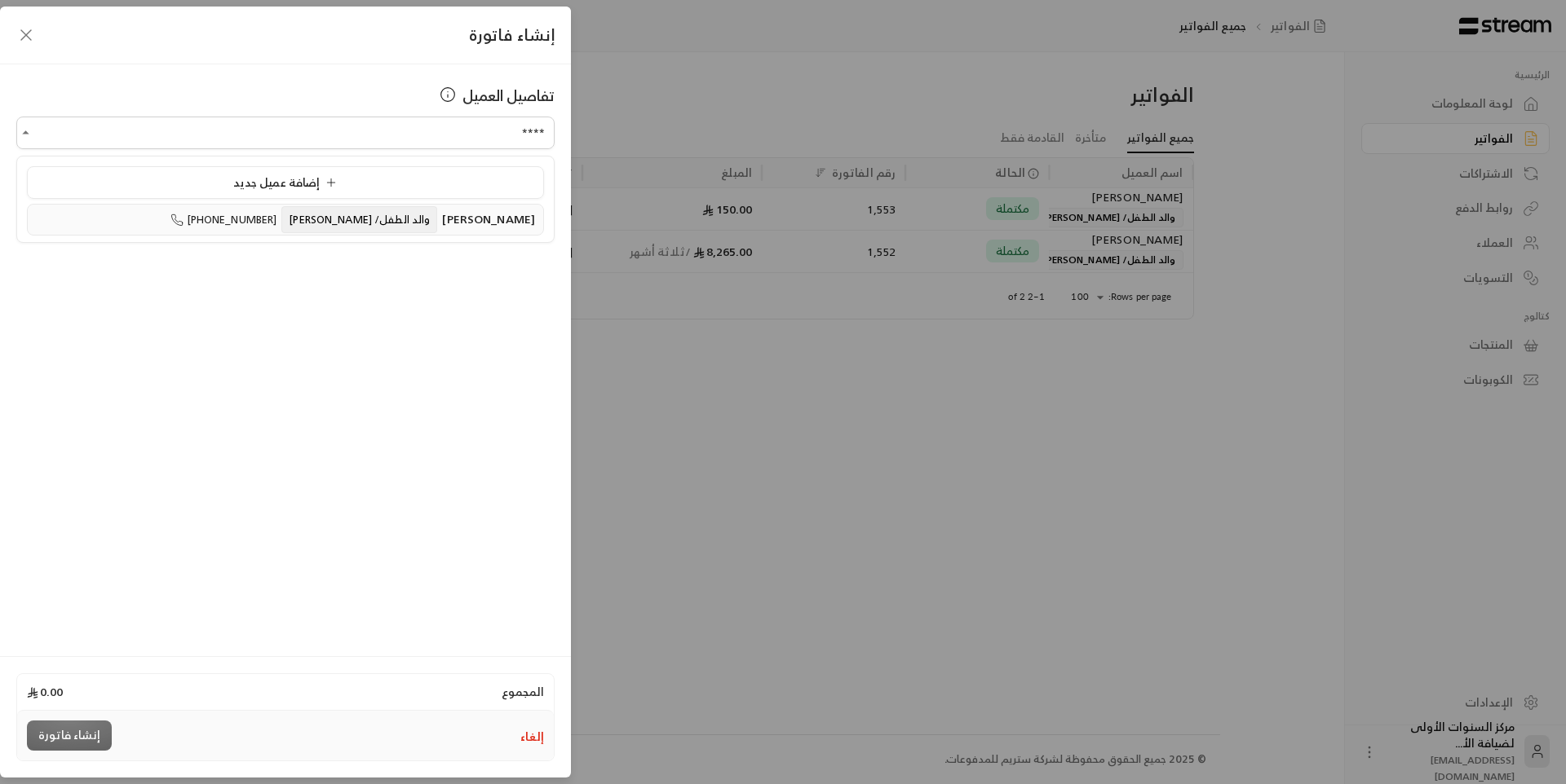
click at [417, 210] on span "والد الطفل/ [PERSON_NAME]" at bounding box center [360, 220] width 156 height 27
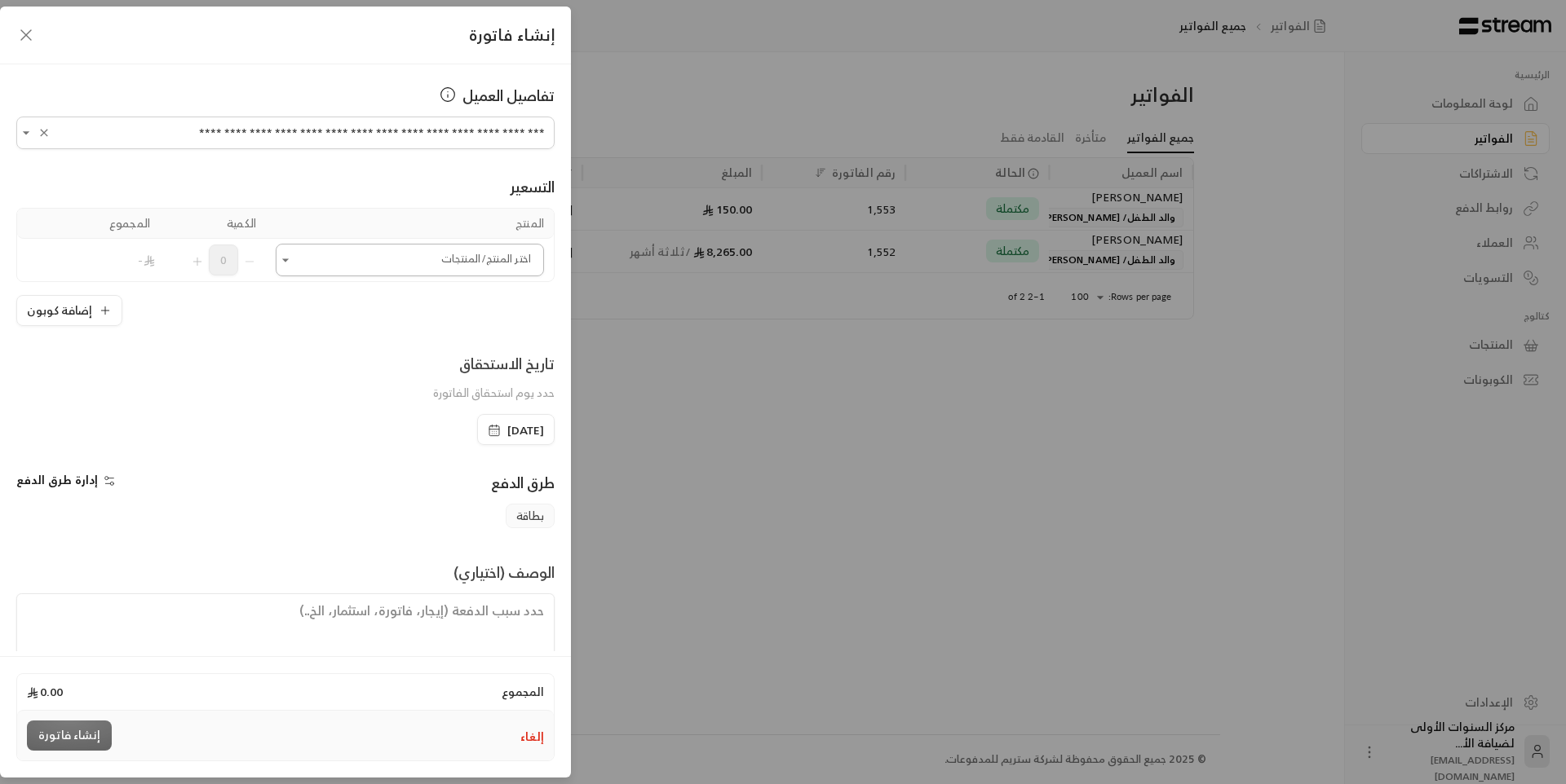
type input "**********"
click at [455, 260] on input "اختر العميل" at bounding box center [409, 260] width 269 height 28
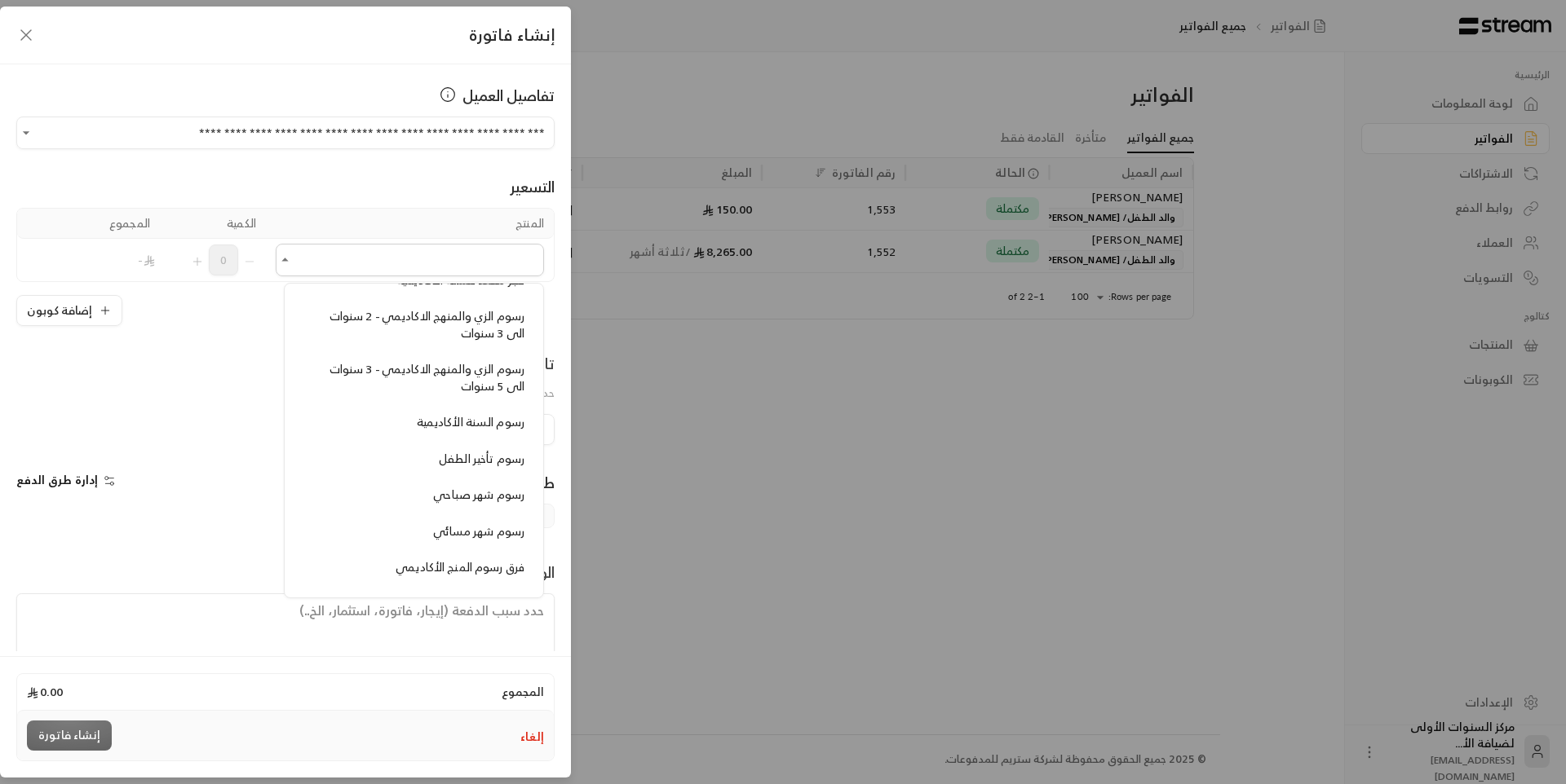
scroll to position [1386, 0]
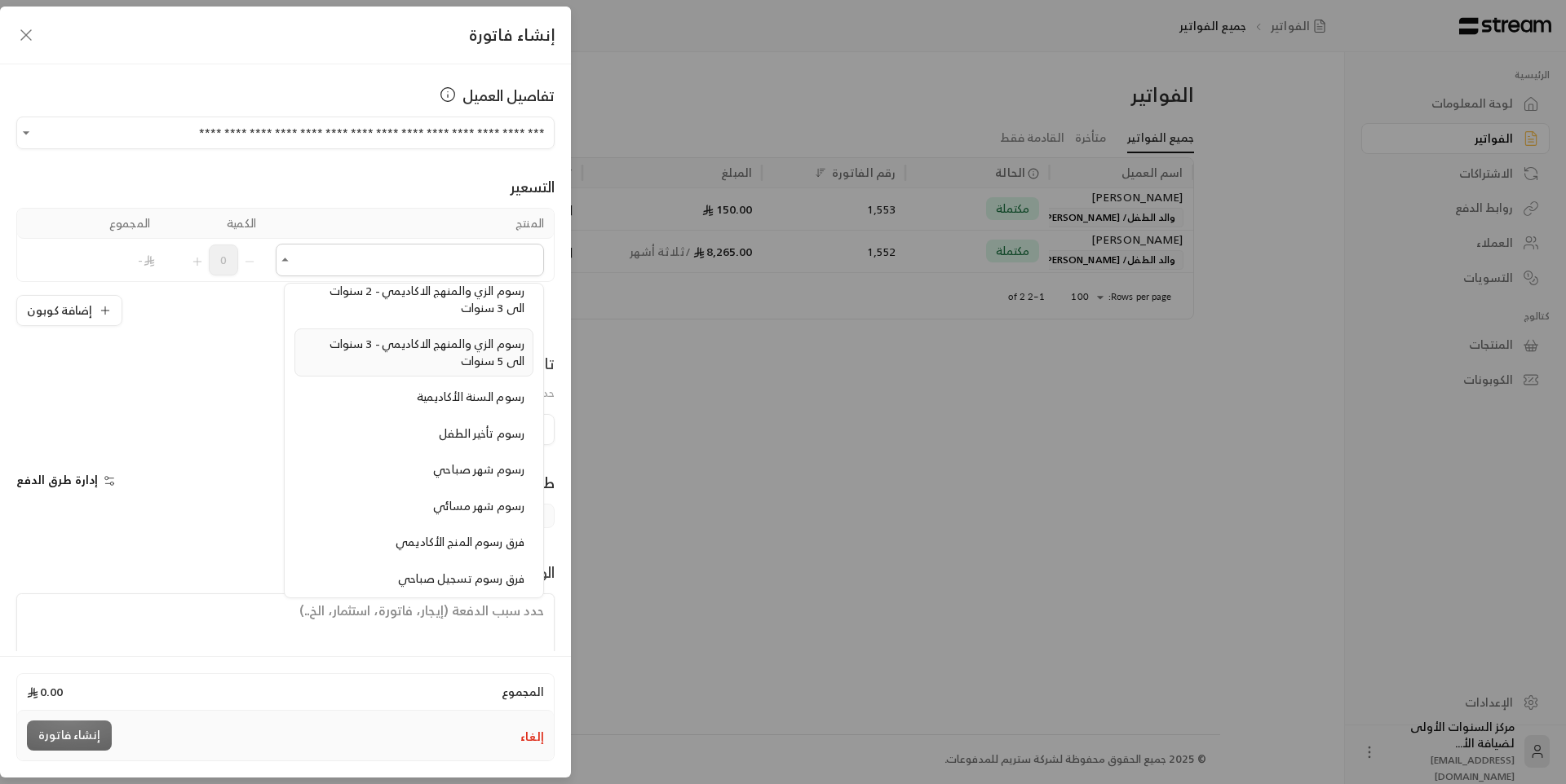
click at [481, 359] on span "رسوم الزي والمنهج الاكاديمي - 3 سنوات الى 5 سنوات" at bounding box center [427, 352] width 195 height 37
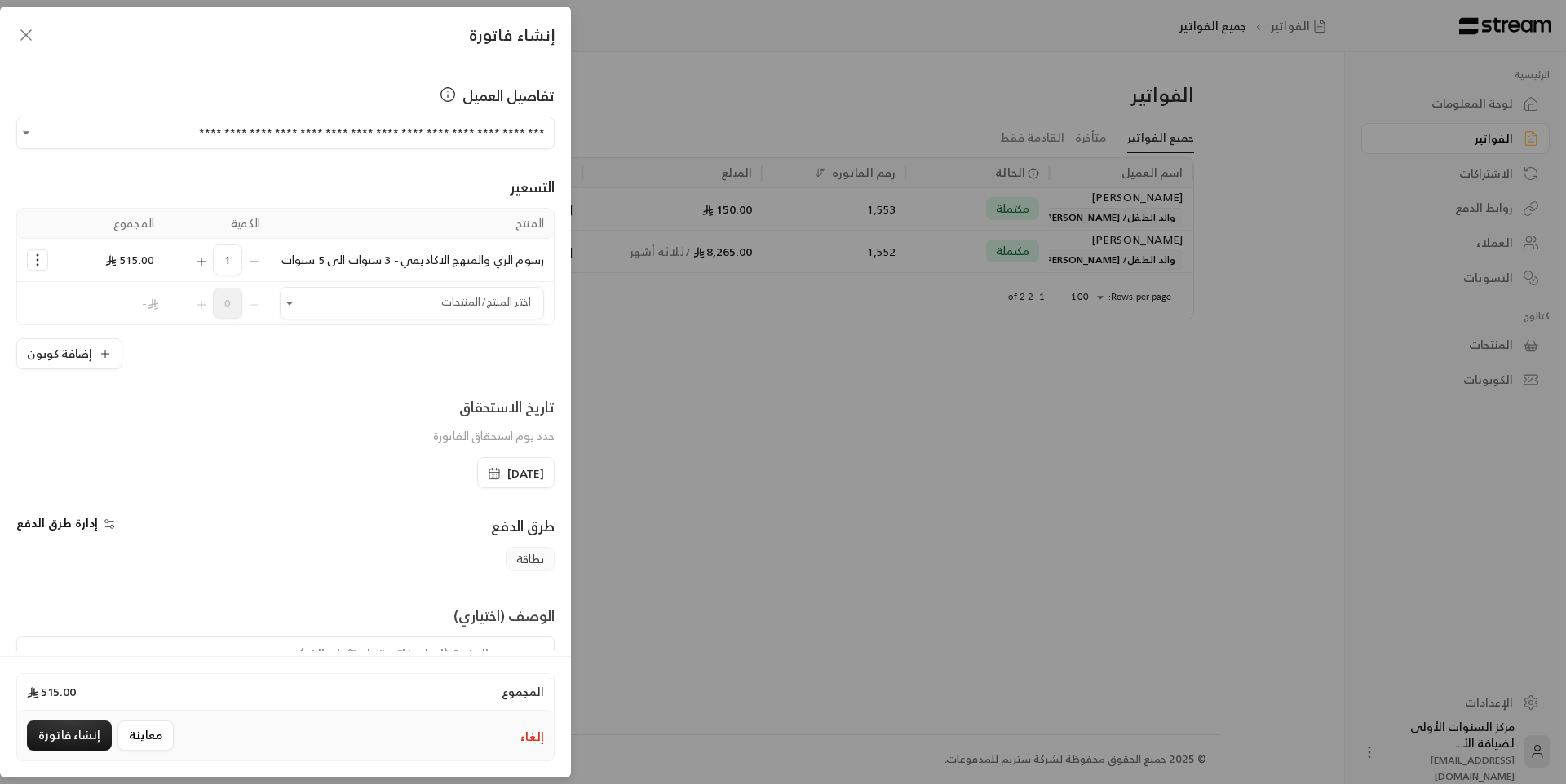
click at [46, 266] on icon "Selected Products" at bounding box center [37, 260] width 16 height 16
click at [106, 333] on span "إزالة المنتج" at bounding box center [107, 329] width 48 height 19
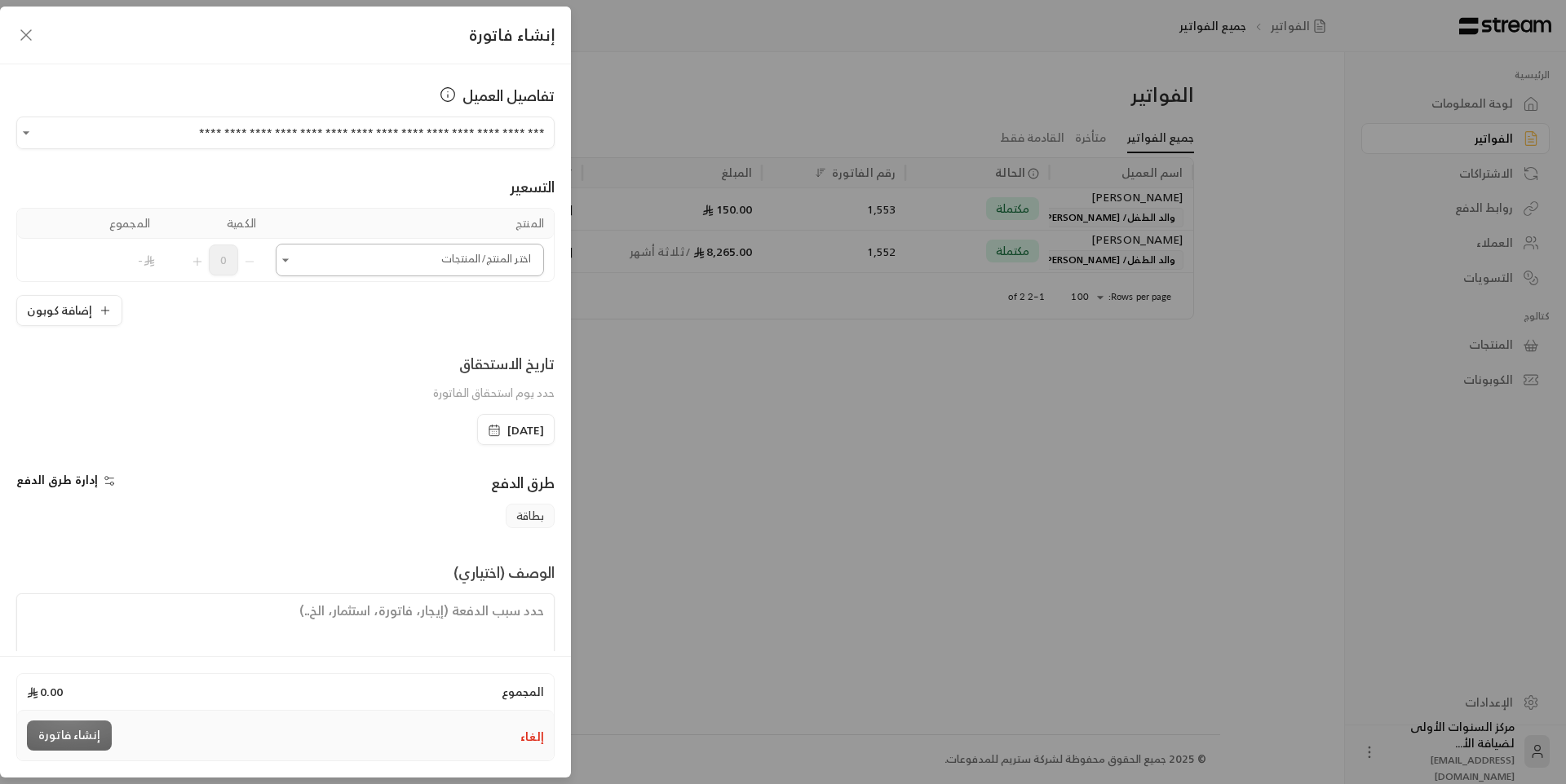
click at [391, 262] on input "اختر العميل" at bounding box center [409, 260] width 269 height 28
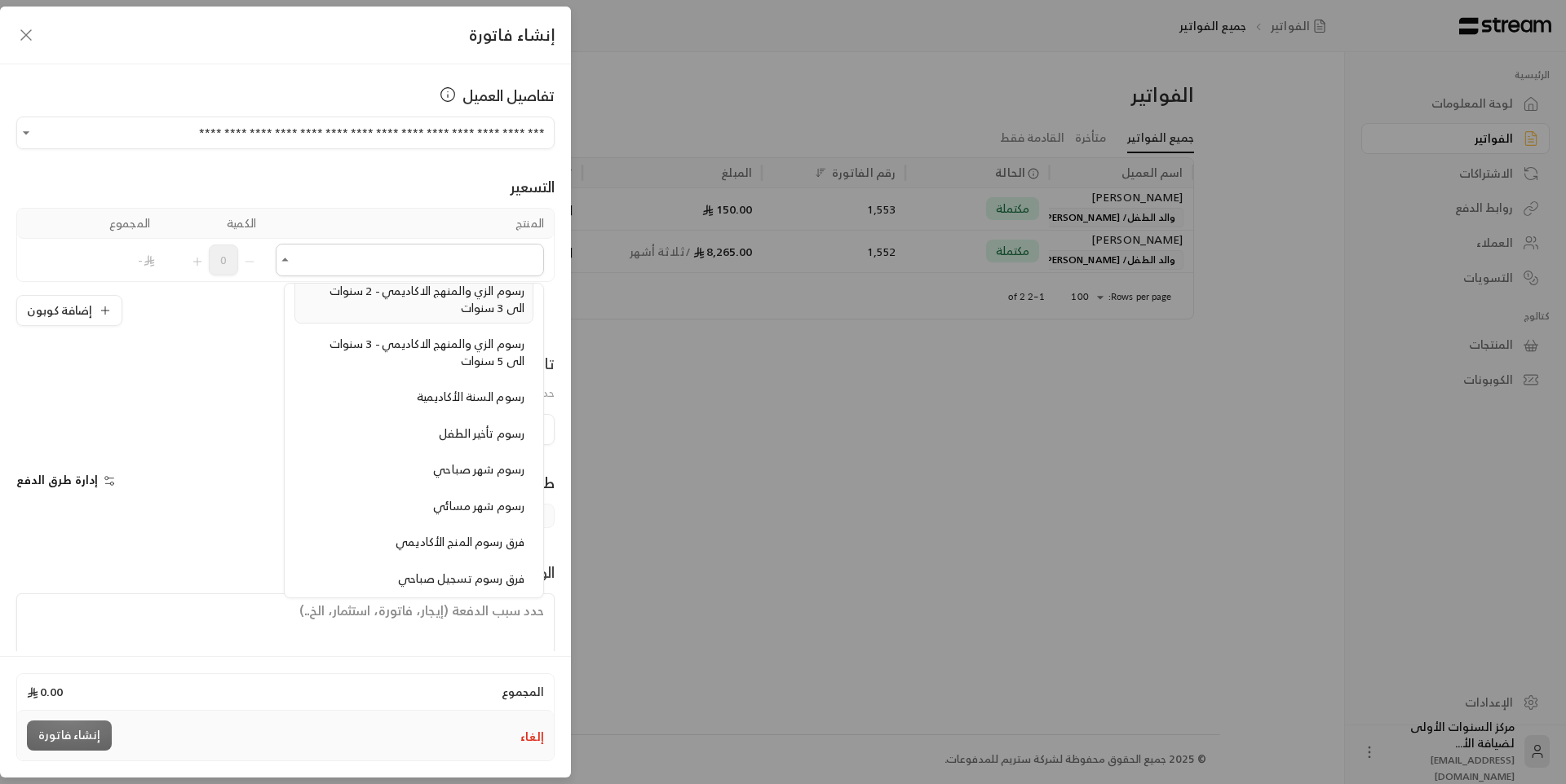
click at [426, 307] on div "رسوم الزي والمنهج الاكاديمي - 2 سنوات الى 3 سنوات" at bounding box center [413, 299] width 221 height 34
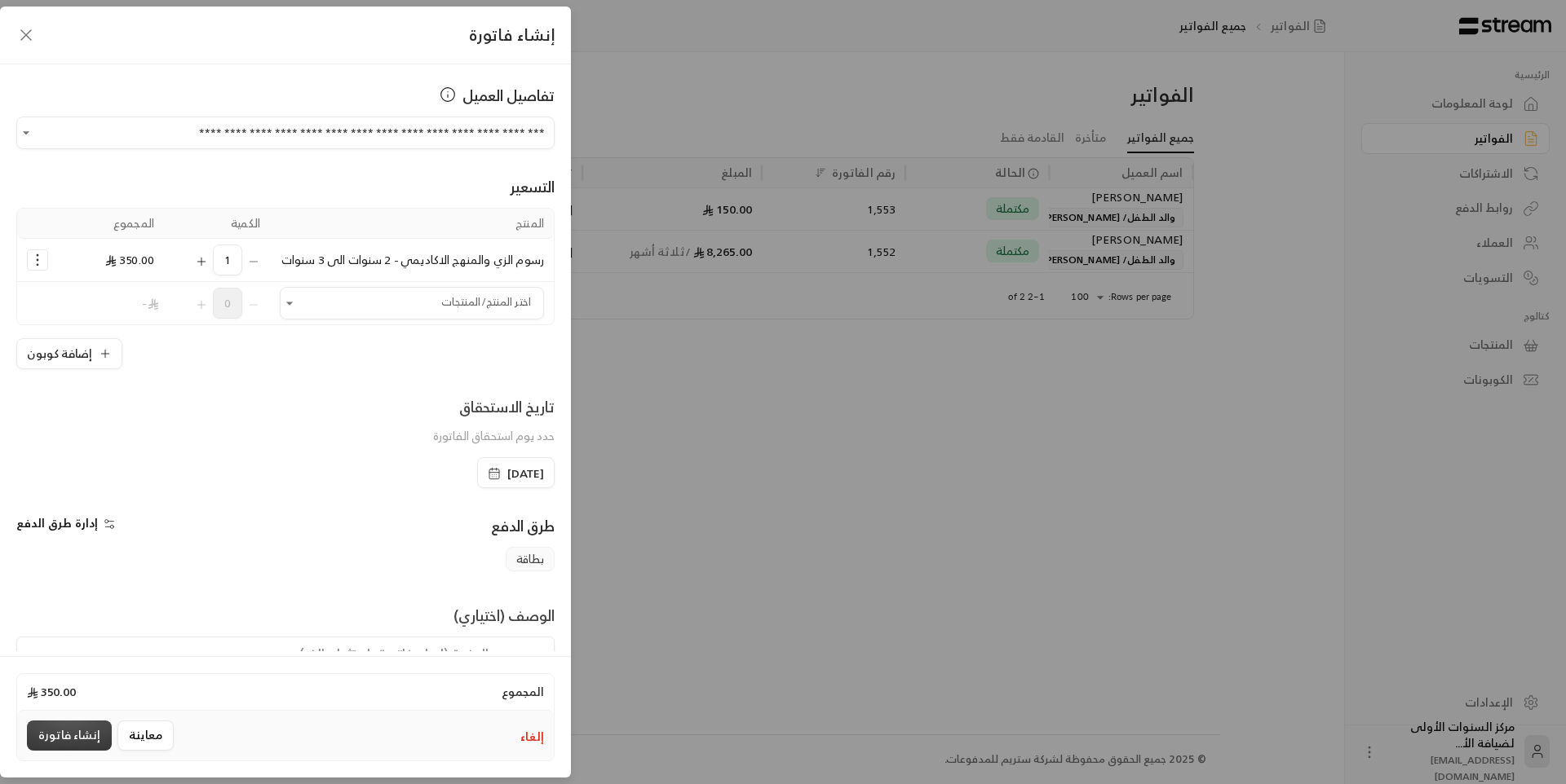
click at [66, 732] on button "إنشاء فاتورة" at bounding box center [69, 736] width 85 height 30
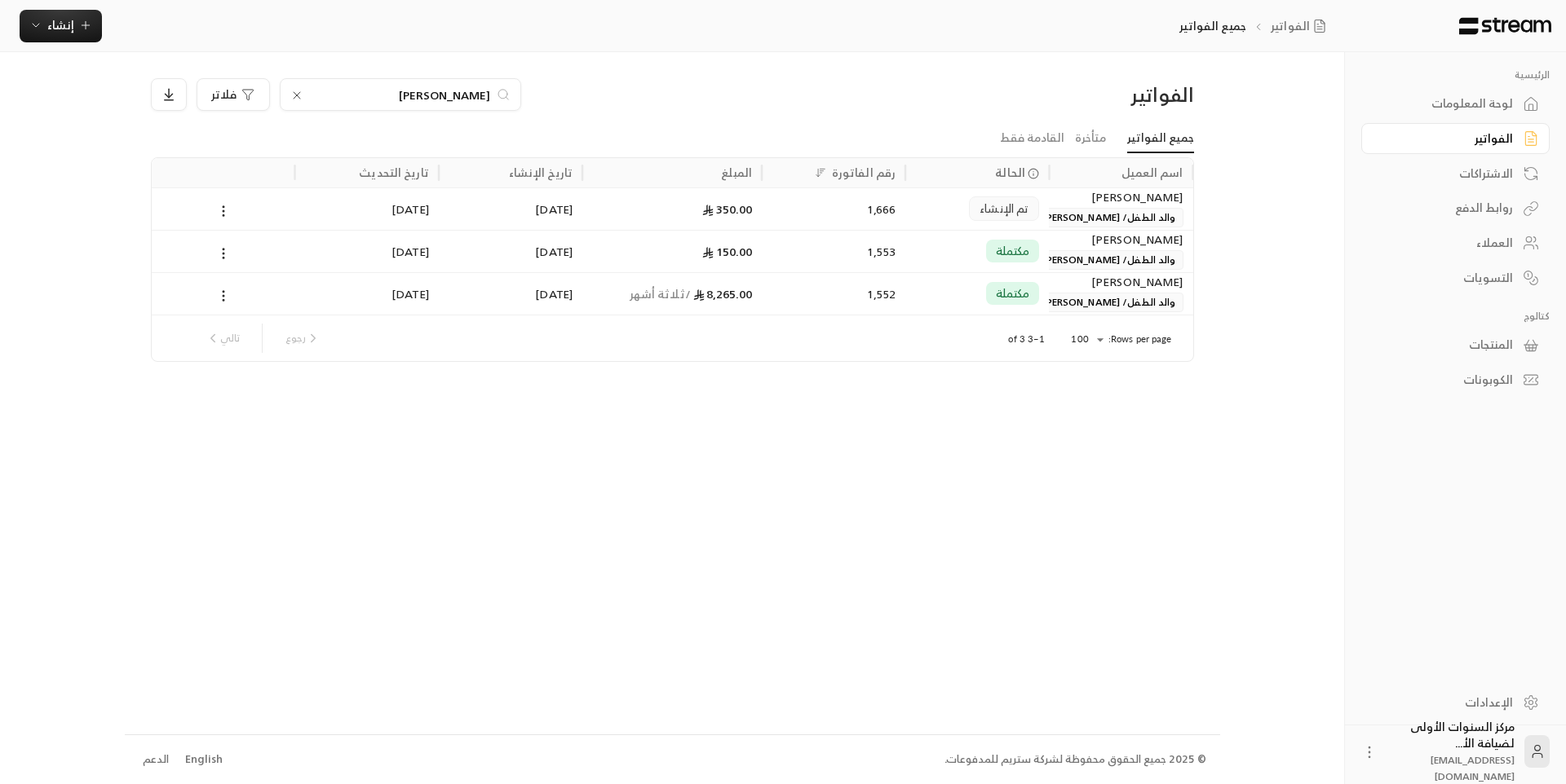
click at [1454, 100] on div "لوحة المعلومات" at bounding box center [1447, 104] width 131 height 16
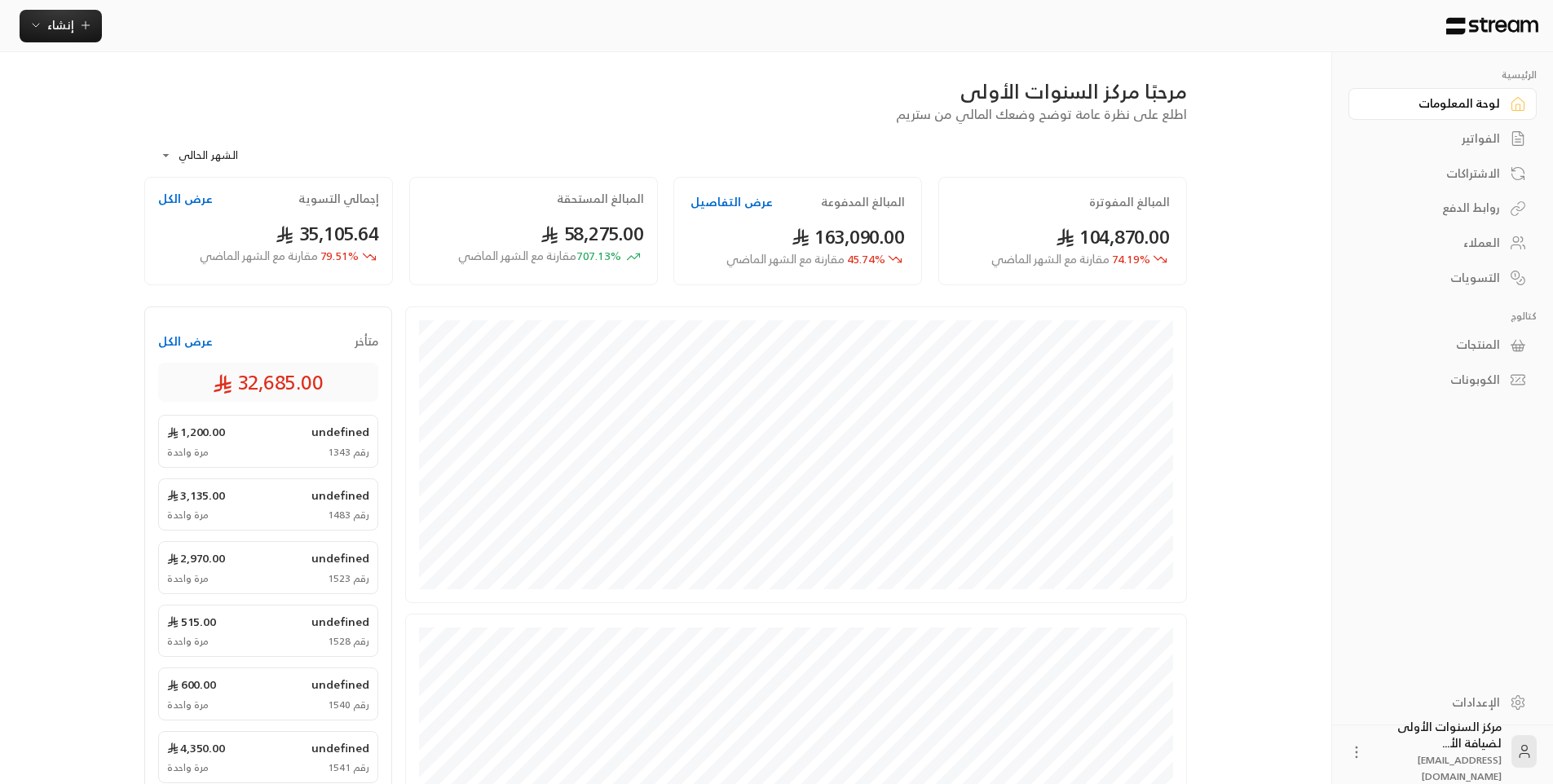
click at [1452, 139] on div "الفواتير" at bounding box center [1434, 138] width 131 height 16
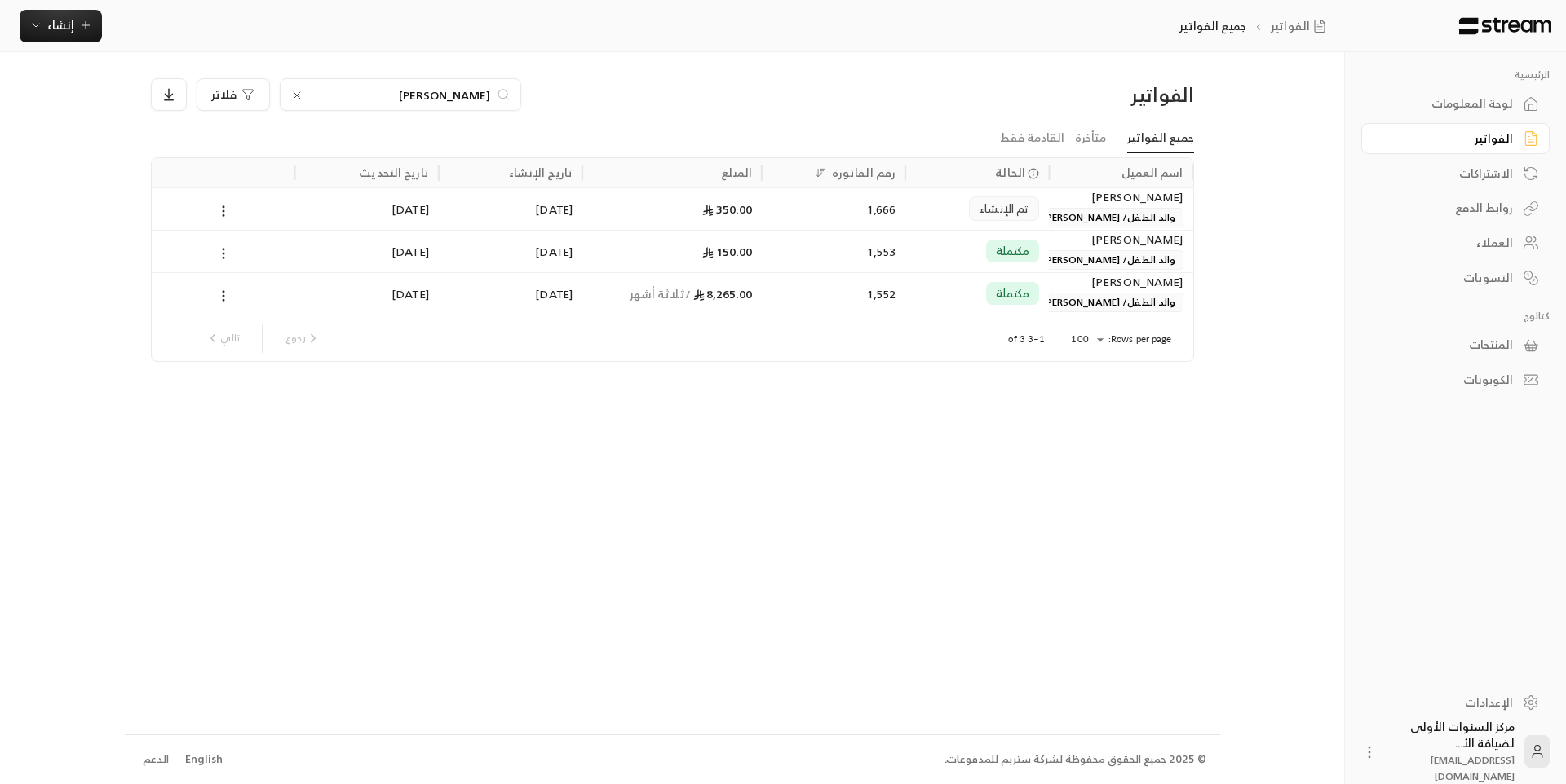
click at [293, 90] on icon at bounding box center [297, 95] width 13 height 13
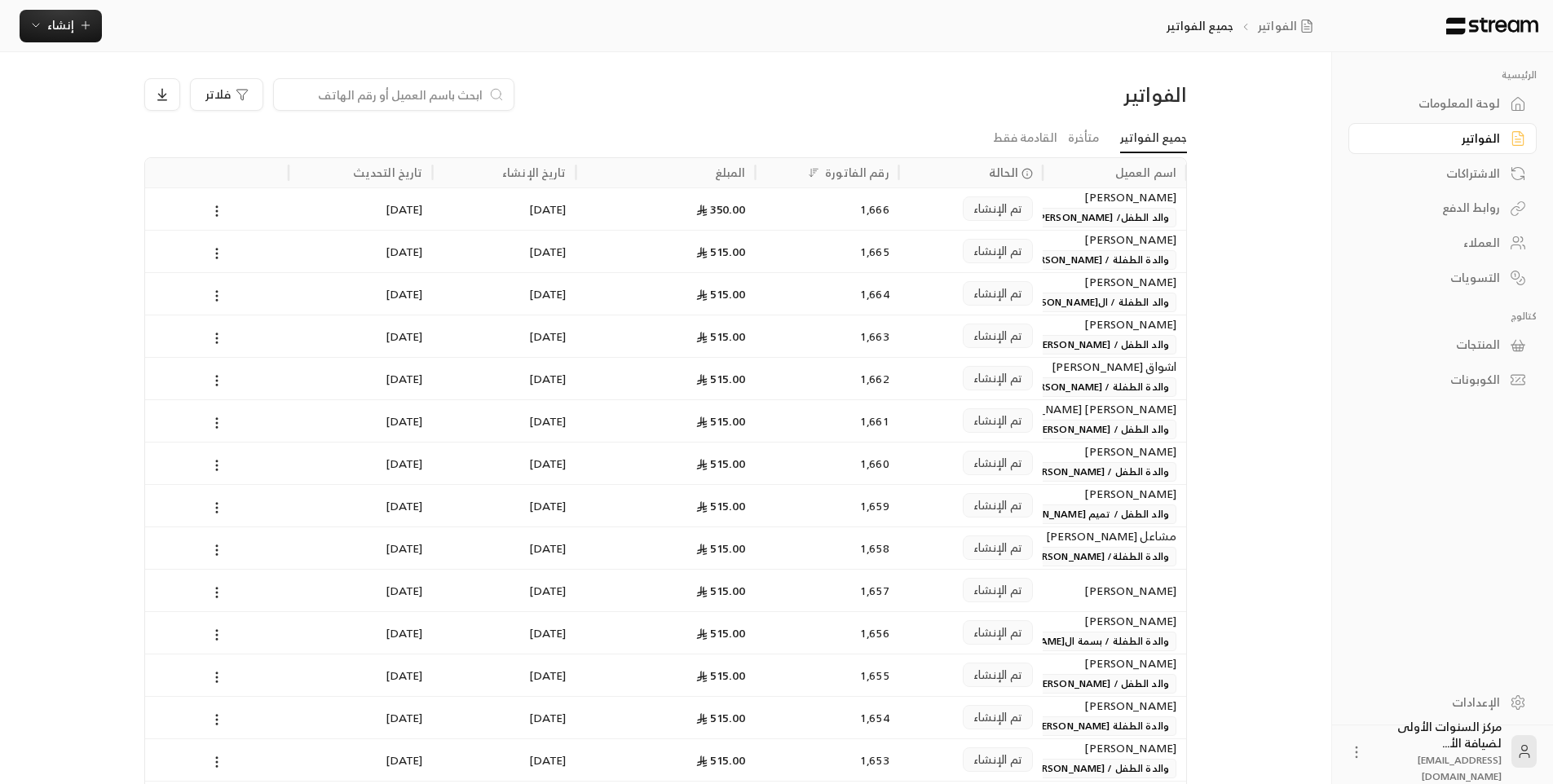
click at [470, 89] on input at bounding box center [383, 95] width 199 height 18
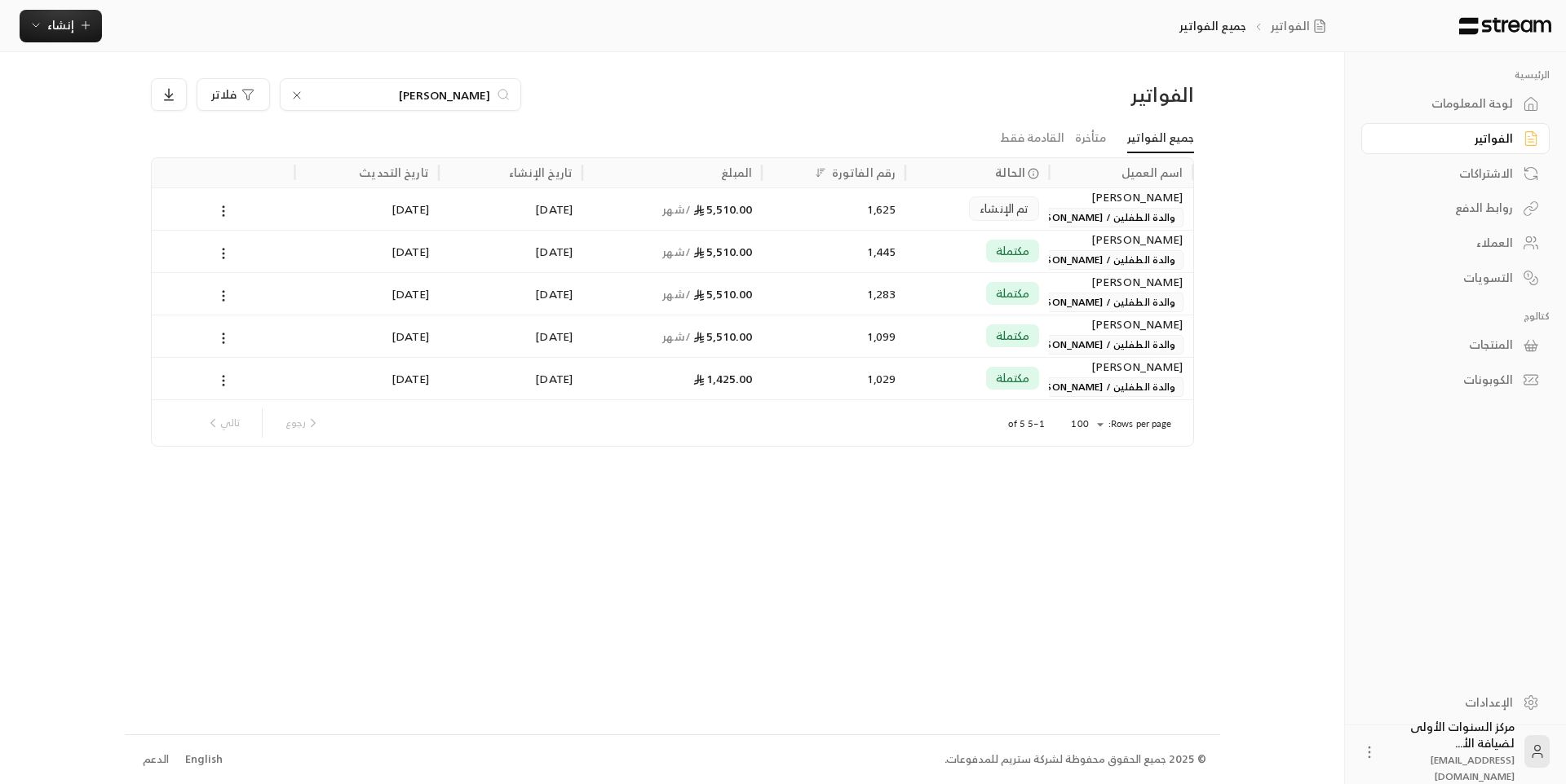
type input "العبداللطيف"
click at [588, 216] on div "5,510.00 / شهر" at bounding box center [672, 209] width 179 height 43
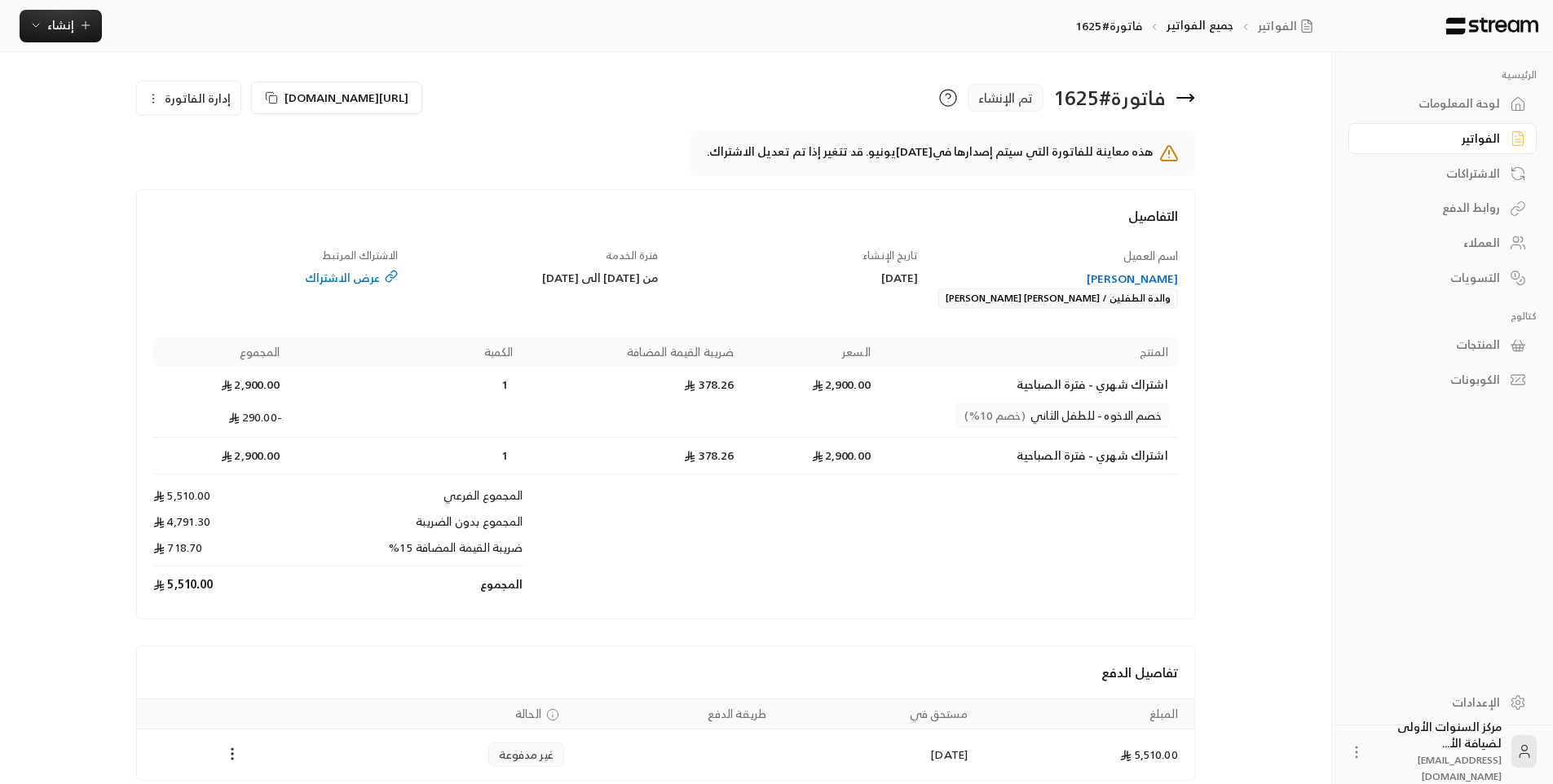
click at [1181, 100] on icon at bounding box center [1185, 97] width 19 height 19
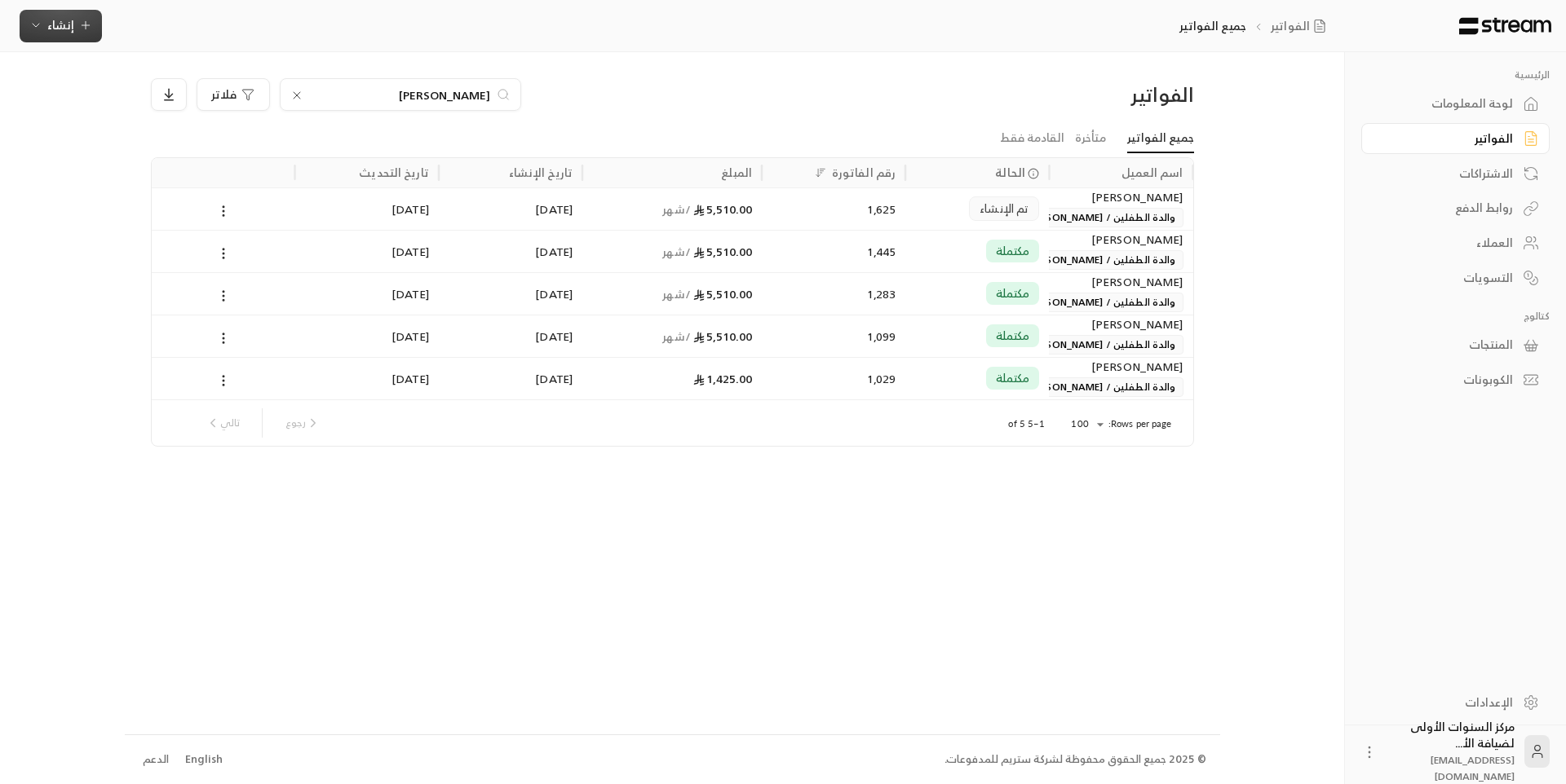
click at [64, 31] on span "إنشاء" at bounding box center [60, 25] width 27 height 20
click at [191, 99] on div "إنشاء فاتورة مرة واحدة بسهولة للمعاملات السريعة." at bounding box center [141, 102] width 206 height 33
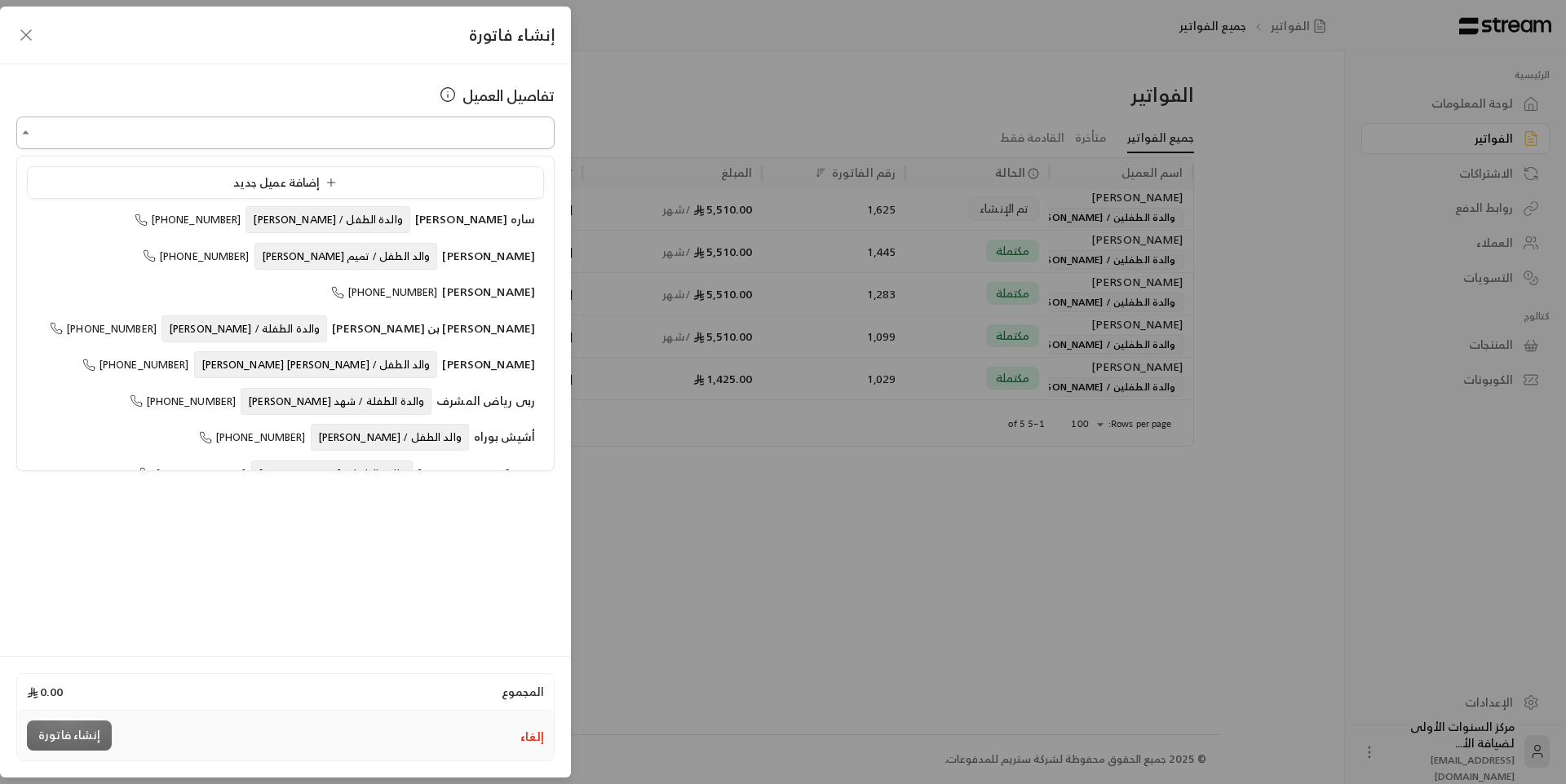
click at [379, 131] on input "اختر العميل" at bounding box center [284, 133] width 538 height 28
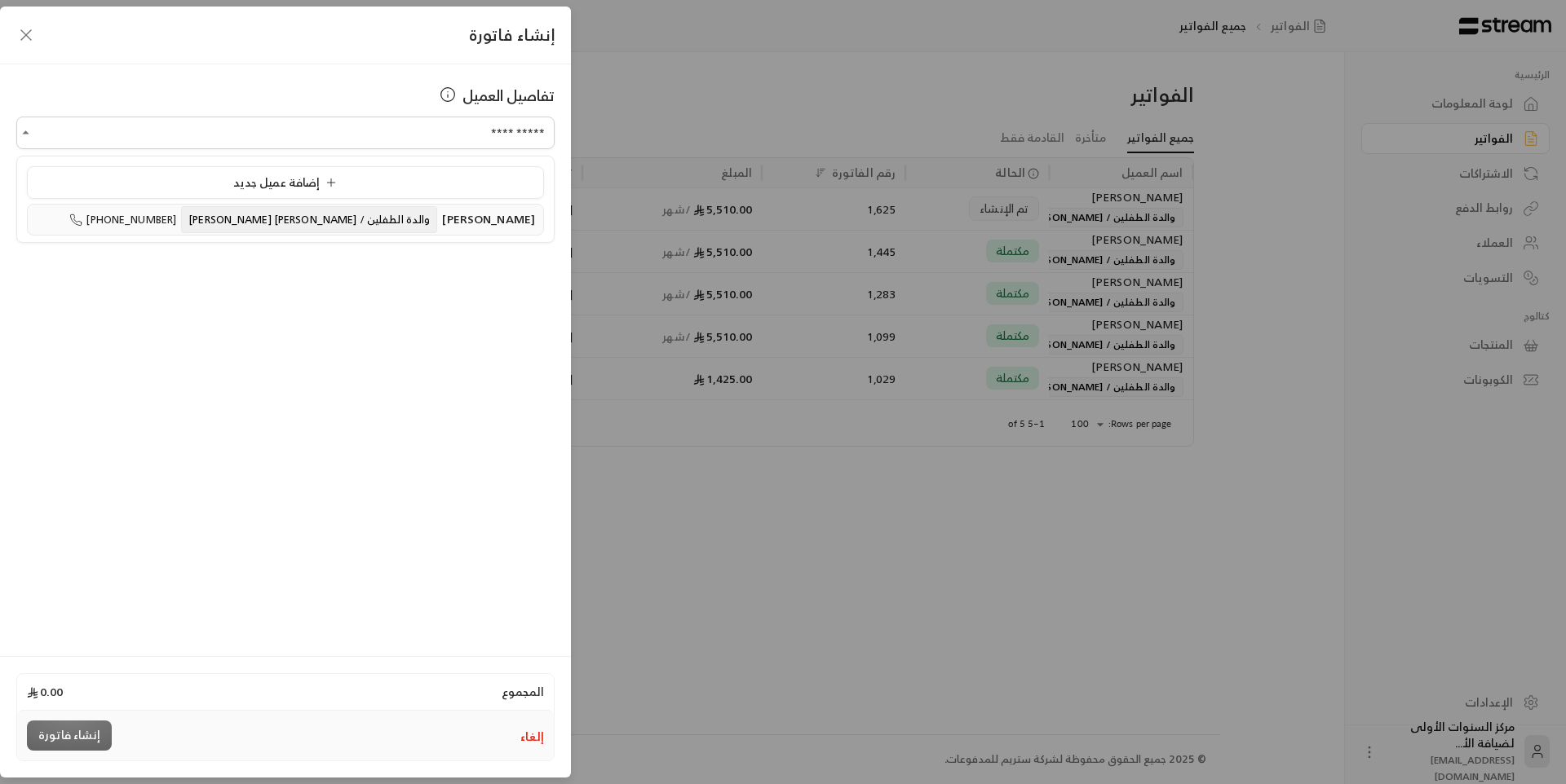
click at [368, 220] on span "والدة الطفلين / [PERSON_NAME] [PERSON_NAME]" at bounding box center [308, 220] width 256 height 27
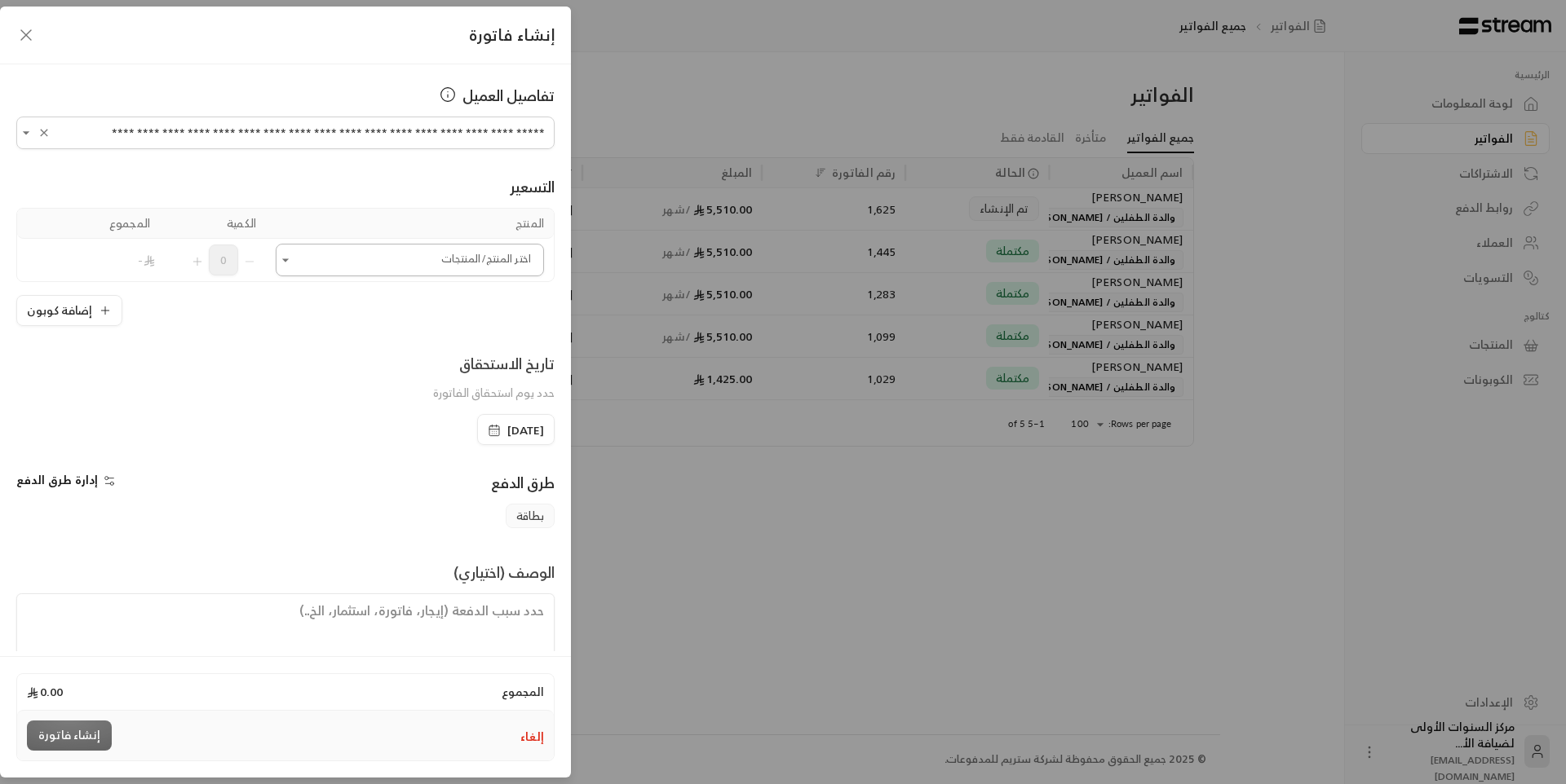
type input "**********"
click at [394, 270] on input "اختر العميل" at bounding box center [409, 260] width 269 height 28
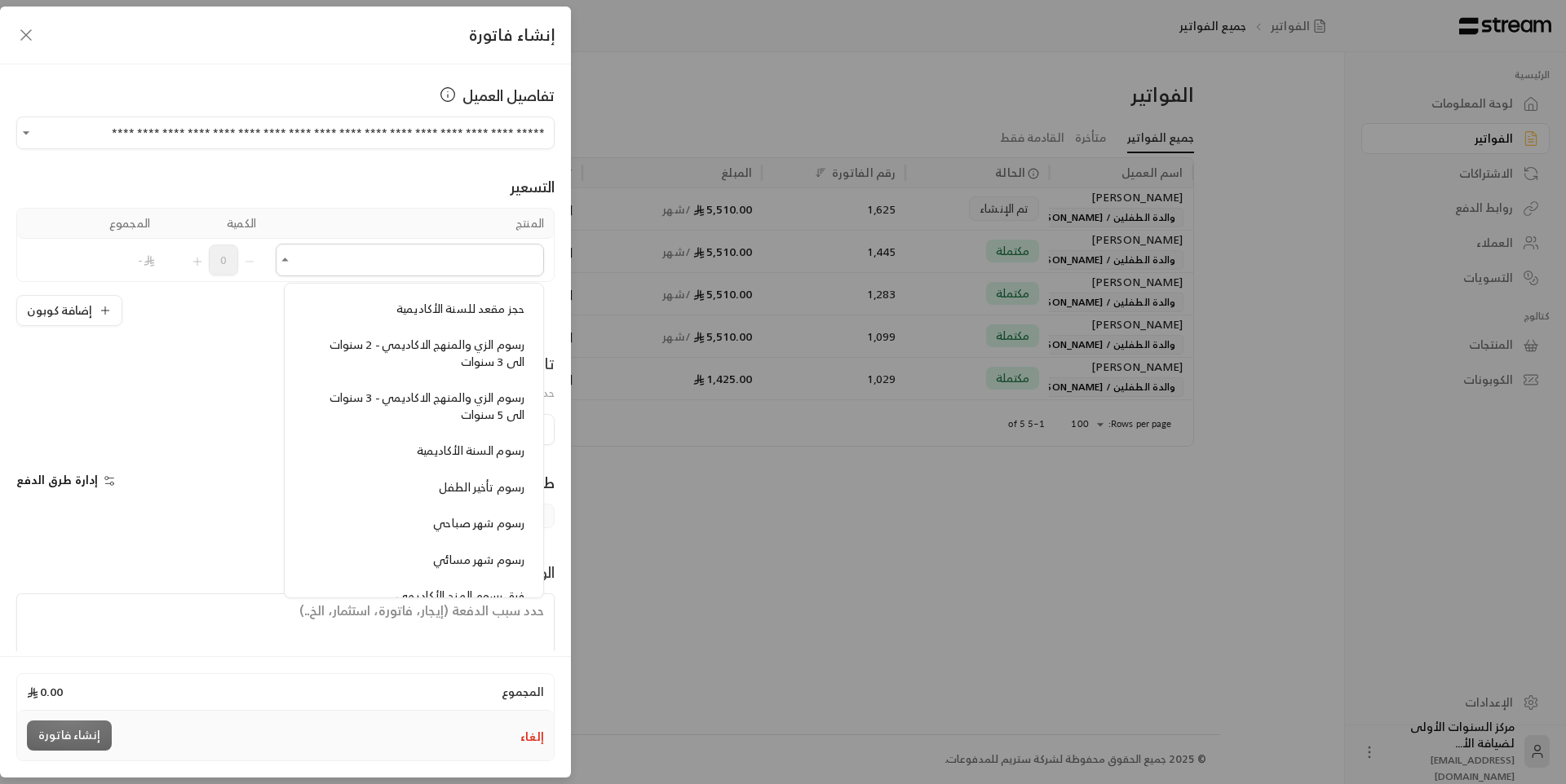
scroll to position [1305, 0]
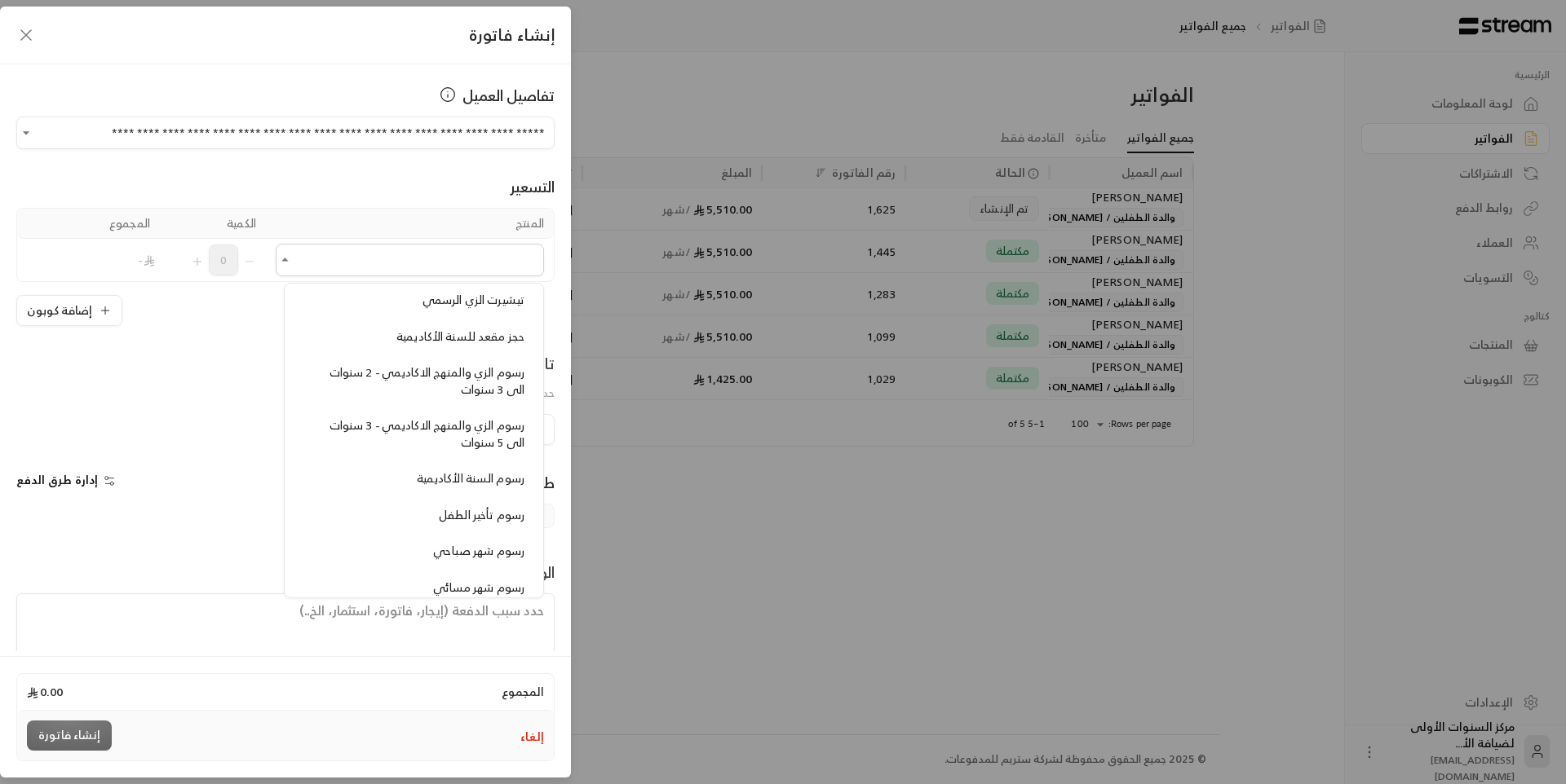
click at [473, 370] on span "رسوم الزي والمنهج الاكاديمي - 2 سنوات الى 3 سنوات" at bounding box center [427, 381] width 195 height 37
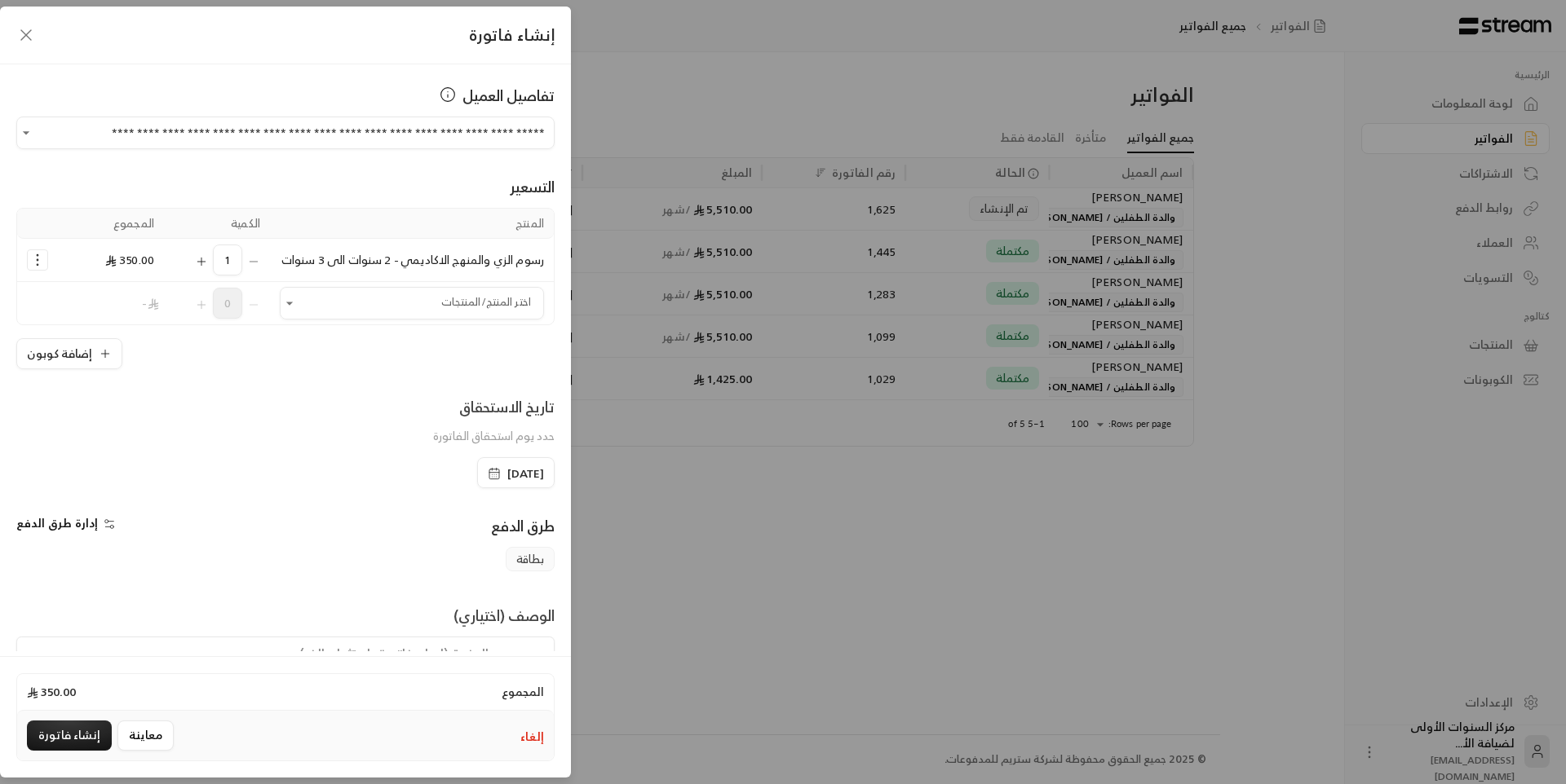
click at [208, 268] on icon "Selected Products" at bounding box center [201, 261] width 13 height 13
click at [261, 268] on icon "Selected Products" at bounding box center [253, 261] width 13 height 13
click at [318, 315] on input "اختر العميل" at bounding box center [412, 304] width 264 height 28
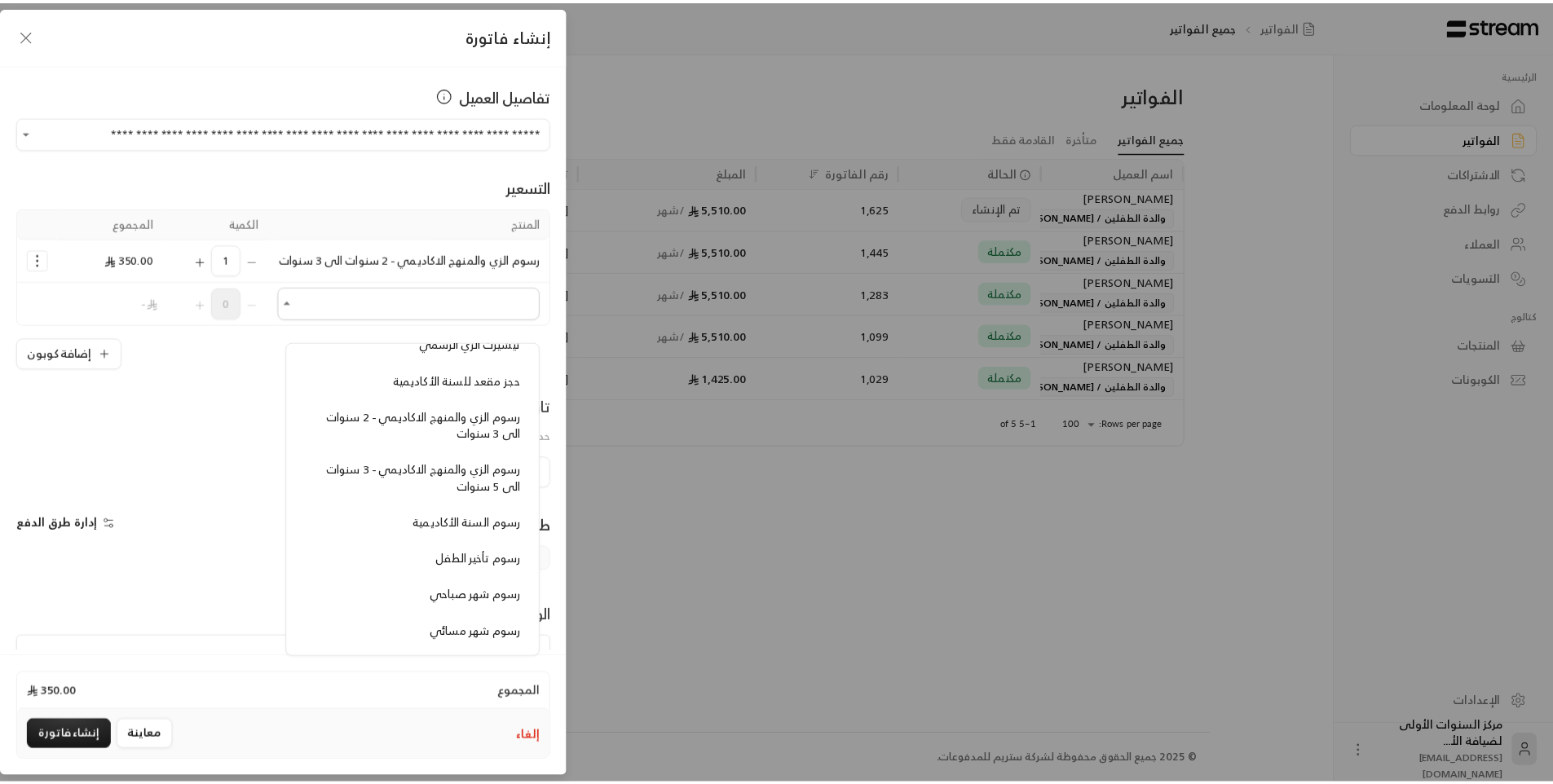
scroll to position [1223, 0]
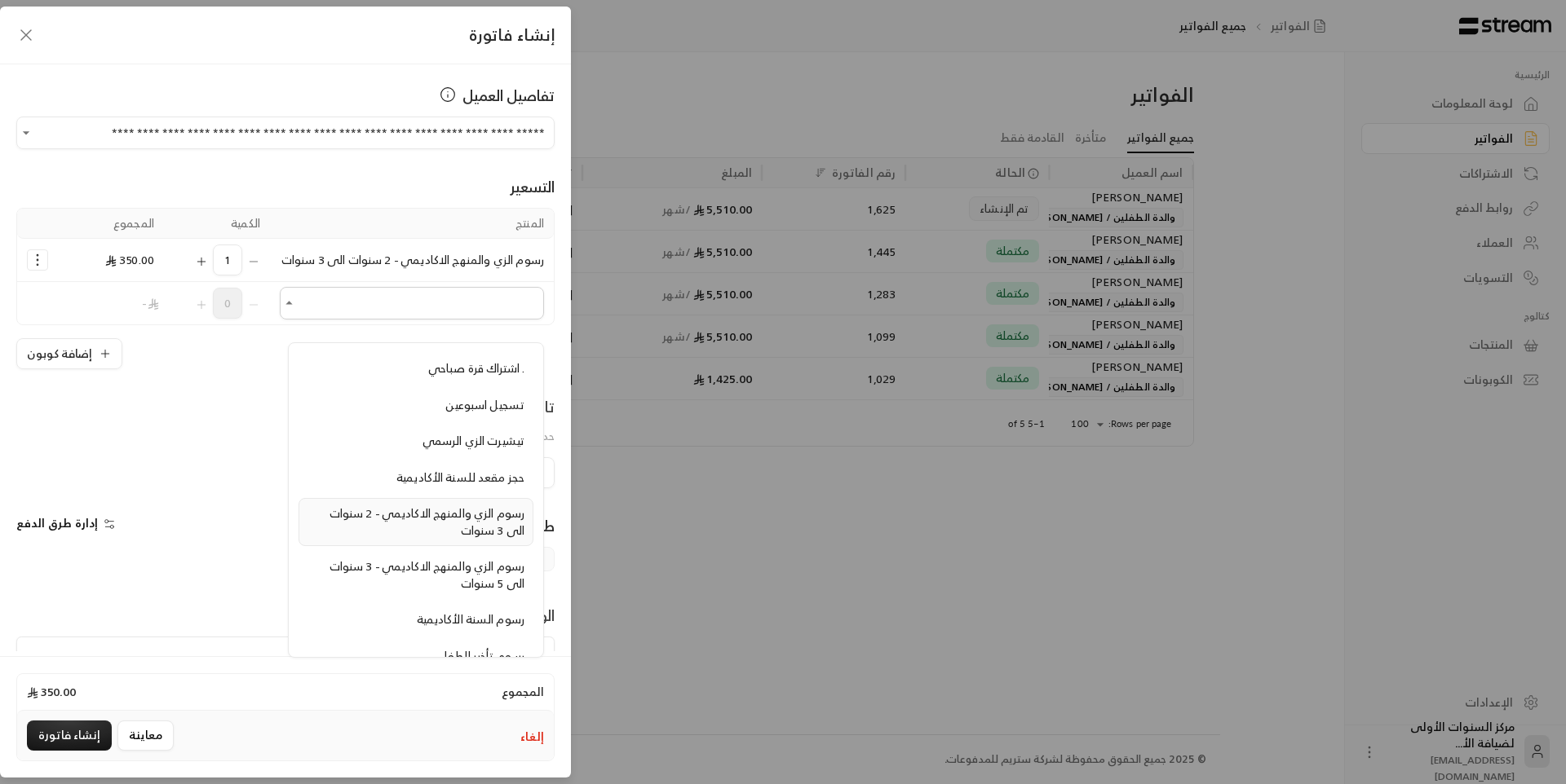
click at [434, 525] on div "رسوم الزي والمنهج الاكاديمي - 2 سنوات الى 3 سنوات" at bounding box center [416, 523] width 217 height 34
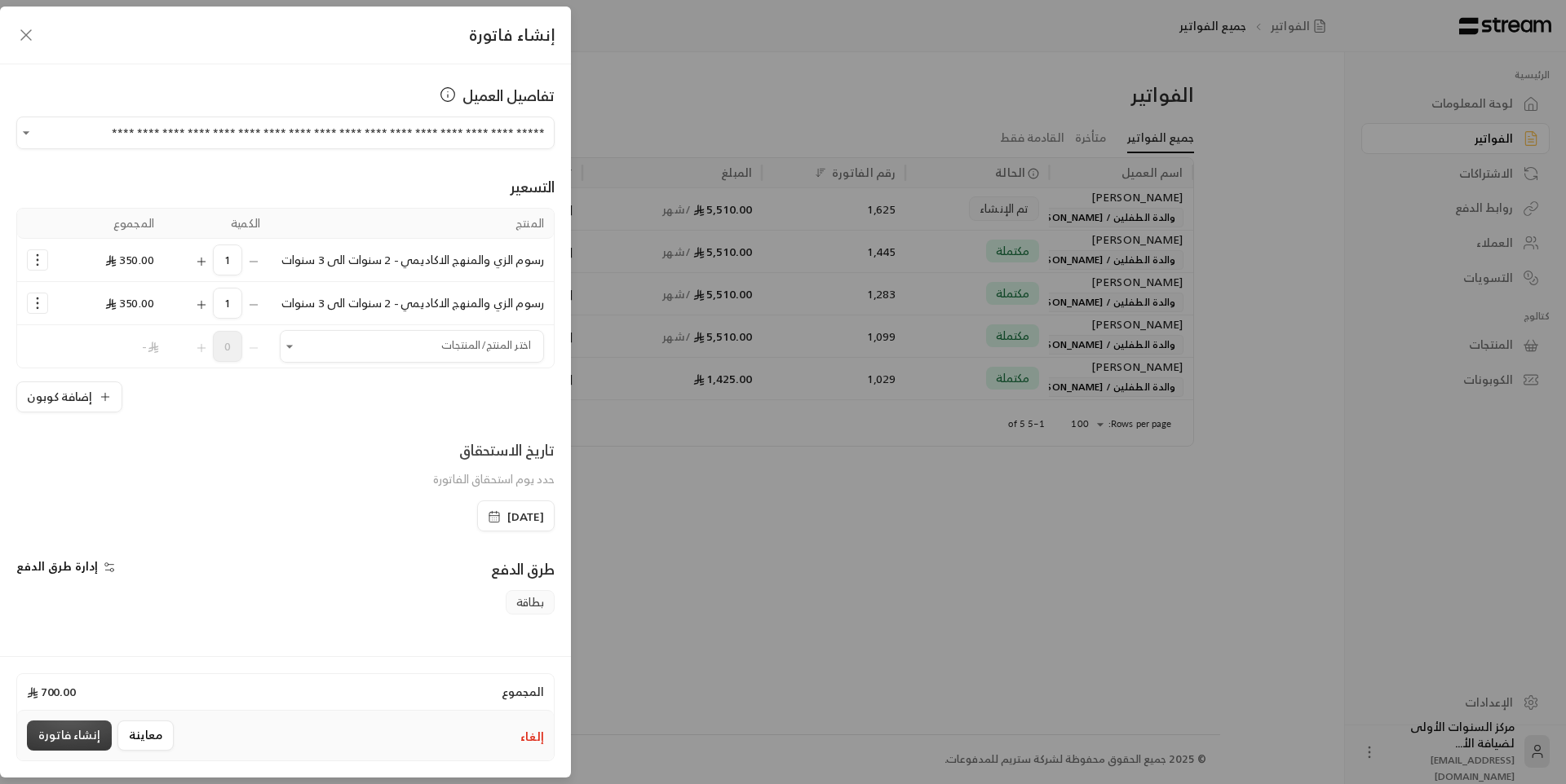
click at [66, 735] on button "إنشاء فاتورة" at bounding box center [69, 736] width 85 height 30
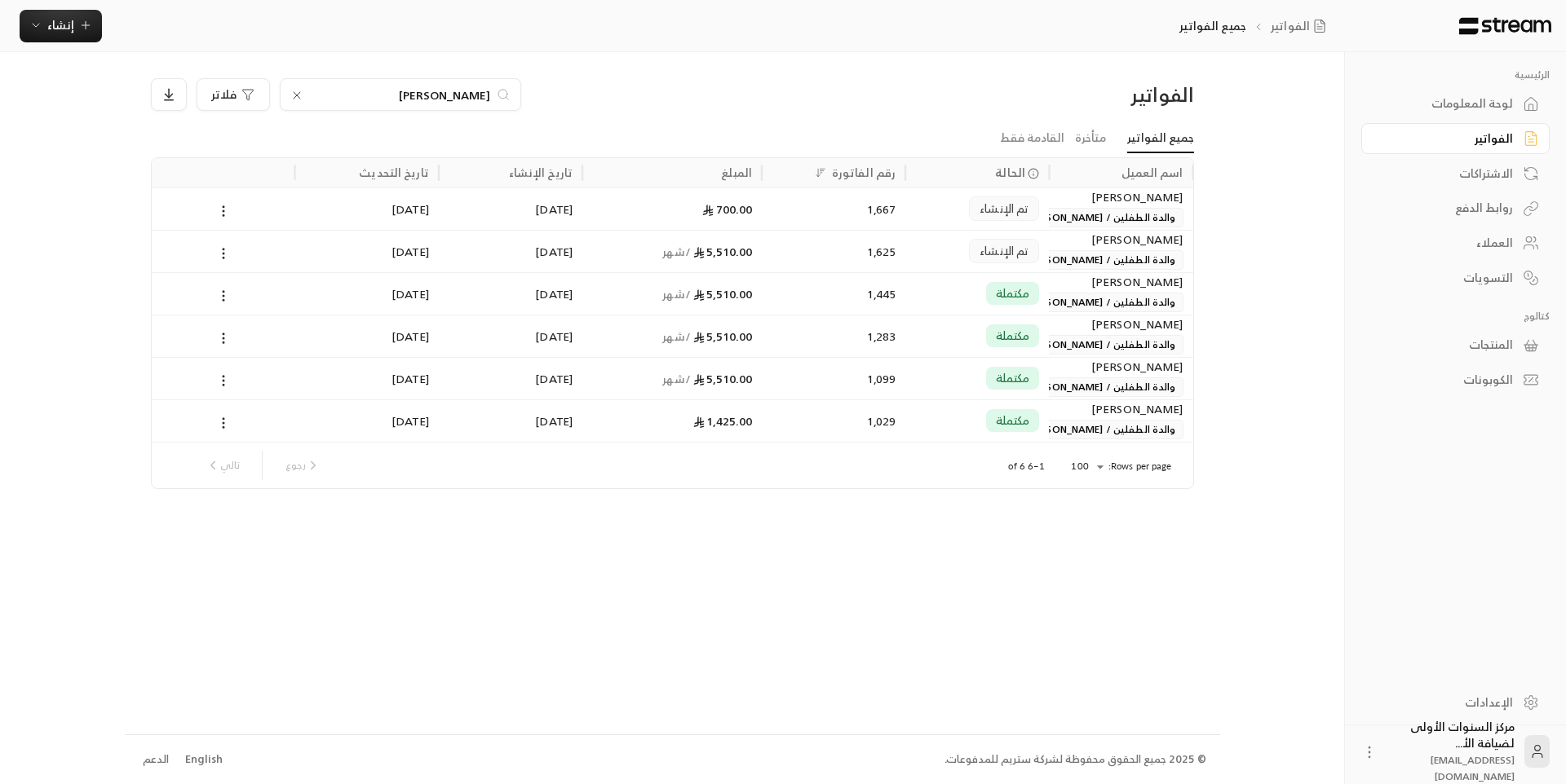
click at [460, 94] on input "العبداللطيف" at bounding box center [401, 95] width 181 height 18
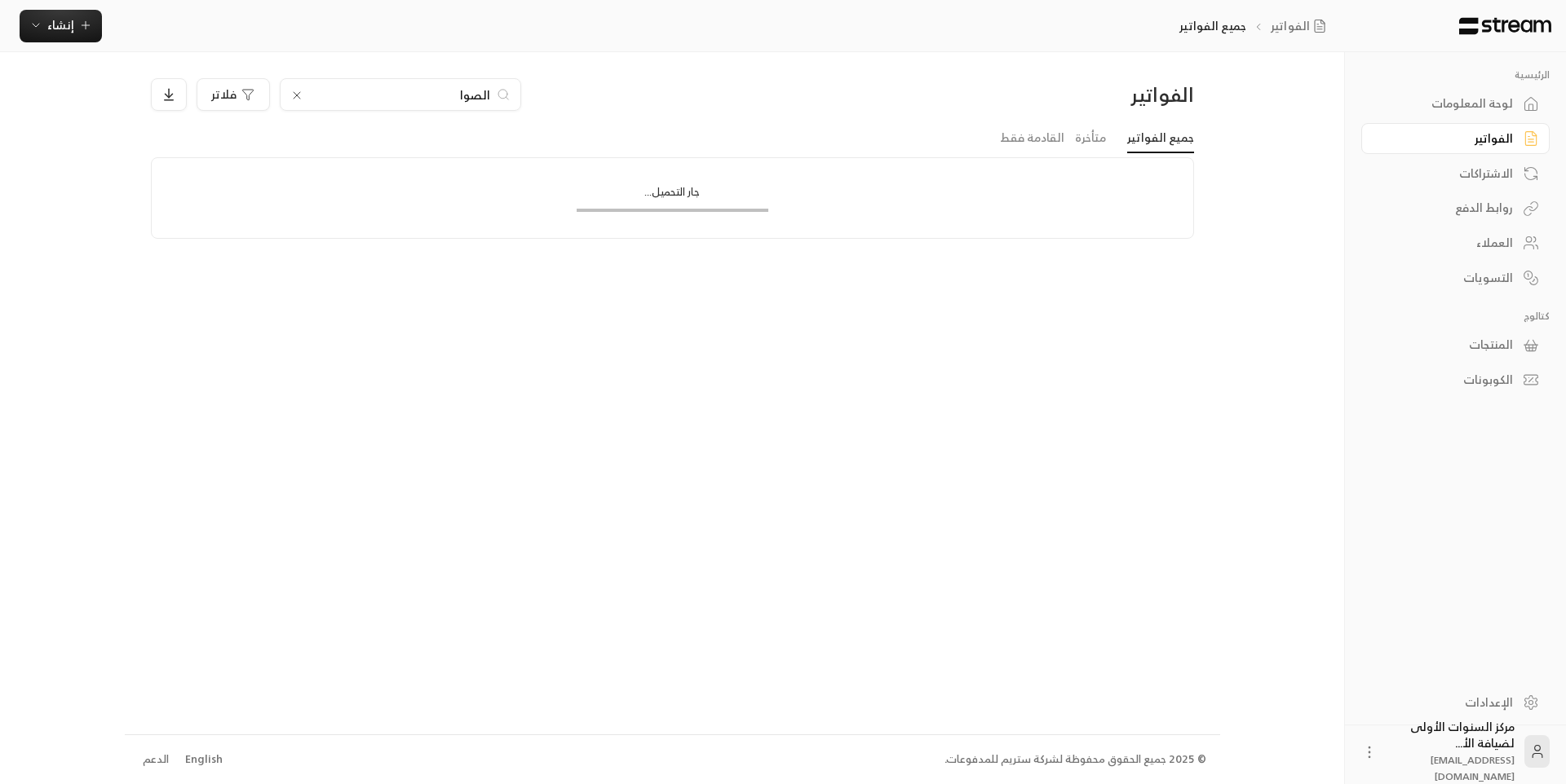
type input "الصواف"
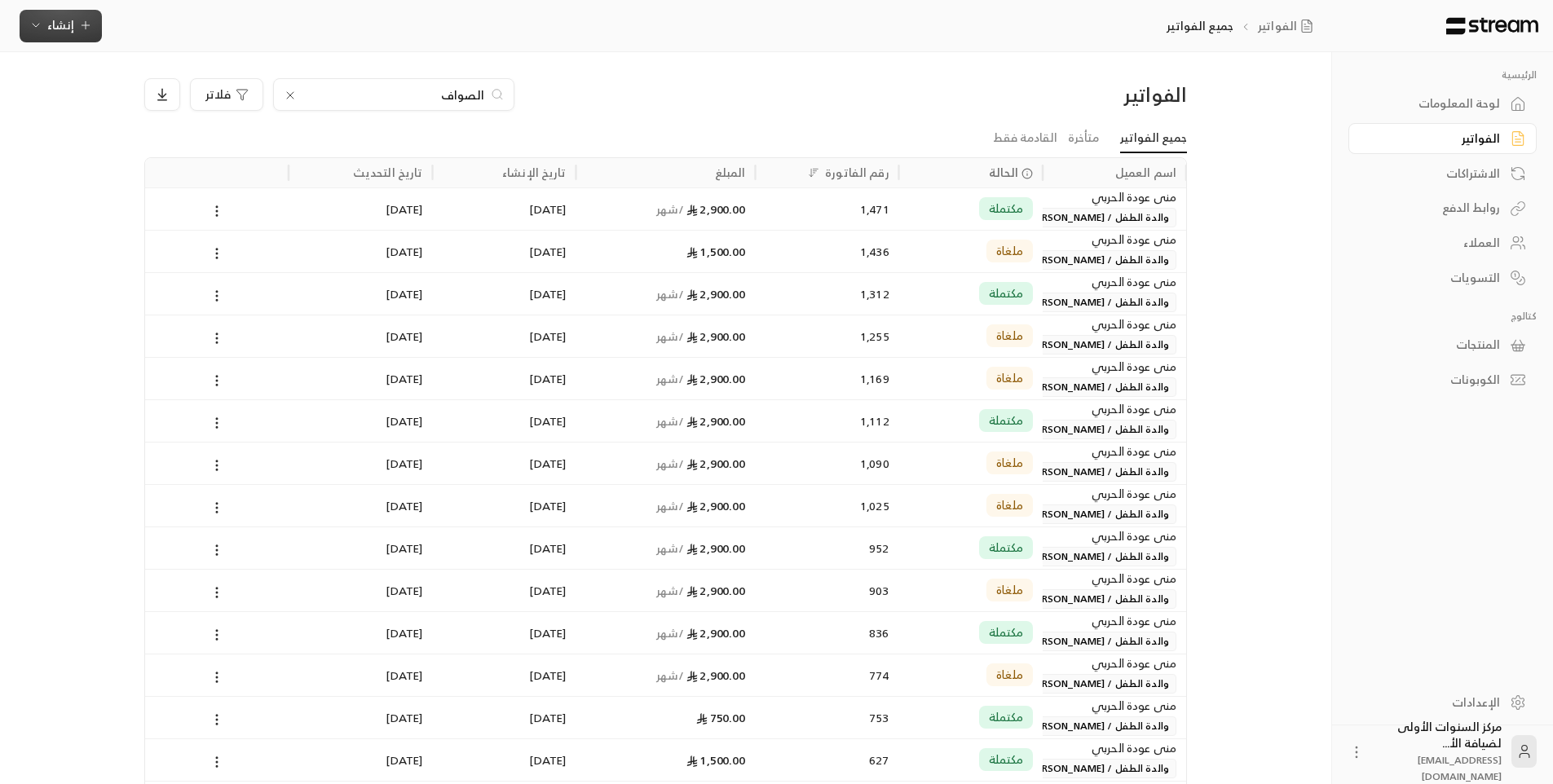
type input "الصواف"
click at [64, 25] on span "إنشاء" at bounding box center [60, 25] width 27 height 20
click at [230, 97] on div "إنشاء فاتورة مرة واحدة بسهولة للمعاملات السريعة." at bounding box center [141, 102] width 206 height 33
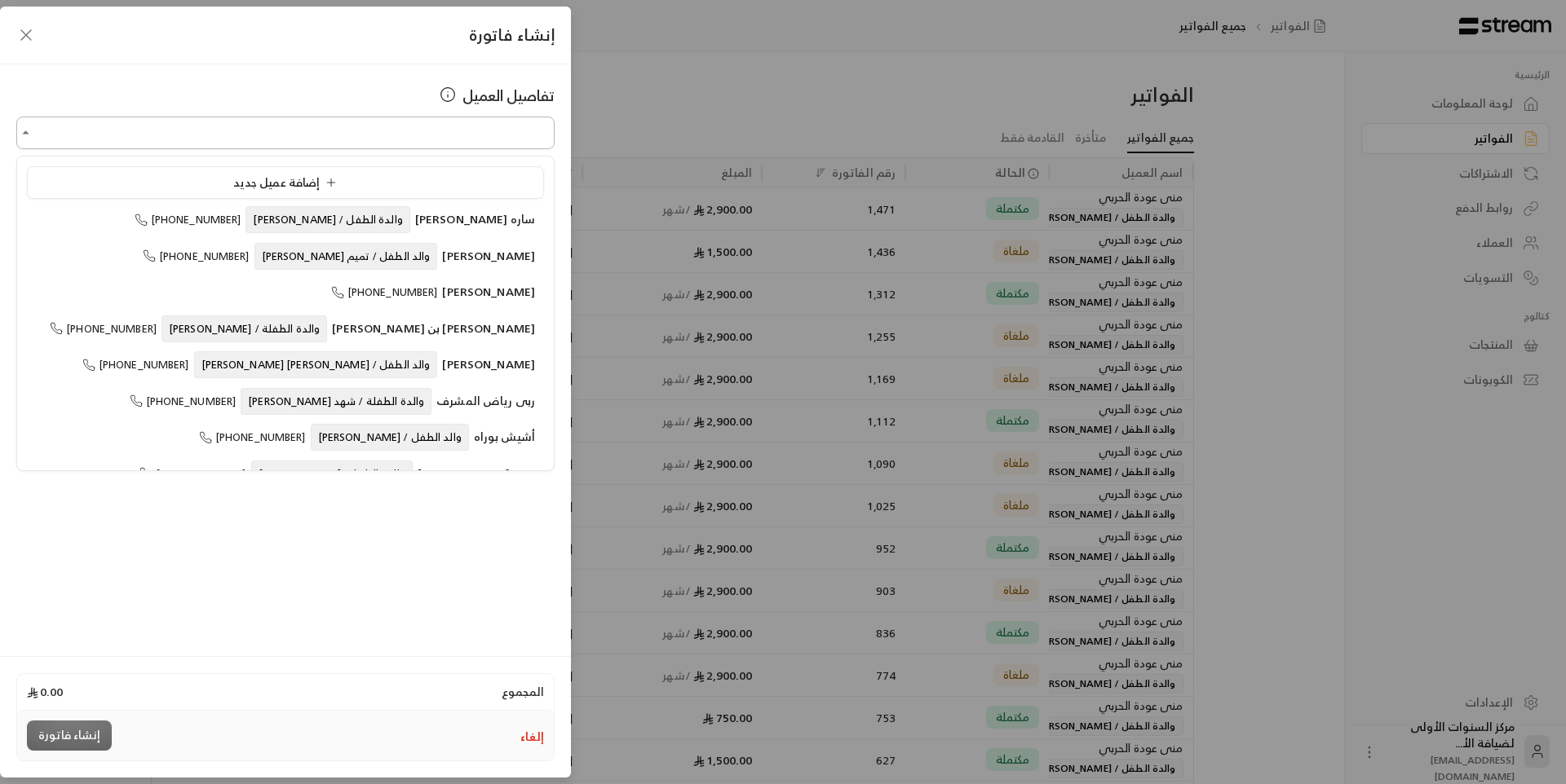
click at [479, 138] on input "اختر العميل" at bounding box center [284, 133] width 538 height 28
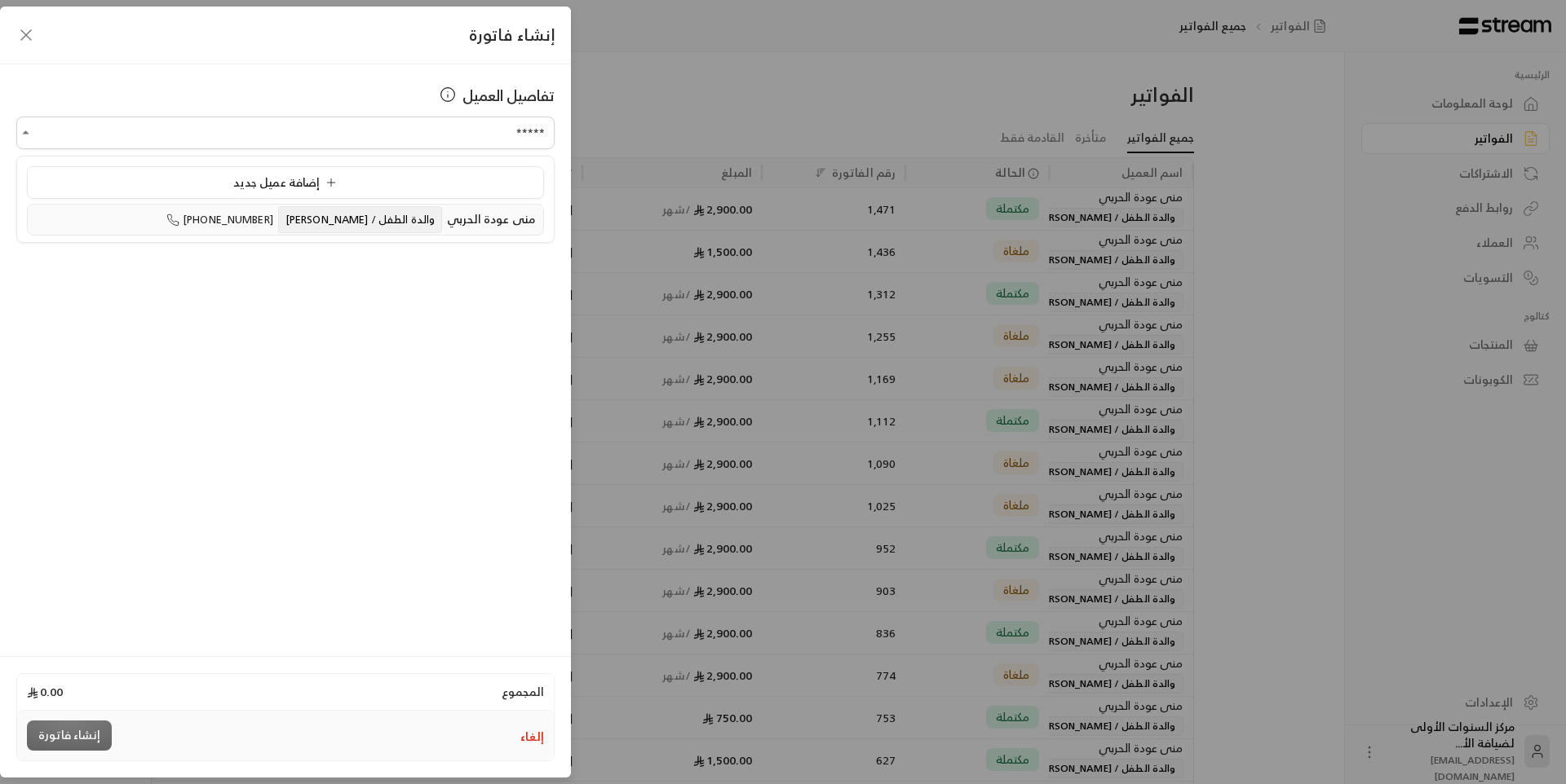
click at [421, 218] on span "والدة الطفل / [PERSON_NAME]" at bounding box center [360, 220] width 164 height 27
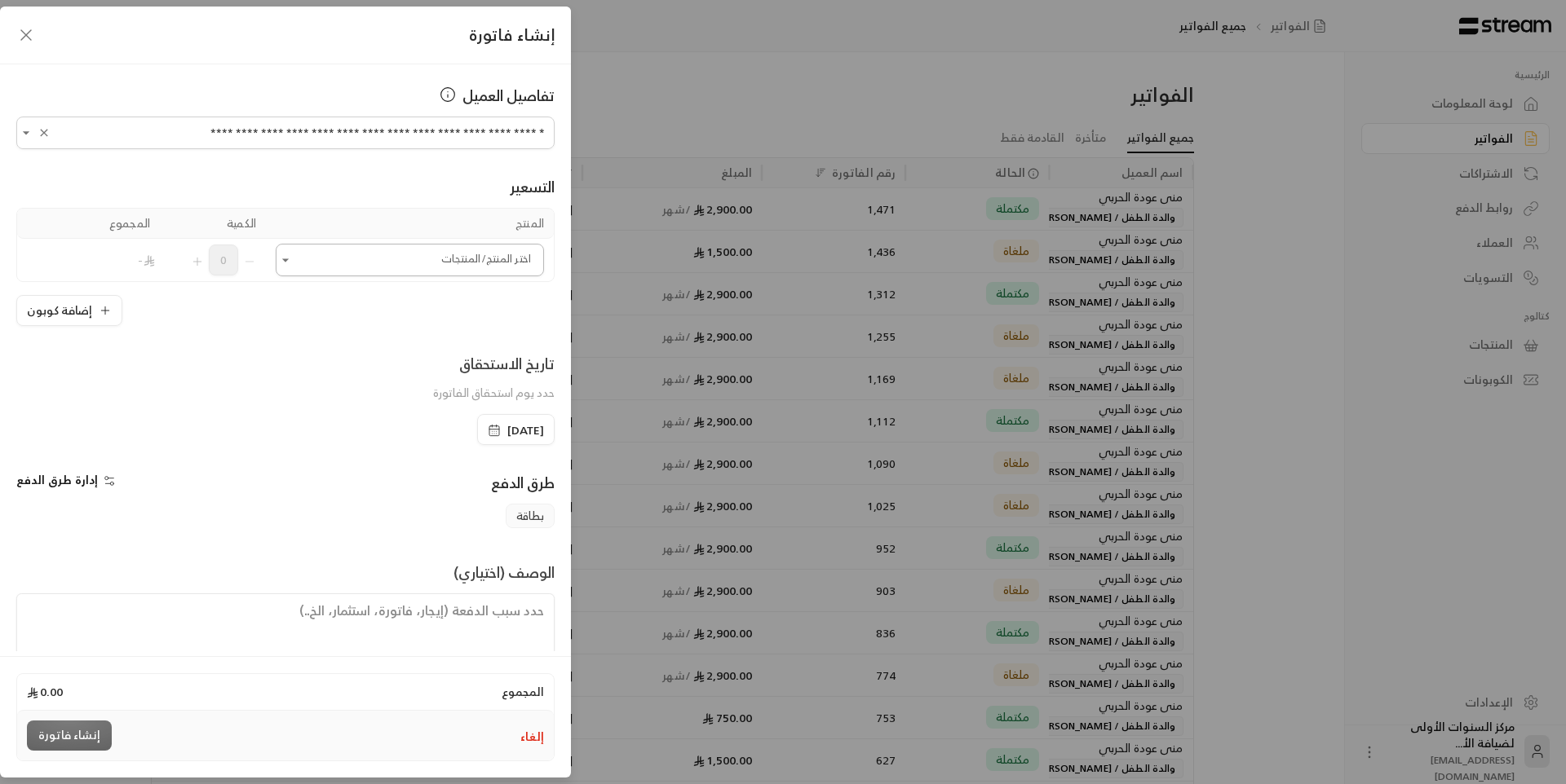
type input "**********"
click at [425, 264] on input "اختر العميل" at bounding box center [409, 260] width 269 height 28
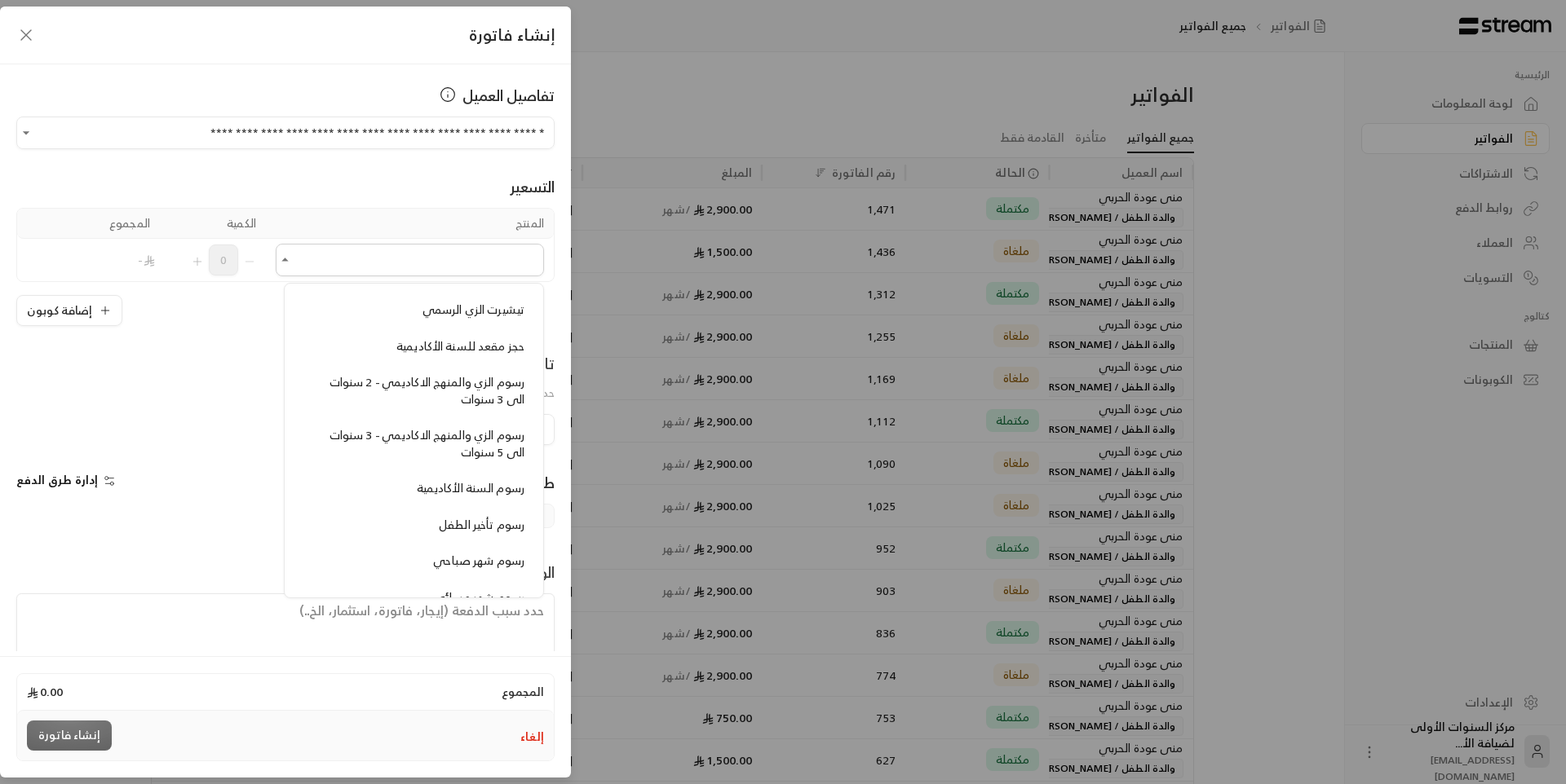
scroll to position [1305, 0]
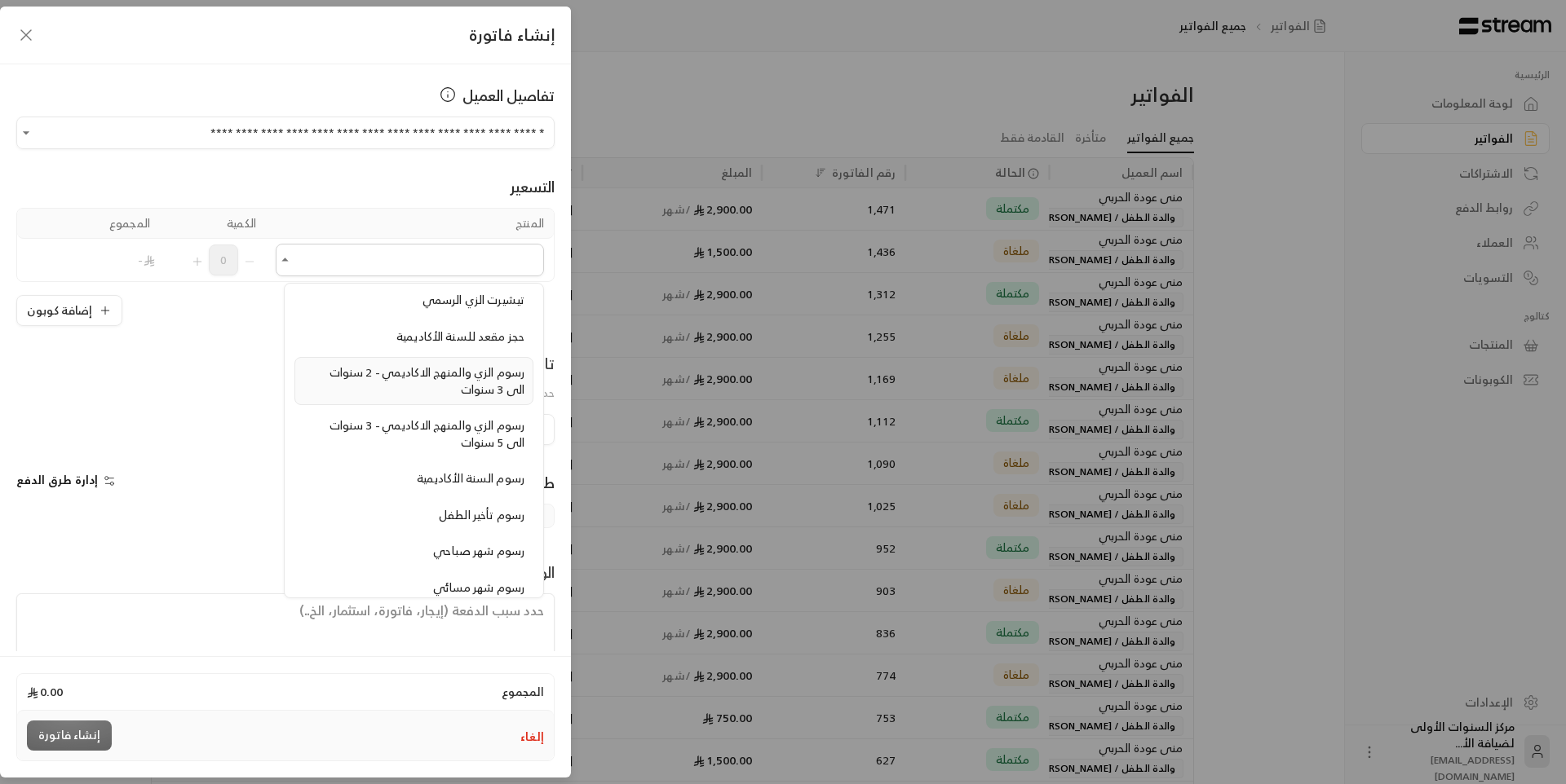
click at [436, 384] on div "رسوم الزي والمنهج الاكاديمي - 2 سنوات الى 3 سنوات" at bounding box center [413, 381] width 221 height 34
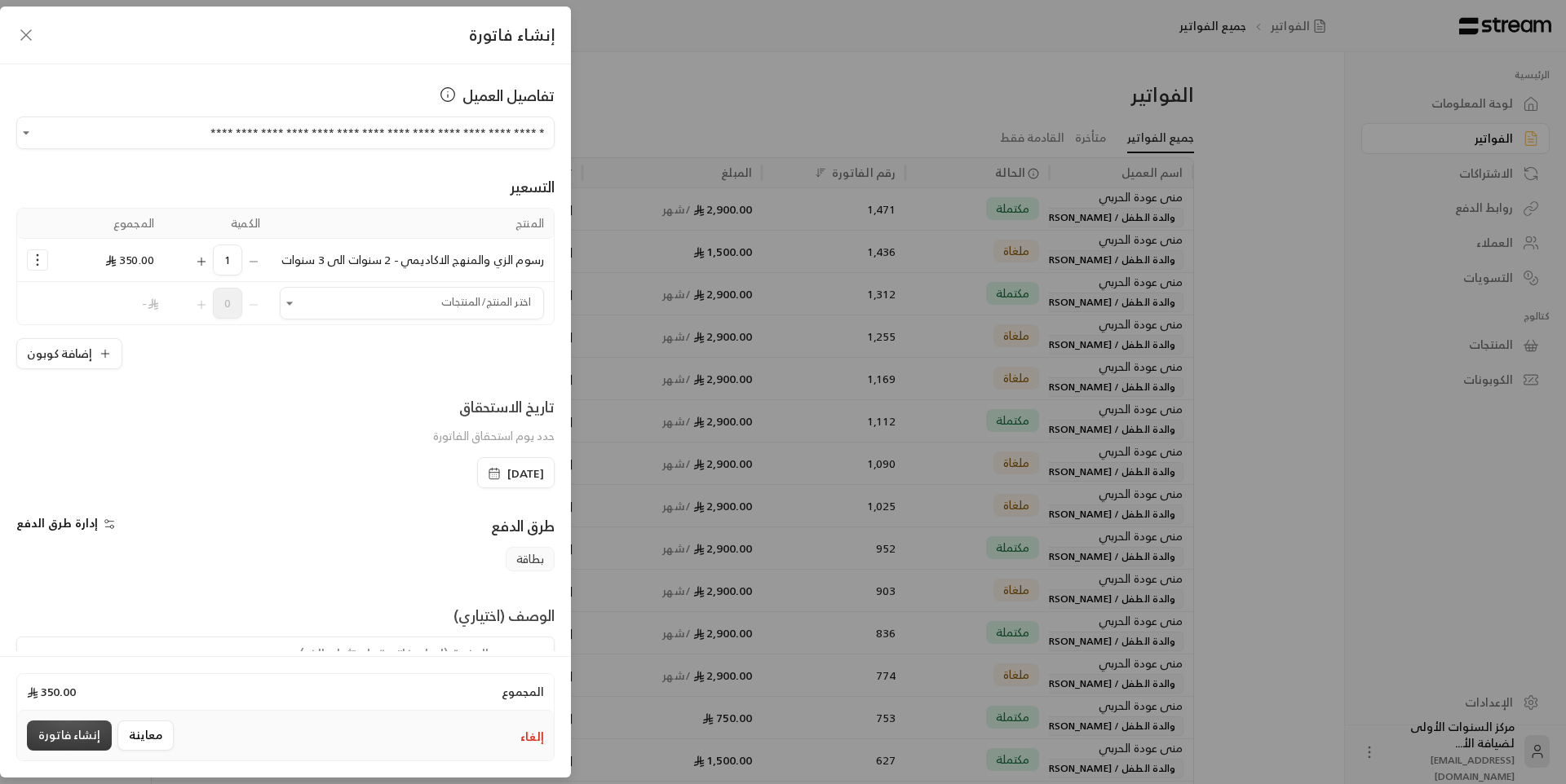
click at [66, 739] on button "إنشاء فاتورة" at bounding box center [69, 736] width 85 height 30
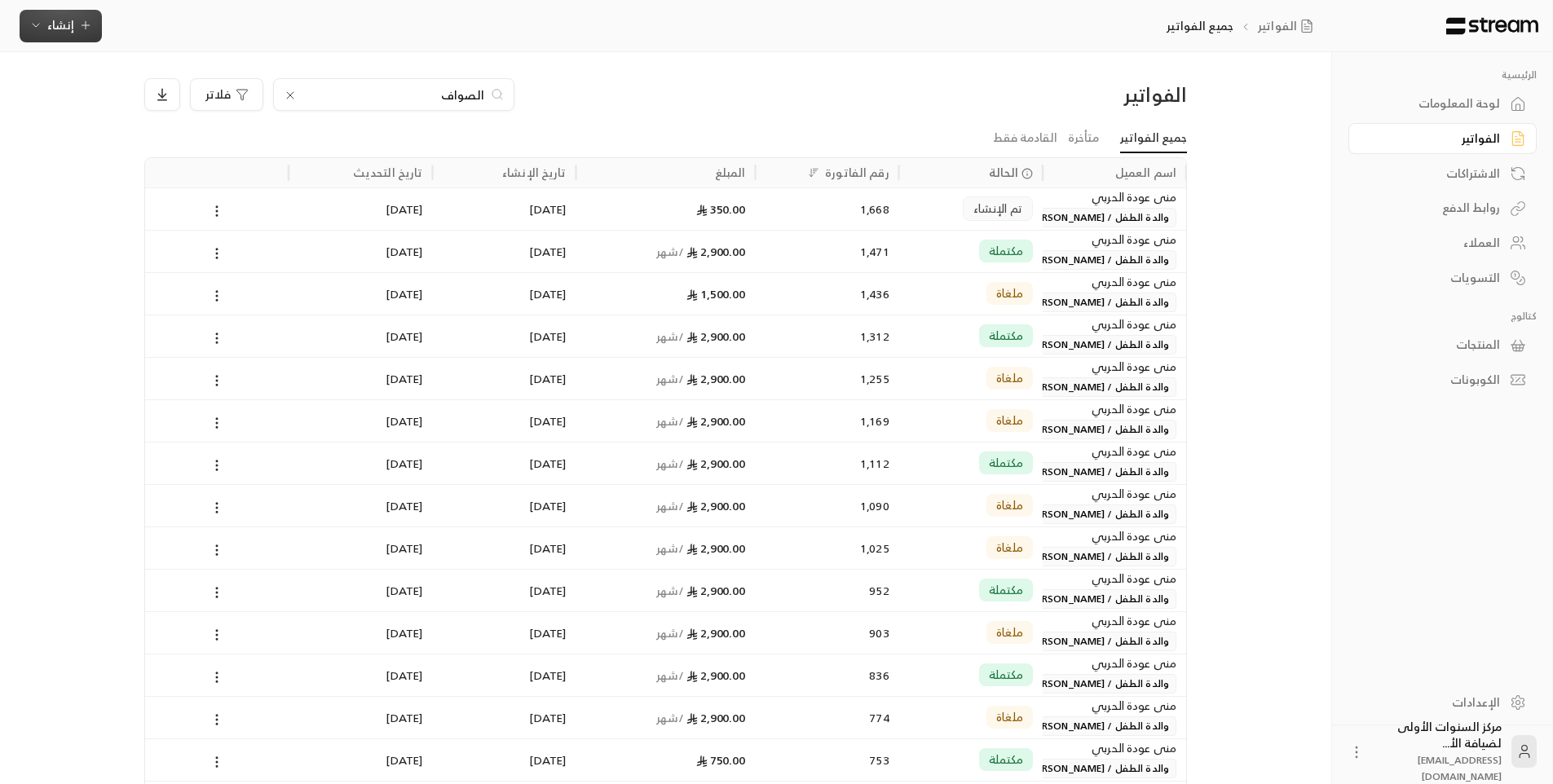
click at [33, 27] on icon "button" at bounding box center [35, 25] width 13 height 13
click at [223, 106] on div "إنشاء فاتورة مرة واحدة بسهولة للمعاملات السريعة." at bounding box center [141, 102] width 206 height 33
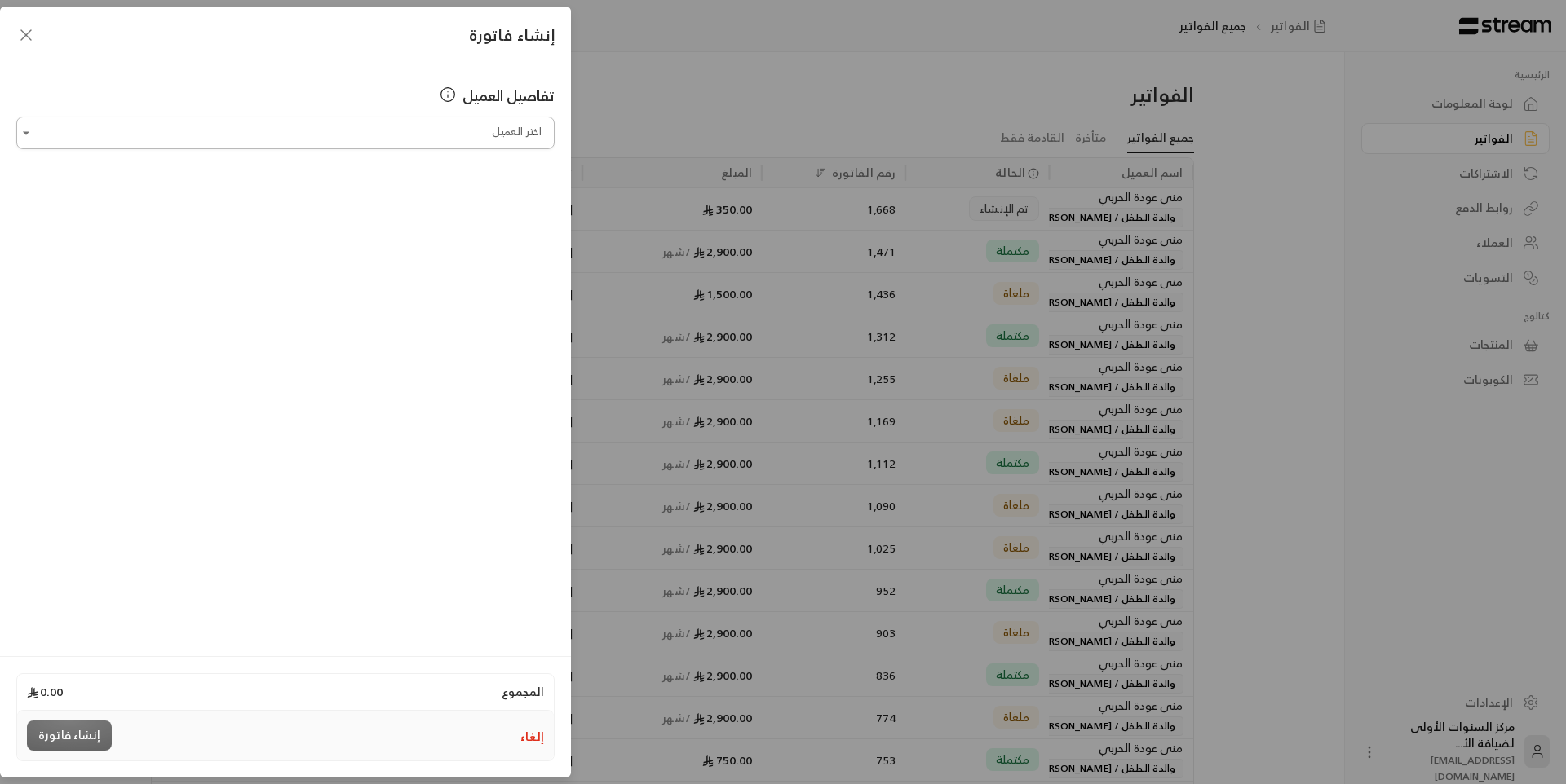
click at [497, 130] on input "اختر العميل" at bounding box center [284, 133] width 538 height 28
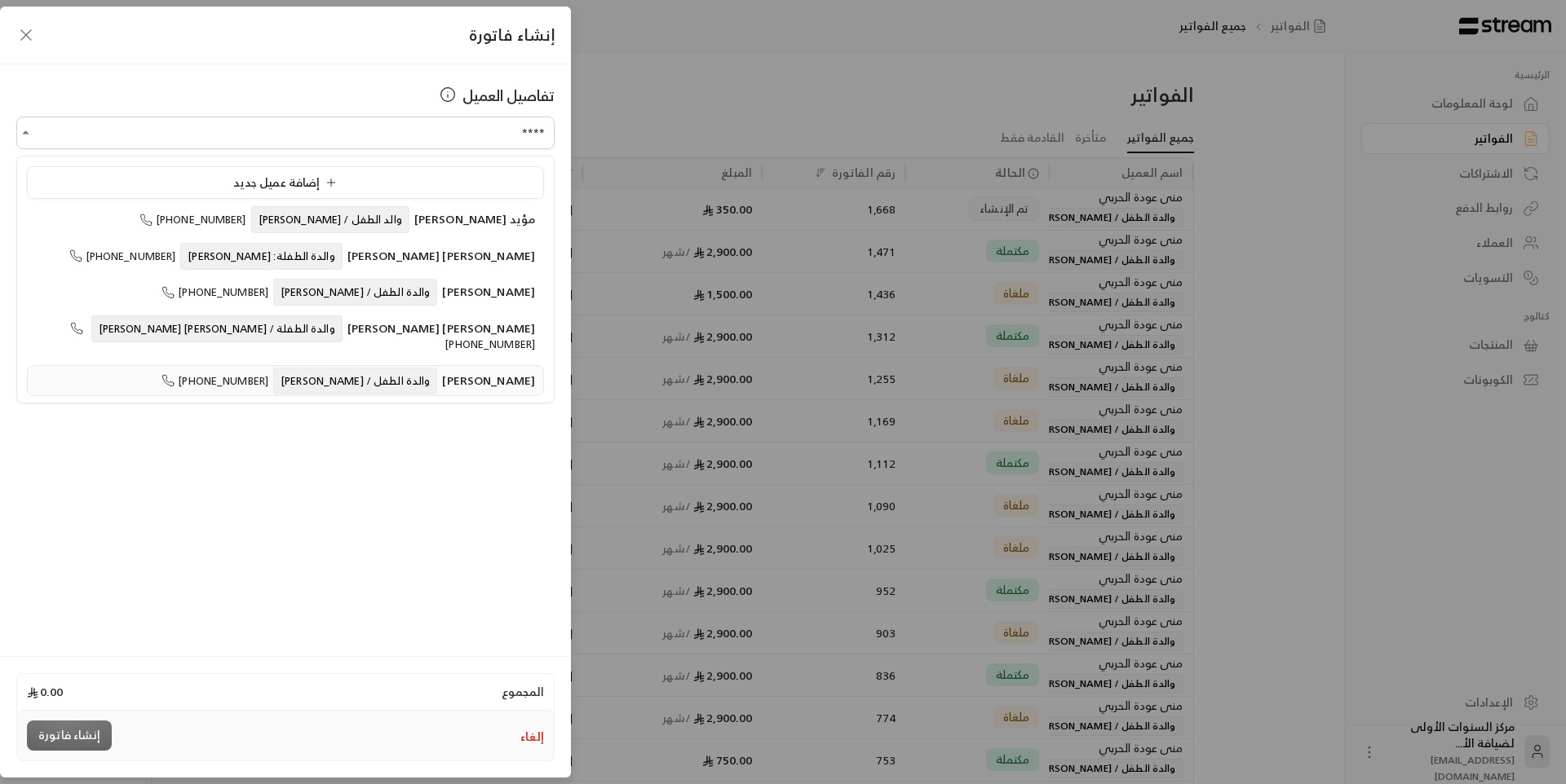
click at [371, 368] on span "والدة الطفل / [PERSON_NAME]" at bounding box center [354, 381] width 164 height 27
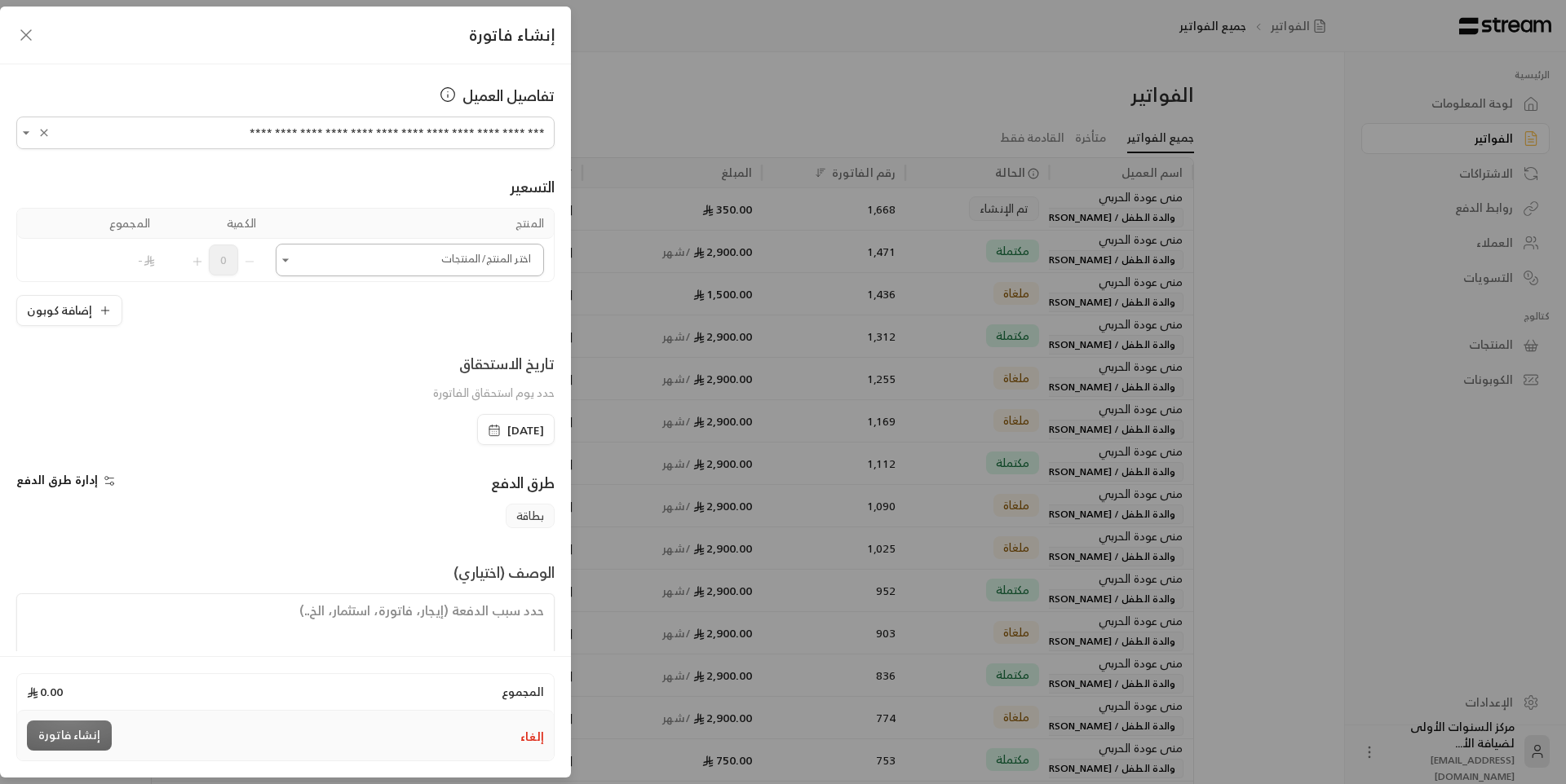
type input "**********"
click at [425, 264] on input "اختر العميل" at bounding box center [409, 260] width 269 height 28
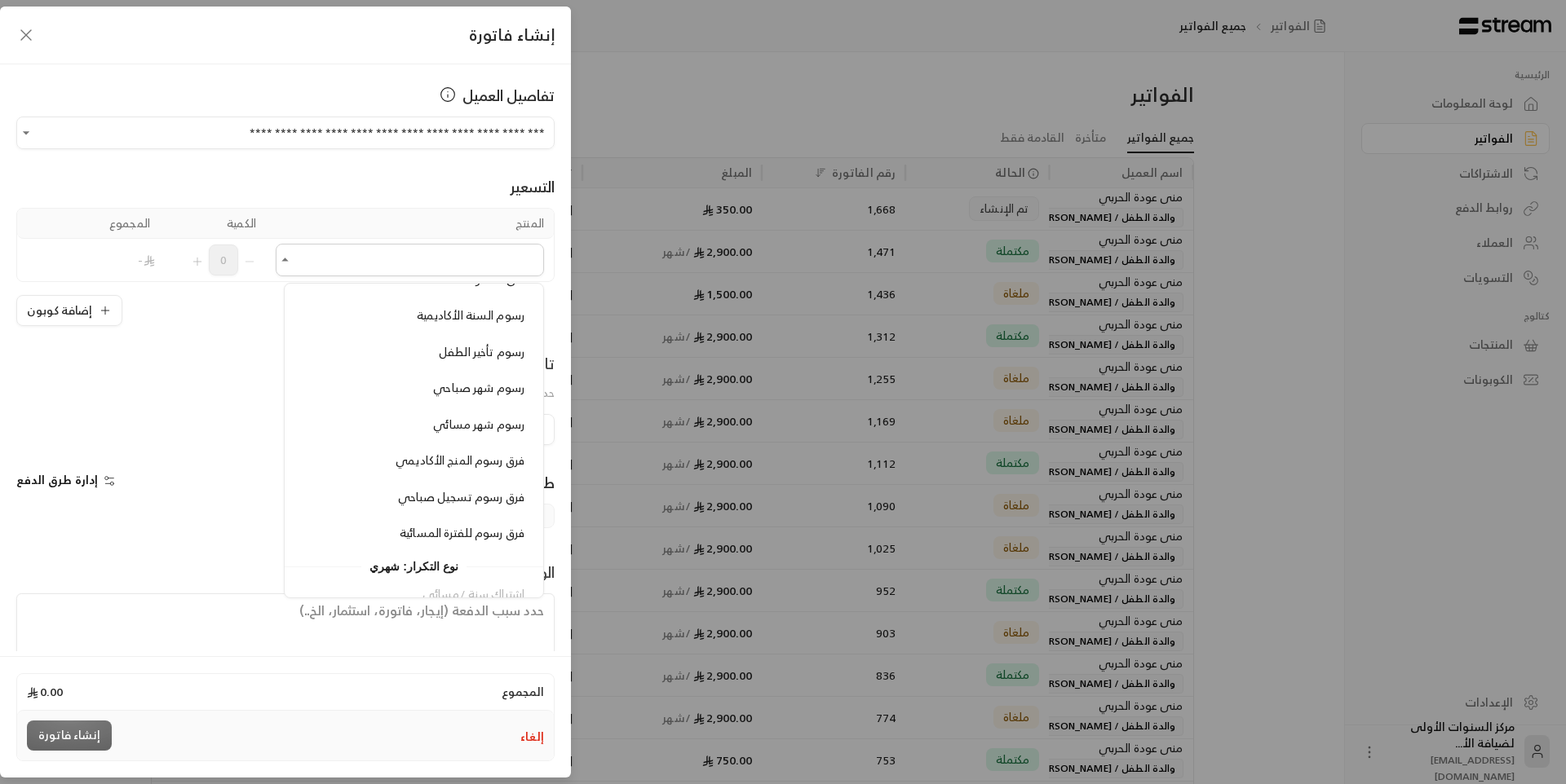
scroll to position [1386, 0]
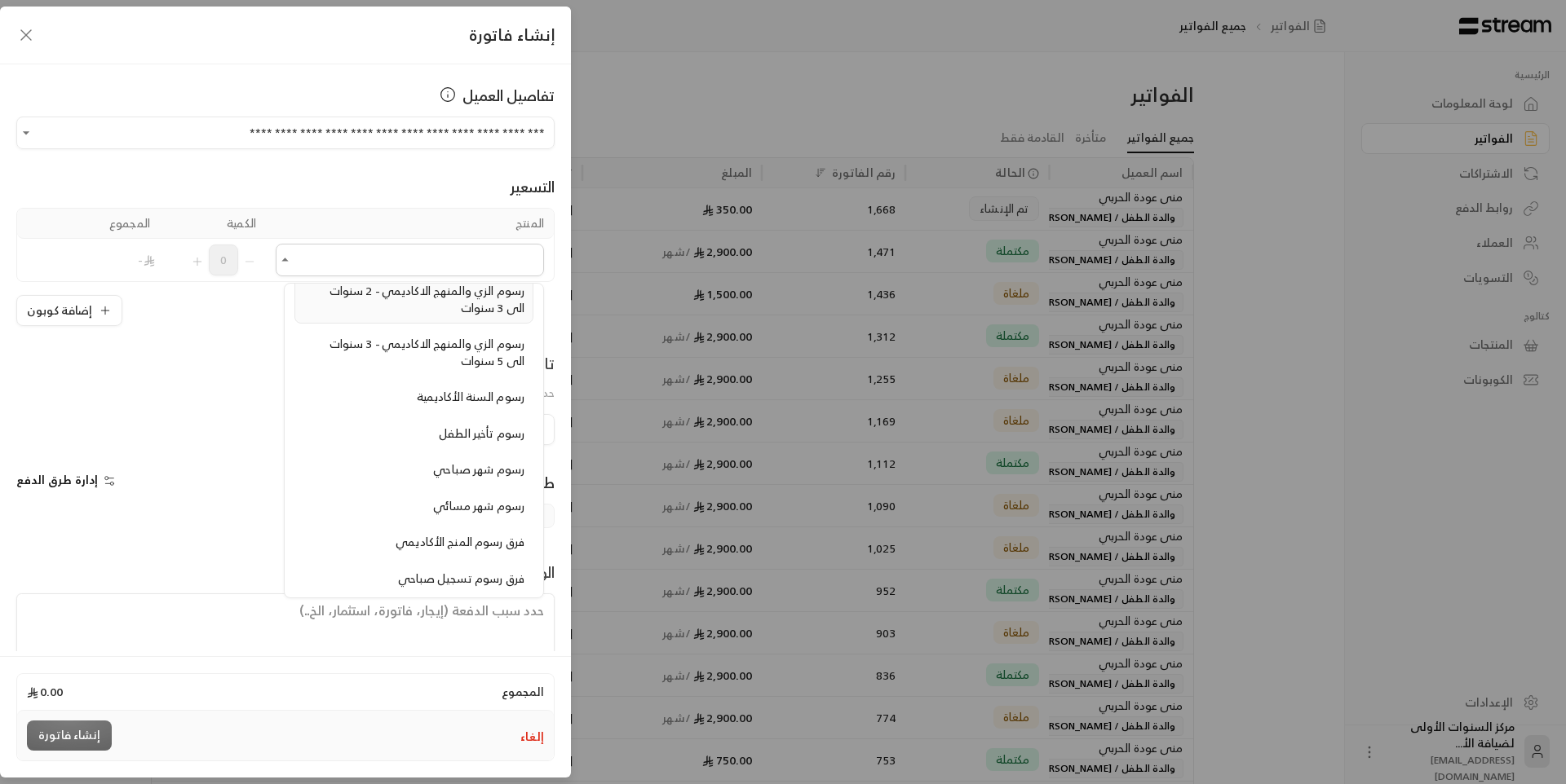
click at [439, 308] on div "رسوم الزي والمنهج الاكاديمي - 2 سنوات الى 3 سنوات" at bounding box center [413, 299] width 221 height 34
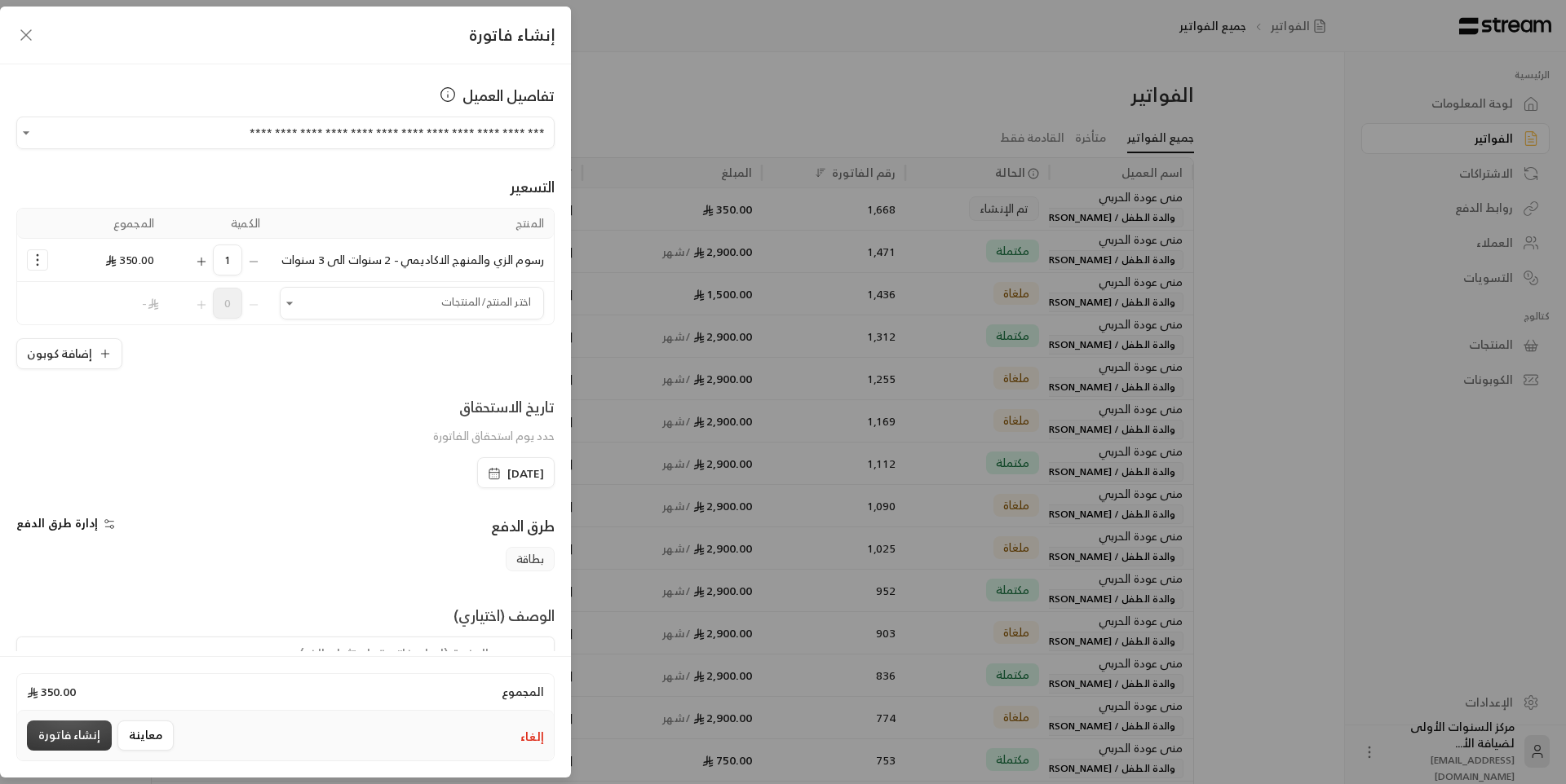
click at [66, 734] on button "إنشاء فاتورة" at bounding box center [69, 736] width 85 height 30
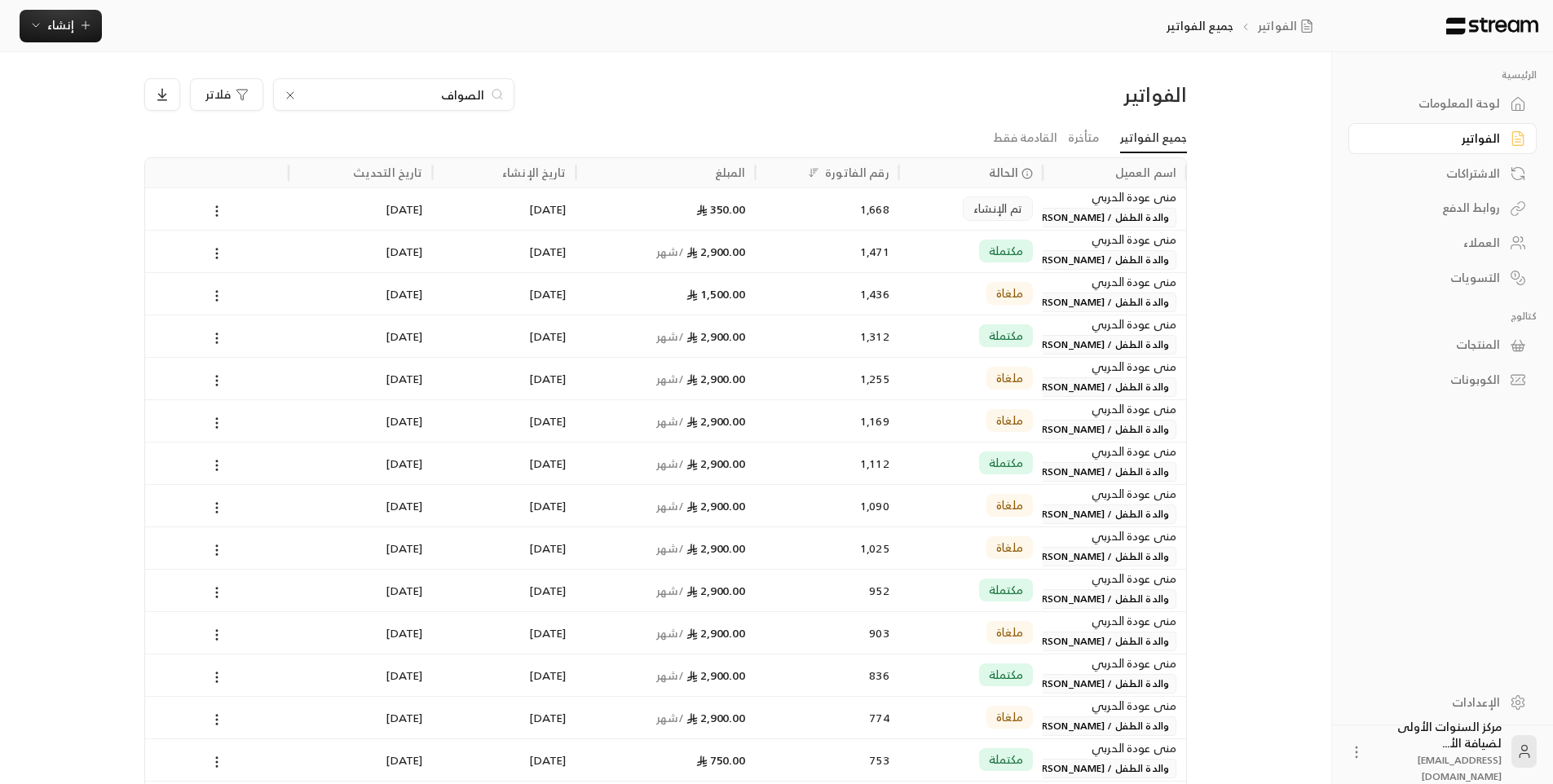
click at [294, 90] on icon at bounding box center [290, 95] width 13 height 13
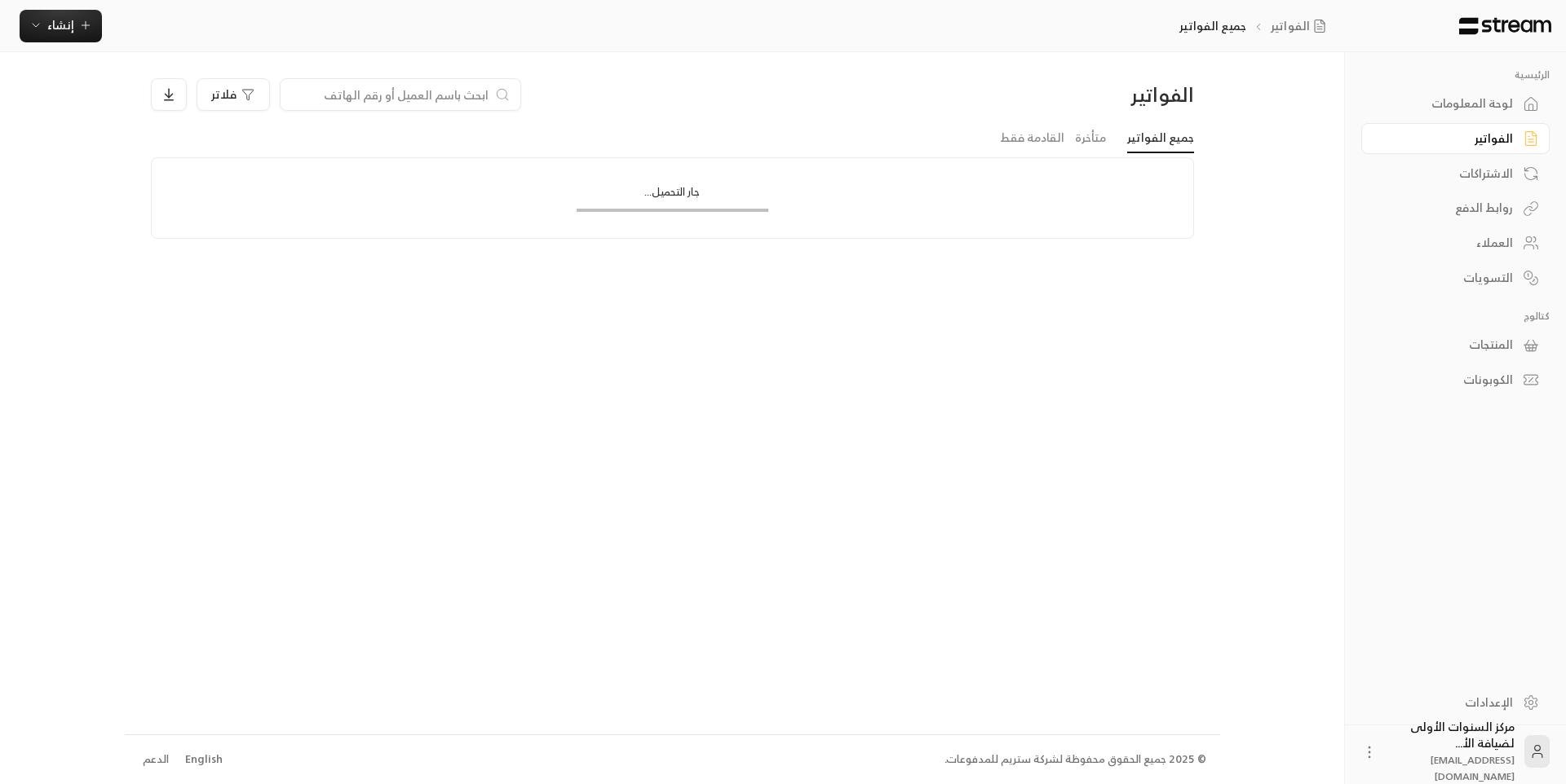
click at [386, 94] on input at bounding box center [390, 95] width 199 height 18
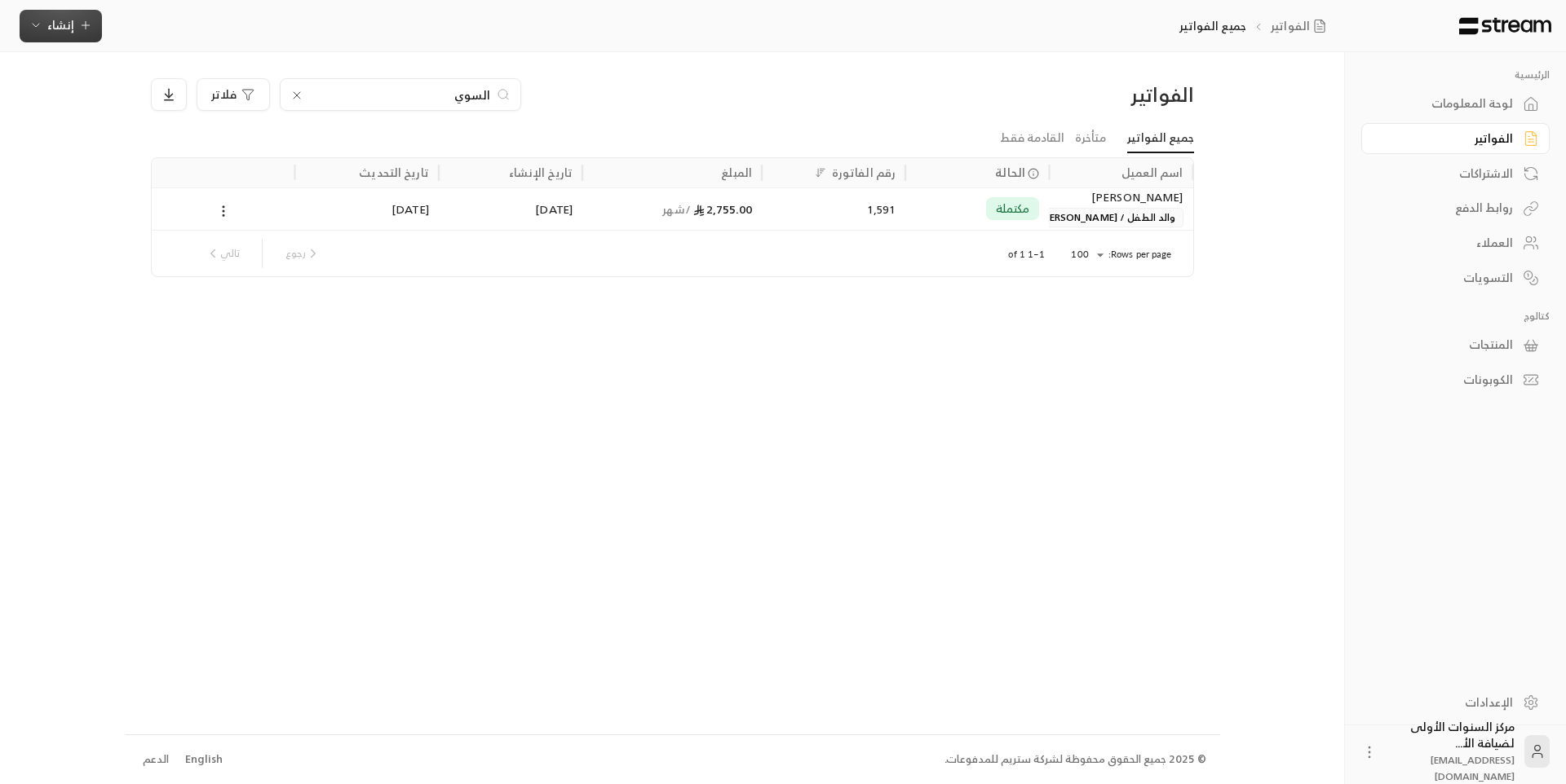
type input "السوي"
click at [67, 27] on span "إنشاء" at bounding box center [60, 25] width 27 height 20
click at [144, 96] on div "إنشاء فاتورة مرة واحدة بسهولة للمعاملات السريعة." at bounding box center [141, 102] width 206 height 33
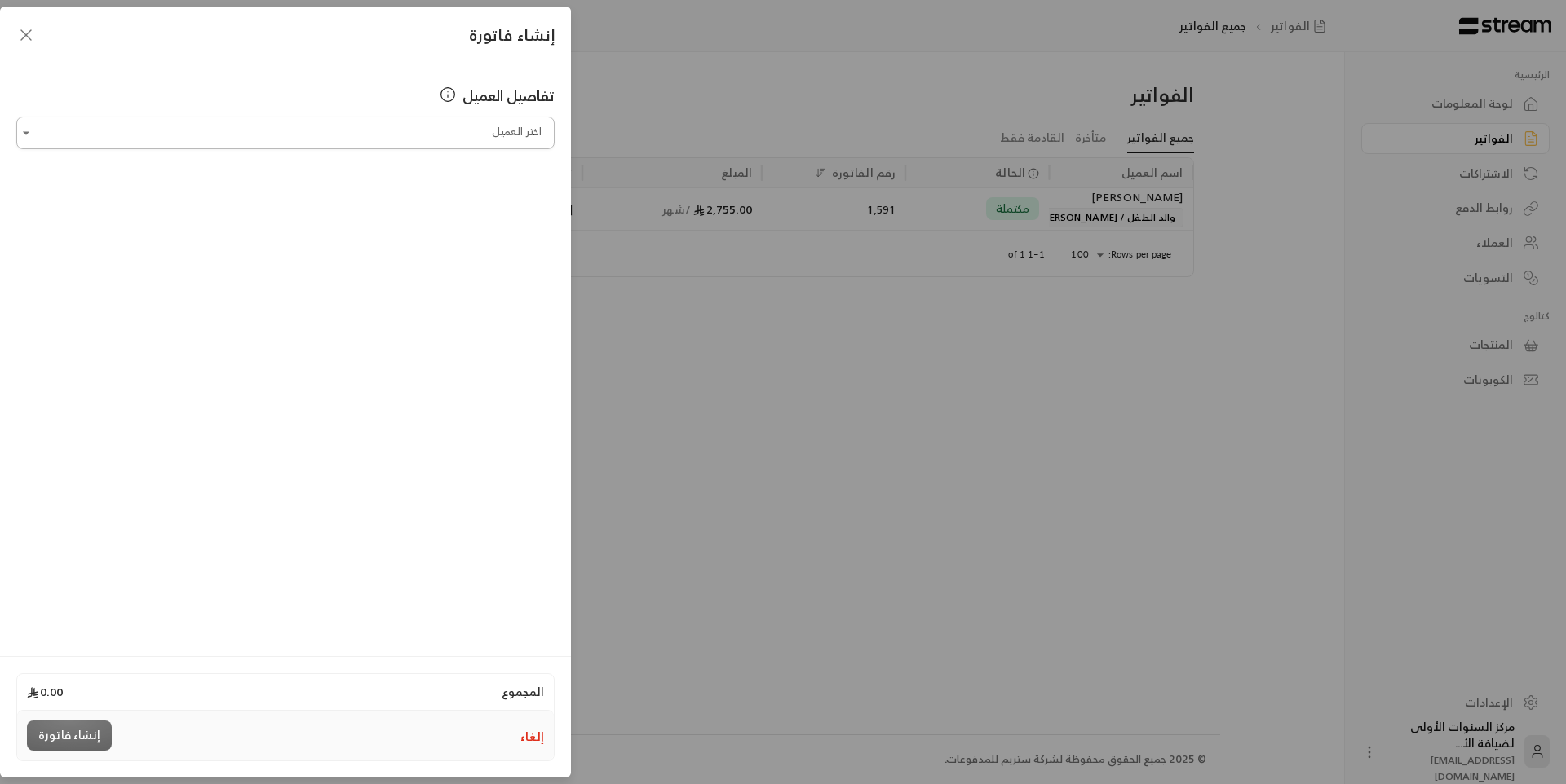
click at [362, 137] on input "اختر العميل" at bounding box center [284, 133] width 538 height 28
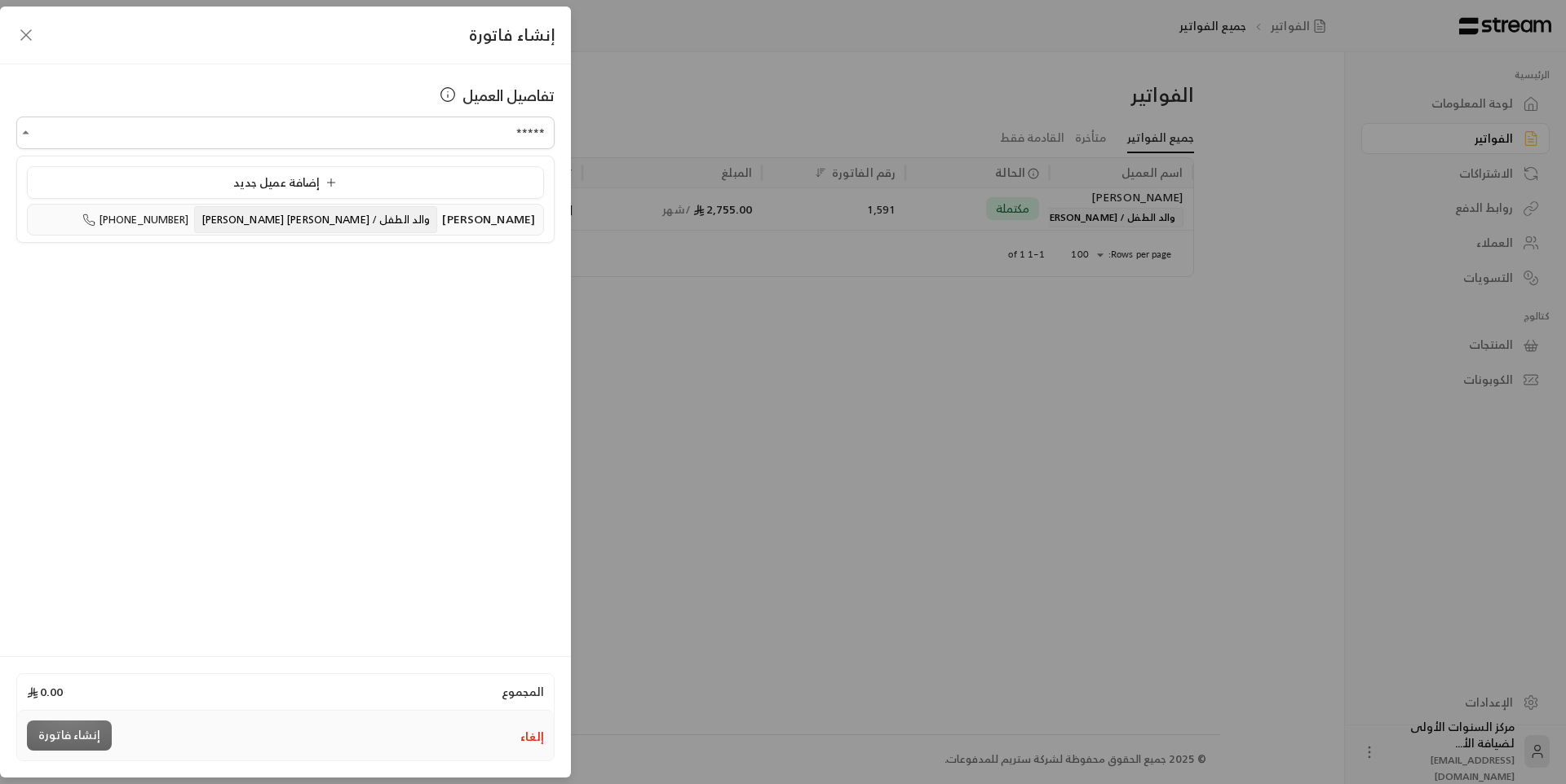
click at [344, 215] on span "والد الطفل / [PERSON_NAME] [PERSON_NAME]" at bounding box center [316, 220] width 244 height 27
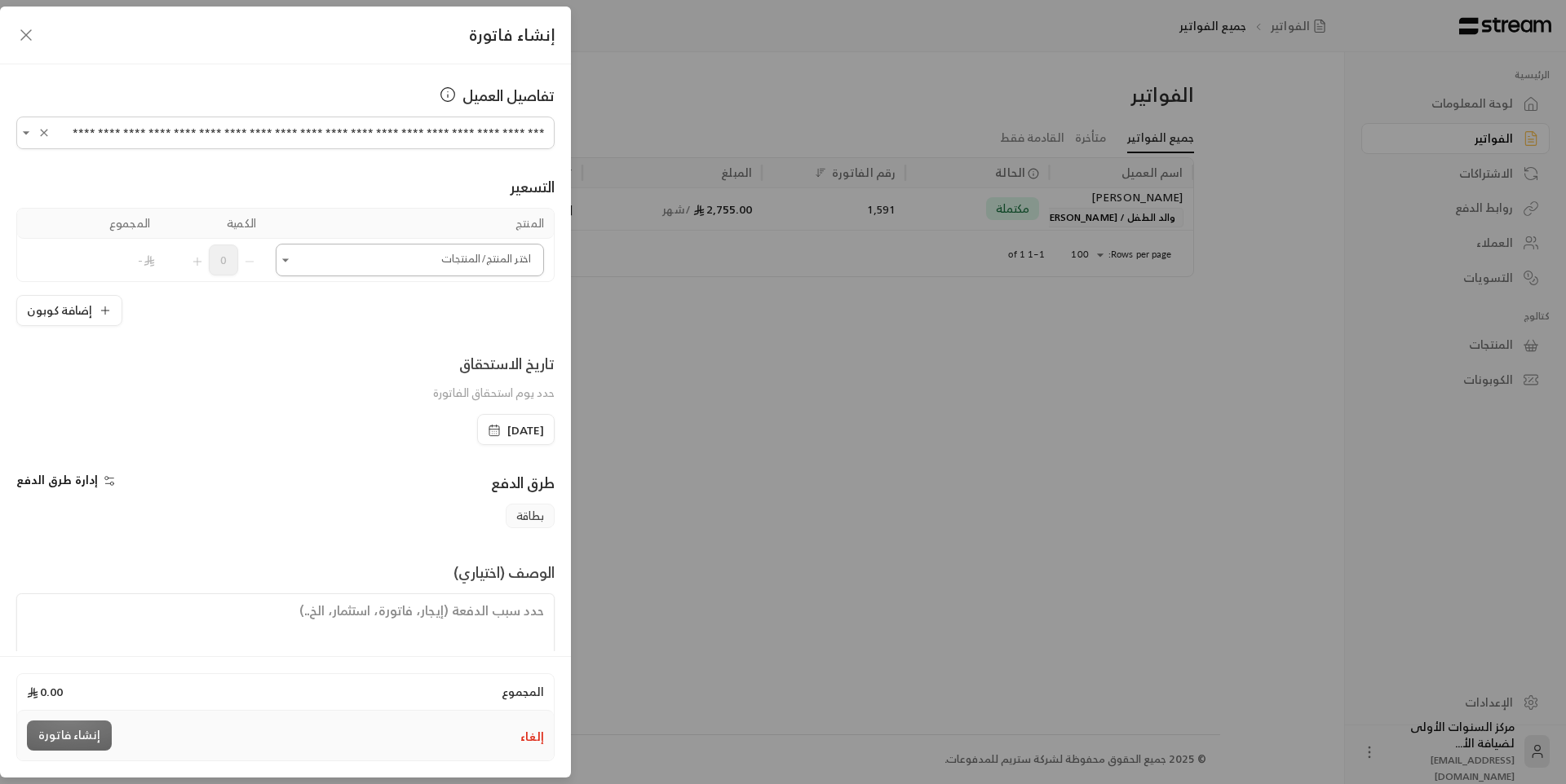
type input "**********"
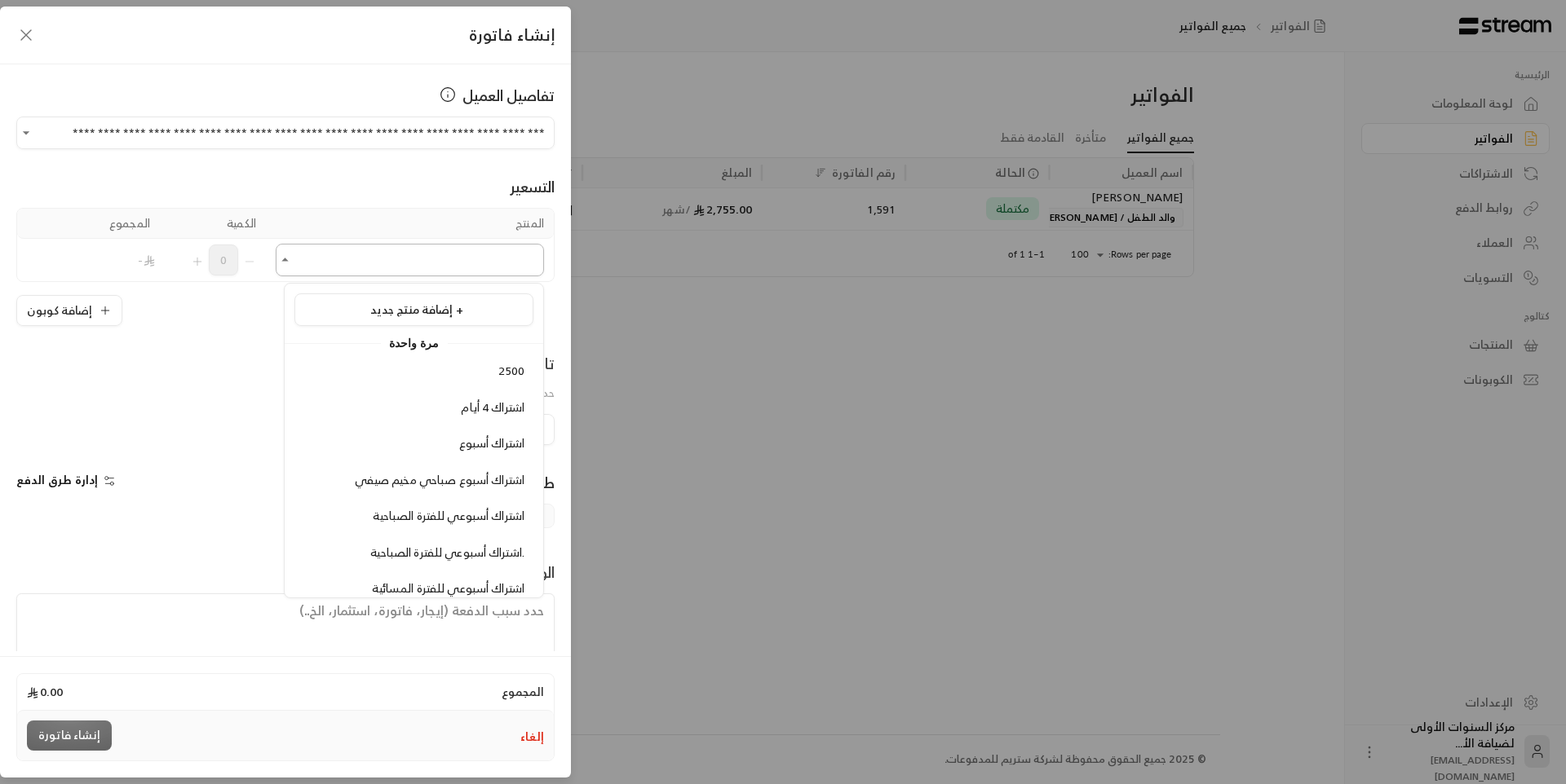
click at [351, 260] on input "اختر العميل" at bounding box center [409, 260] width 269 height 28
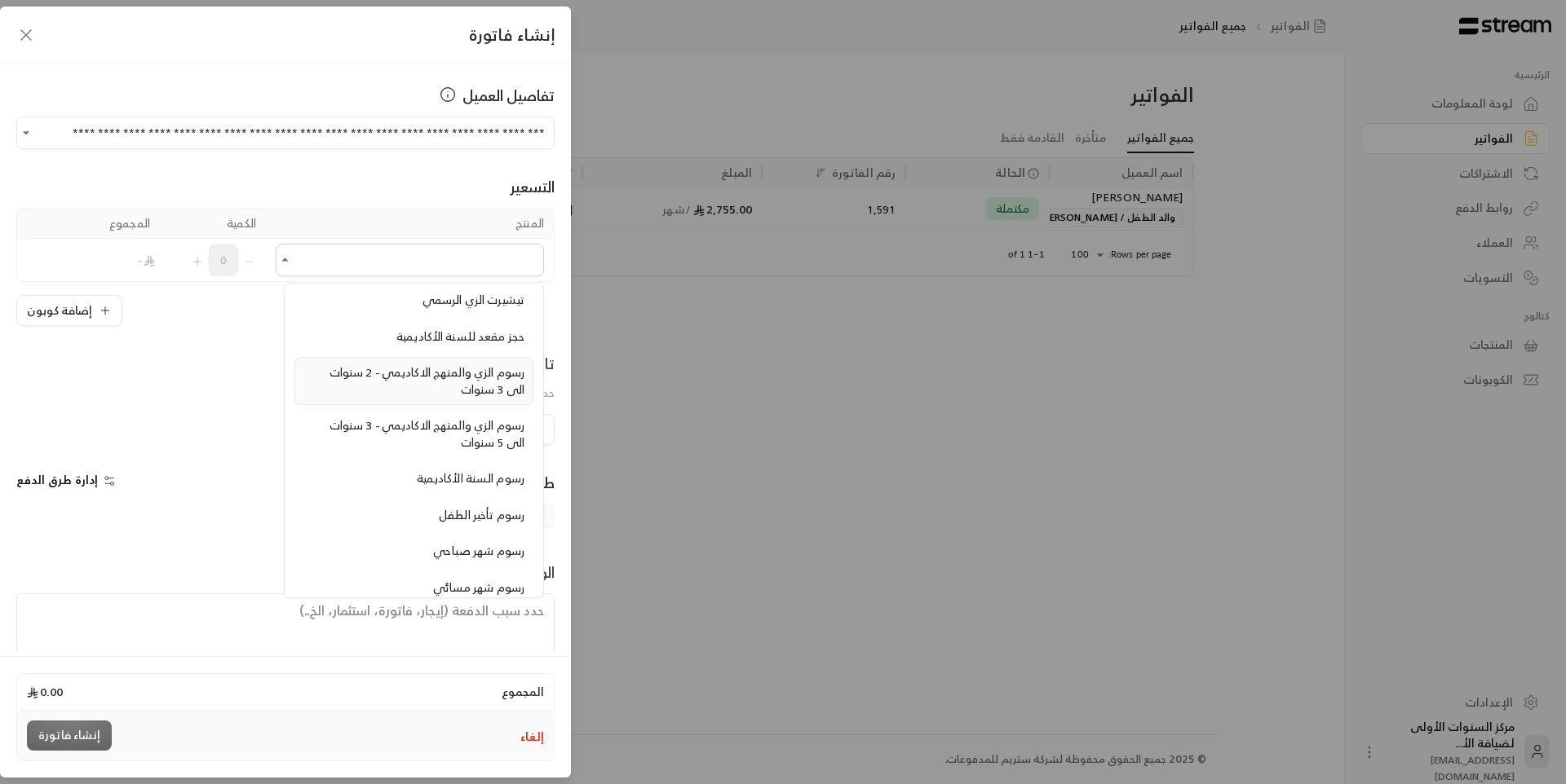
click at [375, 365] on span "رسوم الزي والمنهج الاكاديمي - 2 سنوات الى 3 سنوات" at bounding box center [427, 381] width 195 height 37
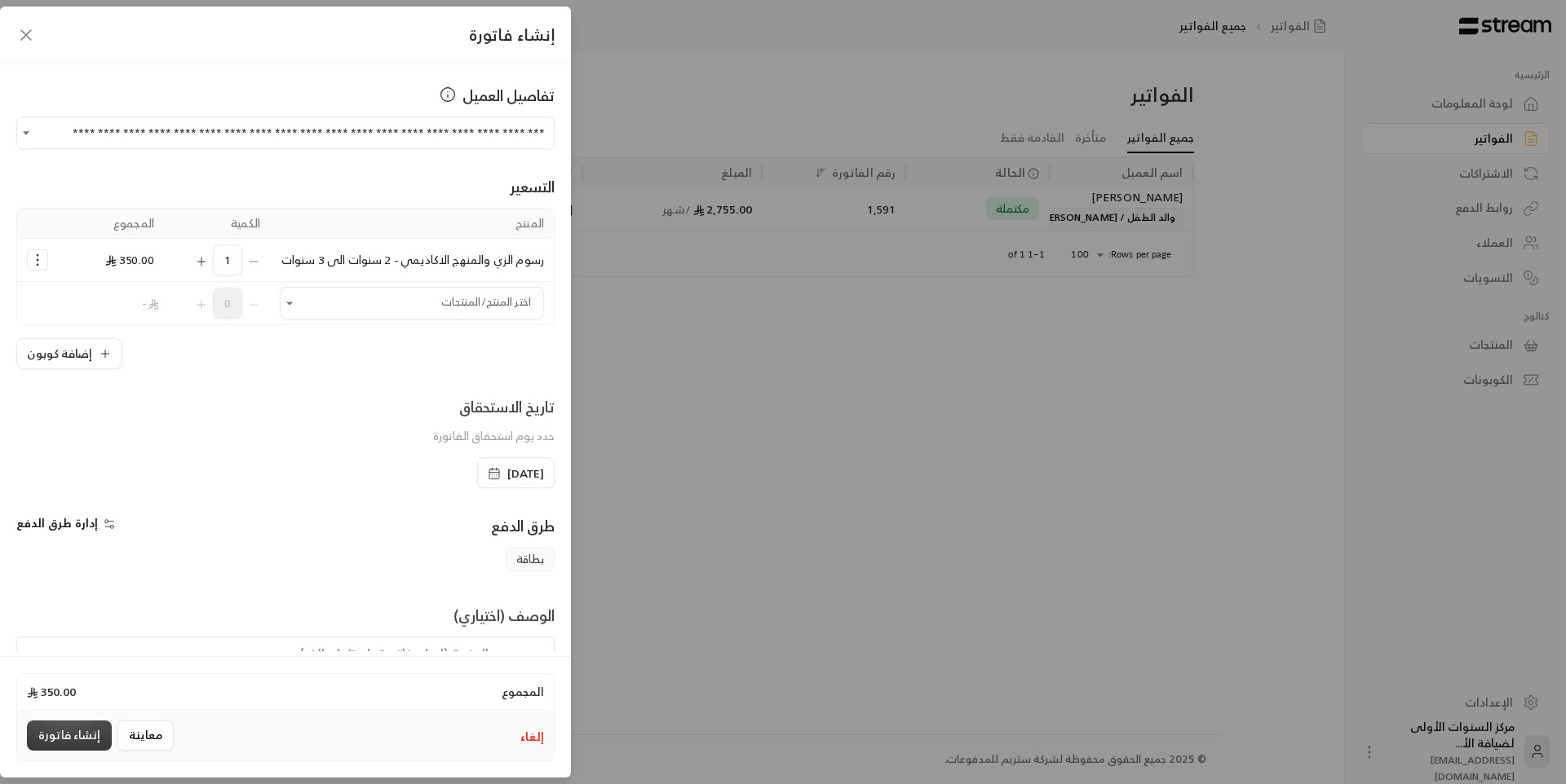
click at [68, 732] on button "إنشاء فاتورة" at bounding box center [69, 736] width 85 height 30
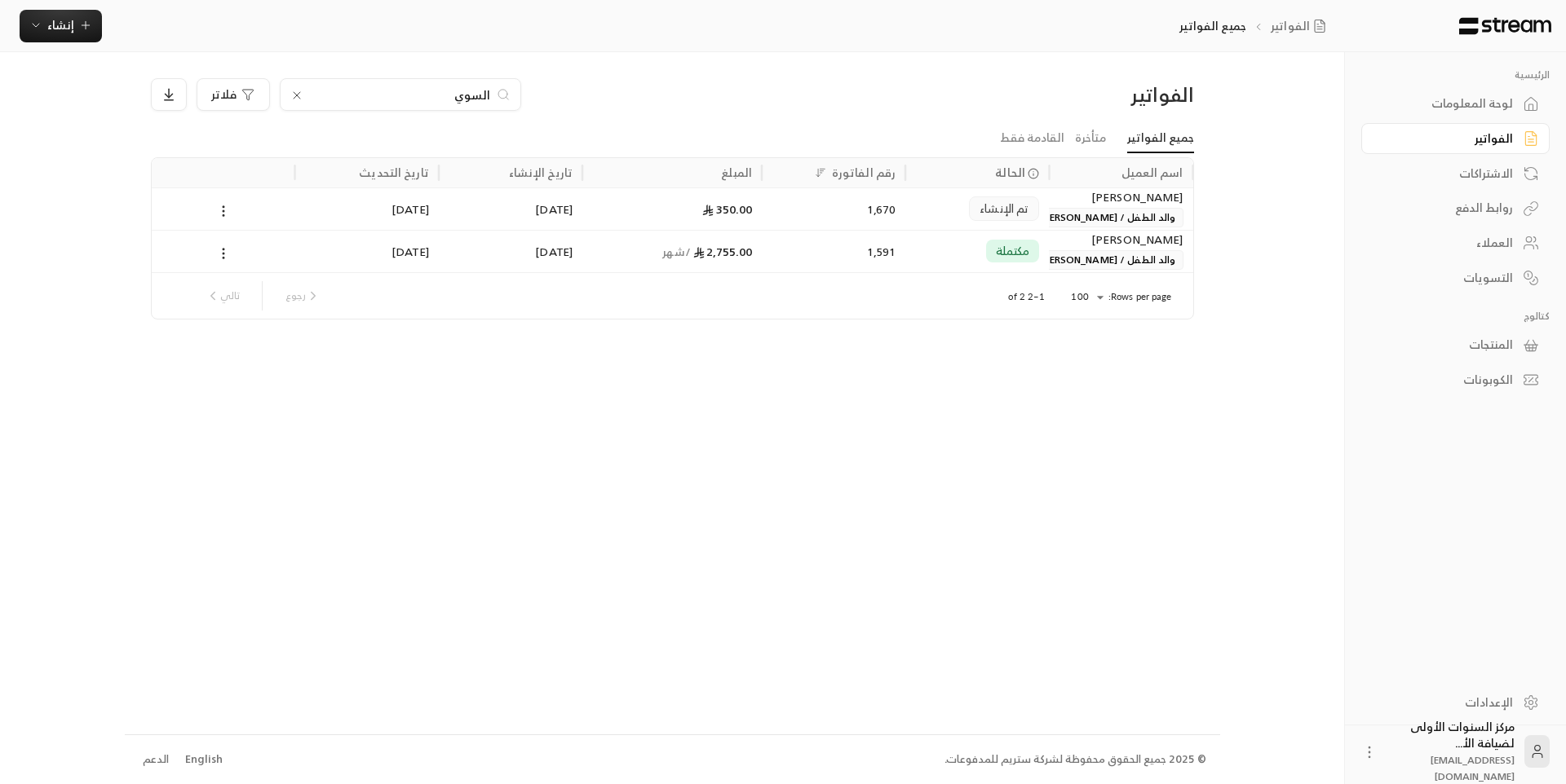
click at [298, 89] on icon at bounding box center [297, 95] width 13 height 13
click at [396, 104] on div at bounding box center [401, 94] width 241 height 33
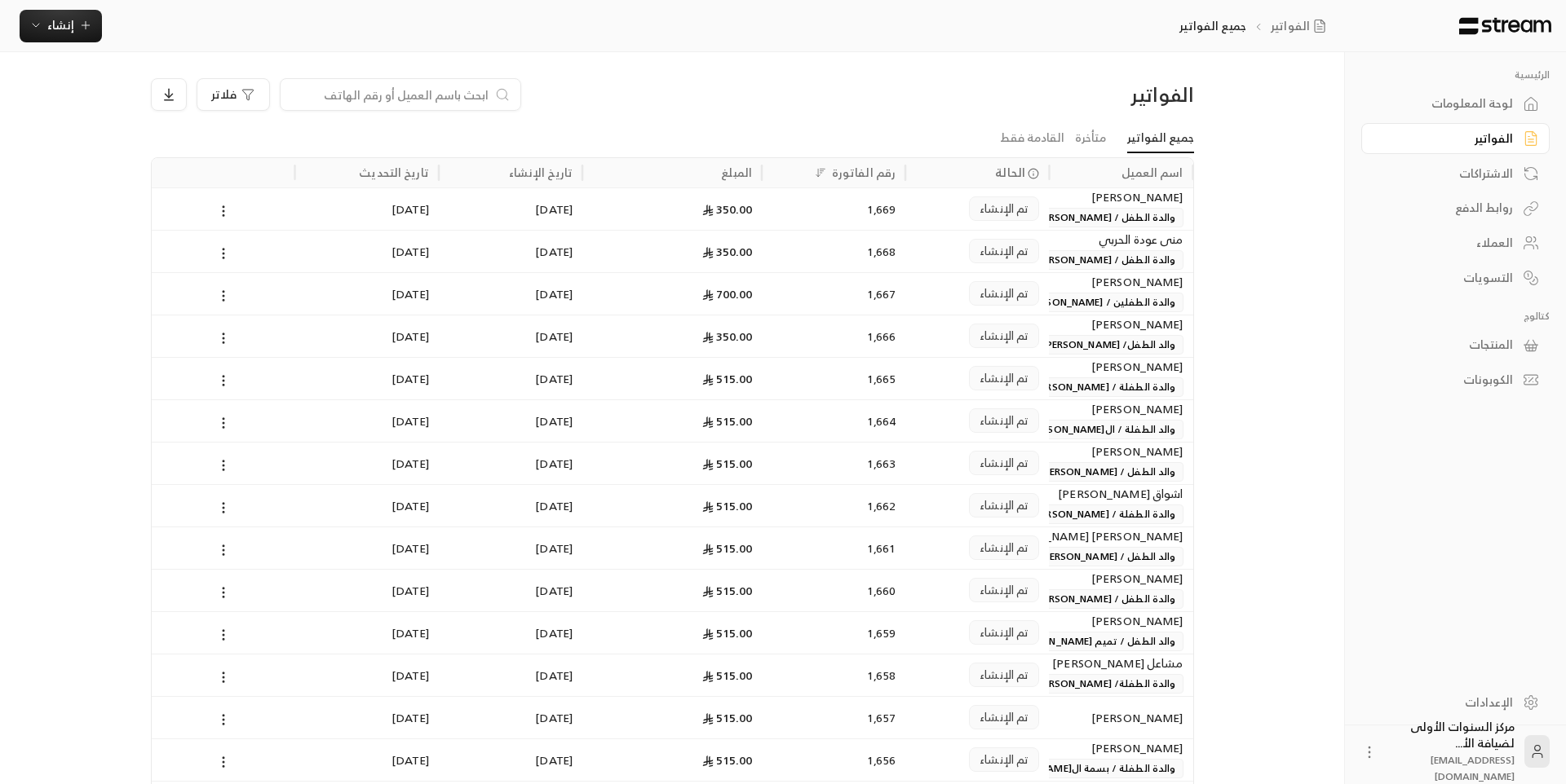
click at [399, 96] on input at bounding box center [390, 95] width 199 height 18
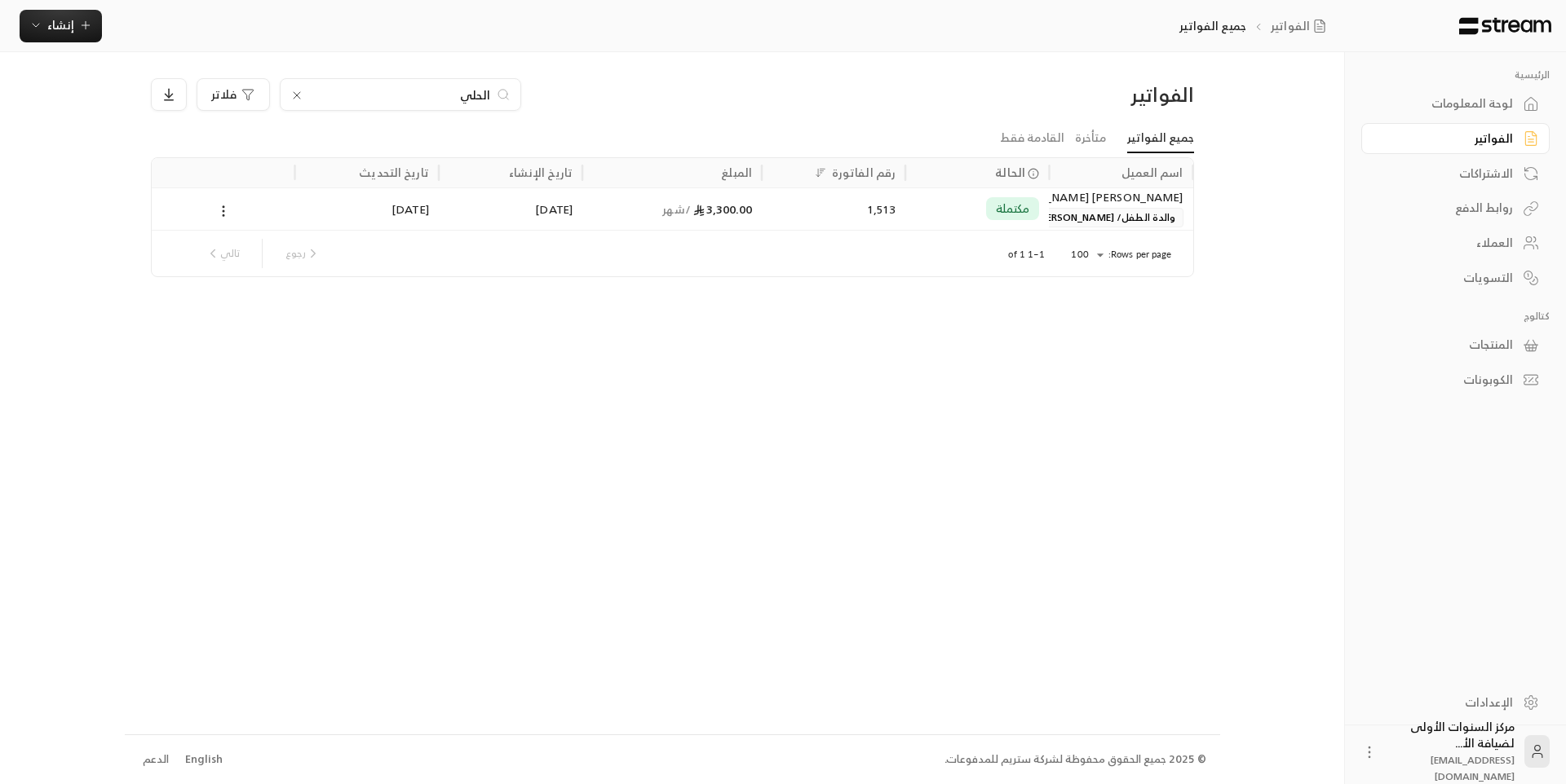
type input "الحلي"
click at [749, 219] on div "3,300.00 / شهر" at bounding box center [672, 209] width 160 height 42
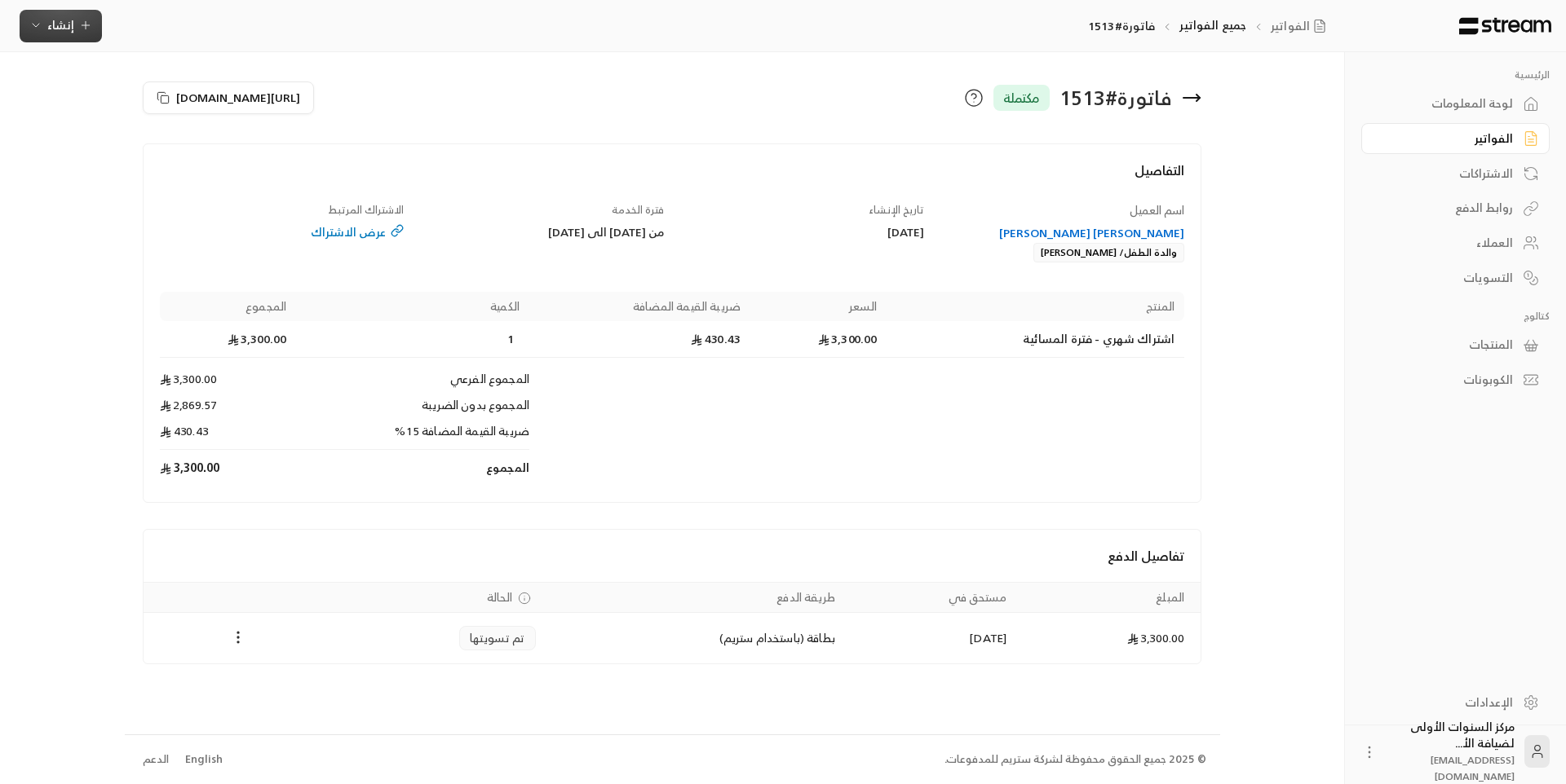
click at [68, 21] on span "إنشاء" at bounding box center [60, 25] width 27 height 20
click at [210, 82] on div "فوري" at bounding box center [141, 76] width 206 height 19
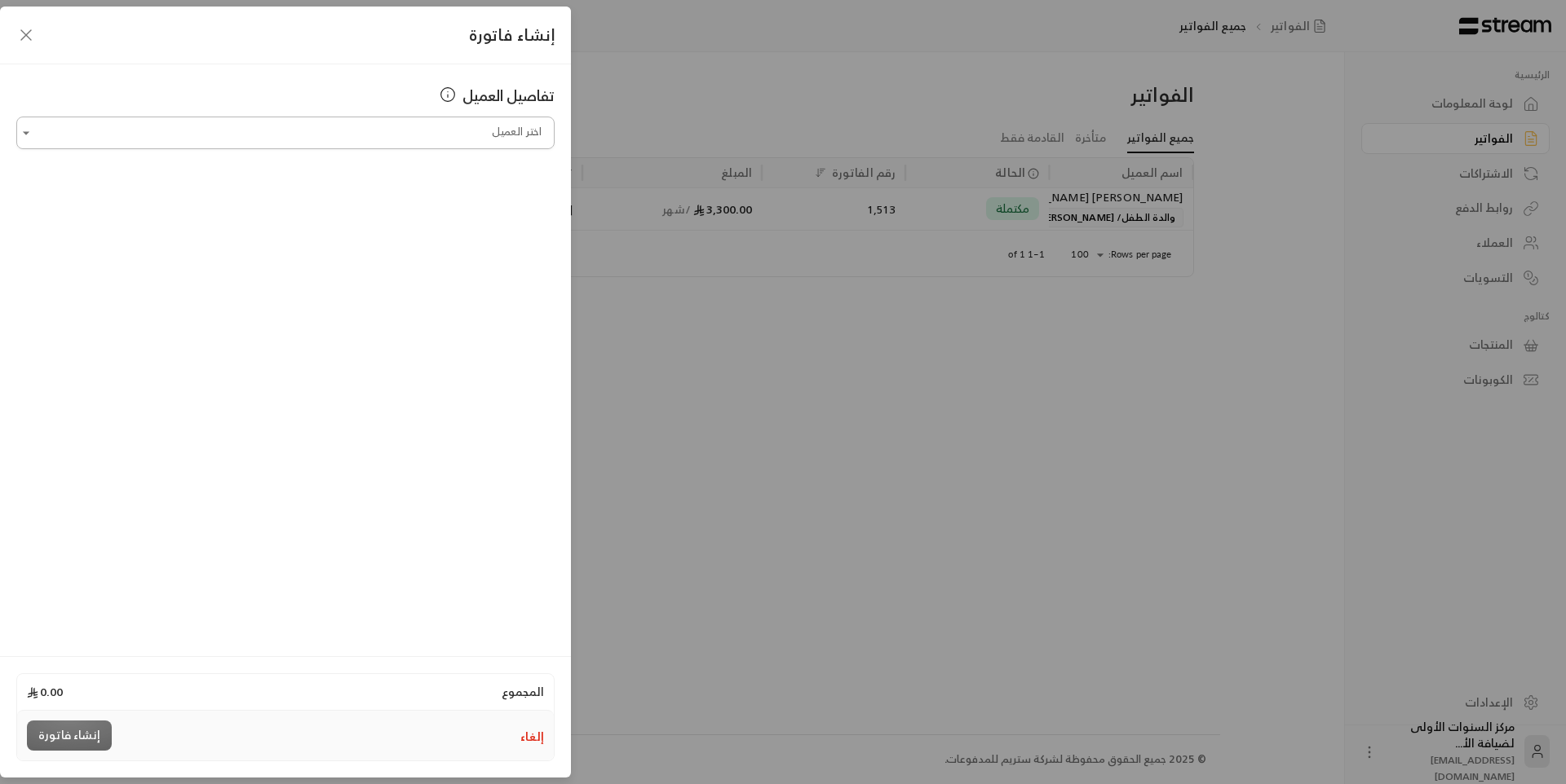
click at [434, 134] on input "اختر العميل" at bounding box center [284, 133] width 538 height 28
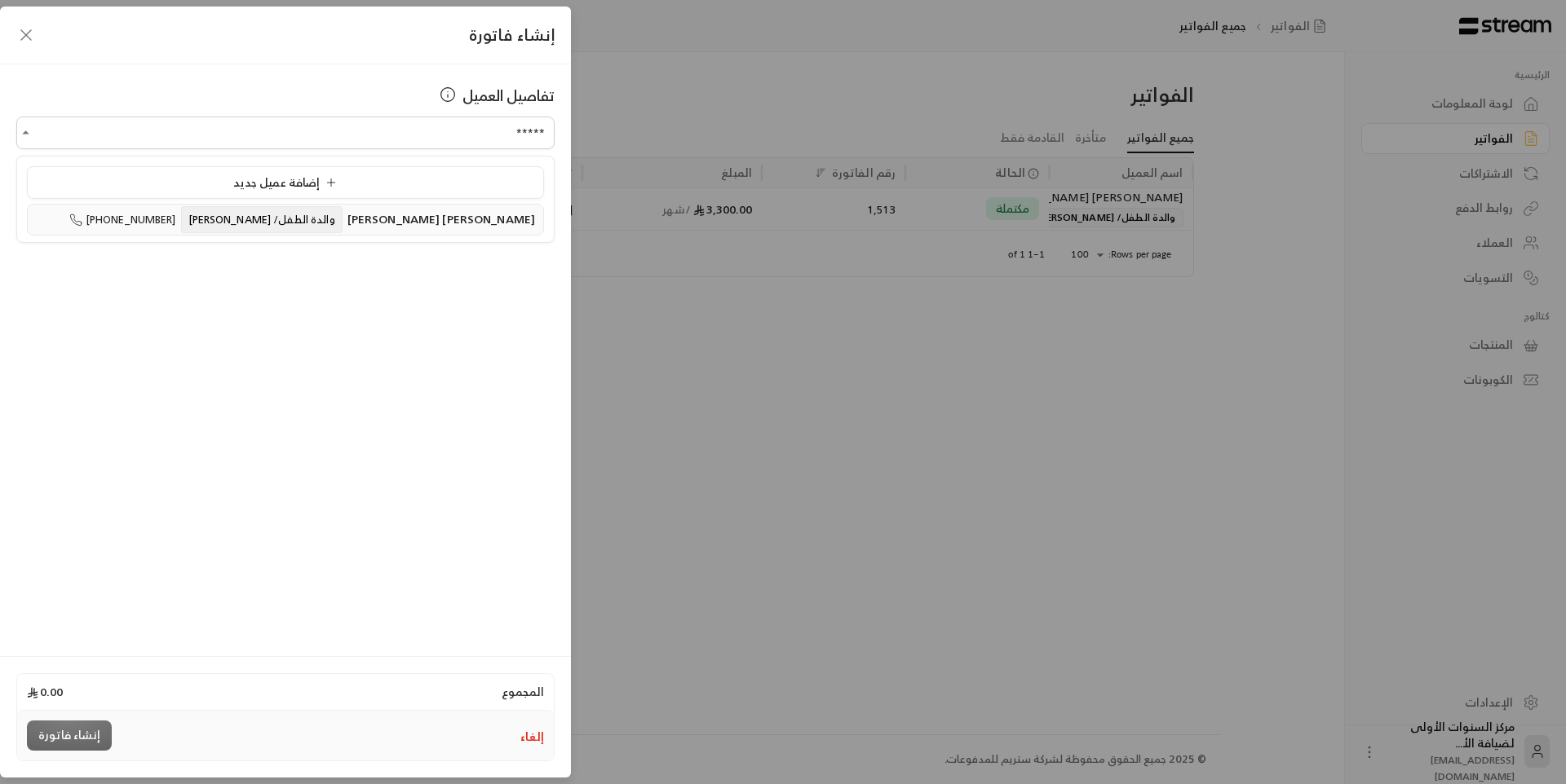
click at [420, 227] on span "[PERSON_NAME] [PERSON_NAME]" at bounding box center [441, 219] width 188 height 20
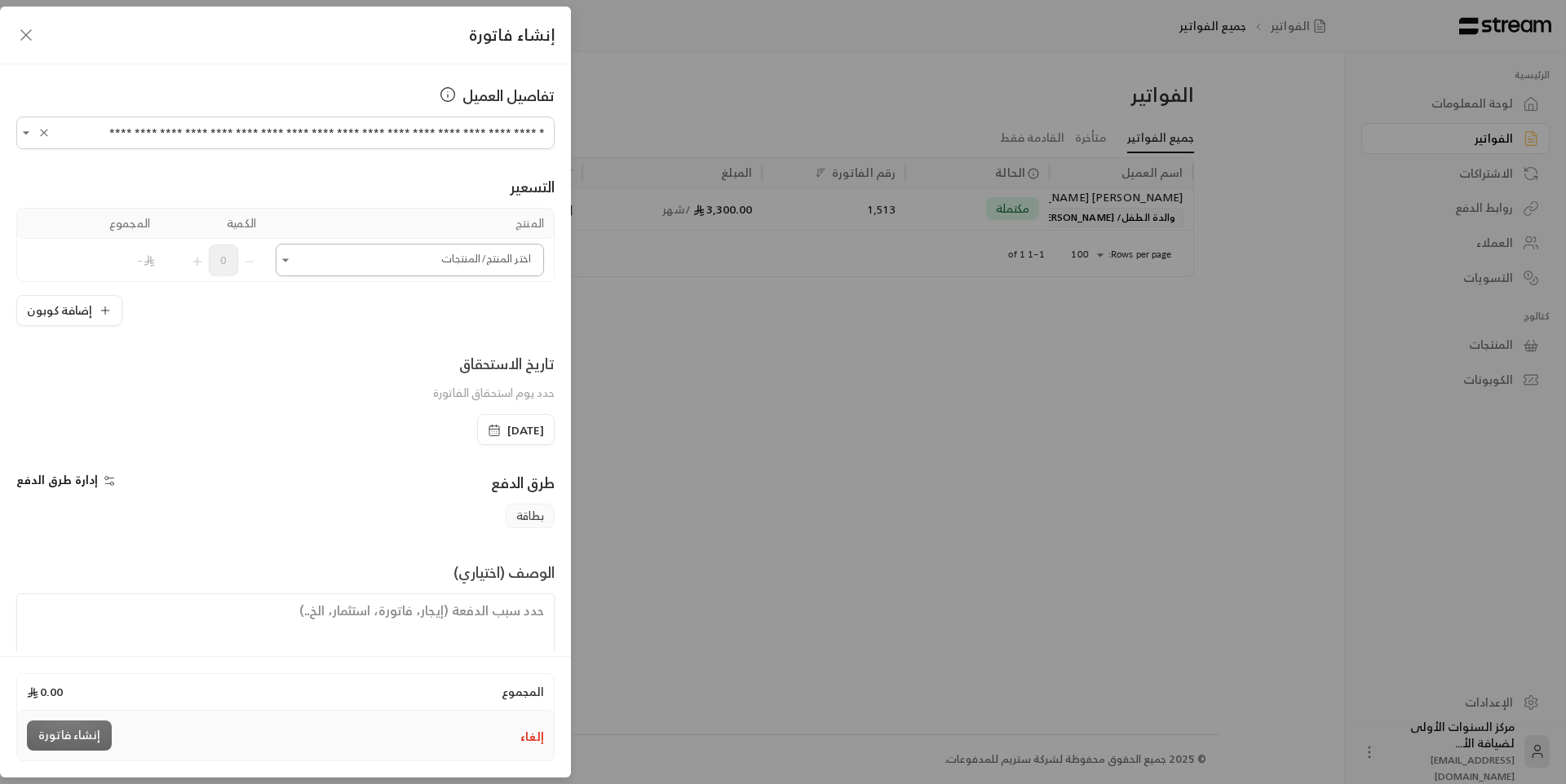
type input "**********"
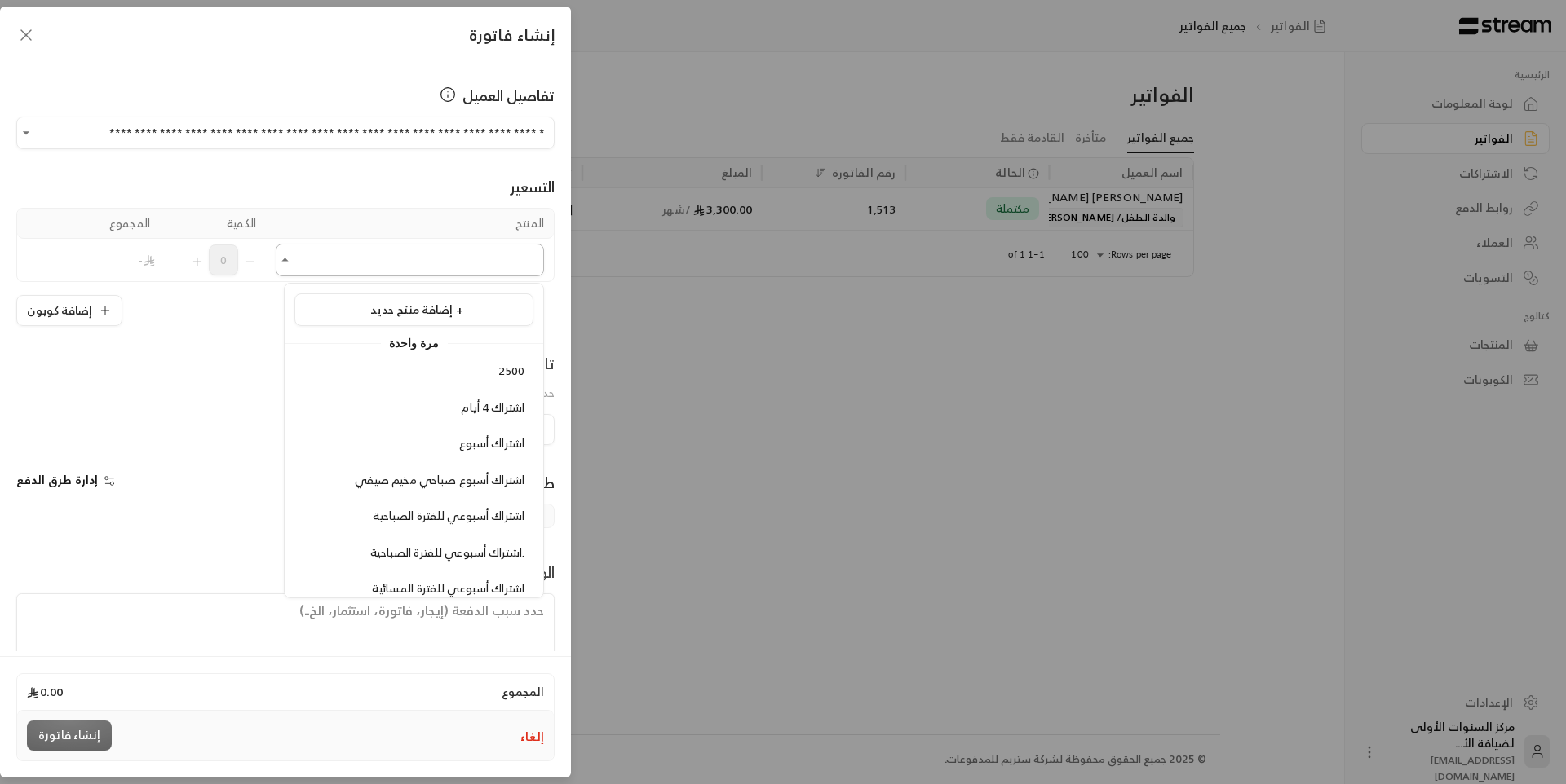
click at [391, 270] on input "اختر العميل" at bounding box center [409, 260] width 269 height 28
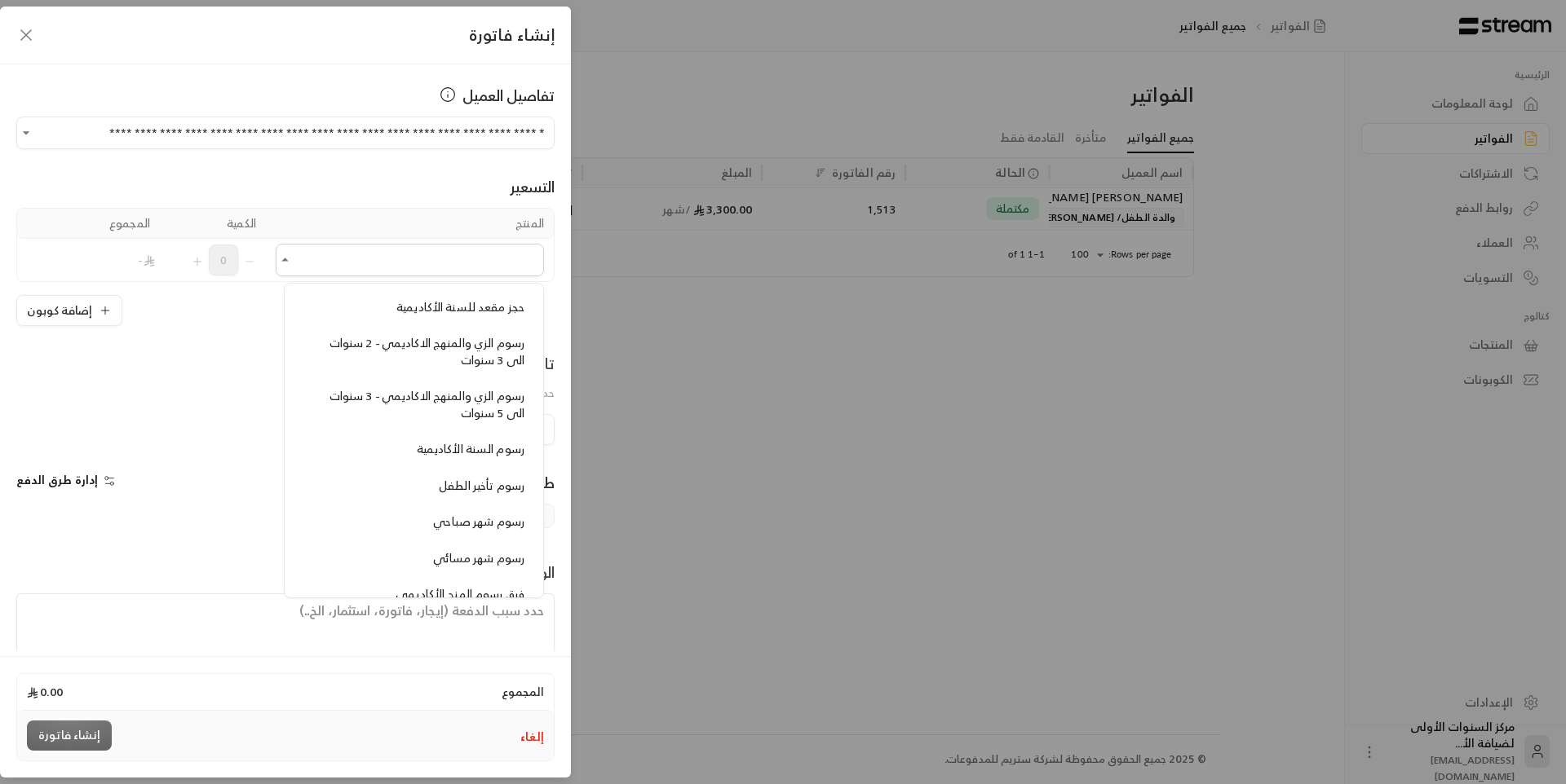
scroll to position [1305, 0]
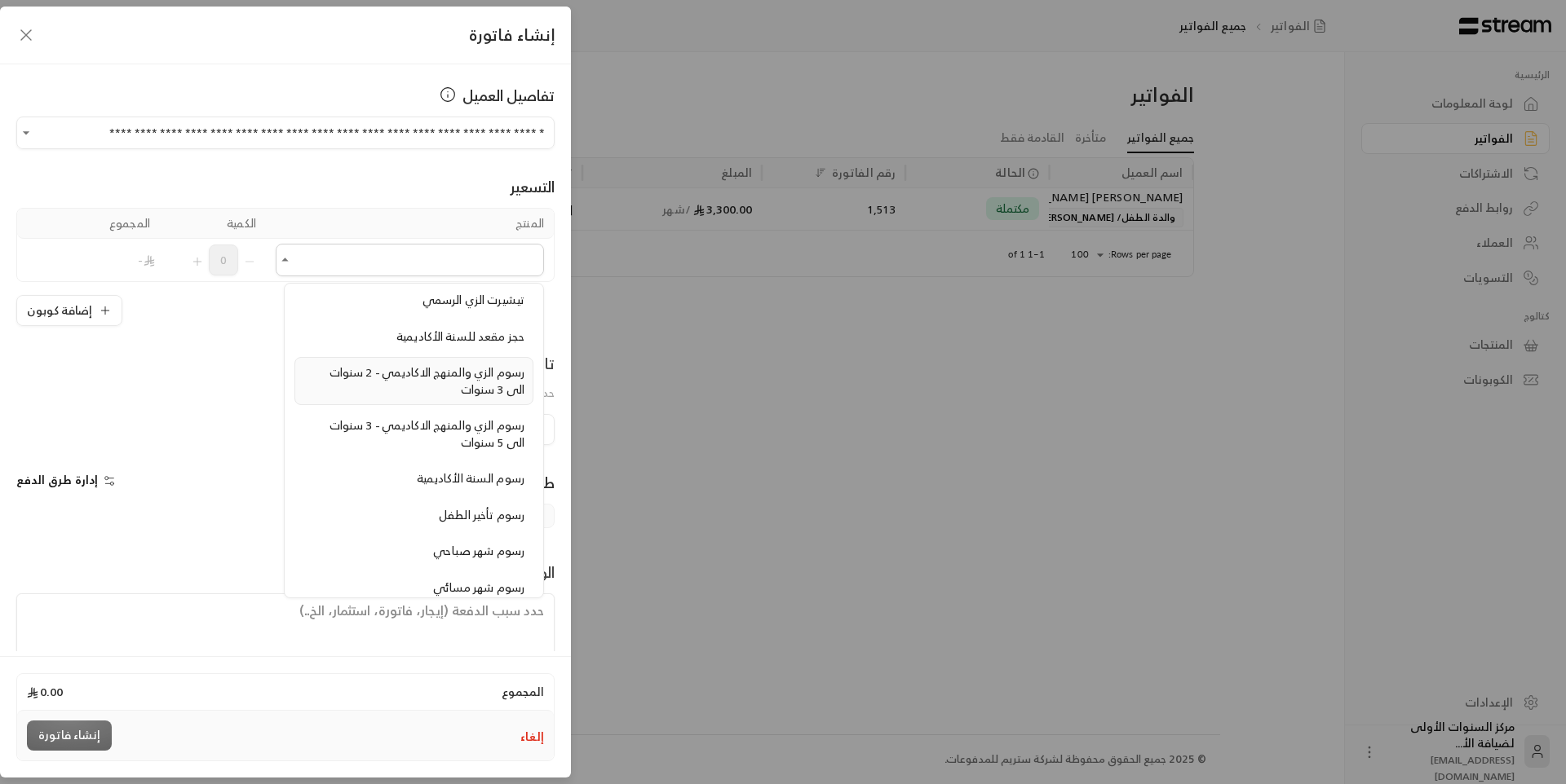
click at [420, 388] on div "رسوم الزي والمنهج الاكاديمي - 2 سنوات الى 3 سنوات" at bounding box center [413, 381] width 221 height 34
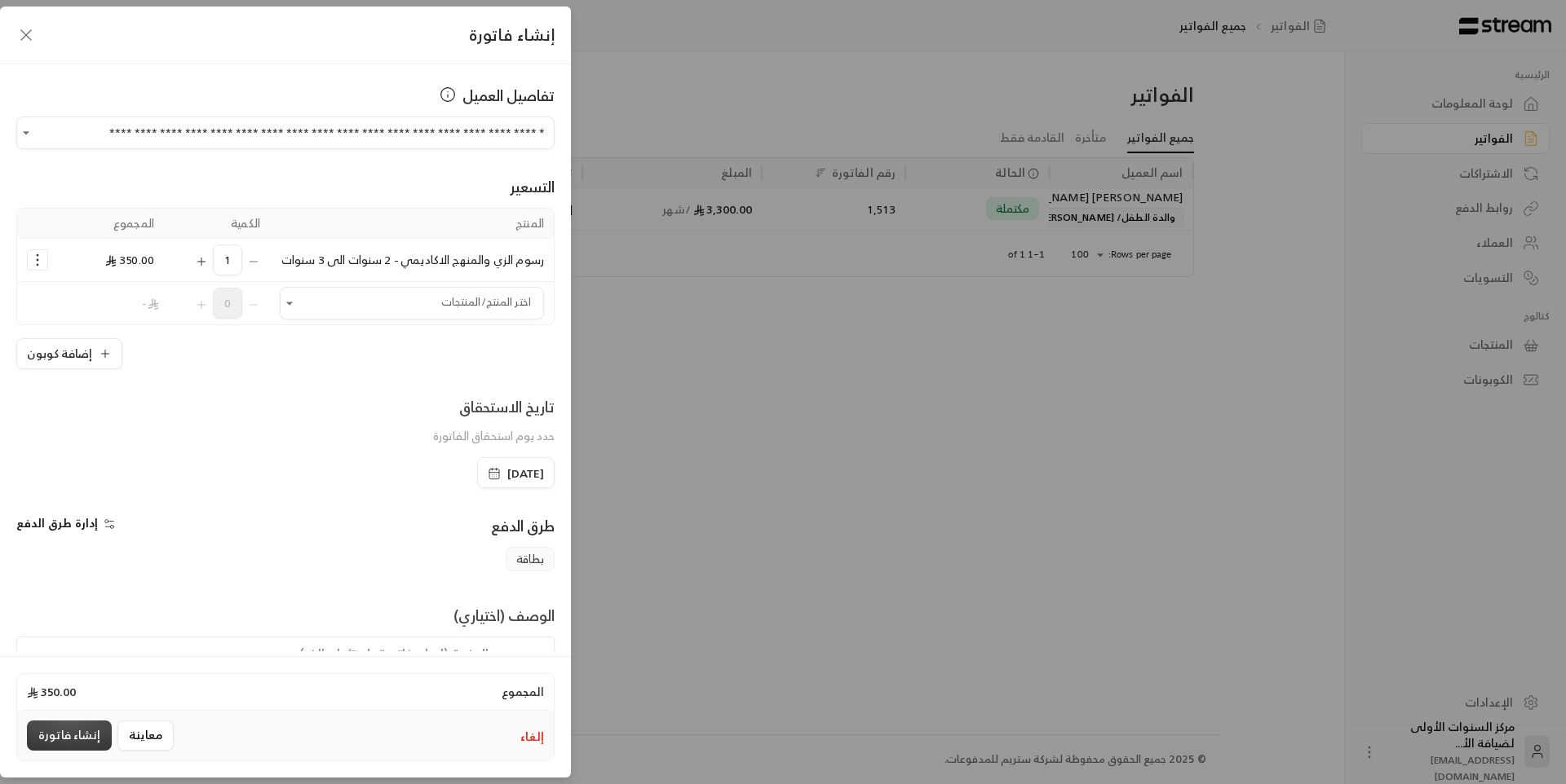
click at [71, 733] on button "إنشاء فاتورة" at bounding box center [69, 736] width 85 height 30
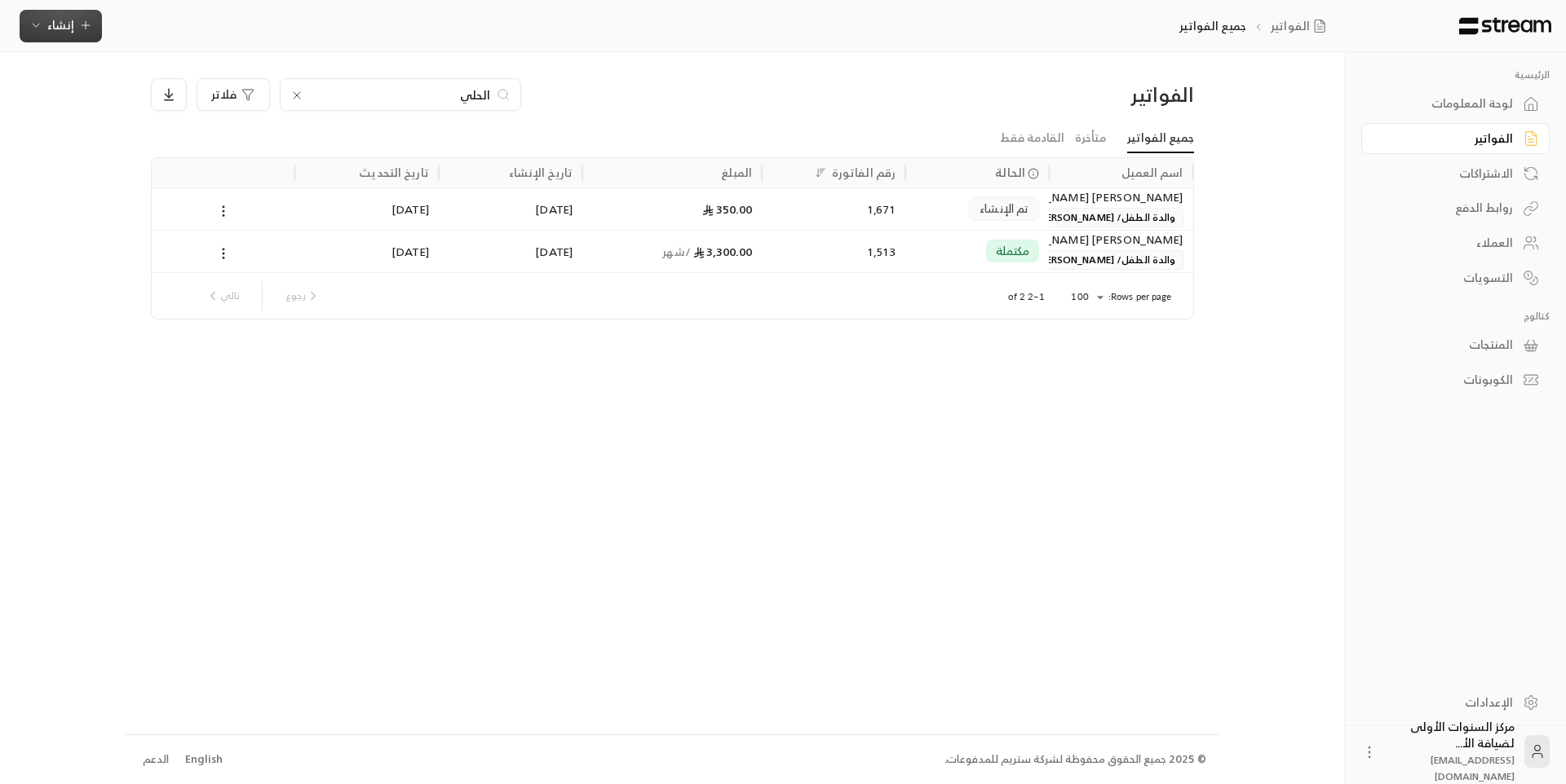
click at [51, 30] on span "إنشاء" at bounding box center [60, 25] width 27 height 20
click at [160, 88] on div "إنشاء فاتورة مرة واحدة بسهولة للمعاملات السريعة." at bounding box center [141, 102] width 206 height 33
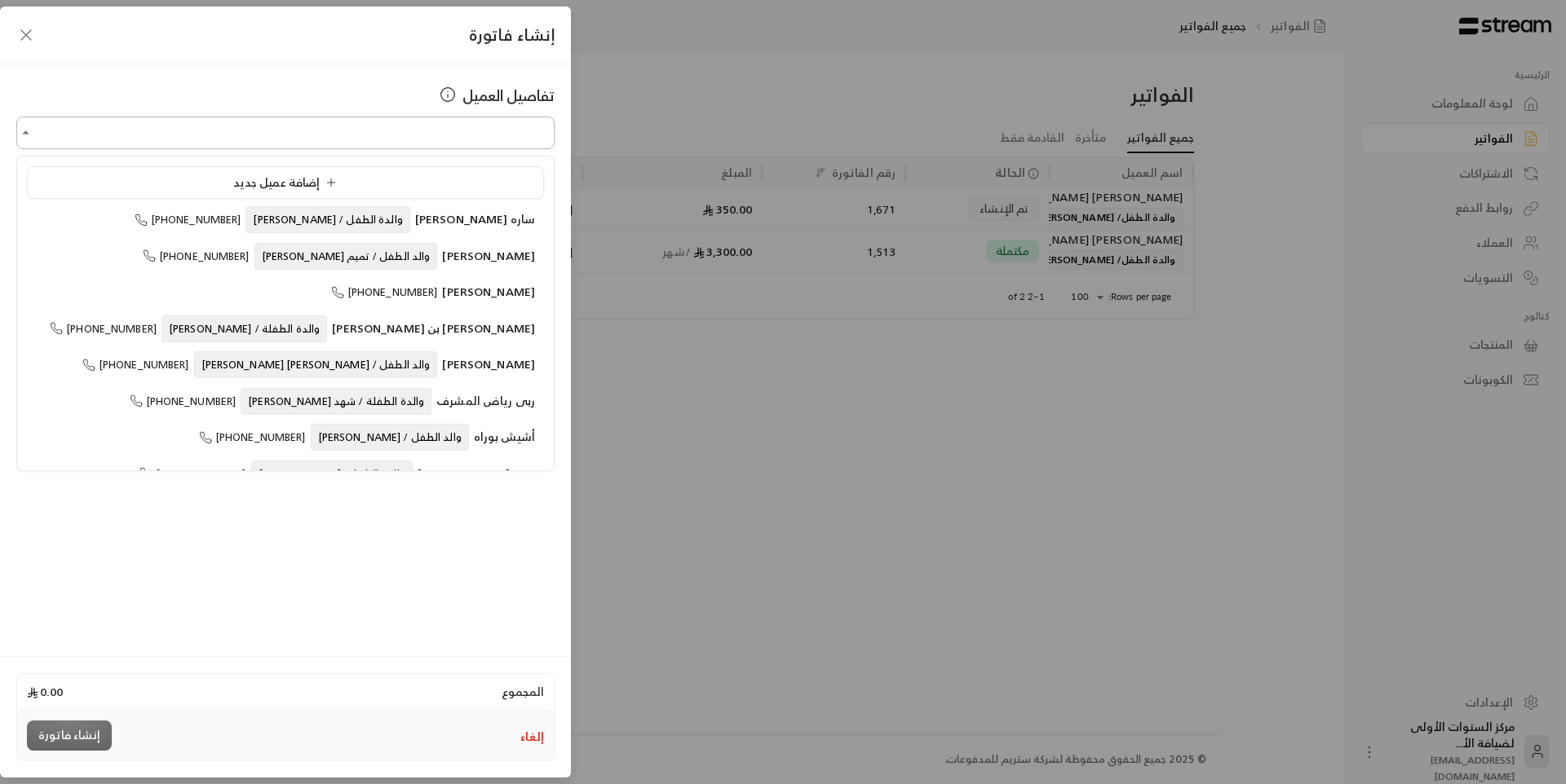
click at [369, 134] on input "اختر العميل" at bounding box center [284, 133] width 538 height 28
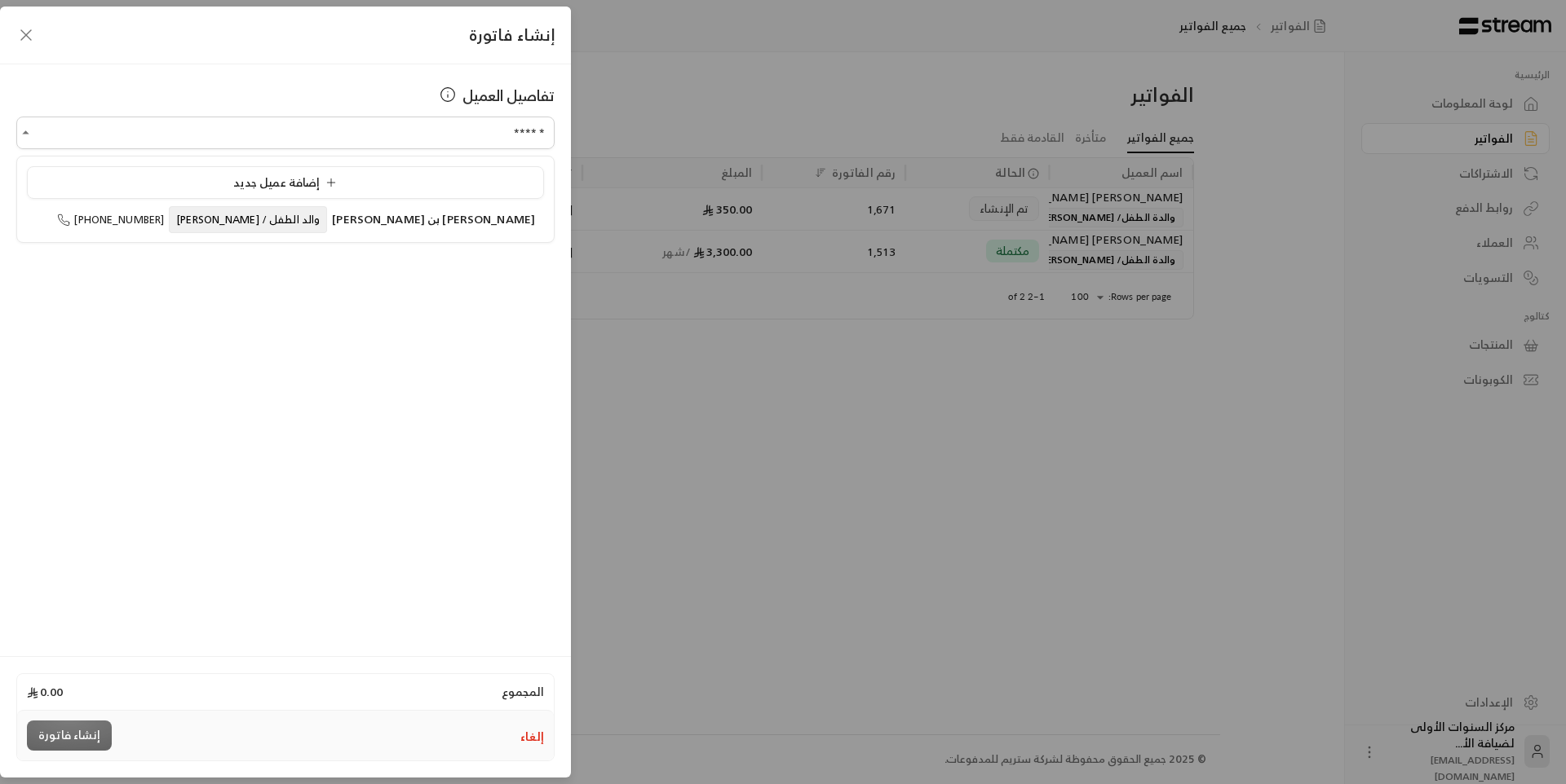
type input "******"
click at [699, 317] on div "إنشاء فاتورة تفاصيل العميل اختر العميل اختر العميل المجموع 0.00 إلغاء إنشاء فات…" at bounding box center [783, 392] width 1566 height 784
click at [528, 741] on button "إلغاء" at bounding box center [532, 737] width 24 height 16
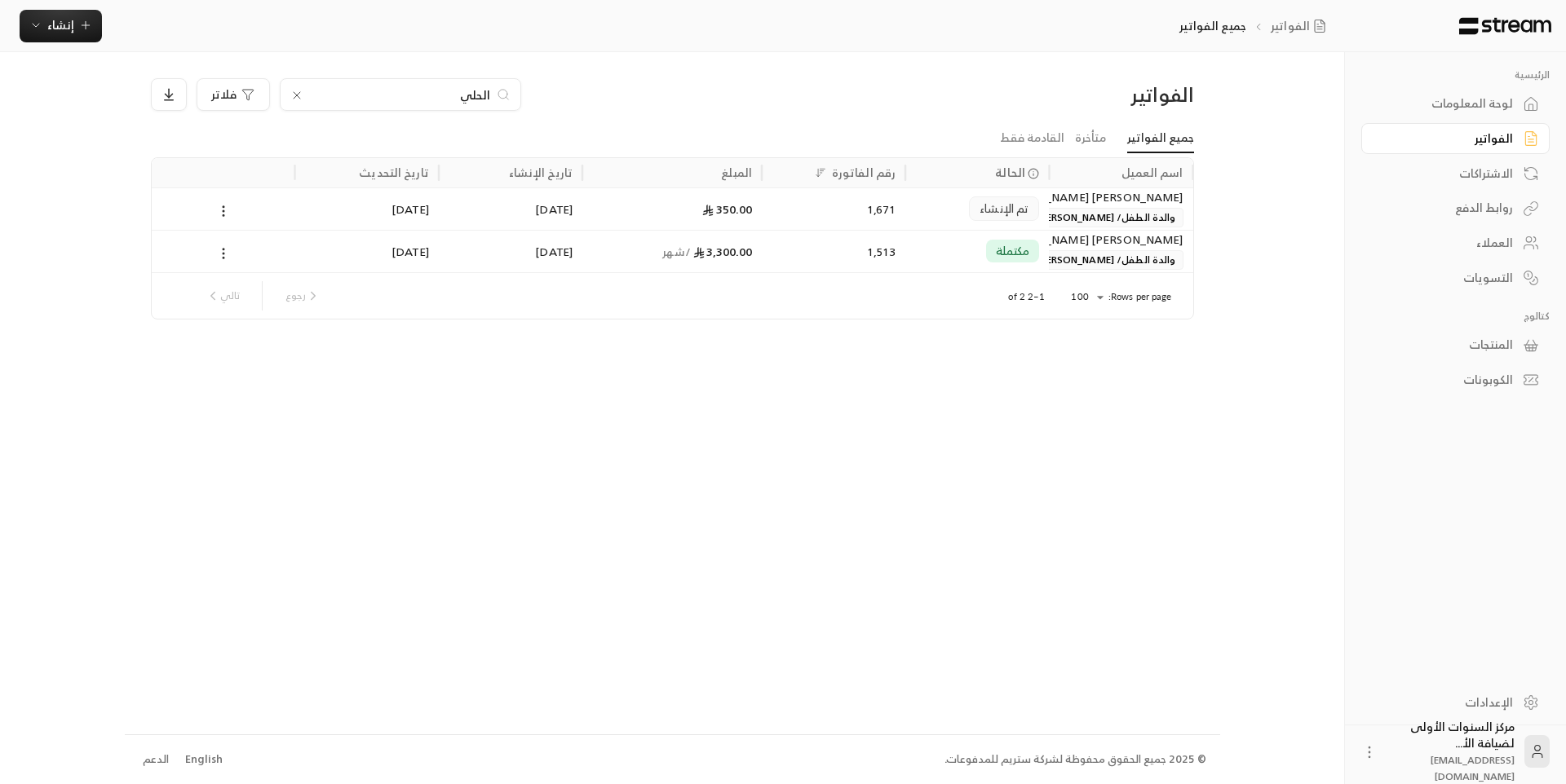
click at [405, 109] on div "الحلي" at bounding box center [401, 94] width 241 height 33
click at [413, 97] on input "الحلي" at bounding box center [401, 95] width 181 height 18
type input "العام"
click at [80, 21] on icon "button" at bounding box center [85, 25] width 13 height 13
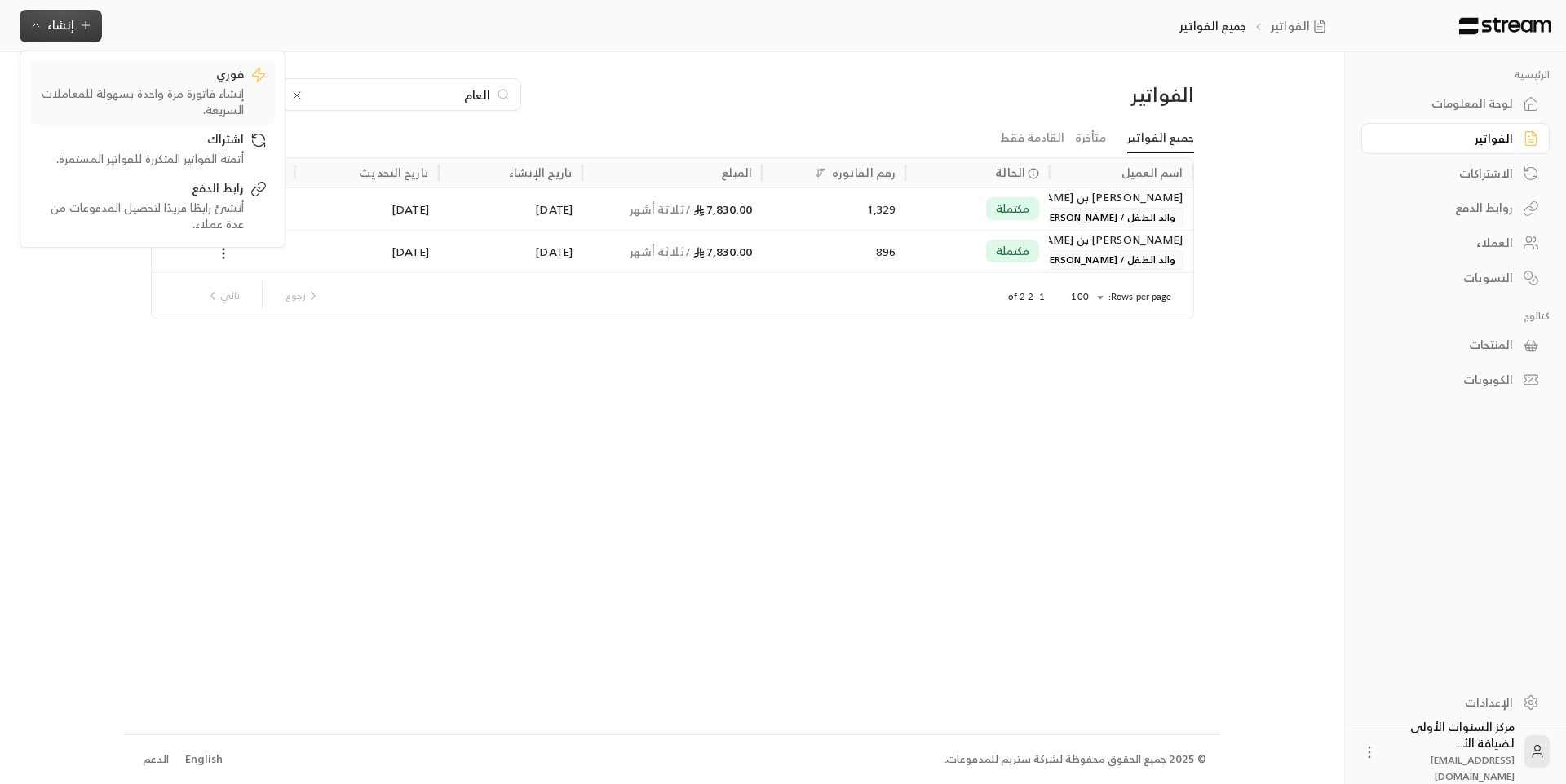
click at [171, 86] on div "إنشاء فاتورة مرة واحدة بسهولة للمعاملات السريعة." at bounding box center [141, 102] width 206 height 33
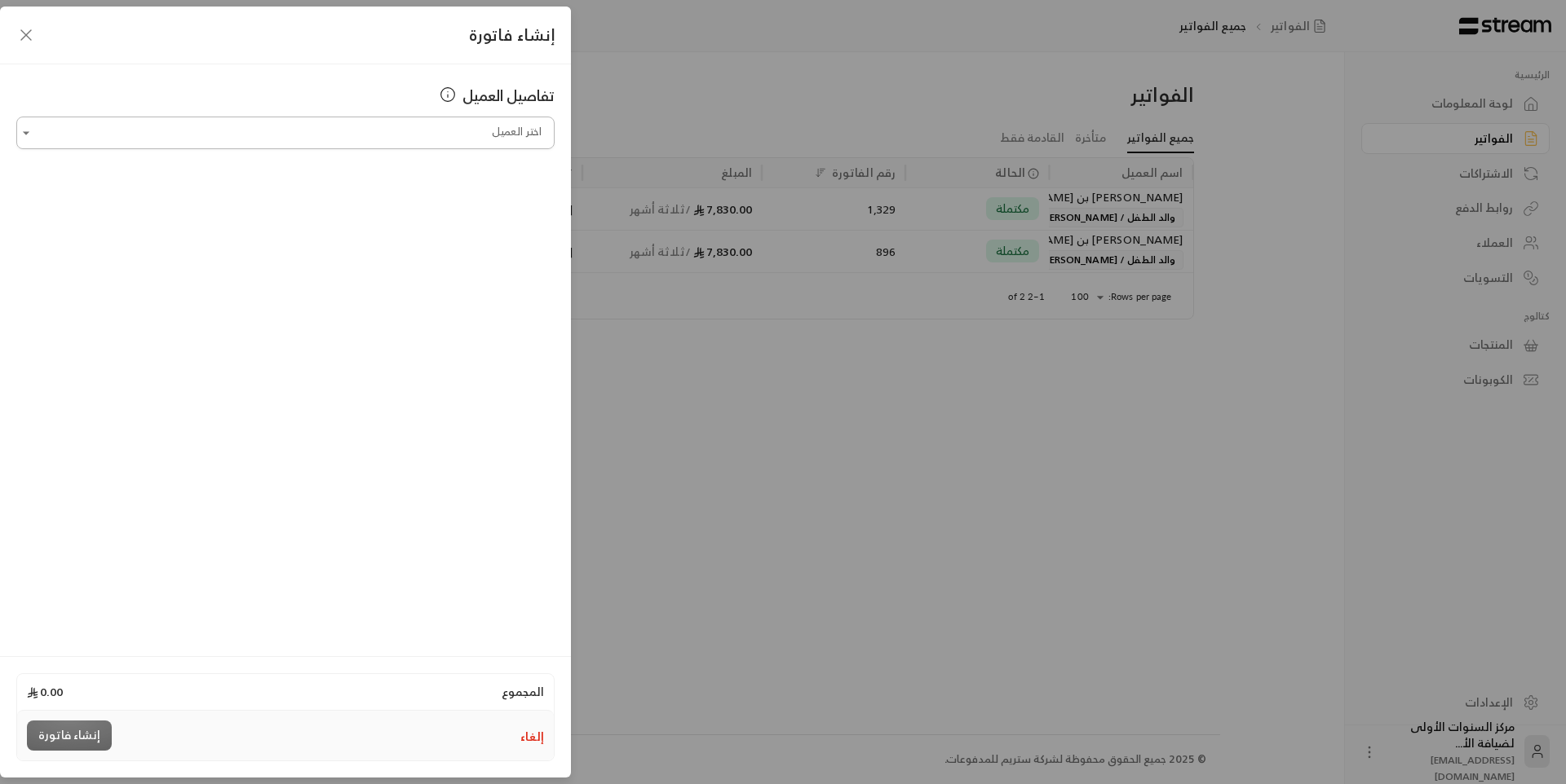
click at [394, 128] on input "اختر العميل" at bounding box center [284, 133] width 538 height 28
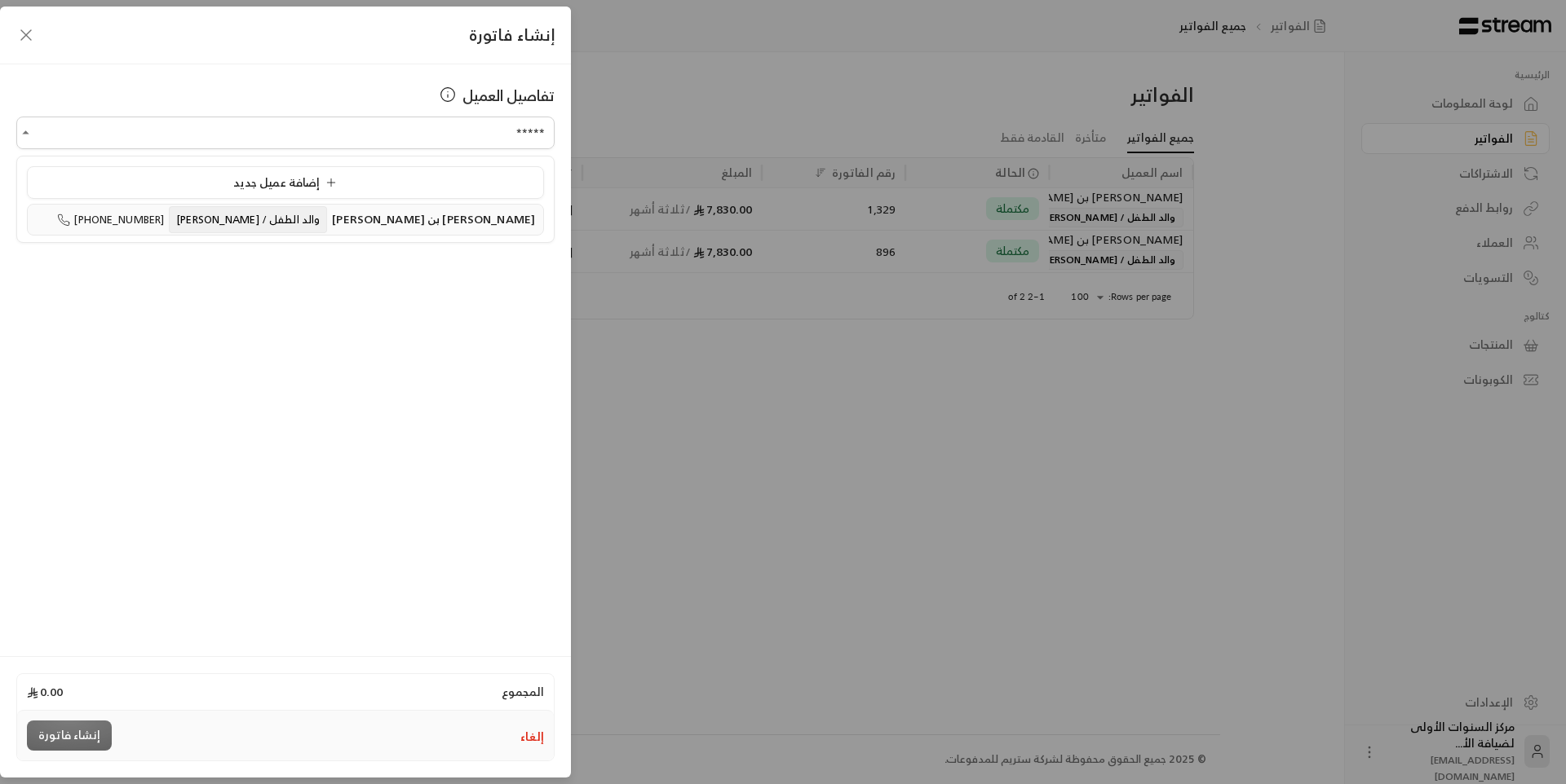
click at [327, 219] on span "والد الطفل / [PERSON_NAME]" at bounding box center [248, 220] width 159 height 27
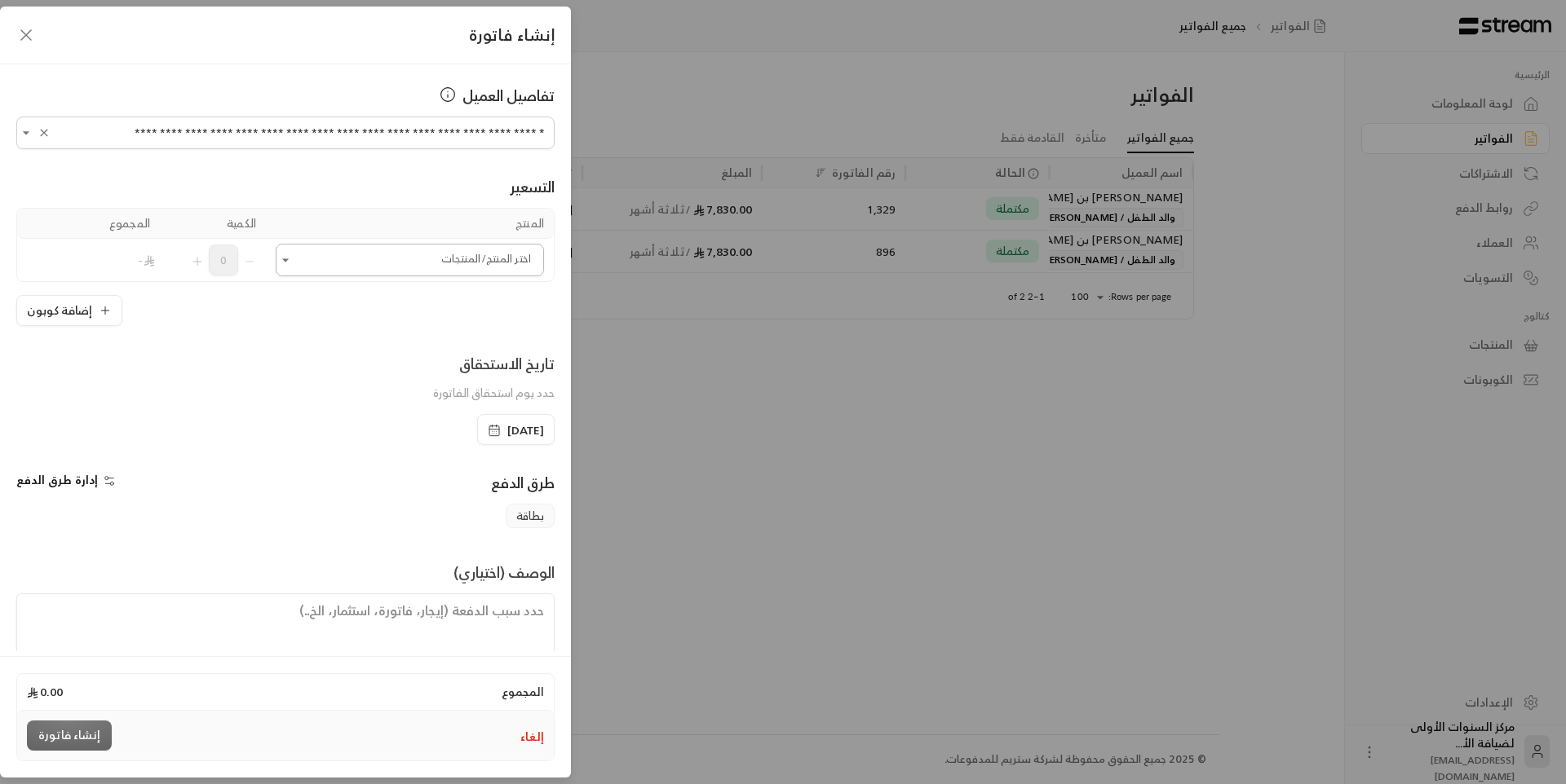
type input "**********"
click at [388, 268] on input "اختر العميل" at bounding box center [409, 260] width 269 height 28
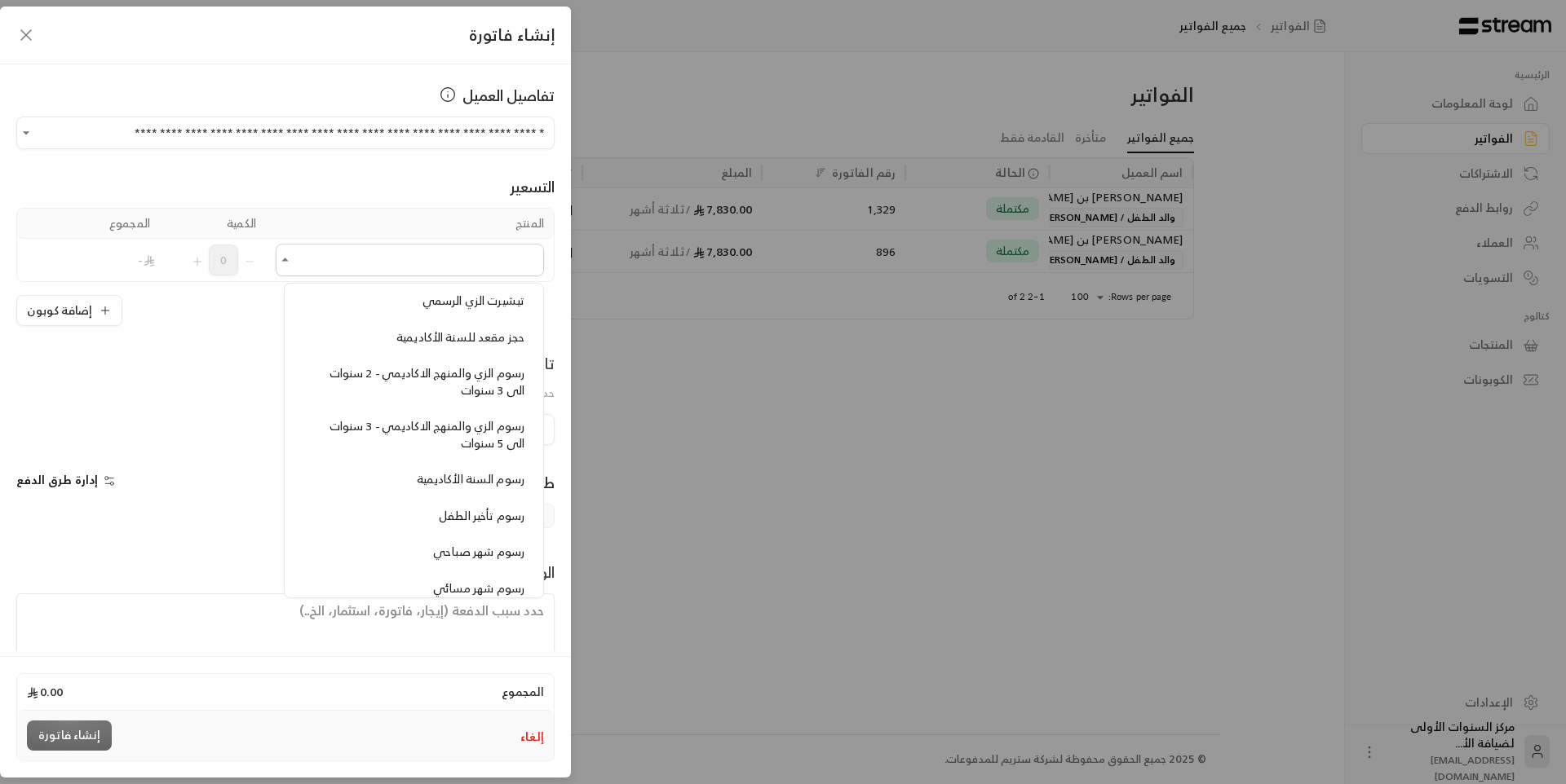
scroll to position [1305, 0]
click at [433, 378] on span "رسوم الزي والمنهج الاكاديمي - 2 سنوات الى 3 سنوات" at bounding box center [427, 381] width 195 height 37
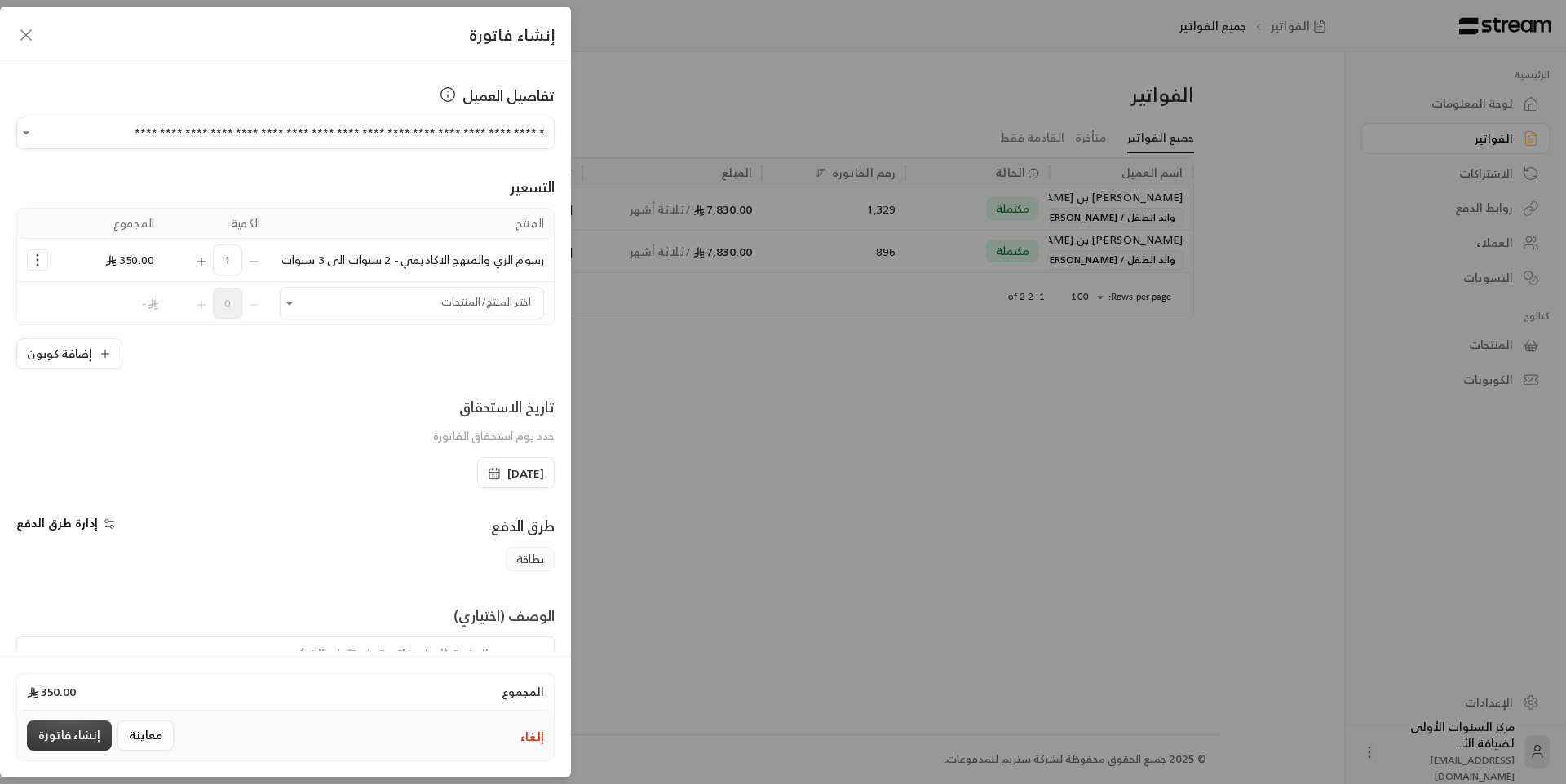
click at [92, 737] on button "إنشاء فاتورة" at bounding box center [69, 736] width 85 height 30
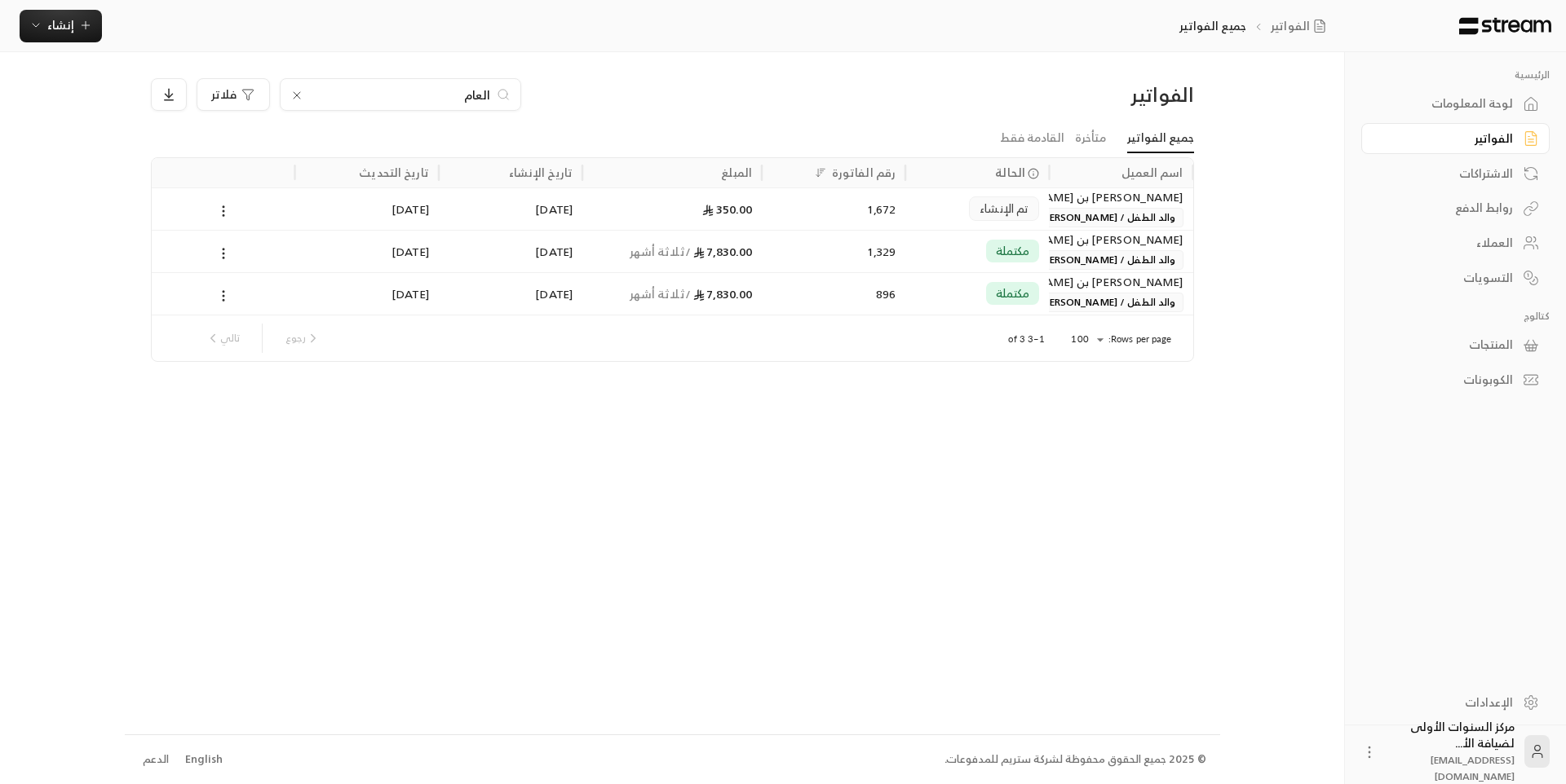
click at [770, 103] on div "العام فلاتر" at bounding box center [540, 94] width 778 height 33
click at [920, 415] on div "الفواتير العام فلاتر جميع الفواتير متأخرة القادمة فقط اسم العميل الحالة رقم الف…" at bounding box center [673, 392] width 1095 height 681
click at [1450, 107] on div "لوحة المعلومات" at bounding box center [1447, 104] width 131 height 16
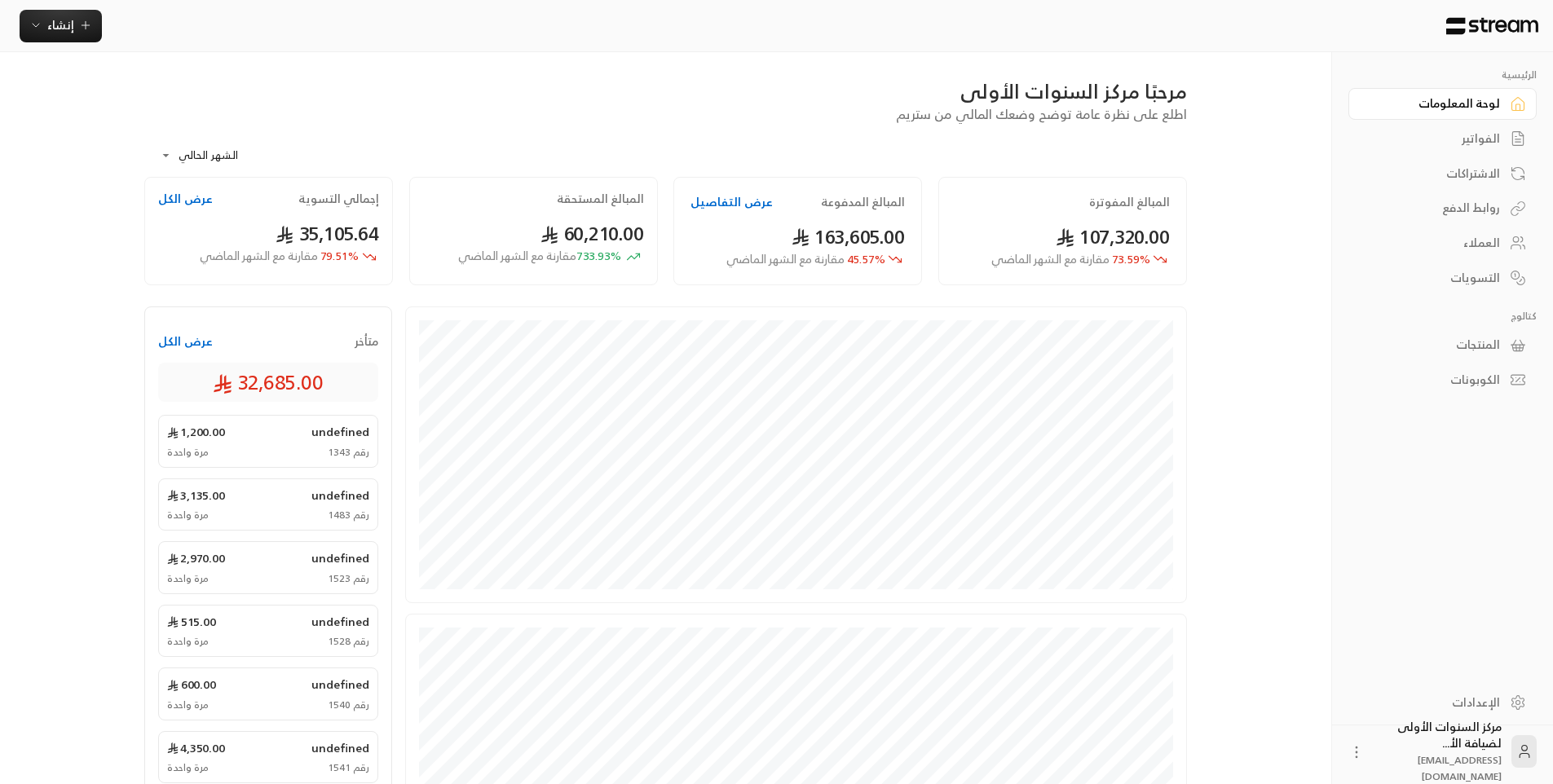
click at [1454, 137] on div "الفواتير" at bounding box center [1434, 138] width 131 height 16
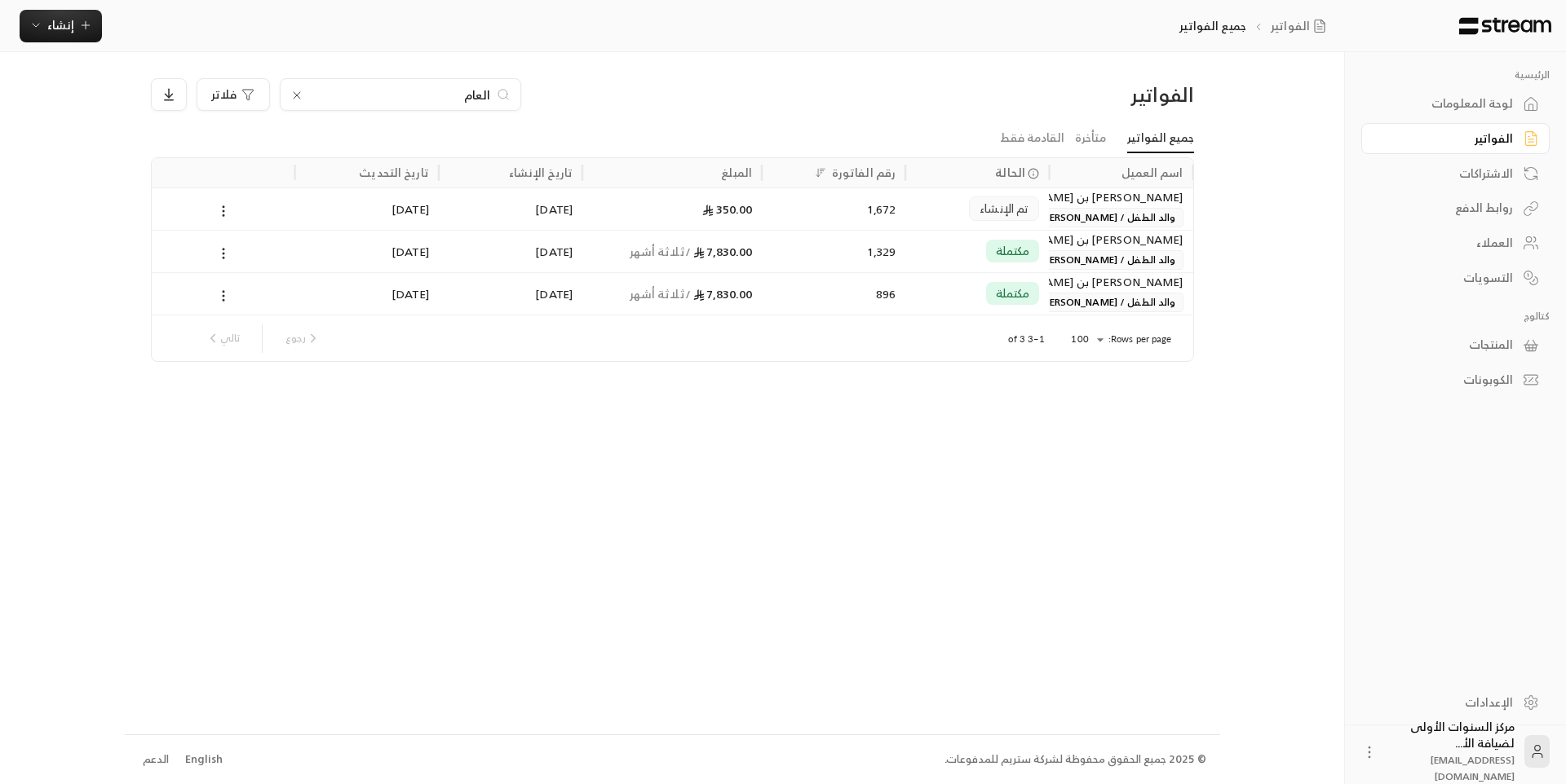
click at [289, 94] on div "العام" at bounding box center [401, 94] width 241 height 33
click at [303, 97] on div "العام" at bounding box center [401, 94] width 241 height 33
click at [300, 97] on icon at bounding box center [297, 95] width 13 height 13
click at [487, 35] on div "الفواتير جميع الفواتير إنشاء فوري إنشاء فاتورة مرة واحدة بسهولة للمعاملات السري…" at bounding box center [675, 26] width 1351 height 52
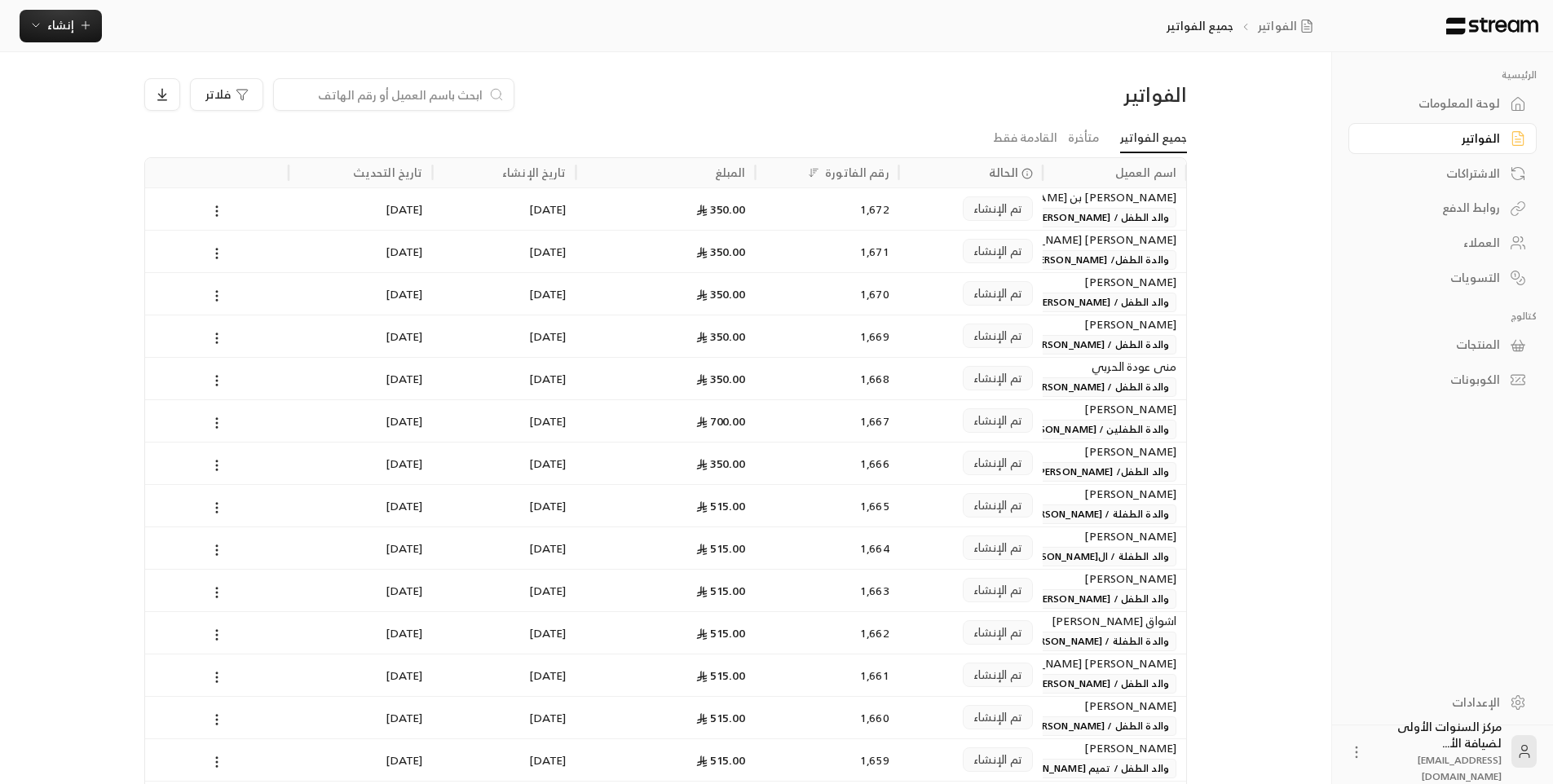
click at [635, 113] on div "الفواتير فلاتر" at bounding box center [666, 101] width 1060 height 46
click at [449, 97] on input at bounding box center [383, 95] width 199 height 18
click at [600, 99] on div "فلاتر" at bounding box center [533, 94] width 778 height 33
click at [376, 95] on input at bounding box center [383, 95] width 199 height 18
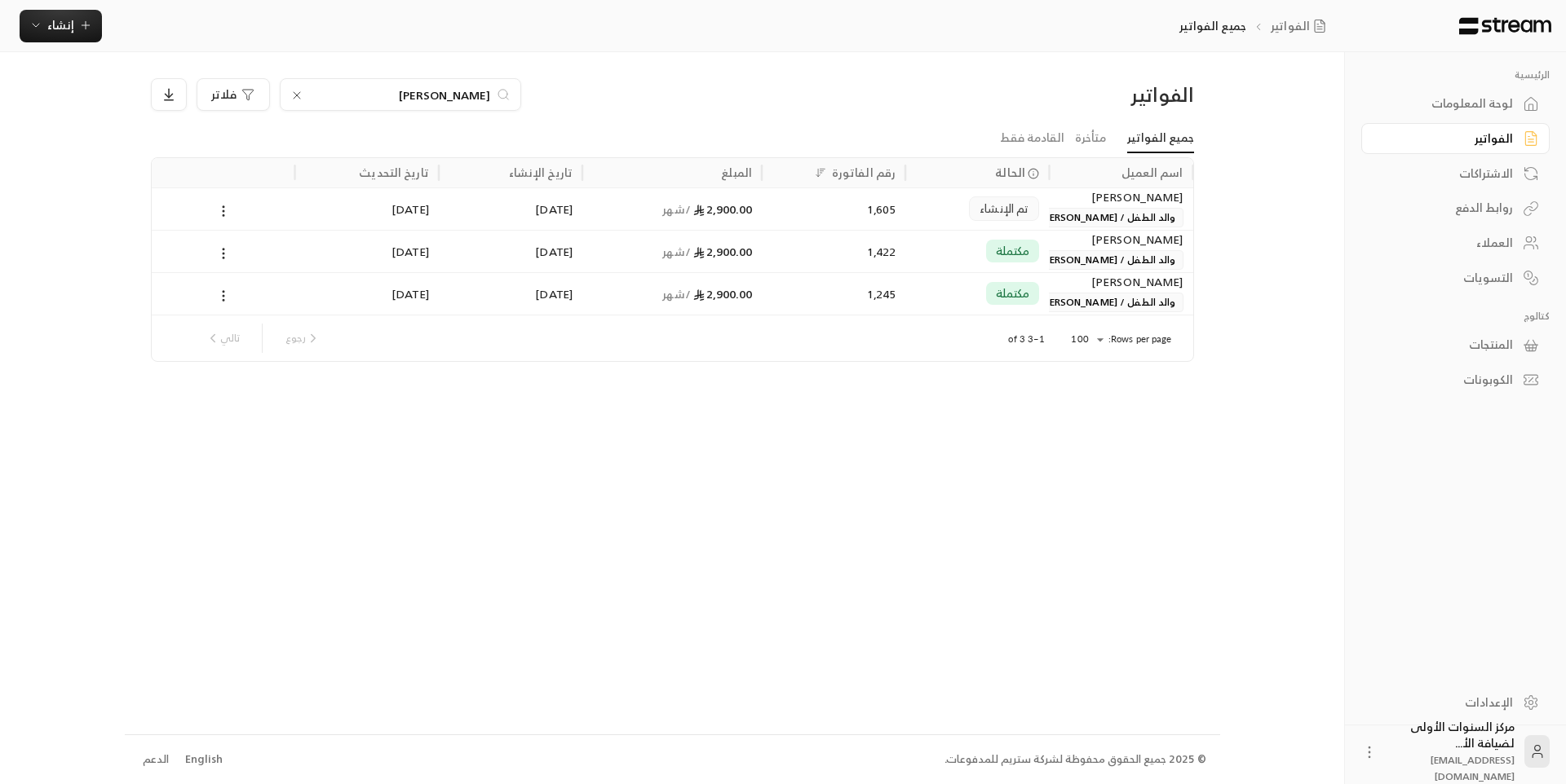
type input "يونس"
click at [697, 207] on icon at bounding box center [698, 210] width 12 height 12
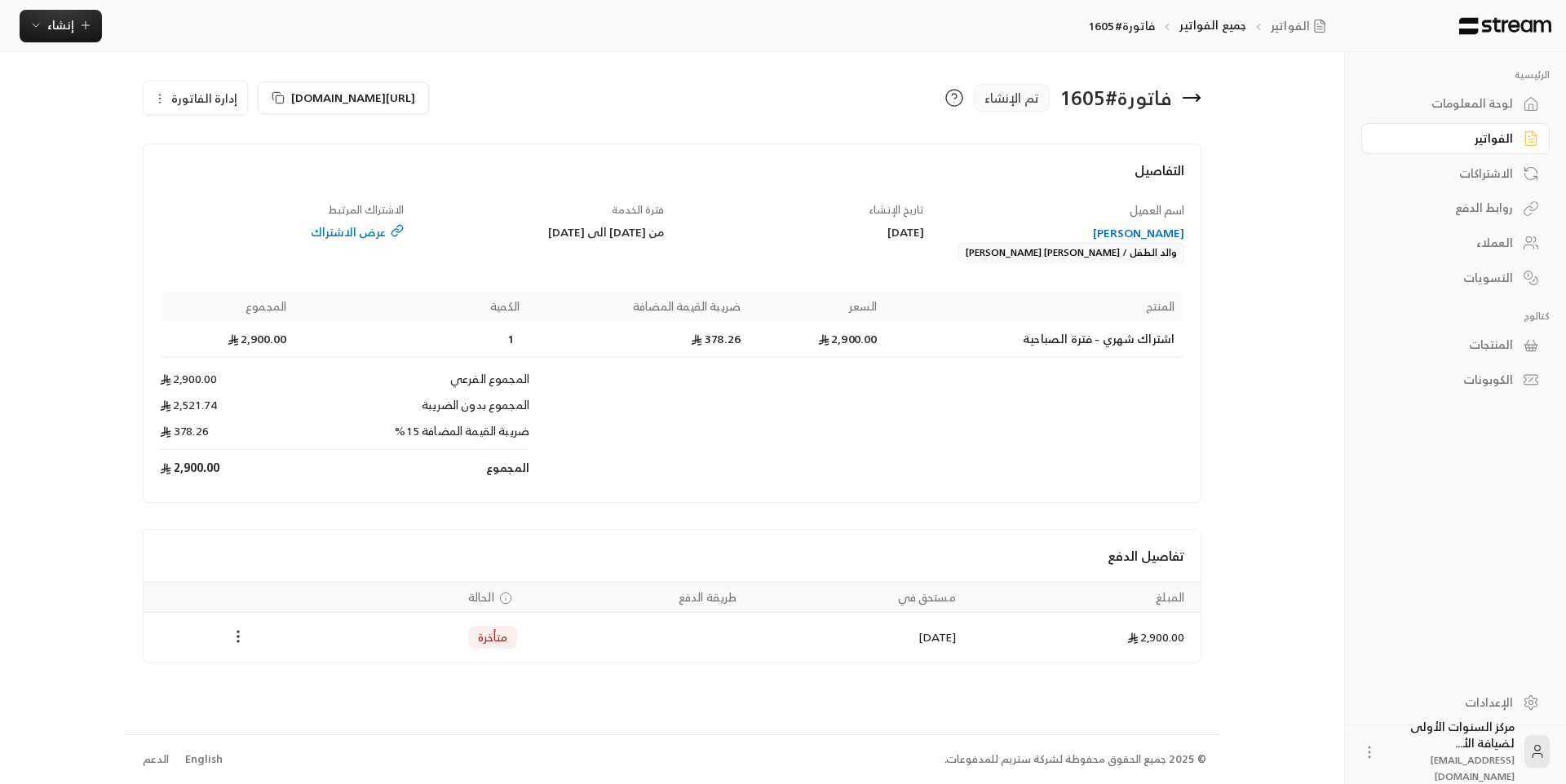
click at [1200, 97] on icon at bounding box center [1192, 97] width 16 height 0
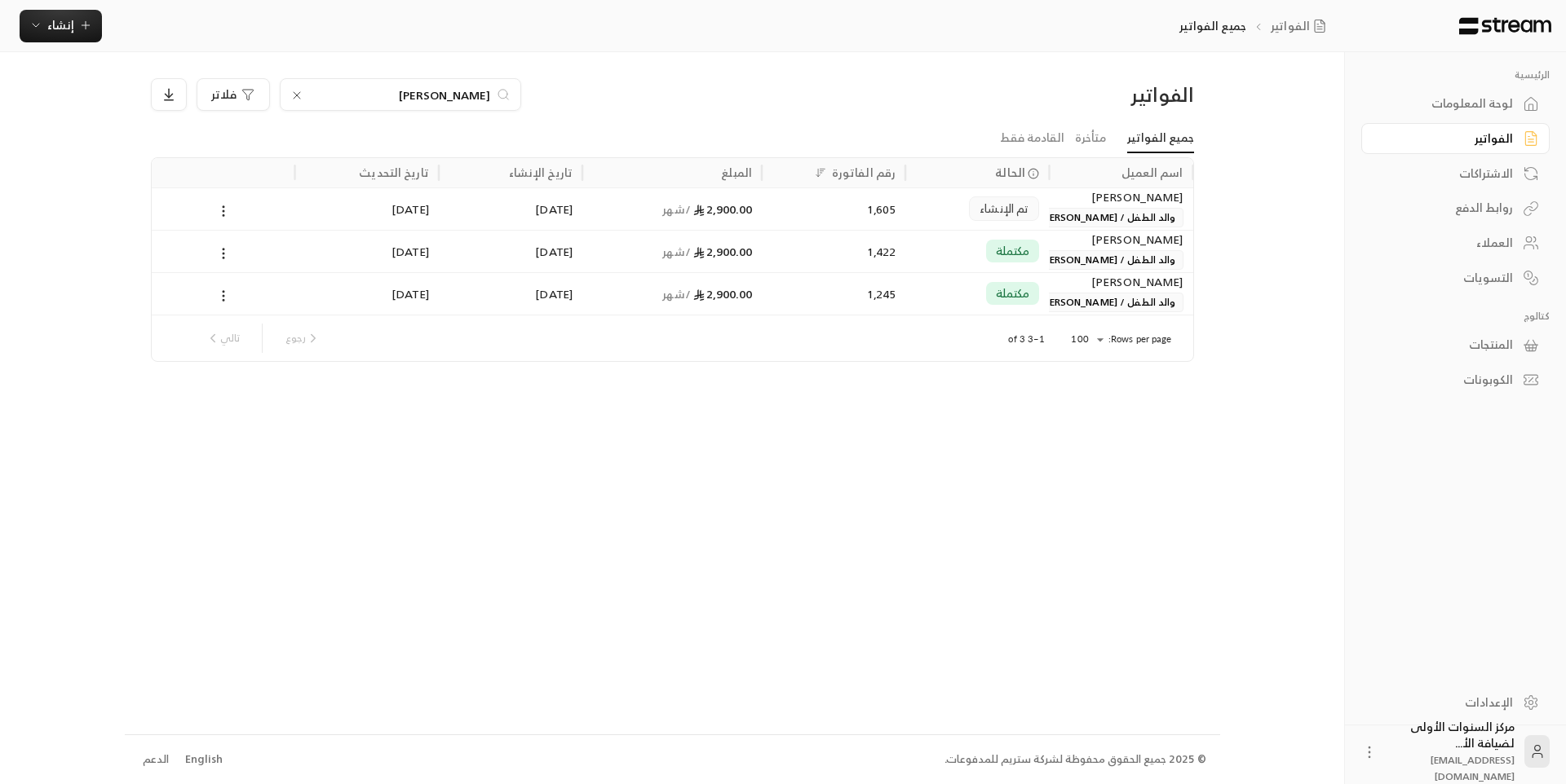
click at [852, 102] on div "يونس فلاتر" at bounding box center [540, 94] width 778 height 33
click at [470, 96] on input "يونس" at bounding box center [401, 95] width 181 height 18
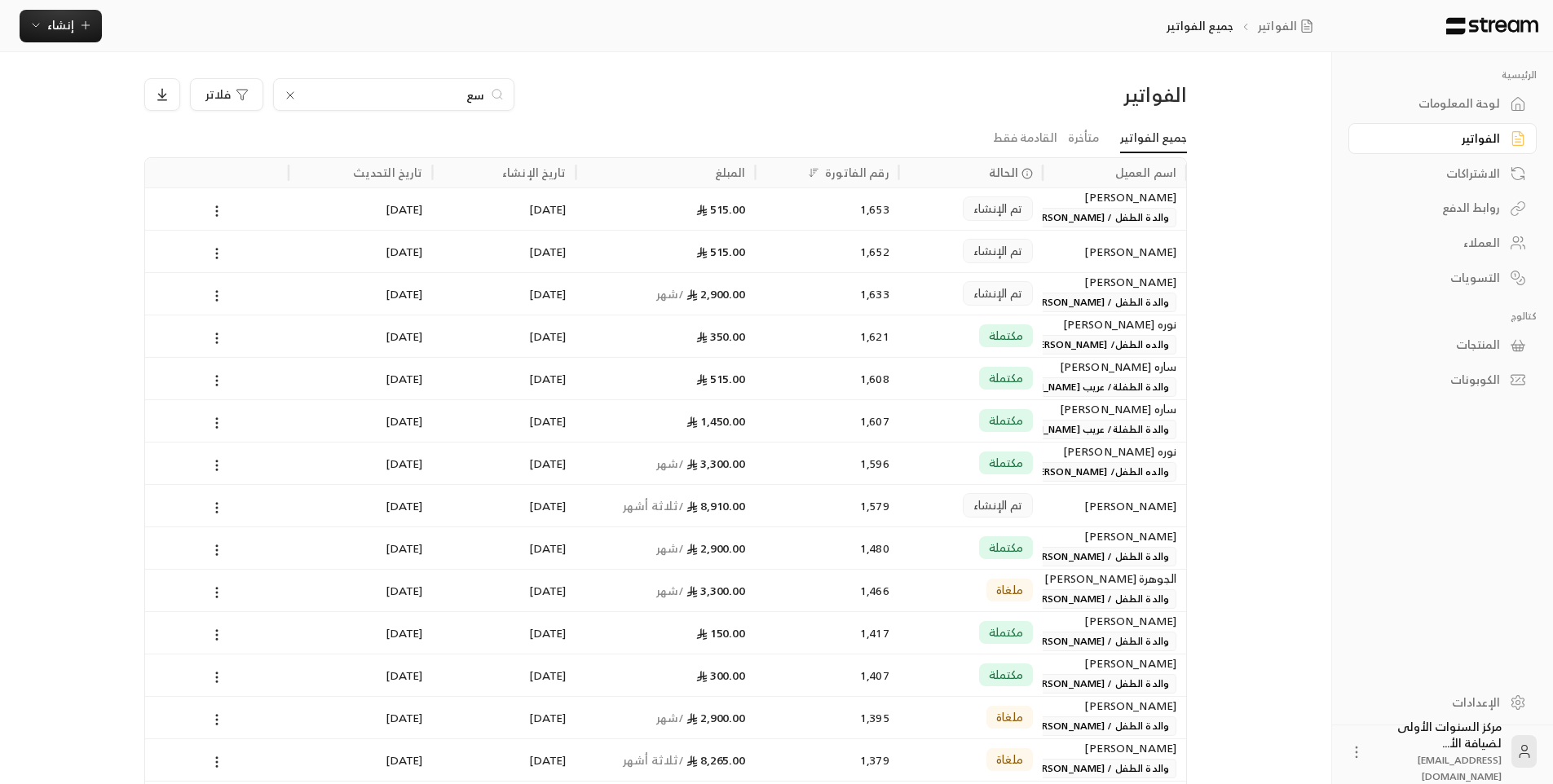
type input "س"
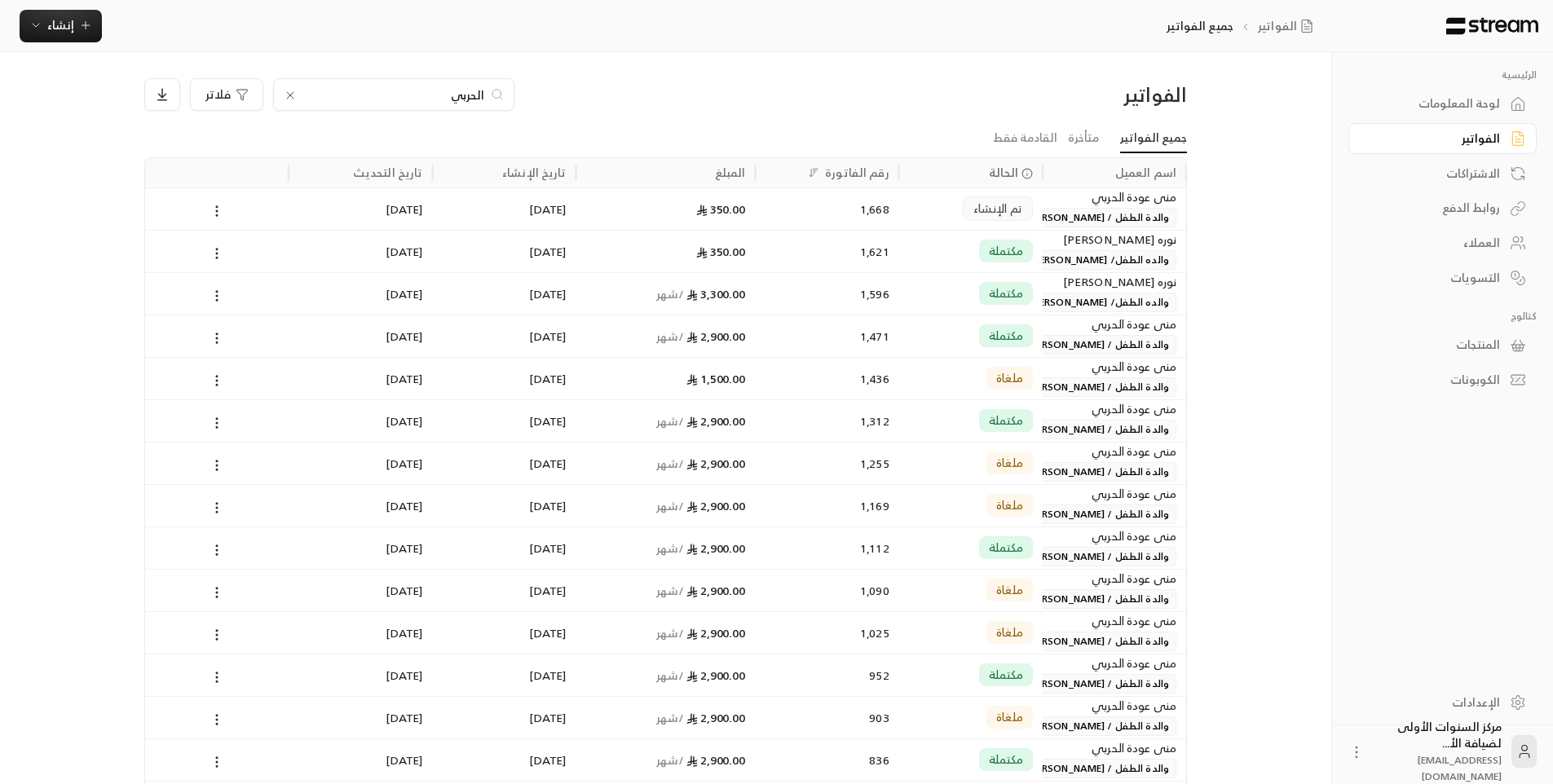
type input "الحربي"
click at [892, 265] on div "1,621" at bounding box center [827, 252] width 144 height 43
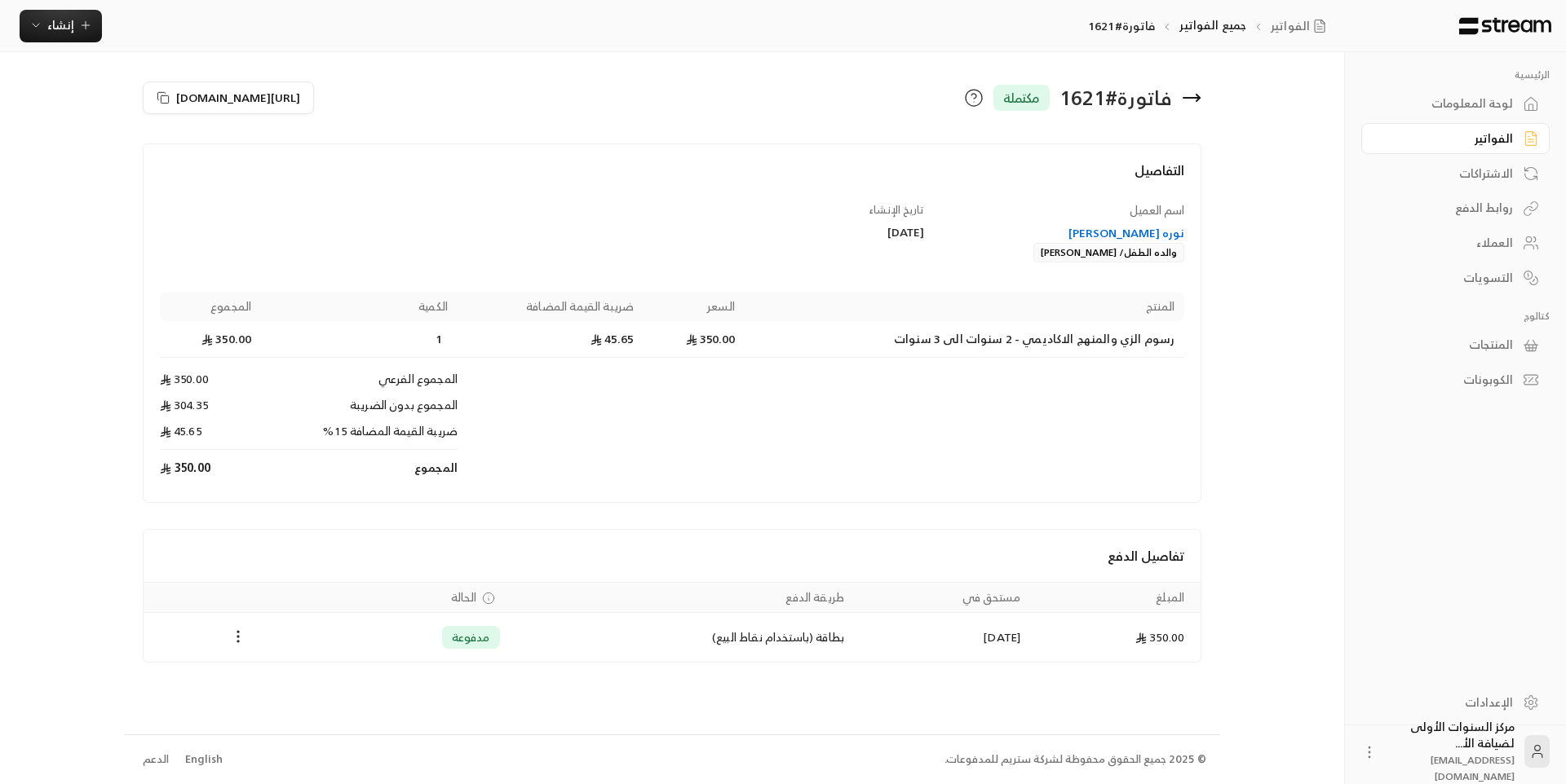
click at [1192, 100] on icon at bounding box center [1192, 97] width 19 height 19
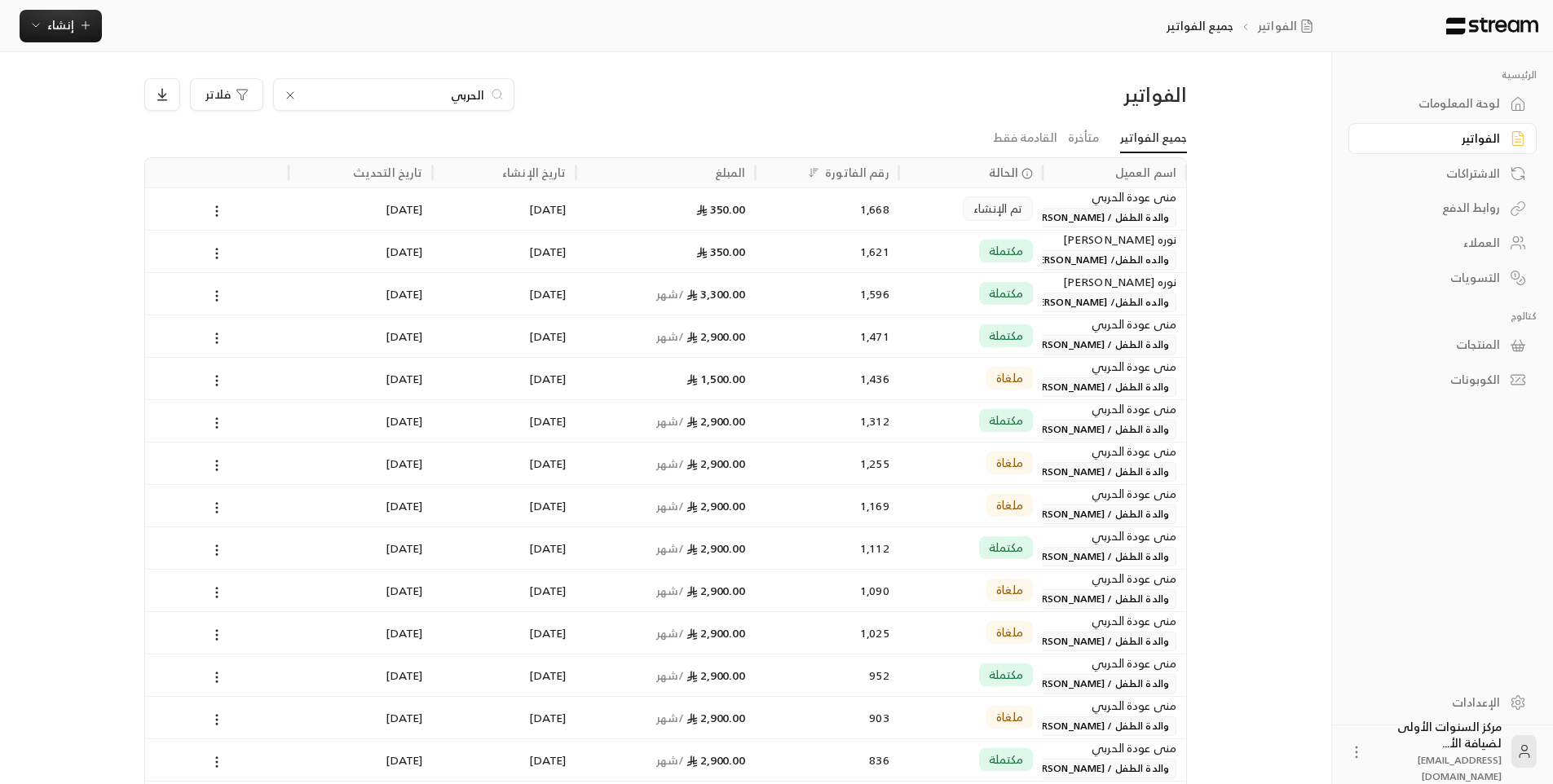
click at [460, 98] on input "الحربي" at bounding box center [393, 95] width 181 height 18
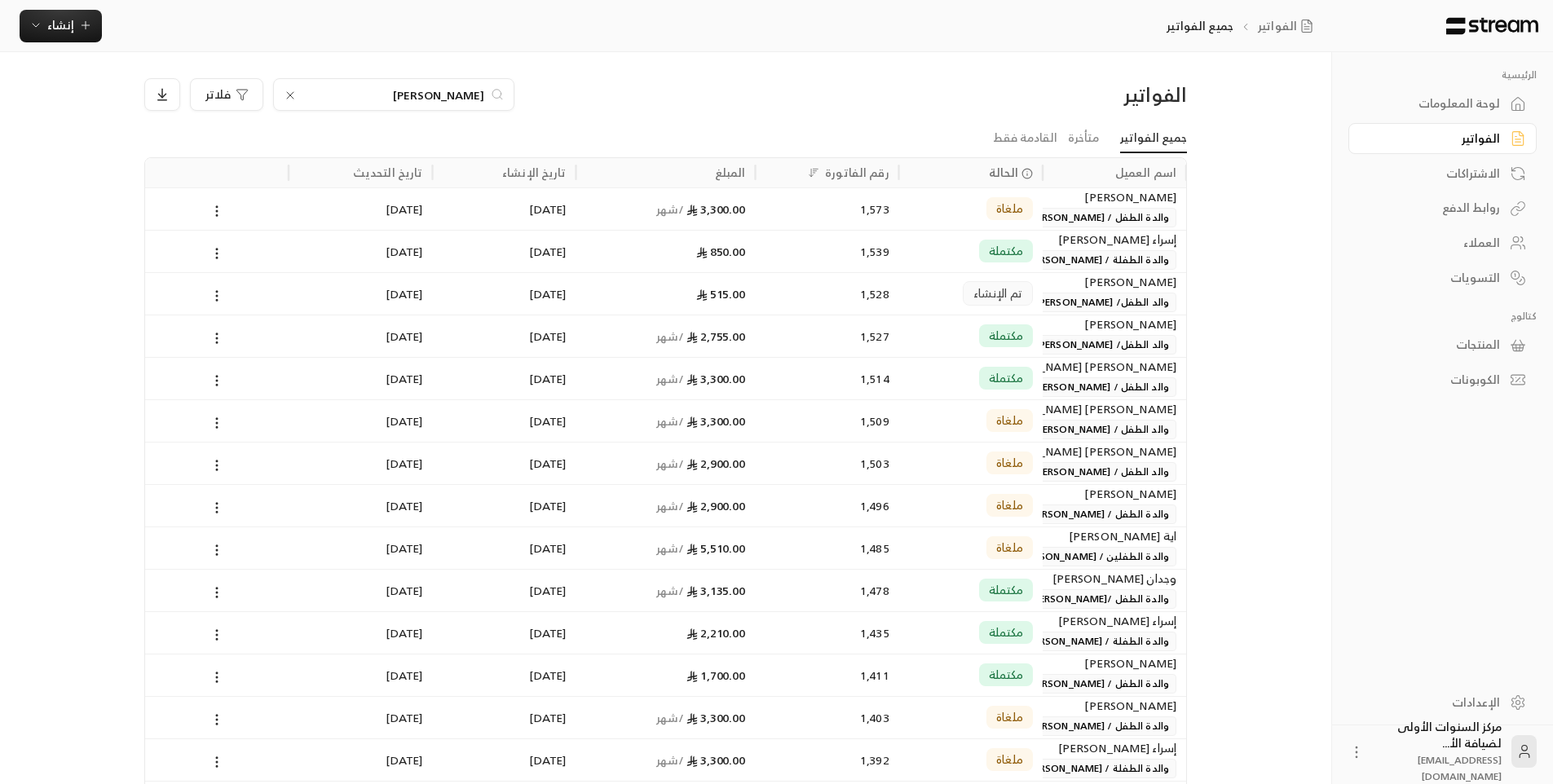
click at [467, 101] on input "يوسف" at bounding box center [393, 95] width 181 height 18
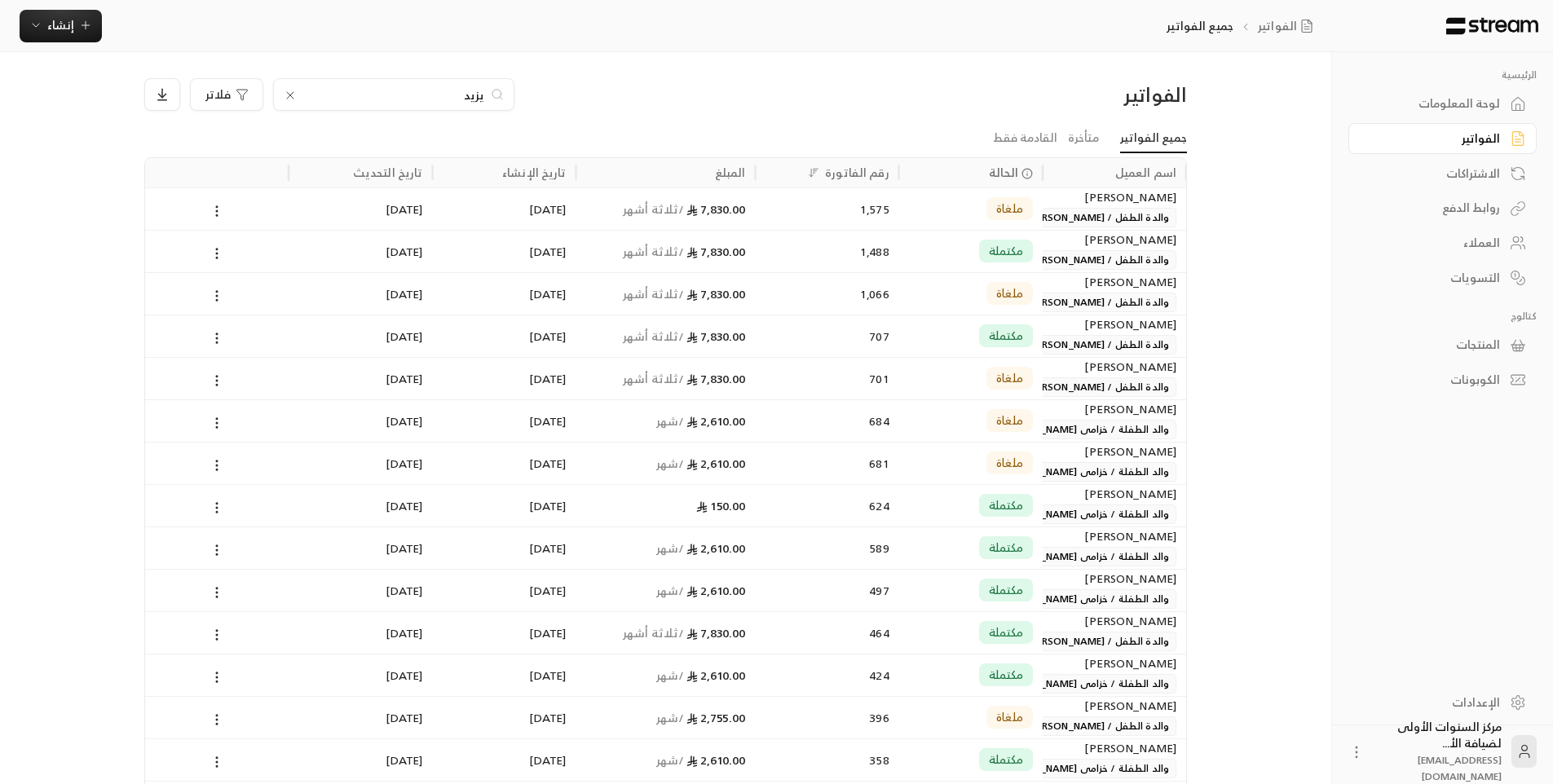
type input "يزيد"
click at [684, 253] on div "7,830.00 / ثلاثة أشهر" at bounding box center [666, 251] width 159 height 42
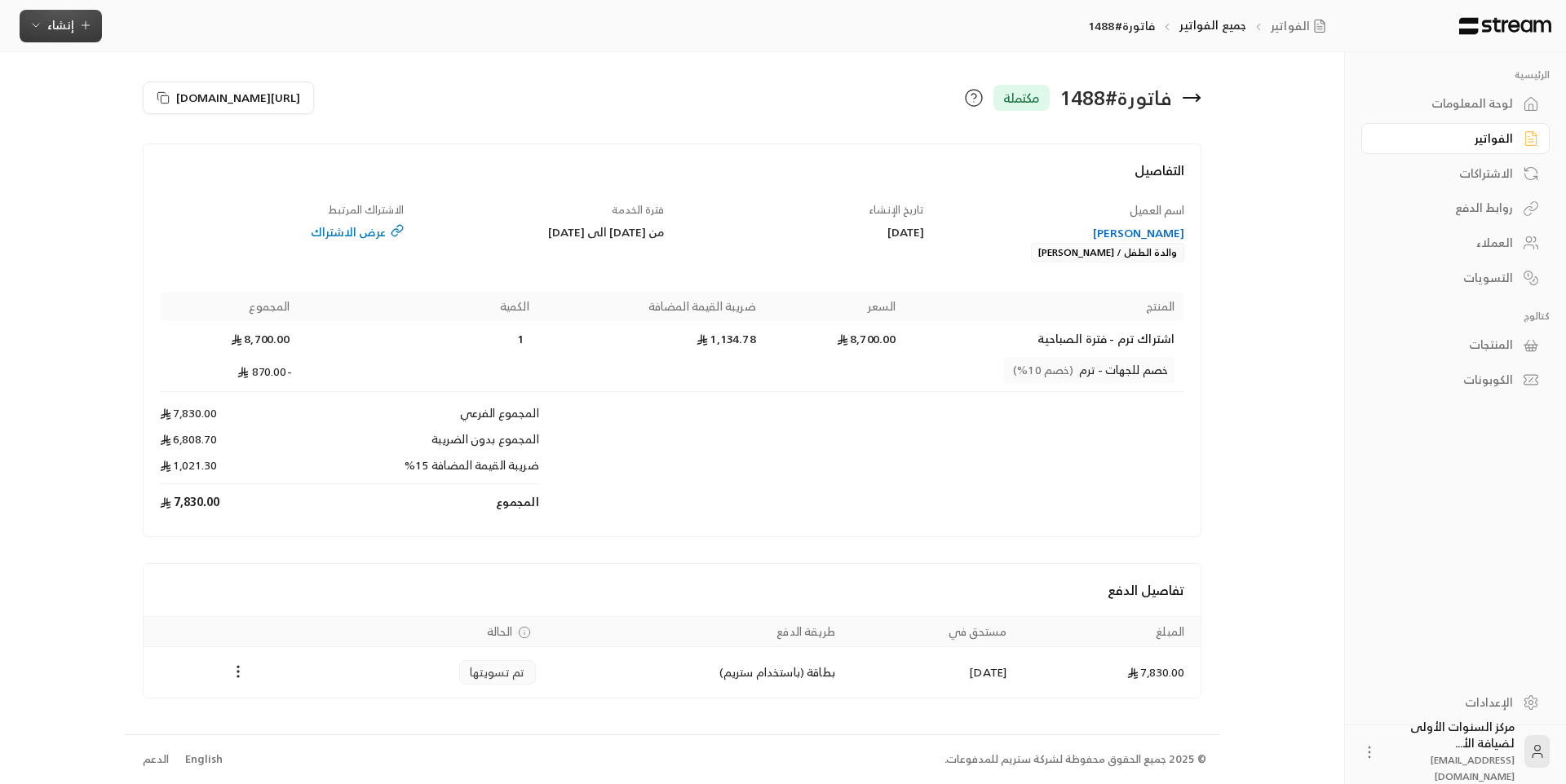
click at [74, 32] on span "إنشاء" at bounding box center [60, 25] width 63 height 20
click at [182, 106] on div "إنشاء فاتورة مرة واحدة بسهولة للمعاملات السريعة." at bounding box center [141, 102] width 206 height 33
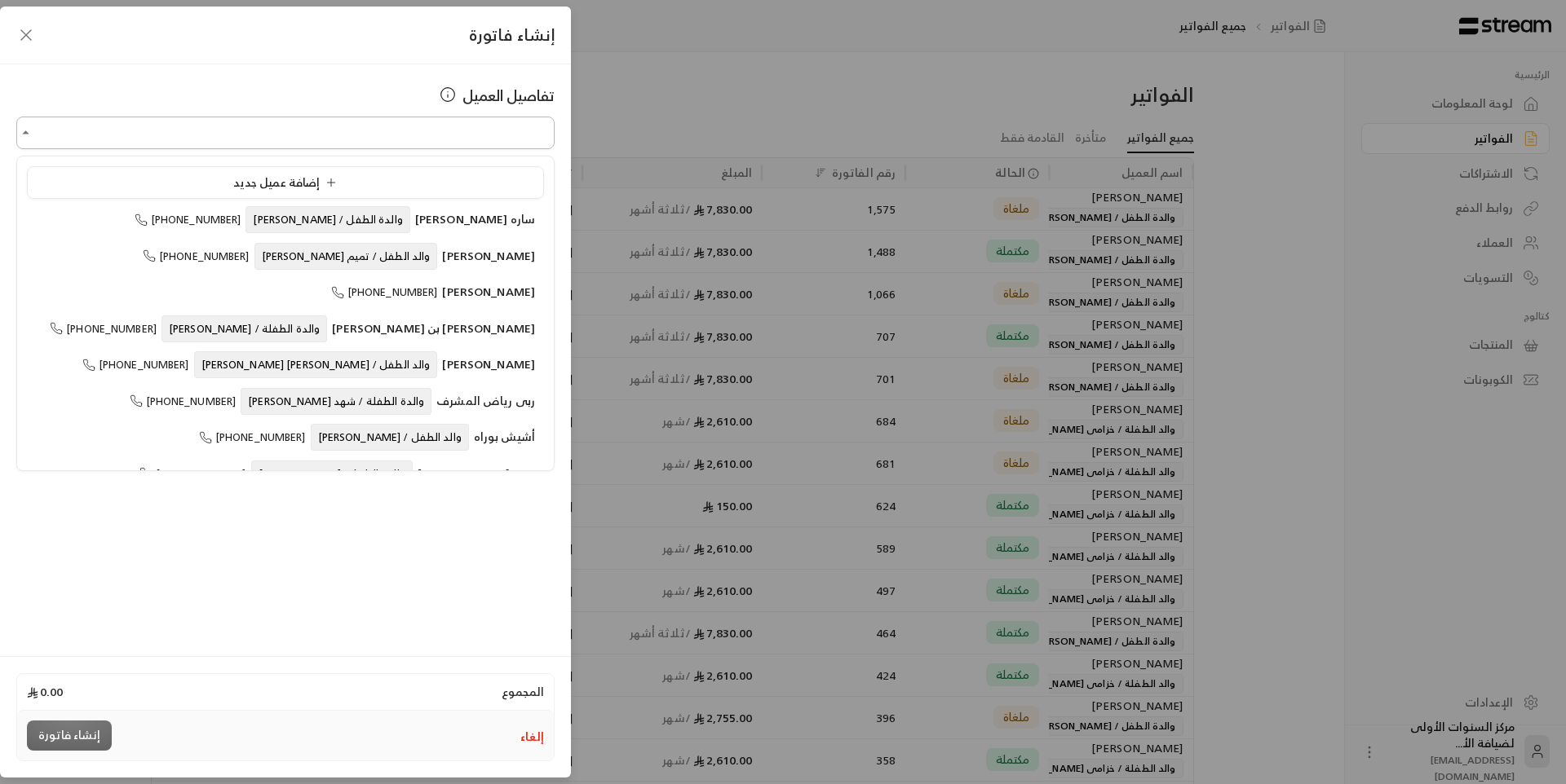
click at [425, 121] on input "اختر العميل" at bounding box center [284, 133] width 538 height 28
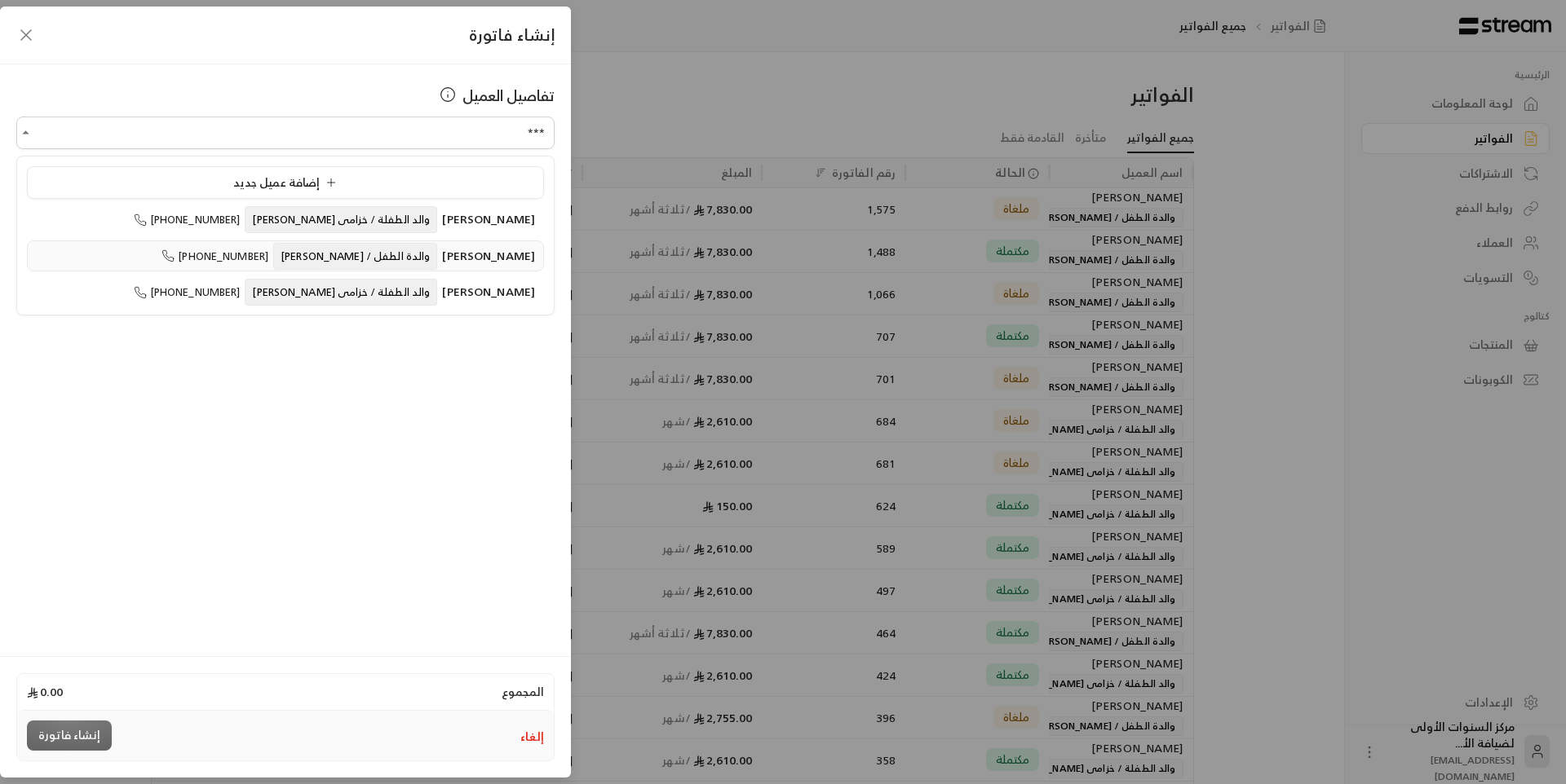
click at [394, 253] on span "والدة الطفل / [PERSON_NAME]" at bounding box center [354, 256] width 164 height 27
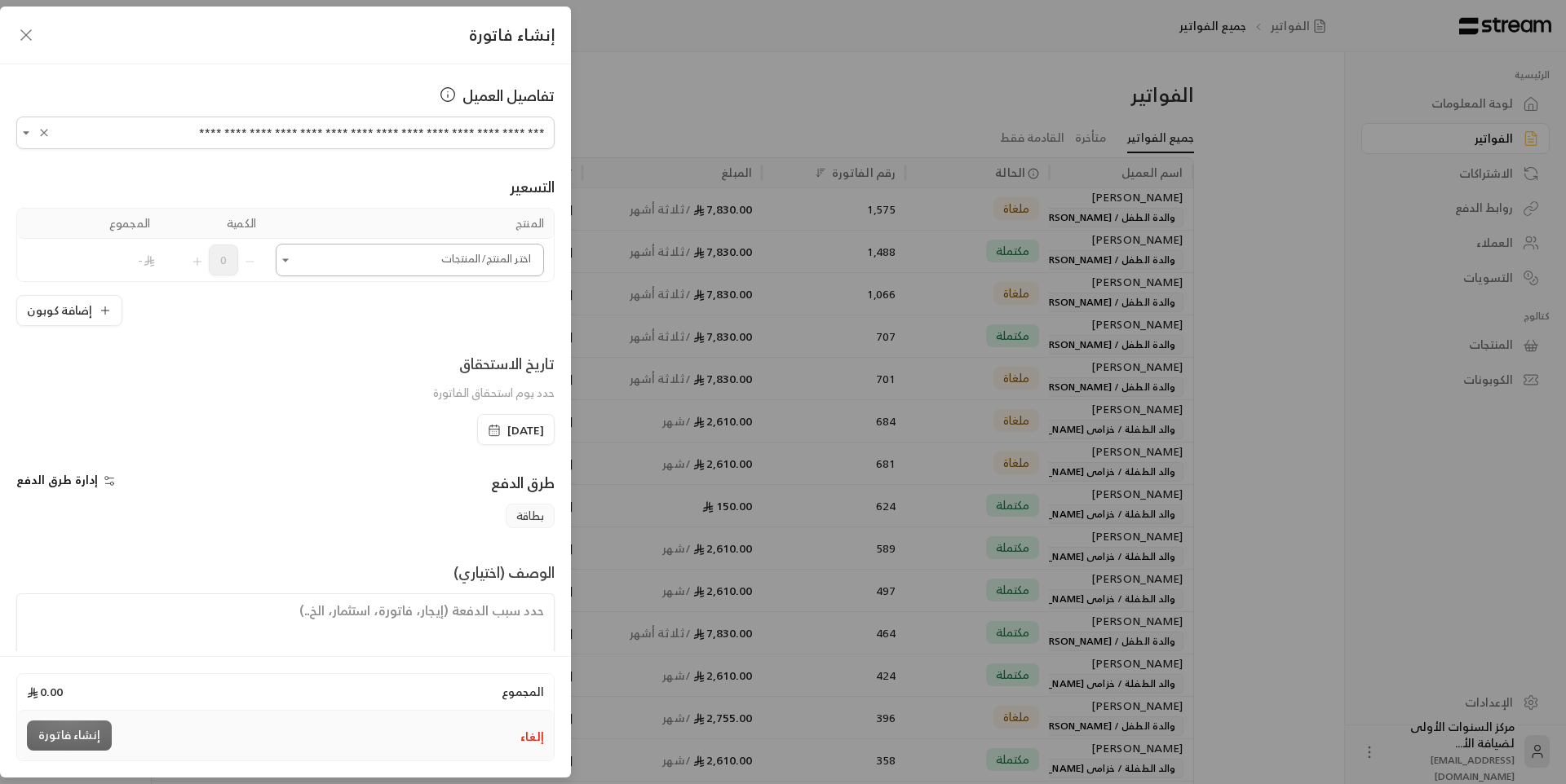
type input "**********"
click at [394, 256] on input "اختر العميل" at bounding box center [409, 260] width 269 height 28
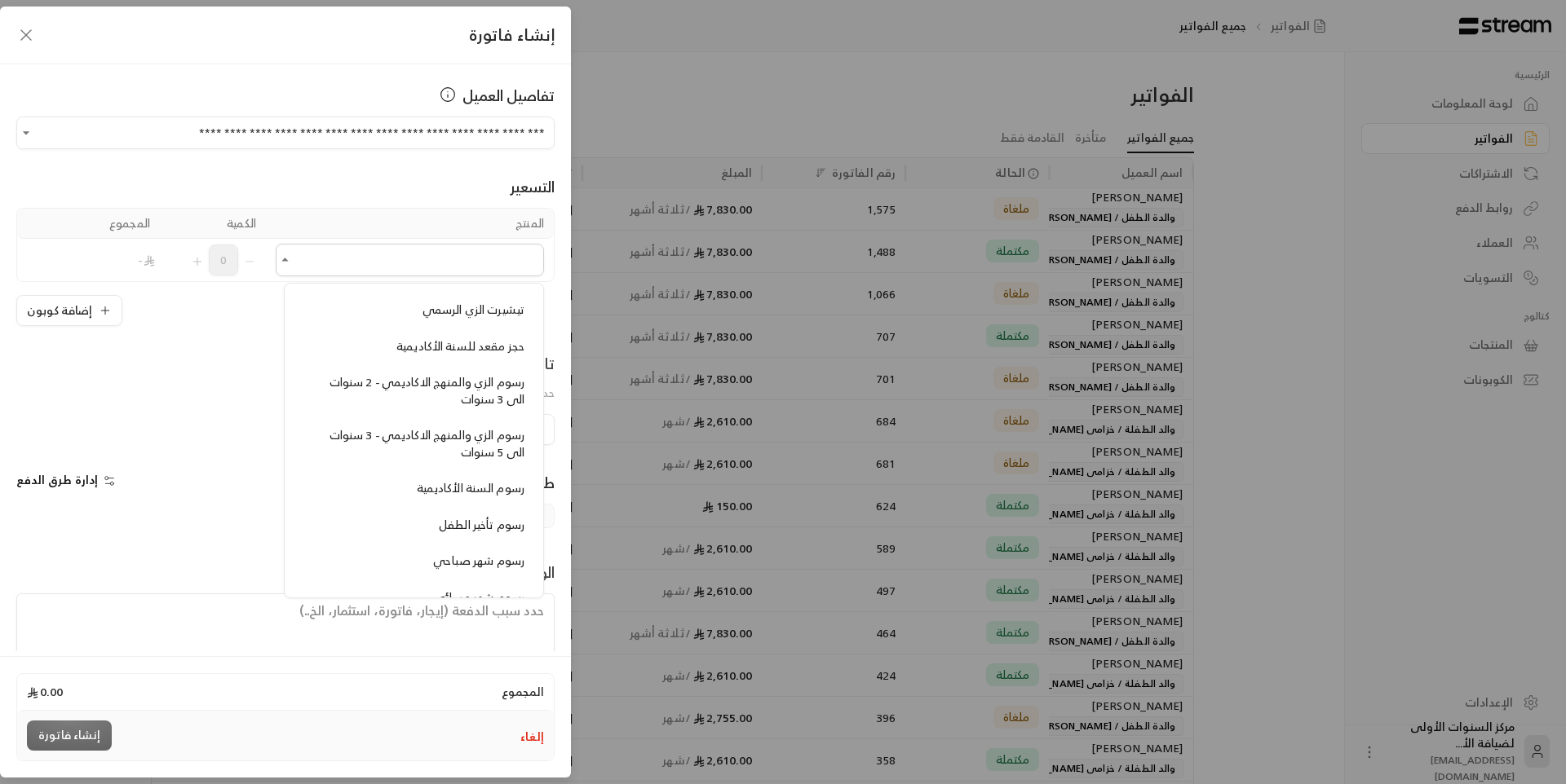
scroll to position [1305, 0]
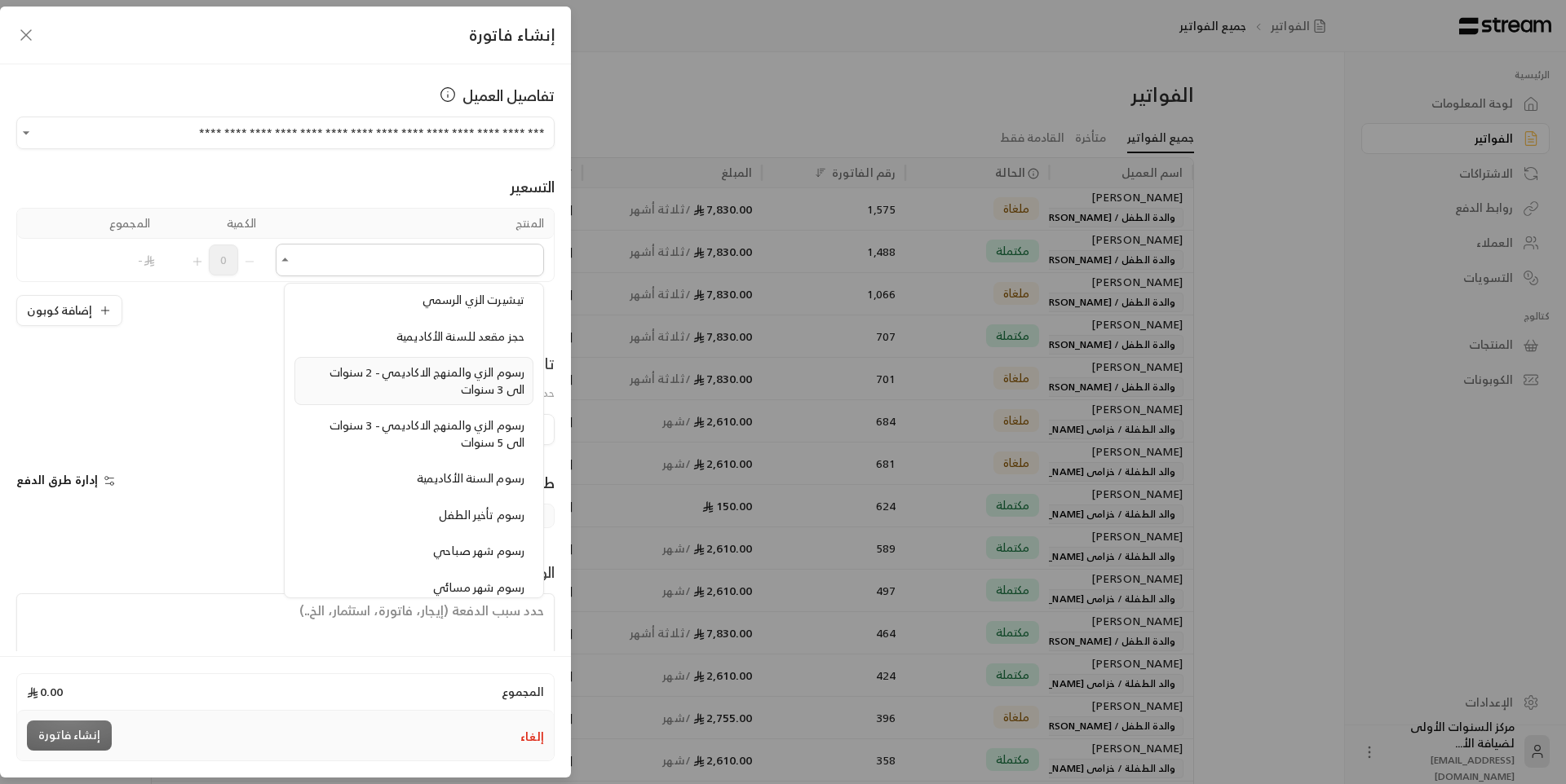
click at [471, 368] on span "رسوم الزي والمنهج الاكاديمي - 2 سنوات الى 3 سنوات" at bounding box center [427, 381] width 195 height 37
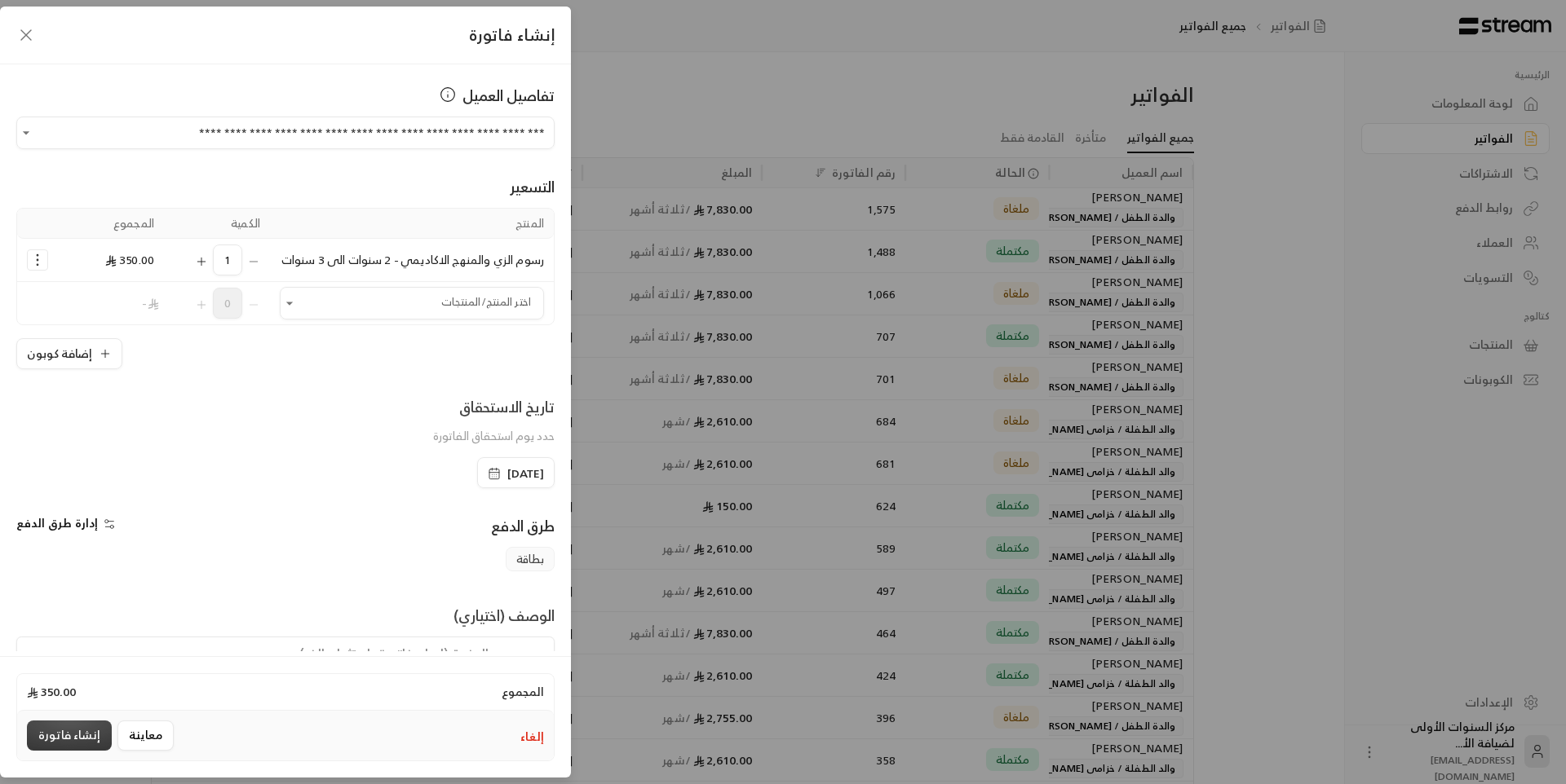
click at [62, 730] on button "إنشاء فاتورة" at bounding box center [69, 736] width 85 height 30
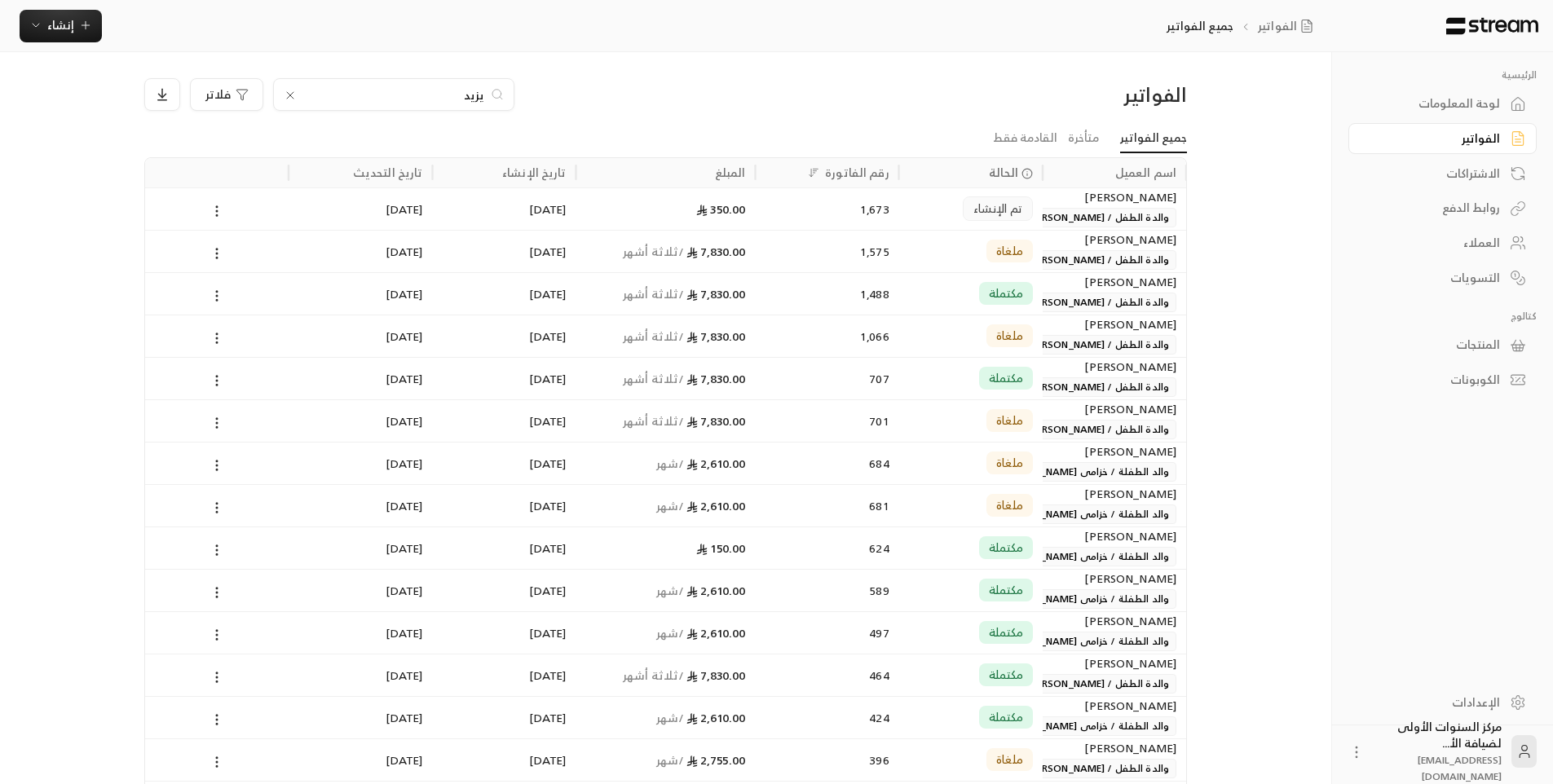
click at [749, 136] on ul "جميع الفواتير متأخرة القادمة فقط" at bounding box center [665, 138] width 1043 height 28
click at [82, 22] on icon "button" at bounding box center [85, 25] width 13 height 13
click at [326, 87] on input "يزيد" at bounding box center [393, 95] width 181 height 18
click at [283, 100] on icon at bounding box center [290, 95] width 13 height 13
click at [392, 85] on div at bounding box center [393, 94] width 241 height 33
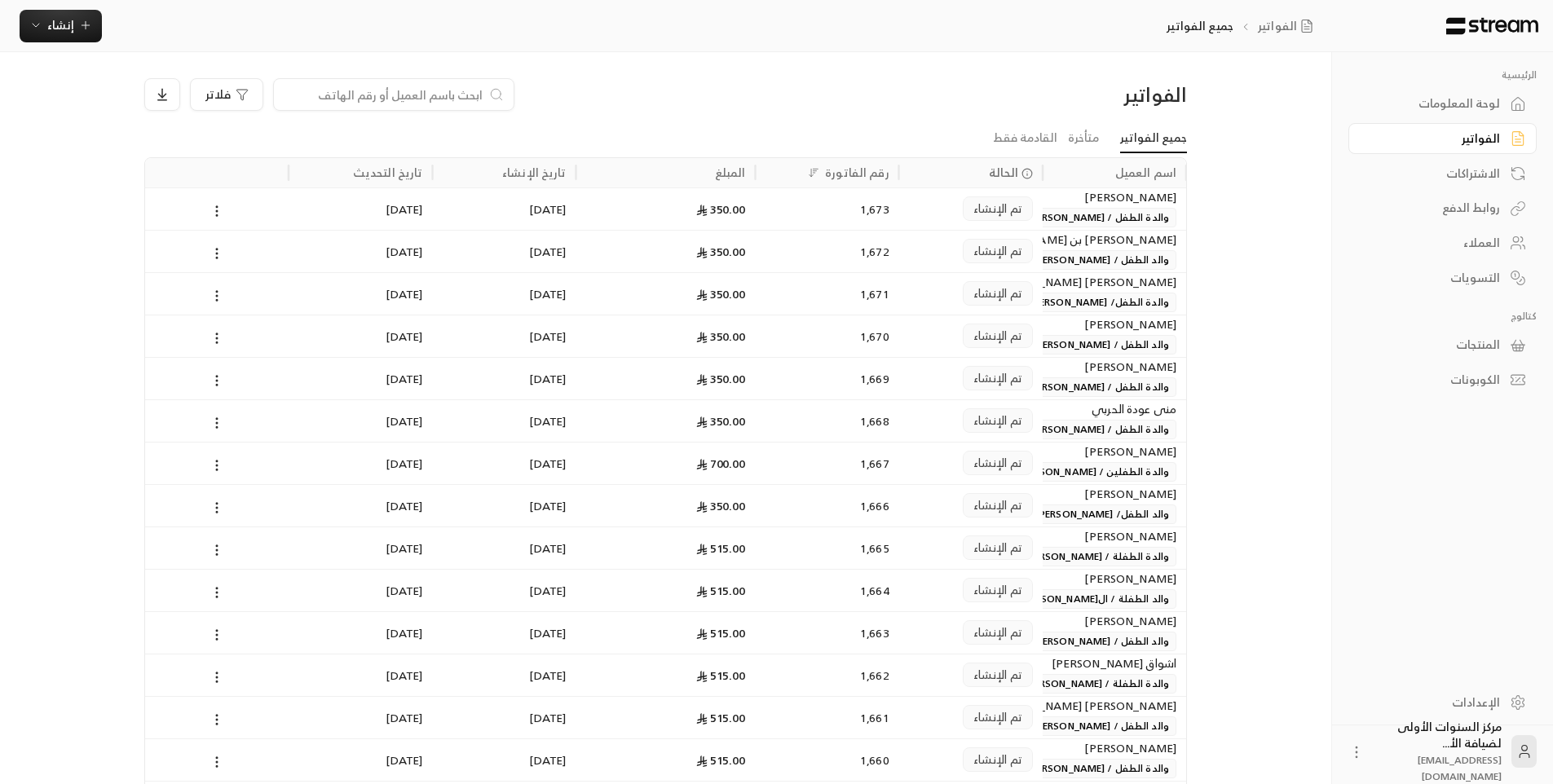
click at [404, 90] on input at bounding box center [383, 95] width 199 height 18
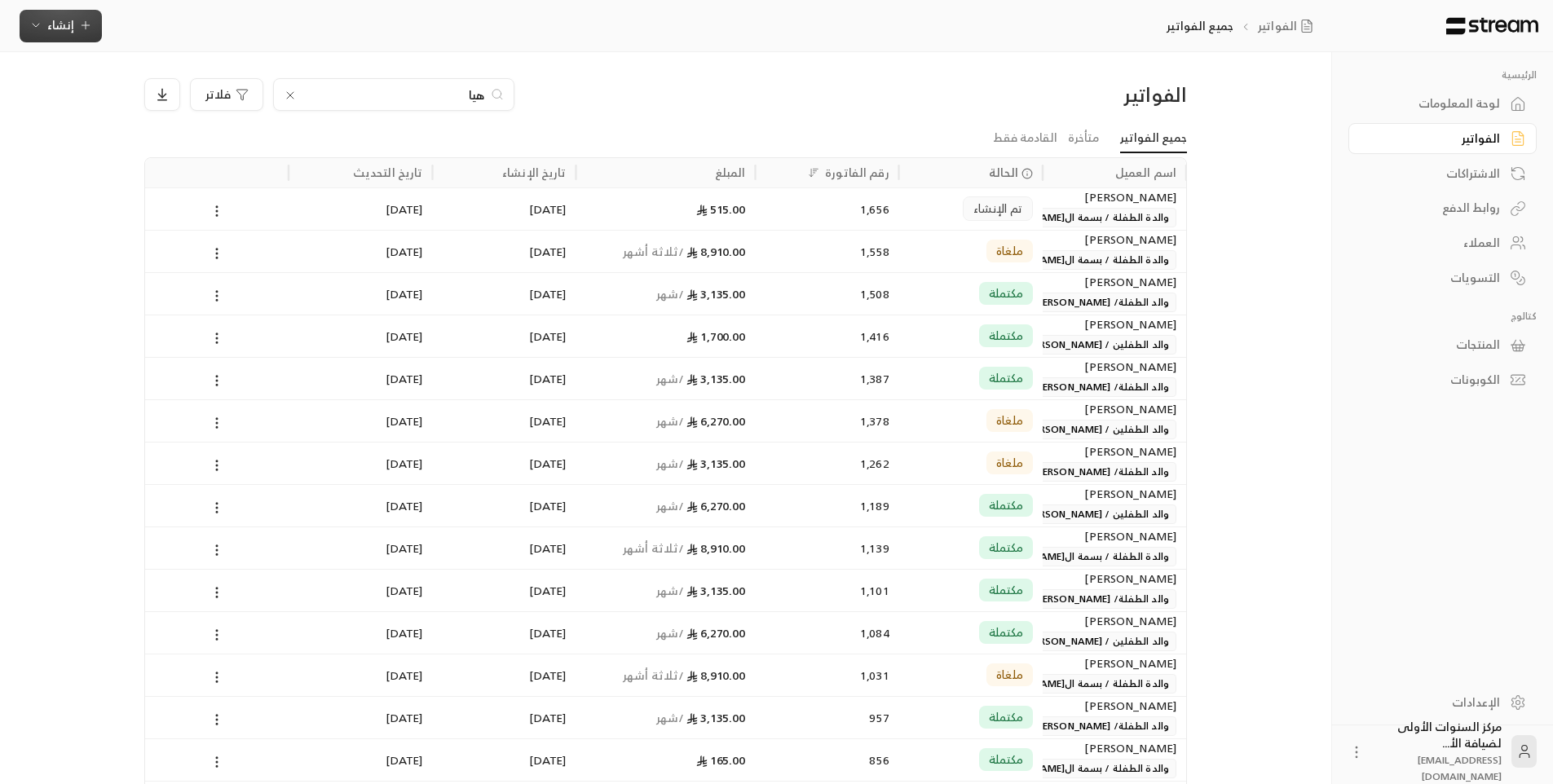
type input "هيا"
click at [79, 34] on span "إنشاء" at bounding box center [60, 25] width 63 height 20
click at [158, 97] on div "إنشاء فاتورة مرة واحدة بسهولة للمعاملات السريعة." at bounding box center [141, 102] width 206 height 33
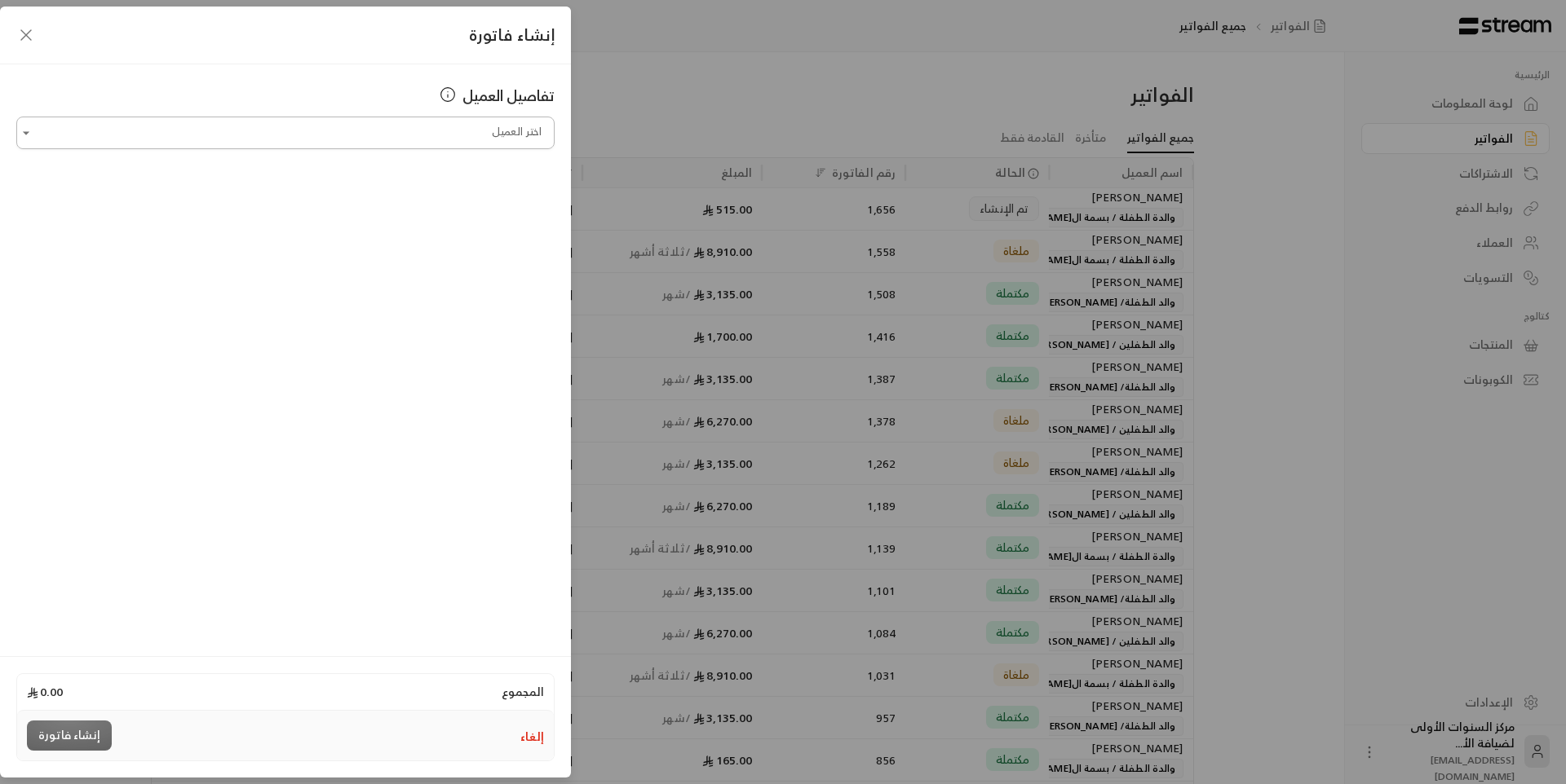
click at [390, 134] on input "اختر العميل" at bounding box center [284, 133] width 538 height 28
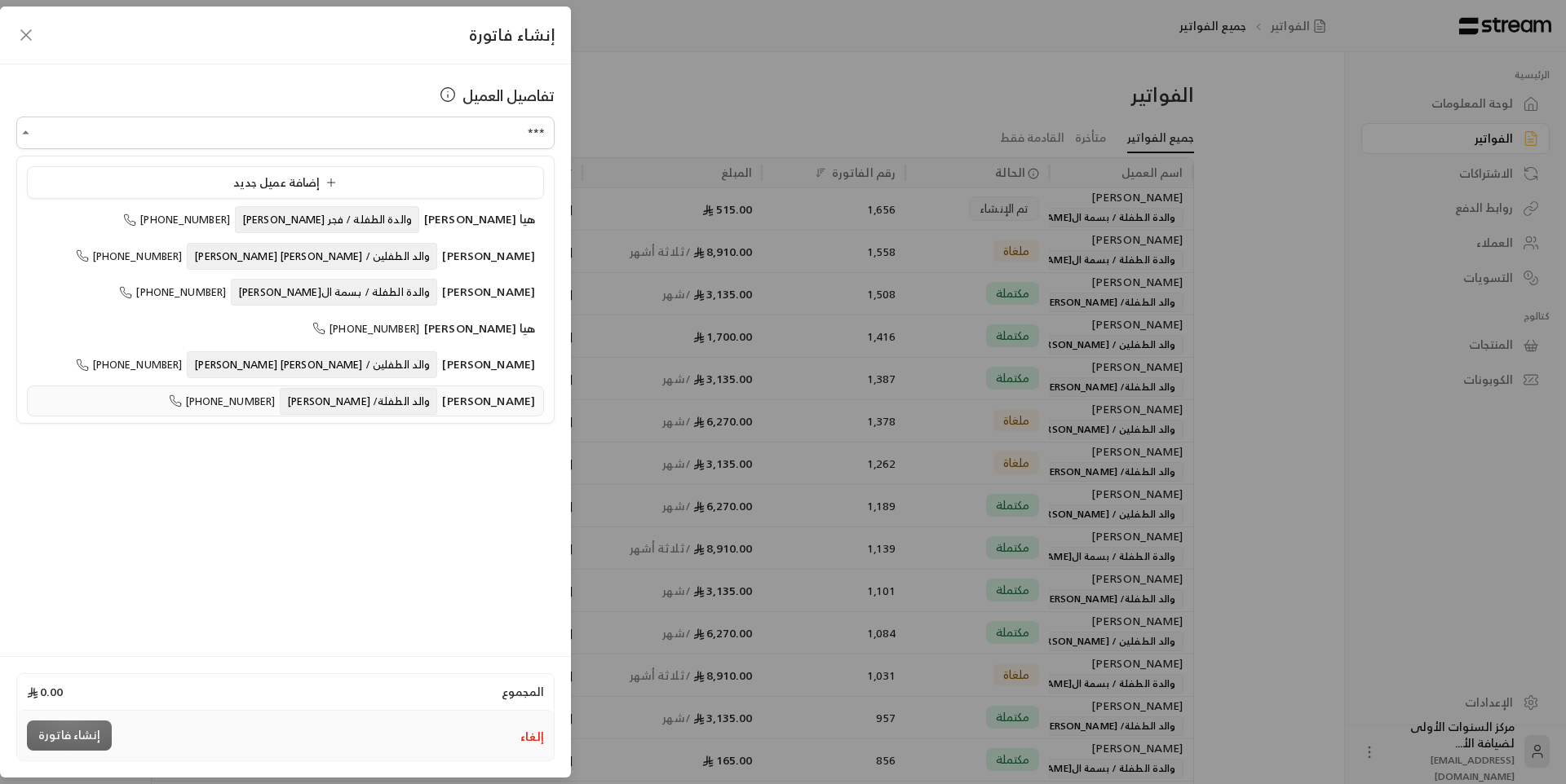
click at [354, 410] on div "عبدالله بن إبراهيم بن عبدالله بن سالم والد الطفلة/ هيا عبدالله بن إبراهيم بن سا…" at bounding box center [284, 401] width 499 height 17
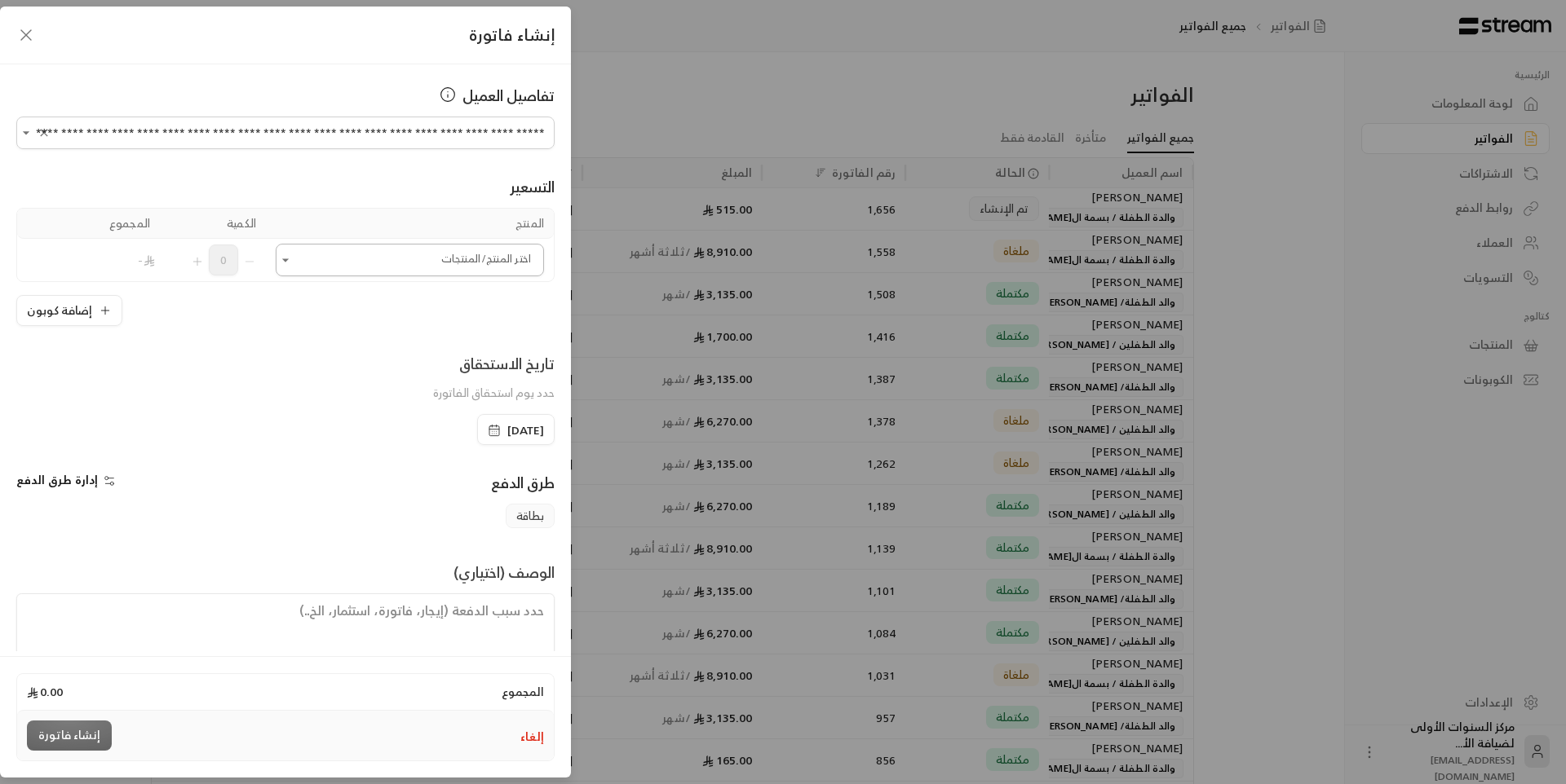
type input "**********"
click at [406, 261] on input "اختر العميل" at bounding box center [409, 260] width 269 height 28
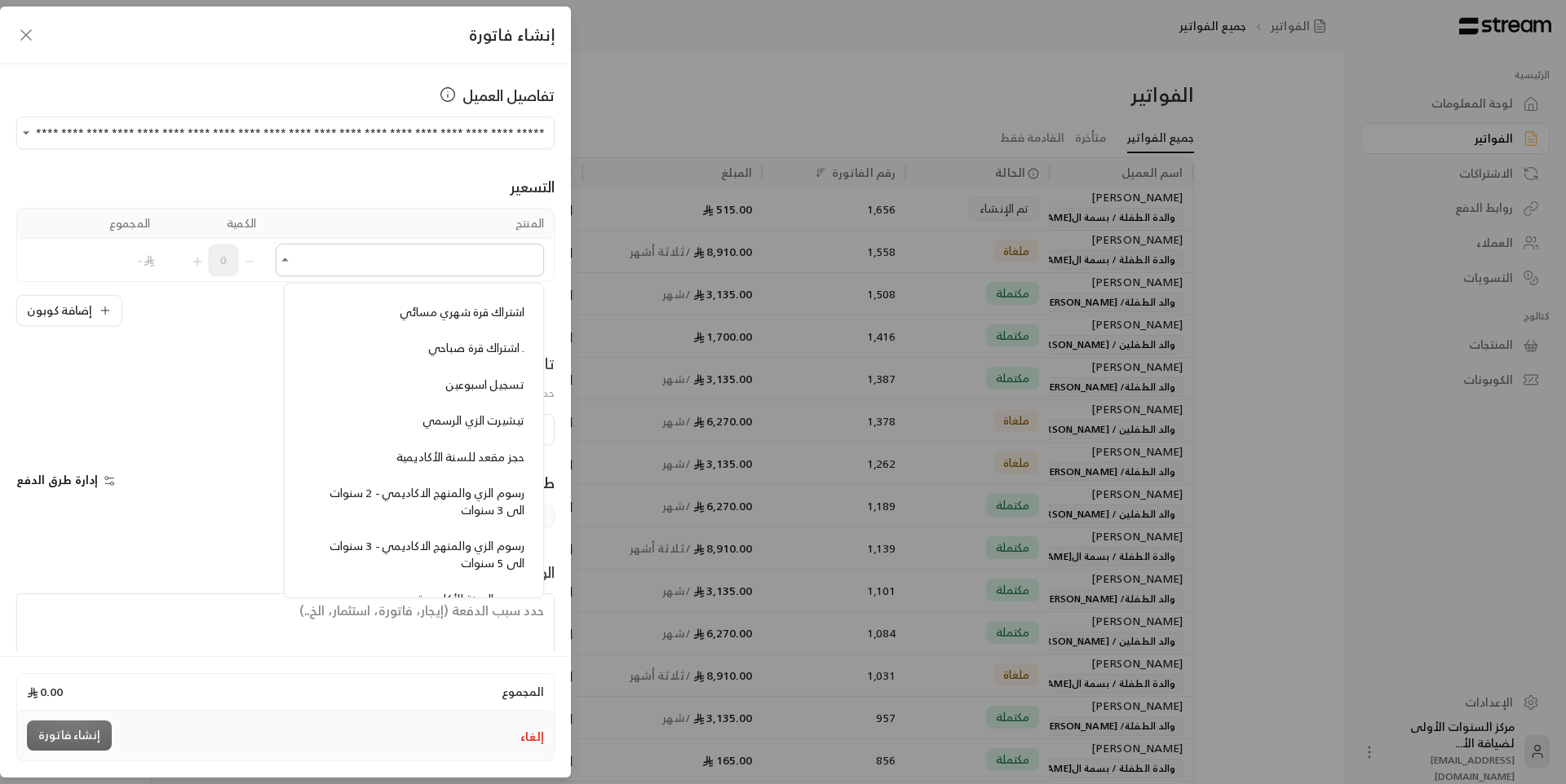
scroll to position [1223, 0]
click at [436, 452] on span "رسوم الزي والمنهج الاكاديمي - 2 سنوات الى 3 سنوات" at bounding box center [427, 462] width 195 height 37
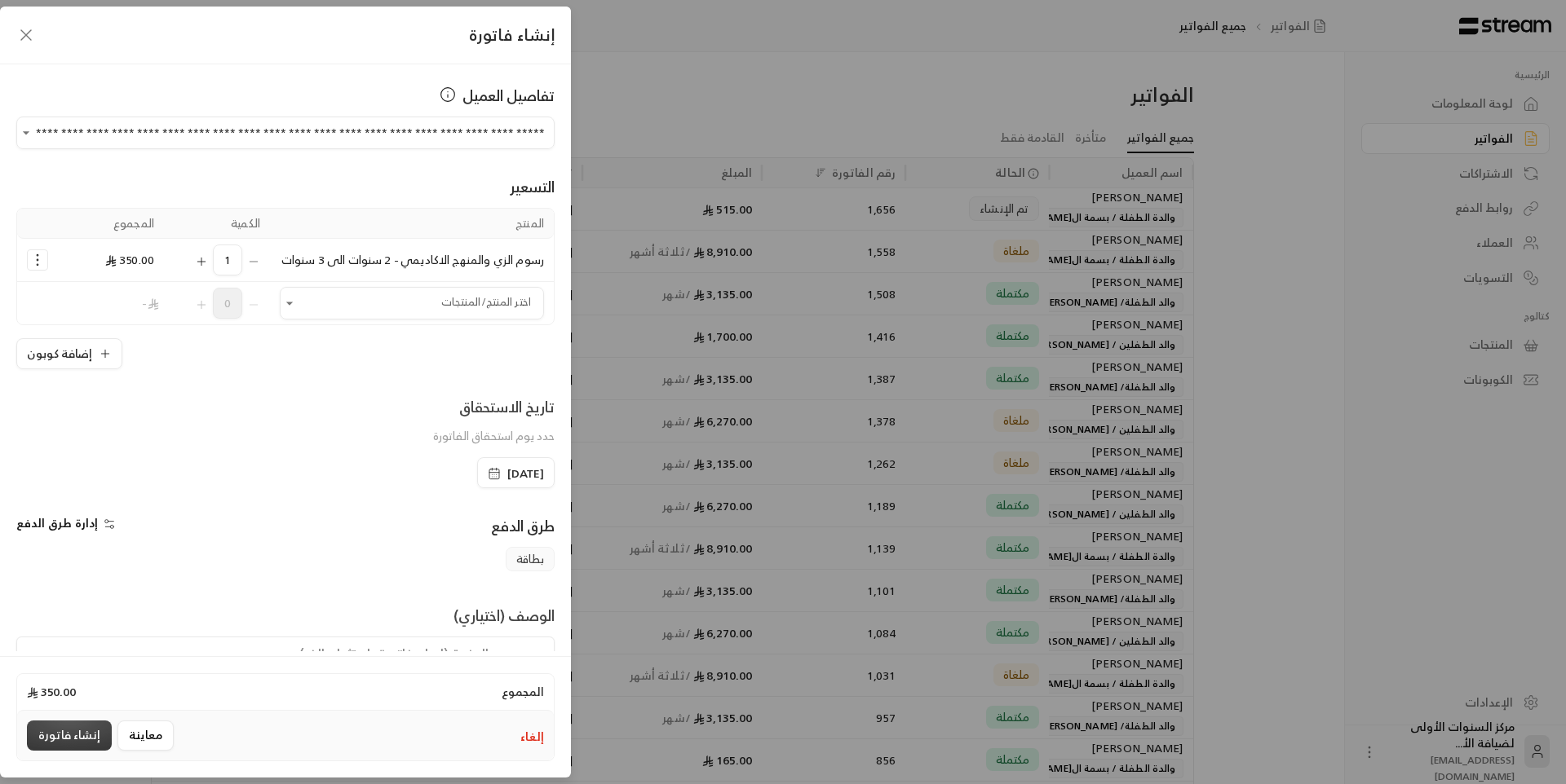
click at [85, 726] on button "إنشاء فاتورة" at bounding box center [69, 736] width 85 height 30
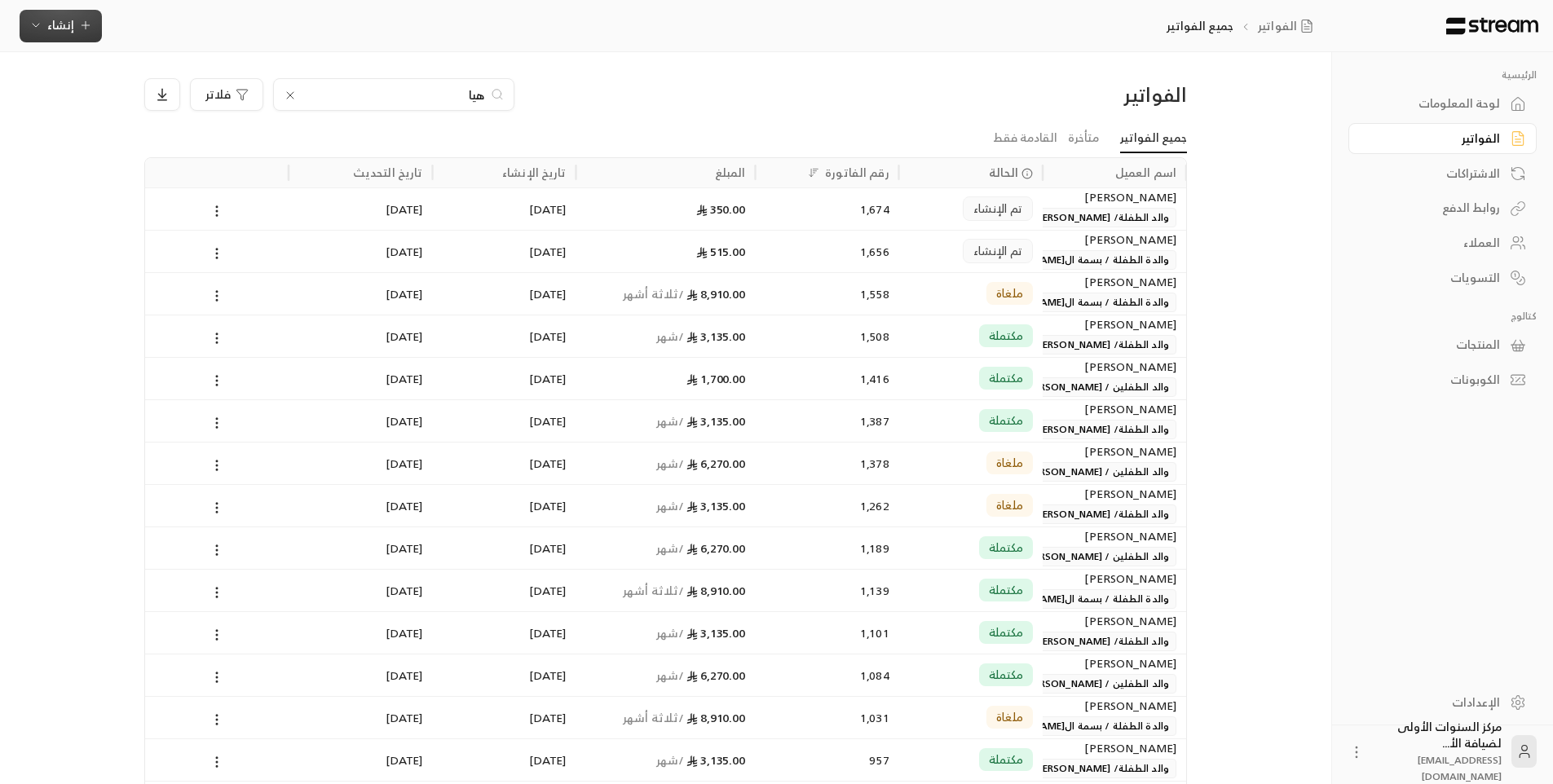
click at [65, 24] on span "إنشاء" at bounding box center [60, 25] width 27 height 20
click at [194, 84] on div "فوري" at bounding box center [141, 76] width 206 height 19
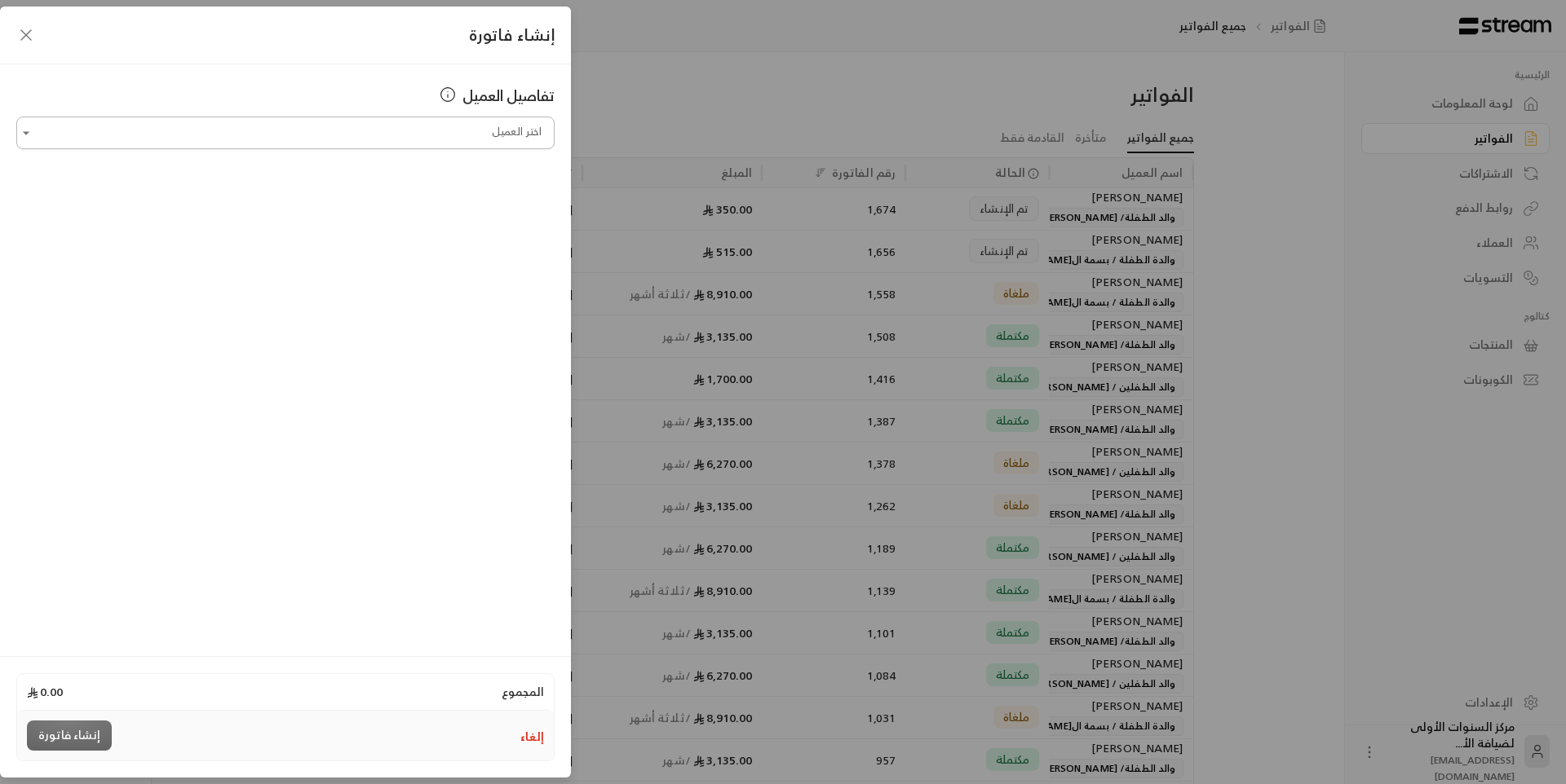
click at [414, 131] on input "اختر العميل" at bounding box center [284, 133] width 538 height 28
click at [363, 221] on span "والد الطفل / [PERSON_NAME]" at bounding box center [358, 220] width 159 height 27
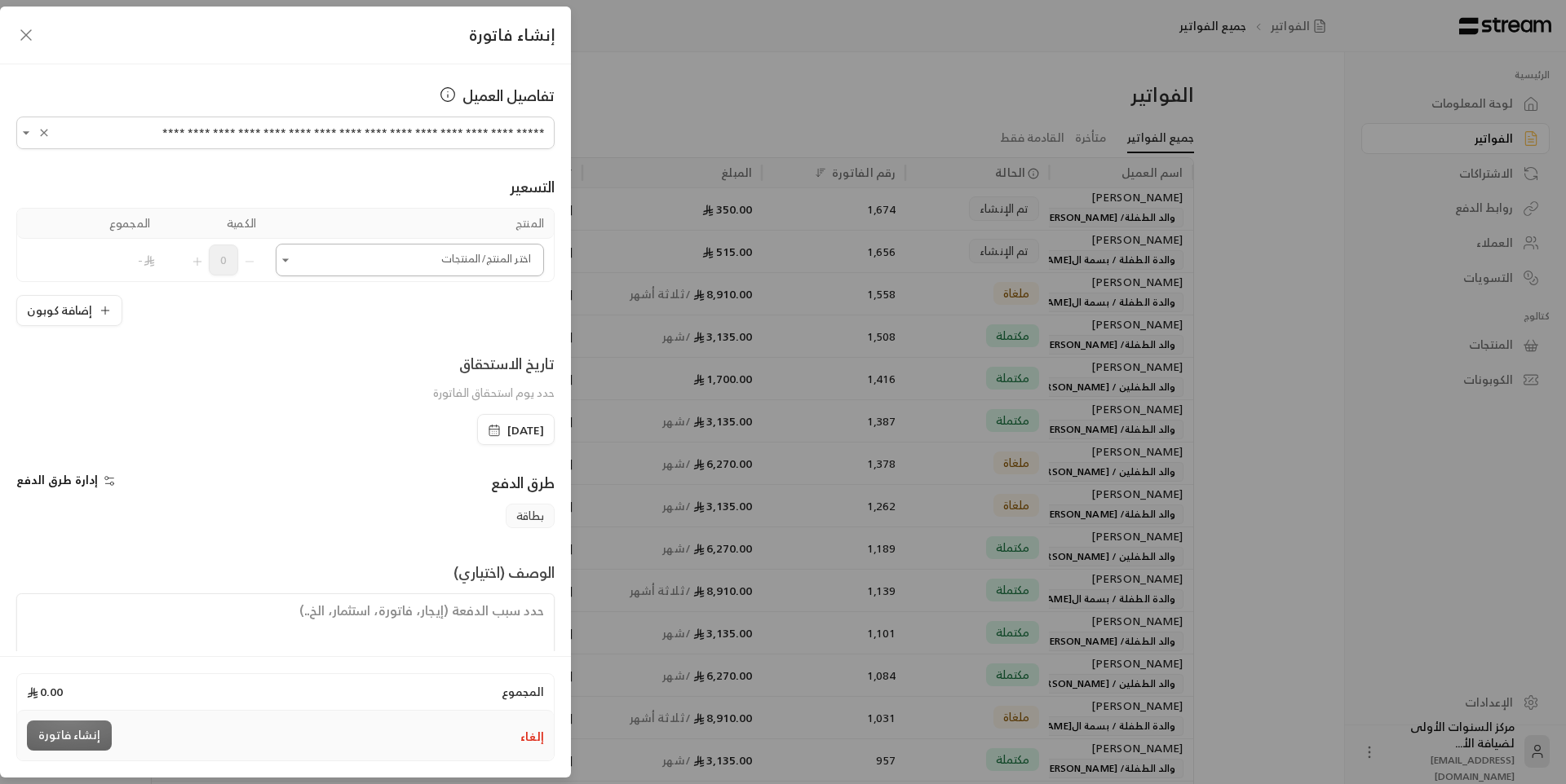
type input "**********"
click at [447, 253] on input "اختر العميل" at bounding box center [409, 260] width 269 height 28
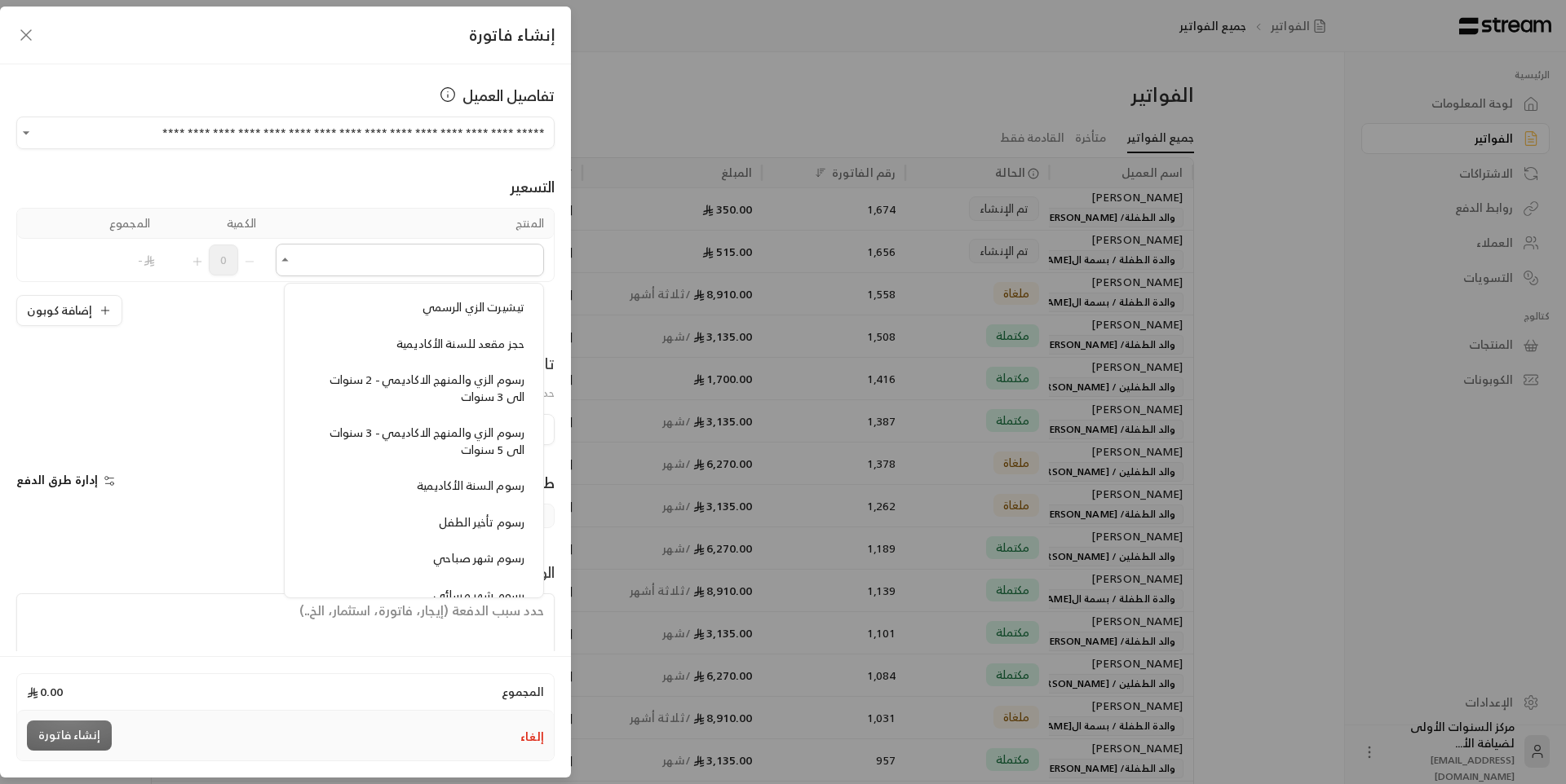
scroll to position [1305, 0]
click at [456, 383] on div "رسوم الزي والمنهج الاكاديمي - 2 سنوات الى 3 سنوات" at bounding box center [413, 381] width 221 height 34
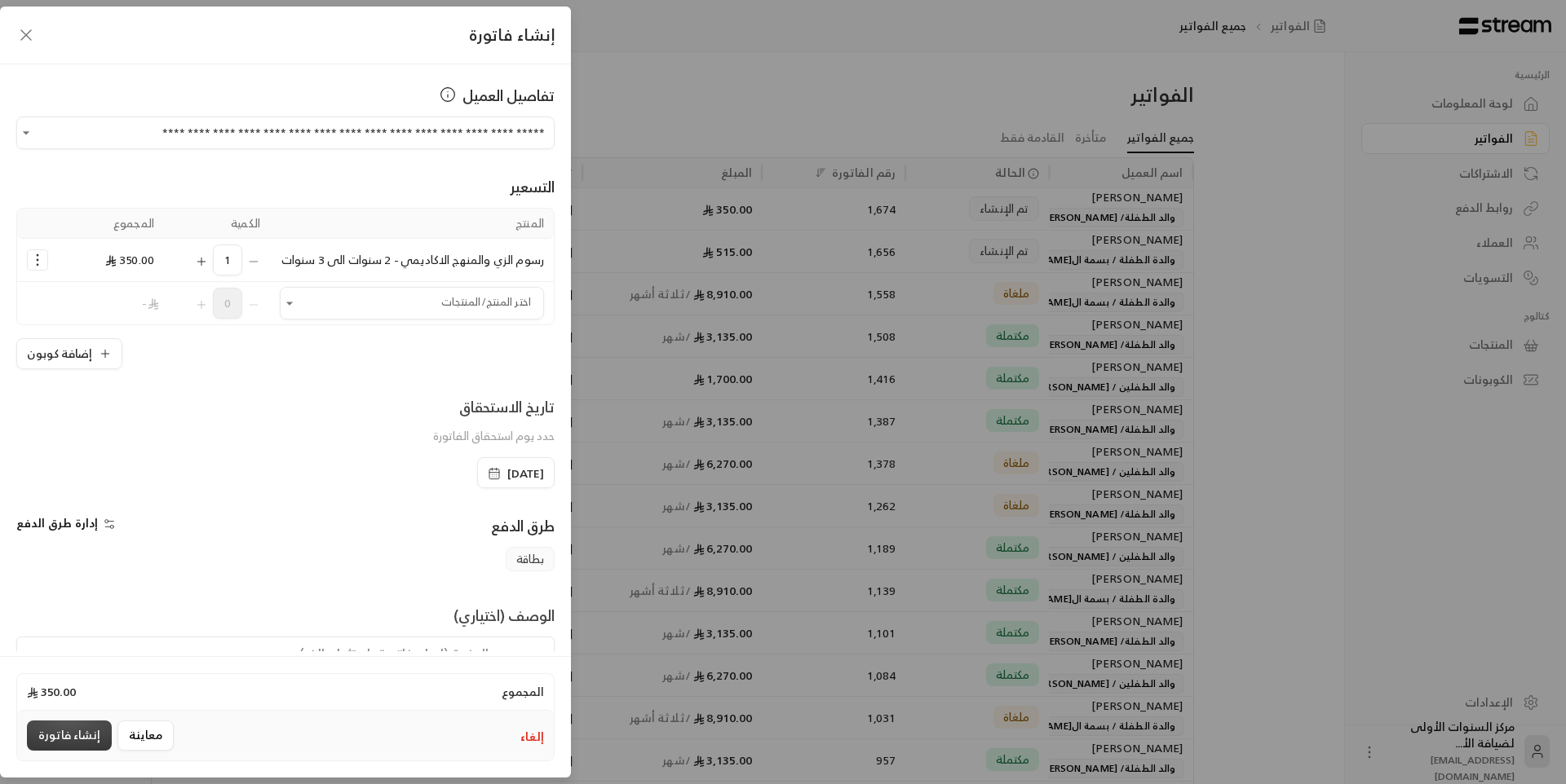
click at [55, 733] on button "إنشاء فاتورة" at bounding box center [69, 736] width 85 height 30
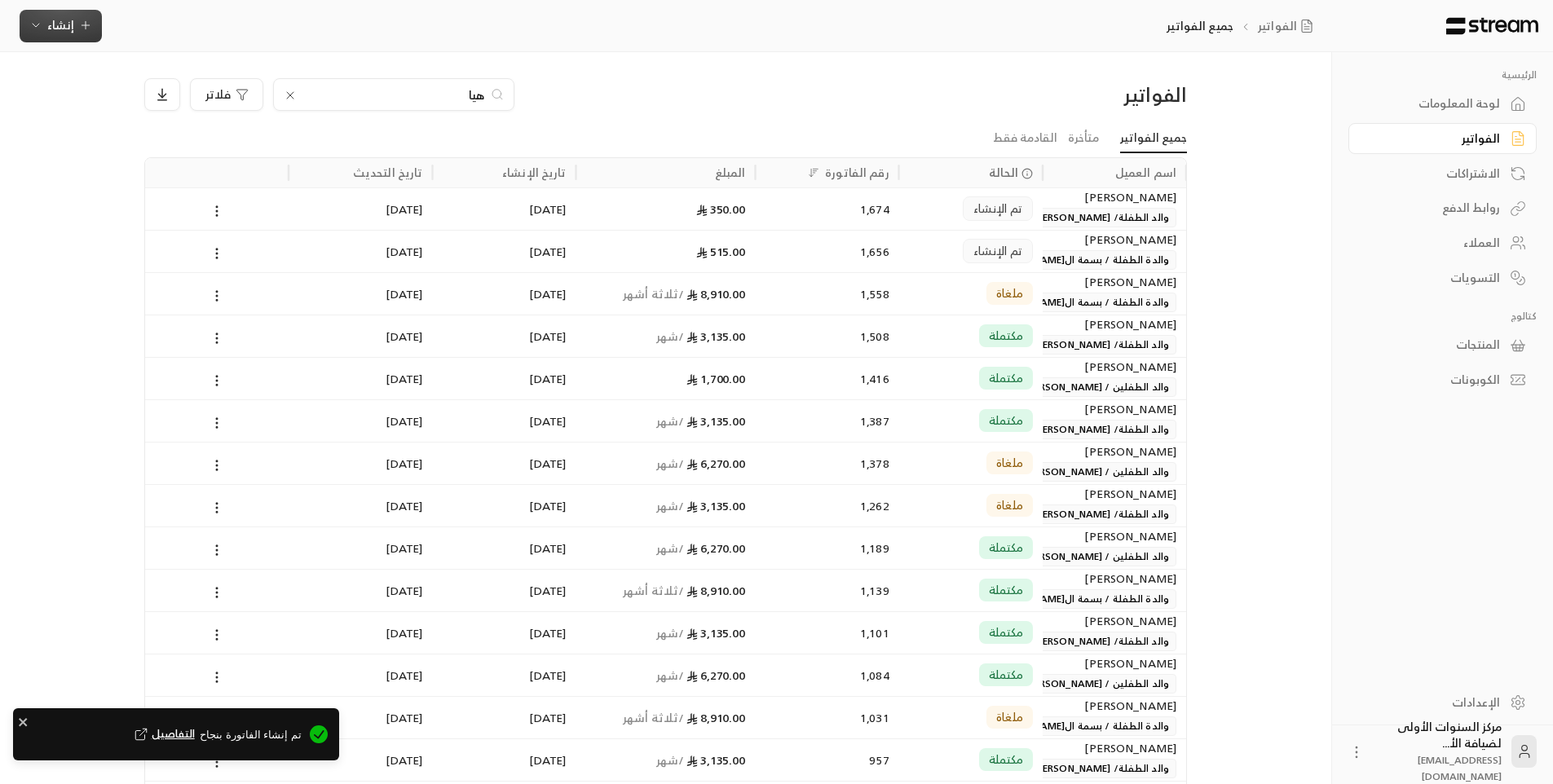
click at [67, 31] on span "إنشاء" at bounding box center [60, 25] width 27 height 20
click at [192, 99] on div "إنشاء فاتورة مرة واحدة بسهولة للمعاملات السريعة." at bounding box center [141, 102] width 206 height 33
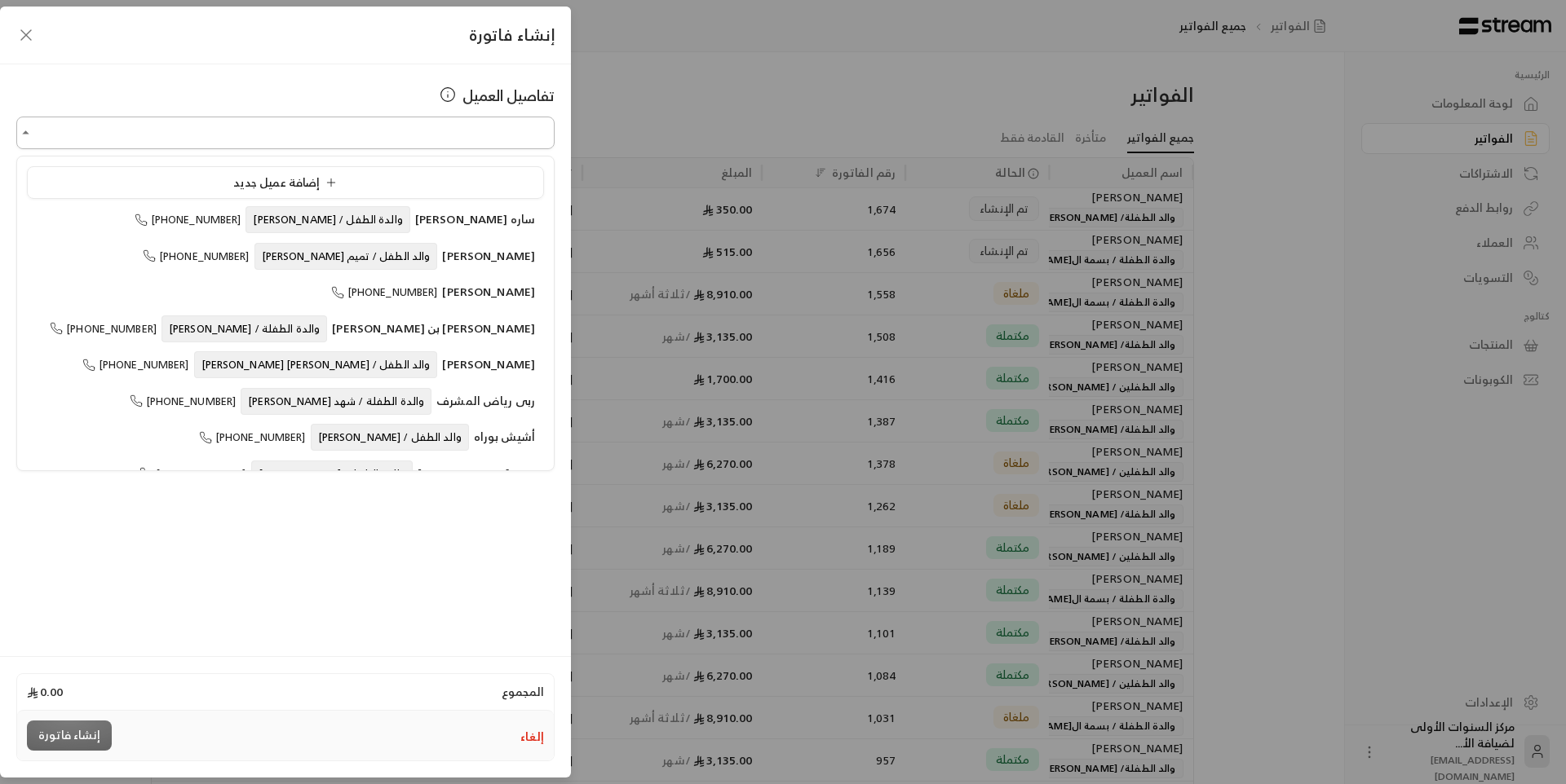
click at [321, 136] on input "اختر العميل" at bounding box center [284, 133] width 538 height 28
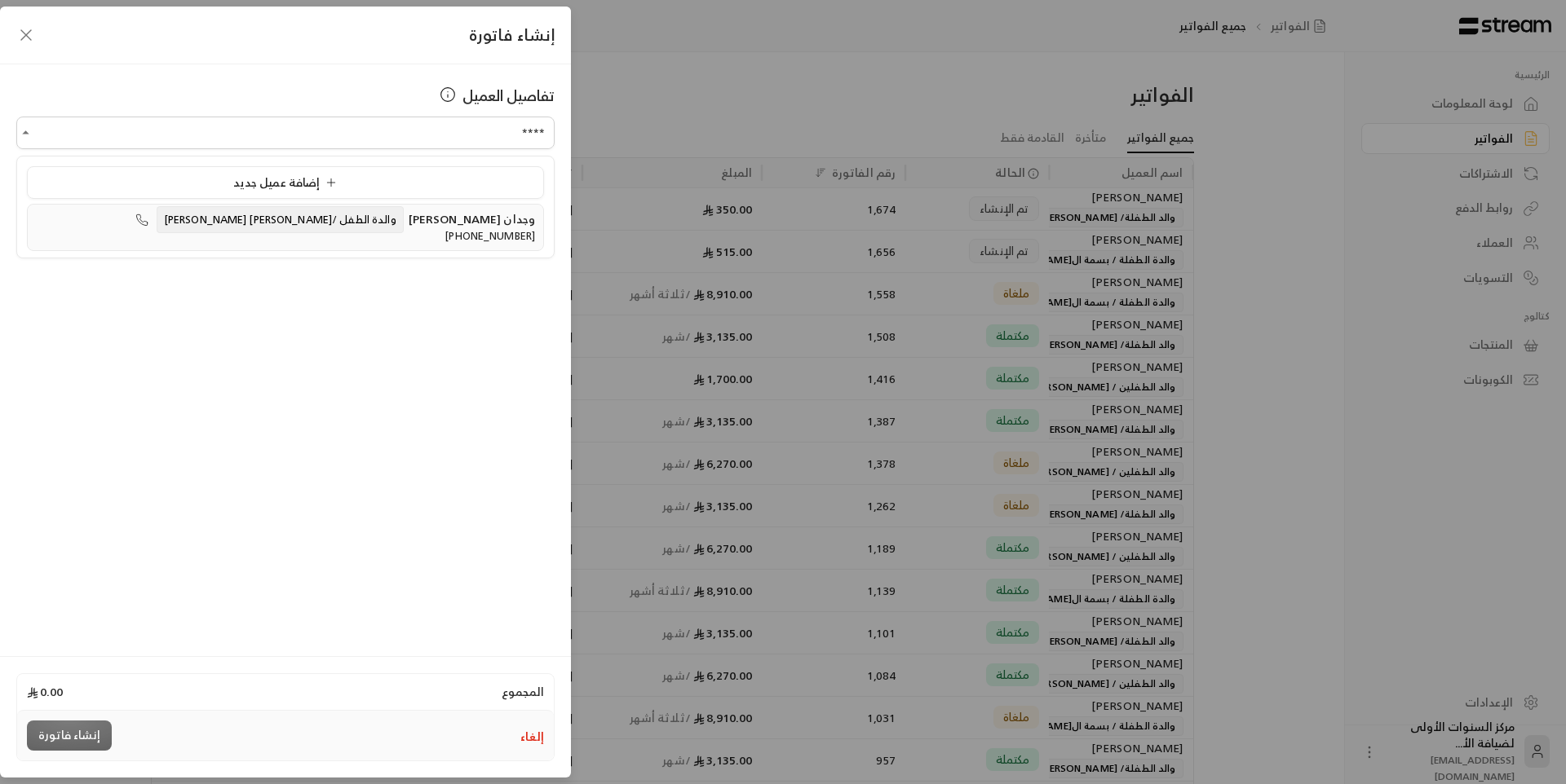
click at [318, 222] on span "والدة الطفل /[PERSON_NAME] [PERSON_NAME]" at bounding box center [280, 220] width 247 height 27
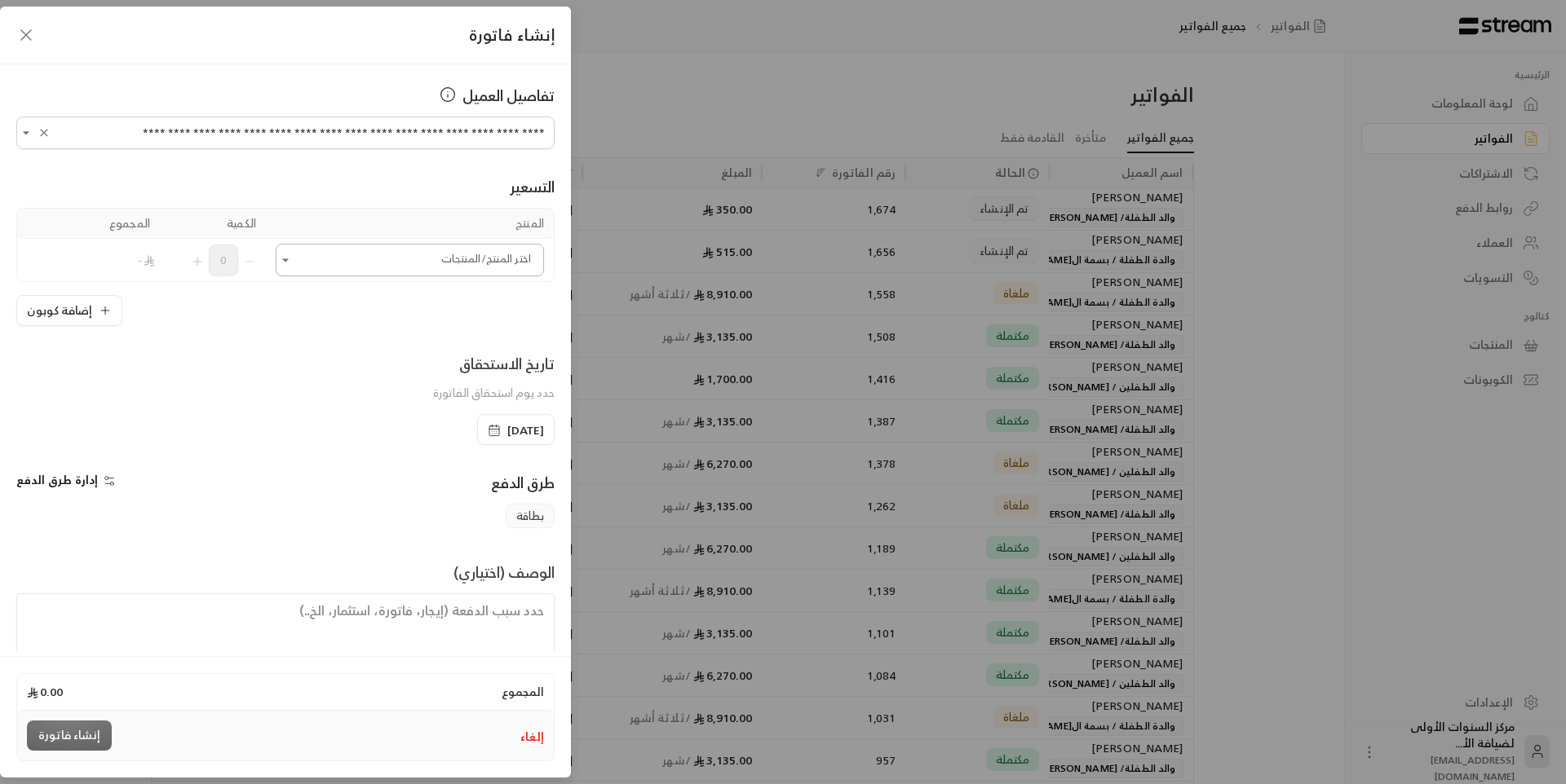
type input "**********"
click at [384, 259] on input "اختر العميل" at bounding box center [409, 260] width 269 height 28
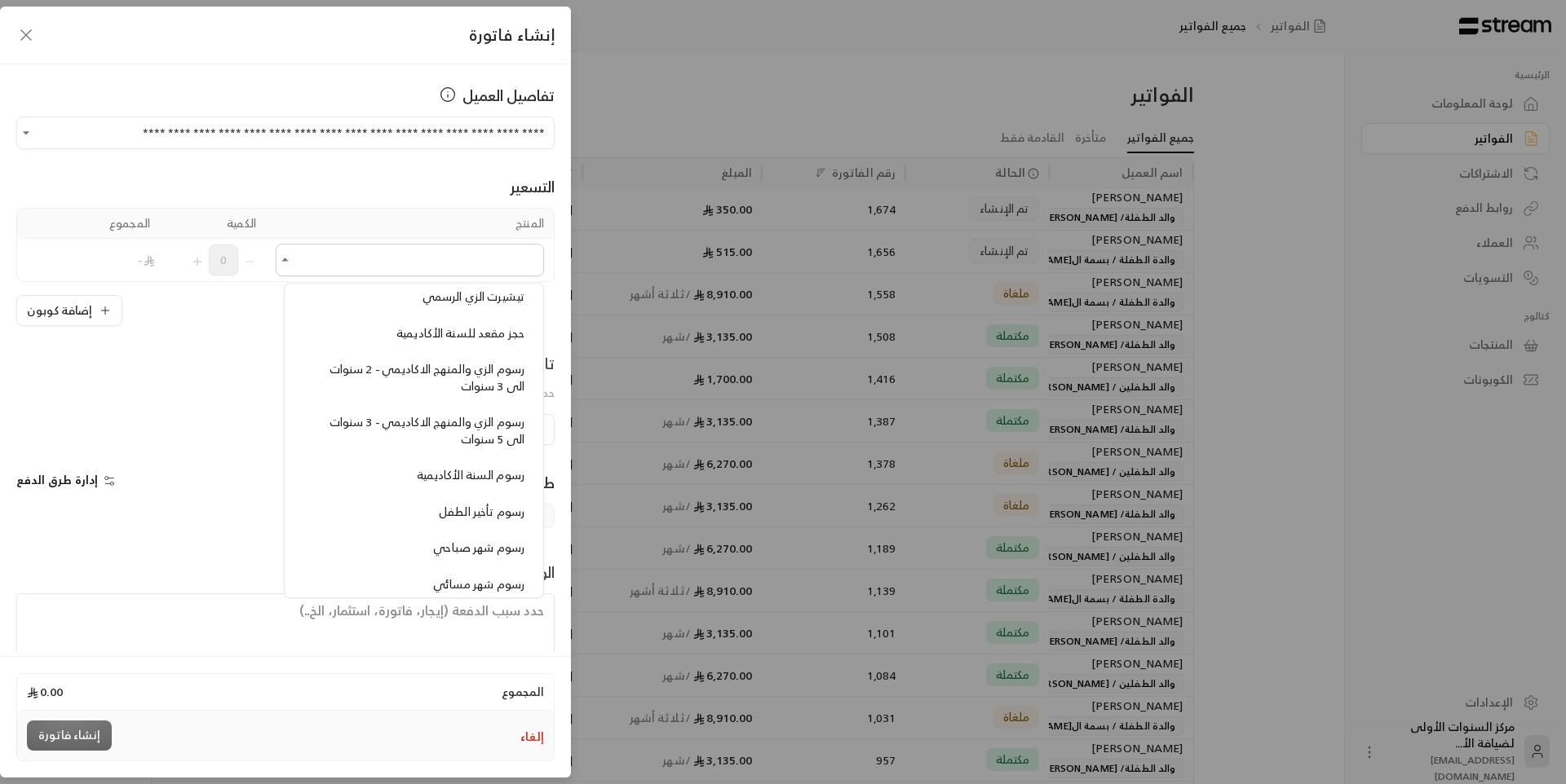
scroll to position [1305, 0]
click at [410, 382] on span "رسوم الزي والمنهج الاكاديمي - 2 سنوات الى 3 سنوات" at bounding box center [427, 381] width 195 height 37
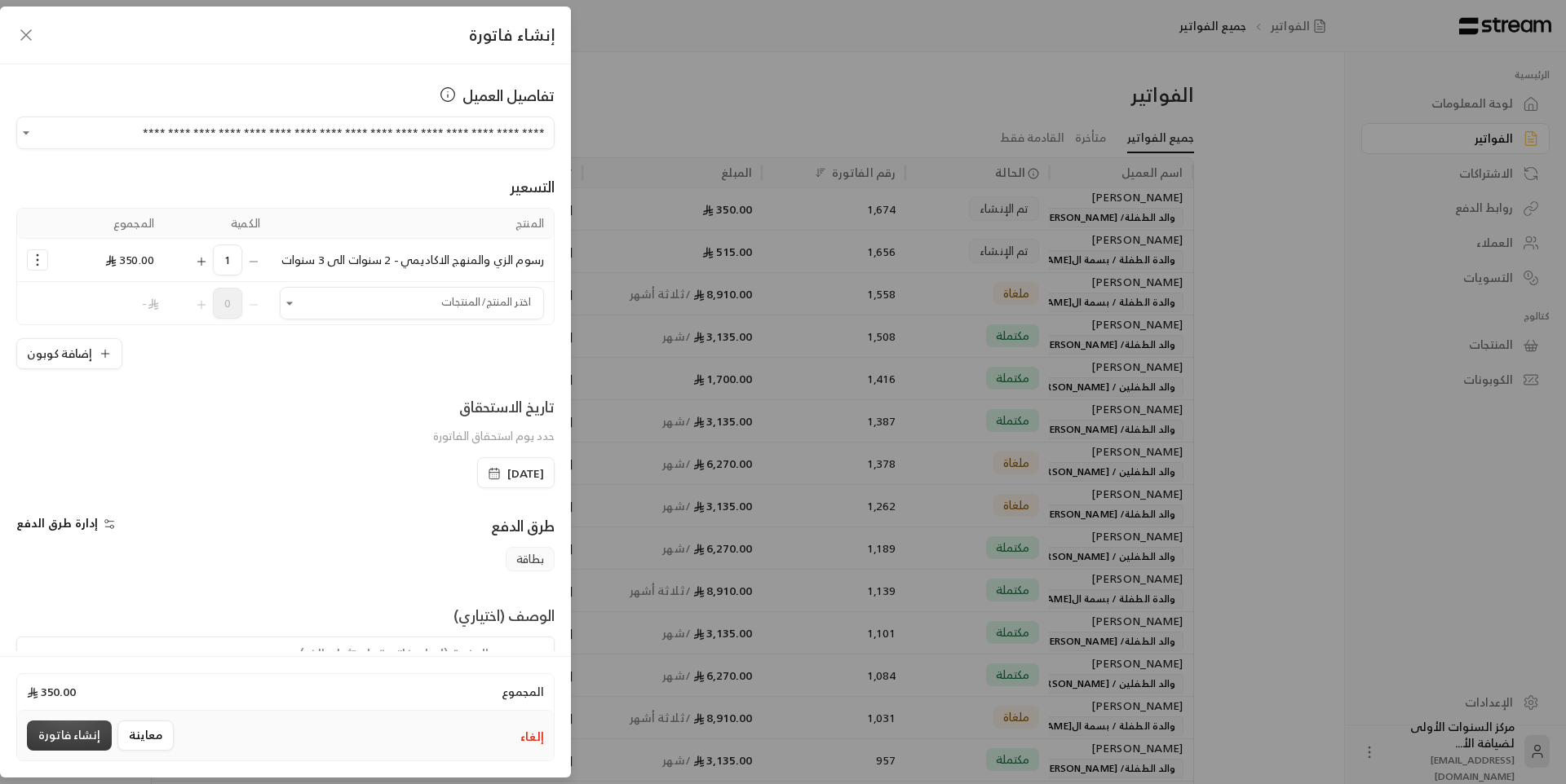
click at [78, 725] on button "إنشاء فاتورة" at bounding box center [69, 736] width 85 height 30
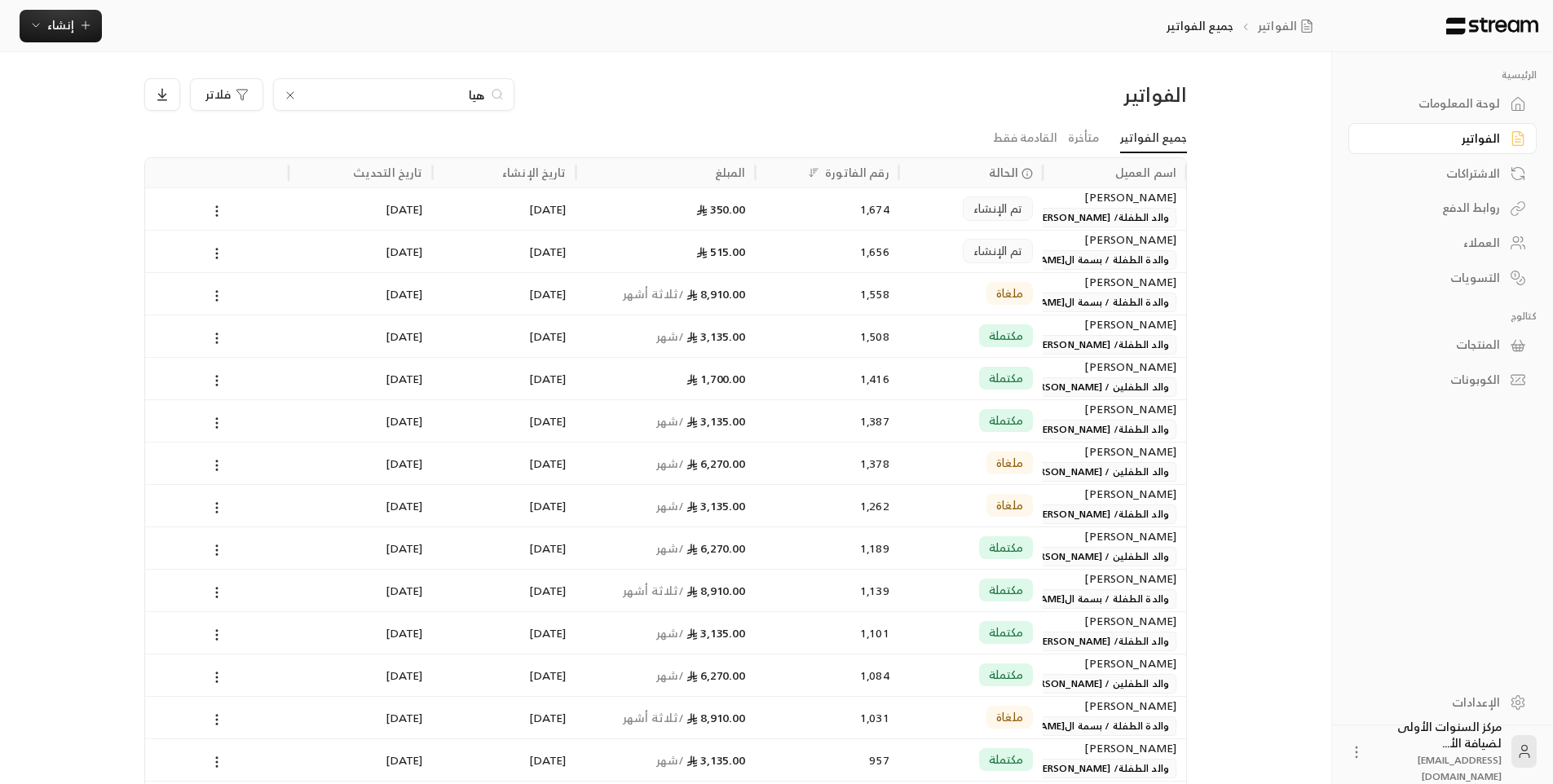
click at [475, 97] on input "هيا" at bounding box center [393, 95] width 181 height 18
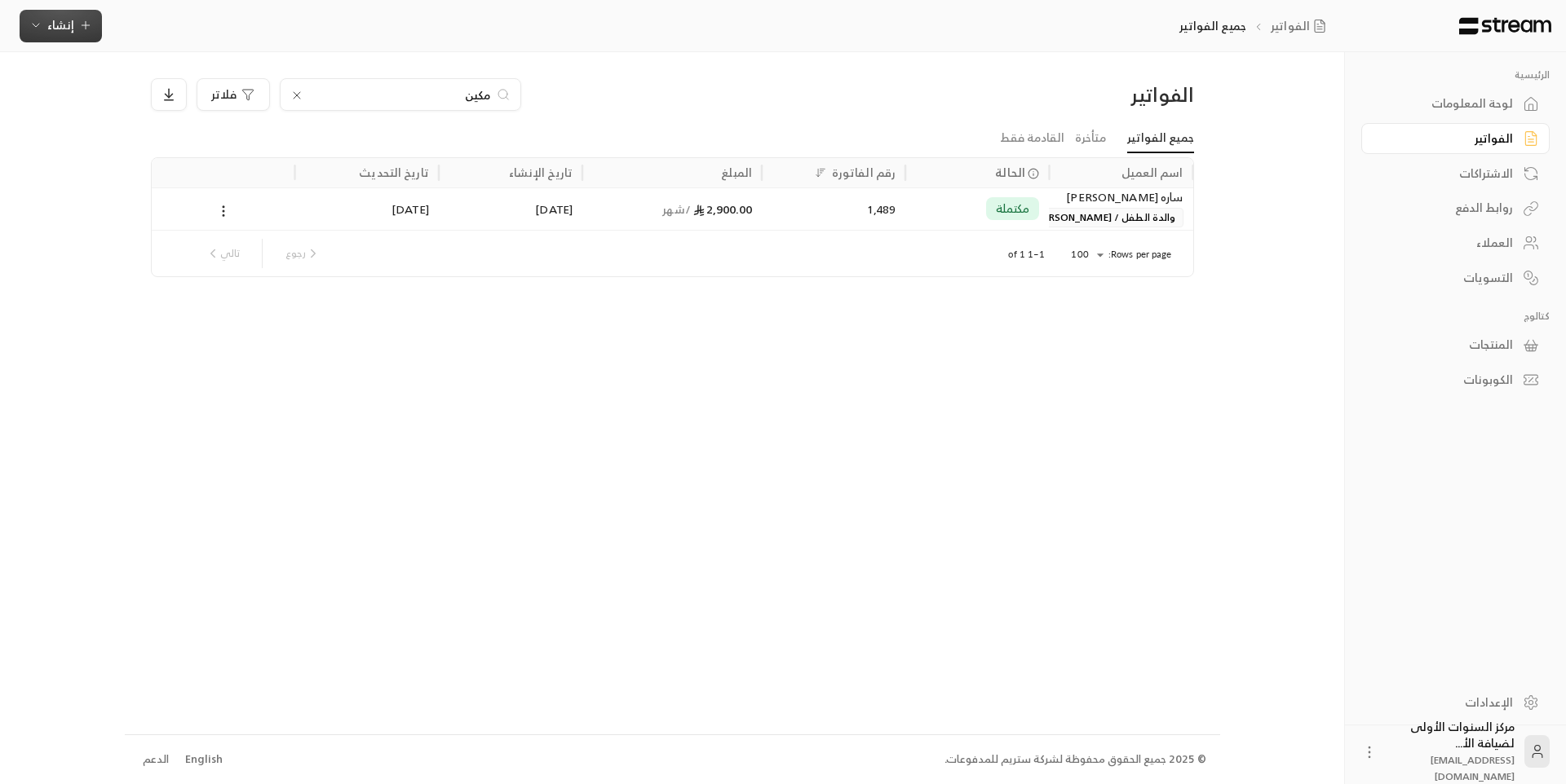
type input "مكين"
click at [83, 30] on icon "button" at bounding box center [85, 25] width 13 height 13
click at [163, 93] on div "إنشاء فاتورة مرة واحدة بسهولة للمعاملات السريعة." at bounding box center [141, 102] width 206 height 33
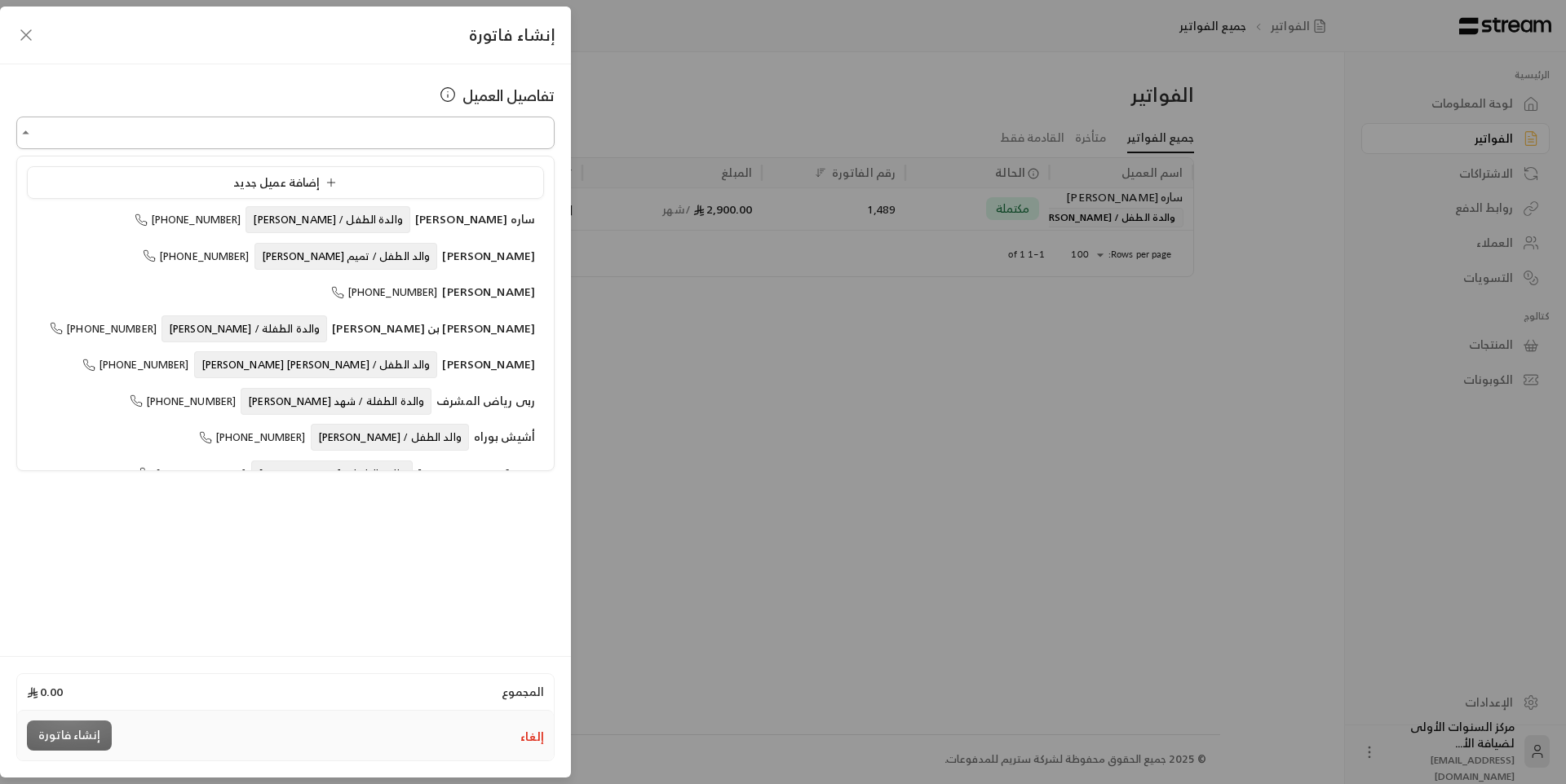
click at [425, 132] on input "اختر العميل" at bounding box center [284, 133] width 538 height 28
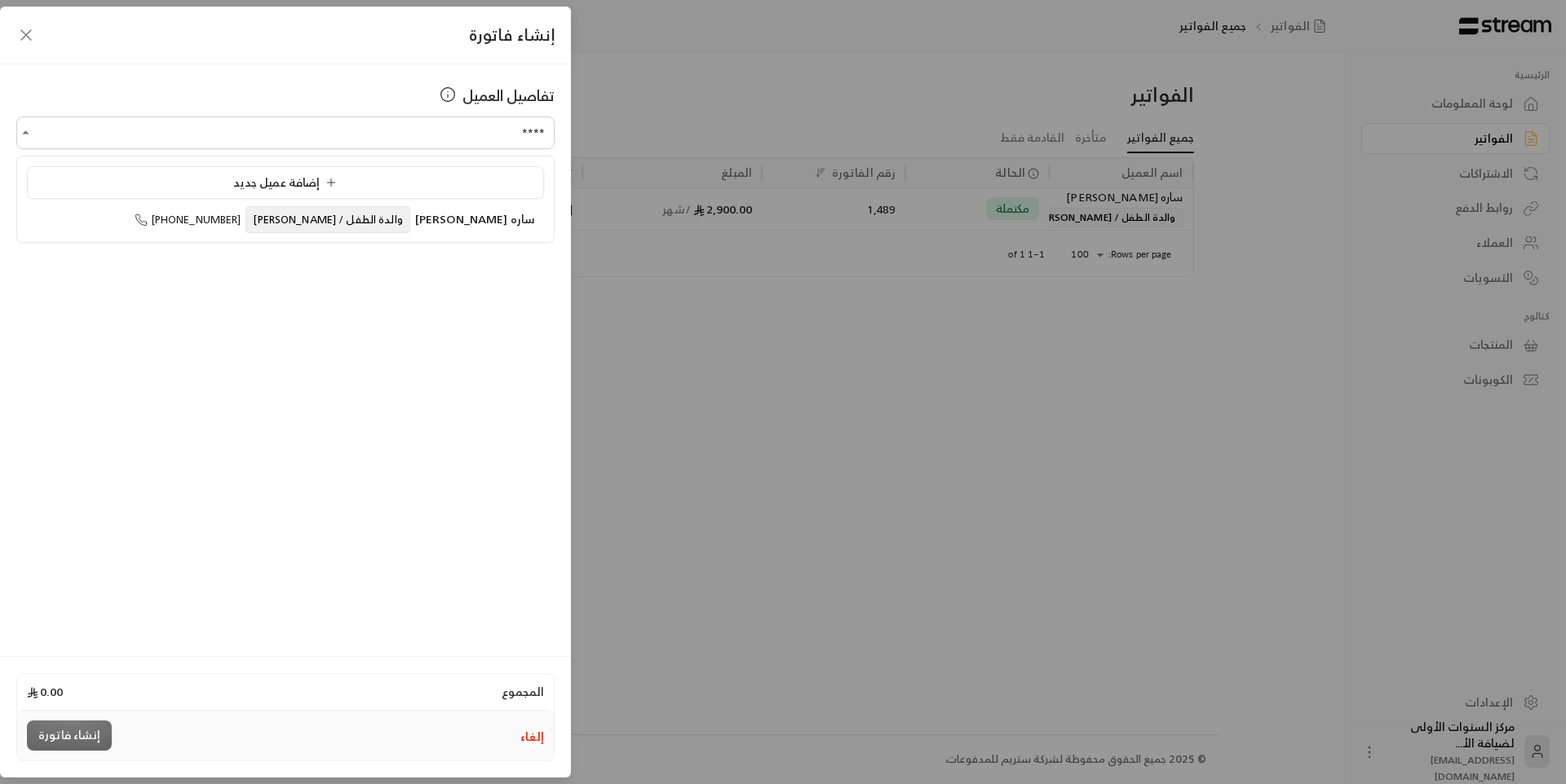
click at [385, 236] on ul "إضافة عميل جديد ساره عماد الشاعر والدة الطفل / مكين عبدالرحمن السيد +9665600047…" at bounding box center [285, 199] width 537 height 86
click at [383, 219] on span "والدة الطفل / [PERSON_NAME]" at bounding box center [327, 220] width 164 height 27
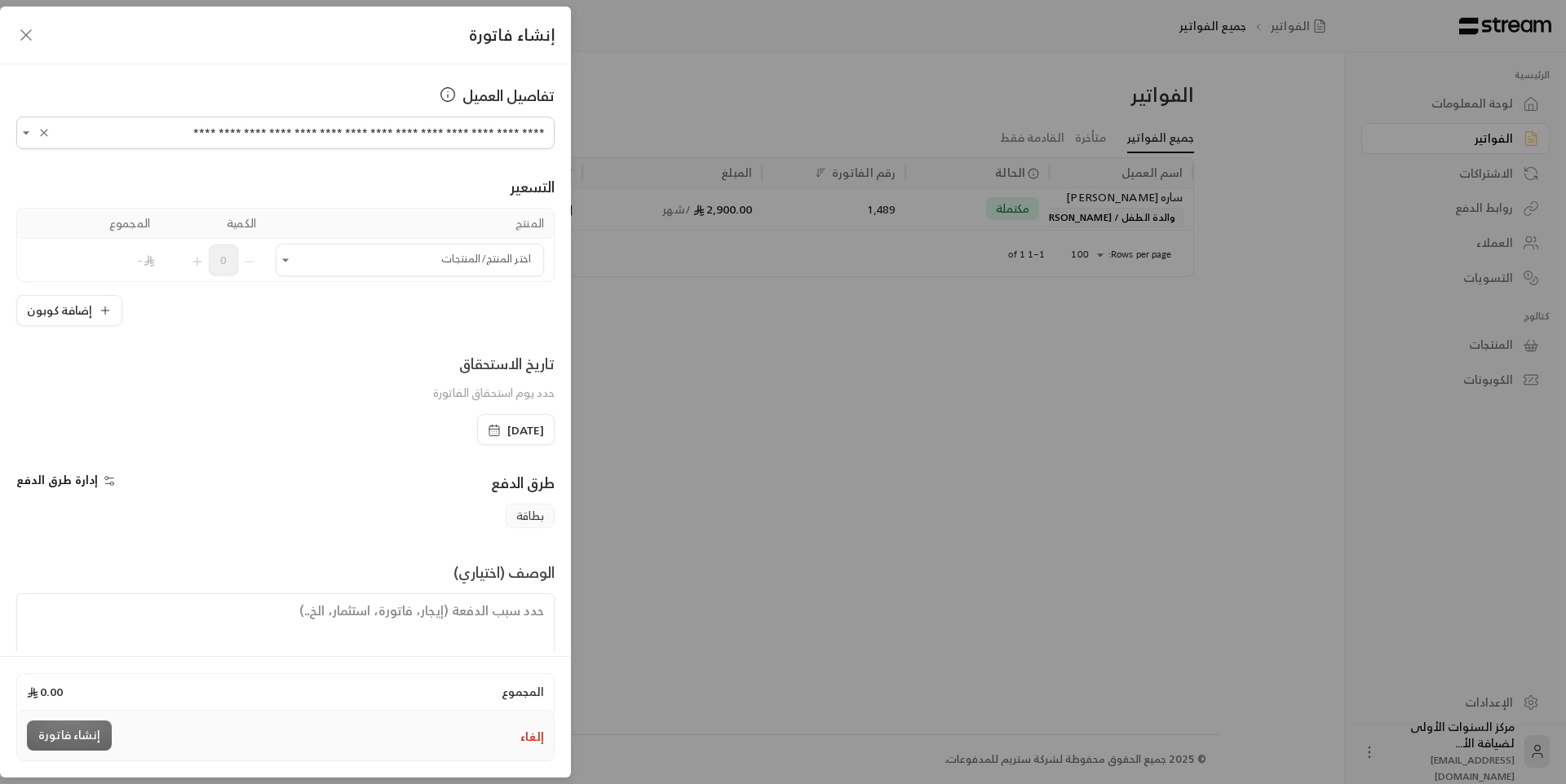
scroll to position [35, 0]
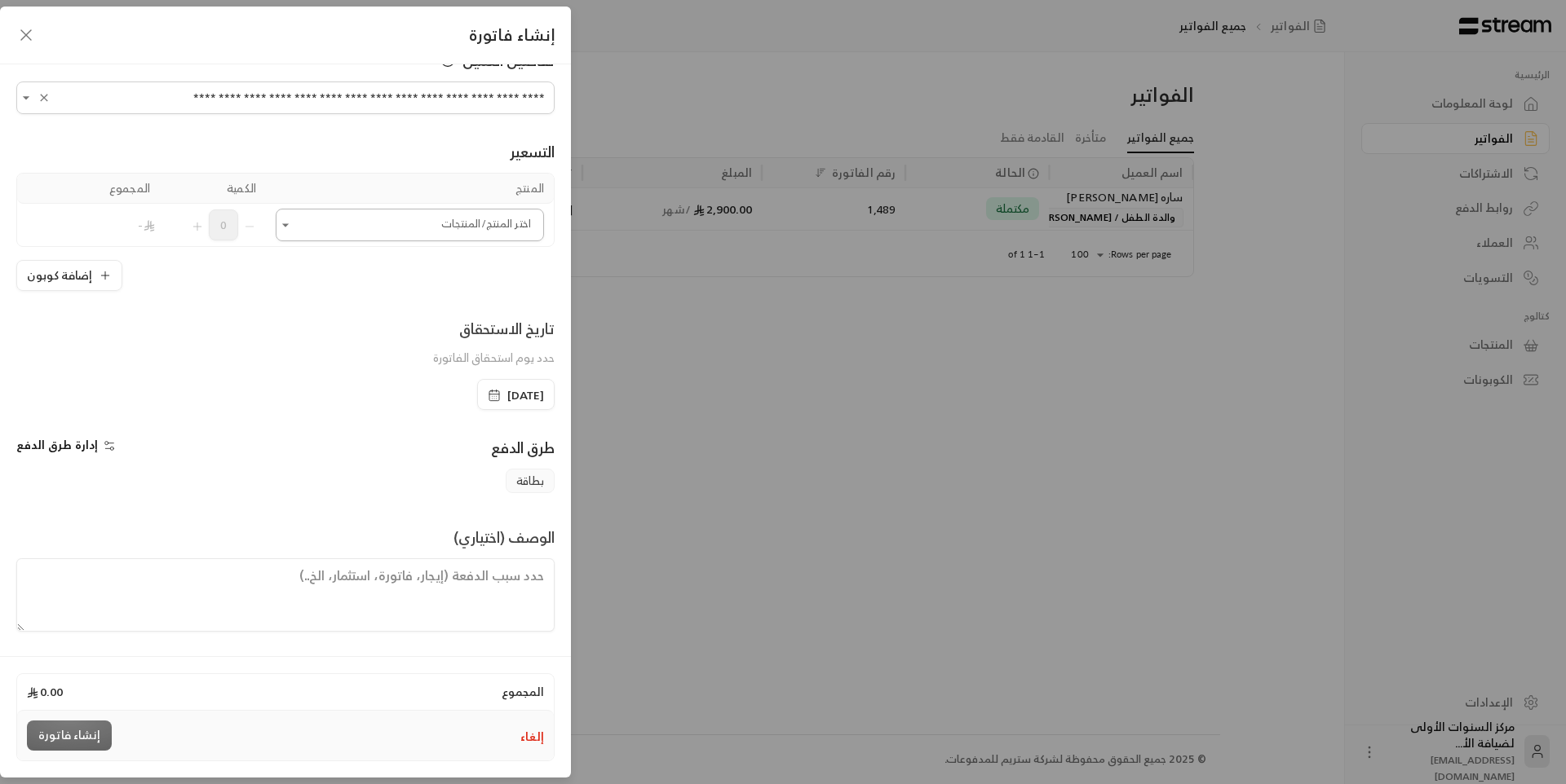
type input "**********"
click at [421, 231] on input "اختر العميل" at bounding box center [409, 225] width 269 height 28
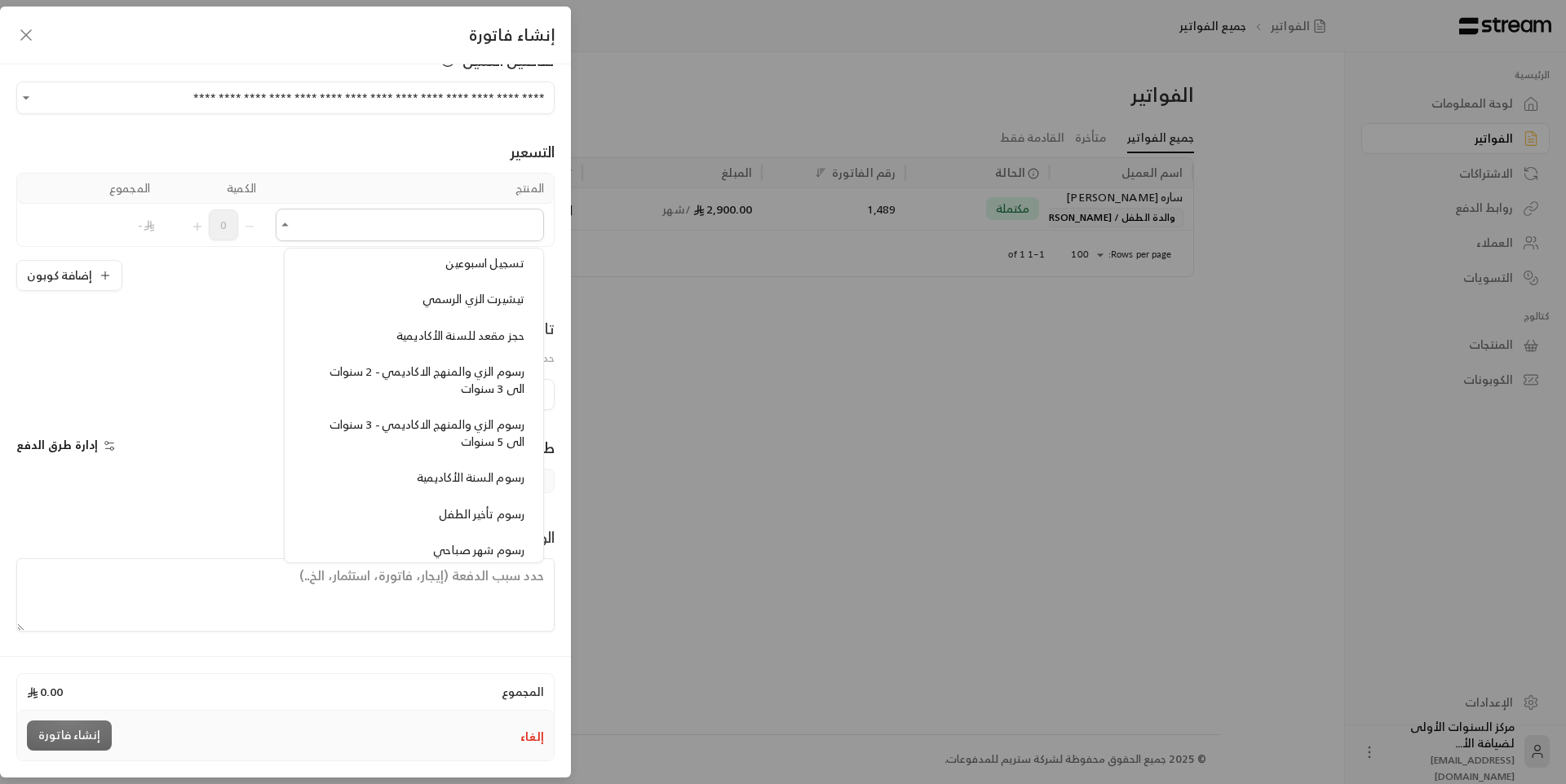
scroll to position [1305, 0]
click at [416, 353] on div "رسوم الزي والمنهج الاكاديمي - 2 سنوات الى 3 سنوات" at bounding box center [413, 346] width 221 height 34
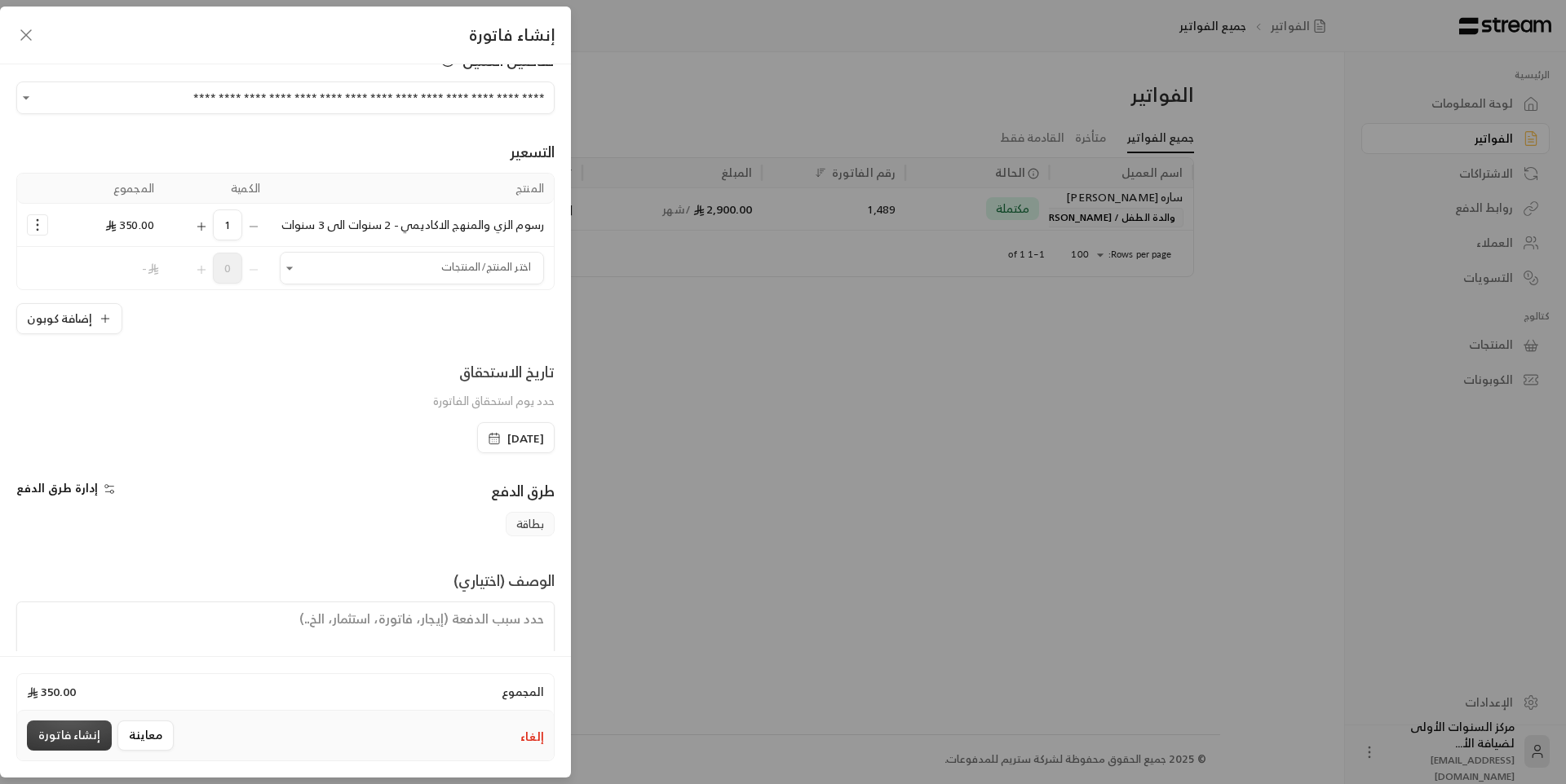
click at [81, 731] on button "إنشاء فاتورة" at bounding box center [69, 736] width 85 height 30
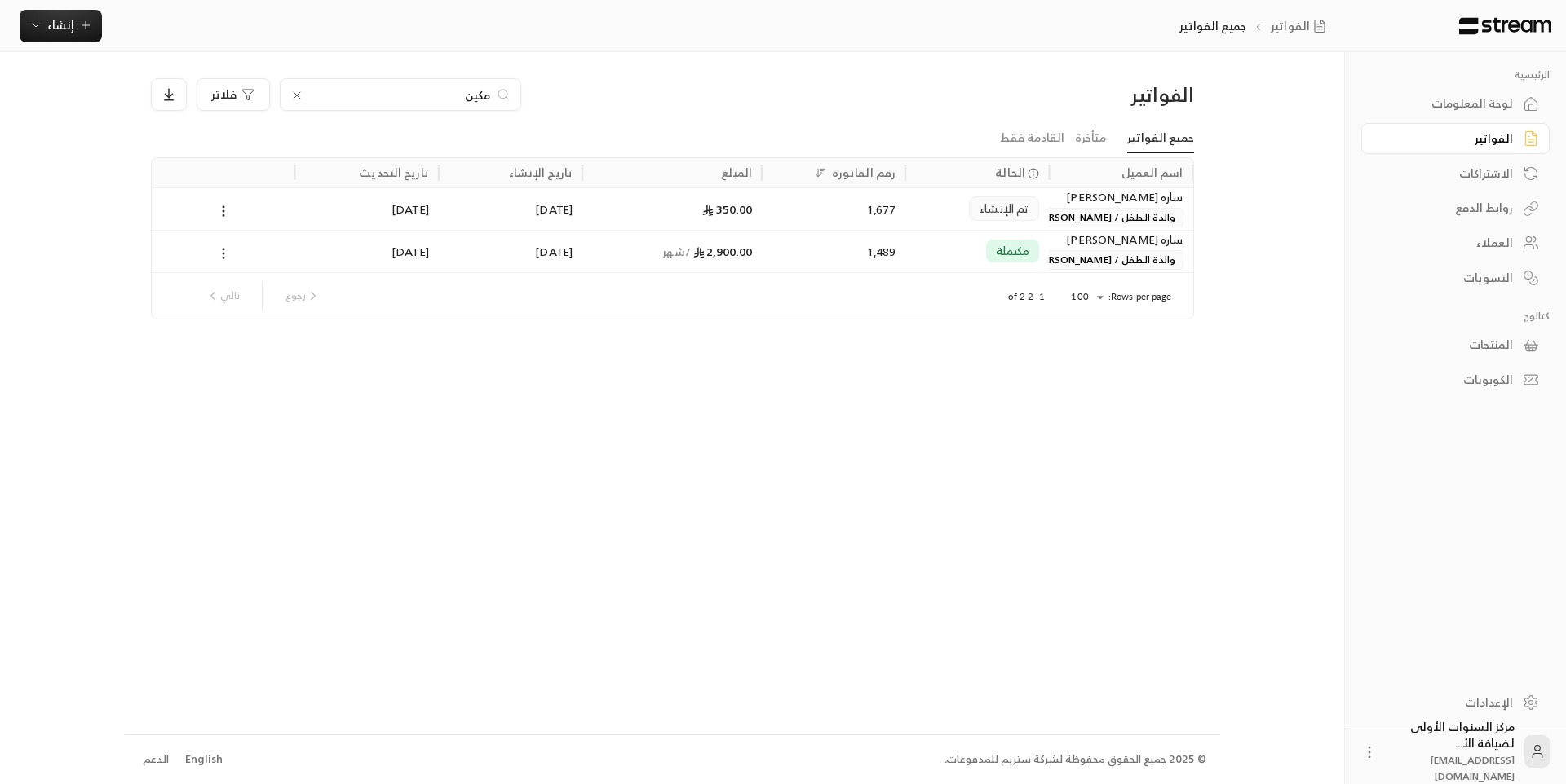
click at [299, 93] on icon at bounding box center [296, 95] width 6 height 6
click at [451, 90] on input at bounding box center [390, 95] width 199 height 18
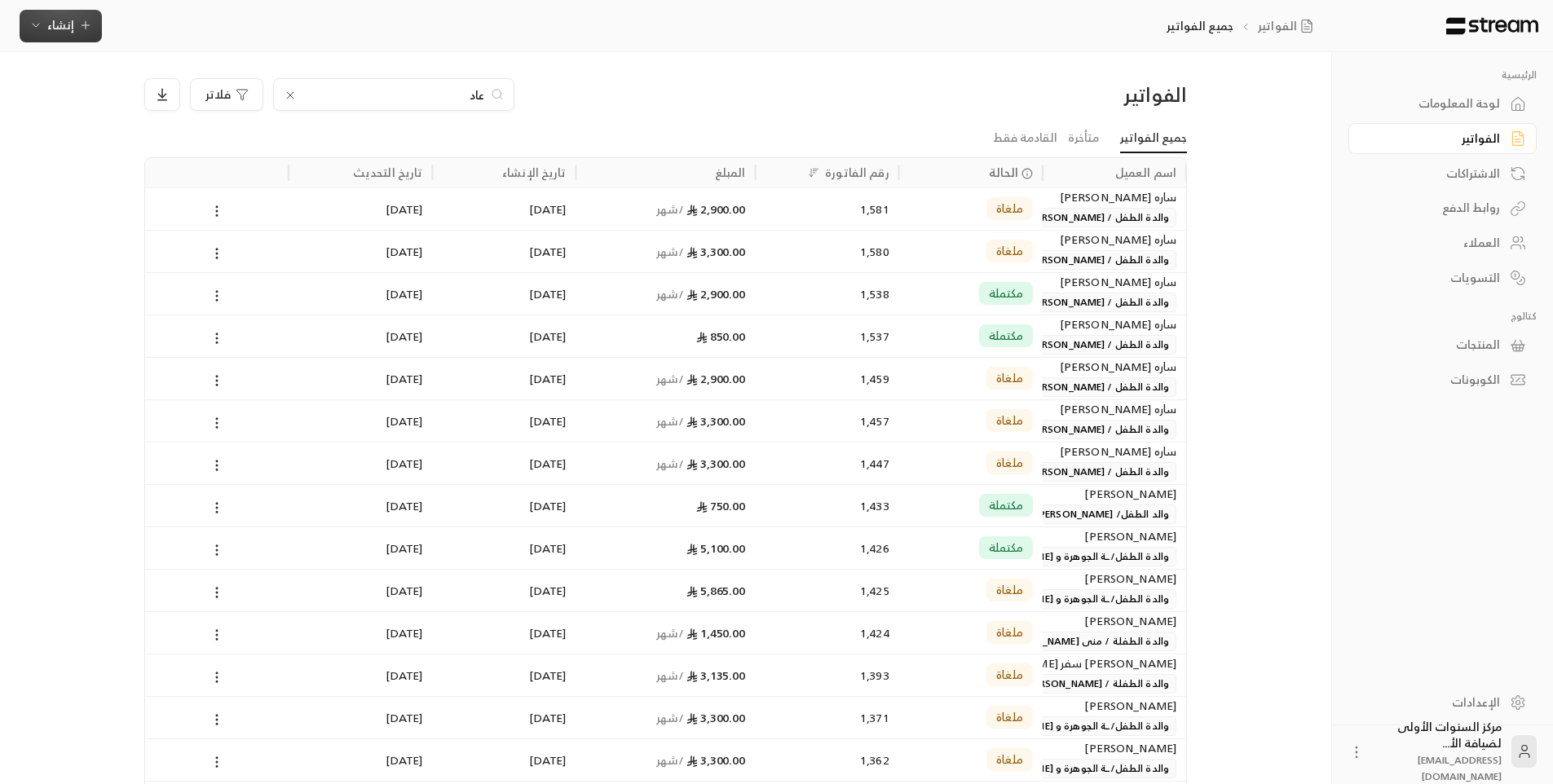
type input "عاد"
click at [74, 26] on span "إنشاء" at bounding box center [60, 25] width 63 height 20
click at [210, 110] on div "إنشاء فاتورة مرة واحدة بسهولة للمعاملات السريعة." at bounding box center [141, 102] width 206 height 33
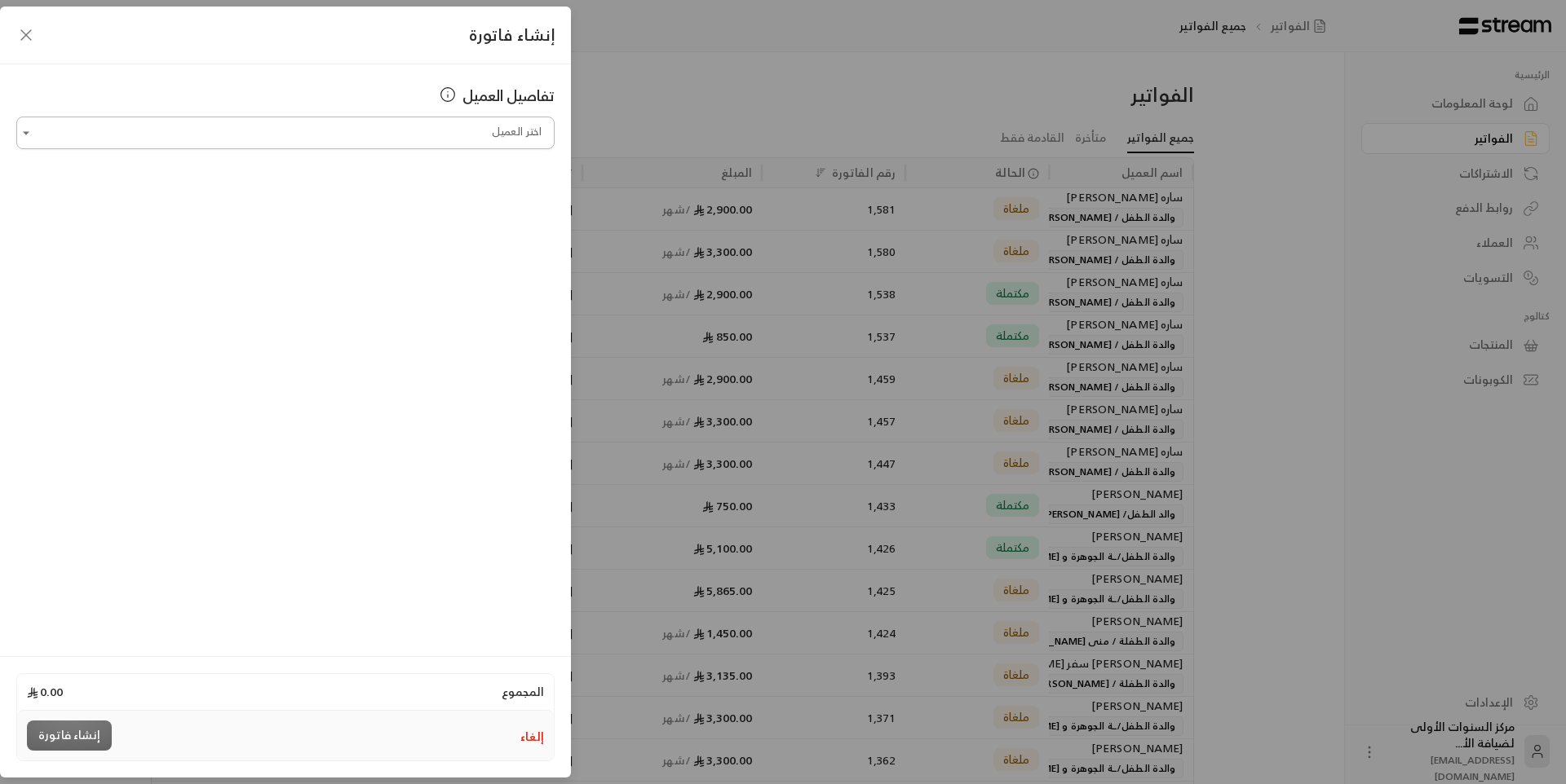
click at [418, 135] on input "اختر العميل" at bounding box center [284, 133] width 538 height 28
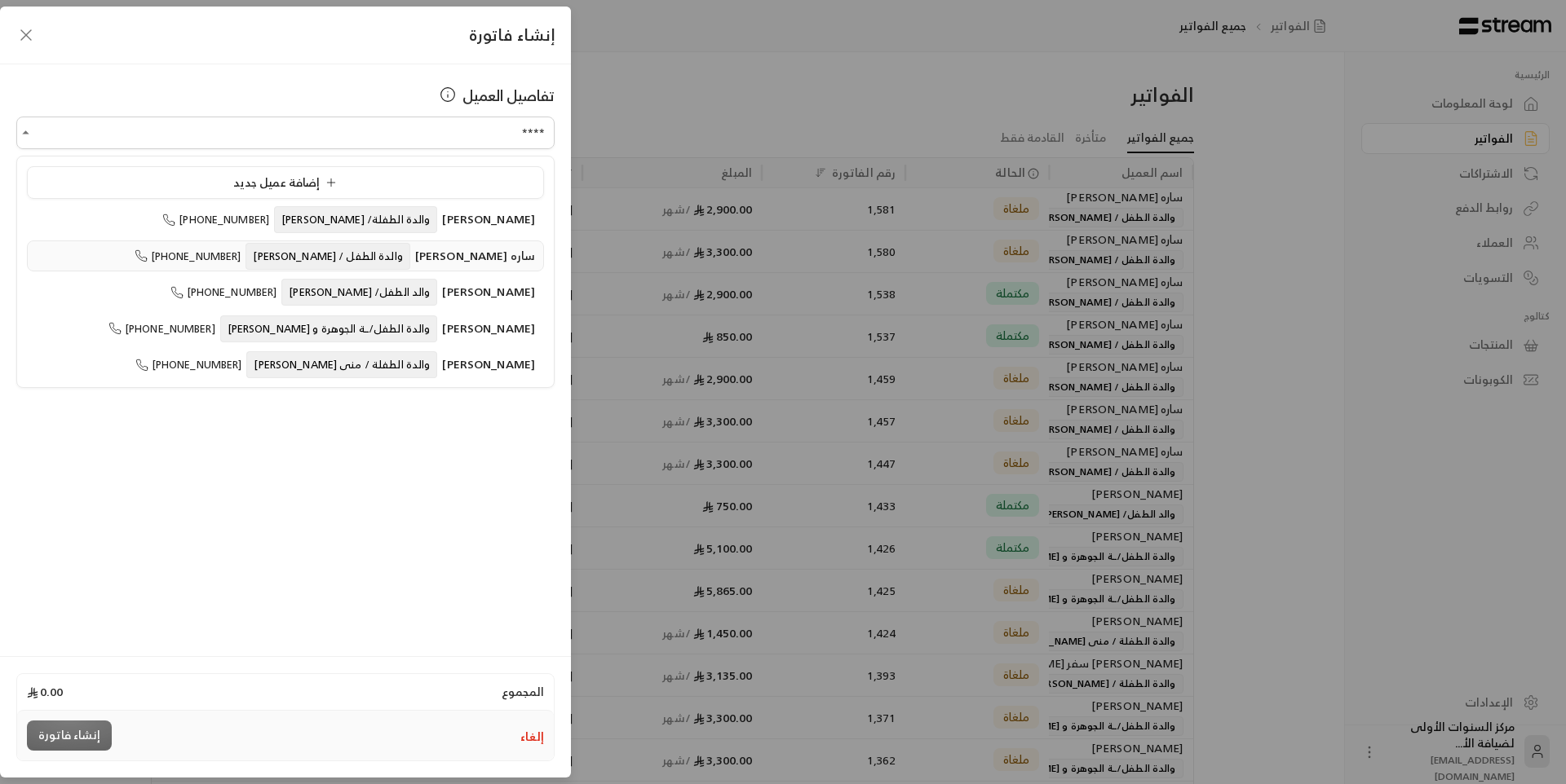
click at [393, 256] on span "والدة الطفل / [PERSON_NAME]" at bounding box center [327, 256] width 164 height 27
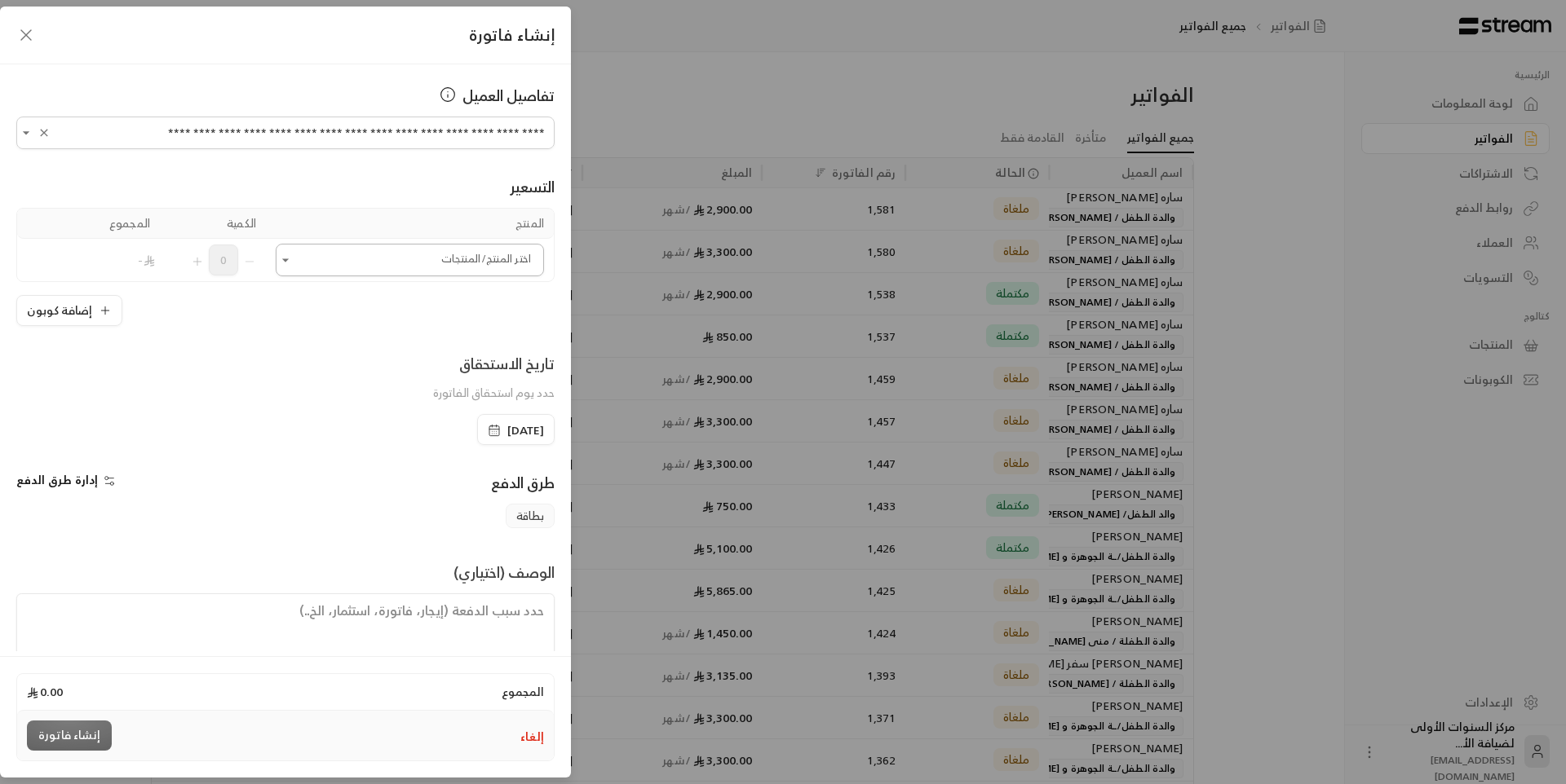
type input "**********"
click at [362, 263] on input "اختر العميل" at bounding box center [409, 260] width 269 height 28
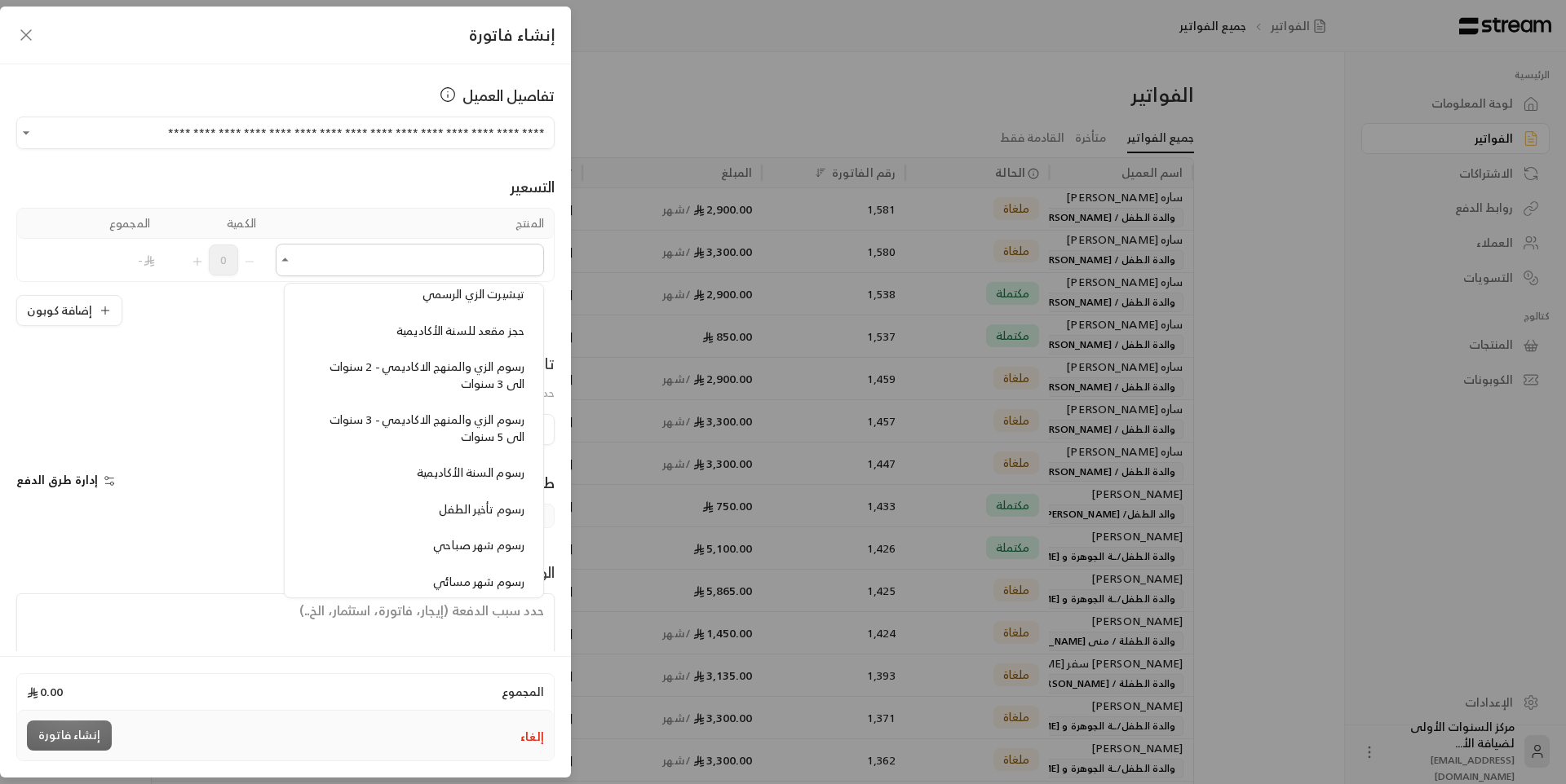
scroll to position [1305, 0]
click at [440, 374] on span "رسوم الزي والمنهج الاكاديمي - 2 سنوات الى 3 سنوات" at bounding box center [427, 381] width 195 height 37
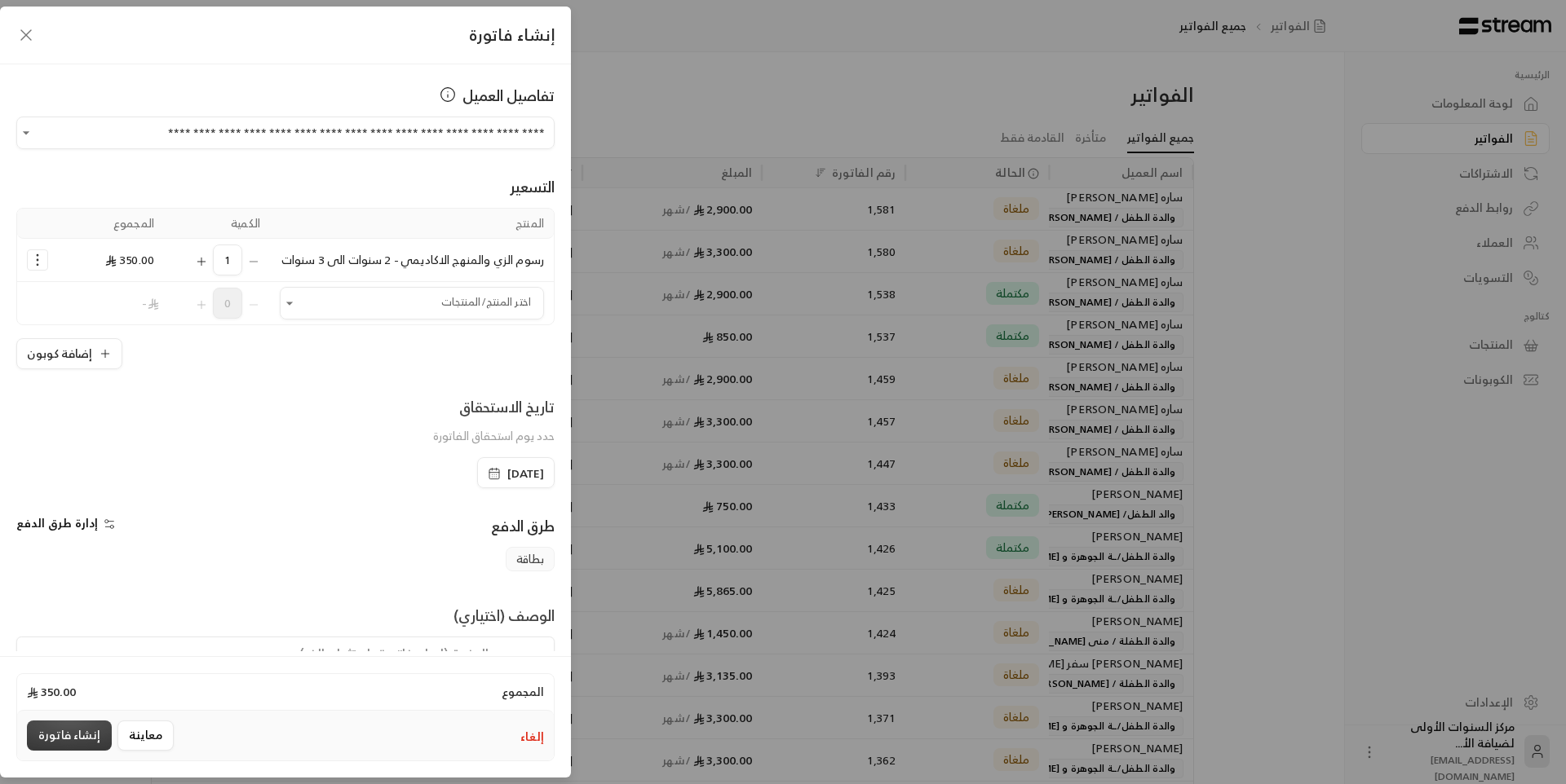
click at [81, 730] on button "إنشاء فاتورة" at bounding box center [69, 736] width 85 height 30
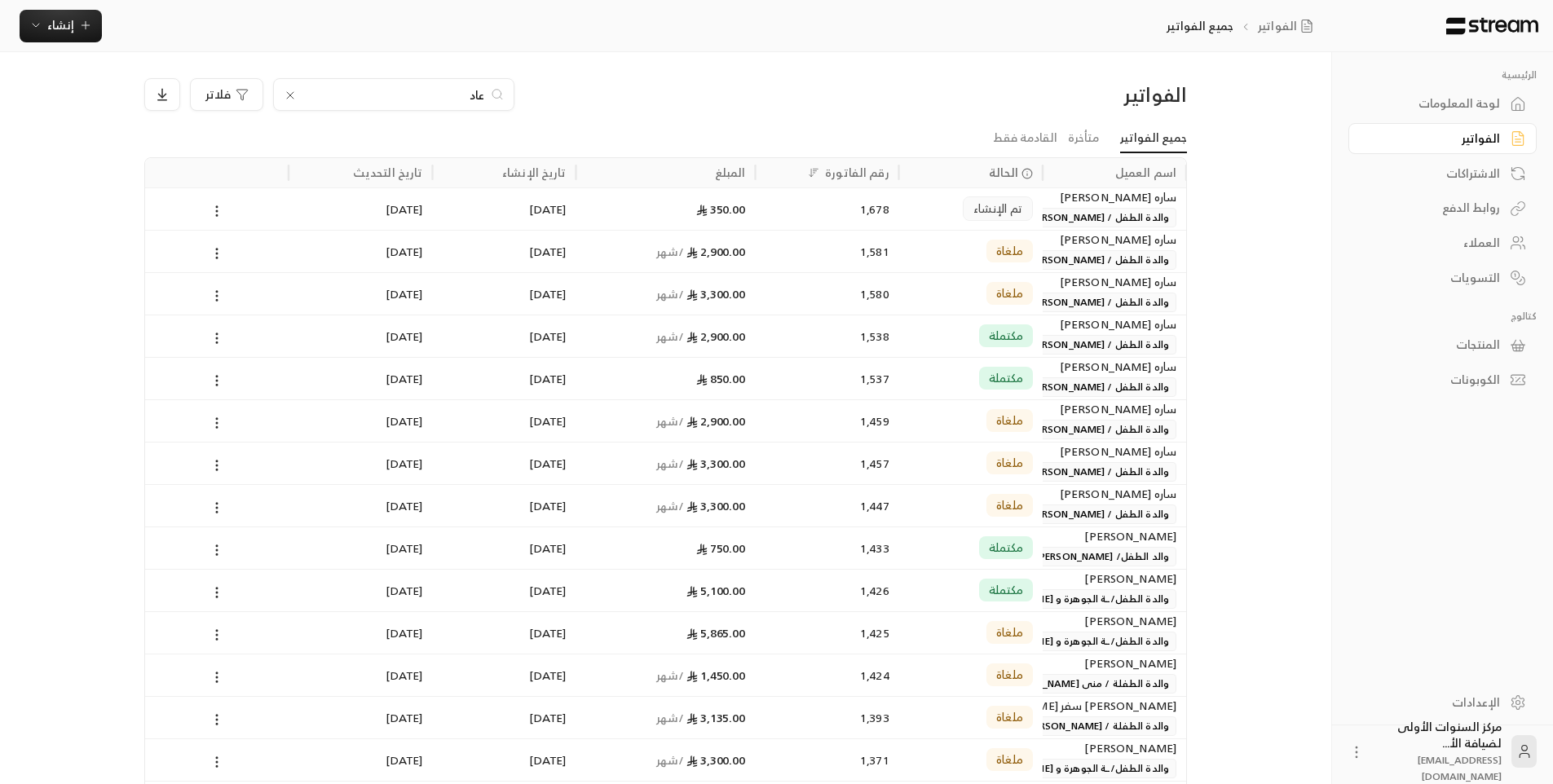
click at [292, 91] on icon at bounding box center [290, 95] width 13 height 13
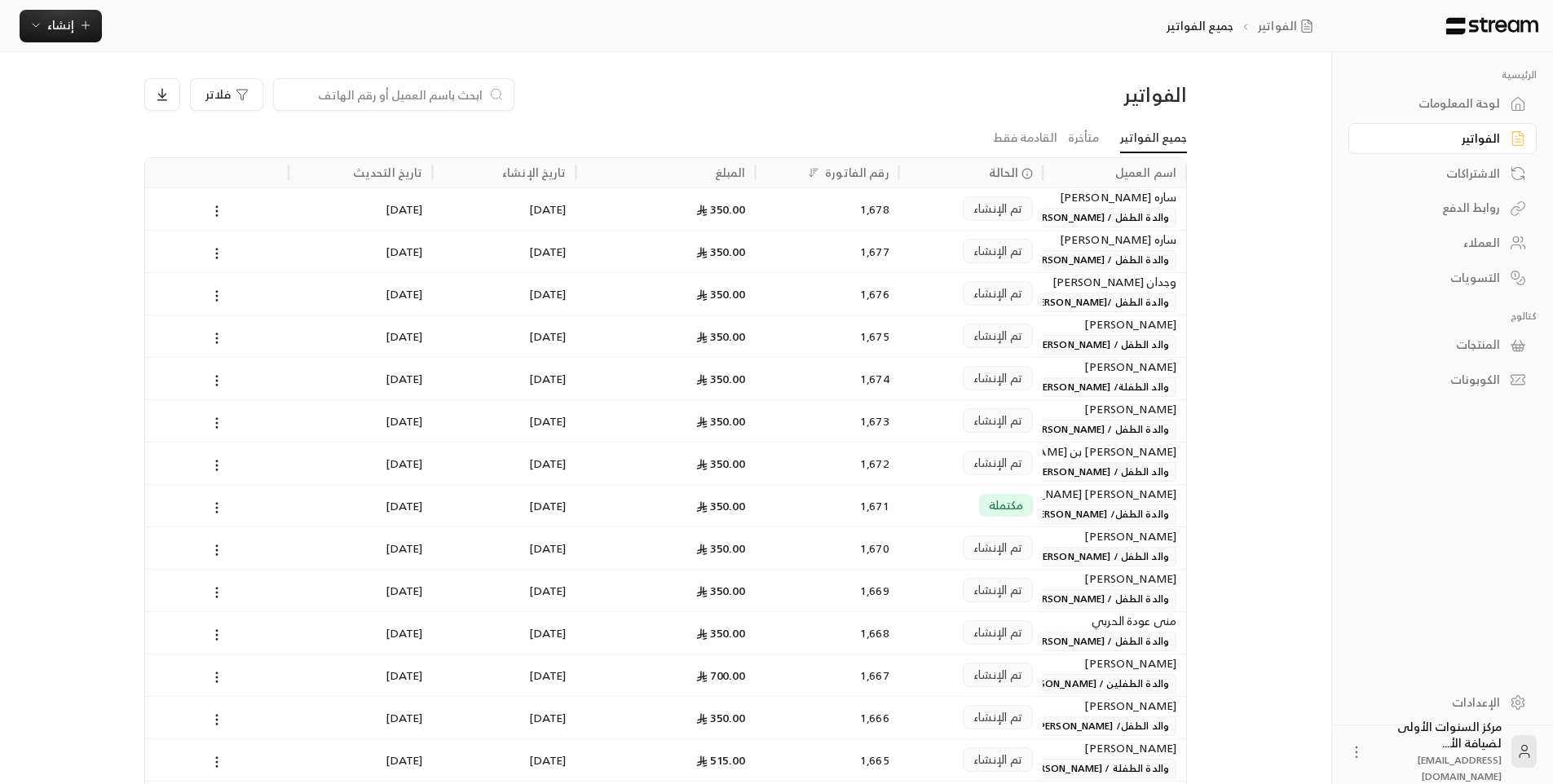
click at [396, 90] on input at bounding box center [383, 95] width 199 height 18
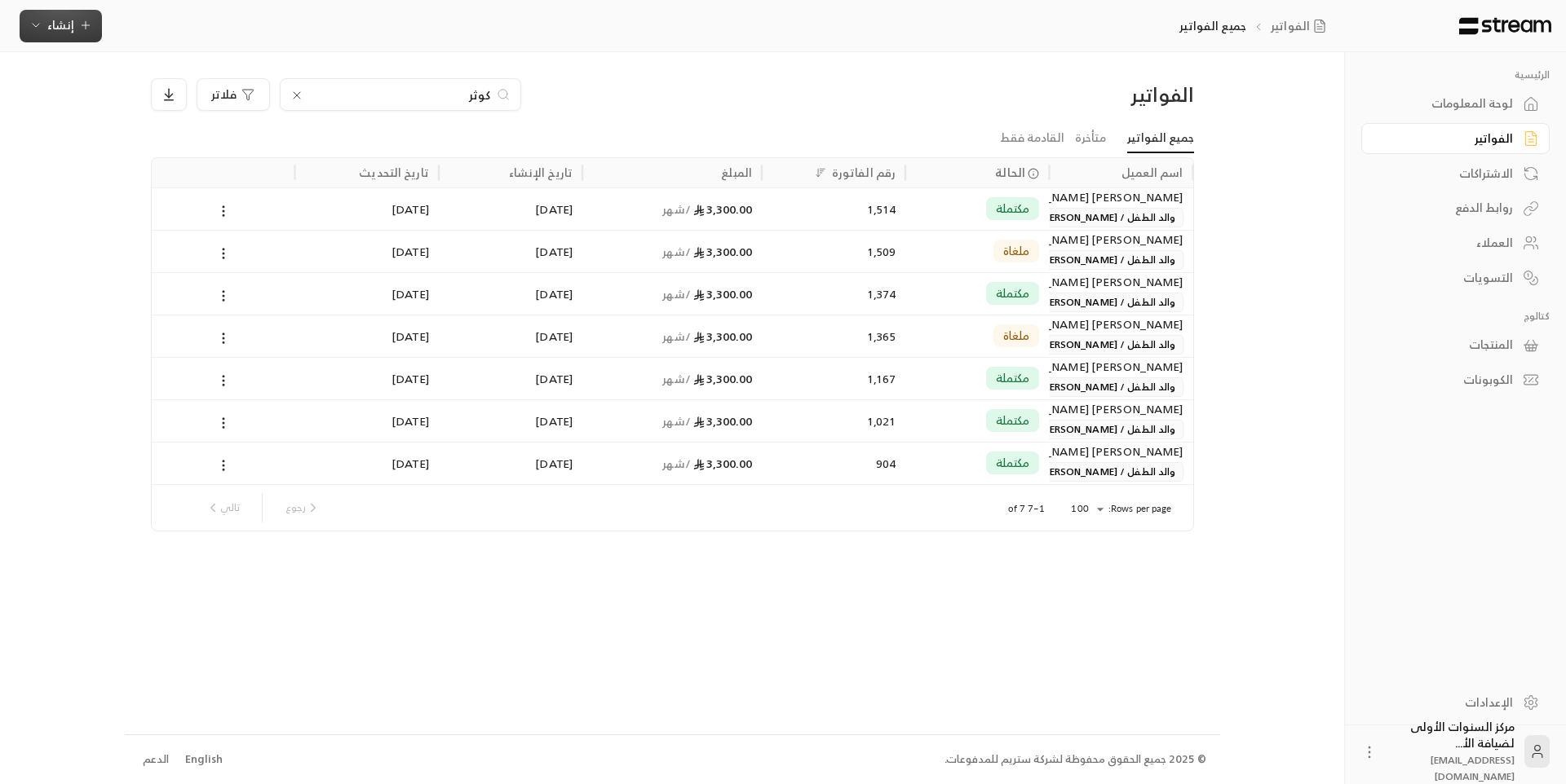
type input "كوثر"
click at [82, 36] on button "إنشاء" at bounding box center [60, 26] width 82 height 33
click at [226, 114] on div "إنشاء فاتورة مرة واحدة بسهولة للمعاملات السريعة." at bounding box center [141, 102] width 206 height 33
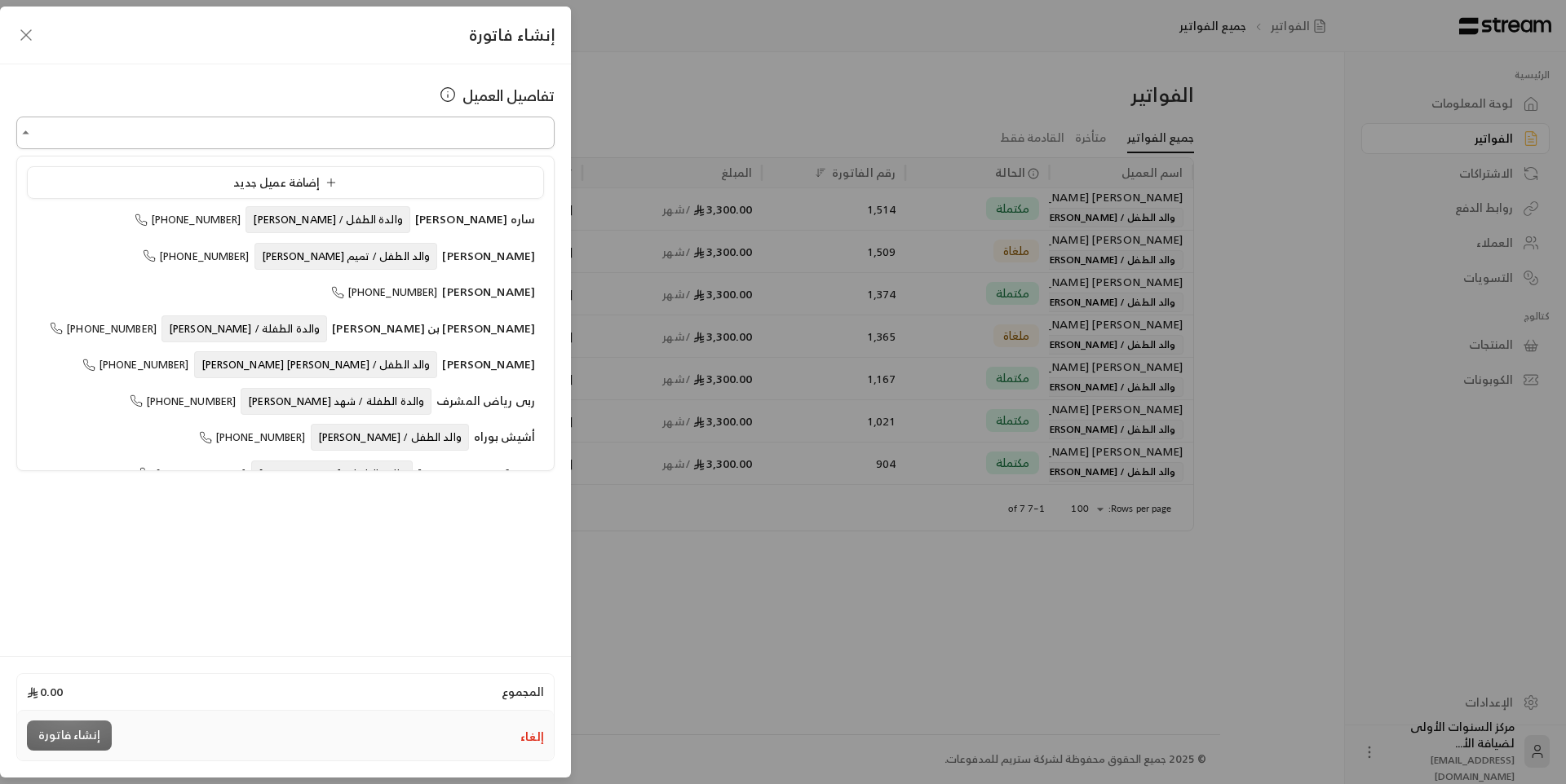
click at [370, 132] on input "اختر العميل" at bounding box center [284, 133] width 538 height 28
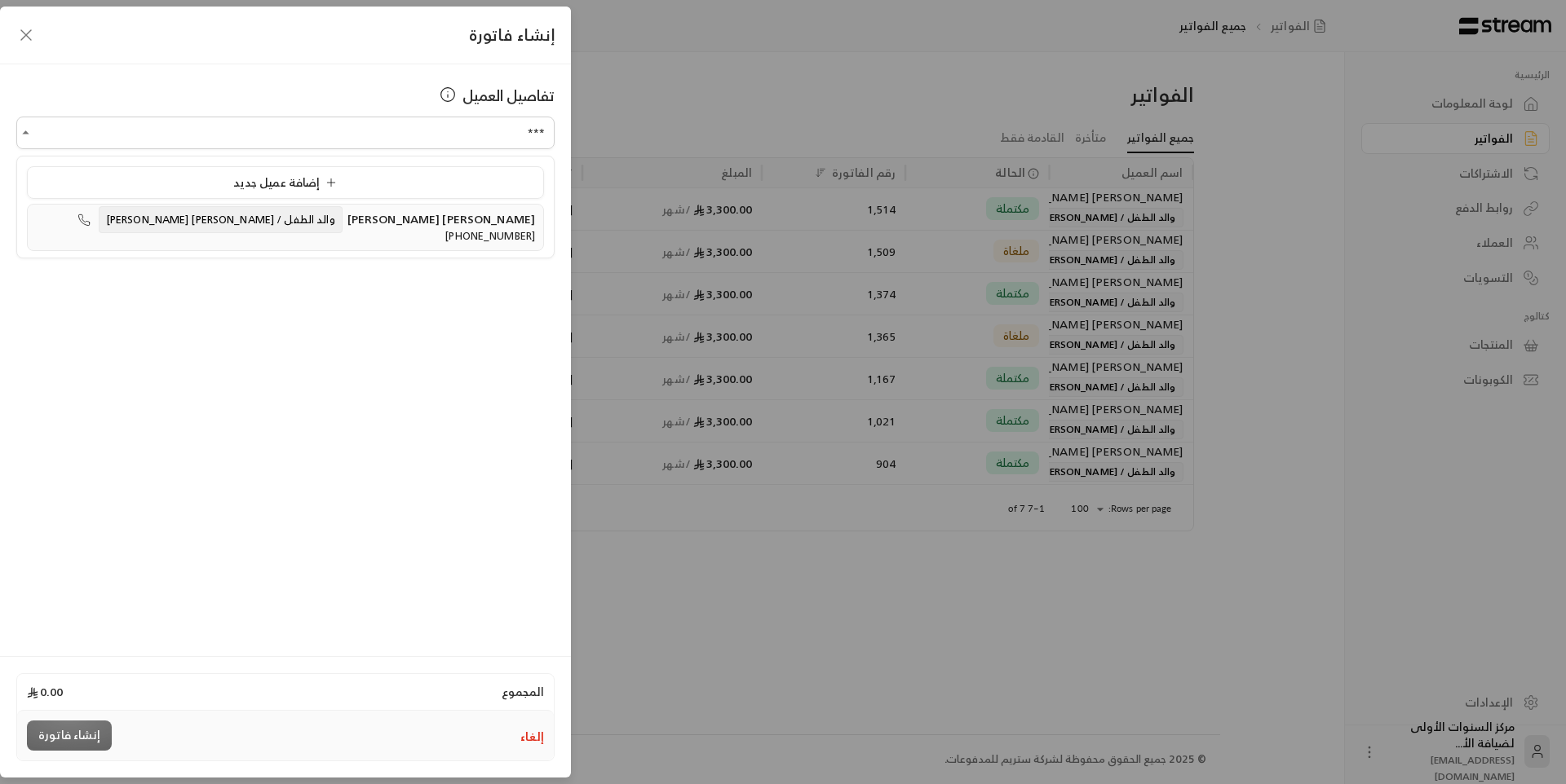
click at [343, 221] on span "والد الطفل / [PERSON_NAME] [PERSON_NAME]" at bounding box center [220, 220] width 244 height 27
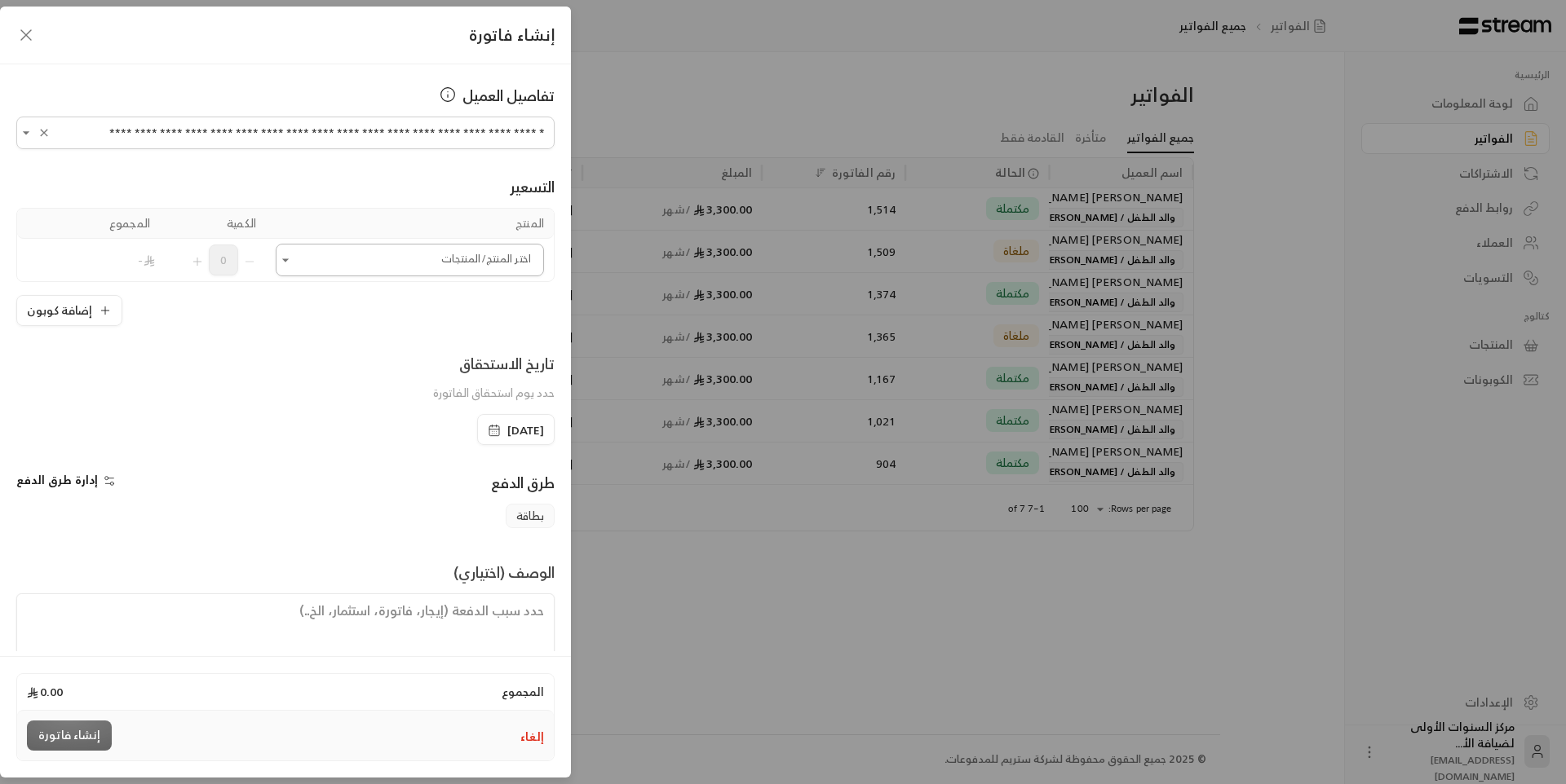
type input "**********"
click at [379, 256] on input "اختر العميل" at bounding box center [409, 260] width 269 height 28
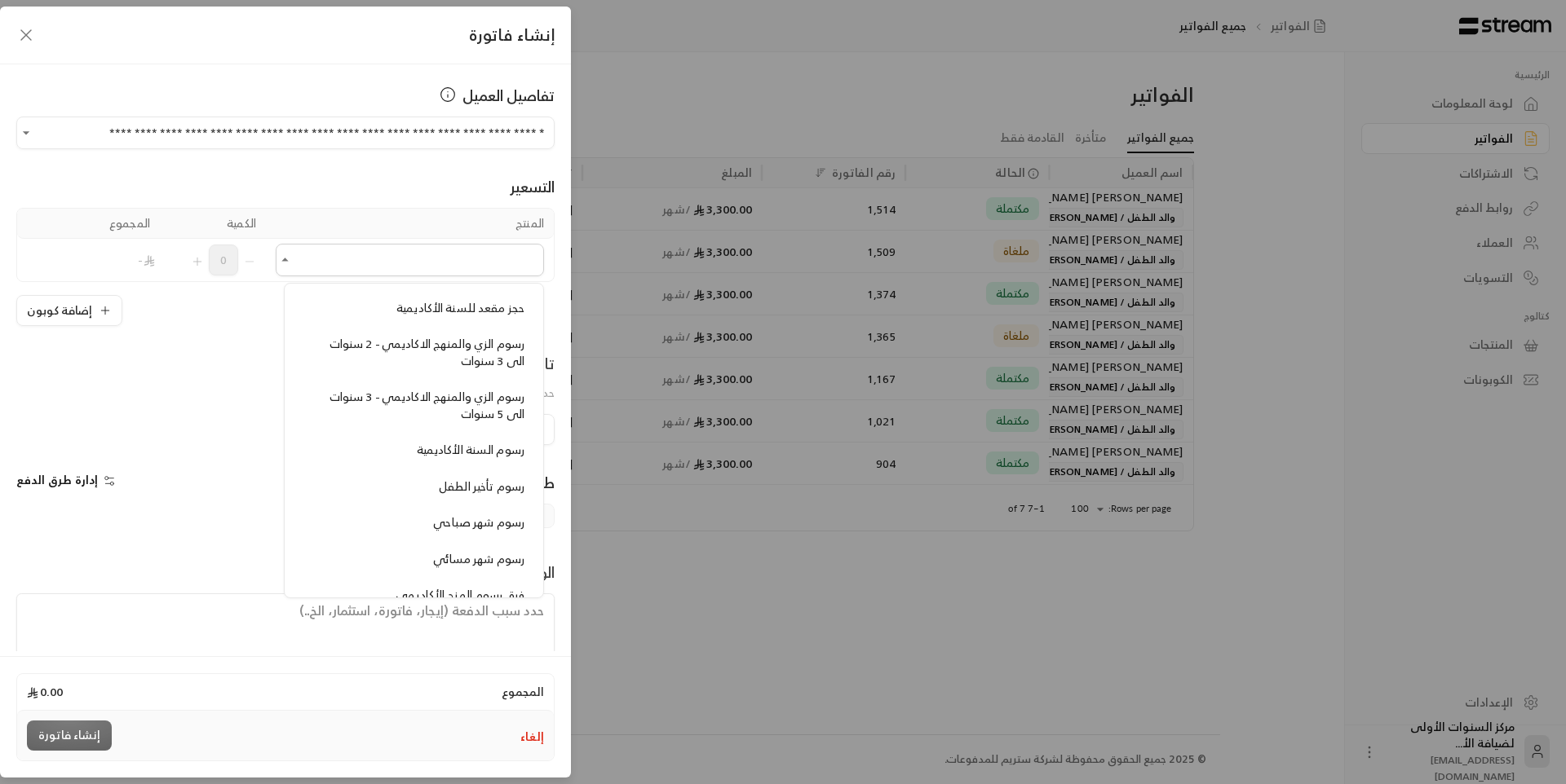
scroll to position [1305, 0]
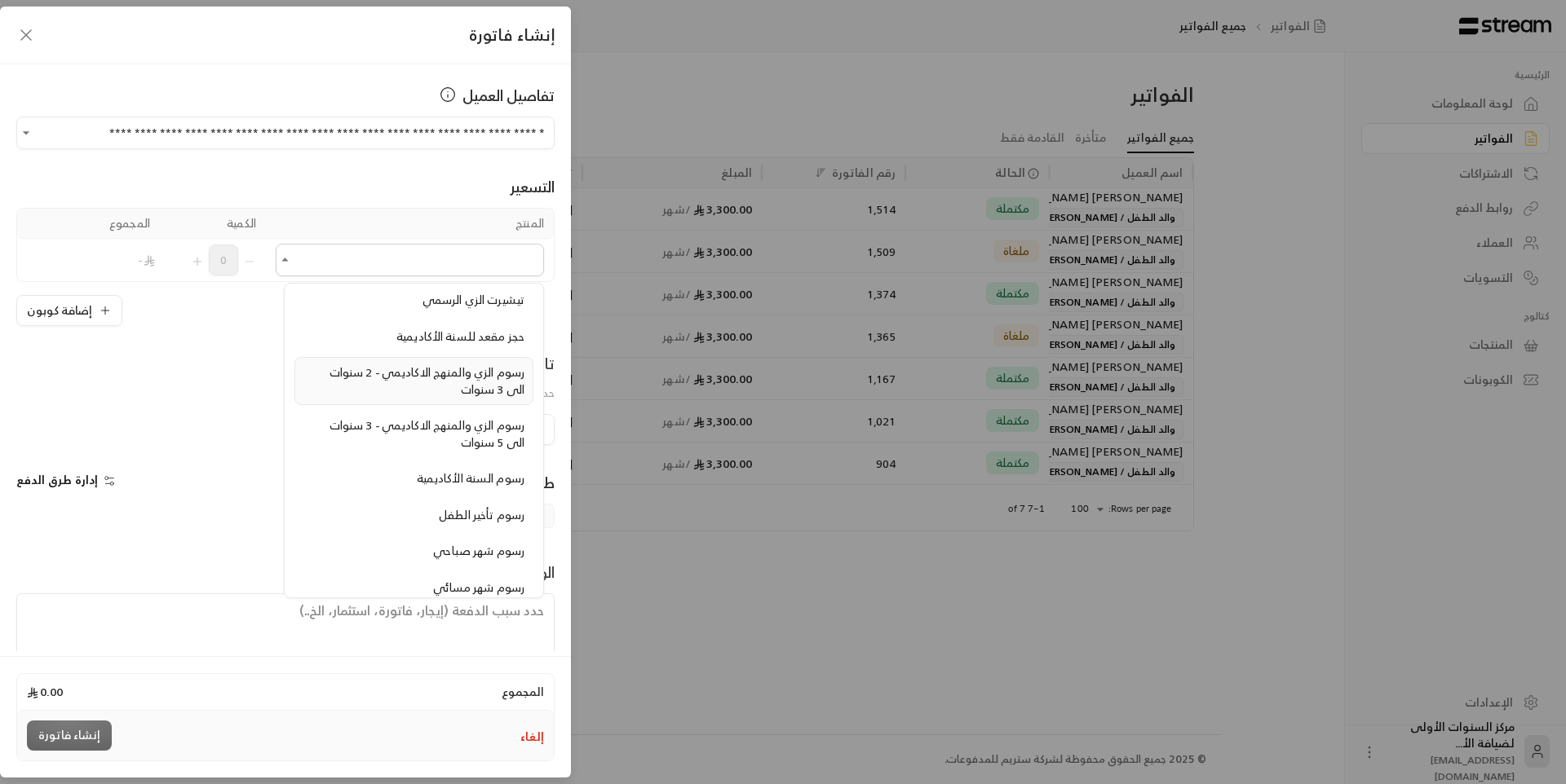
click at [416, 374] on span "رسوم الزي والمنهج الاكاديمي - 2 سنوات الى 3 سنوات" at bounding box center [427, 381] width 195 height 37
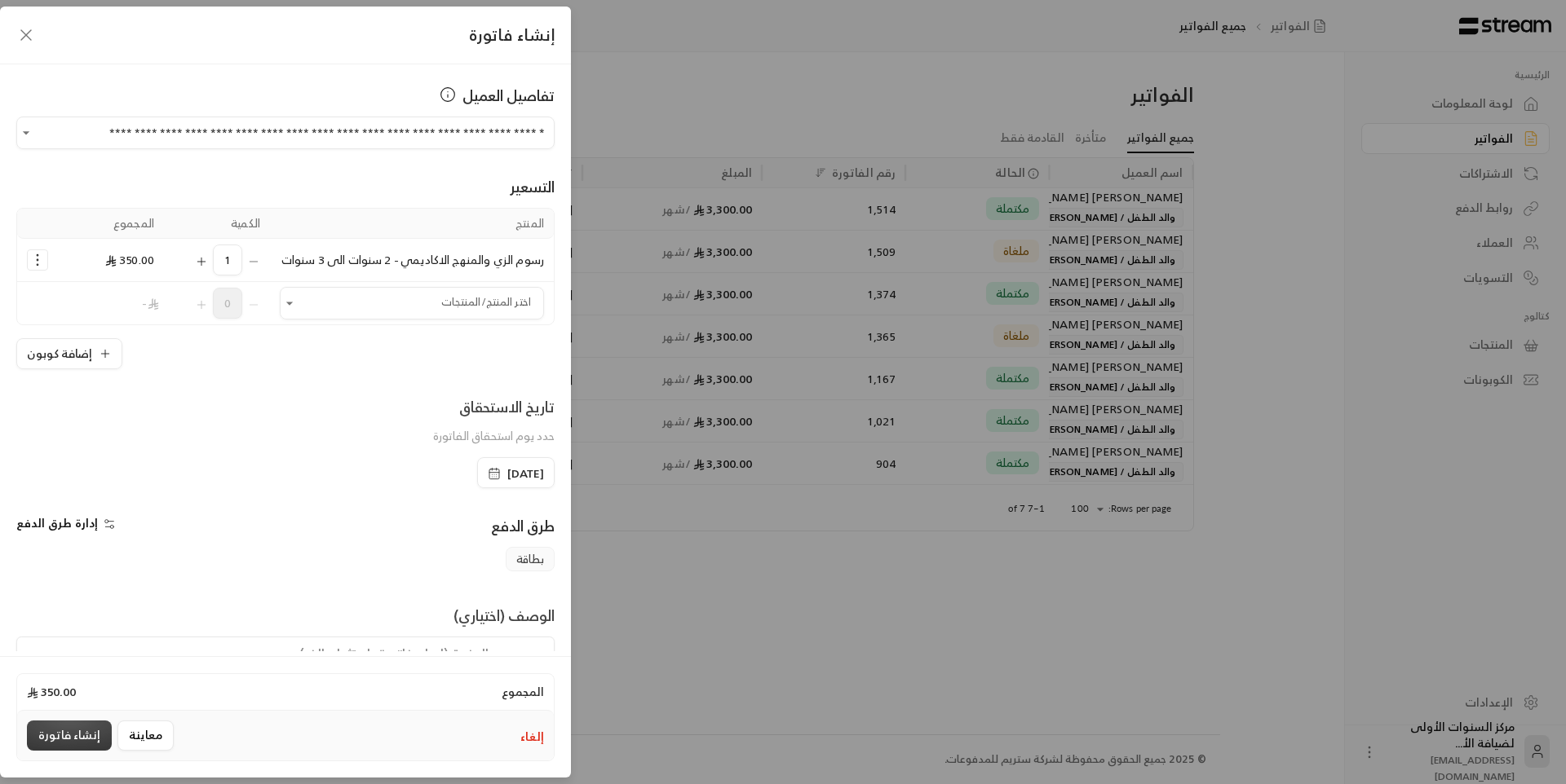
click at [57, 737] on button "إنشاء فاتورة" at bounding box center [69, 736] width 85 height 30
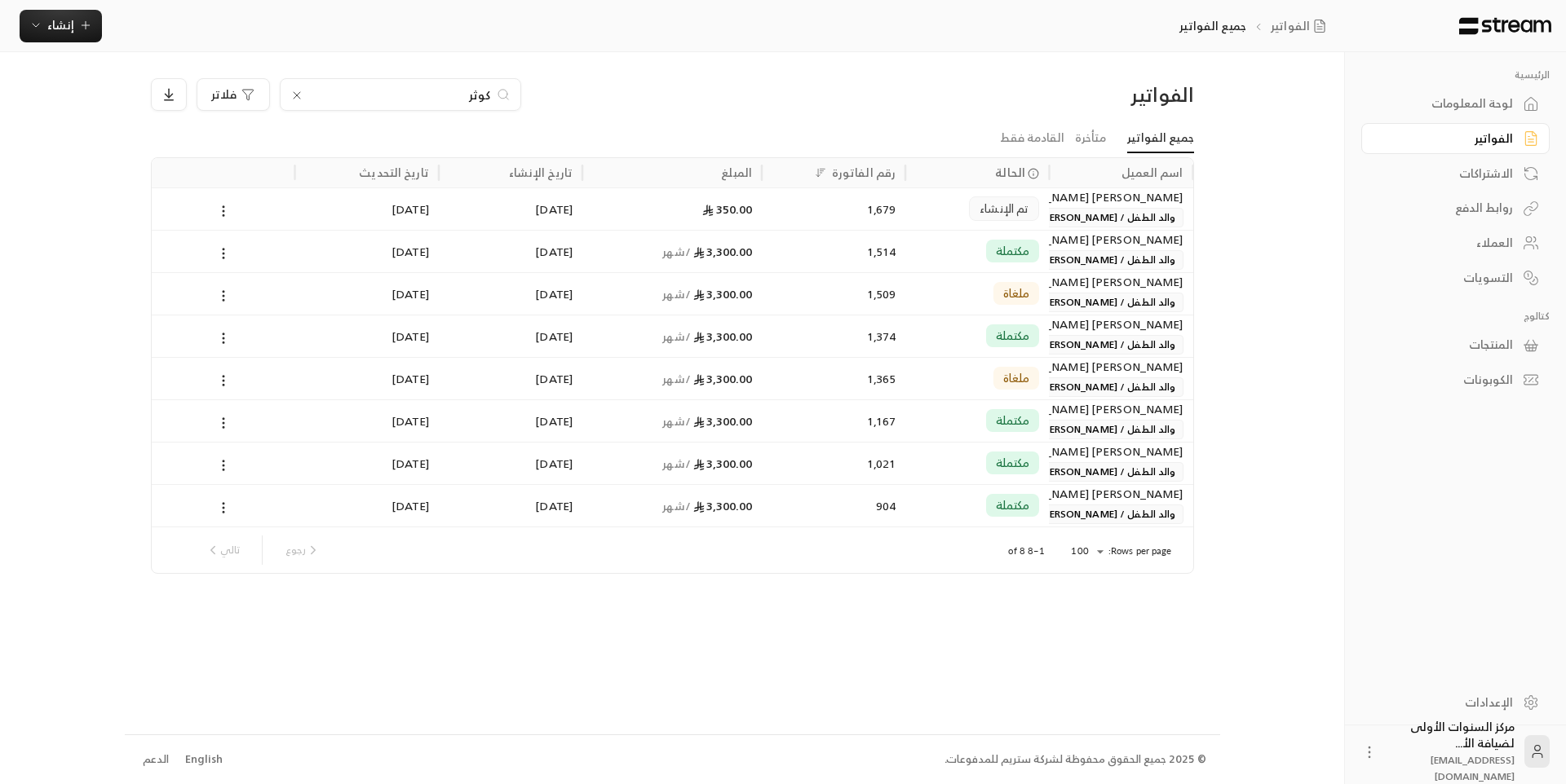
click at [295, 95] on icon at bounding box center [296, 95] width 6 height 6
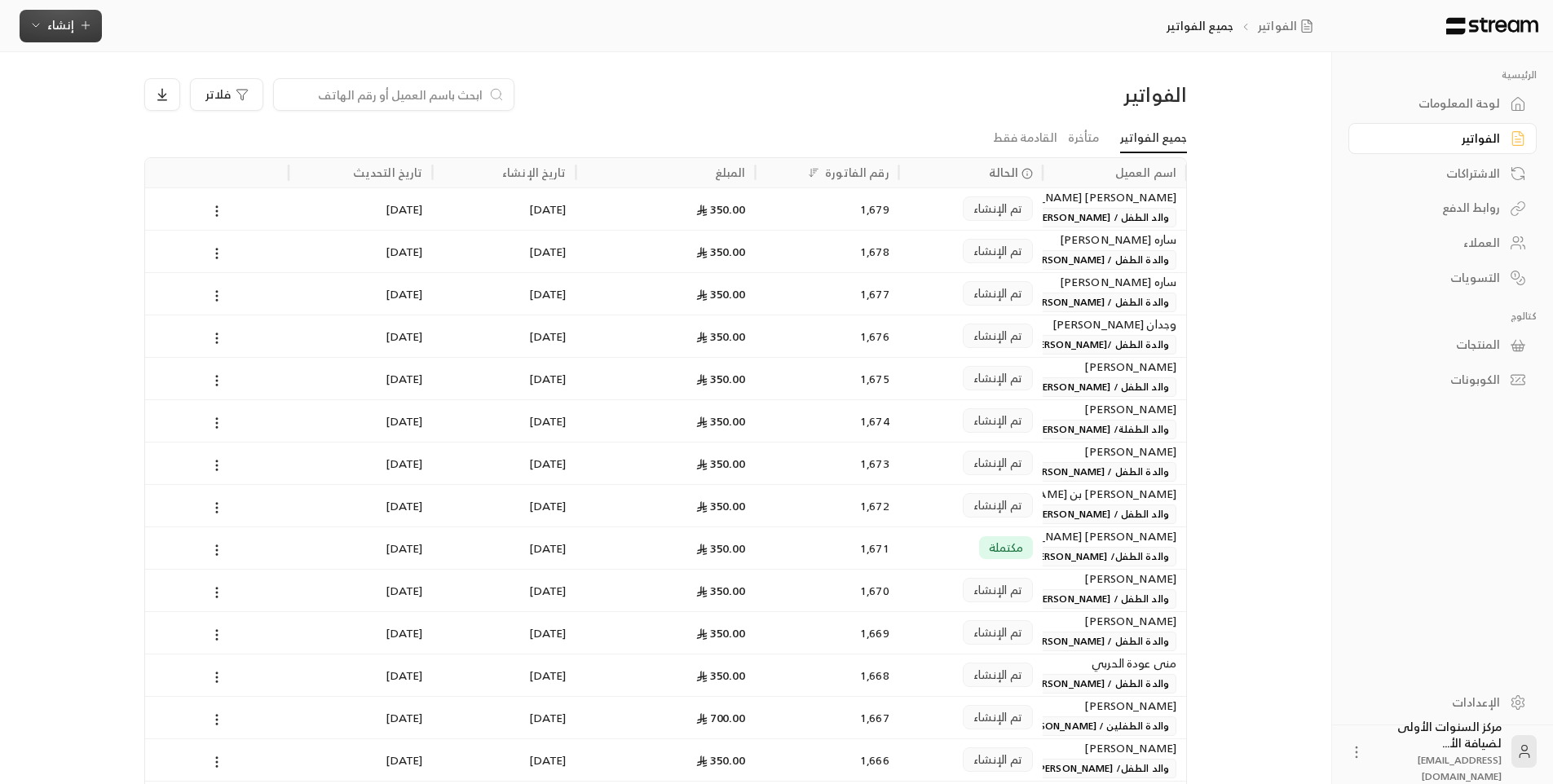
click at [30, 27] on icon "button" at bounding box center [35, 25] width 13 height 13
click at [186, 89] on div "إنشاء فاتورة مرة واحدة بسهولة للمعاملات السريعة." at bounding box center [141, 102] width 206 height 33
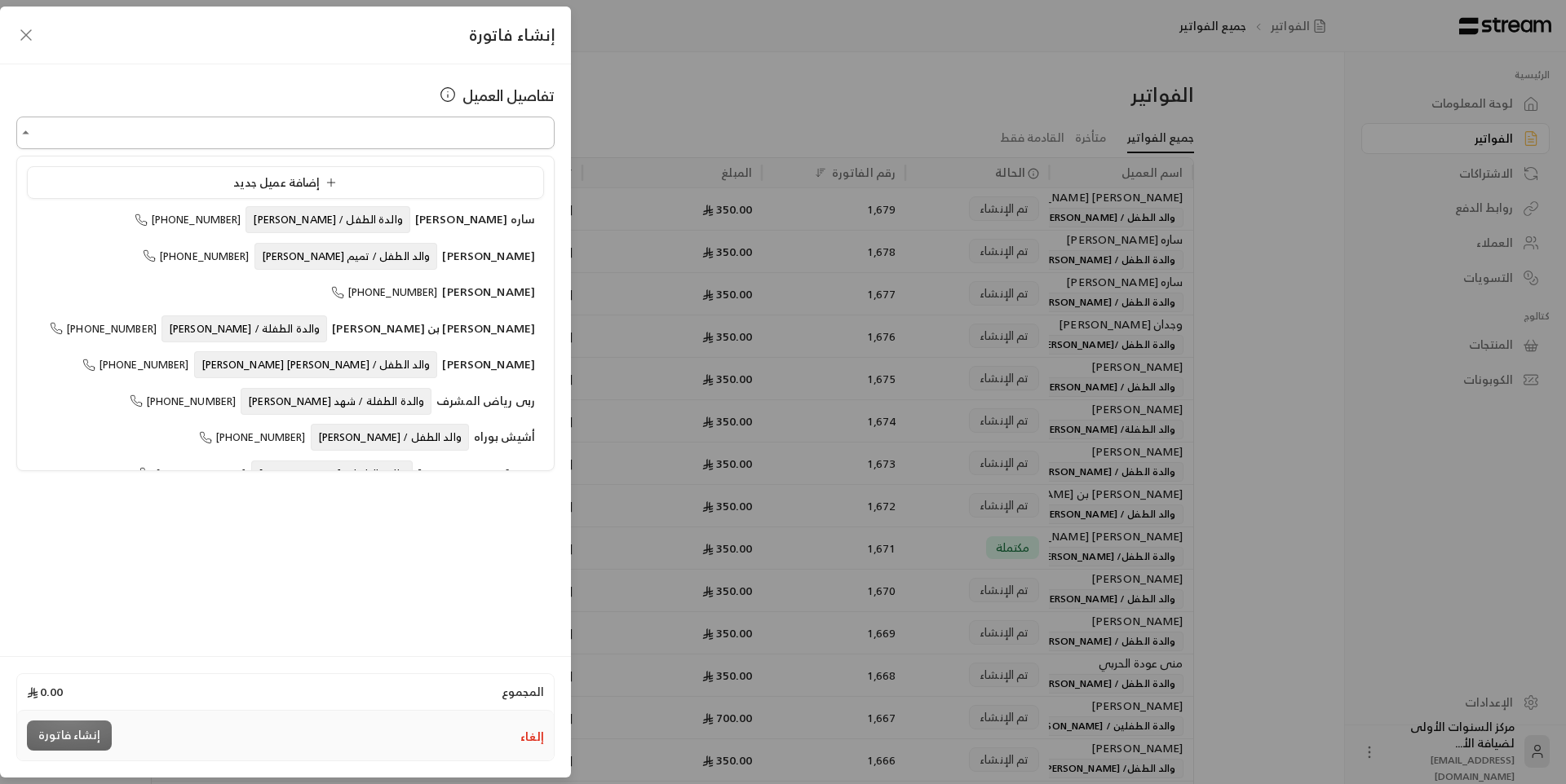
click at [389, 133] on input "اختر العميل" at bounding box center [284, 133] width 538 height 28
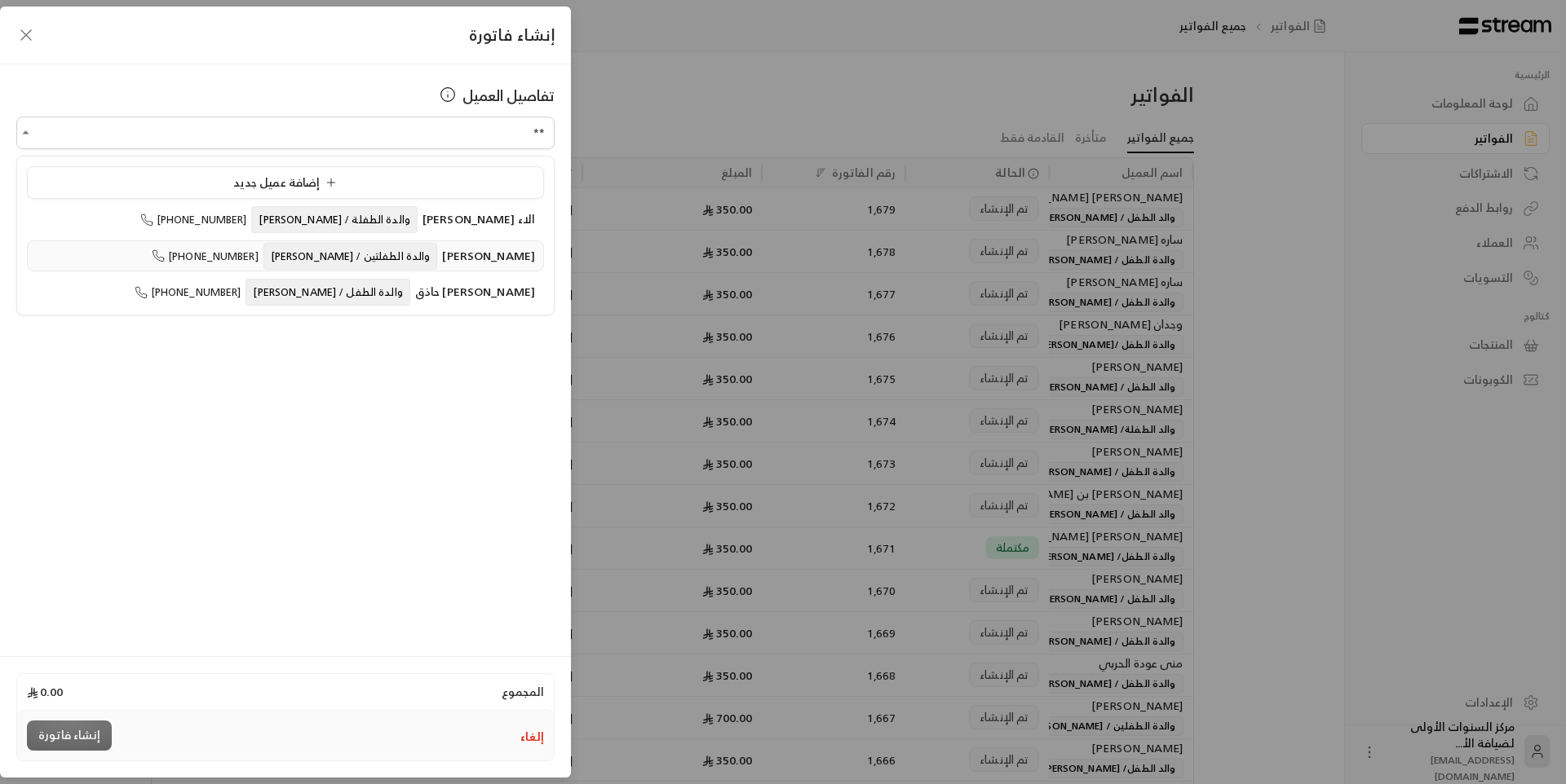
click at [364, 251] on span "والدة الطفلتين / [PERSON_NAME]" at bounding box center [350, 256] width 175 height 27
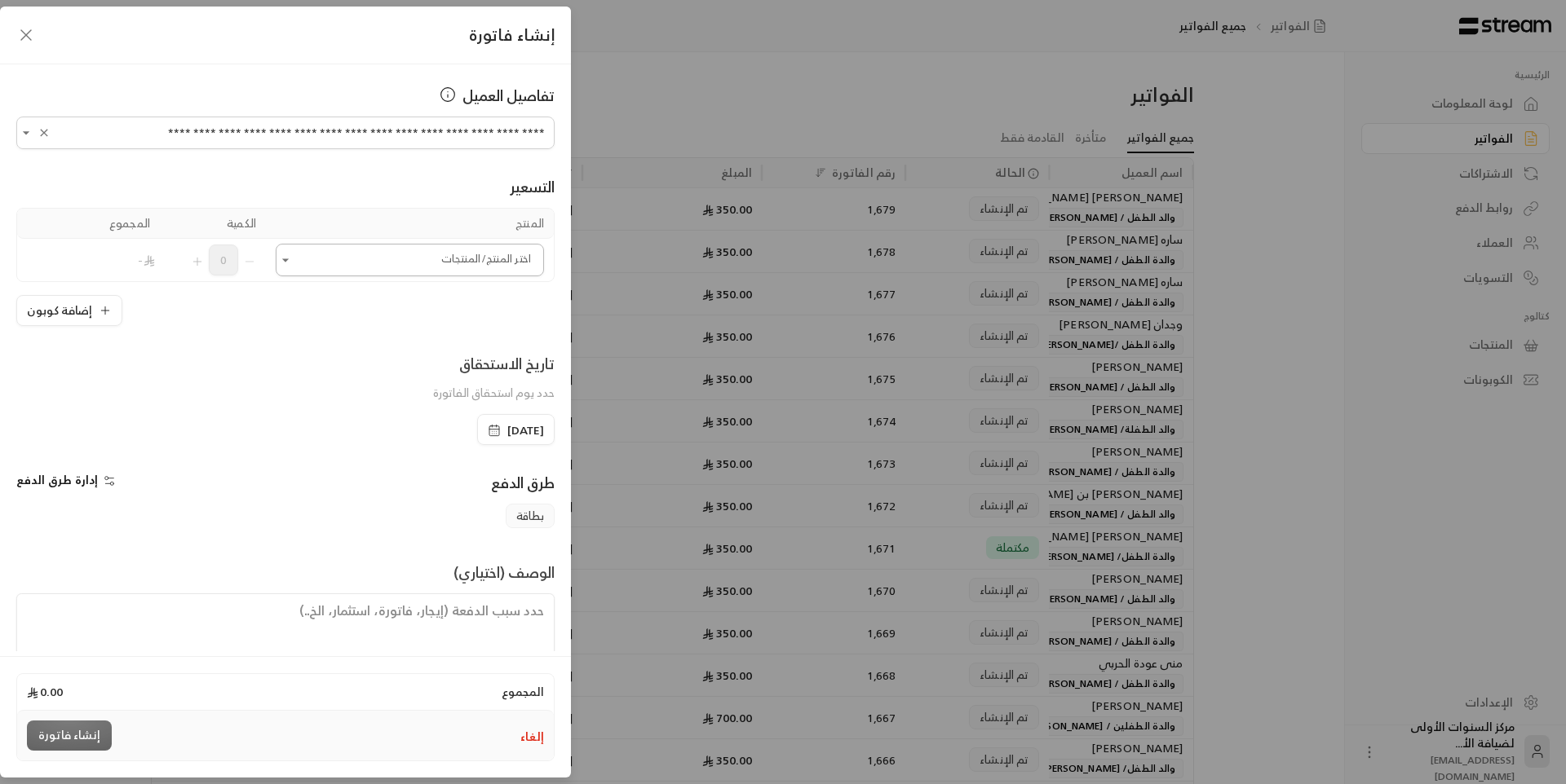
type input "**********"
click at [363, 260] on input "اختر العميل" at bounding box center [409, 260] width 269 height 28
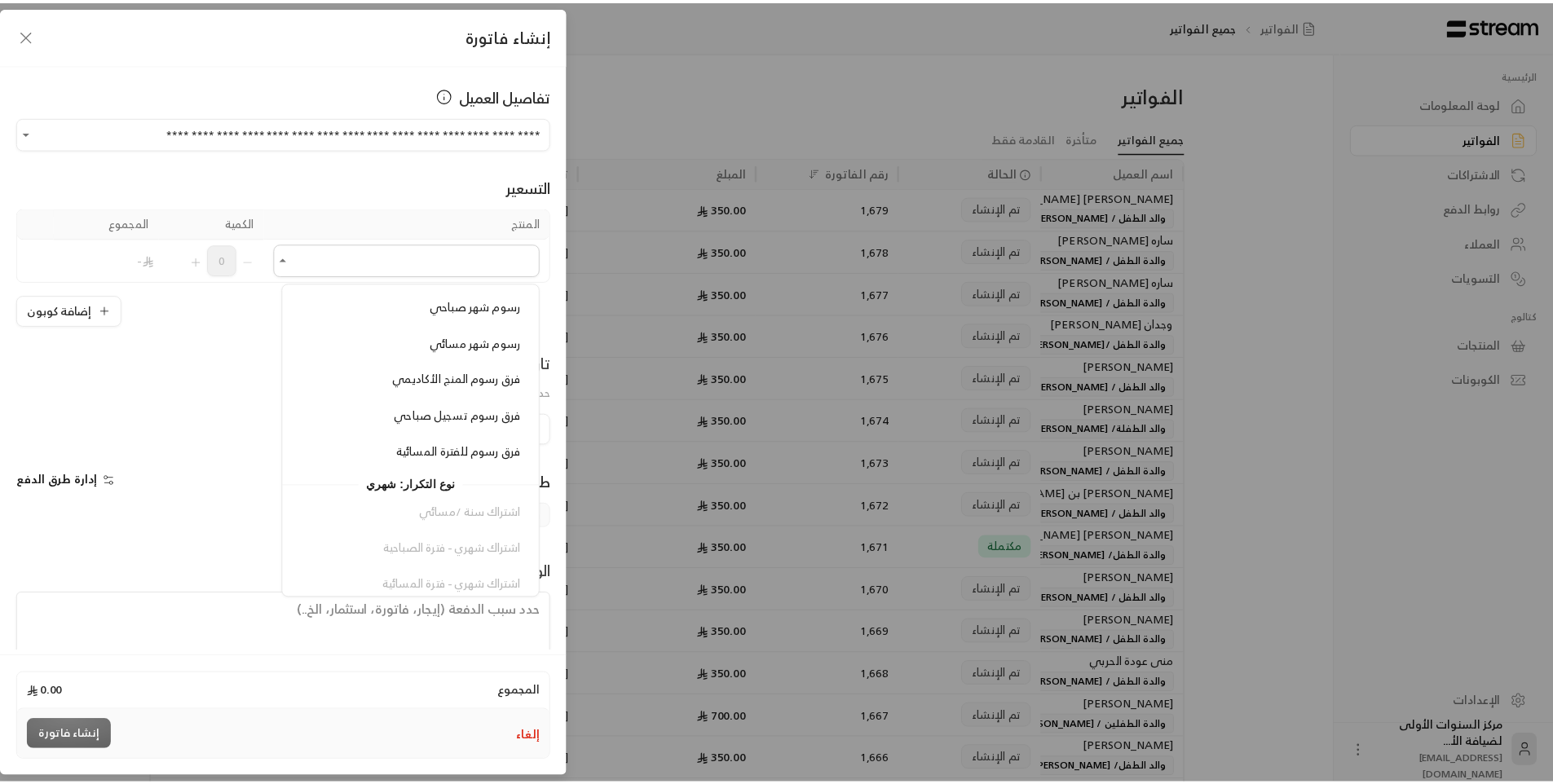
scroll to position [1386, 0]
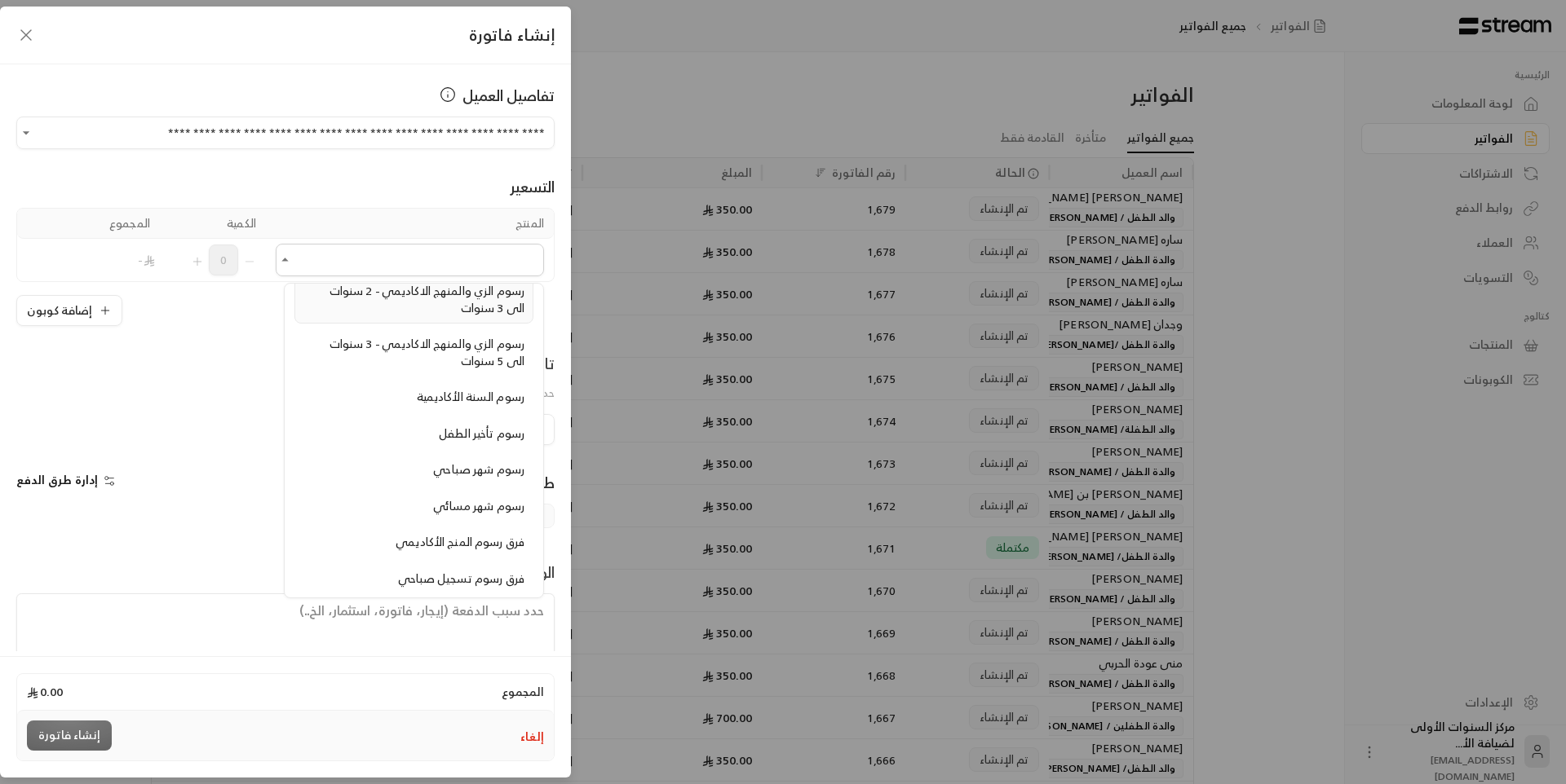
click at [385, 304] on div "رسوم الزي والمنهج الاكاديمي - 2 سنوات الى 3 سنوات" at bounding box center [413, 299] width 221 height 34
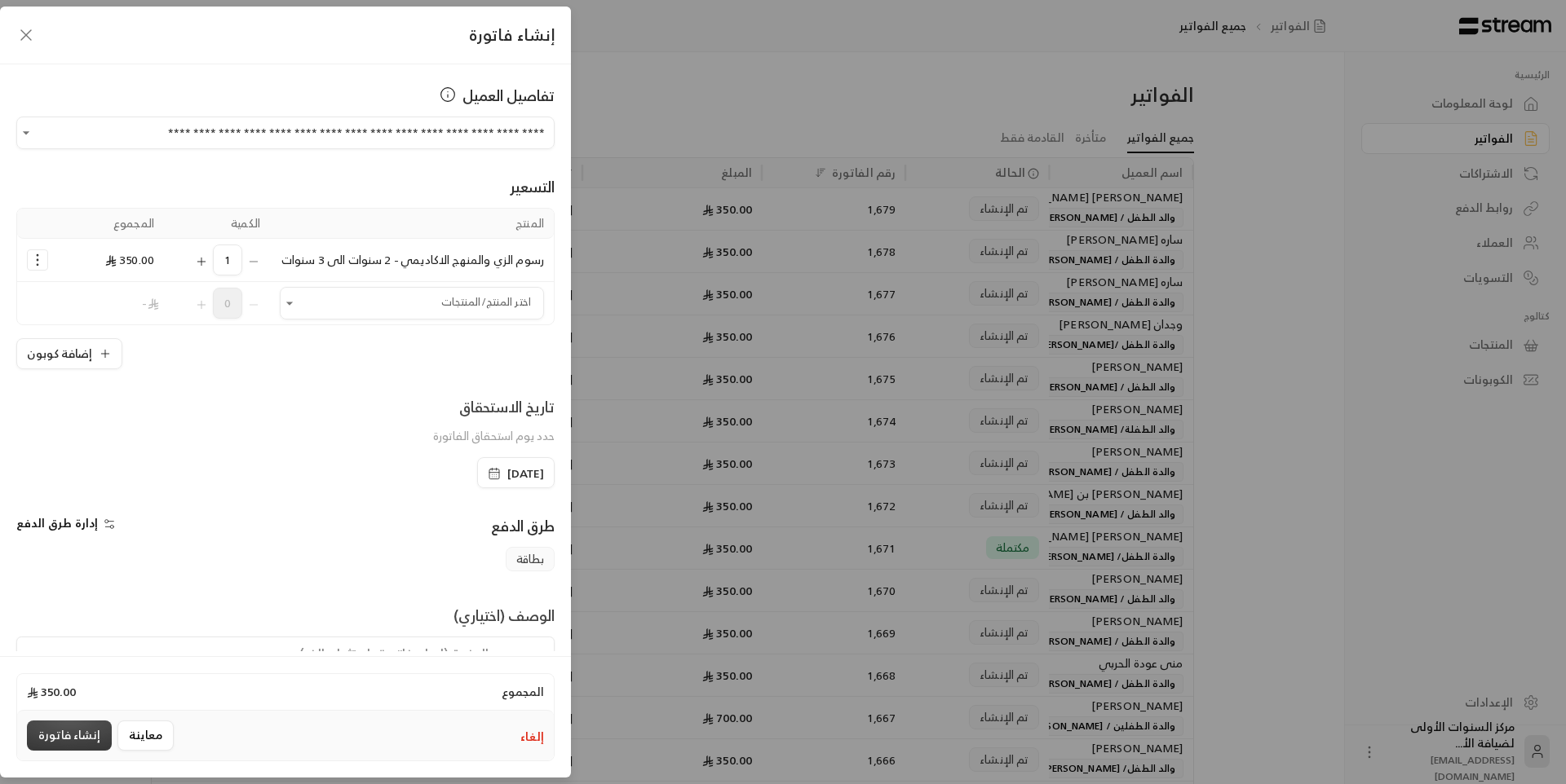
click at [84, 731] on button "إنشاء فاتورة" at bounding box center [69, 736] width 85 height 30
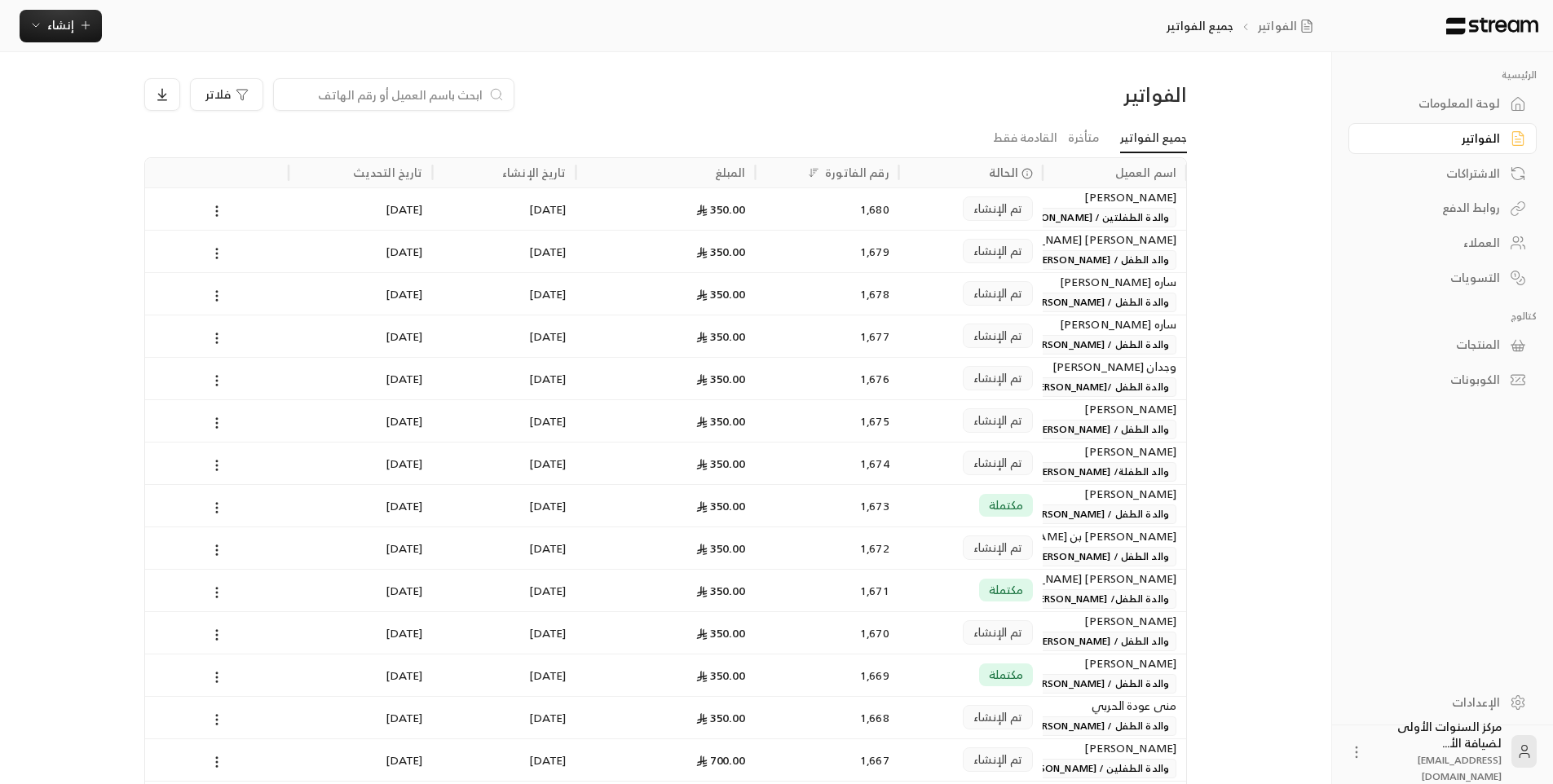
click at [563, 595] on div "[DATE]" at bounding box center [504, 590] width 124 height 42
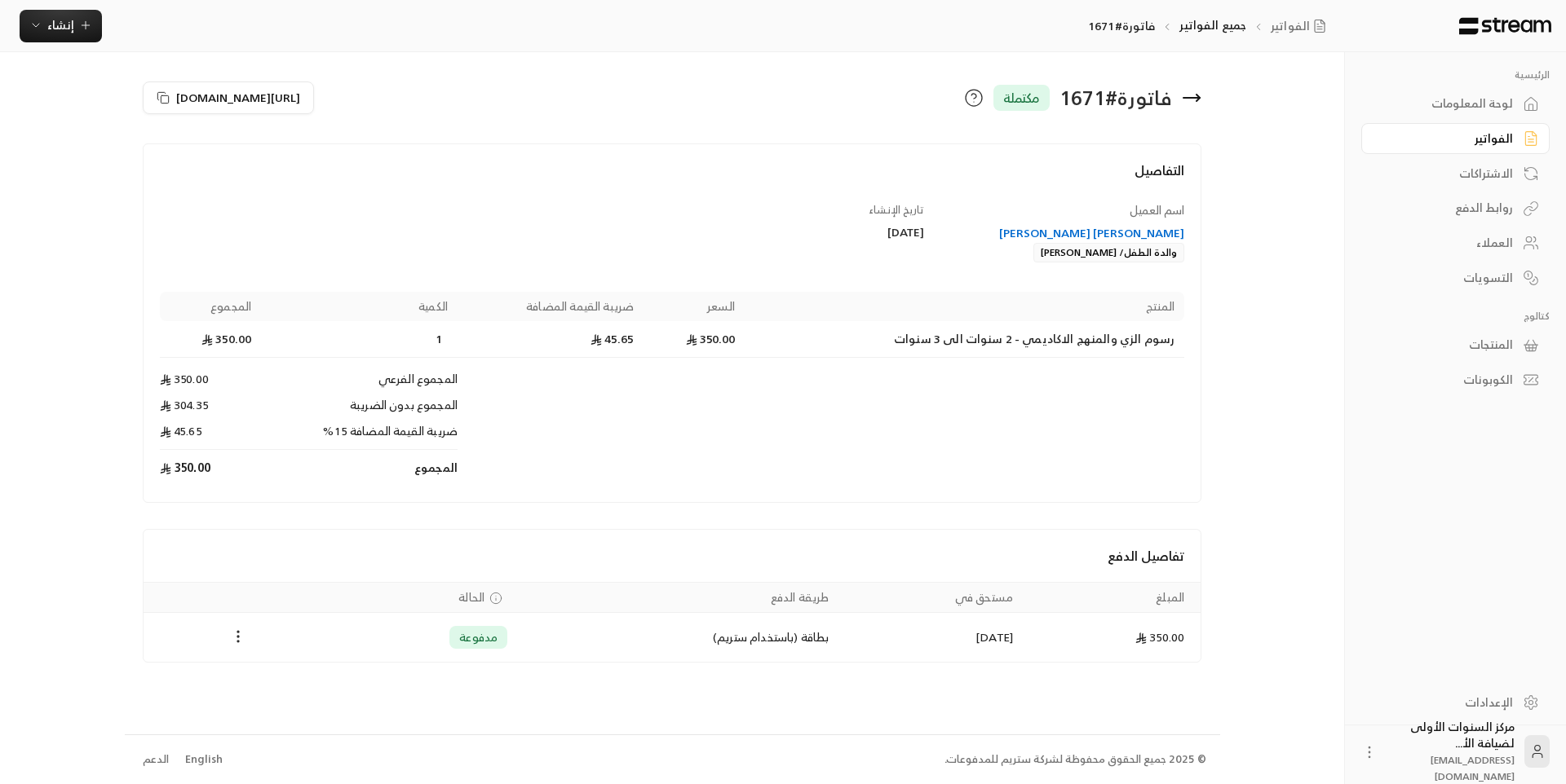
click at [1187, 92] on icon at bounding box center [1192, 97] width 19 height 19
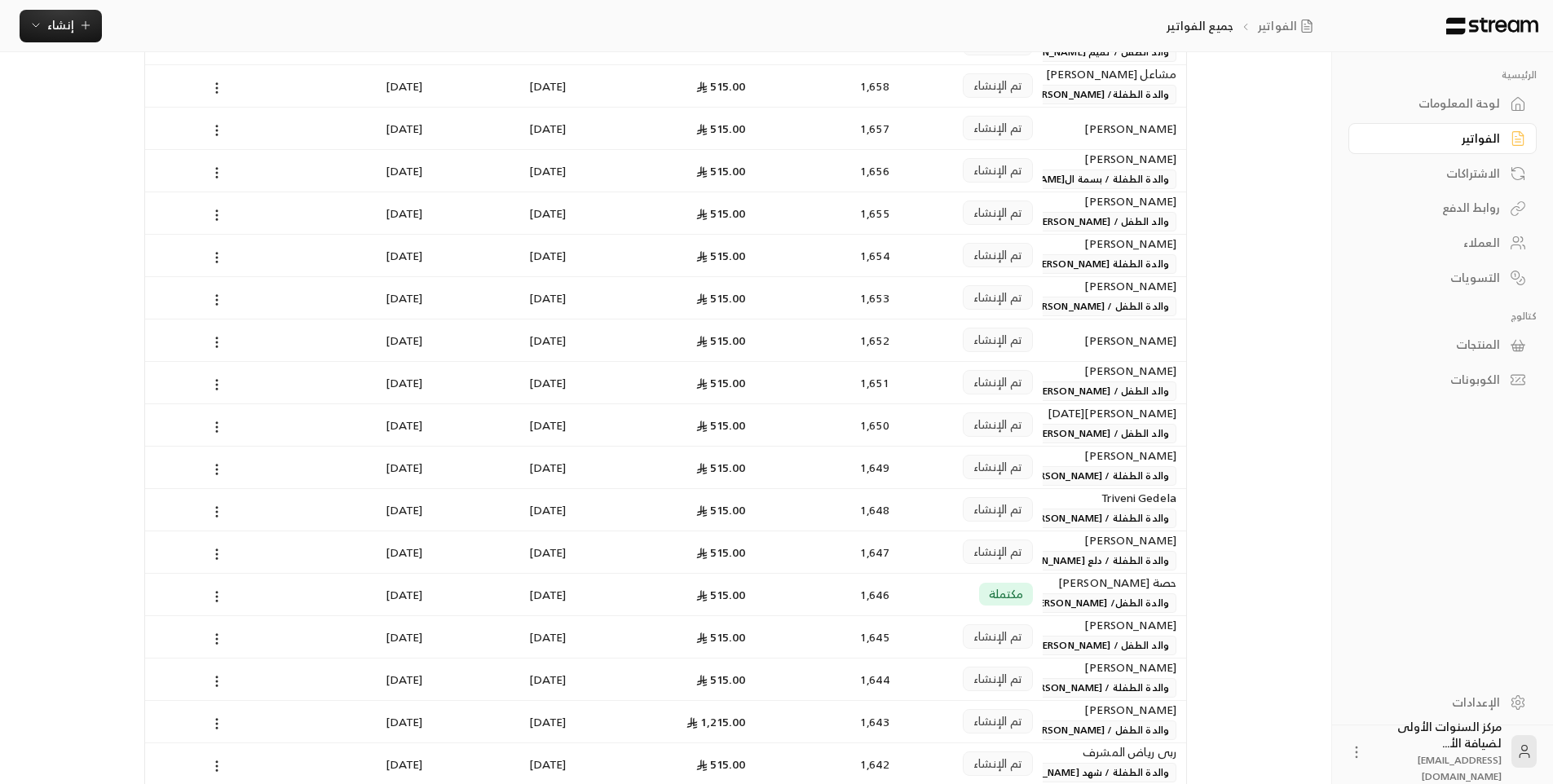
scroll to position [1060, 0]
click at [1051, 592] on span "والدة الطفل/ [PERSON_NAME]" at bounding box center [1099, 599] width 153 height 19
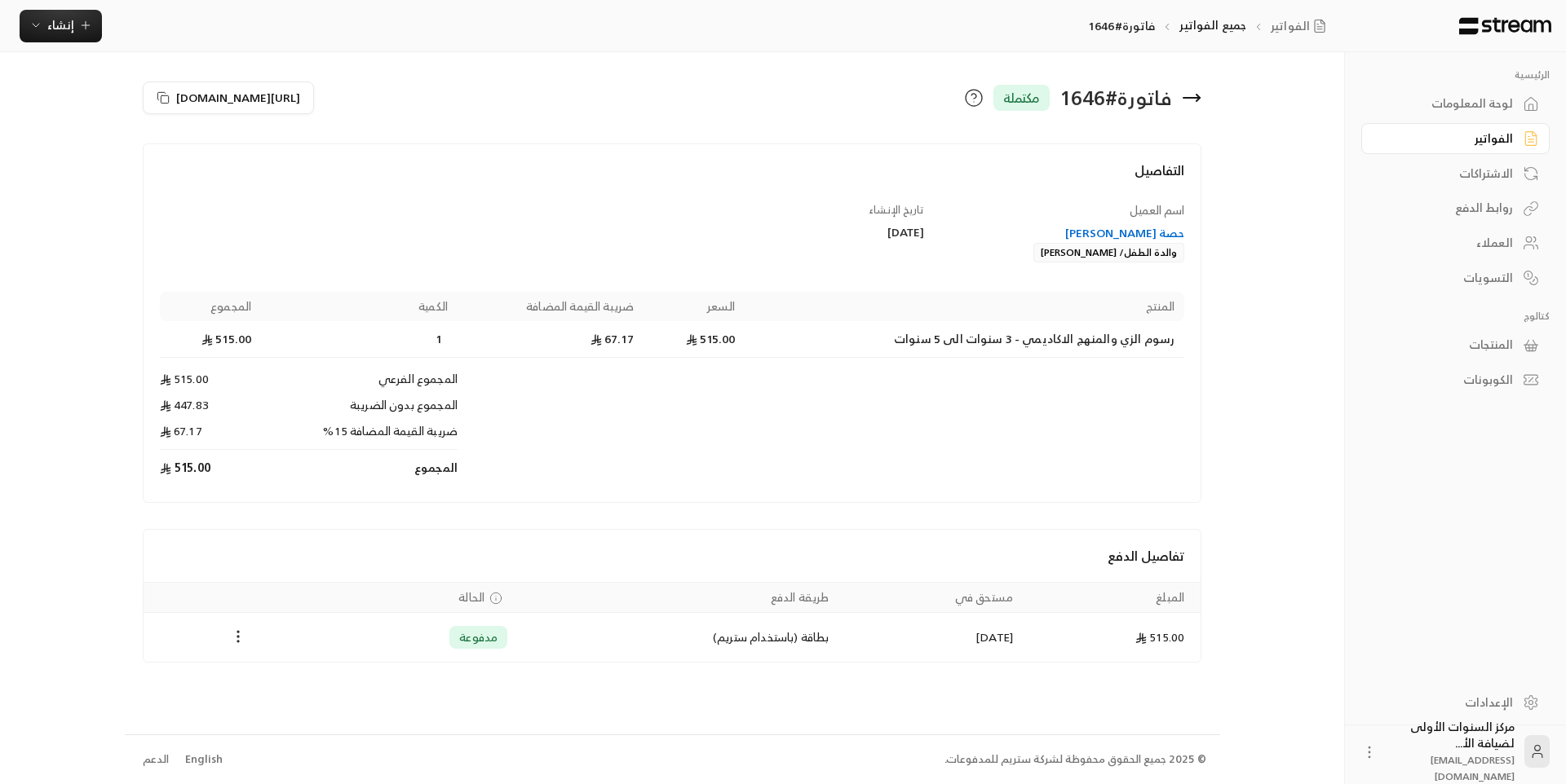
click at [1192, 105] on icon at bounding box center [1192, 97] width 19 height 19
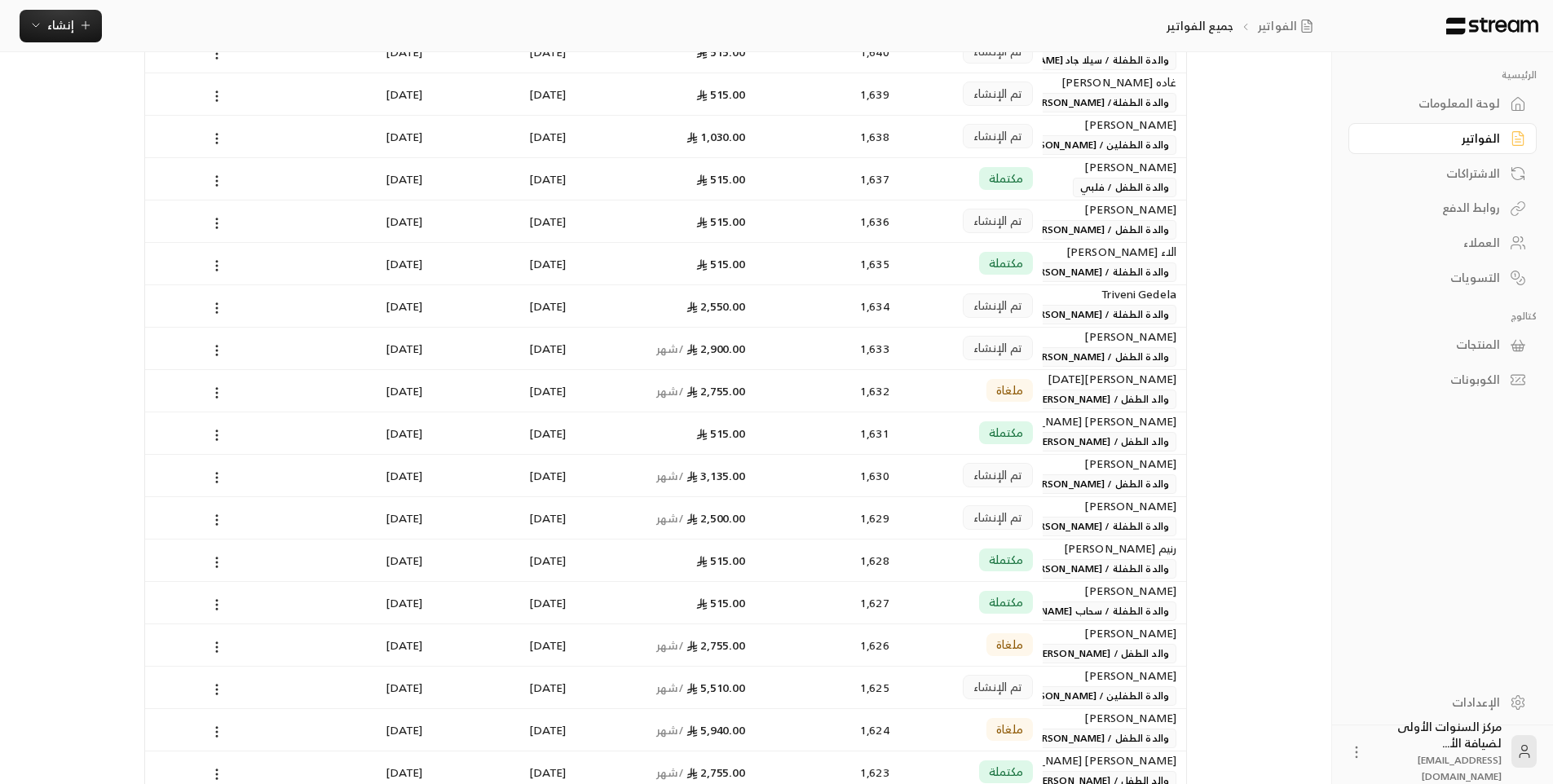
scroll to position [1875, 0]
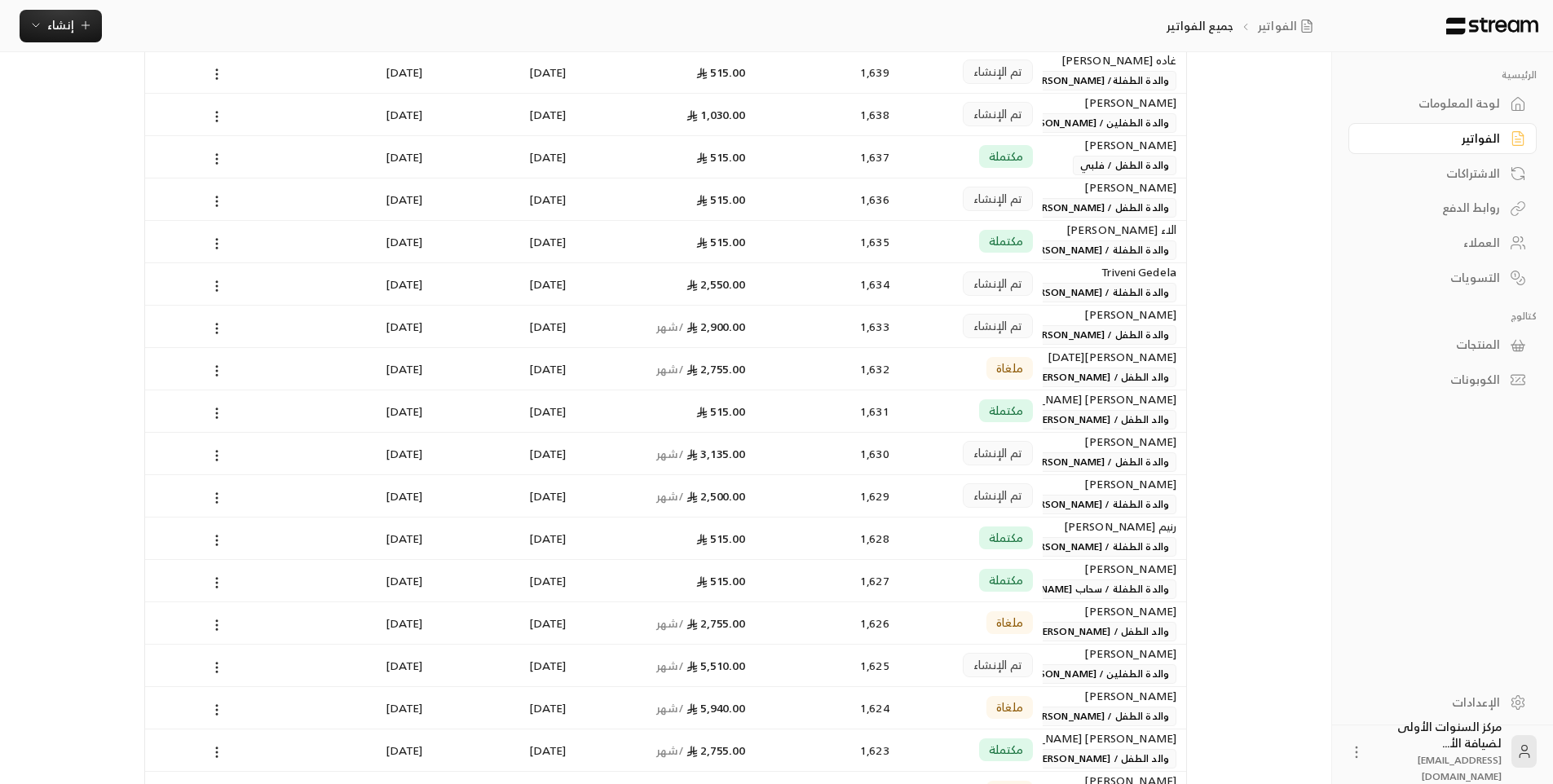
click at [1453, 101] on div "لوحة المعلومات" at bounding box center [1434, 104] width 131 height 16
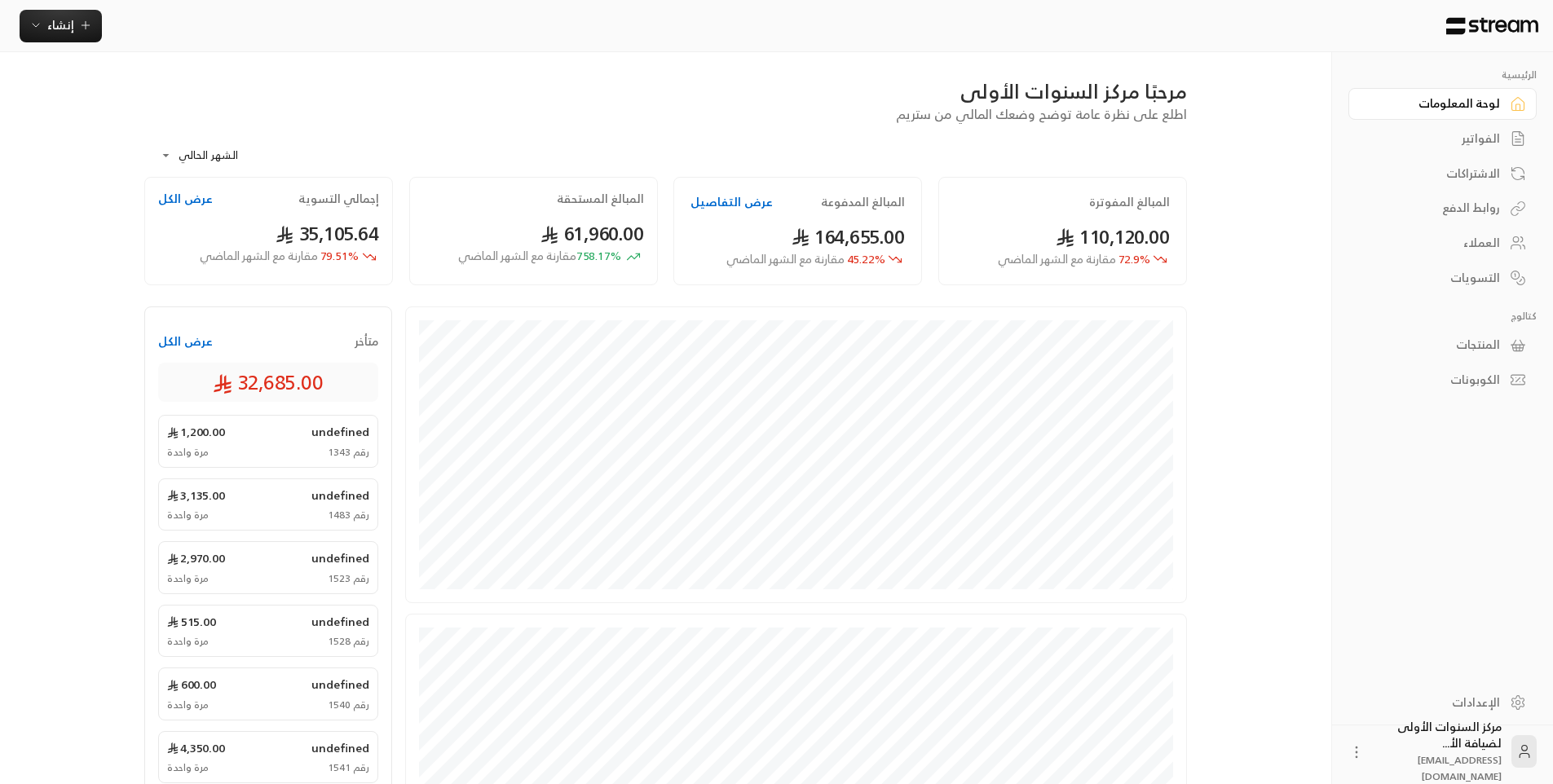
click at [1454, 144] on div "الفواتير" at bounding box center [1434, 138] width 131 height 16
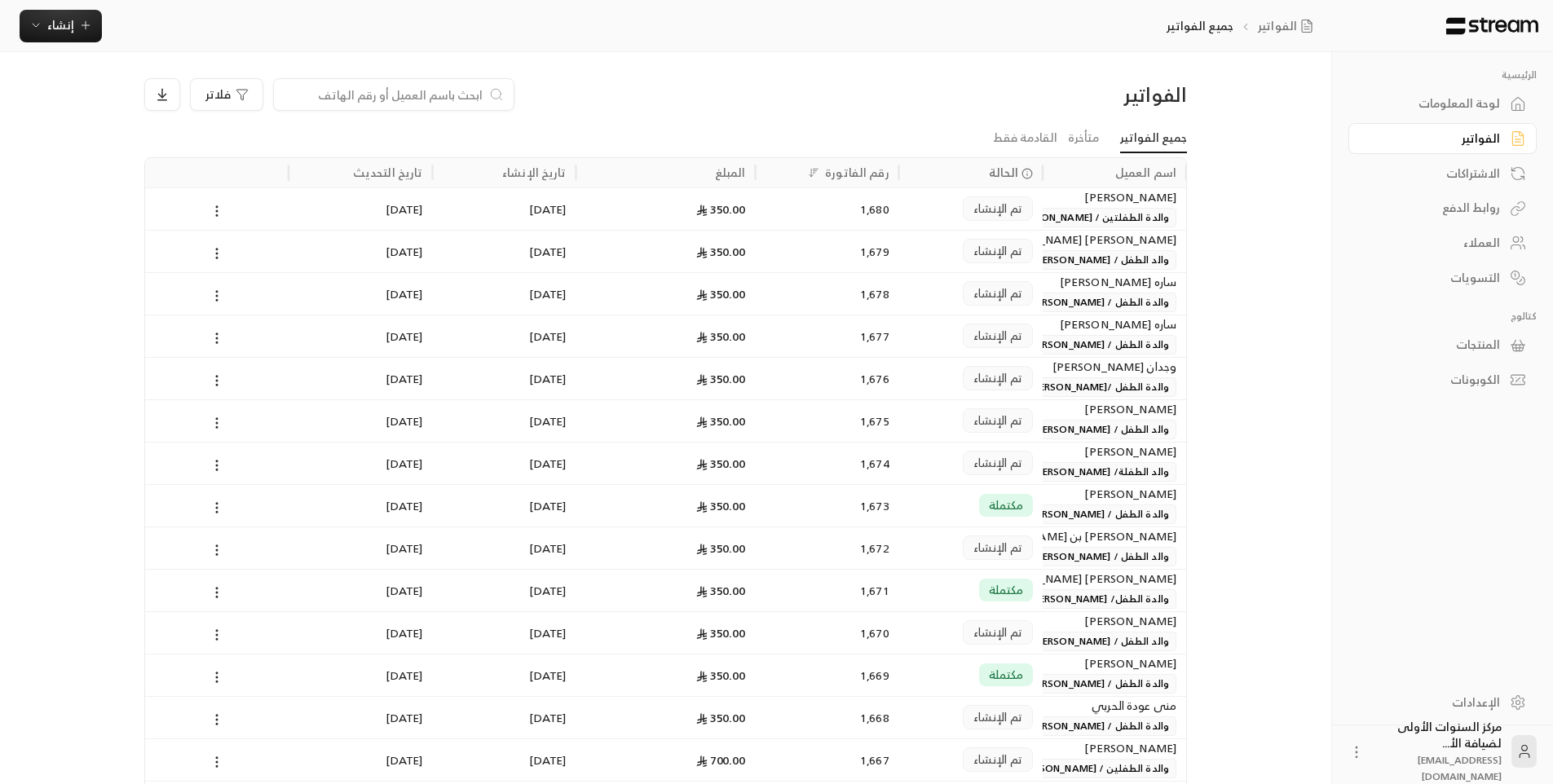
click at [1085, 602] on span "والدة الطفل/ [PERSON_NAME]" at bounding box center [1099, 599] width 153 height 19
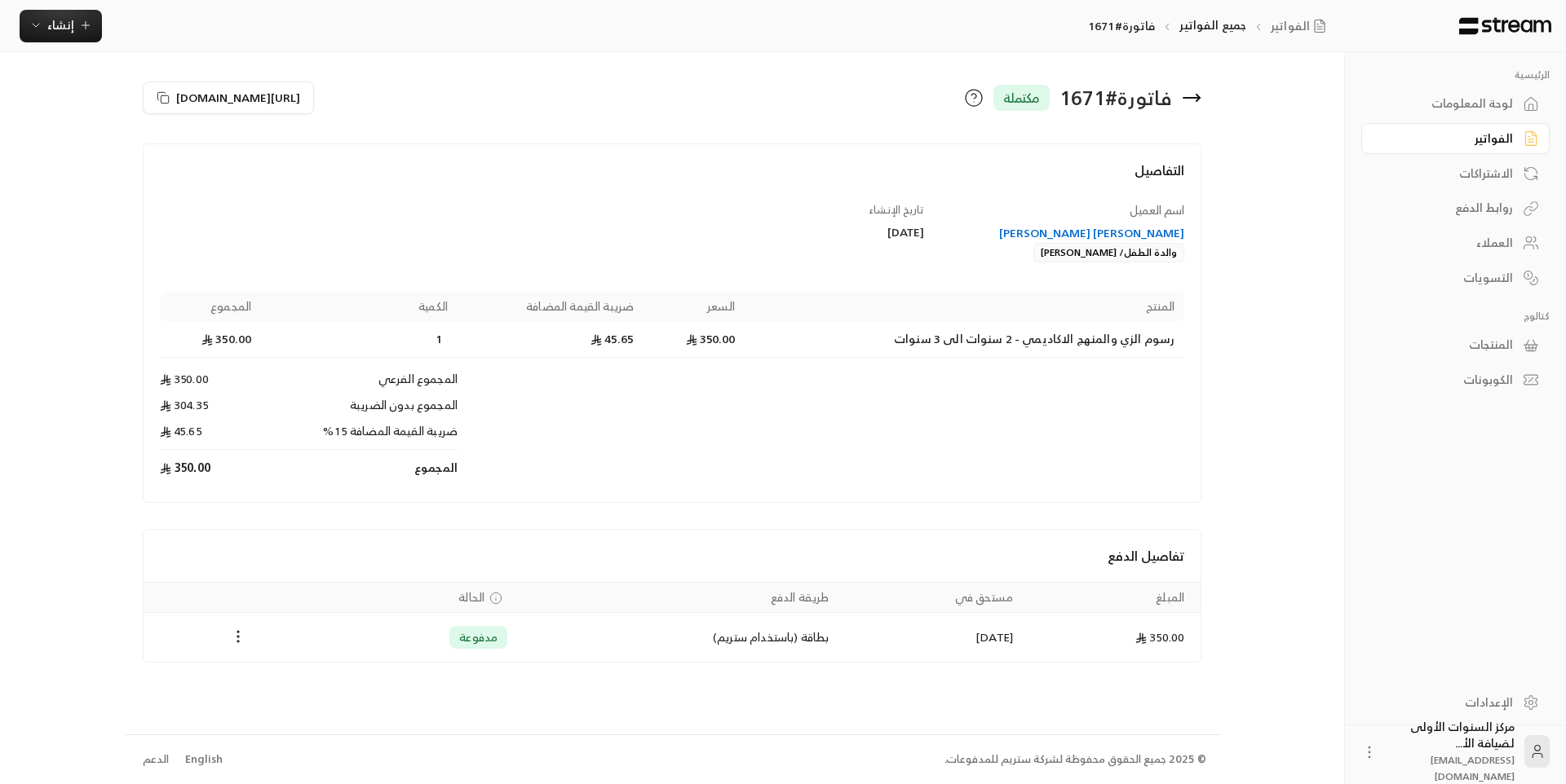
click at [1190, 100] on icon at bounding box center [1192, 97] width 19 height 19
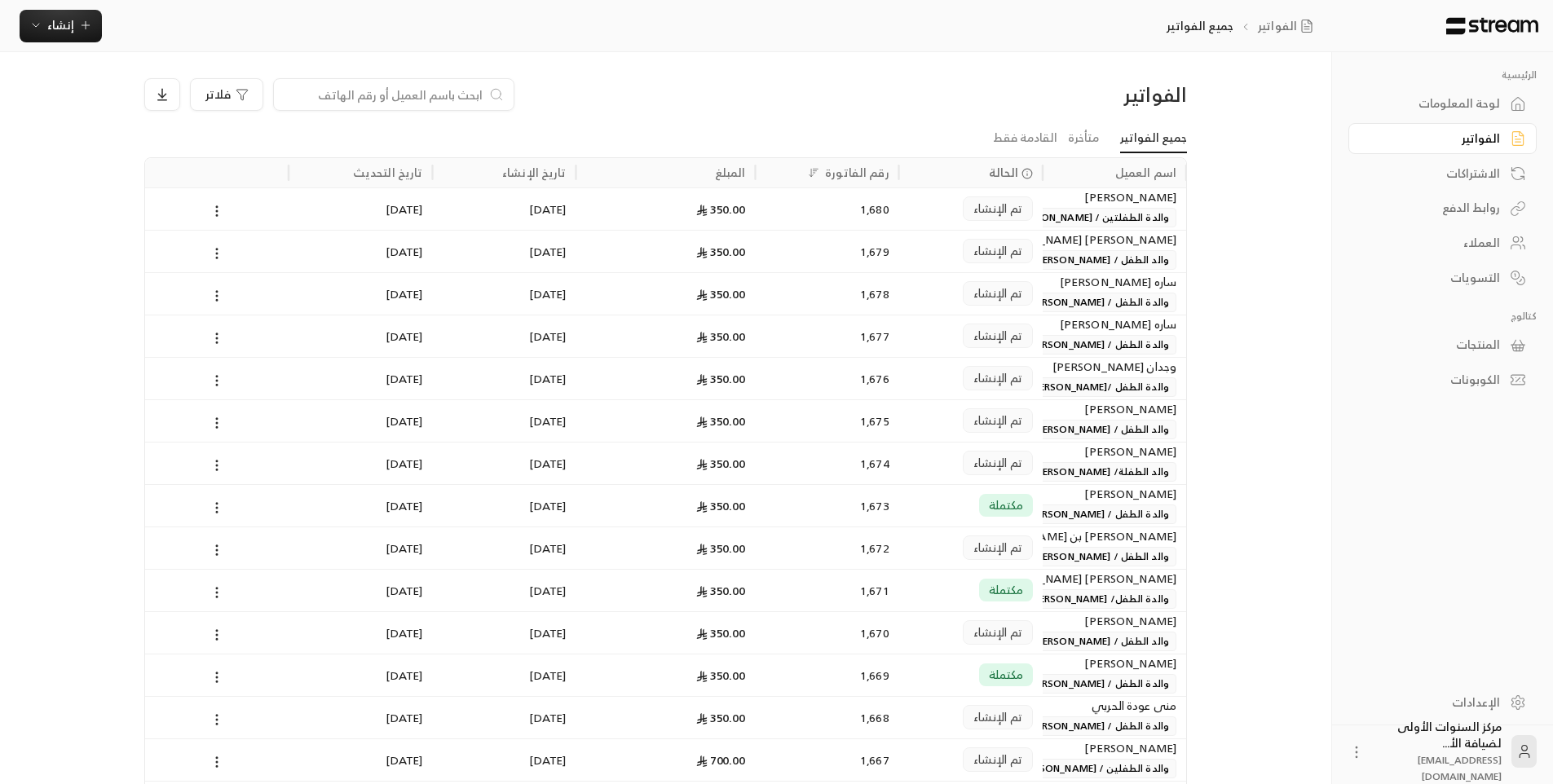
click at [438, 98] on input at bounding box center [383, 95] width 199 height 18
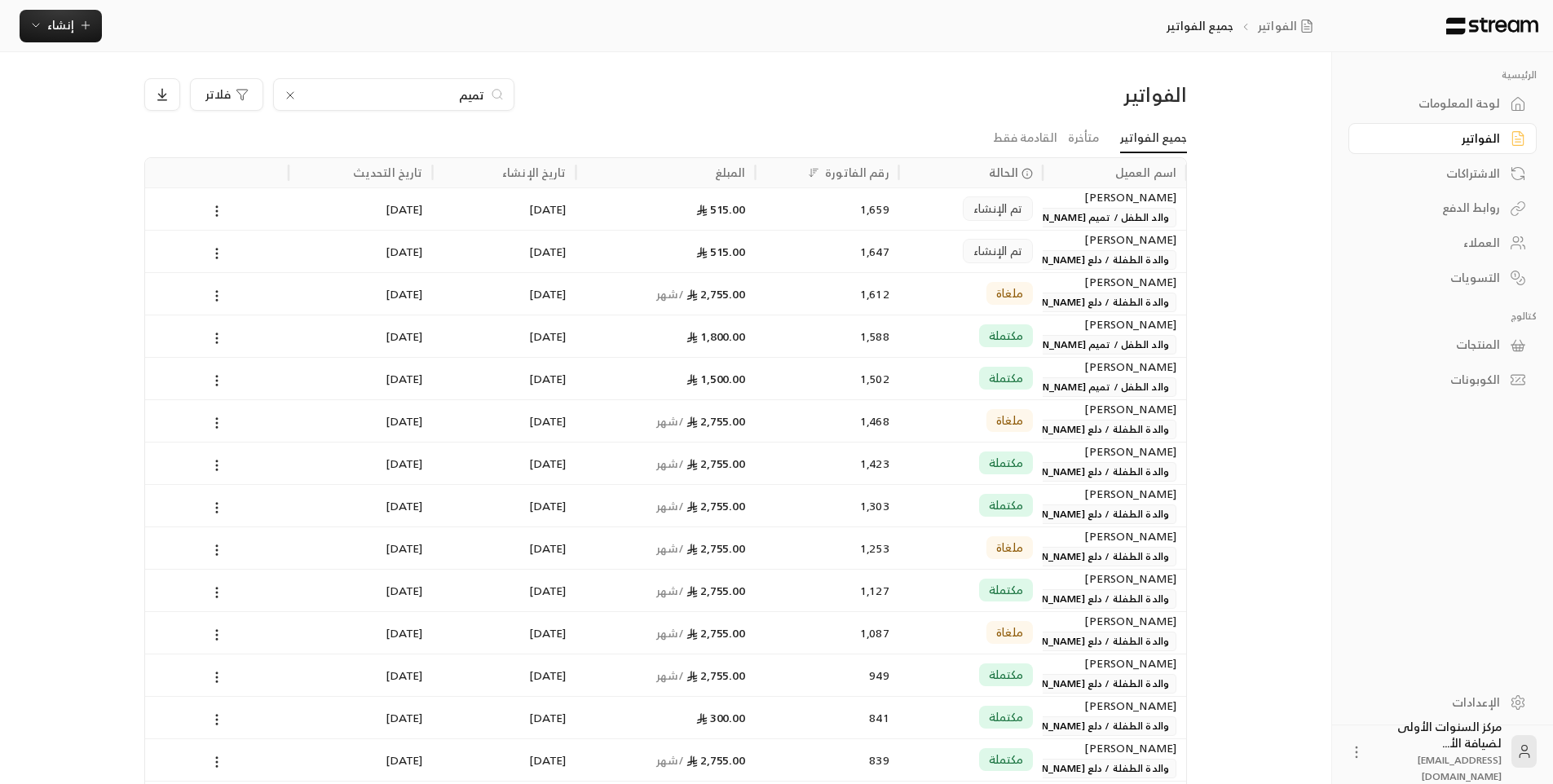
type input "تميم"
click at [913, 221] on div "تم الإنشاء" at bounding box center [971, 209] width 124 height 42
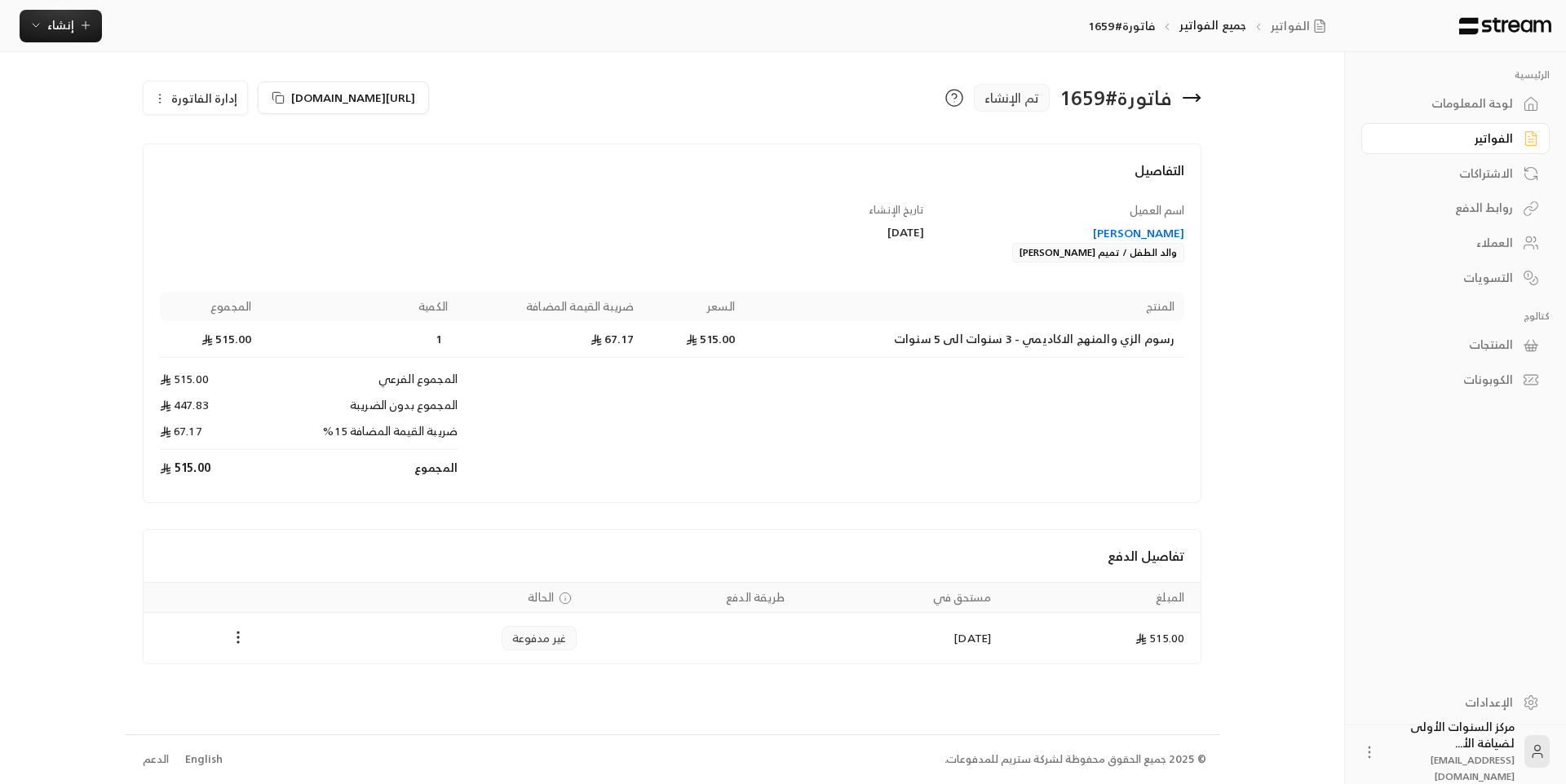
click at [1142, 232] on div "[PERSON_NAME]" at bounding box center [1063, 233] width 245 height 16
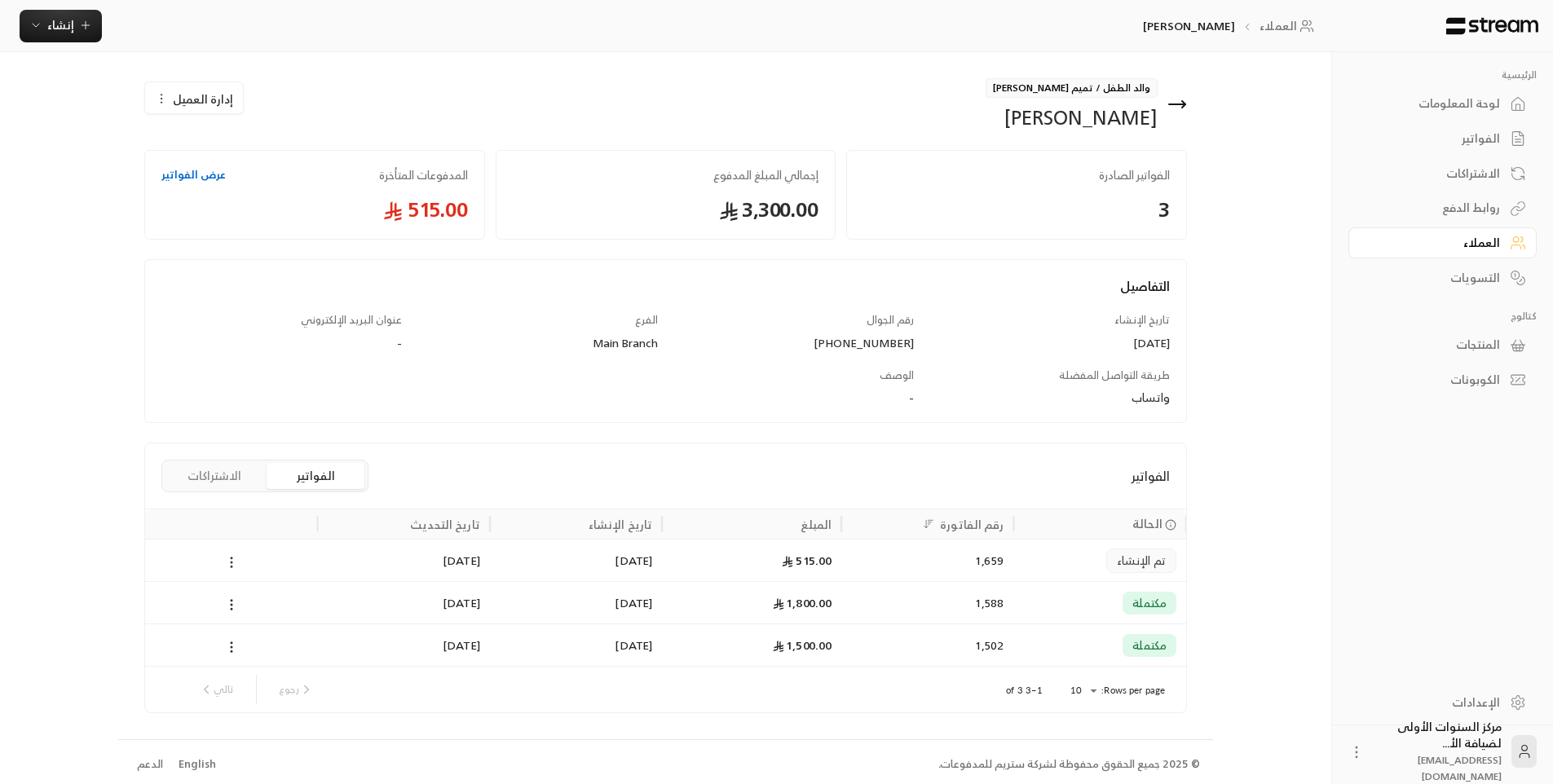
click at [228, 560] on icon at bounding box center [231, 563] width 15 height 15
click at [230, 563] on div at bounding box center [782, 392] width 1565 height 784
click at [662, 578] on div "[DATE]" at bounding box center [576, 560] width 172 height 43
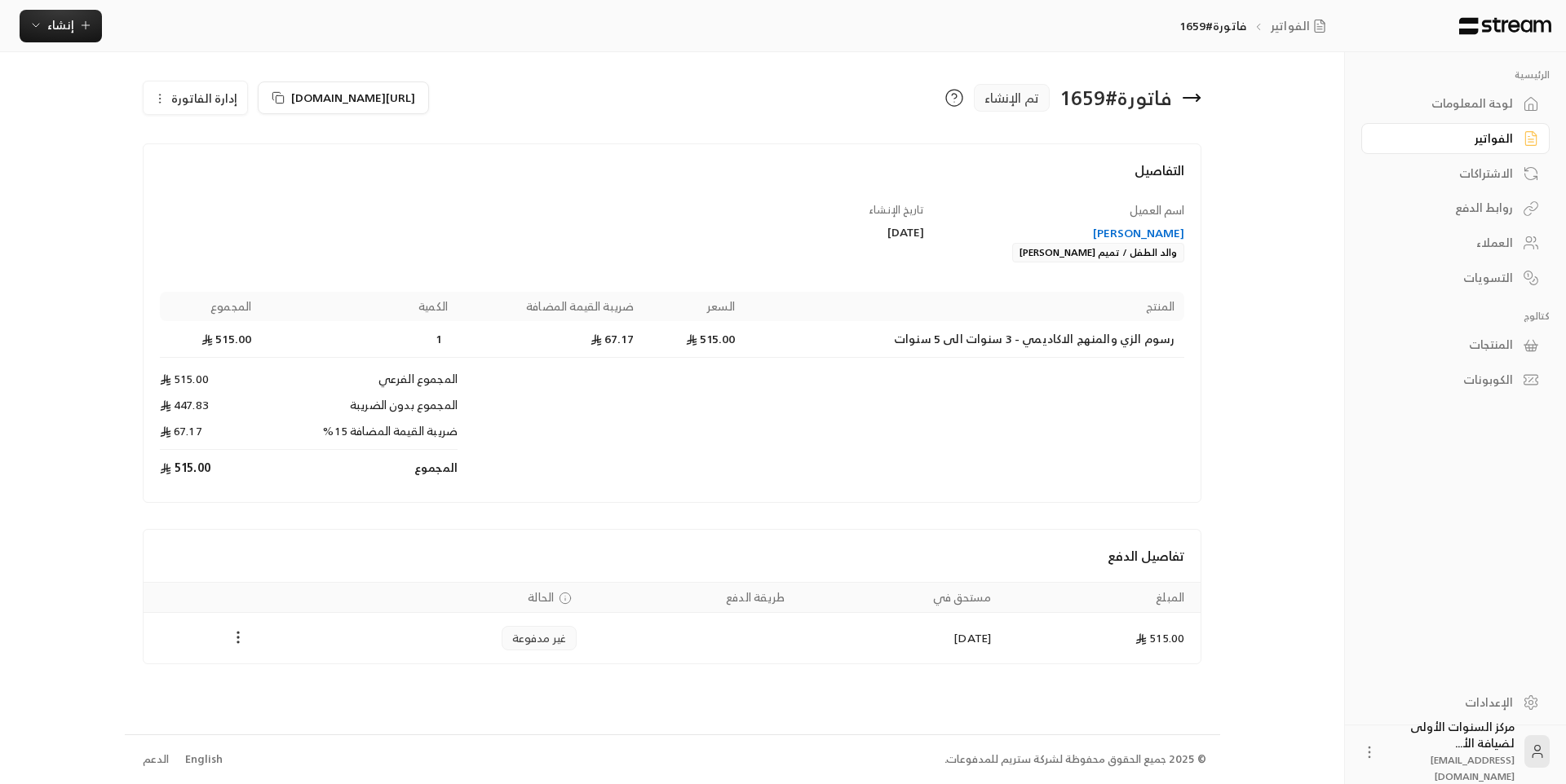
click at [240, 636] on icon "Payments" at bounding box center [238, 638] width 16 height 16
click at [298, 678] on li "تغيير الحالة الى مدفوعة" at bounding box center [300, 679] width 126 height 29
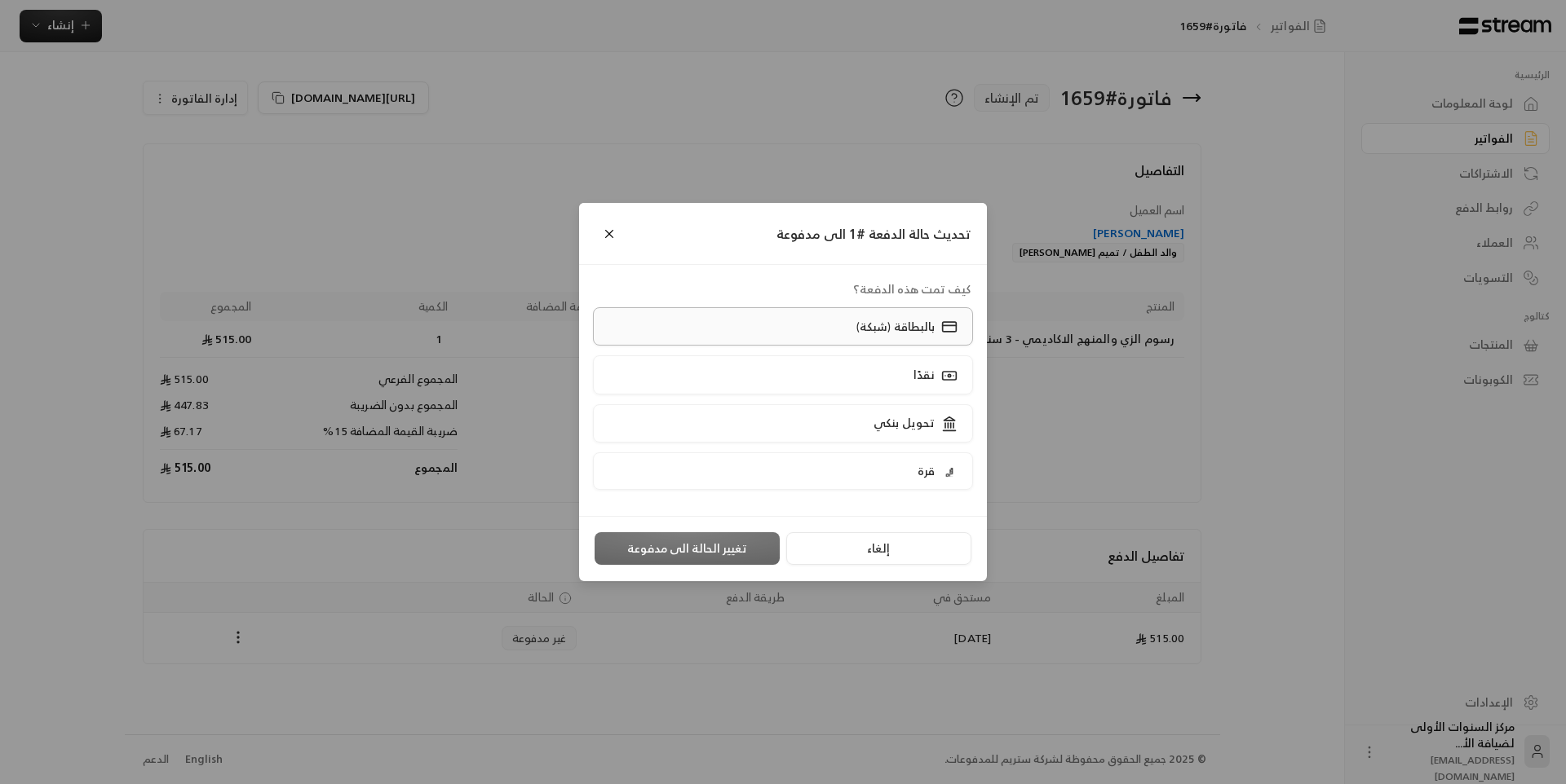
click at [780, 336] on label "بالبطاقة (شبكة)" at bounding box center [783, 326] width 381 height 38
click at [716, 560] on button "تغيير الحالة الى مدفوعة" at bounding box center [687, 548] width 185 height 33
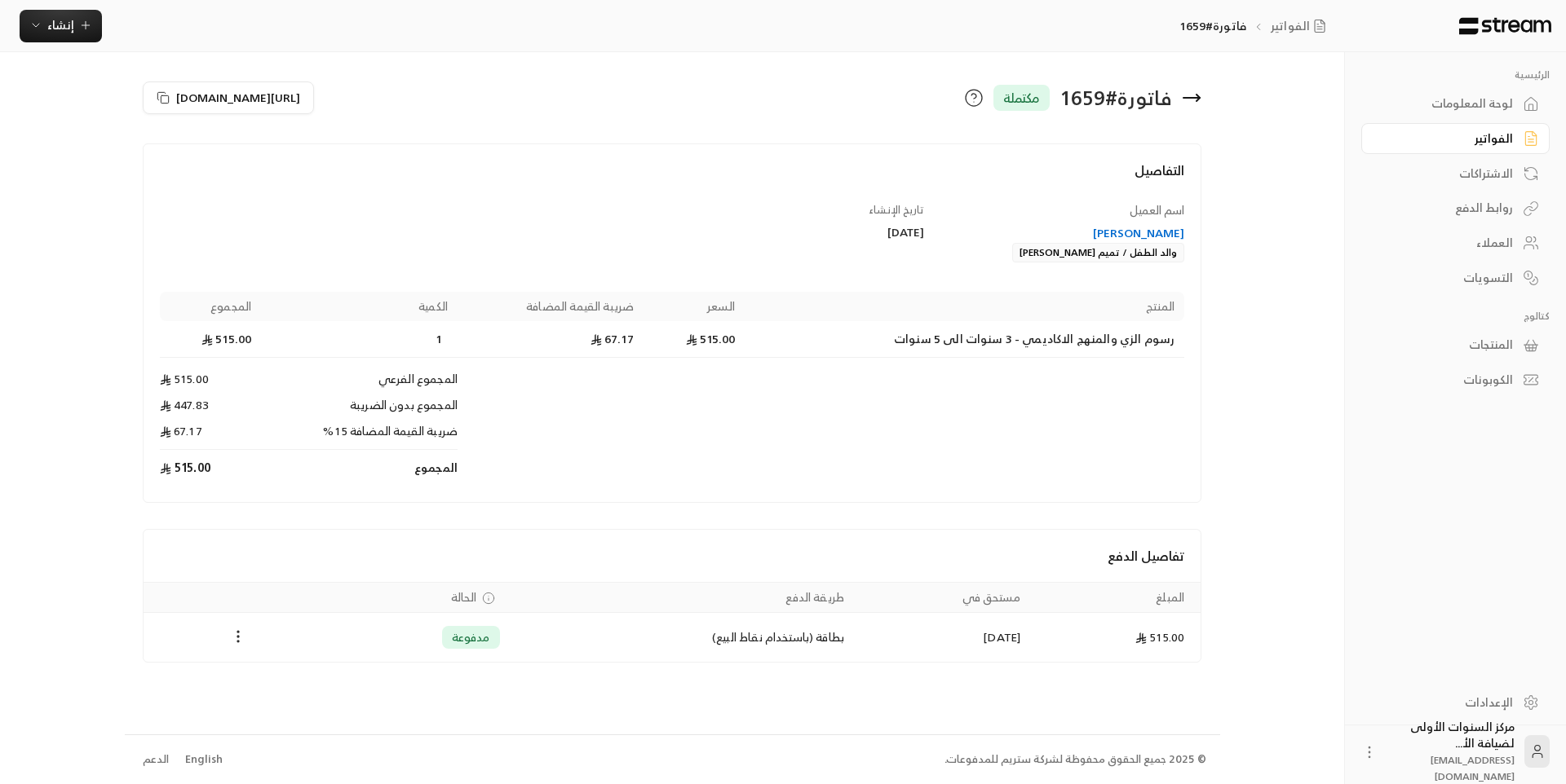
click at [923, 379] on td "Products" at bounding box center [821, 377] width 727 height 39
click at [653, 302] on th "السعر" at bounding box center [694, 307] width 101 height 29
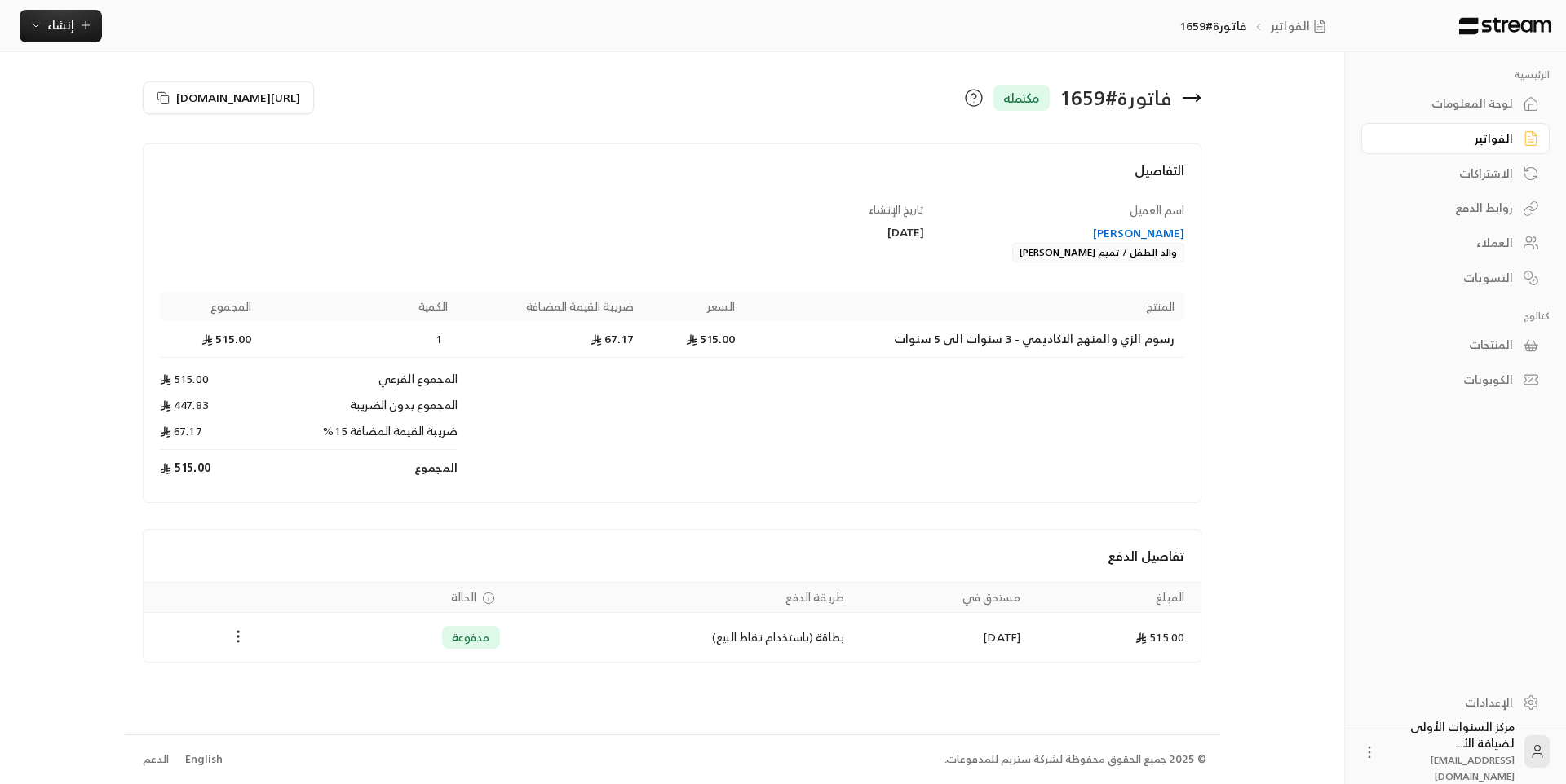
click at [1192, 97] on icon at bounding box center [1192, 97] width 19 height 19
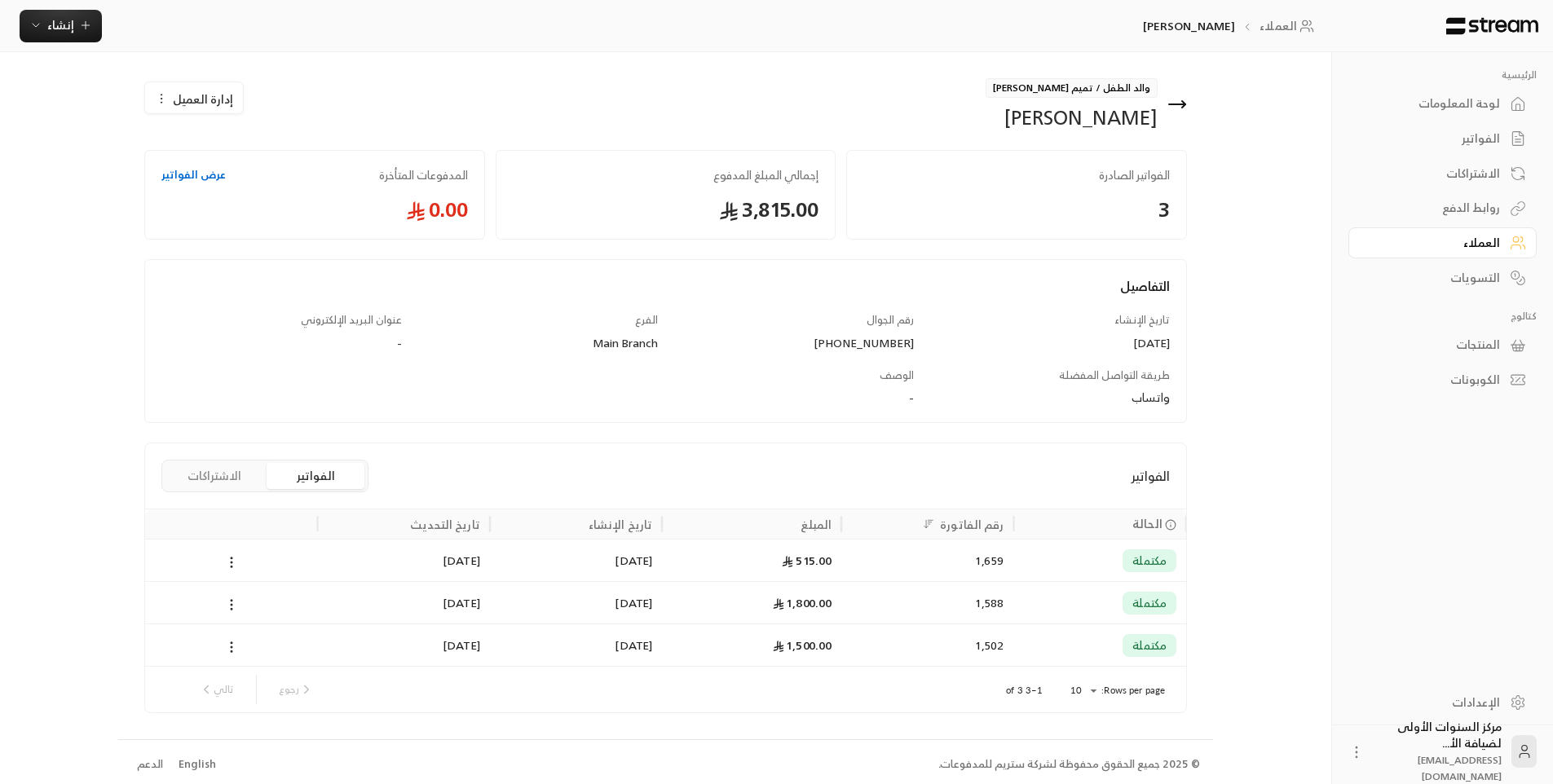
click at [1387, 105] on div "لوحة المعلومات" at bounding box center [1434, 104] width 131 height 16
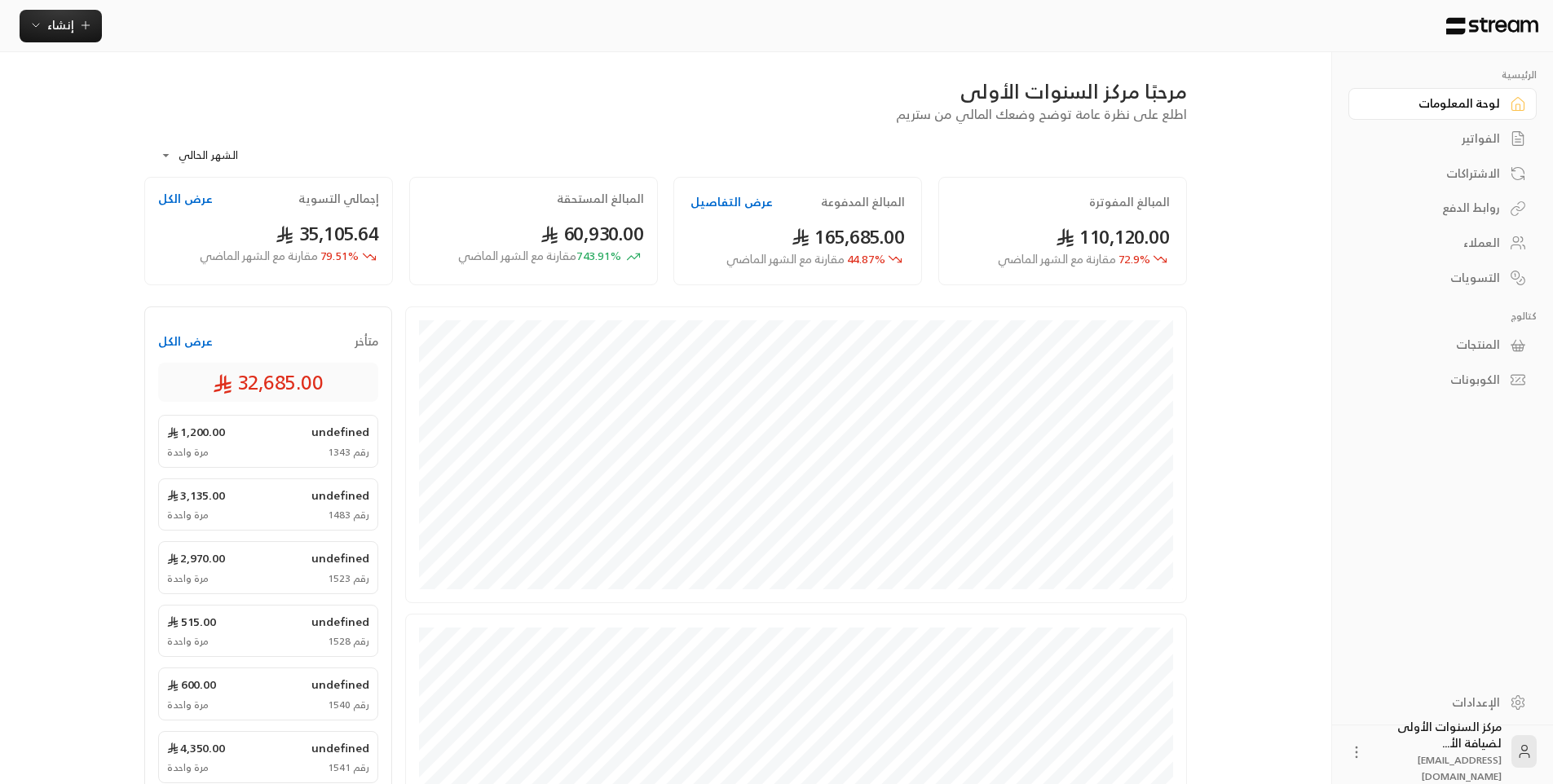
click at [1479, 126] on link "الفواتير" at bounding box center [1442, 139] width 189 height 32
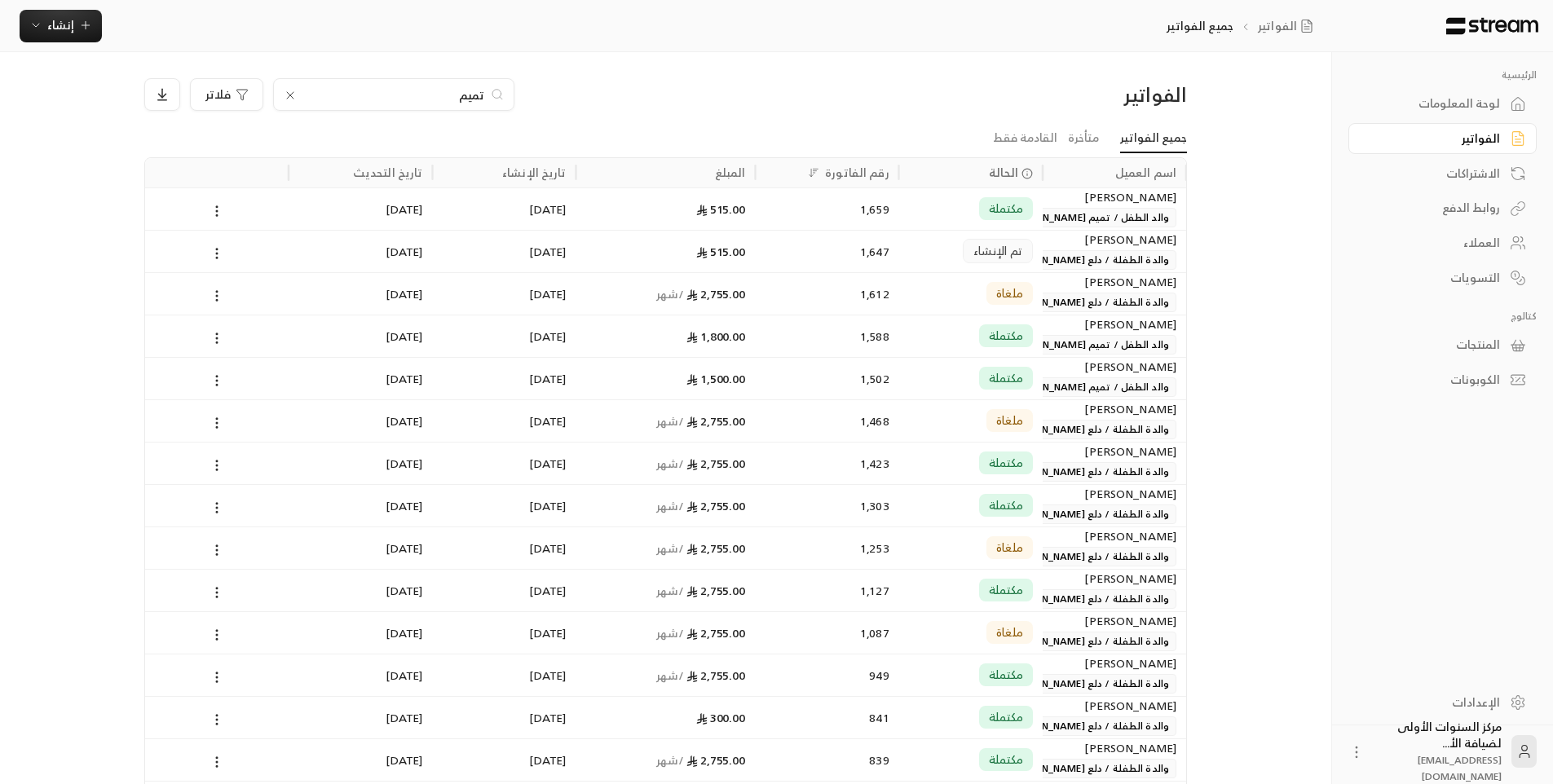
click at [292, 95] on icon at bounding box center [290, 95] width 13 height 13
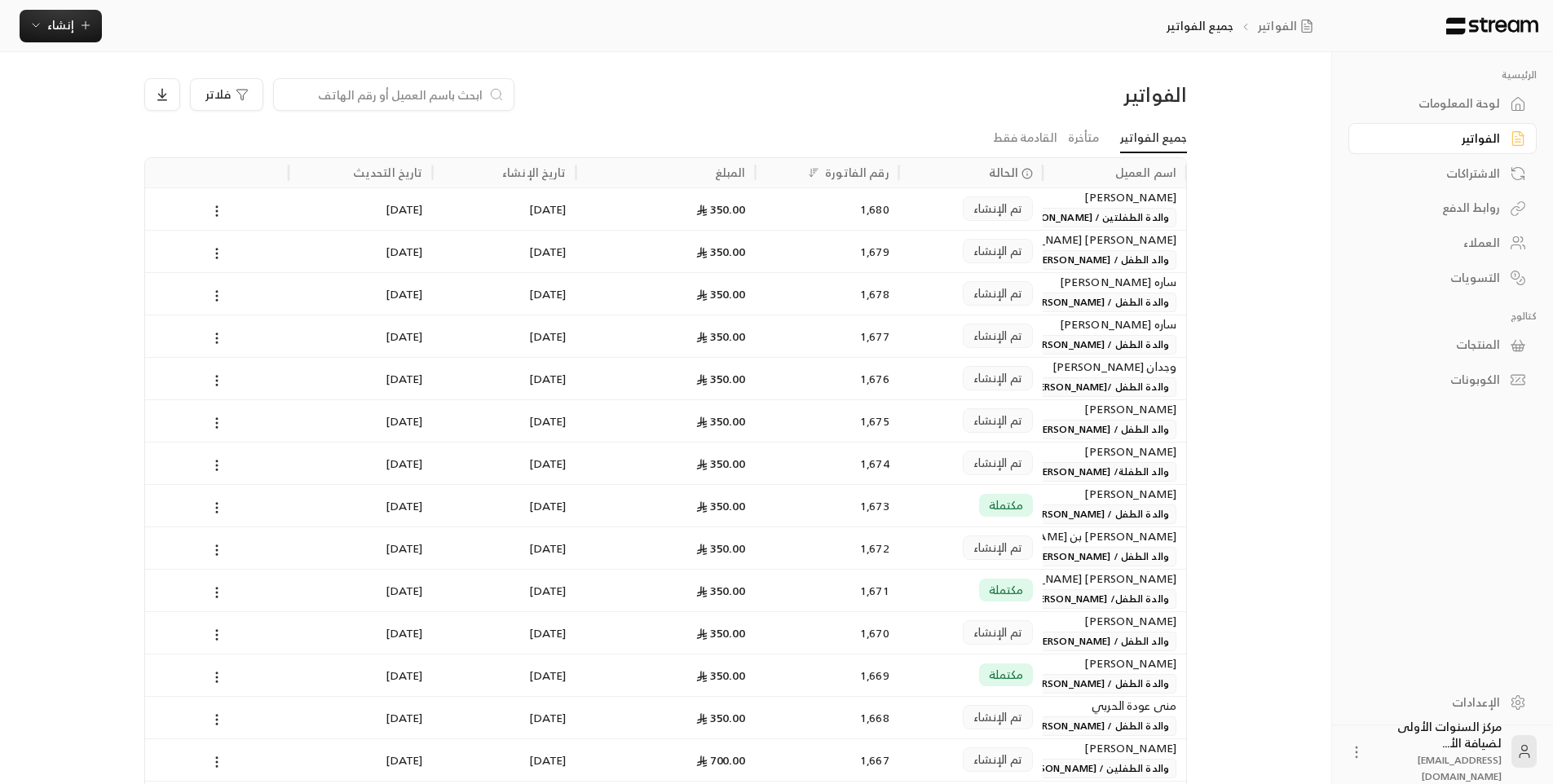
click at [1469, 107] on div "لوحة المعلومات" at bounding box center [1434, 104] width 131 height 16
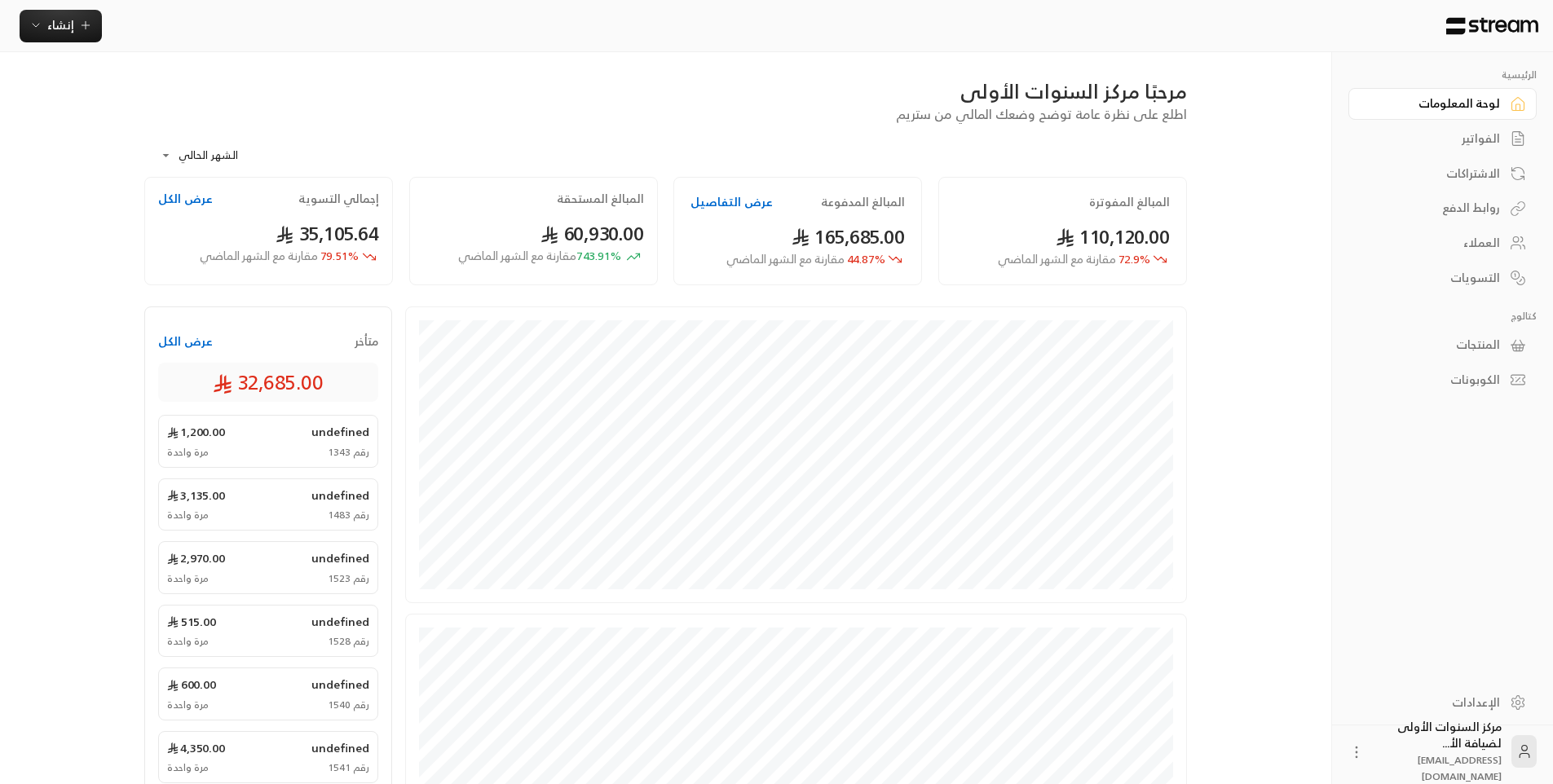
click at [1452, 134] on div "الفواتير" at bounding box center [1434, 138] width 131 height 16
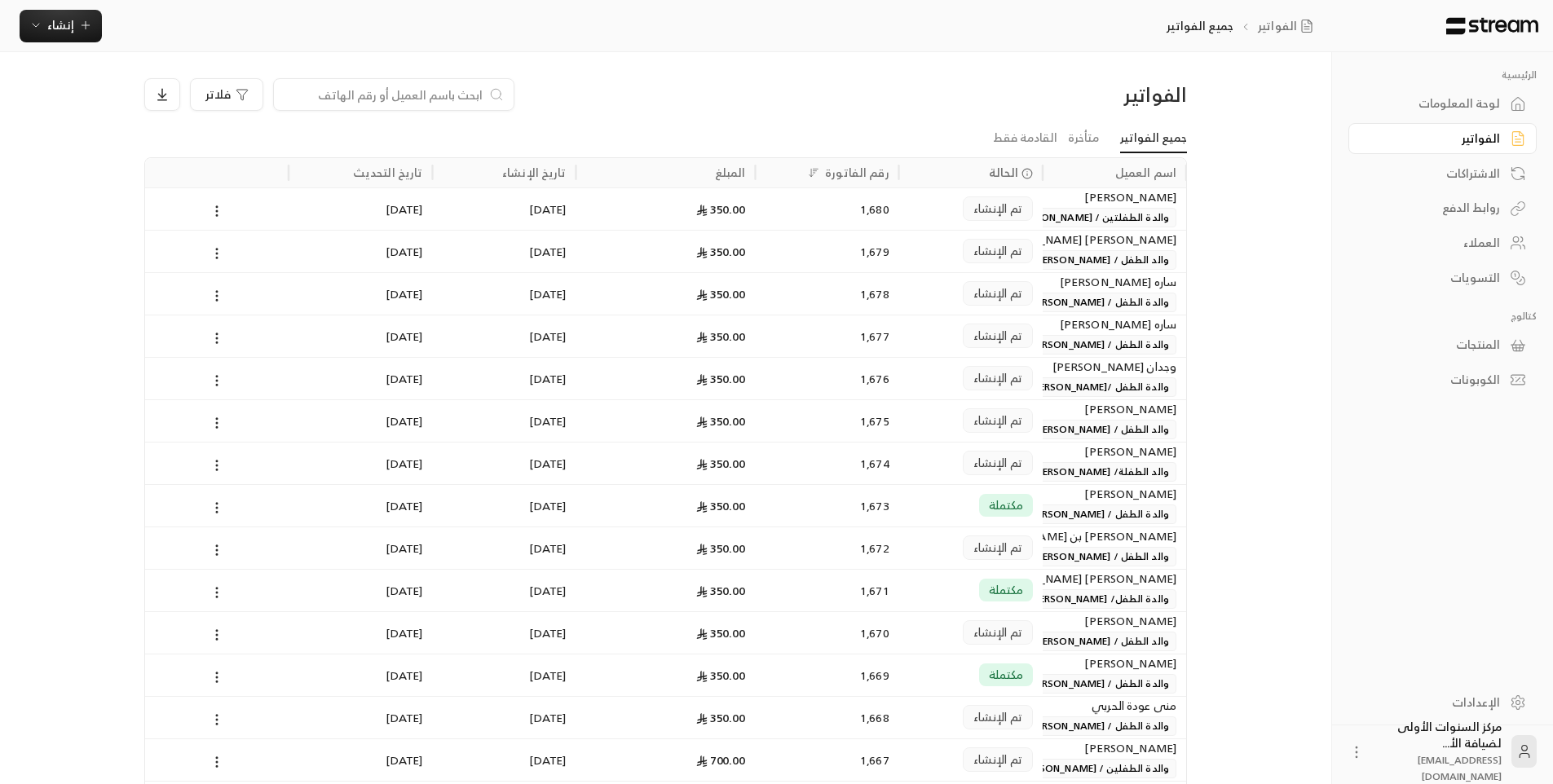
click at [1473, 283] on div "التسويات" at bounding box center [1434, 278] width 131 height 16
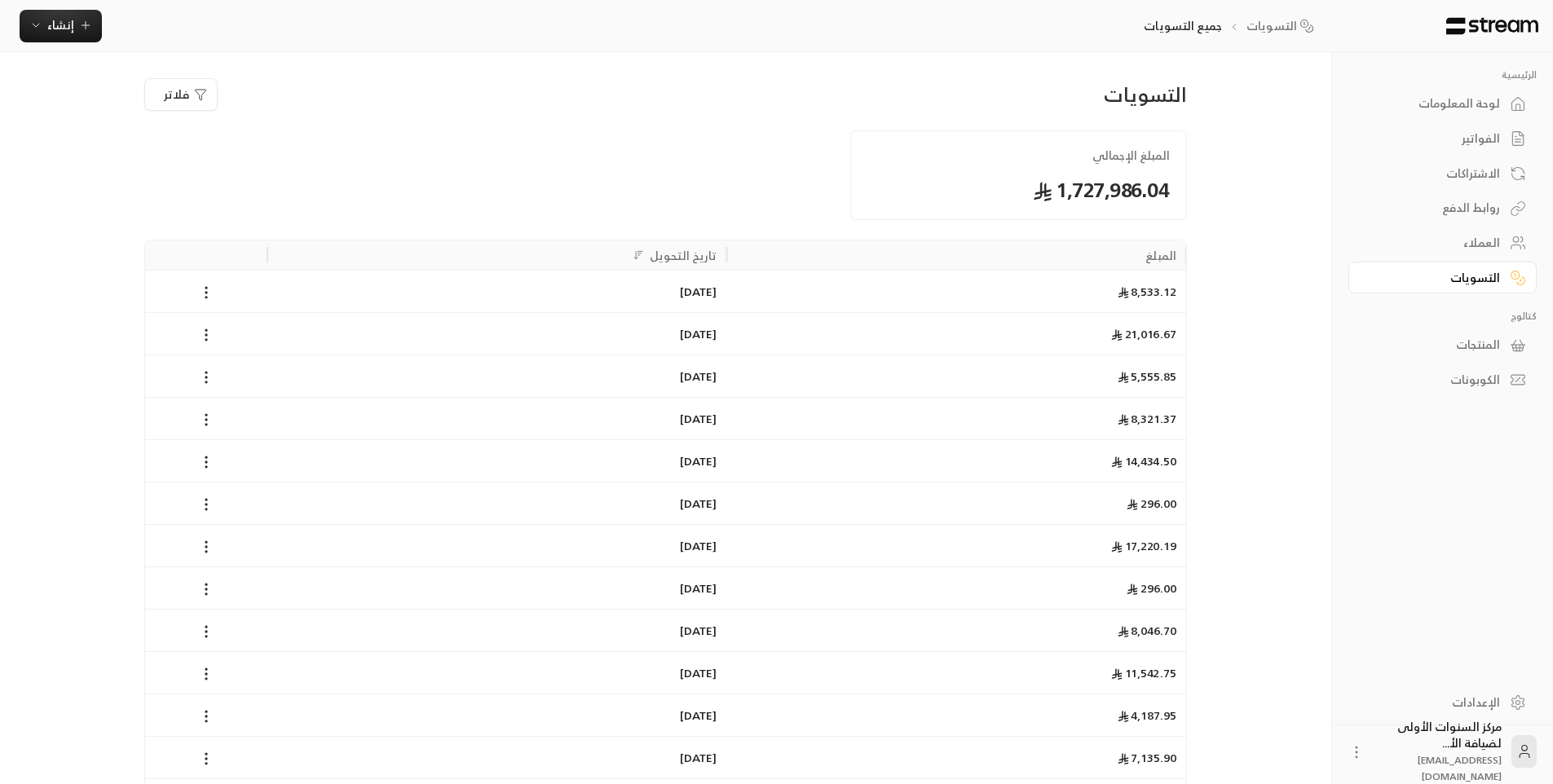
click at [1461, 124] on link "الفواتير" at bounding box center [1442, 139] width 189 height 32
